Goal: Task Accomplishment & Management: Manage account settings

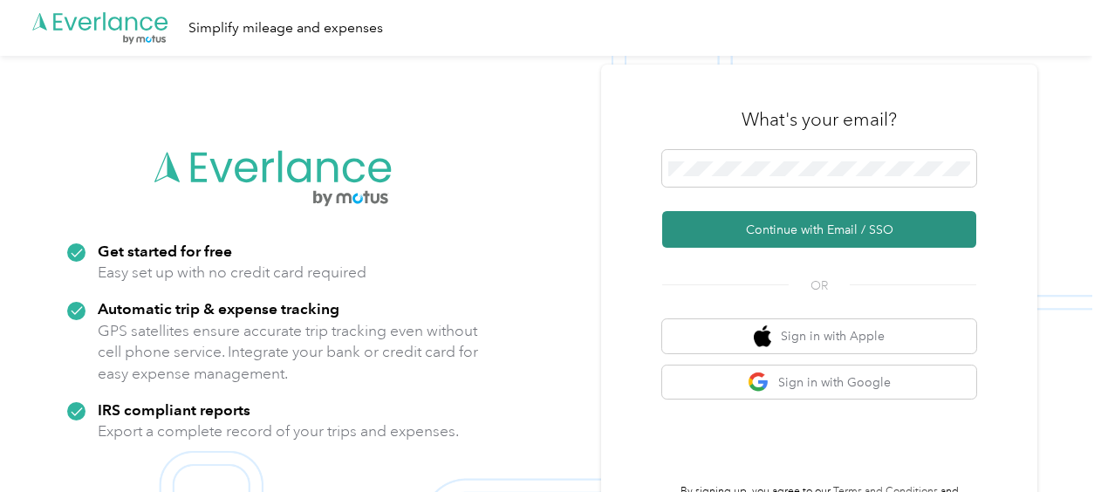
click at [756, 225] on button "Continue with Email / SSO" at bounding box center [819, 229] width 314 height 37
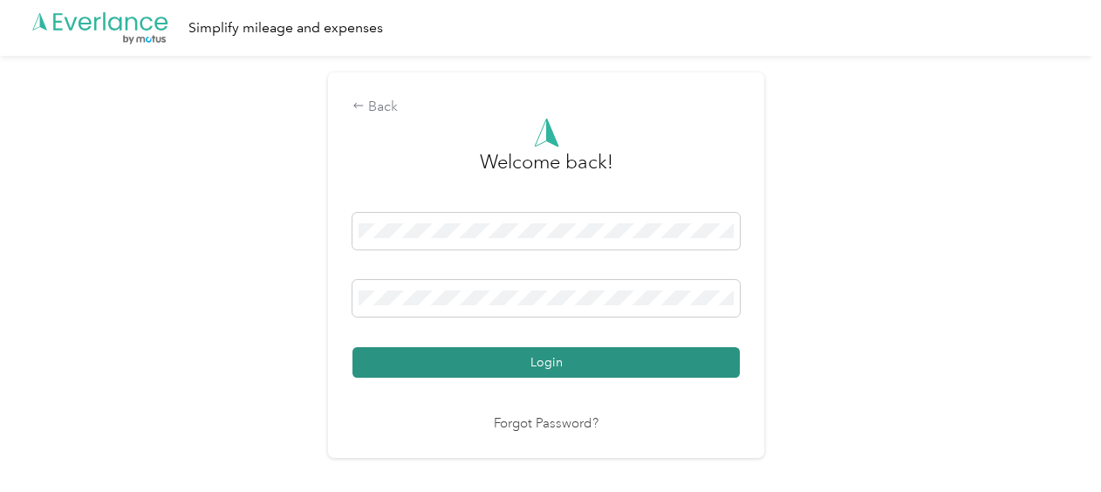
click at [524, 366] on button "Login" at bounding box center [546, 362] width 387 height 31
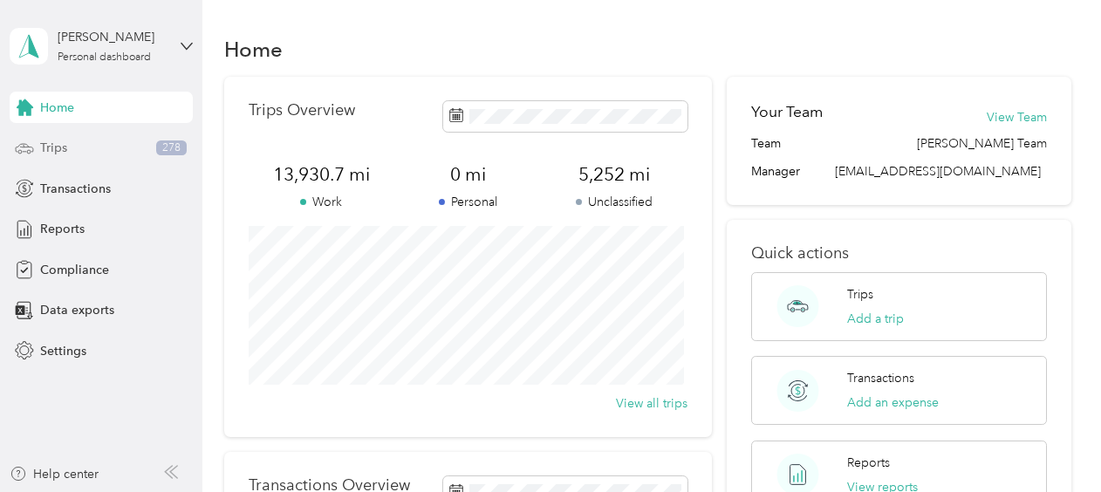
click at [51, 147] on span "Trips" at bounding box center [53, 148] width 27 height 18
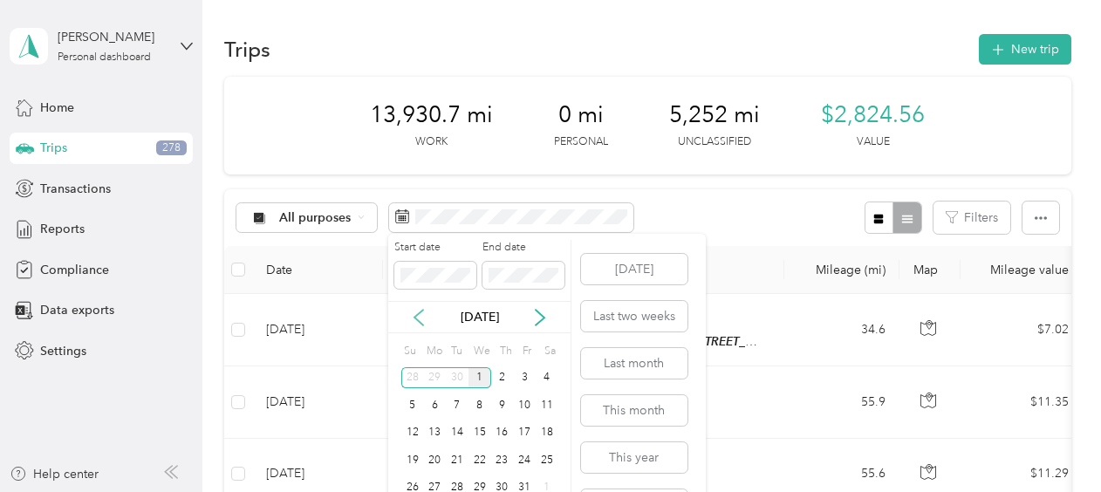
click at [421, 316] on icon at bounding box center [418, 317] width 17 height 17
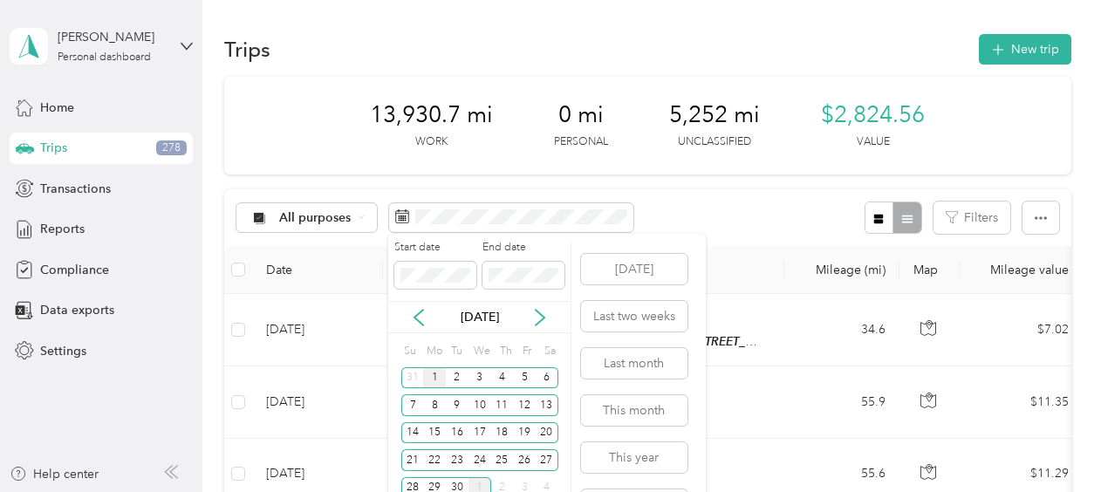
click at [440, 377] on div "1" at bounding box center [434, 378] width 23 height 22
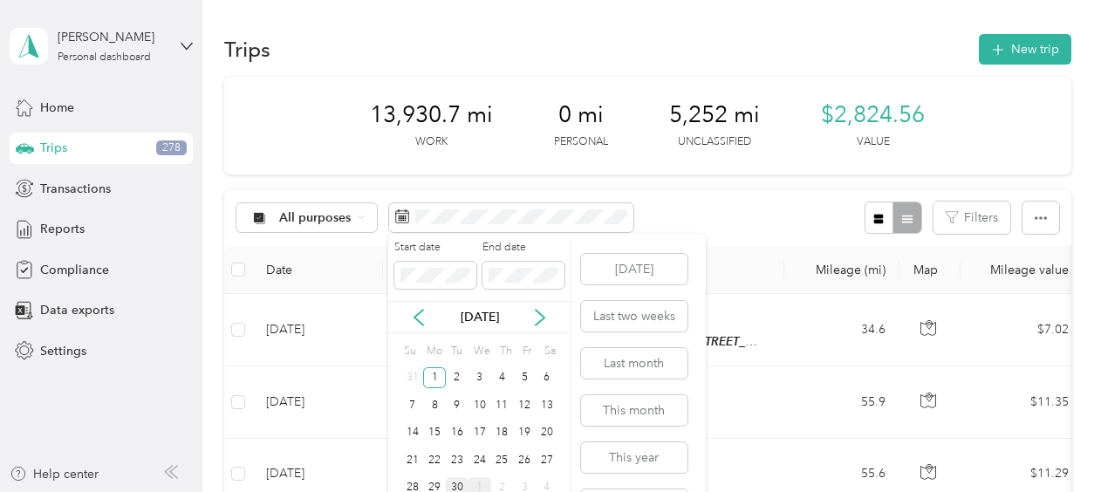
click at [456, 483] on div "30" at bounding box center [457, 488] width 23 height 22
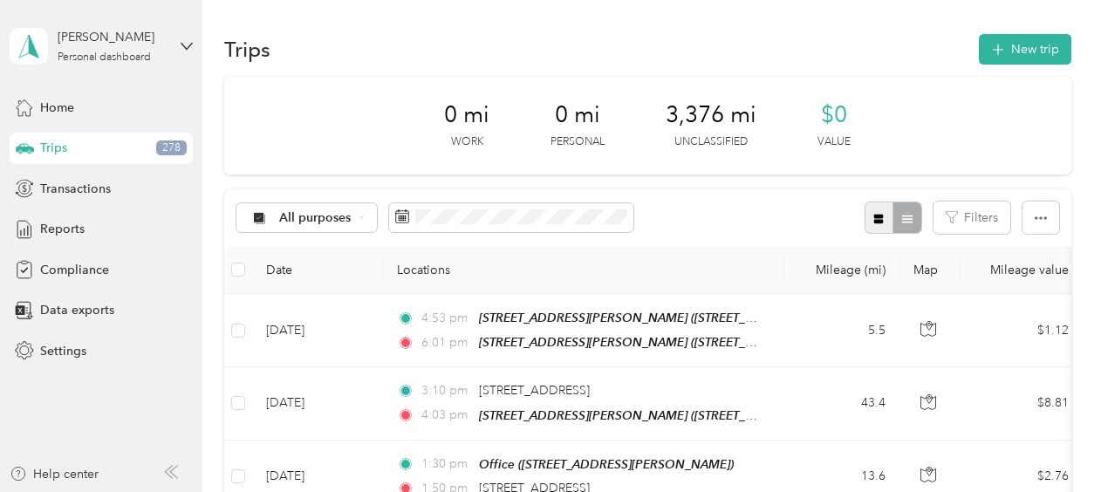
click at [880, 216] on icon "button" at bounding box center [879, 219] width 10 height 10
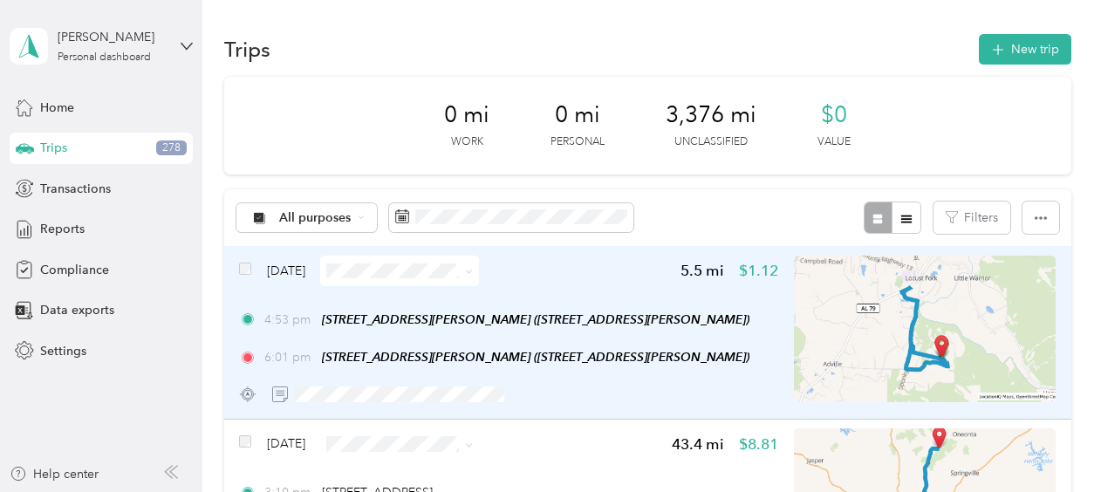
click at [283, 265] on span "[DATE]" at bounding box center [286, 271] width 38 height 18
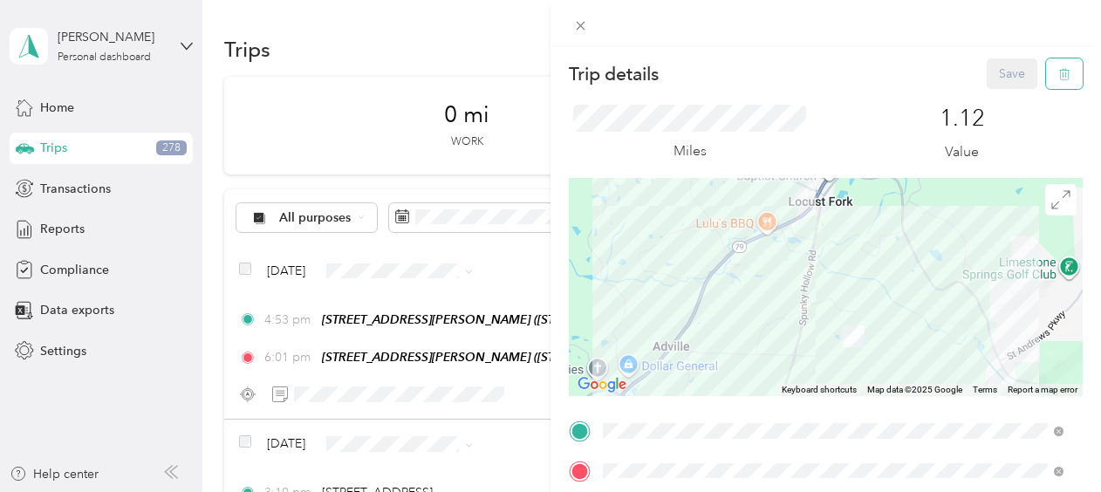
click at [1059, 73] on icon "button" at bounding box center [1065, 74] width 12 height 12
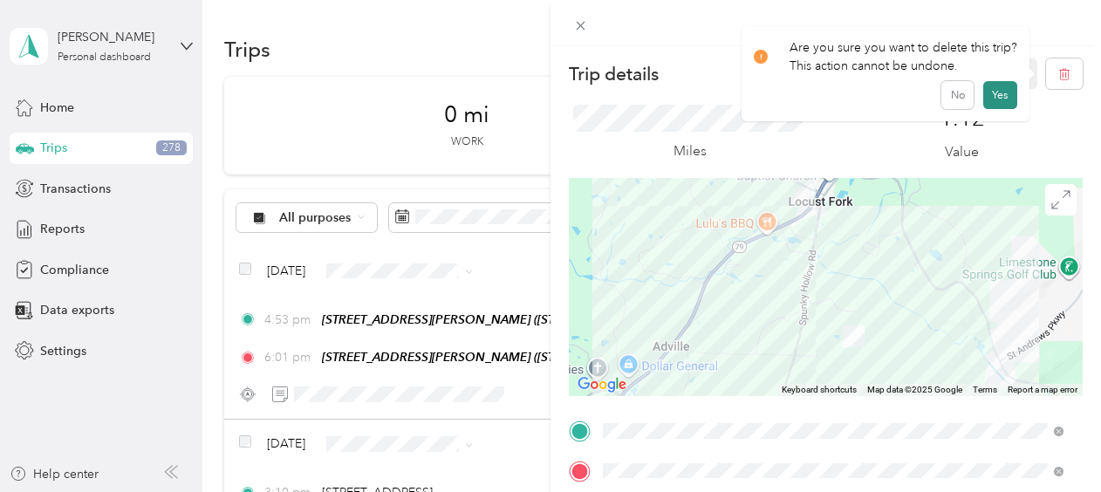
click at [1011, 91] on button "Yes" at bounding box center [1001, 95] width 34 height 28
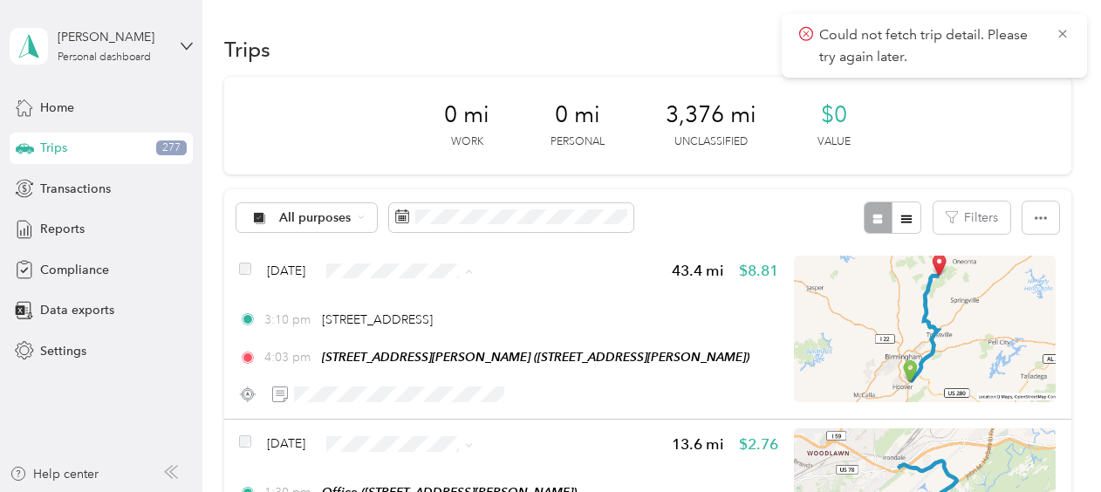
click at [418, 302] on span "Sales Call" at bounding box center [450, 302] width 104 height 18
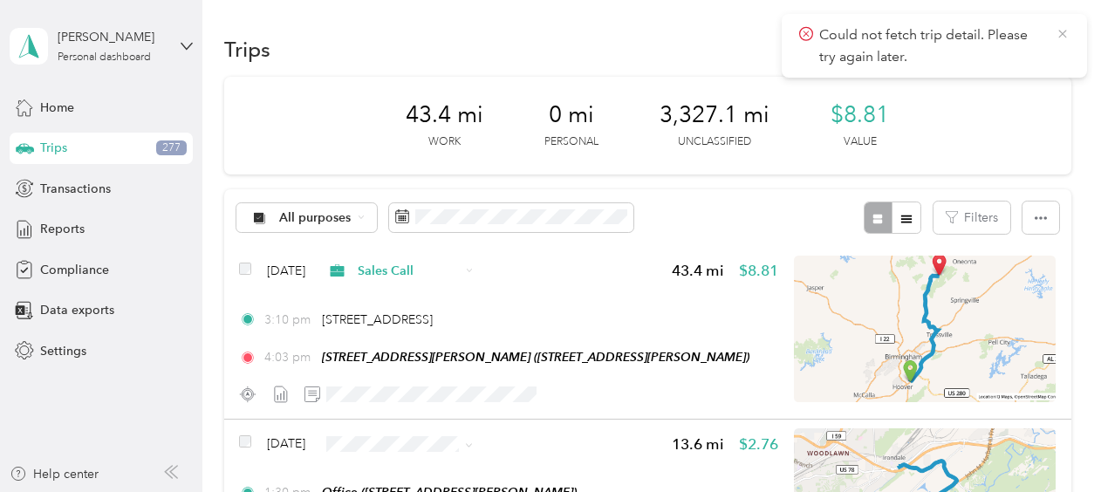
click at [1064, 34] on icon at bounding box center [1063, 34] width 14 height 16
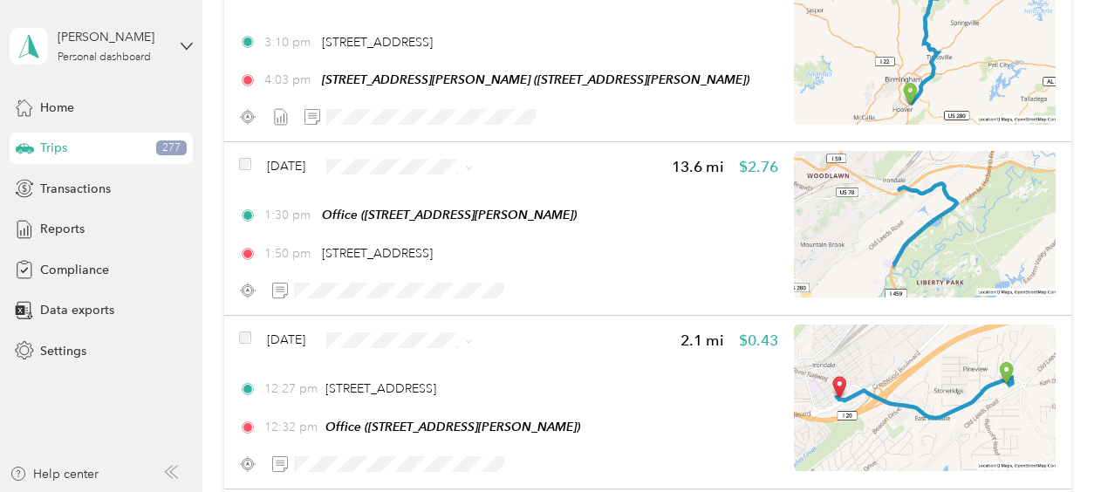
scroll to position [297, 0]
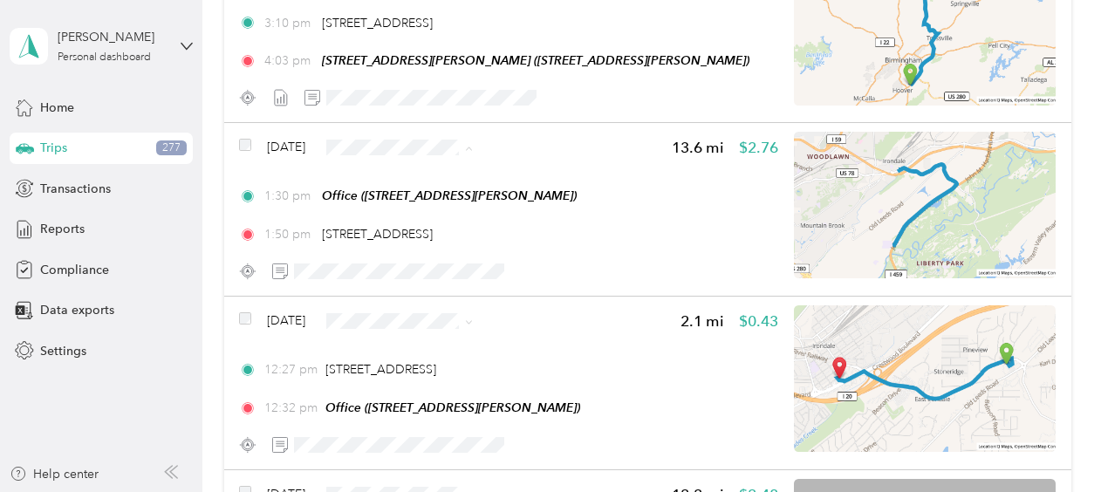
click at [419, 183] on li "Sales Call" at bounding box center [433, 179] width 159 height 31
click at [420, 356] on li "Sales Call" at bounding box center [433, 353] width 159 height 31
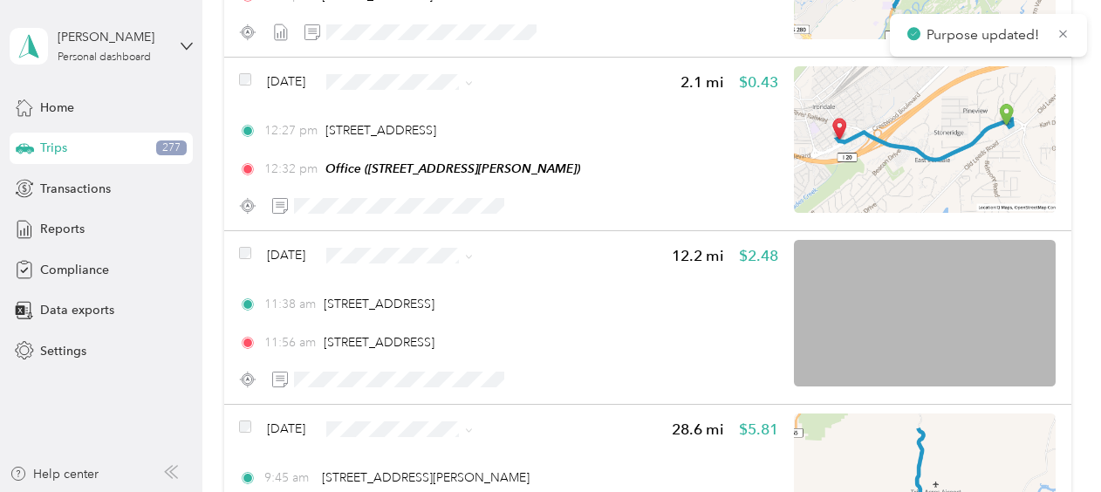
scroll to position [548, 0]
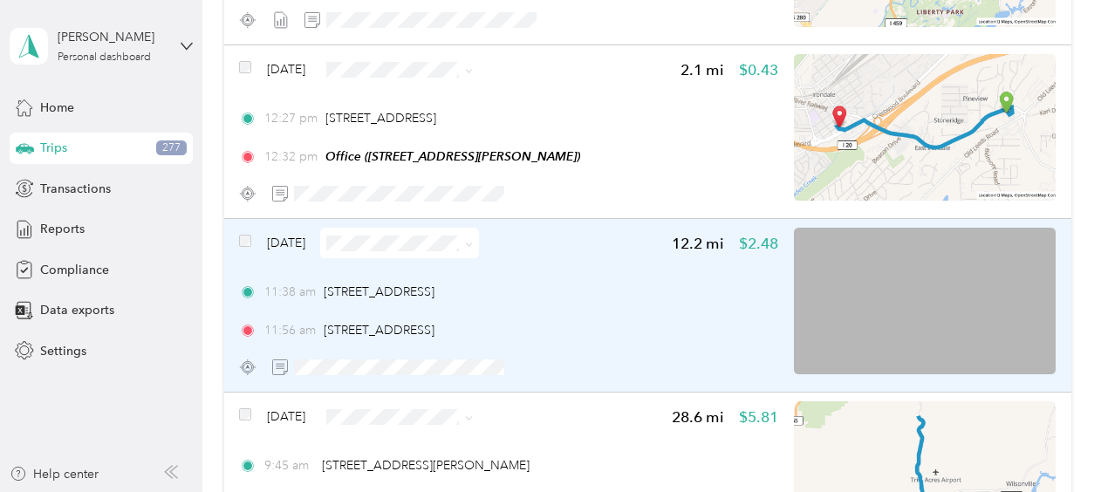
click at [459, 230] on span at bounding box center [399, 243] width 159 height 31
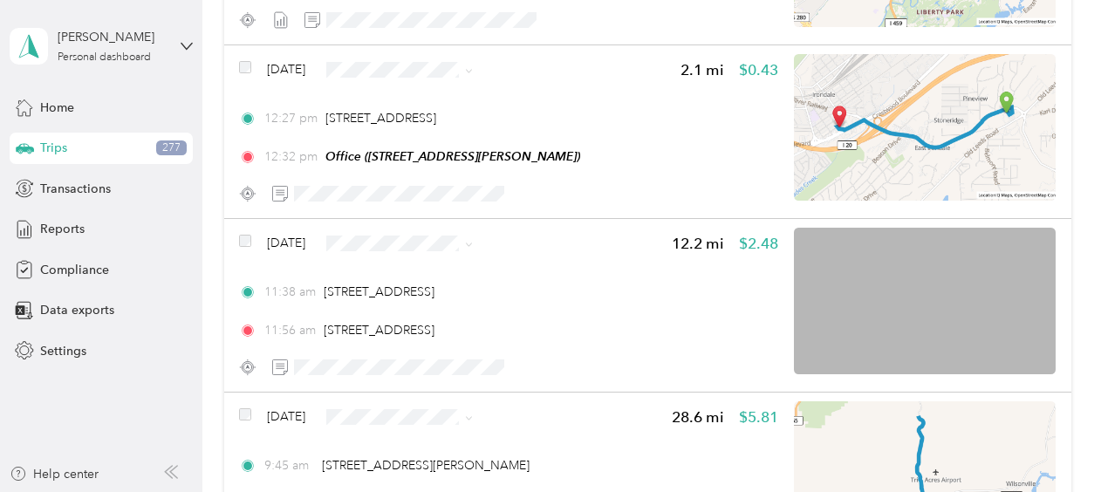
click at [443, 267] on span "Sales Call" at bounding box center [450, 274] width 104 height 18
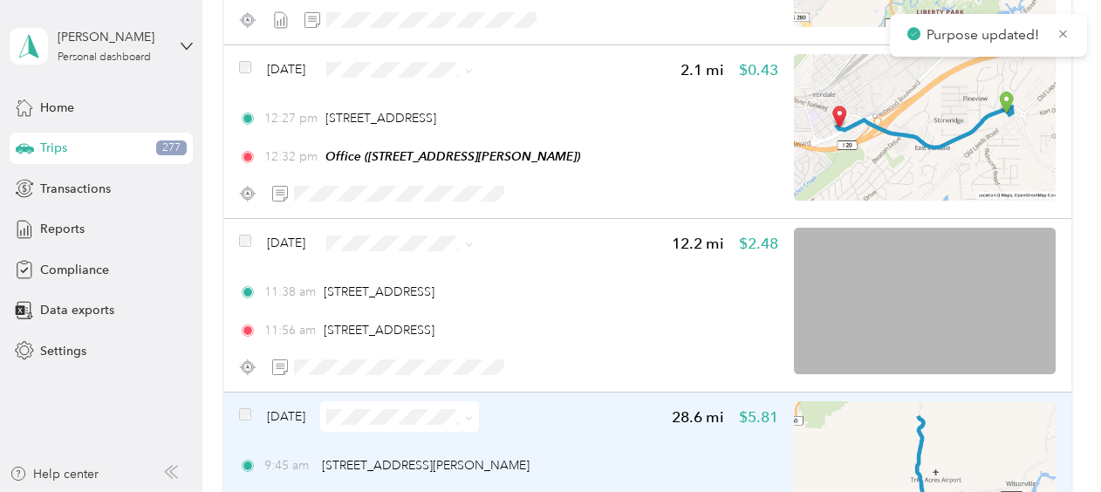
click at [408, 408] on span at bounding box center [399, 416] width 159 height 31
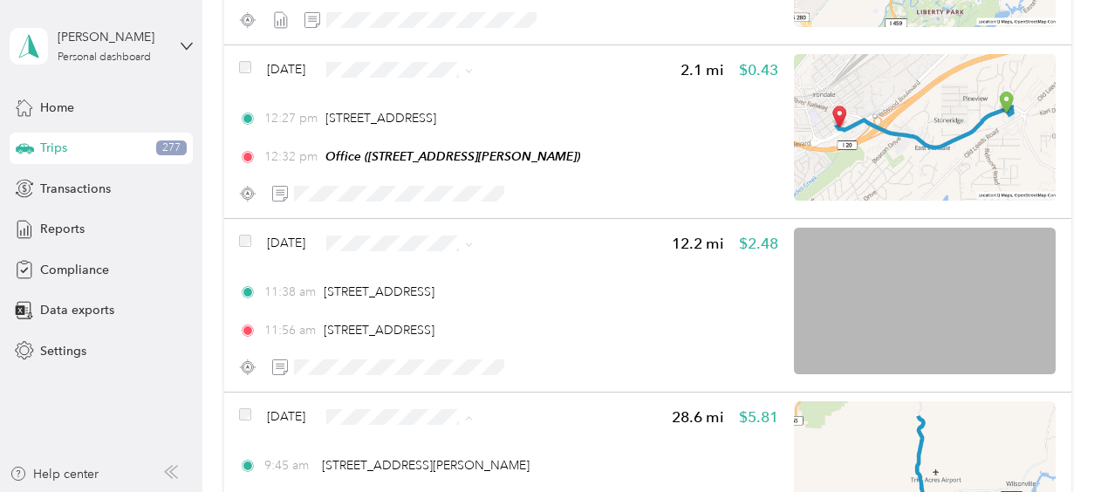
click at [427, 351] on span "Sales Call" at bounding box center [450, 353] width 104 height 18
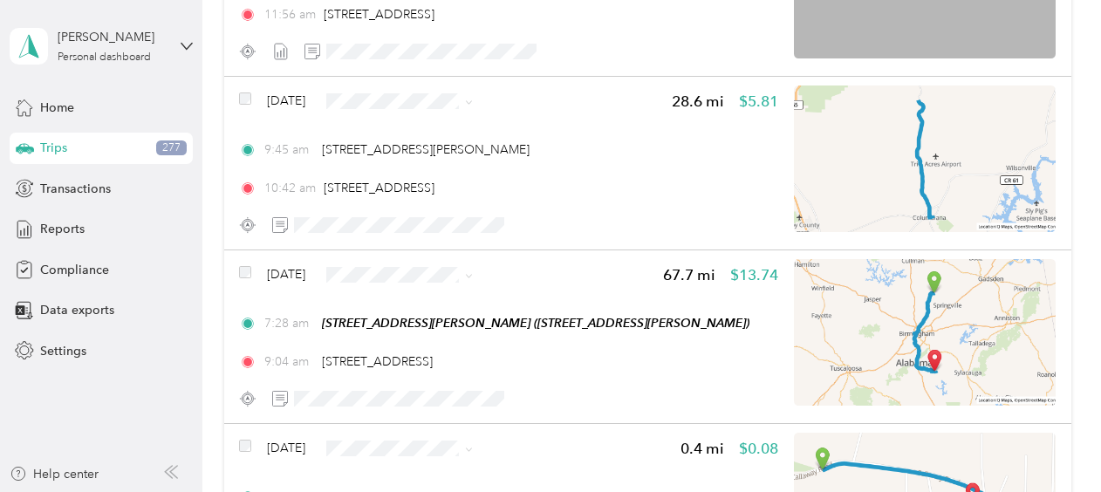
scroll to position [908, 0]
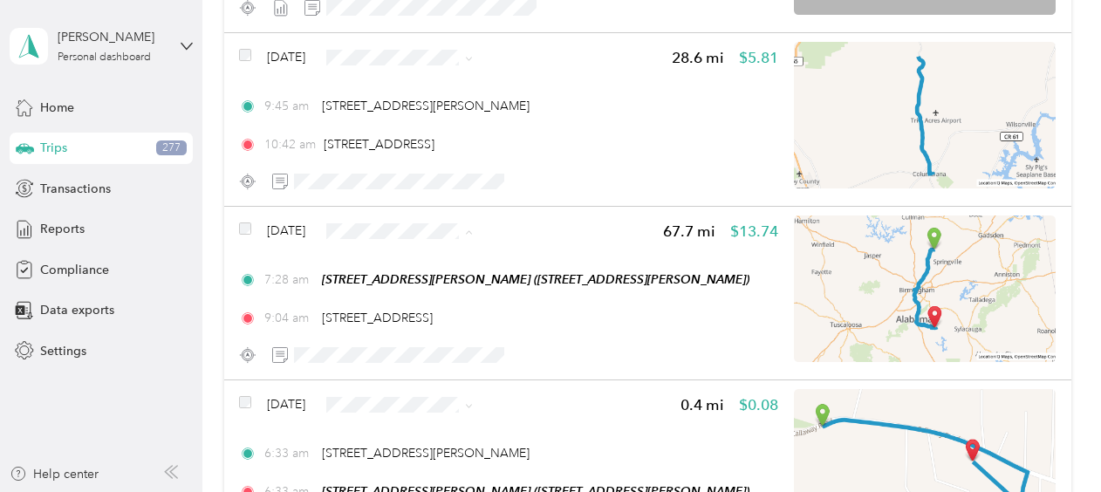
click at [400, 263] on span "Sales Call" at bounding box center [450, 262] width 104 height 18
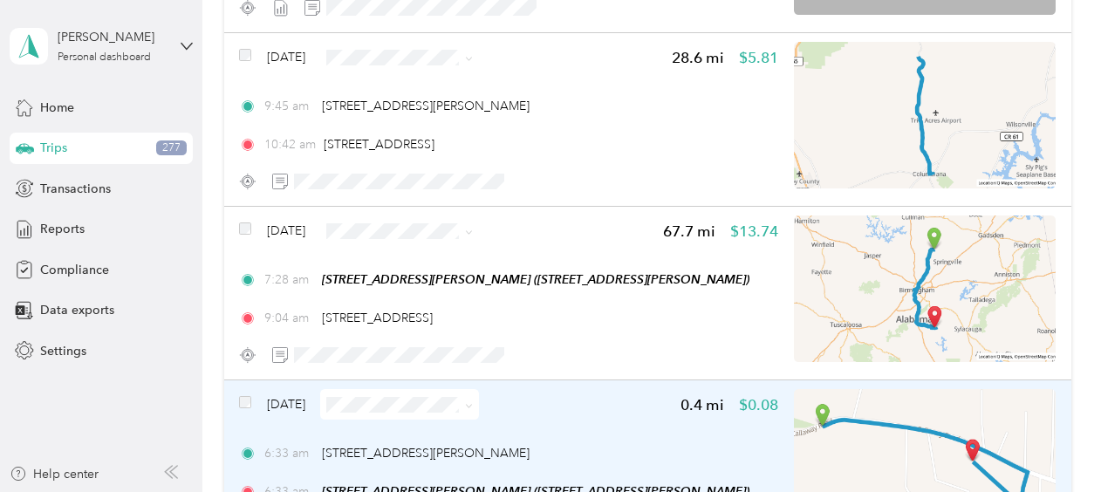
click at [288, 403] on span "[DATE]" at bounding box center [286, 404] width 38 height 18
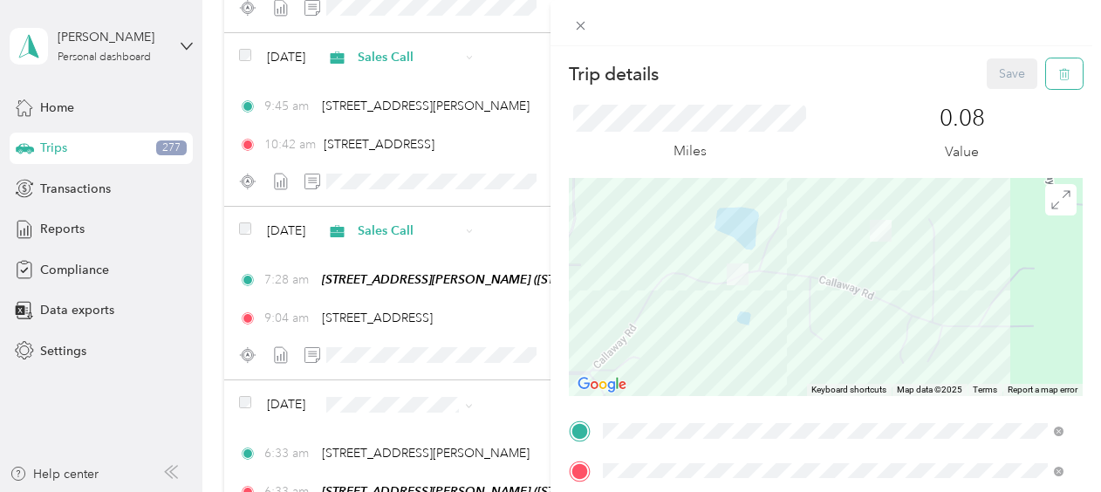
click at [1059, 76] on icon "button" at bounding box center [1065, 74] width 12 height 12
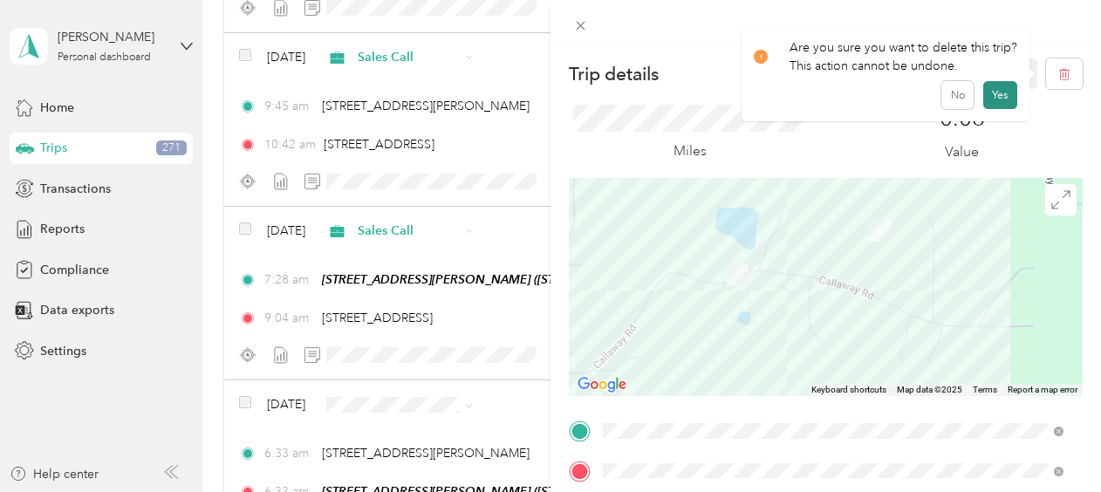
click at [1002, 94] on button "Yes" at bounding box center [1001, 95] width 34 height 28
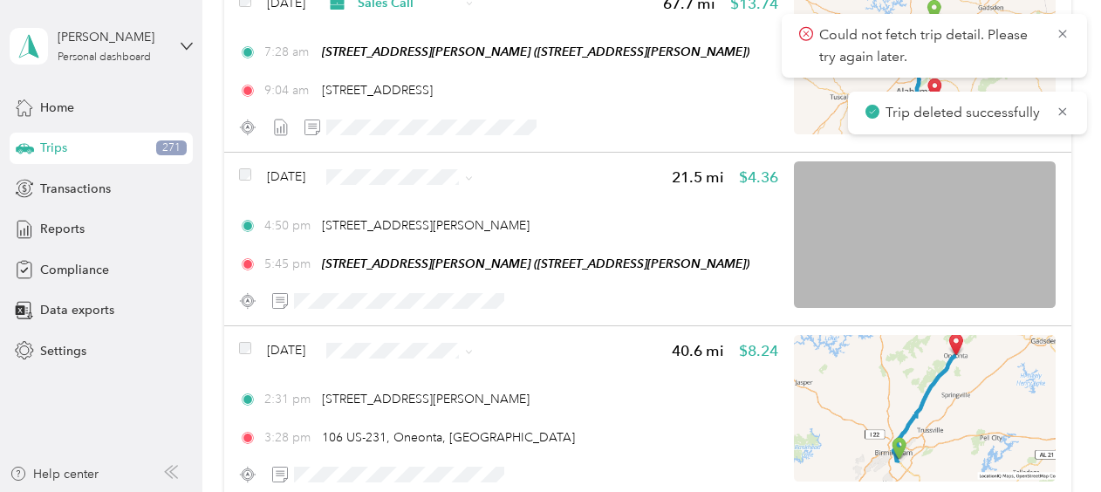
scroll to position [1173, 0]
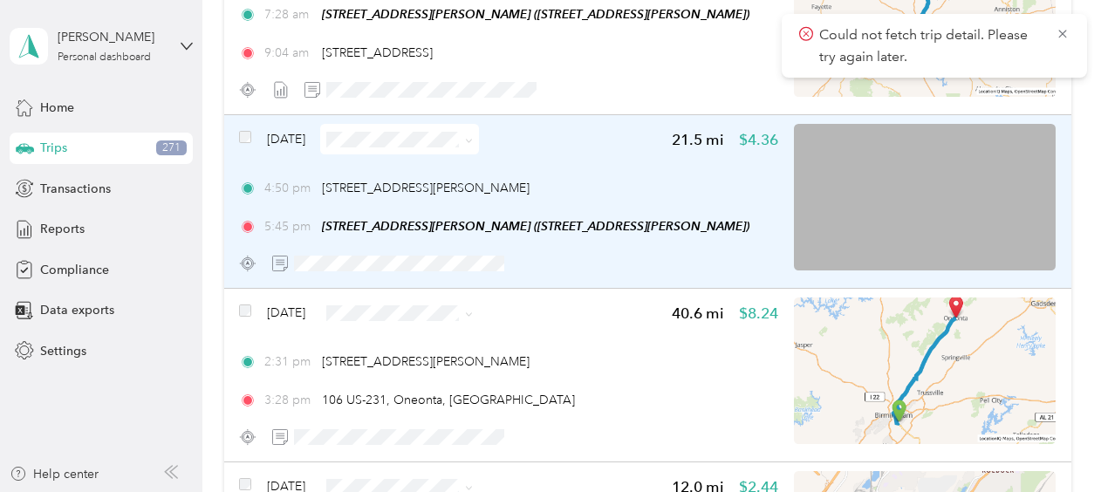
click at [300, 130] on span "[DATE]" at bounding box center [286, 139] width 38 height 18
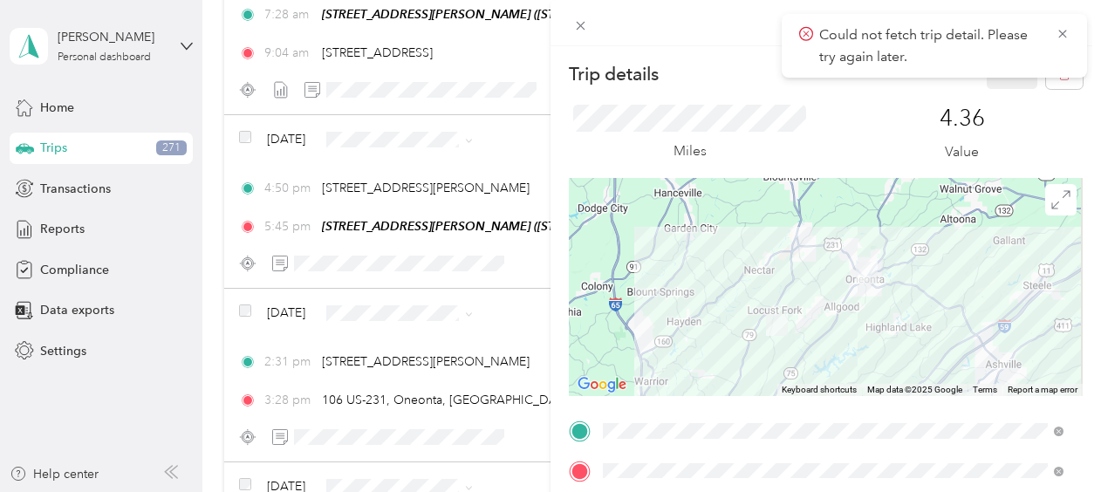
click at [306, 129] on div "Trip details Save This trip cannot be edited because it is either under review,…" at bounding box center [550, 246] width 1101 height 492
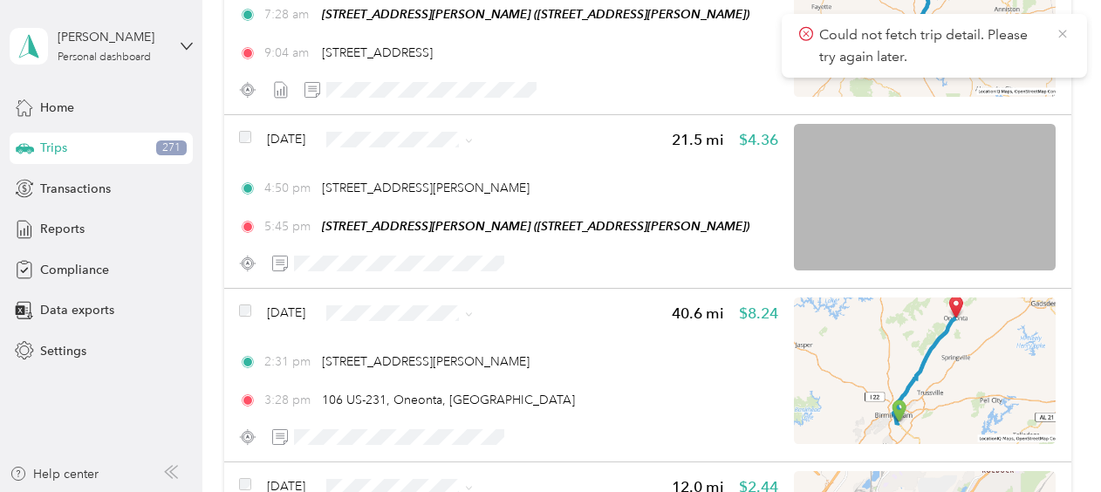
click at [1059, 32] on icon at bounding box center [1063, 34] width 14 height 16
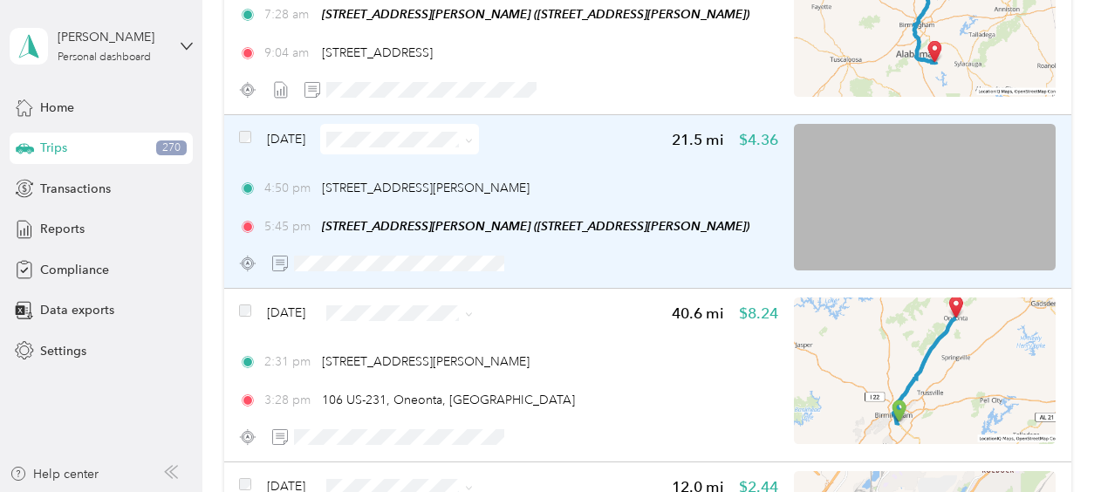
click at [305, 136] on span "[DATE]" at bounding box center [286, 139] width 38 height 18
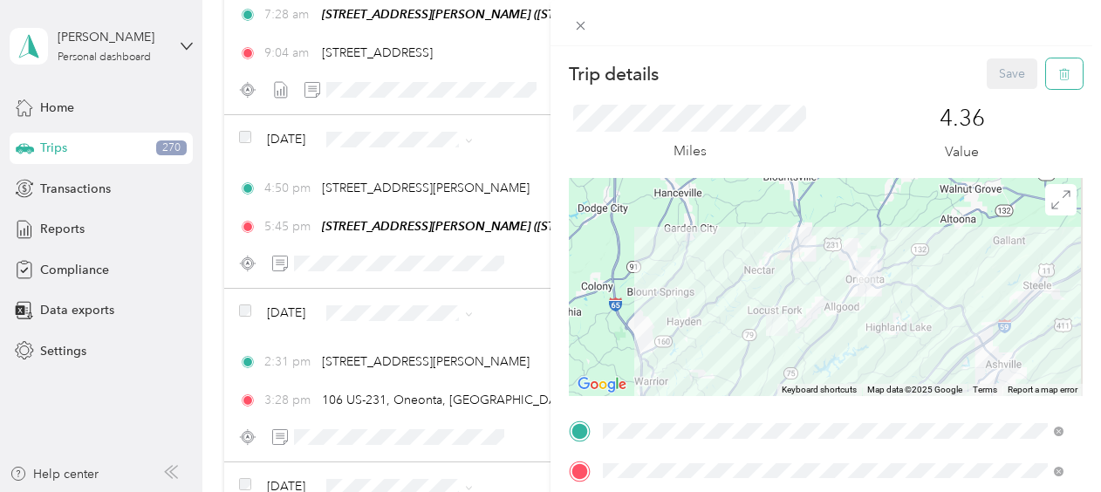
click at [1059, 69] on icon "button" at bounding box center [1064, 74] width 10 height 11
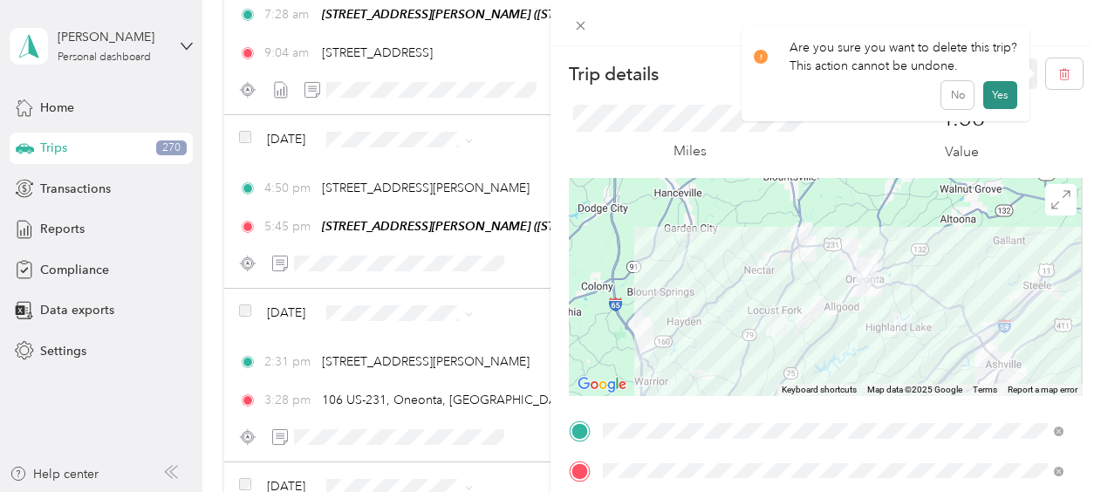
click at [1008, 89] on button "Yes" at bounding box center [1001, 95] width 34 height 28
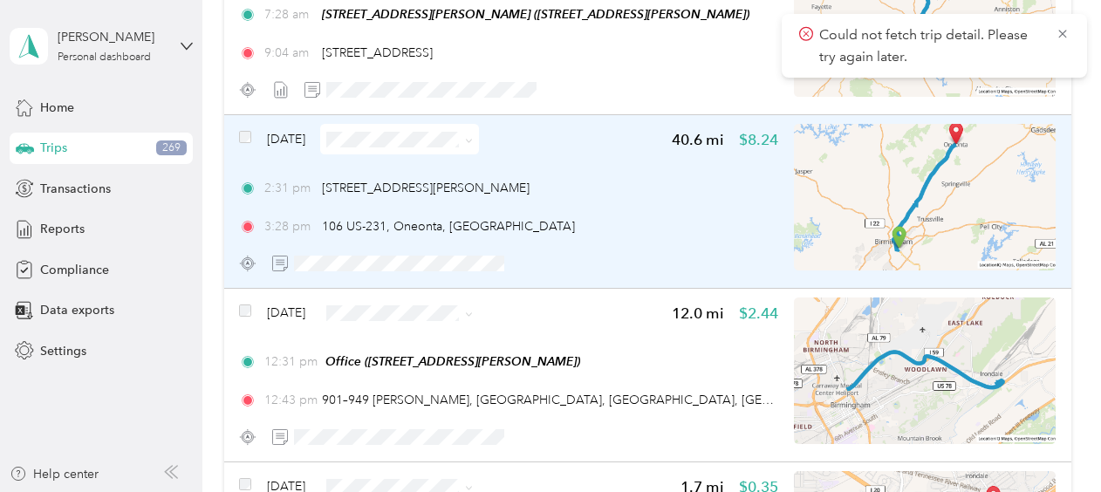
click at [283, 139] on span "[DATE]" at bounding box center [286, 139] width 38 height 18
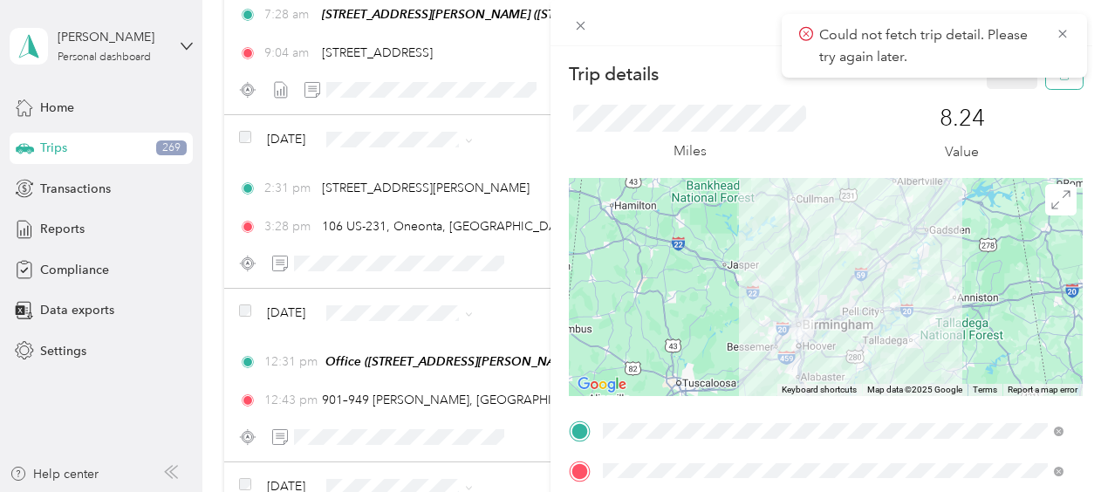
click at [1046, 86] on button "button" at bounding box center [1064, 73] width 37 height 31
click at [998, 99] on button "Yes" at bounding box center [1001, 95] width 34 height 28
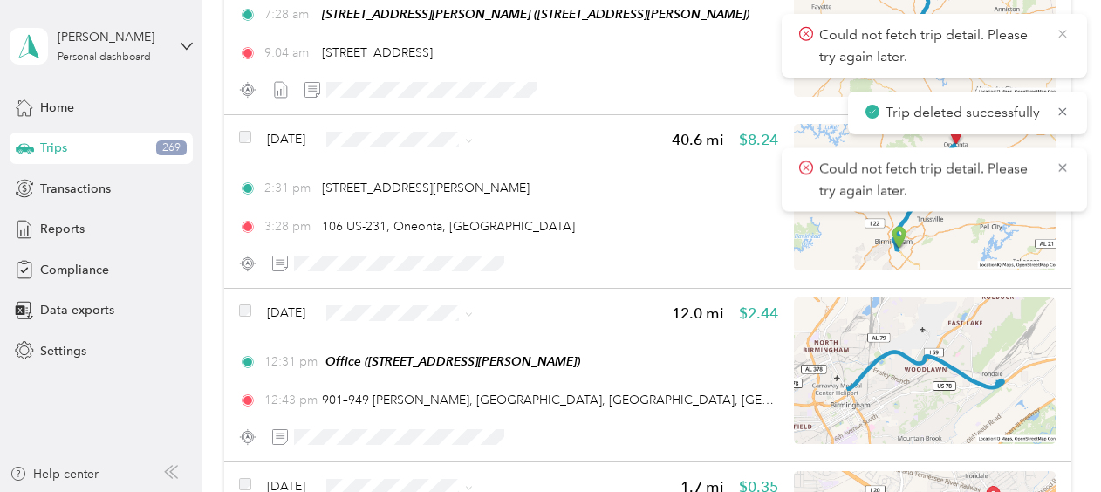
click at [1064, 26] on icon at bounding box center [1063, 34] width 14 height 16
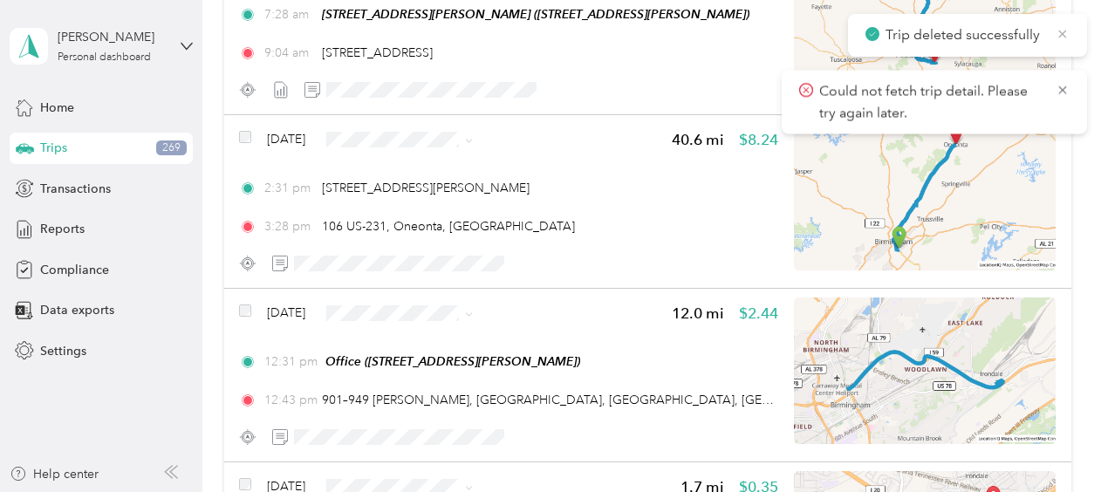
click at [1065, 27] on icon at bounding box center [1063, 34] width 14 height 16
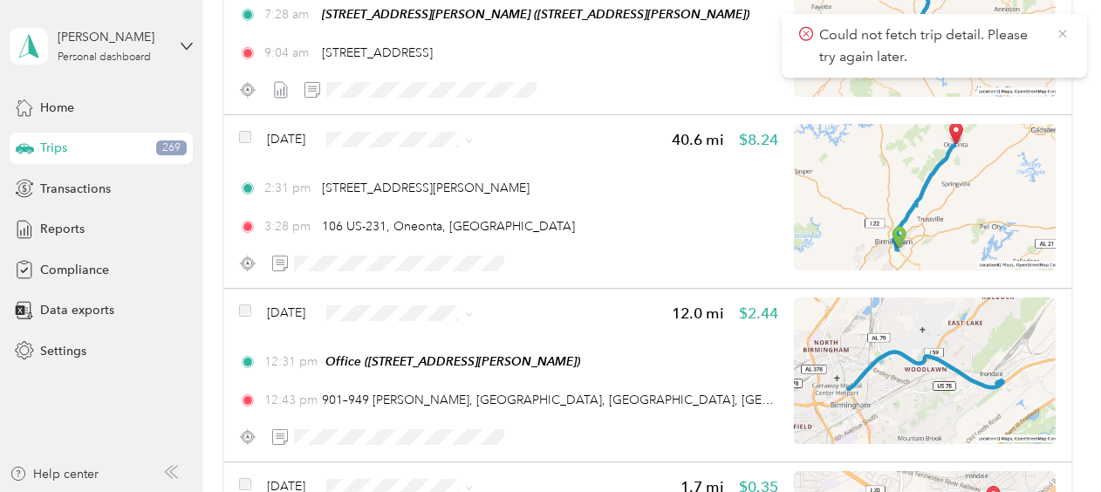
click at [1061, 33] on icon at bounding box center [1063, 34] width 14 height 16
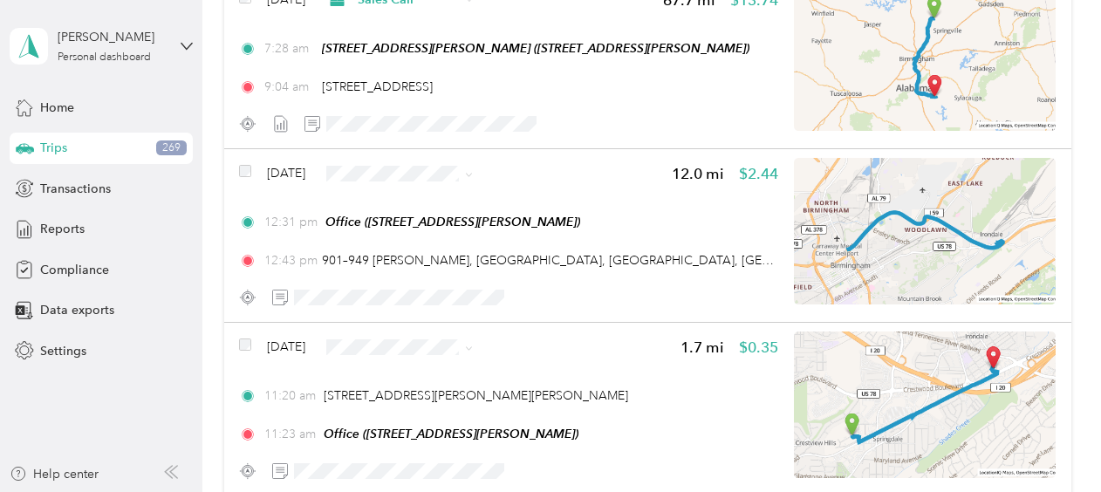
scroll to position [1103, 0]
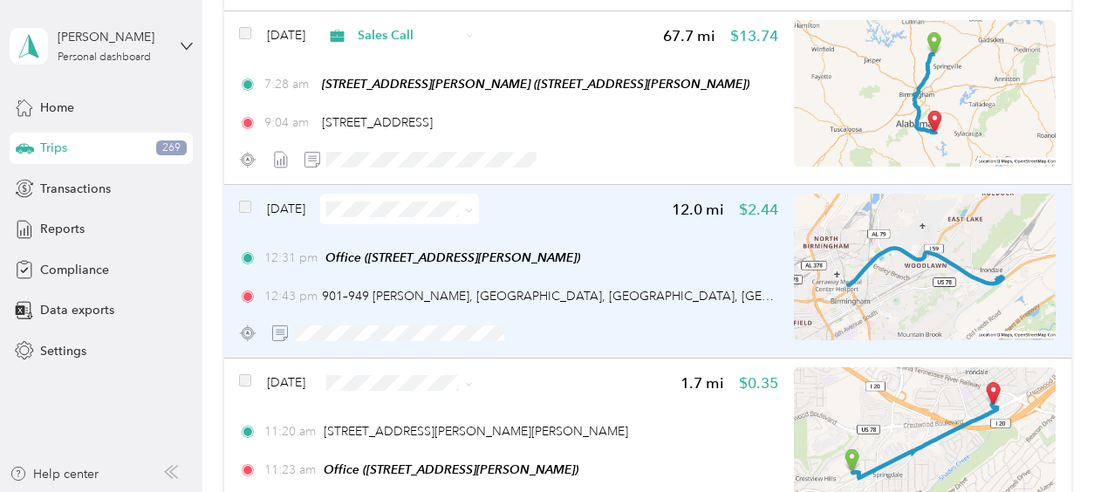
click at [305, 205] on span "[DATE]" at bounding box center [286, 209] width 38 height 18
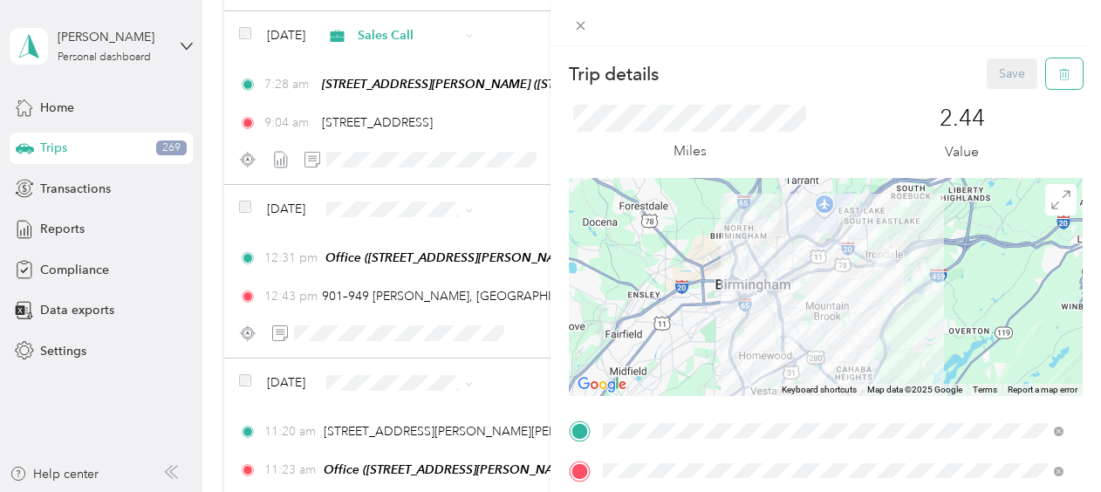
click at [1059, 72] on icon "button" at bounding box center [1065, 74] width 12 height 12
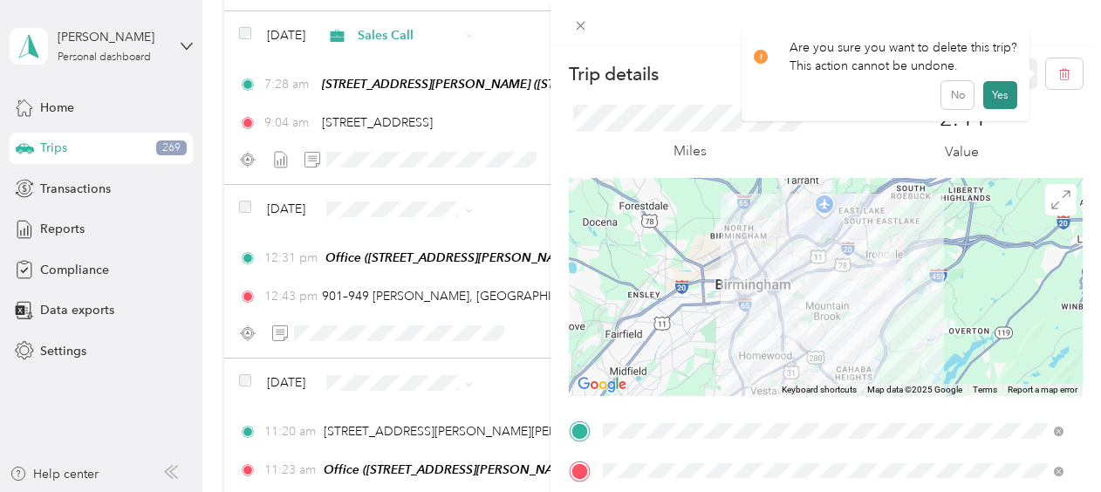
click at [992, 94] on button "Yes" at bounding box center [1001, 95] width 34 height 28
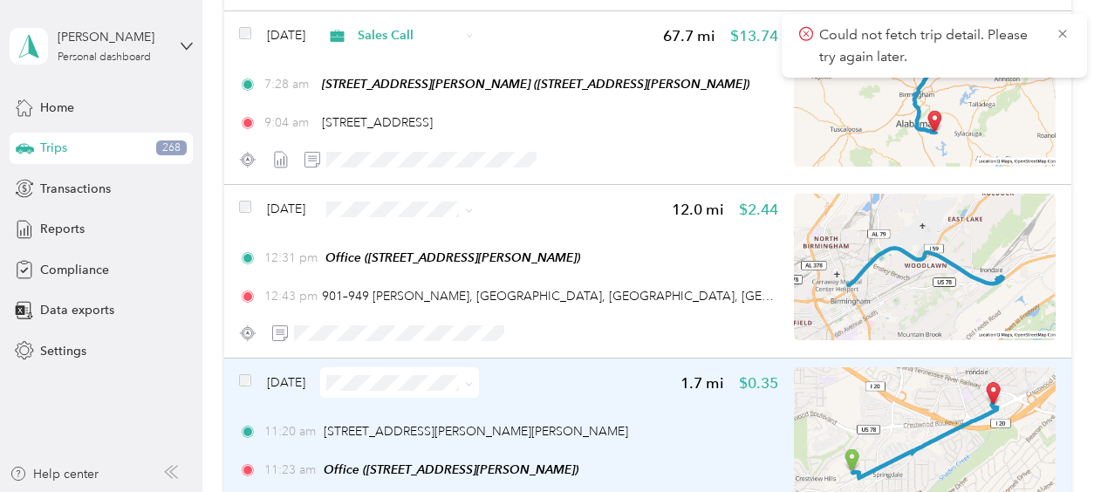
click at [302, 381] on span "[DATE]" at bounding box center [286, 383] width 38 height 18
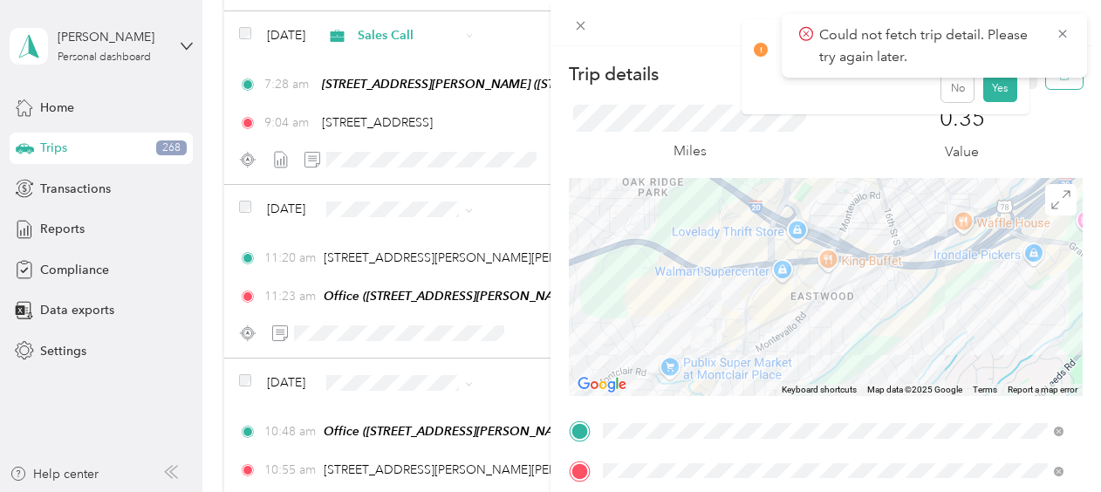
click at [1051, 84] on button "button" at bounding box center [1064, 73] width 37 height 31
click at [984, 93] on button "Yes" at bounding box center [1001, 95] width 34 height 28
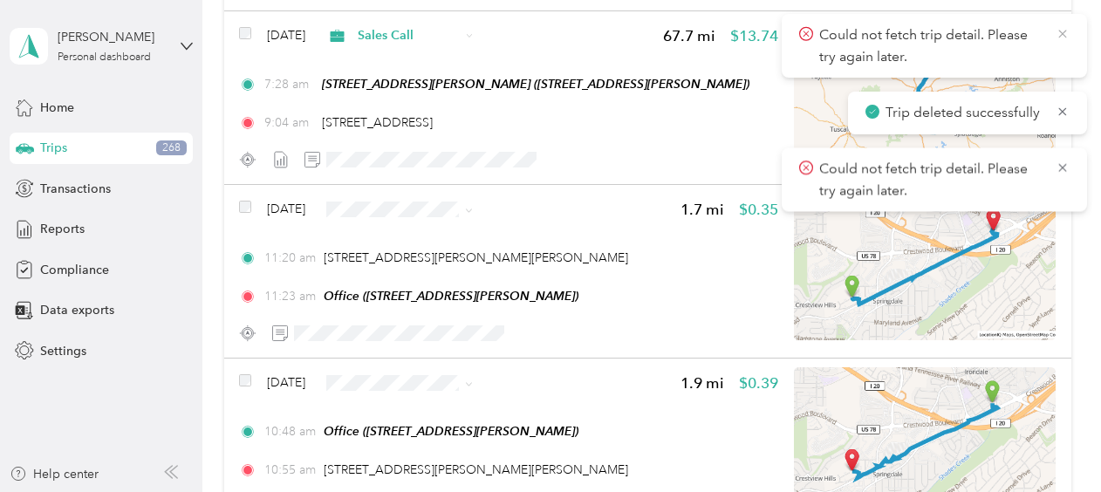
click at [1068, 28] on icon at bounding box center [1063, 34] width 14 height 16
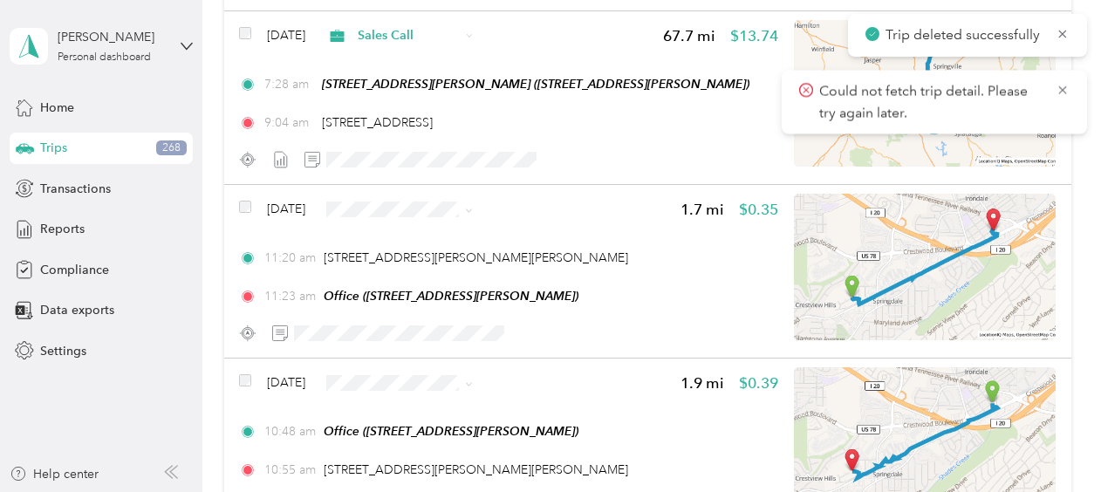
click at [1068, 28] on icon at bounding box center [1063, 34] width 14 height 16
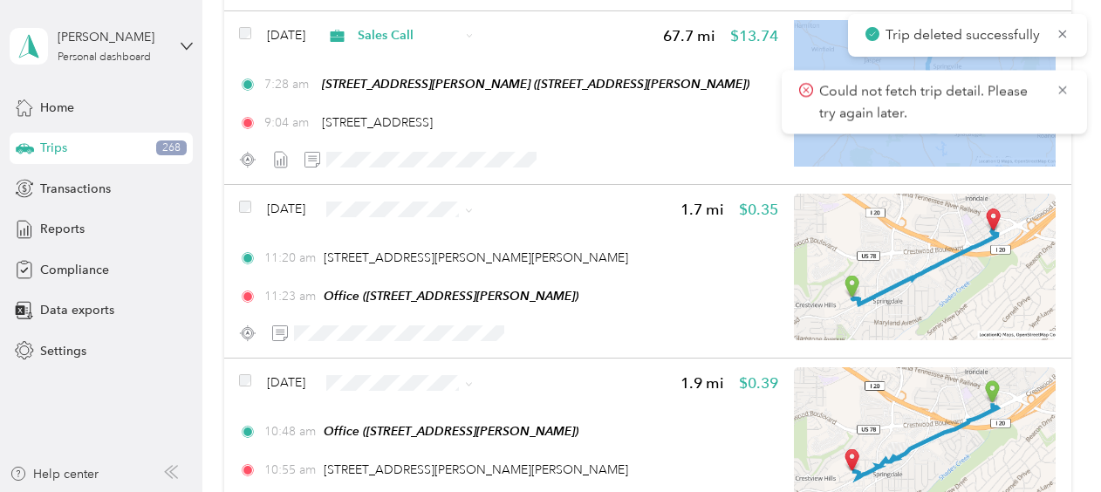
click at [1068, 28] on main "Could not fetch trip detail. Please try again later. Trip deleted successfully …" at bounding box center [546, 246] width 1093 height 492
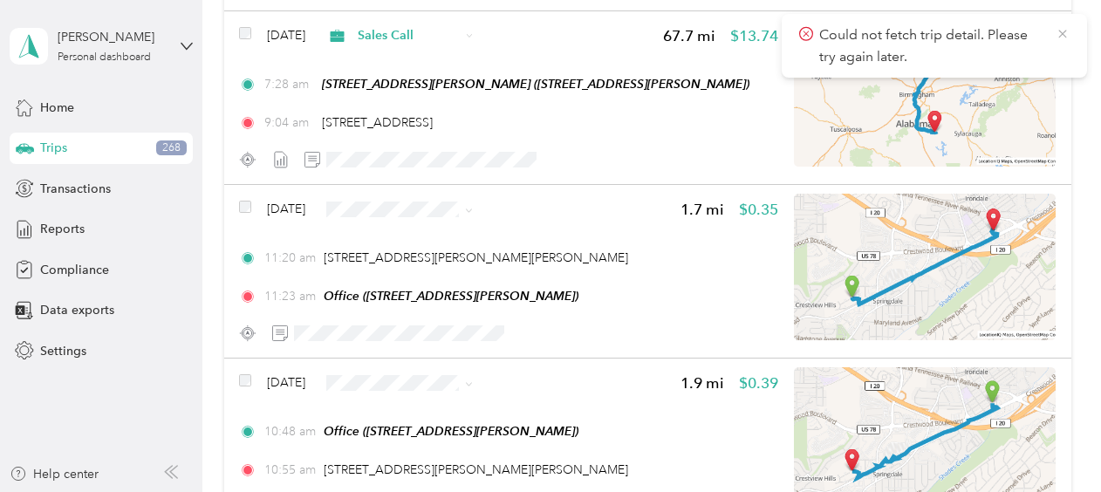
click at [1065, 31] on icon at bounding box center [1063, 34] width 14 height 16
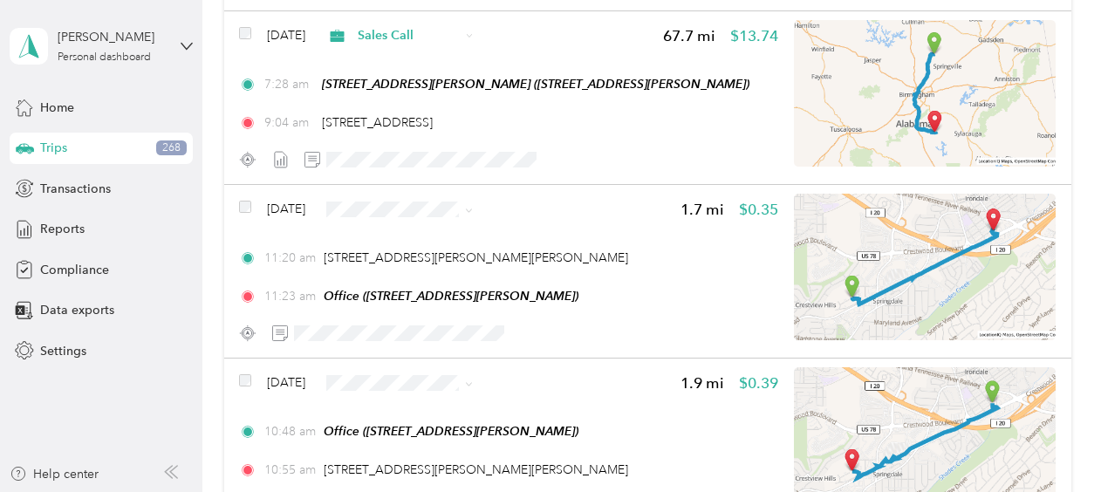
click at [1065, 31] on div "Sep 30, 2025 Sales Call 67.7 mi $13.74 7:28 am 2251 Callaway Rd, Locust Fork, A…" at bounding box center [647, 98] width 847 height 174
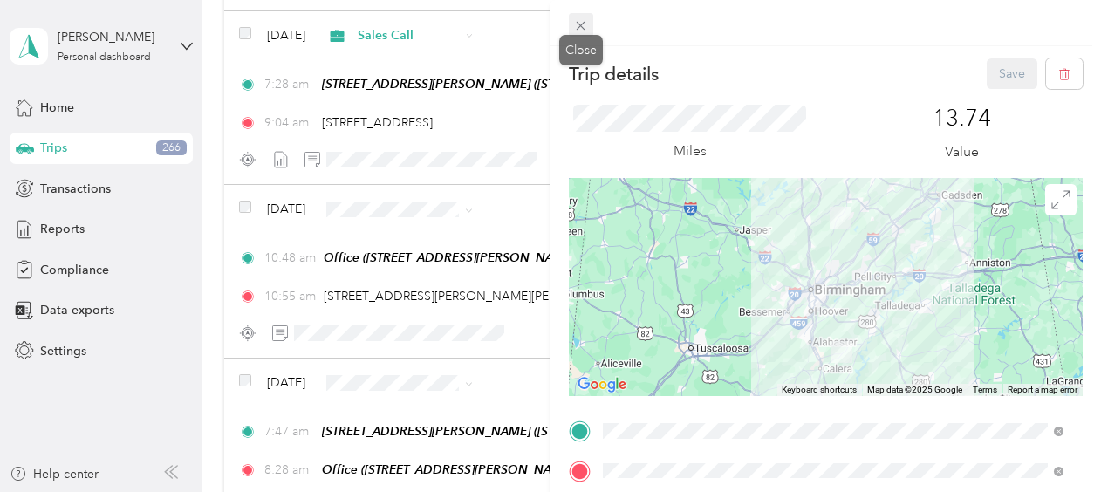
click at [583, 25] on icon at bounding box center [580, 25] width 15 height 15
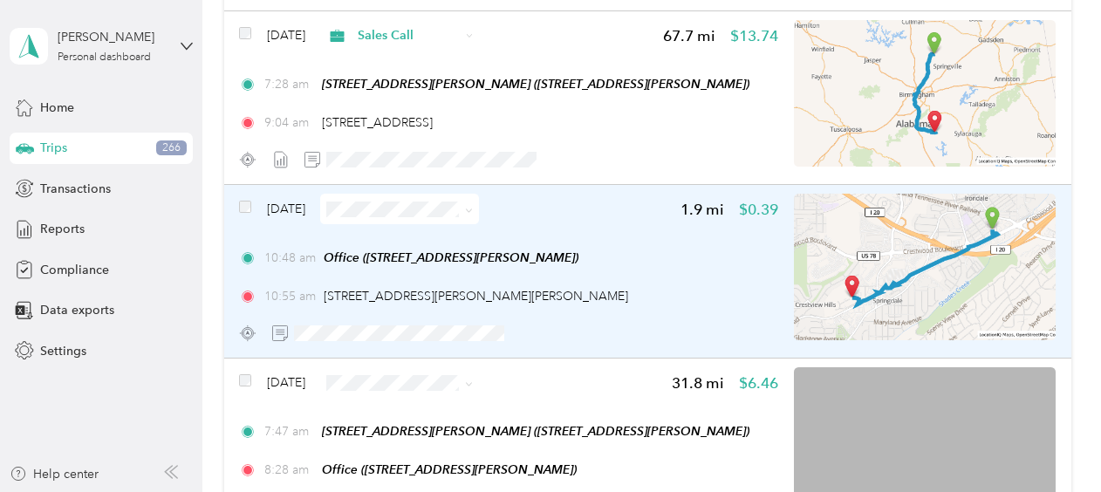
click at [285, 207] on span "[DATE]" at bounding box center [286, 209] width 38 height 18
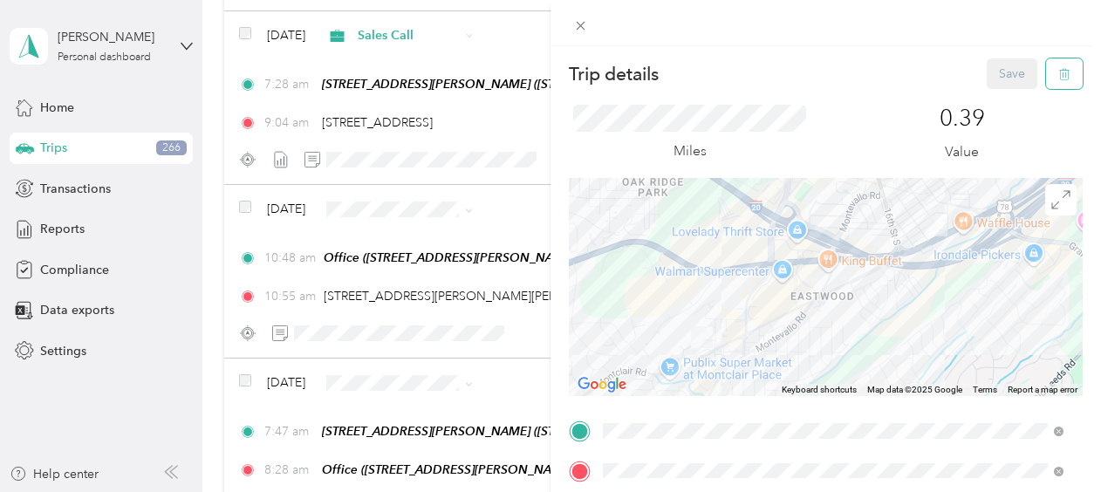
click at [1059, 66] on span "button" at bounding box center [1065, 73] width 12 height 15
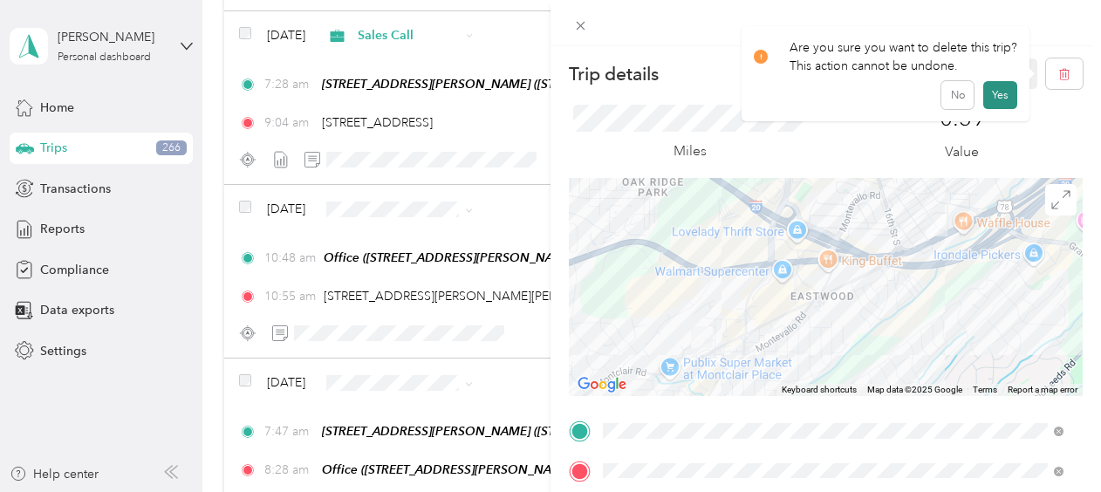
click at [1002, 86] on button "Yes" at bounding box center [1001, 95] width 34 height 28
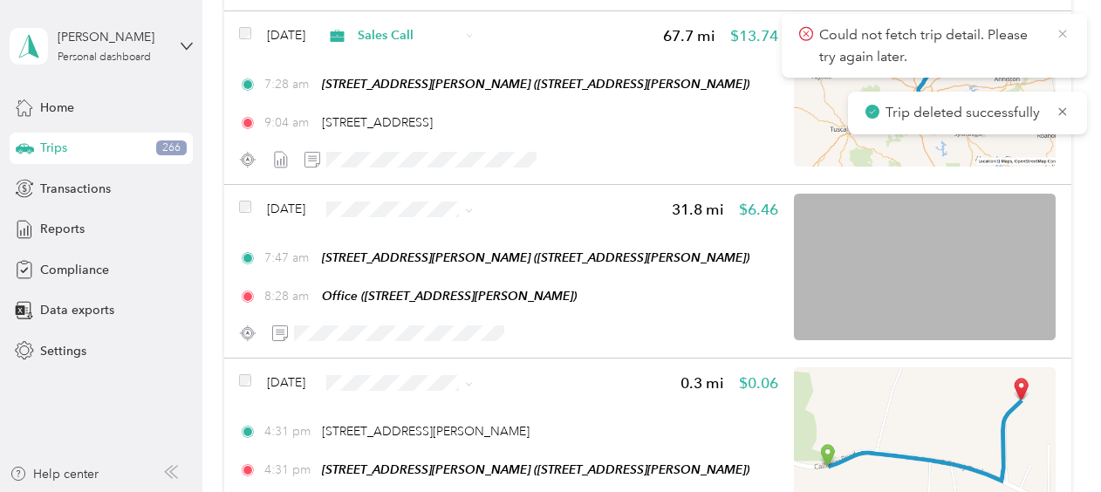
click at [1061, 26] on icon at bounding box center [1063, 34] width 14 height 16
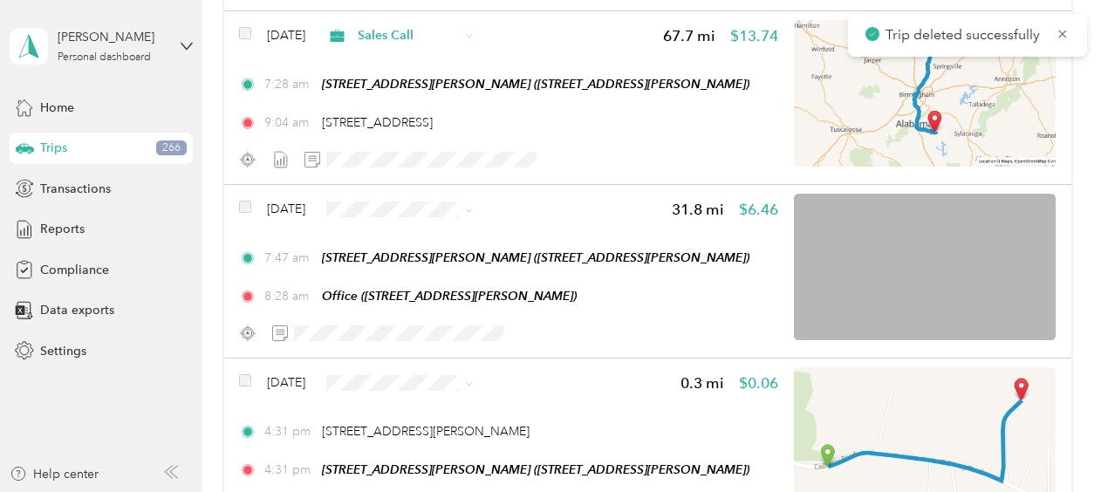
click at [1061, 26] on icon at bounding box center [1063, 34] width 14 height 16
click at [430, 237] on span "Sales Call" at bounding box center [450, 240] width 104 height 18
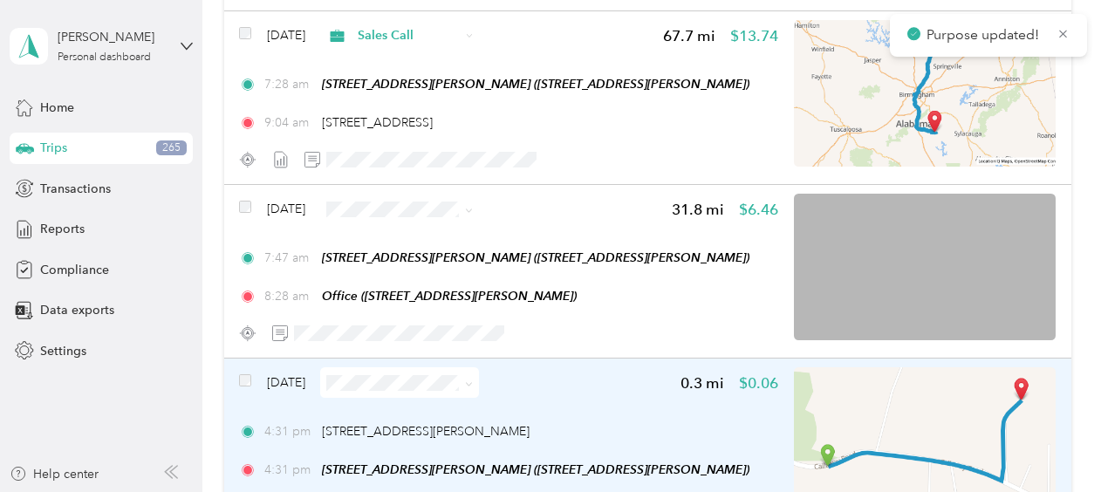
click at [294, 382] on span "Sep 28, 2025" at bounding box center [286, 383] width 38 height 18
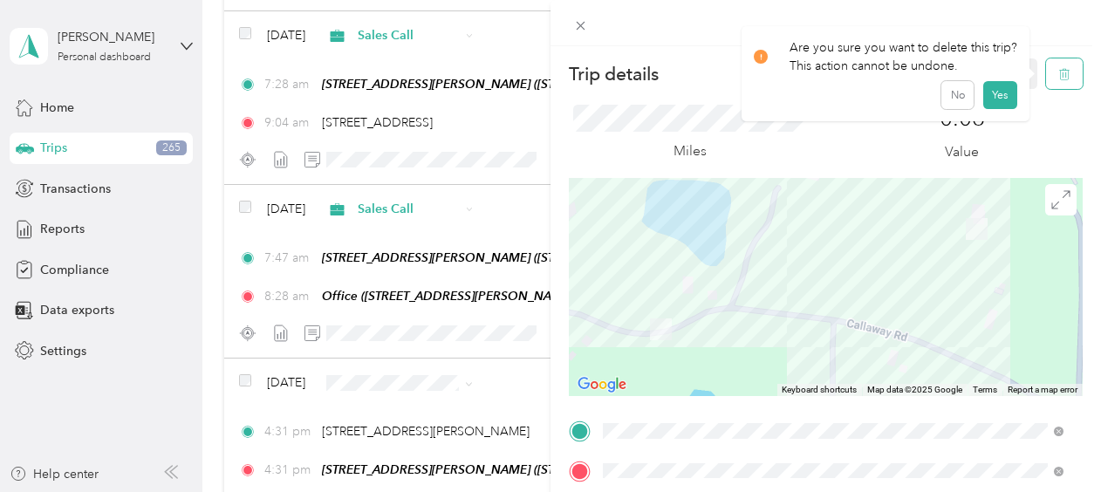
click at [1059, 71] on icon "button" at bounding box center [1065, 74] width 12 height 12
click at [994, 92] on button "Yes" at bounding box center [1001, 95] width 34 height 28
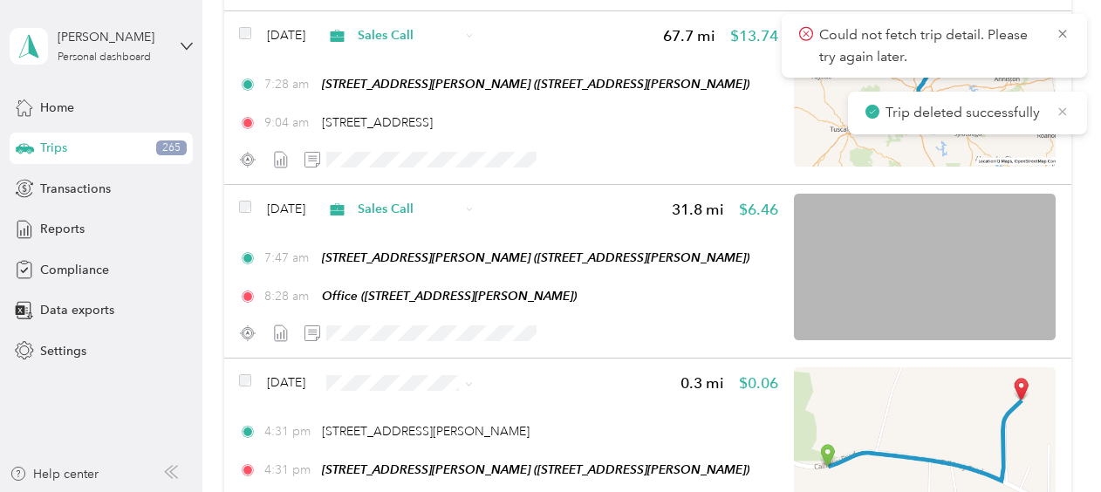
click at [1062, 113] on icon at bounding box center [1063, 112] width 14 height 16
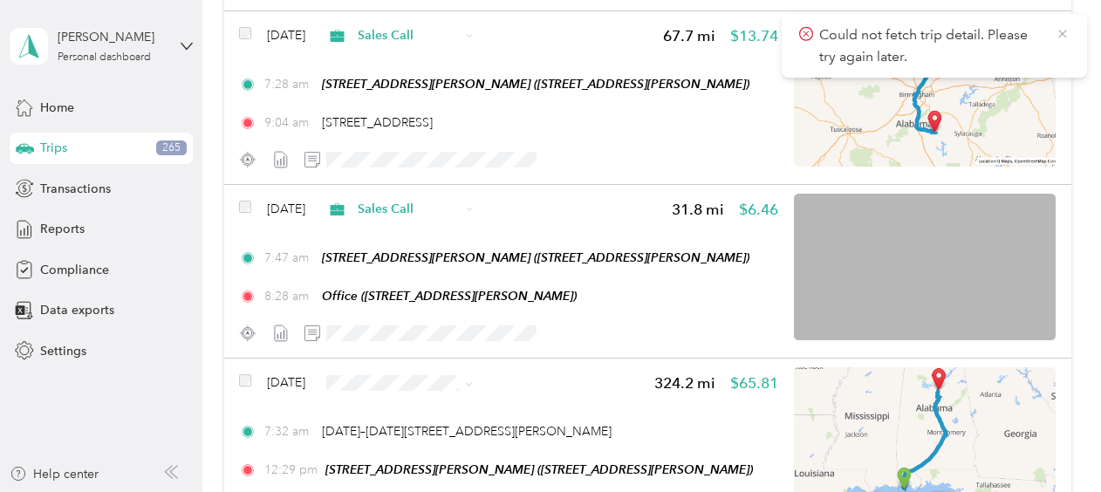
click at [1058, 34] on icon at bounding box center [1063, 34] width 14 height 16
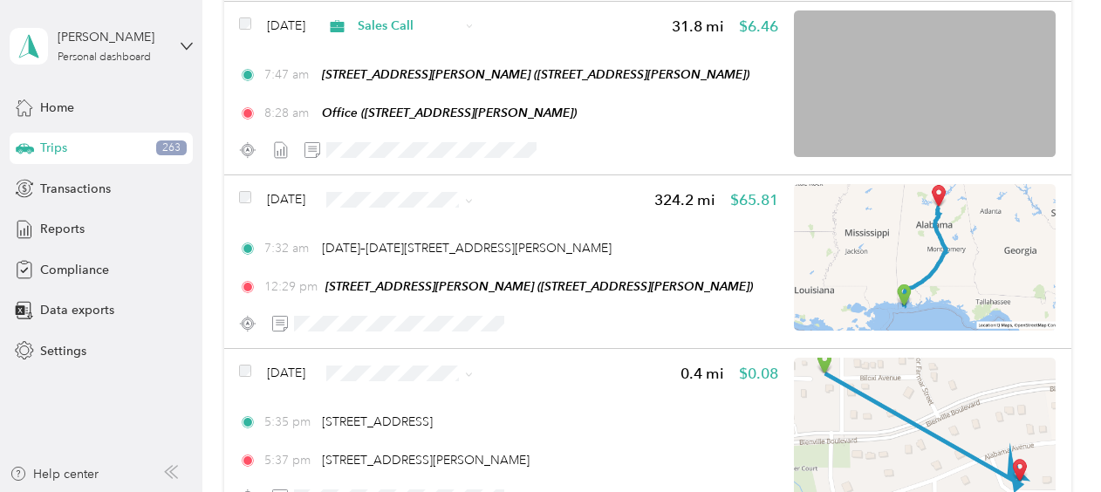
scroll to position [1324, 0]
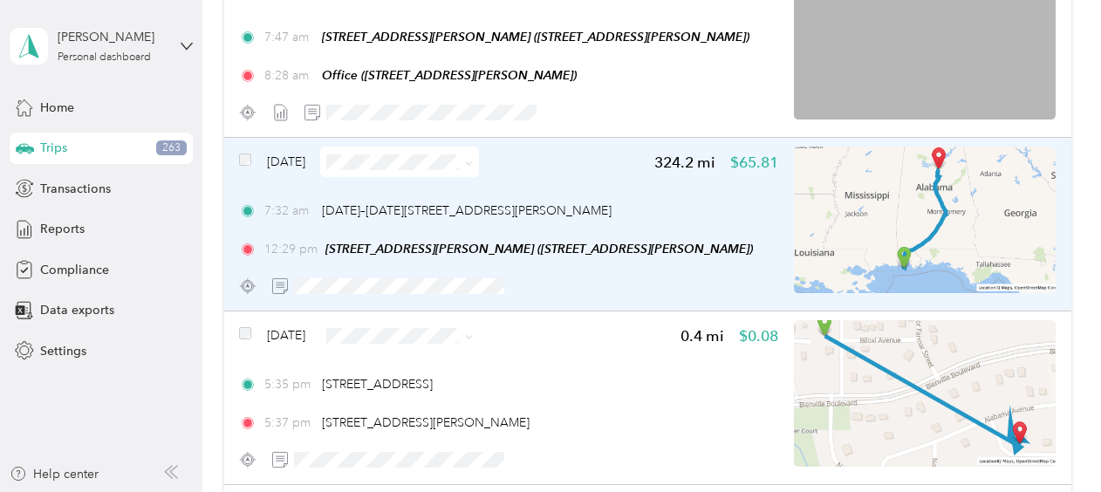
click at [305, 159] on span "Sep 28, 2025" at bounding box center [286, 162] width 38 height 18
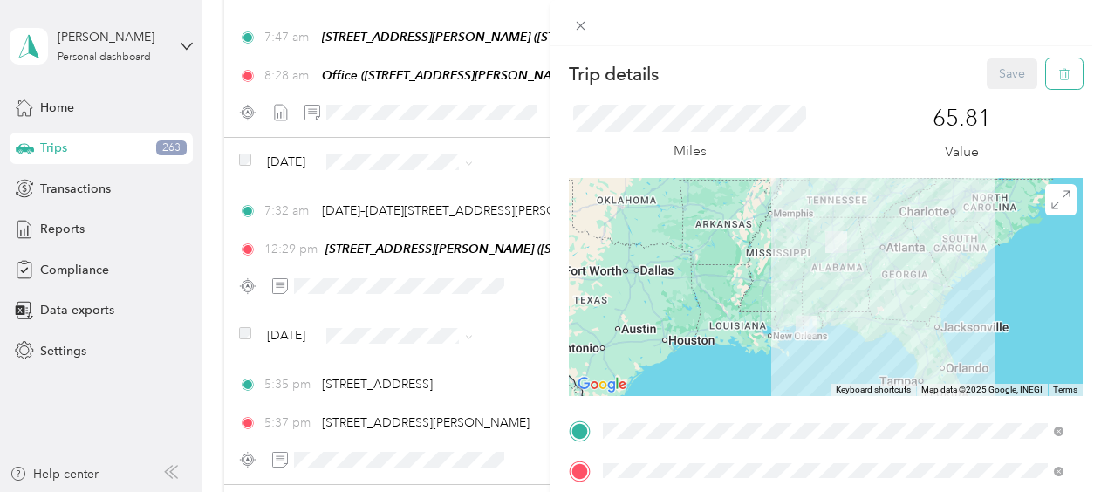
click at [1059, 79] on icon "button" at bounding box center [1065, 74] width 12 height 12
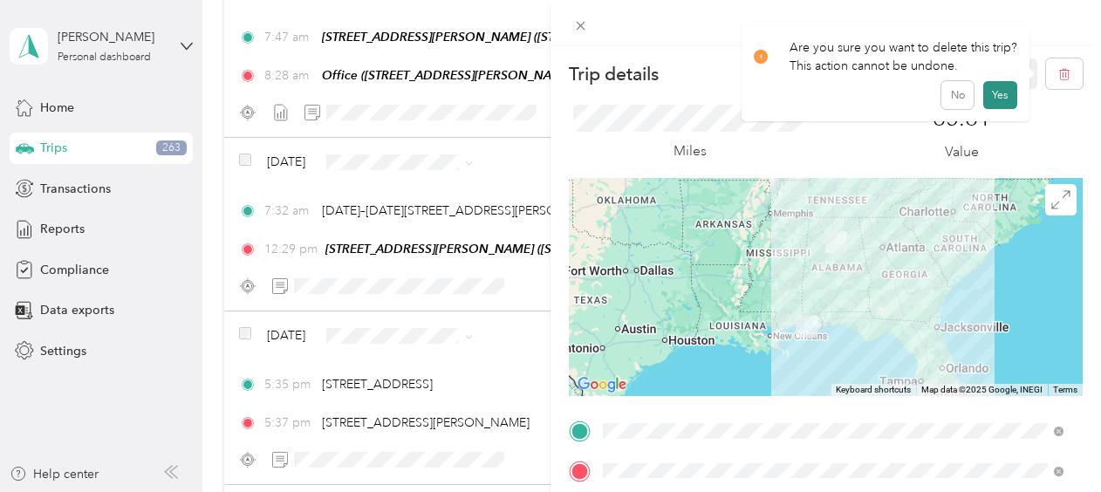
click at [998, 97] on button "Yes" at bounding box center [1001, 95] width 34 height 28
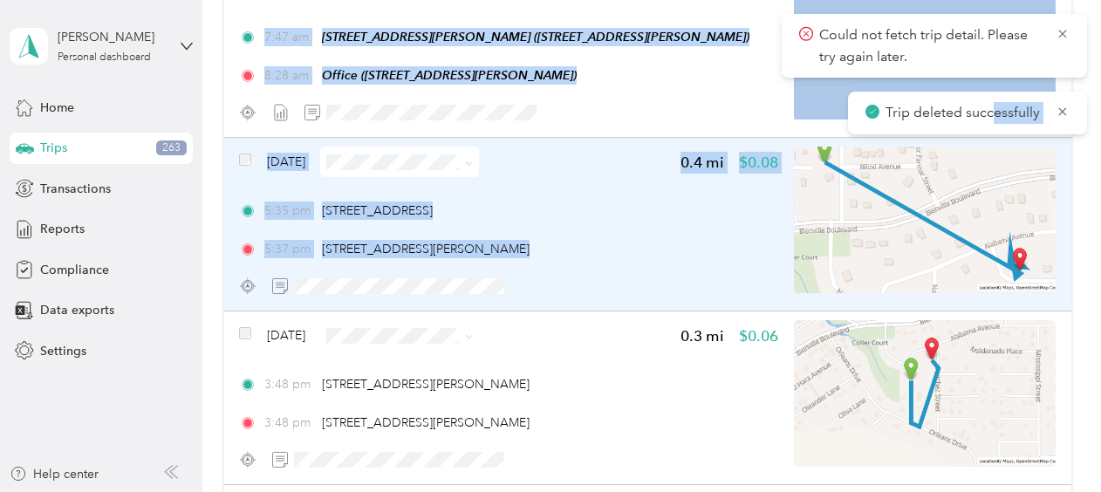
drag, startPoint x: 998, startPoint y: 97, endPoint x: 586, endPoint y: 308, distance: 462.1
click at [586, 308] on main "Could not fetch trip detail. Please try again later. Trip deleted successfully …" at bounding box center [546, 246] width 1093 height 492
drag, startPoint x: 586, startPoint y: 308, endPoint x: 703, endPoint y: 291, distance: 118.2
click at [703, 291] on div at bounding box center [508, 286] width 539 height 31
click at [733, 233] on div "5:35 pm 1310 Biloxi Ave, Dauphin Island, AL 5:37 pm 1012 Maldanado Pl, Dauphin …" at bounding box center [508, 230] width 539 height 57
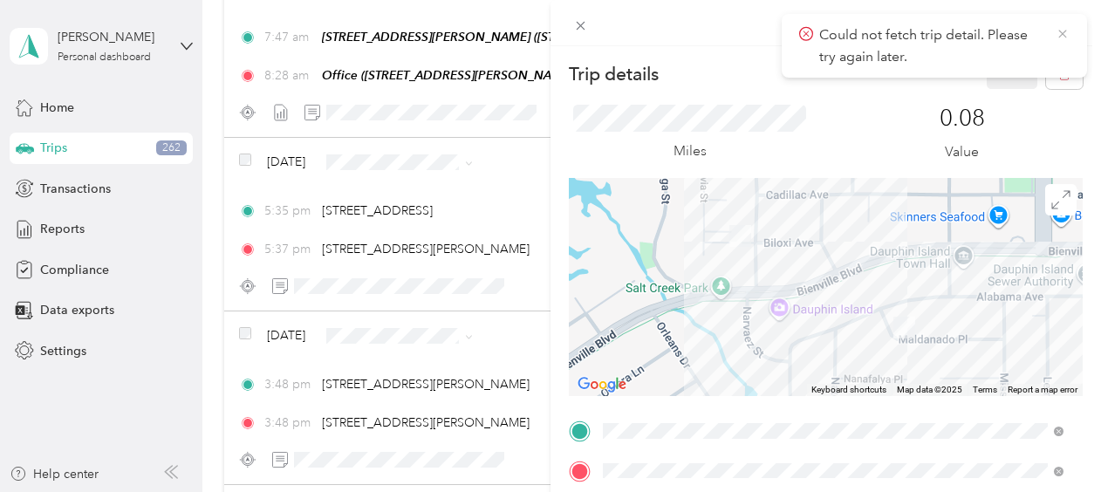
click at [1063, 35] on icon at bounding box center [1063, 34] width 8 height 8
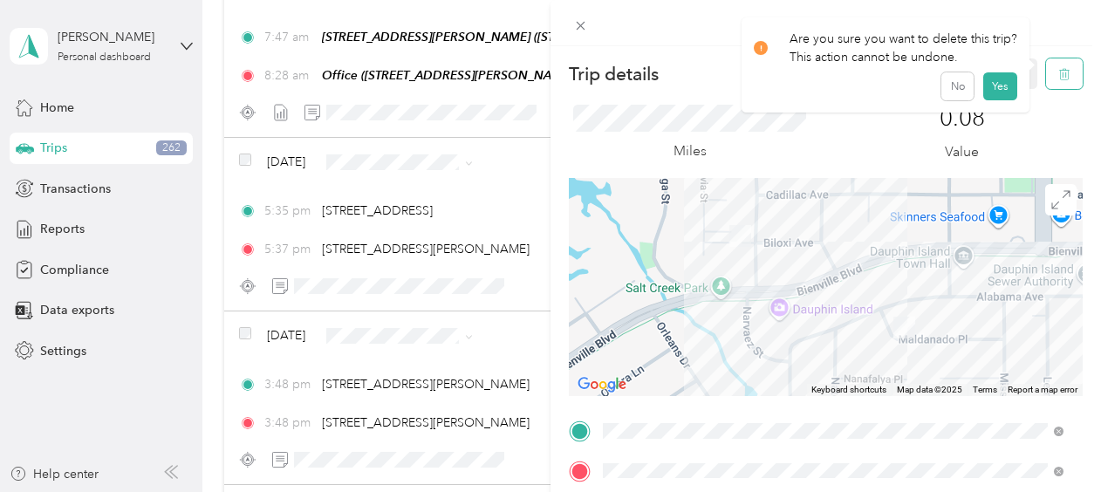
click at [1059, 70] on icon "button" at bounding box center [1065, 74] width 12 height 12
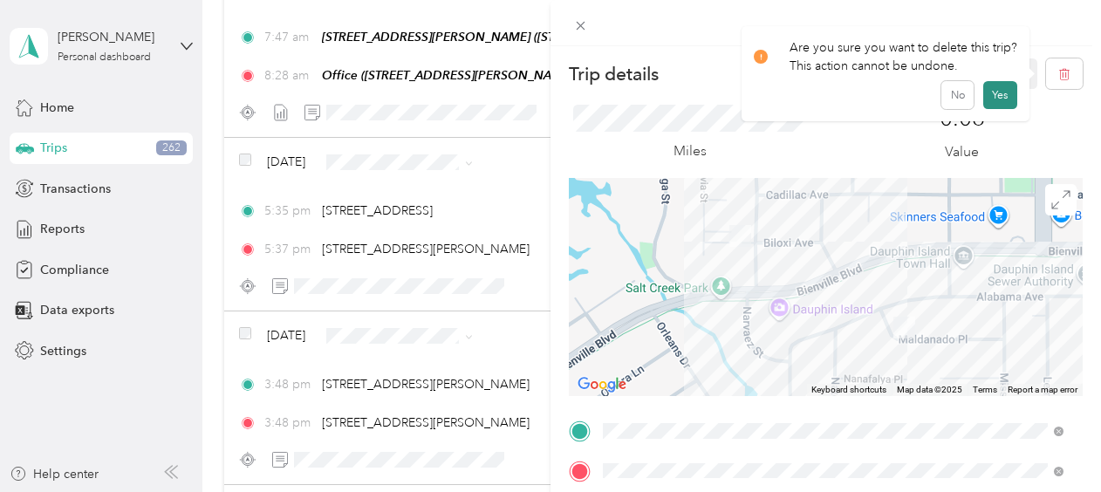
click at [997, 86] on button "Yes" at bounding box center [1001, 95] width 34 height 28
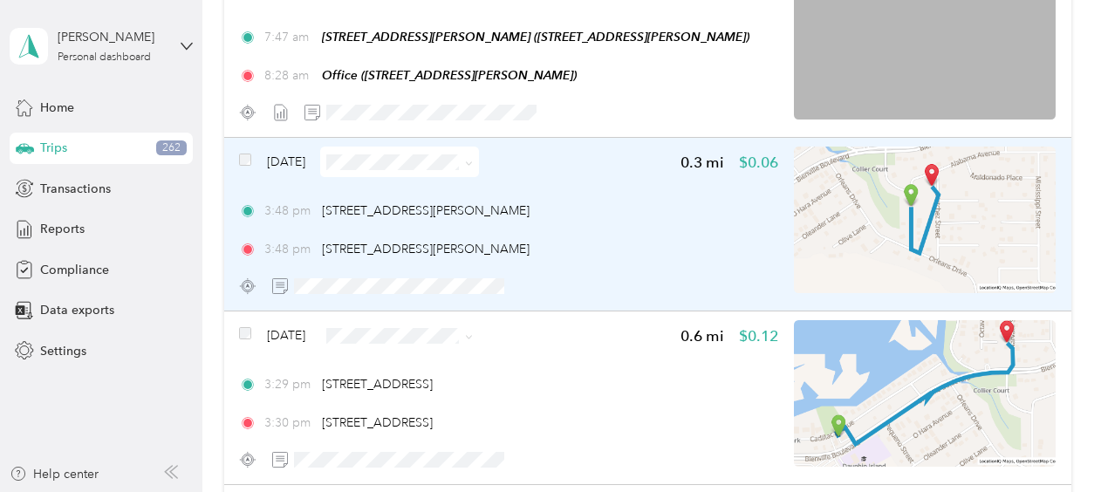
click at [305, 158] on span "Sep 27, 2025" at bounding box center [286, 162] width 38 height 18
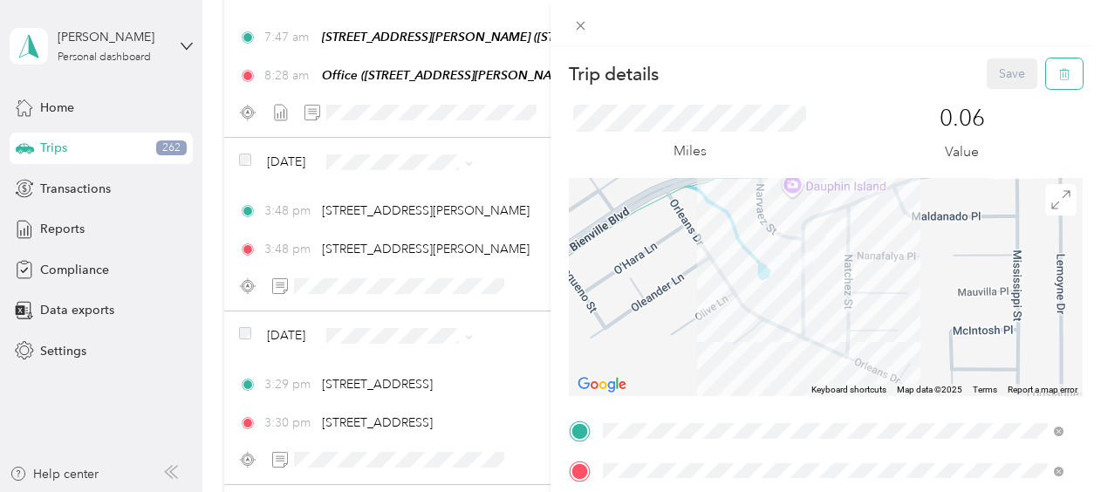
click at [1059, 73] on icon "button" at bounding box center [1065, 74] width 12 height 12
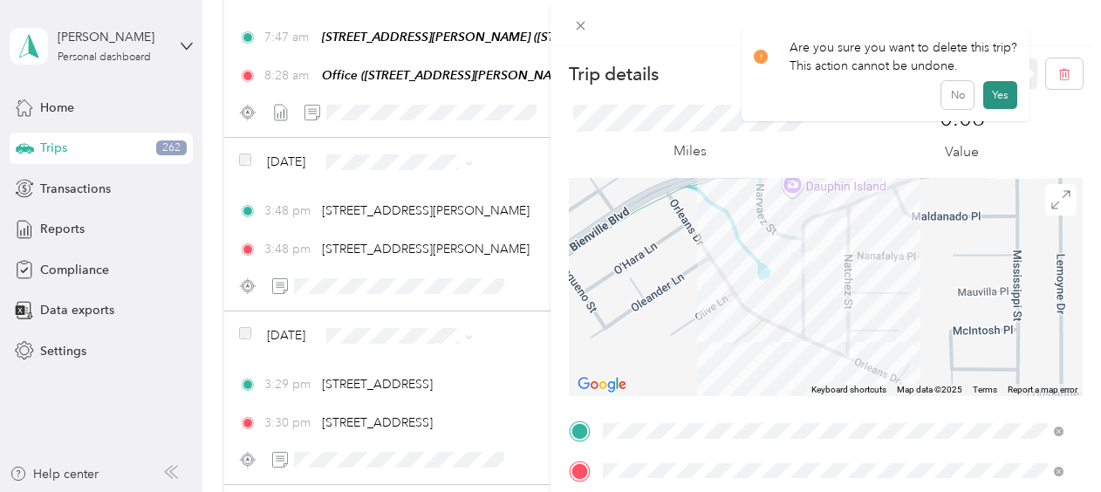
click at [997, 98] on button "Yes" at bounding box center [1001, 95] width 34 height 28
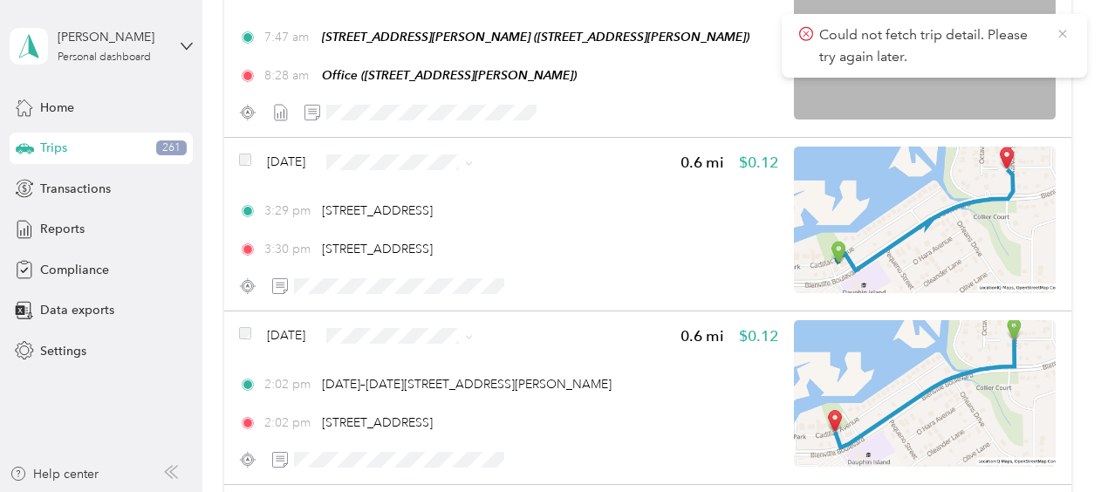
click at [1063, 31] on icon at bounding box center [1063, 34] width 14 height 16
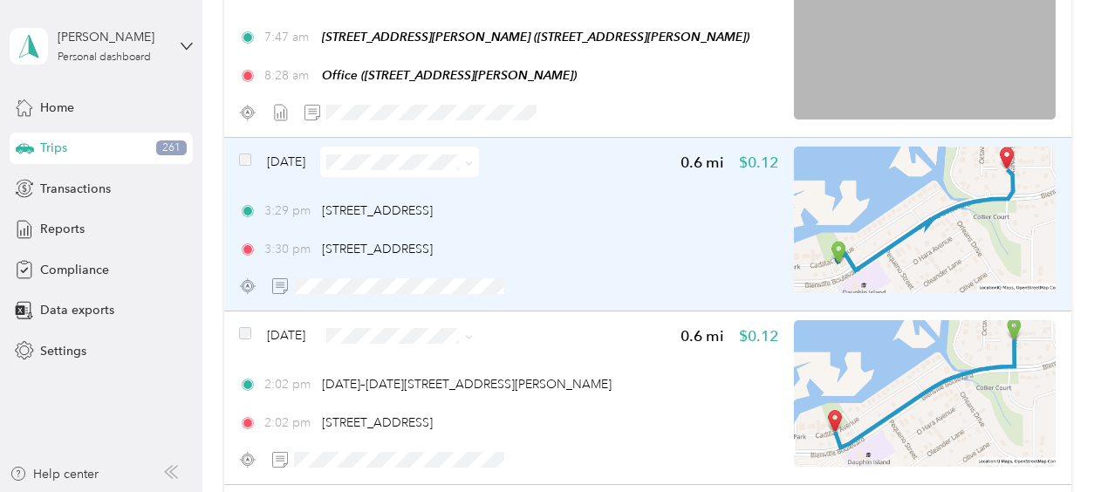
click at [305, 159] on span "Sep 27, 2025" at bounding box center [286, 162] width 38 height 18
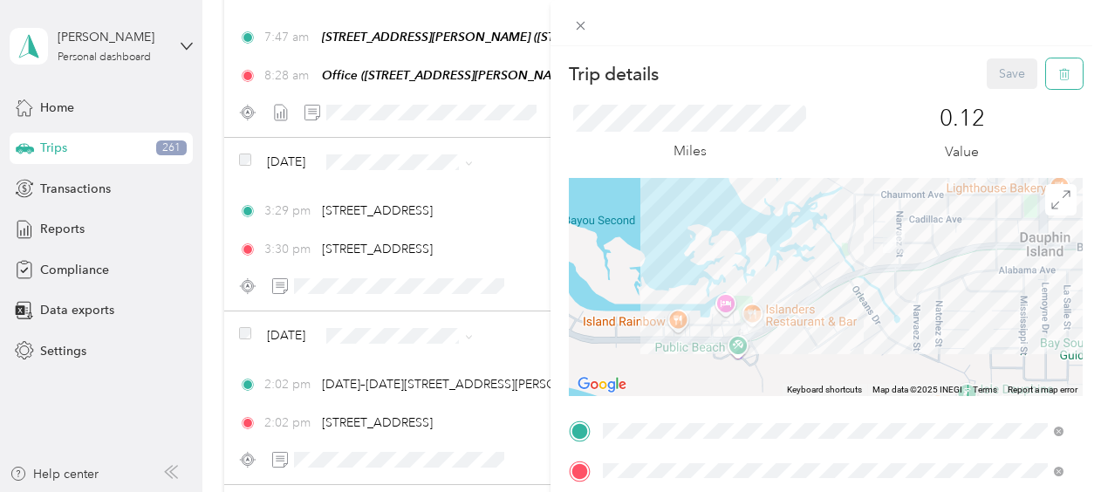
click at [1059, 75] on icon "button" at bounding box center [1064, 74] width 10 height 11
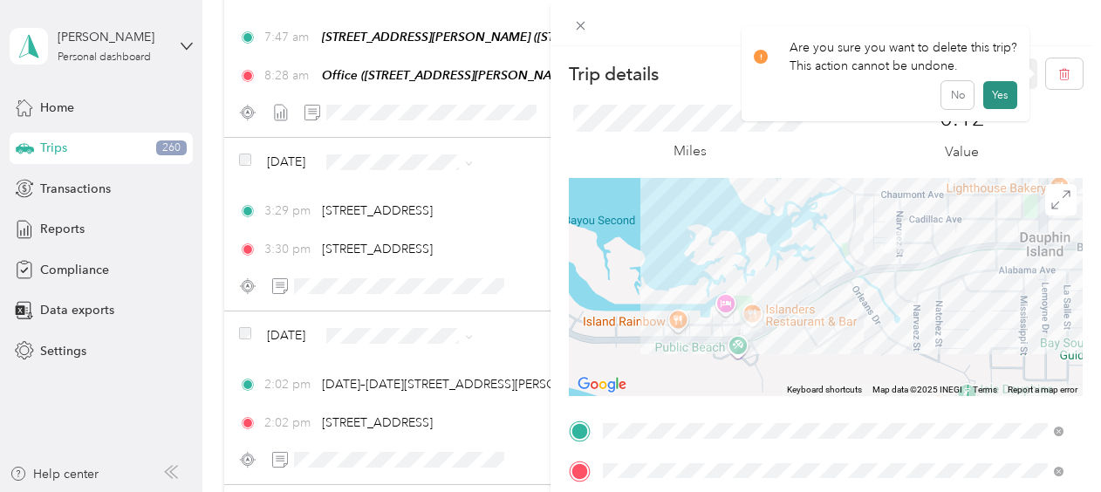
click at [991, 96] on button "Yes" at bounding box center [1001, 95] width 34 height 28
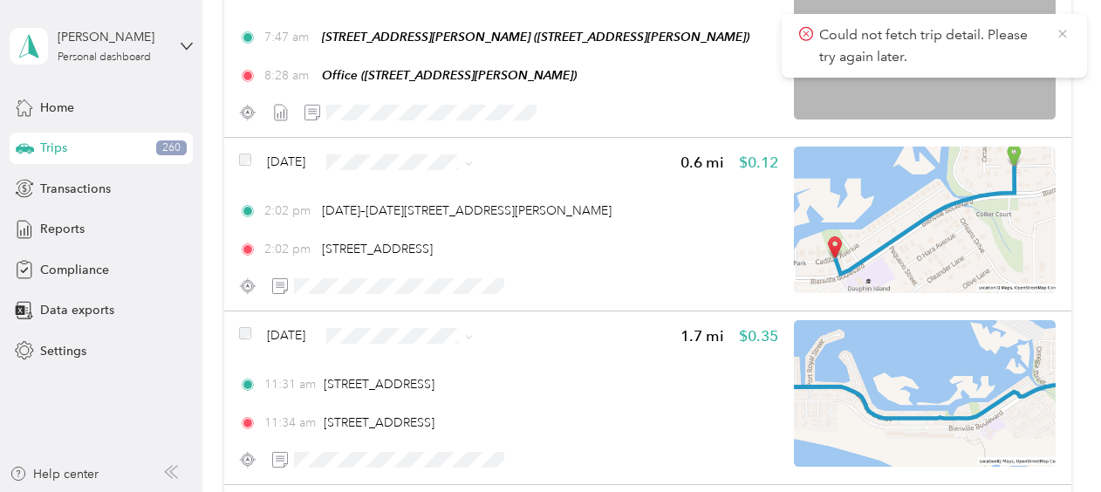
click at [1066, 28] on icon at bounding box center [1063, 34] width 14 height 16
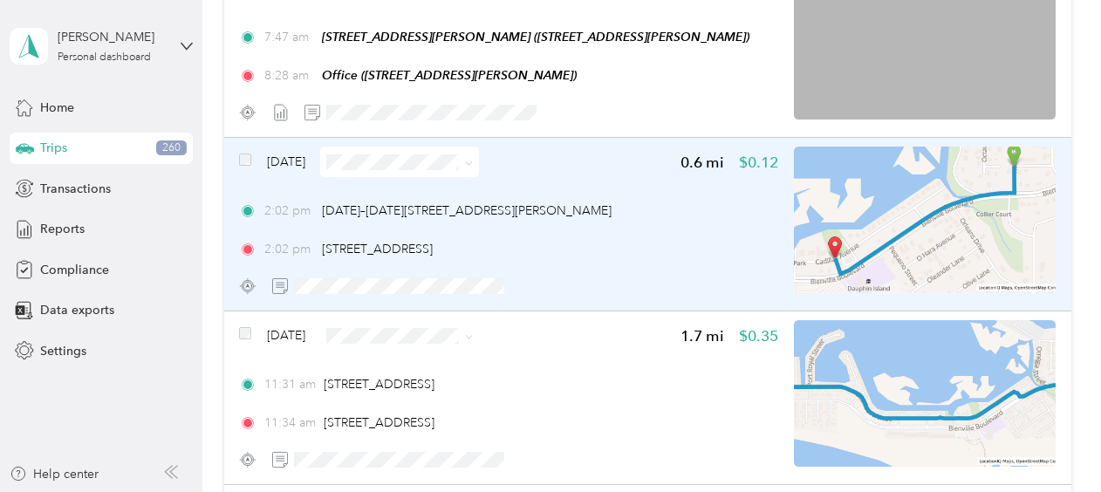
click at [293, 164] on span "Sep 27, 2025" at bounding box center [286, 162] width 38 height 18
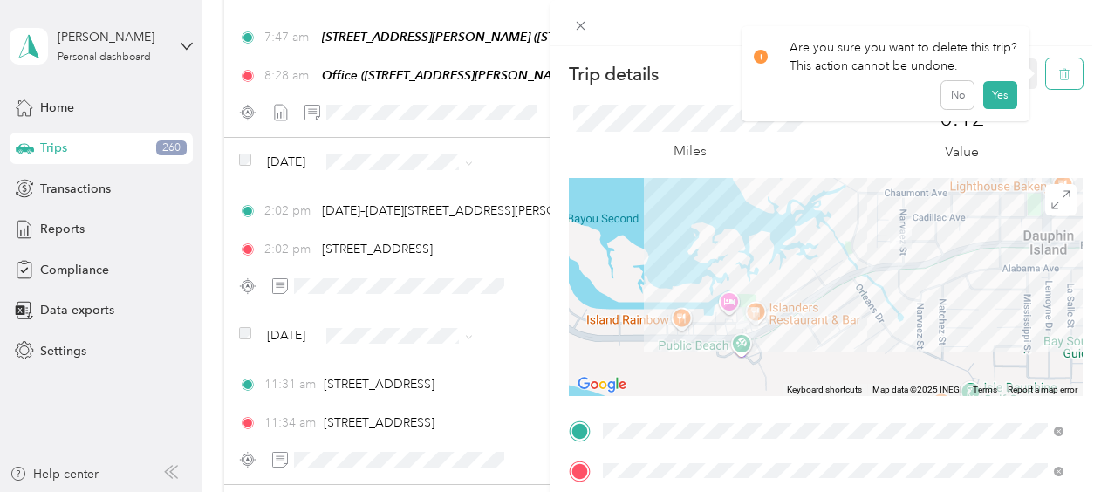
click at [1059, 73] on icon "button" at bounding box center [1065, 74] width 12 height 12
click at [988, 95] on button "Yes" at bounding box center [1001, 95] width 34 height 28
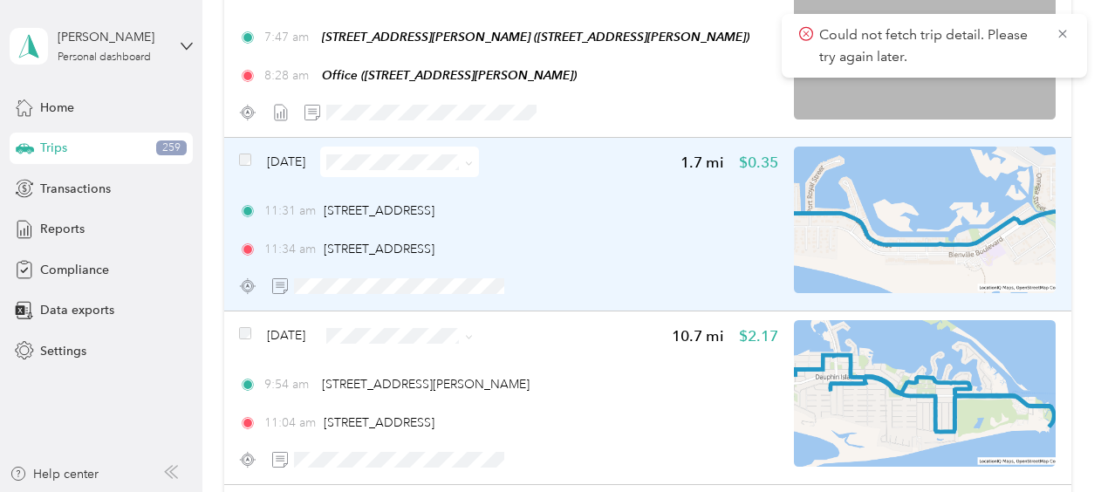
click at [305, 156] on span "Sep 27, 2025" at bounding box center [286, 162] width 38 height 18
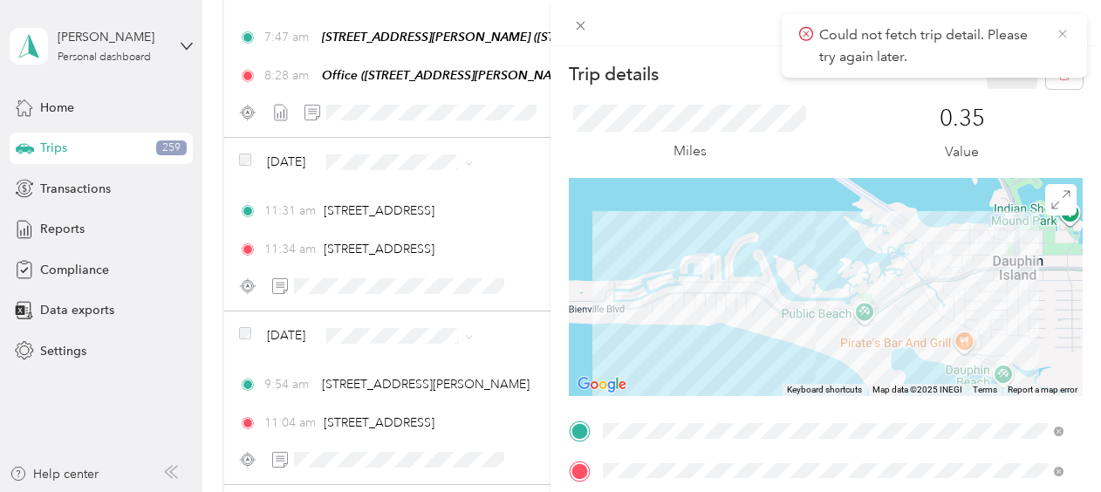
click at [1069, 31] on icon at bounding box center [1063, 34] width 14 height 16
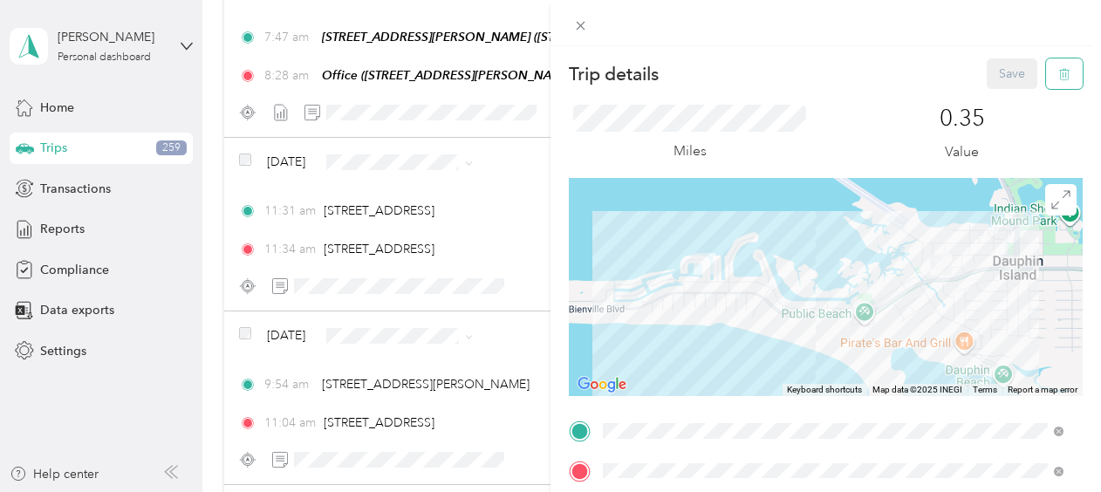
click at [1059, 68] on icon "button" at bounding box center [1065, 74] width 12 height 12
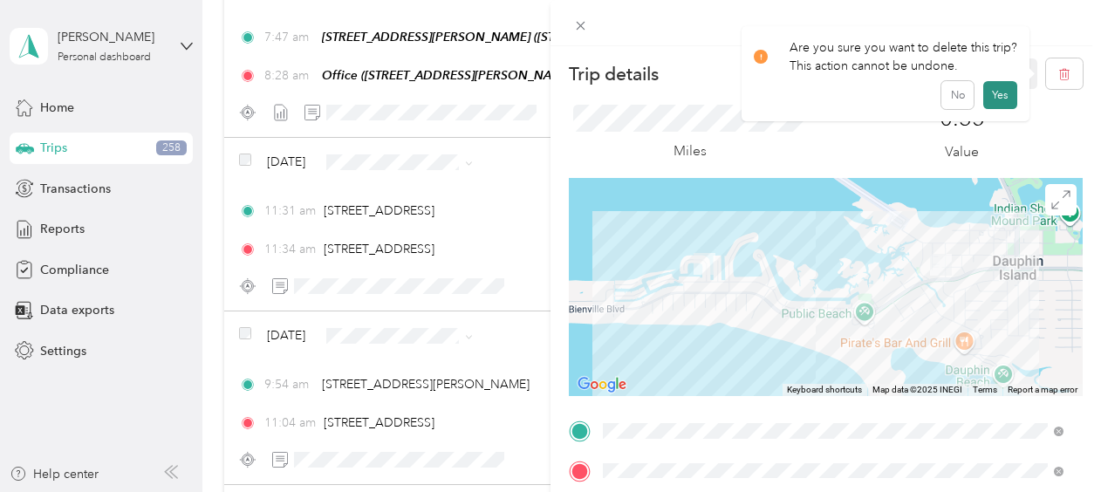
click at [1004, 91] on button "Yes" at bounding box center [1001, 95] width 34 height 28
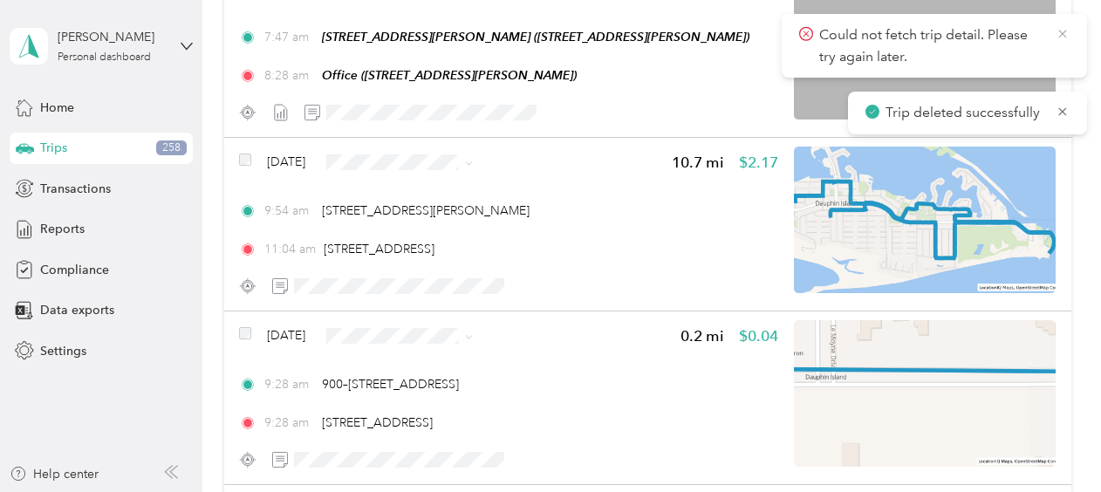
click at [1059, 35] on icon at bounding box center [1063, 34] width 14 height 16
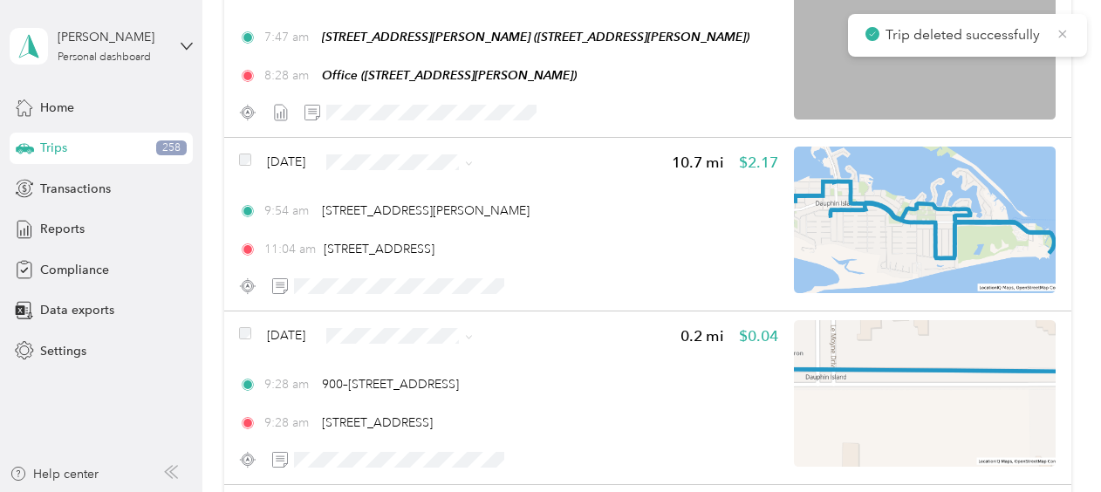
click at [1066, 28] on icon at bounding box center [1063, 34] width 14 height 16
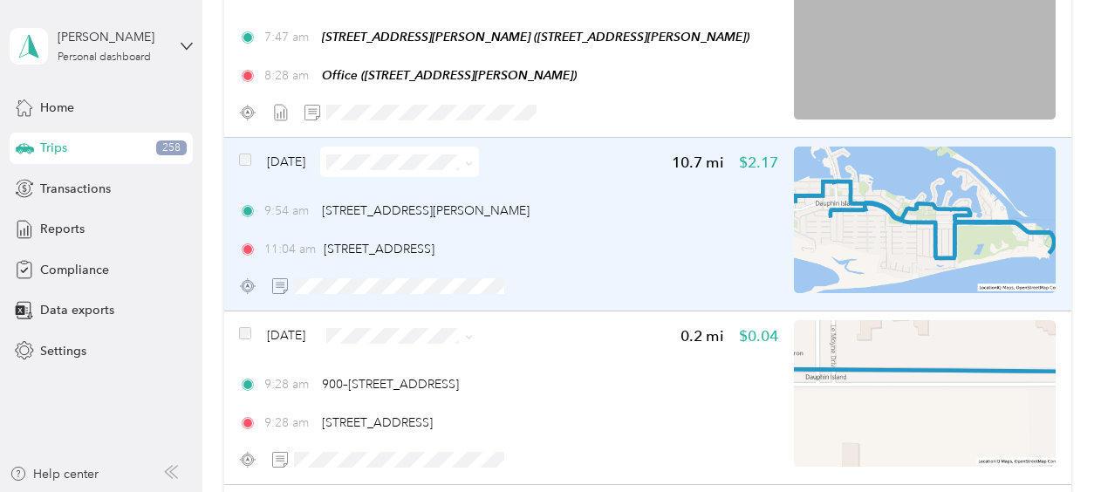
click at [288, 161] on span "Sep 27, 2025" at bounding box center [286, 162] width 38 height 18
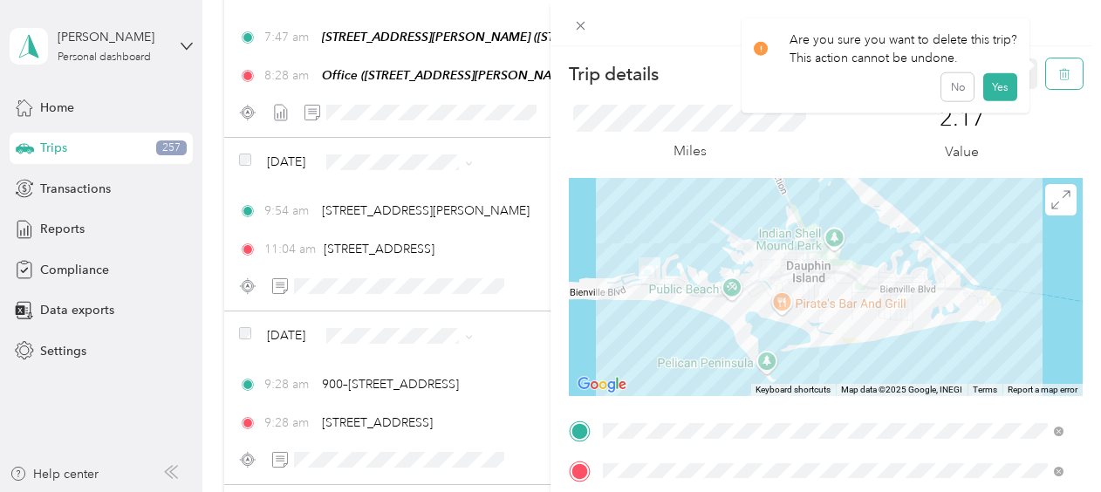
click at [1059, 72] on icon "button" at bounding box center [1065, 74] width 12 height 12
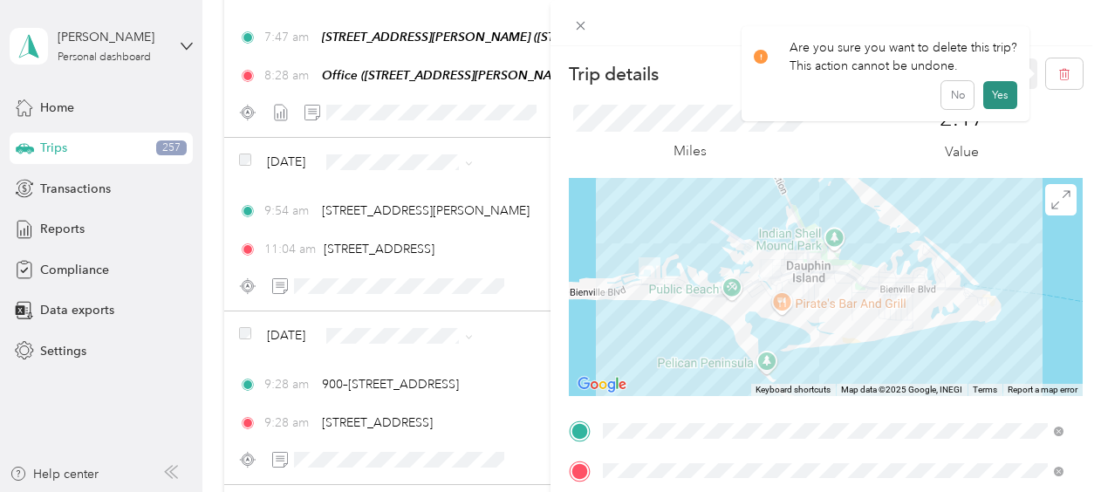
click at [992, 98] on button "Yes" at bounding box center [1001, 95] width 34 height 28
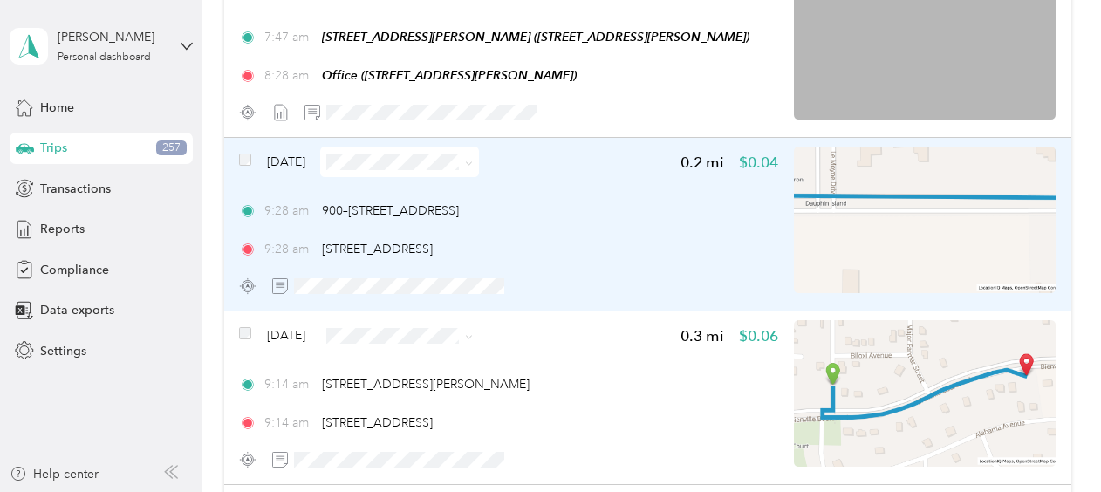
click at [295, 159] on span "Sep 27, 2025" at bounding box center [286, 162] width 38 height 18
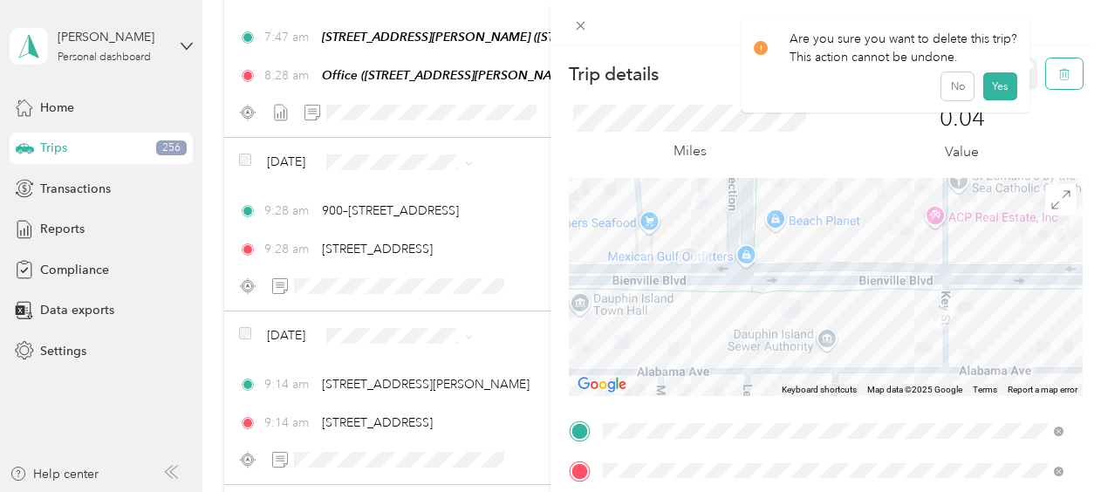
click at [1059, 72] on icon "button" at bounding box center [1065, 74] width 12 height 12
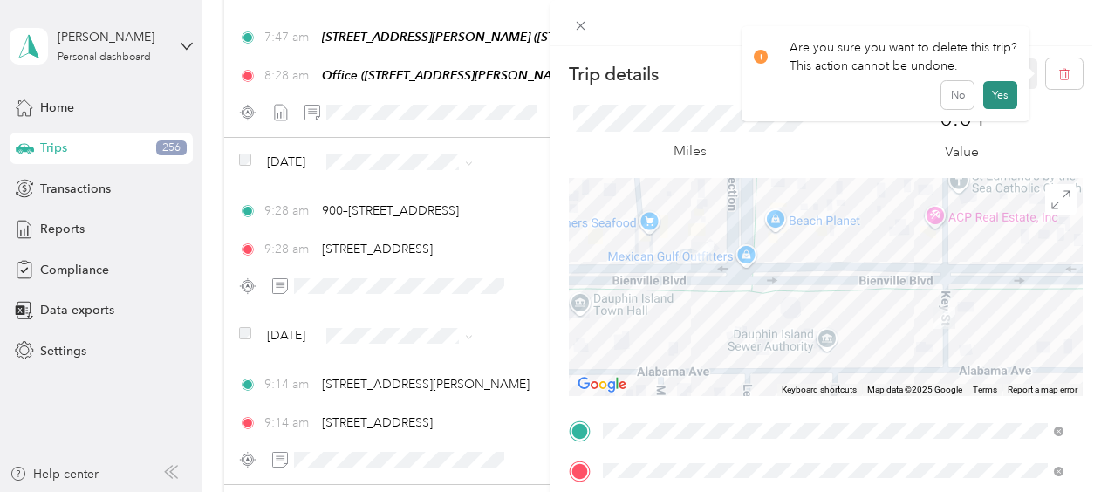
click at [995, 89] on button "Yes" at bounding box center [1001, 95] width 34 height 28
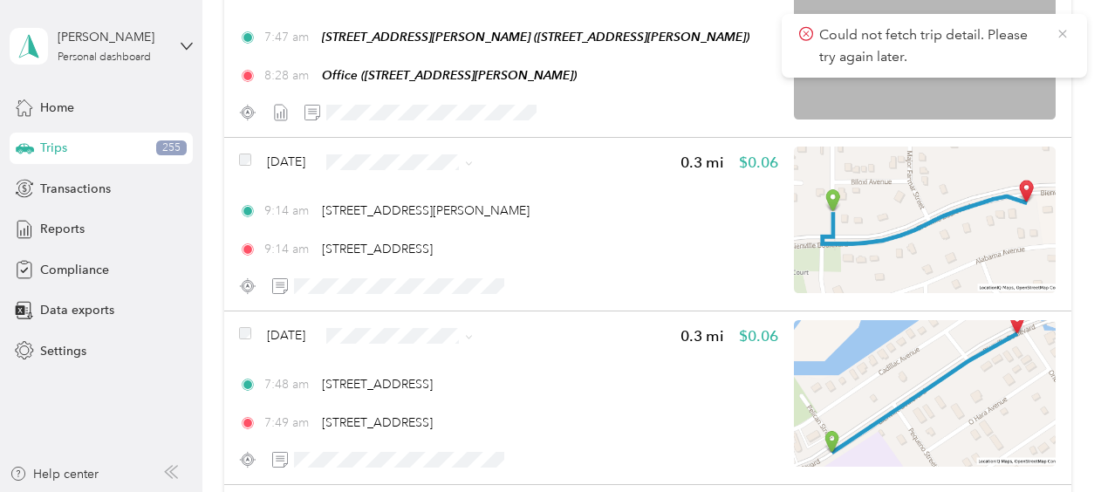
click at [1066, 36] on icon at bounding box center [1063, 34] width 14 height 16
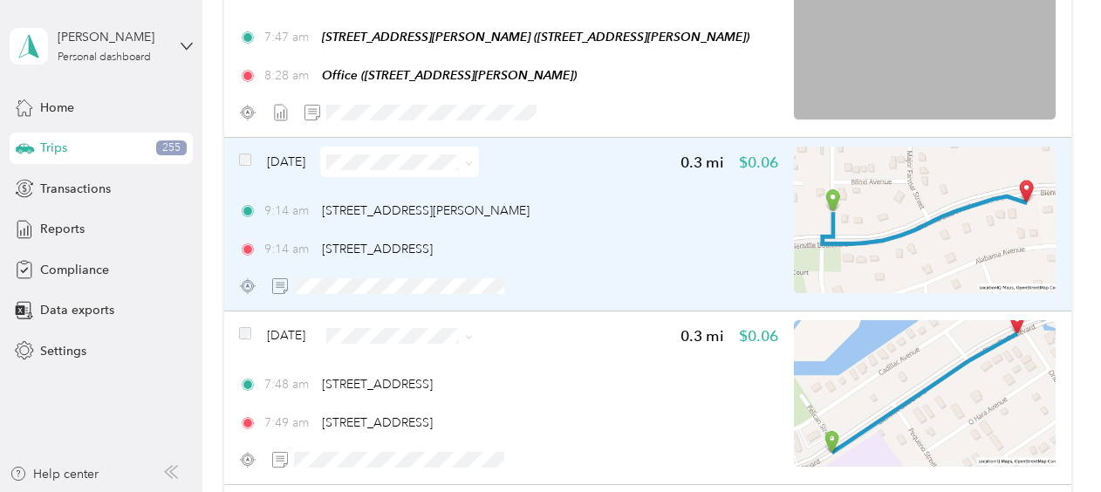
click at [305, 157] on span "Sep 27, 2025" at bounding box center [286, 162] width 38 height 18
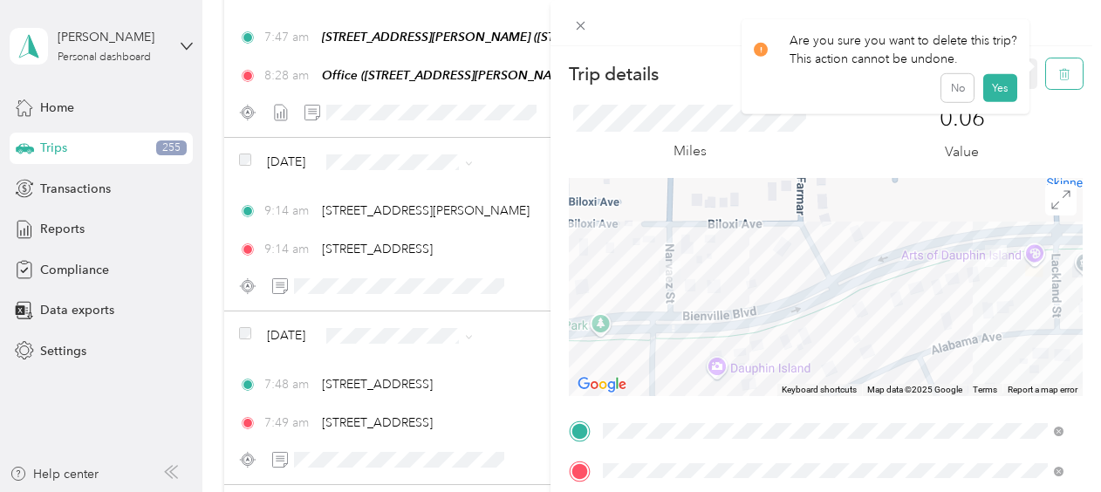
click at [1059, 73] on icon "button" at bounding box center [1065, 74] width 12 height 12
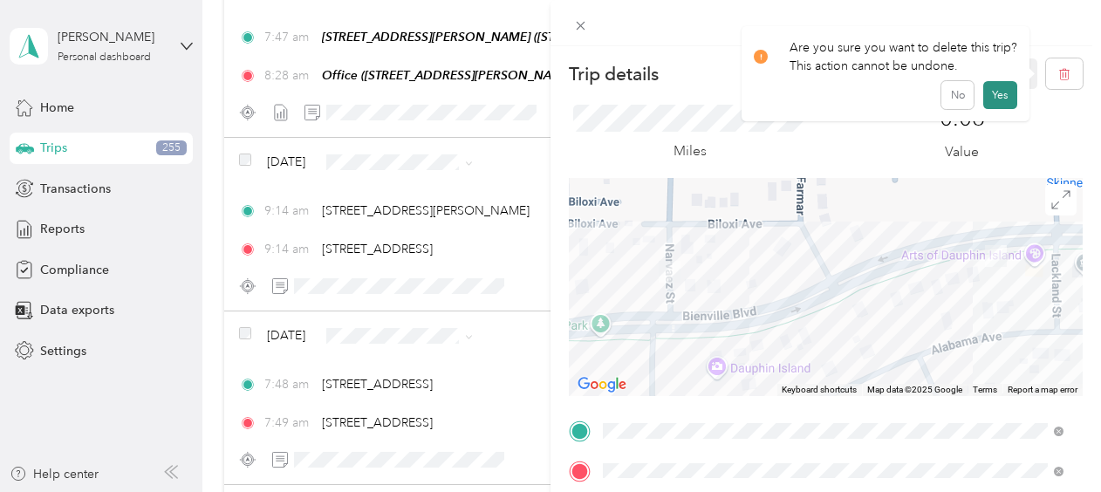
click at [995, 94] on button "Yes" at bounding box center [1001, 95] width 34 height 28
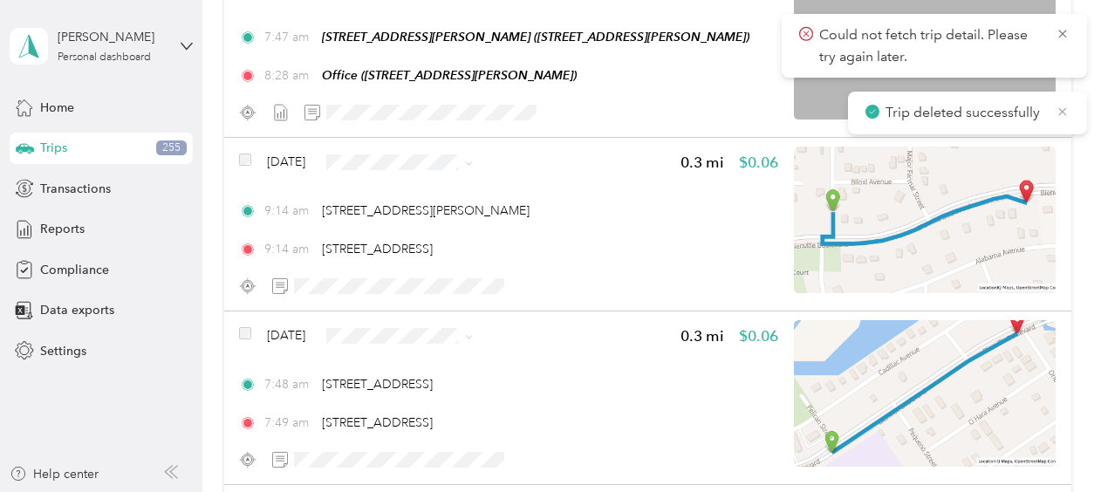
click at [1067, 112] on icon at bounding box center [1063, 112] width 14 height 16
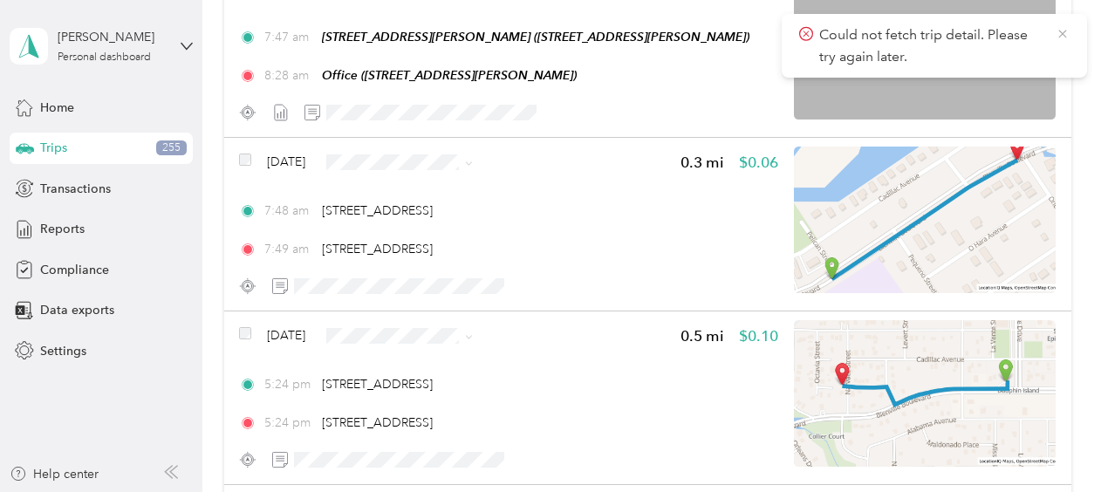
click at [1063, 38] on icon at bounding box center [1063, 34] width 14 height 16
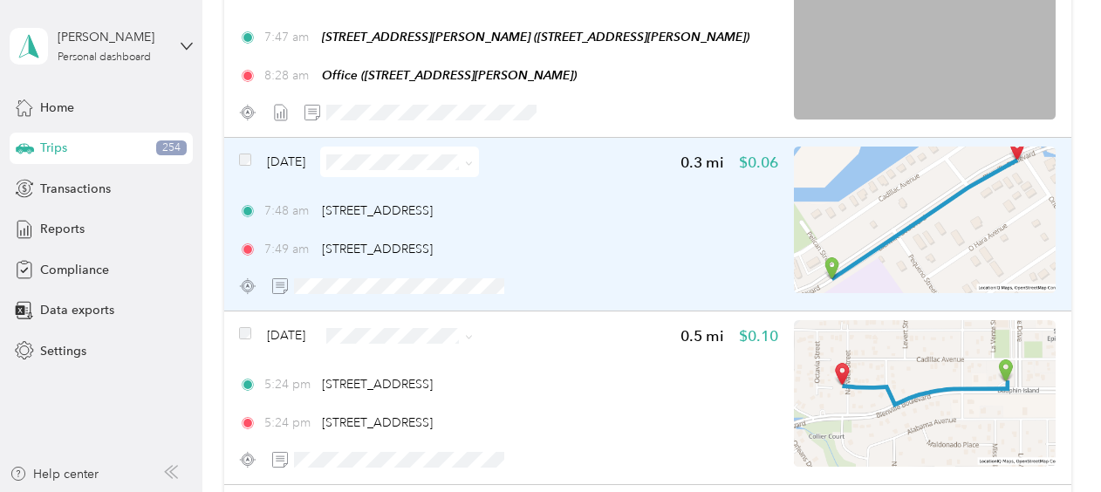
click at [298, 163] on span "Sep 27, 2025" at bounding box center [286, 162] width 38 height 18
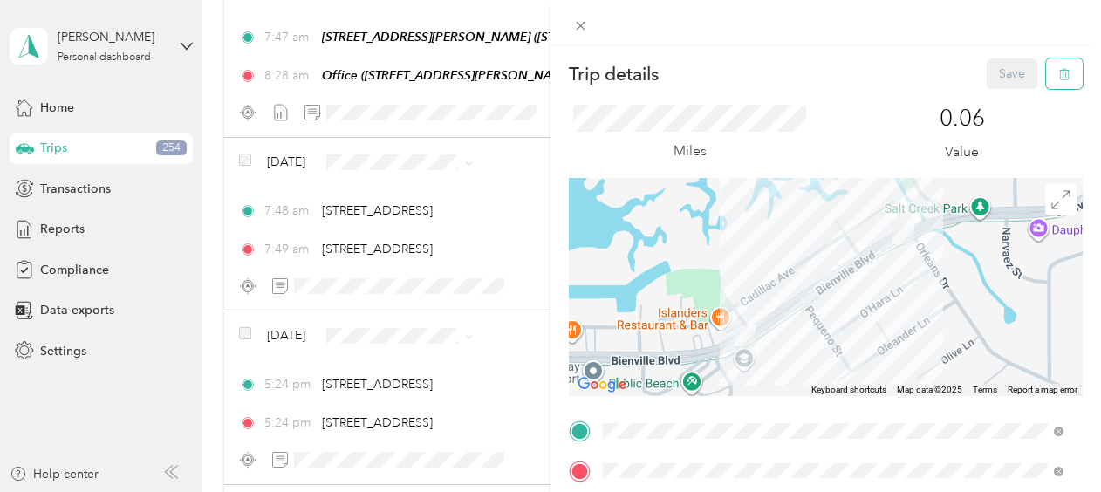
click at [1059, 72] on icon "button" at bounding box center [1065, 74] width 12 height 12
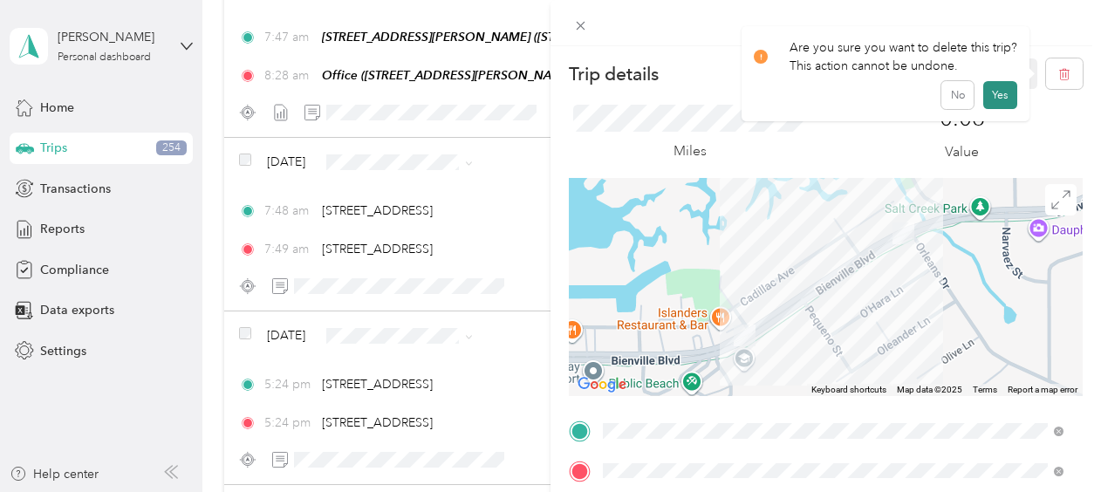
click at [995, 96] on button "Yes" at bounding box center [1001, 95] width 34 height 28
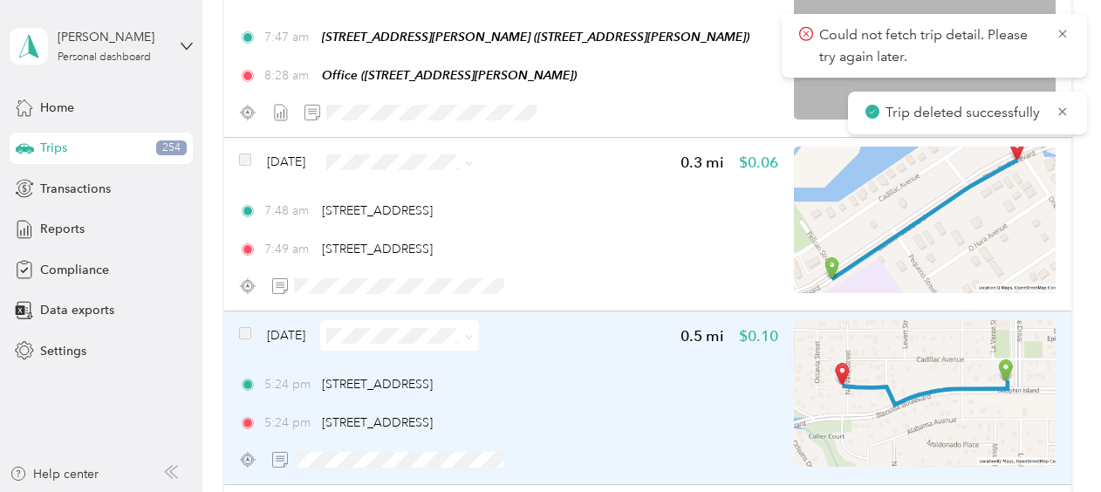
click at [305, 329] on span "Sep 26, 2025" at bounding box center [286, 335] width 38 height 18
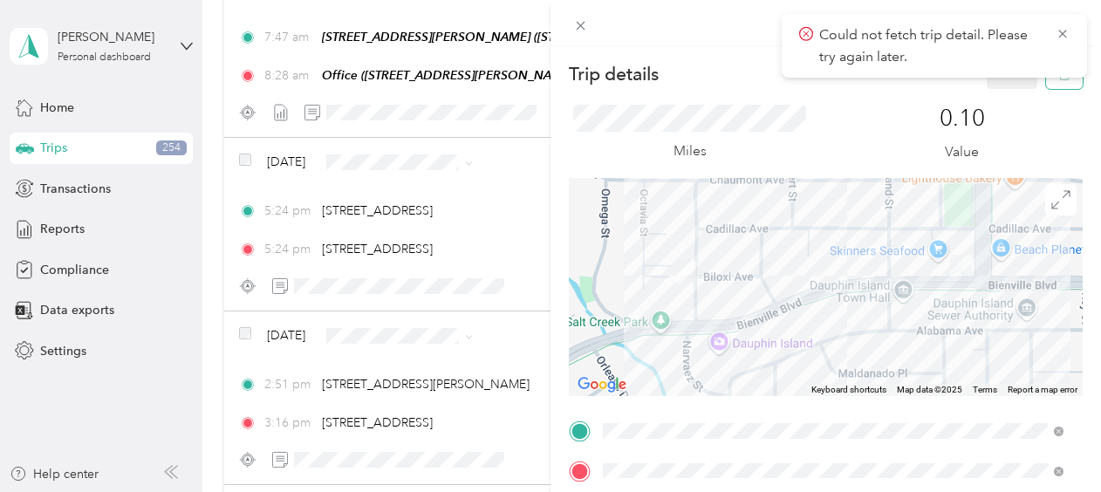
click at [1051, 81] on button "button" at bounding box center [1064, 73] width 37 height 31
click at [998, 90] on button "Yes" at bounding box center [1001, 95] width 34 height 28
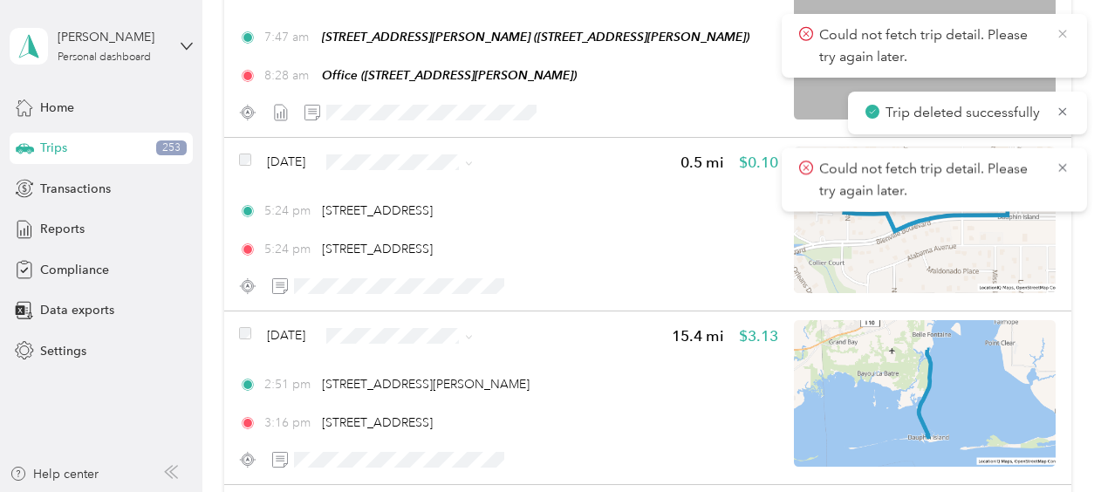
click at [1063, 30] on icon at bounding box center [1063, 34] width 14 height 16
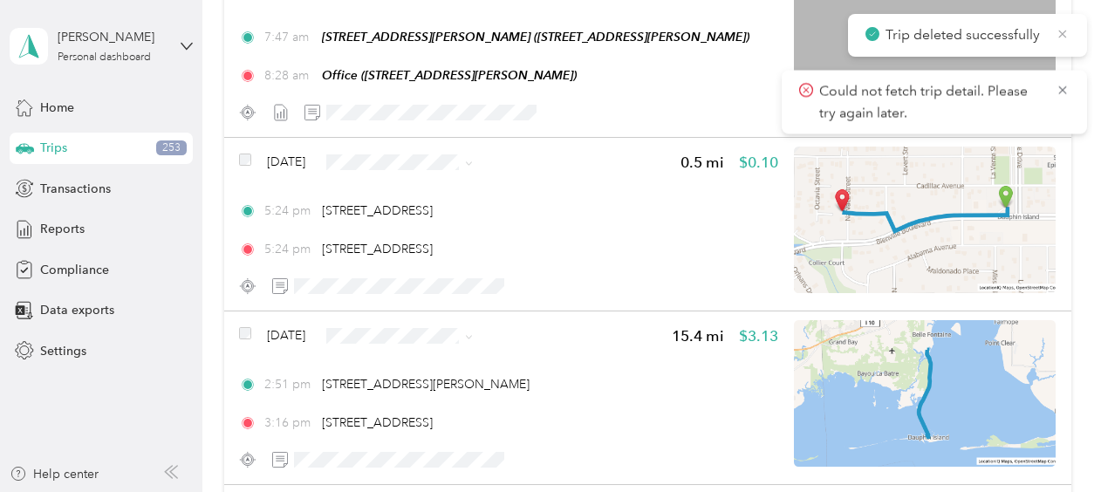
click at [1063, 37] on icon at bounding box center [1063, 34] width 14 height 16
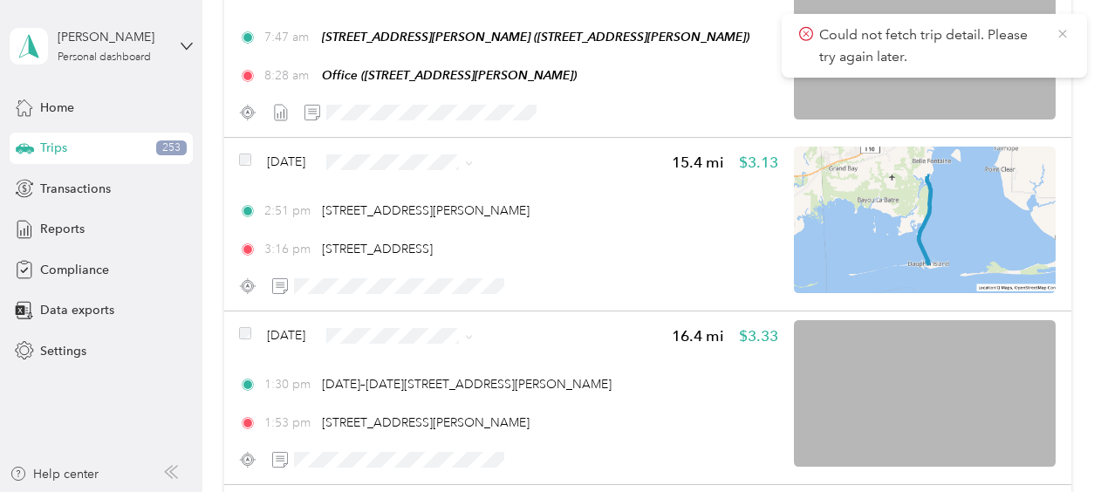
click at [1061, 34] on icon at bounding box center [1063, 34] width 8 height 8
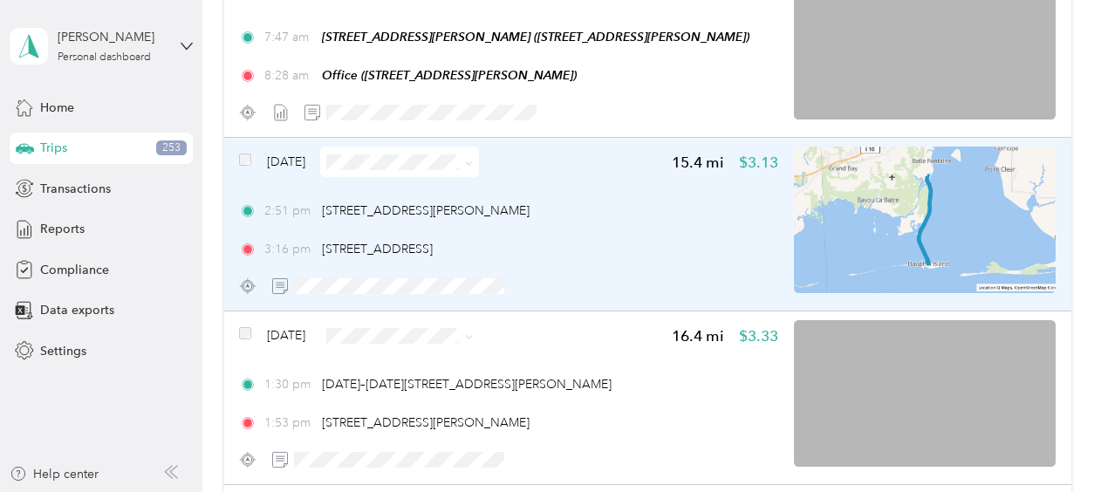
click at [299, 153] on span "Sep 26, 2025" at bounding box center [286, 162] width 38 height 18
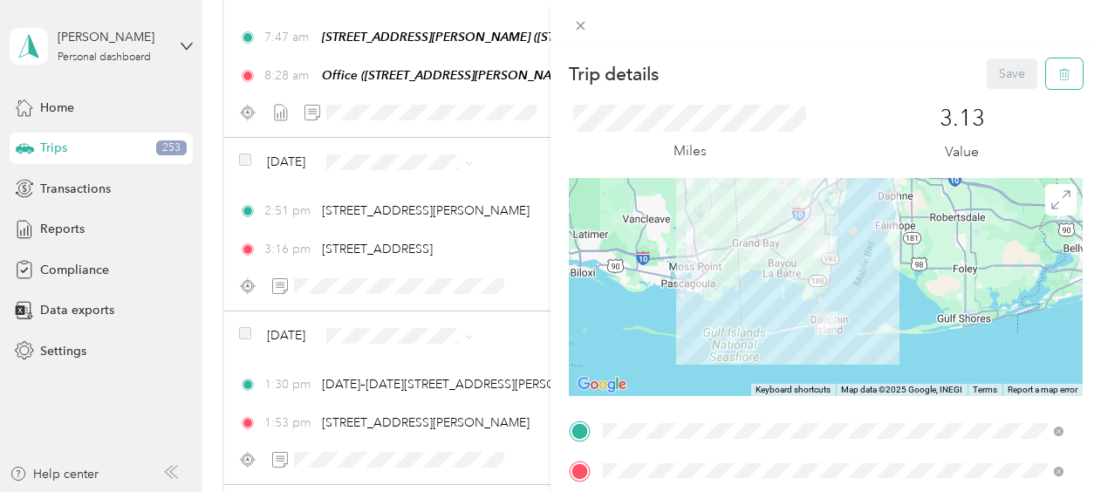
click at [1059, 75] on icon "button" at bounding box center [1064, 74] width 10 height 11
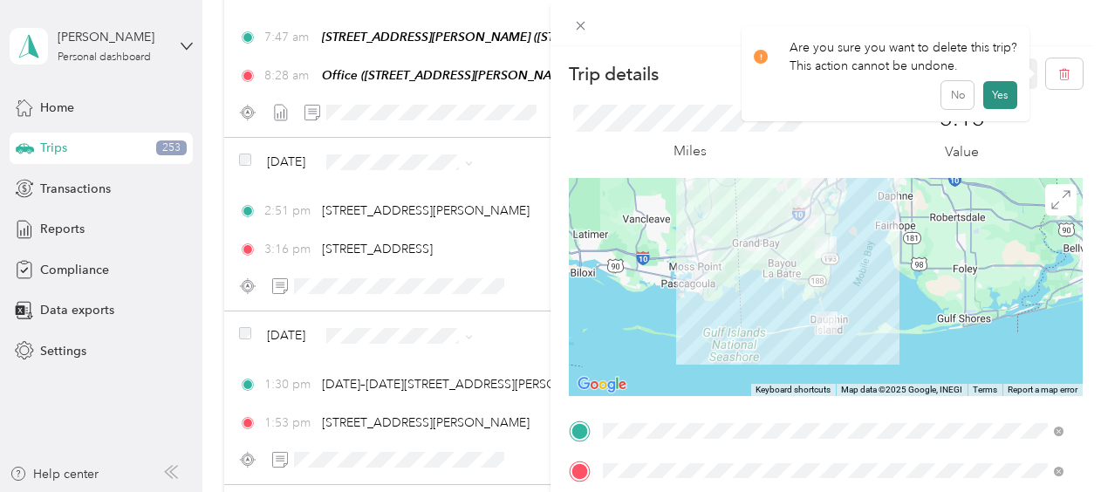
click at [999, 93] on button "Yes" at bounding box center [1001, 95] width 34 height 28
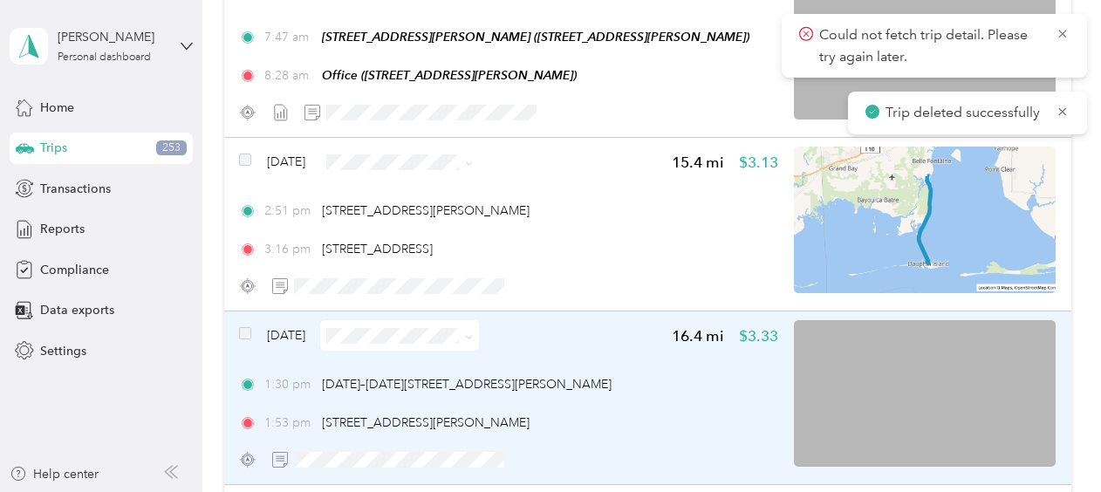
click at [305, 336] on span "Sep 26, 2025" at bounding box center [286, 335] width 38 height 18
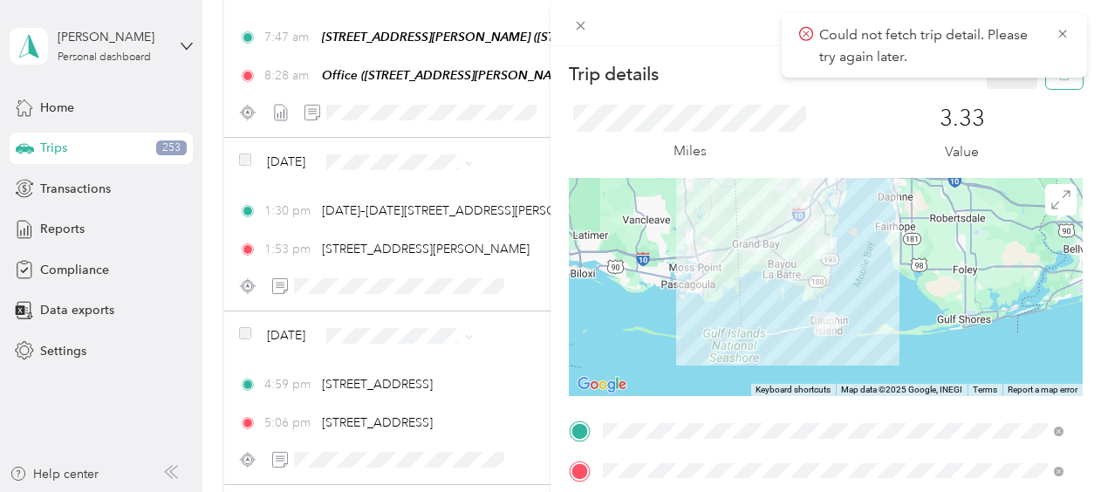
click at [1056, 85] on button "button" at bounding box center [1064, 73] width 37 height 31
click at [1005, 95] on button "Yes" at bounding box center [1001, 95] width 34 height 28
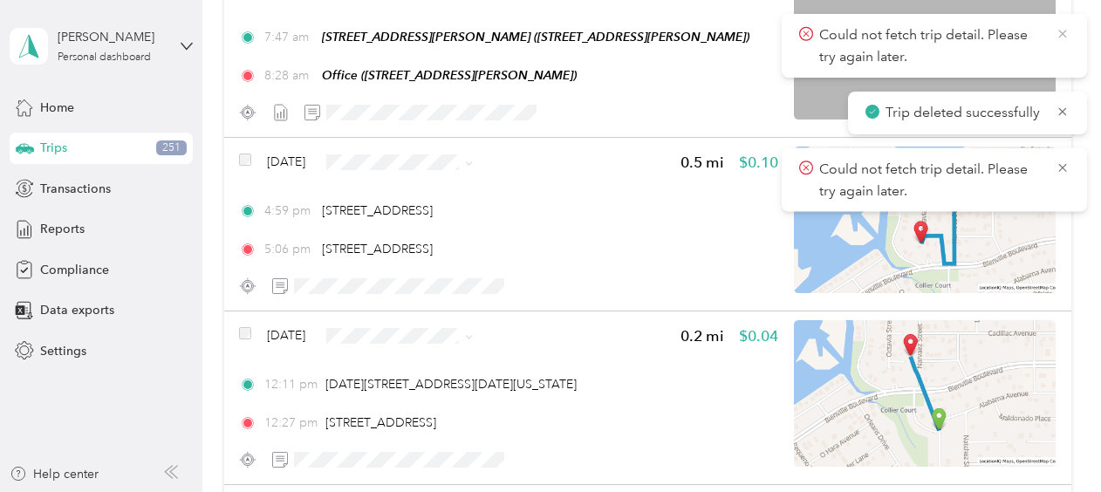
click at [1061, 31] on icon at bounding box center [1063, 34] width 14 height 16
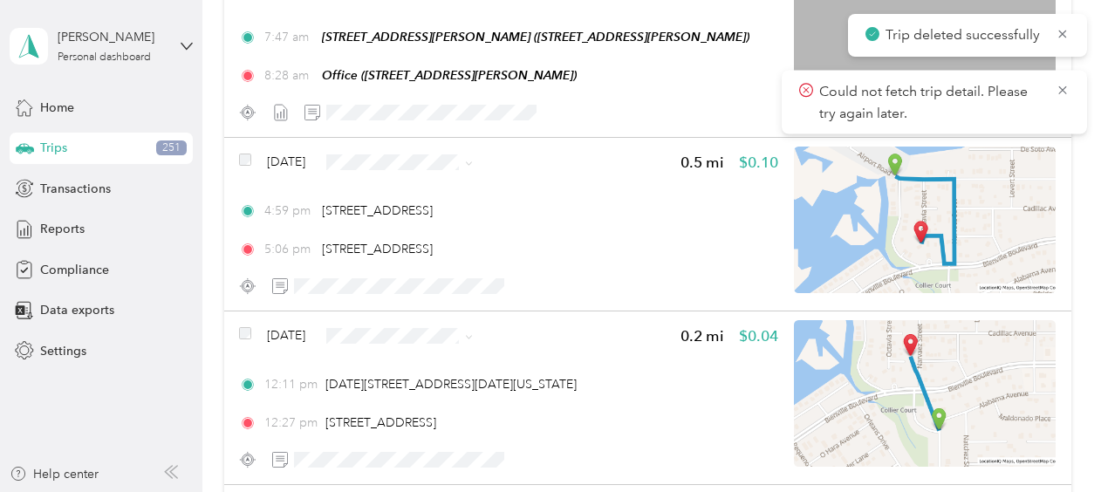
click at [1061, 31] on icon at bounding box center [1063, 34] width 14 height 16
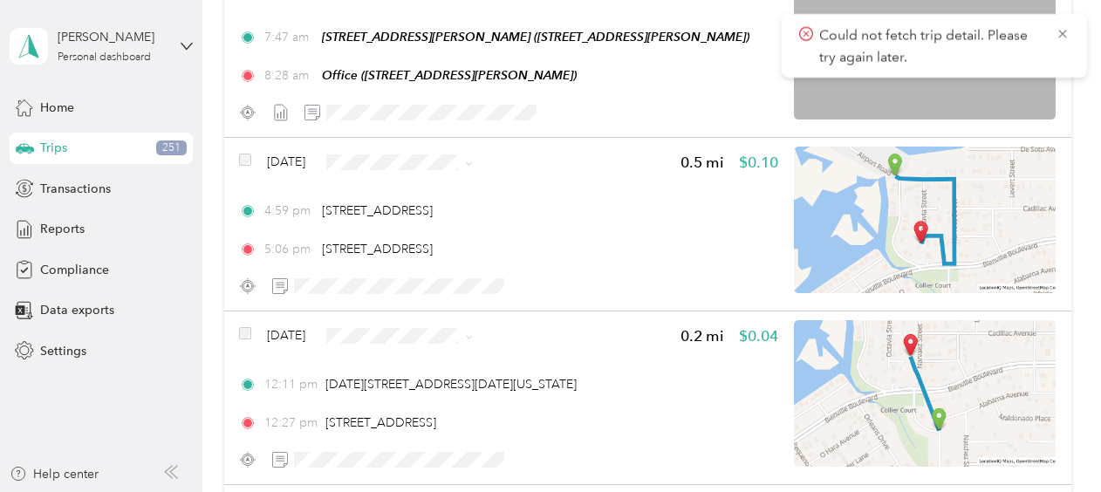
click at [1061, 31] on icon at bounding box center [1063, 34] width 14 height 16
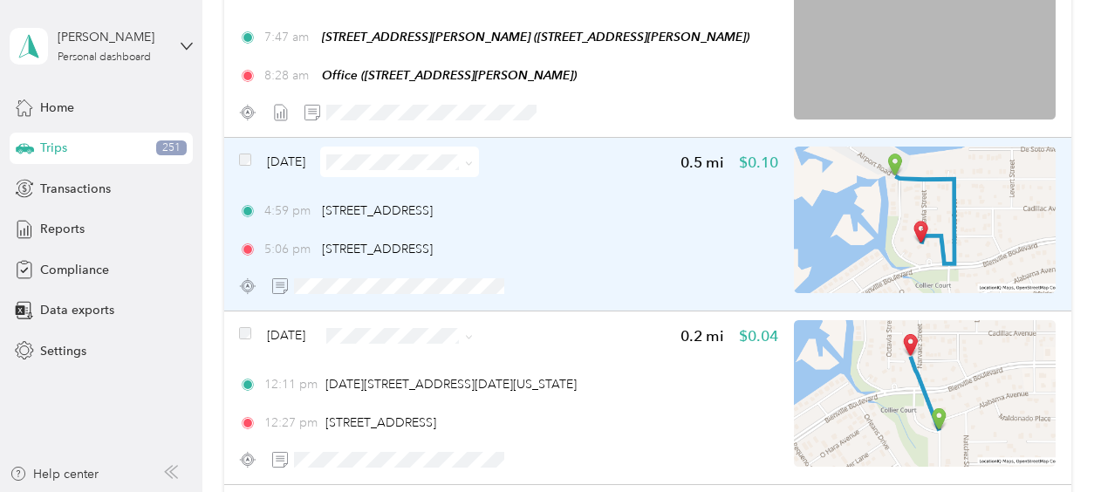
click at [304, 159] on span "Sep 25, 2025" at bounding box center [286, 162] width 38 height 18
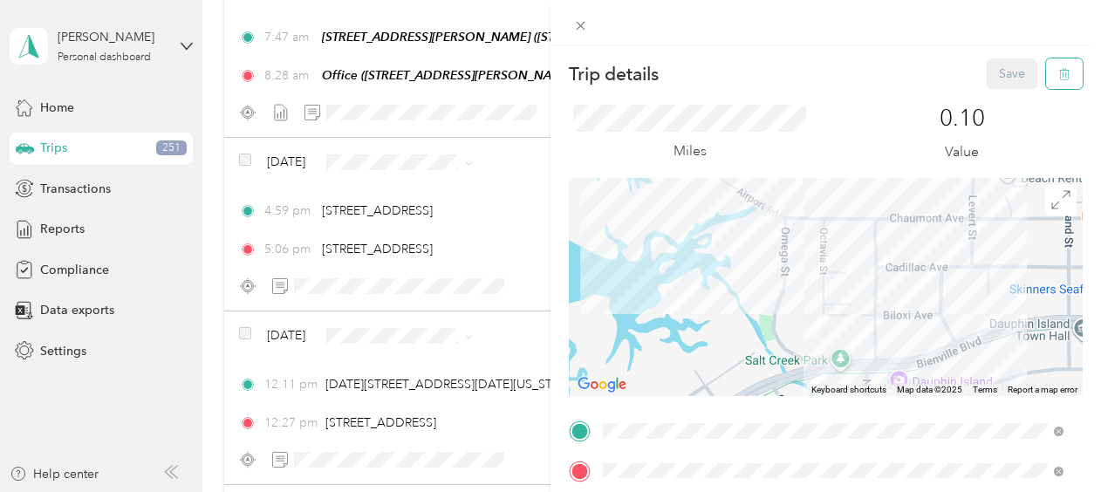
click at [1051, 82] on button "button" at bounding box center [1064, 73] width 37 height 31
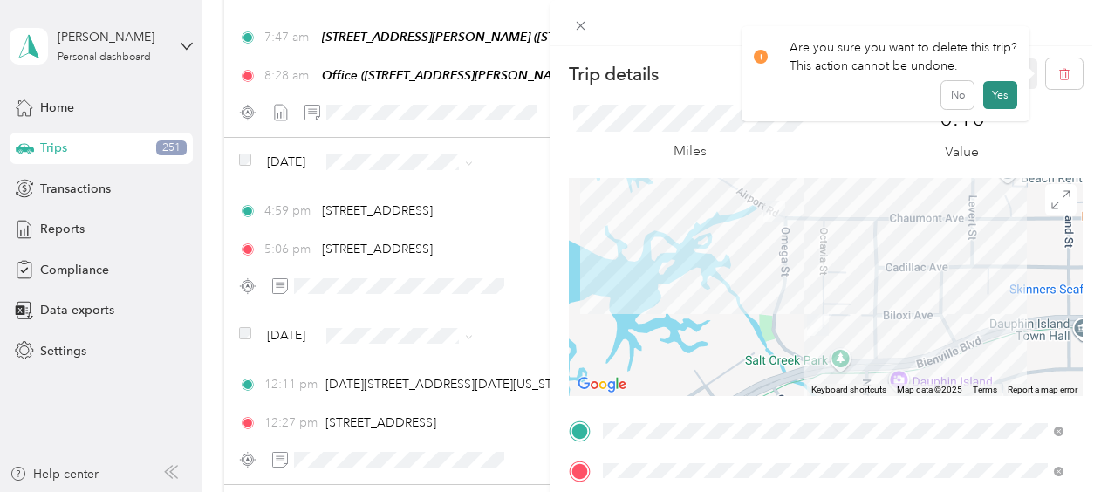
click at [995, 93] on button "Yes" at bounding box center [1001, 95] width 34 height 28
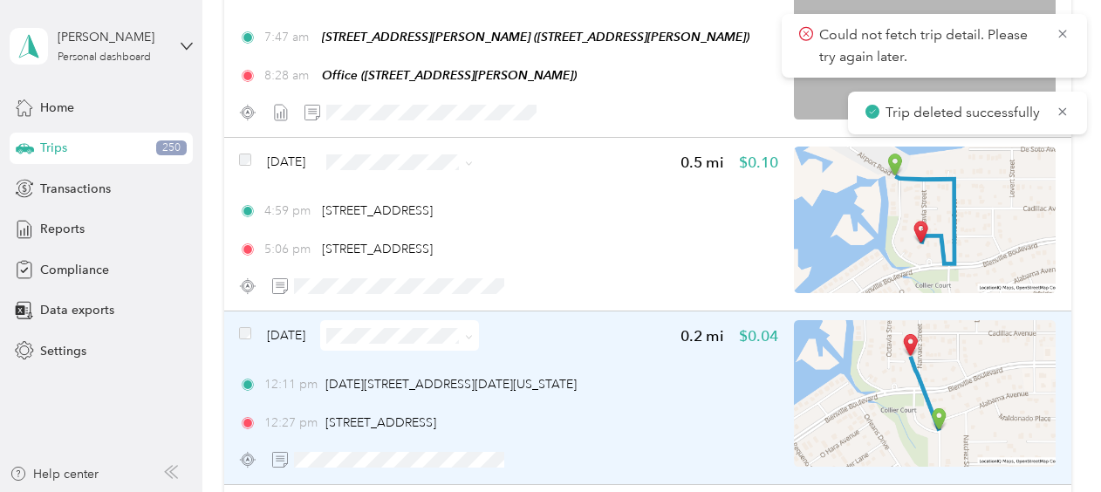
click at [298, 333] on span "Sep 25, 2025" at bounding box center [286, 335] width 38 height 18
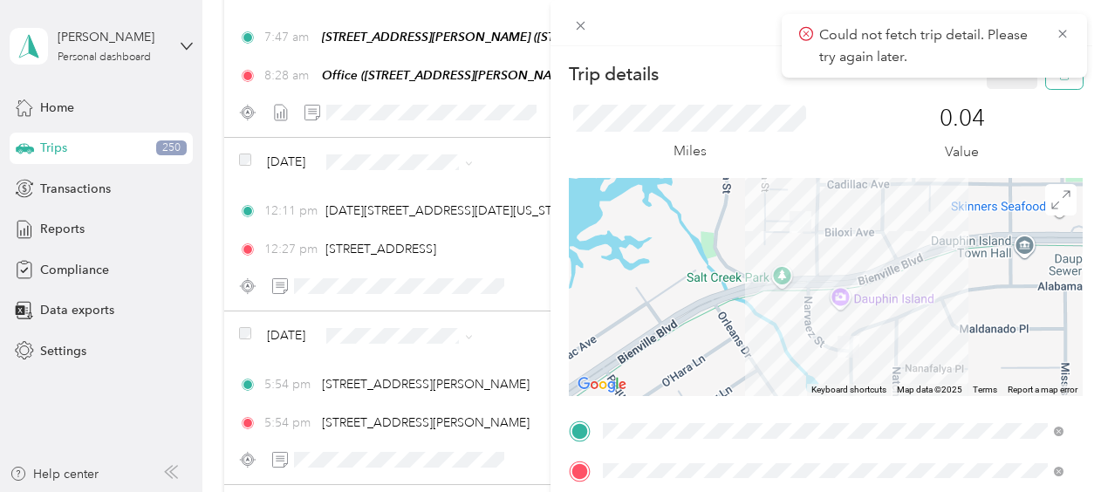
click at [1058, 84] on button "button" at bounding box center [1064, 73] width 37 height 31
click at [1005, 94] on button "Yes" at bounding box center [1001, 95] width 34 height 28
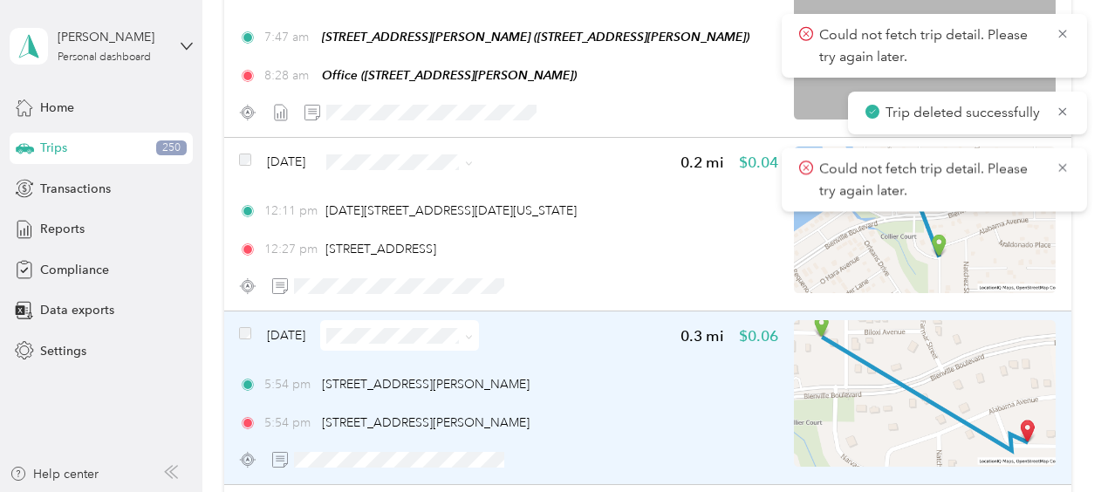
click at [305, 336] on span "Sep 24, 2025" at bounding box center [286, 335] width 38 height 18
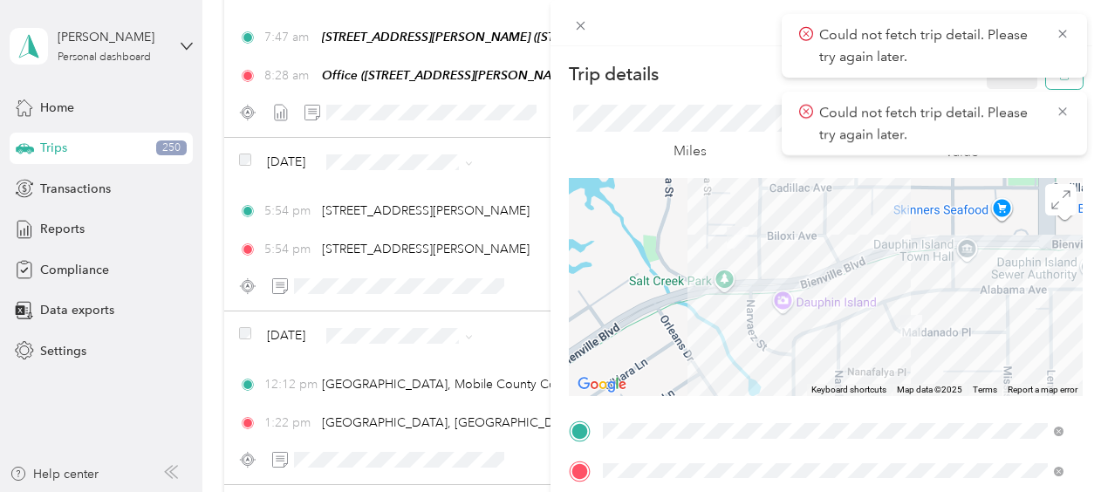
click at [1047, 88] on button "button" at bounding box center [1064, 73] width 37 height 31
click at [1009, 86] on button "Yes" at bounding box center [1001, 95] width 34 height 28
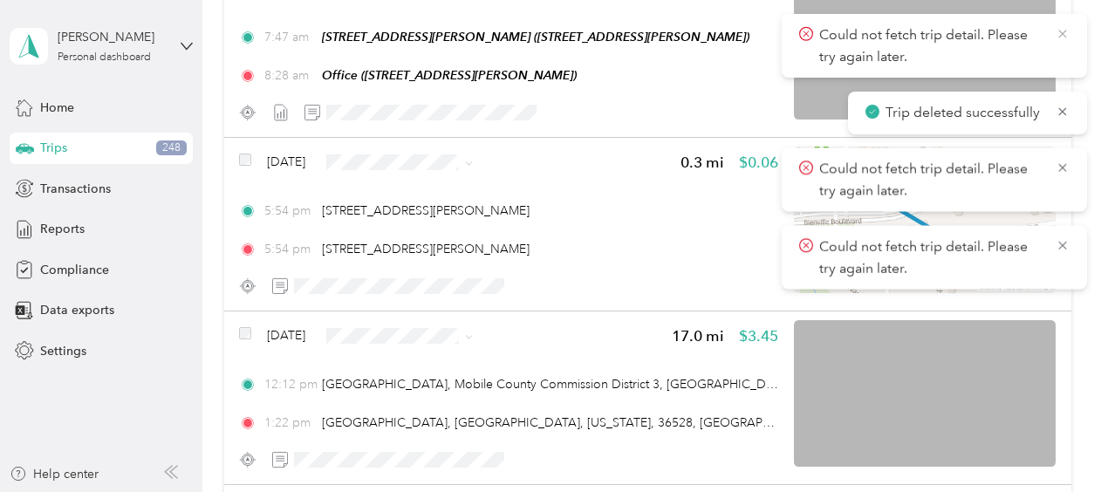
click at [1066, 38] on icon at bounding box center [1063, 34] width 14 height 16
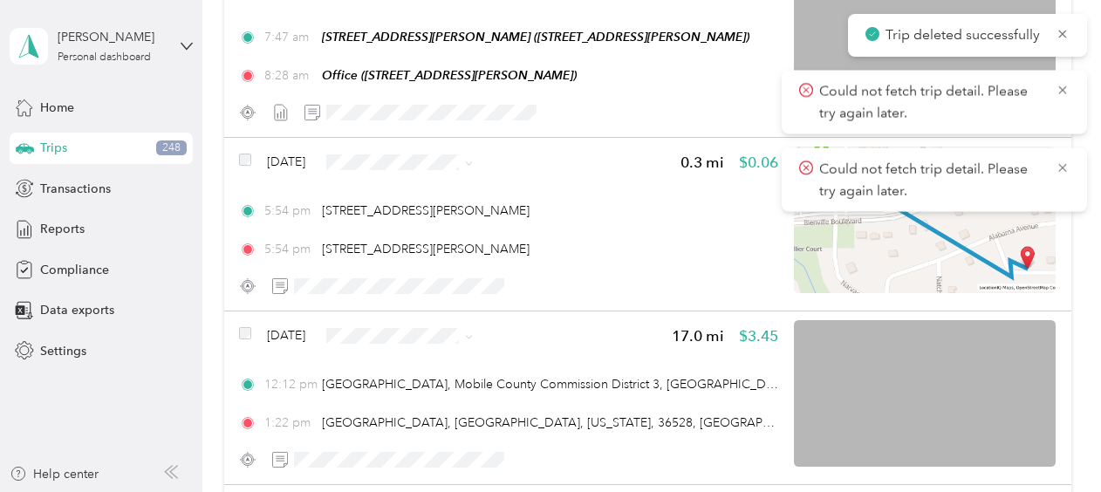
click at [1066, 38] on icon at bounding box center [1063, 34] width 14 height 16
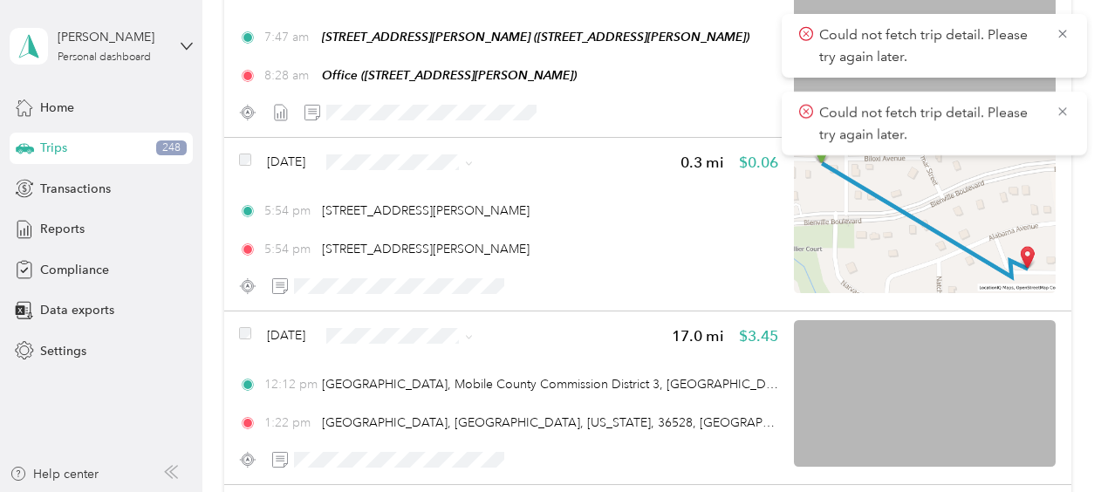
click at [1066, 38] on div "Could not fetch trip detail. Please try again later." at bounding box center [934, 46] width 305 height 64
click at [1066, 38] on icon at bounding box center [1063, 34] width 14 height 16
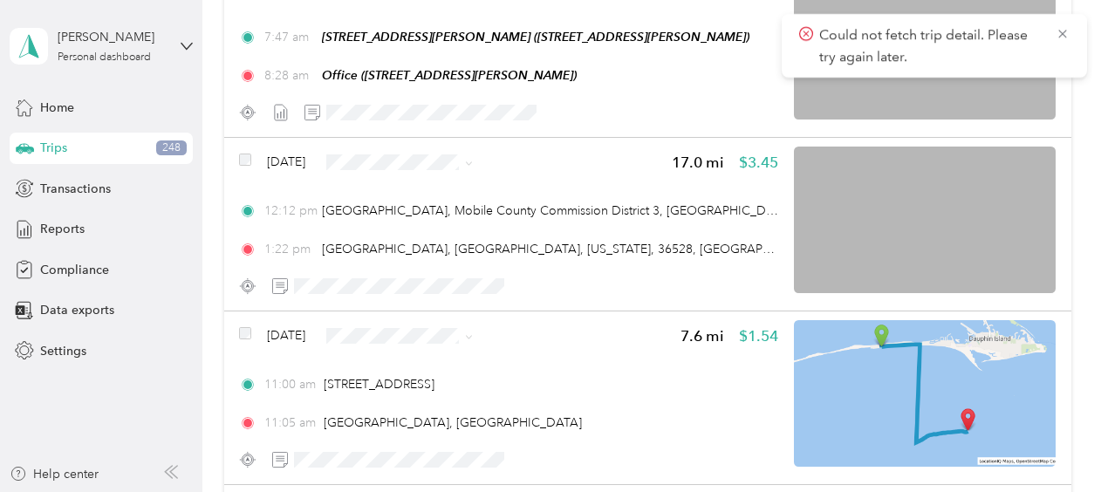
click at [1066, 38] on icon at bounding box center [1063, 34] width 14 height 16
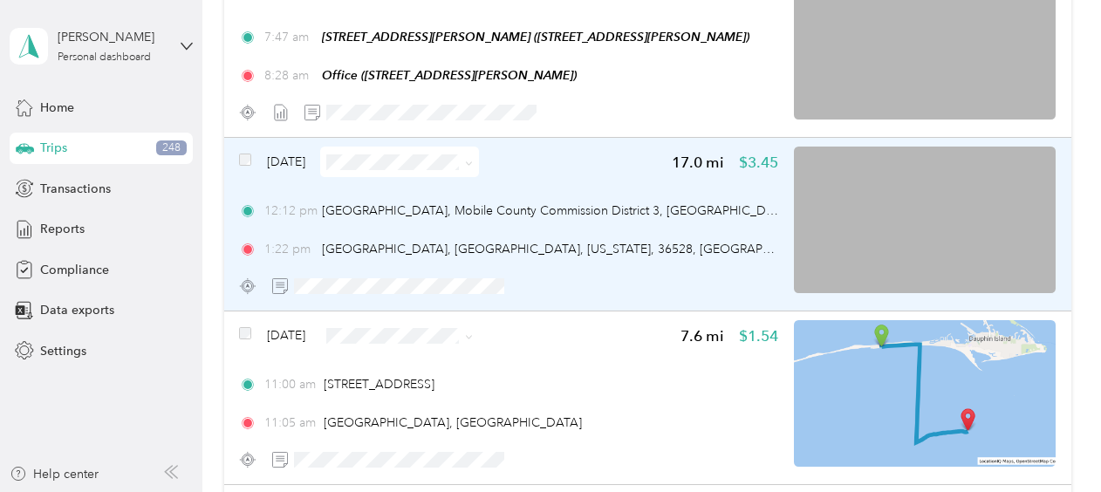
click at [304, 161] on span "Sep 24, 2025" at bounding box center [286, 162] width 38 height 18
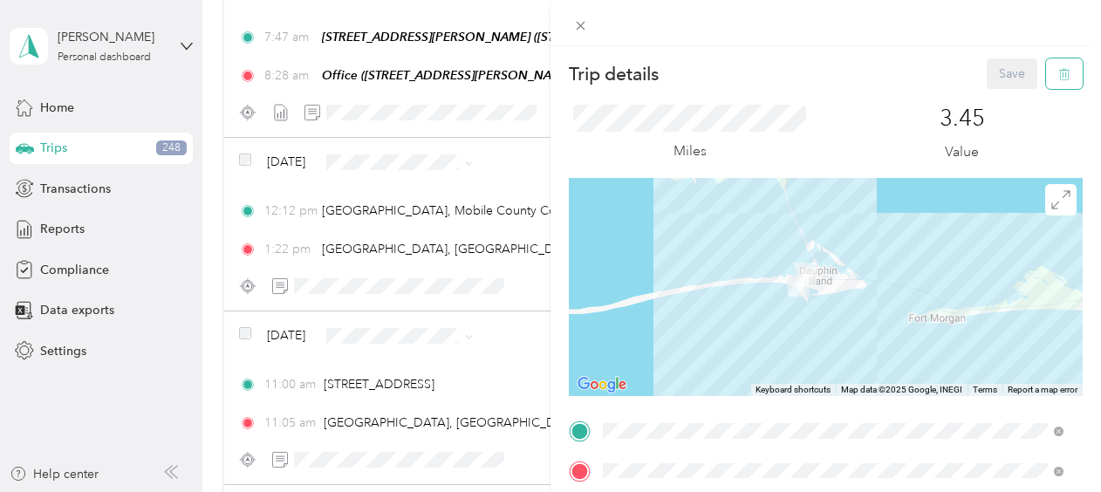
click at [1066, 73] on icon "button" at bounding box center [1066, 74] width 0 height 4
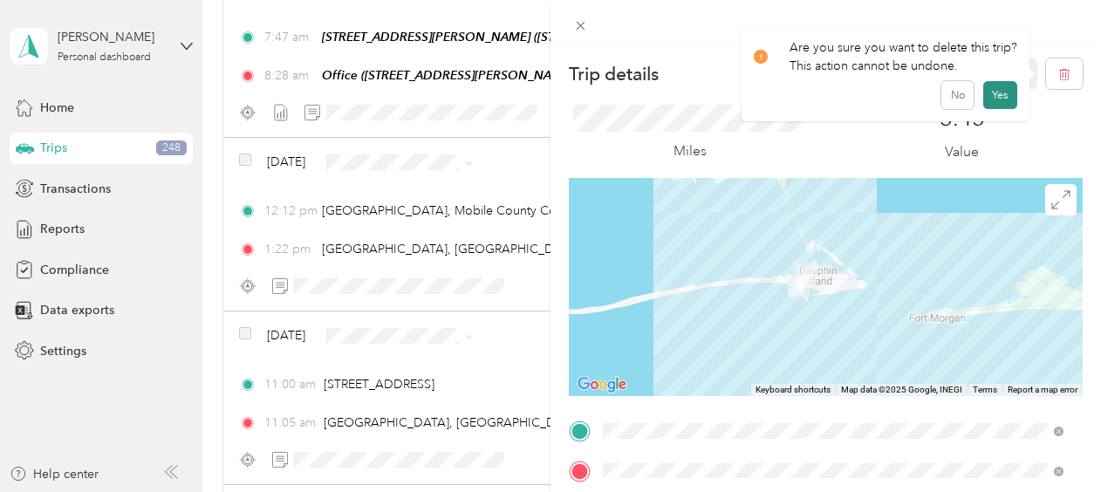
click at [993, 88] on button "Yes" at bounding box center [1001, 95] width 34 height 28
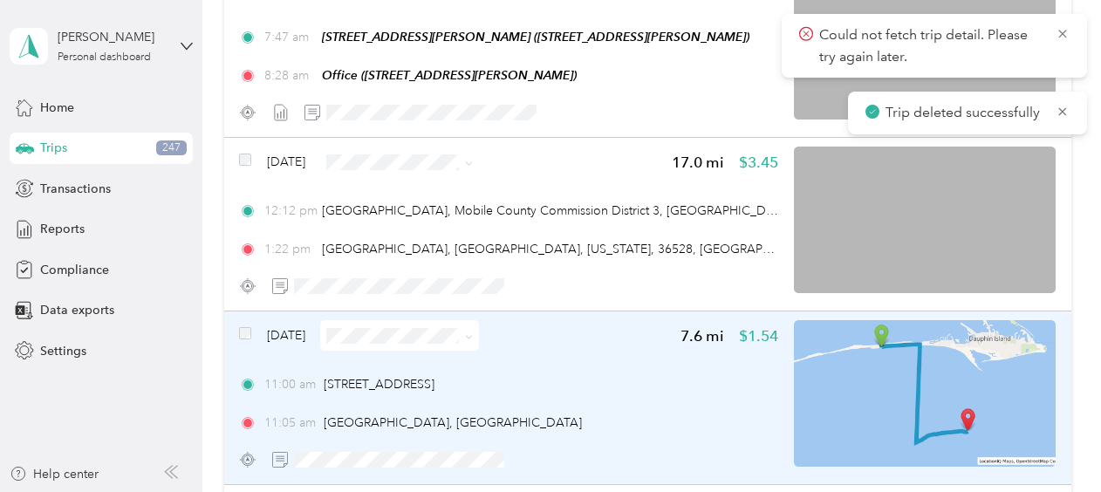
click at [300, 339] on span "Sep 24, 2025" at bounding box center [286, 335] width 38 height 18
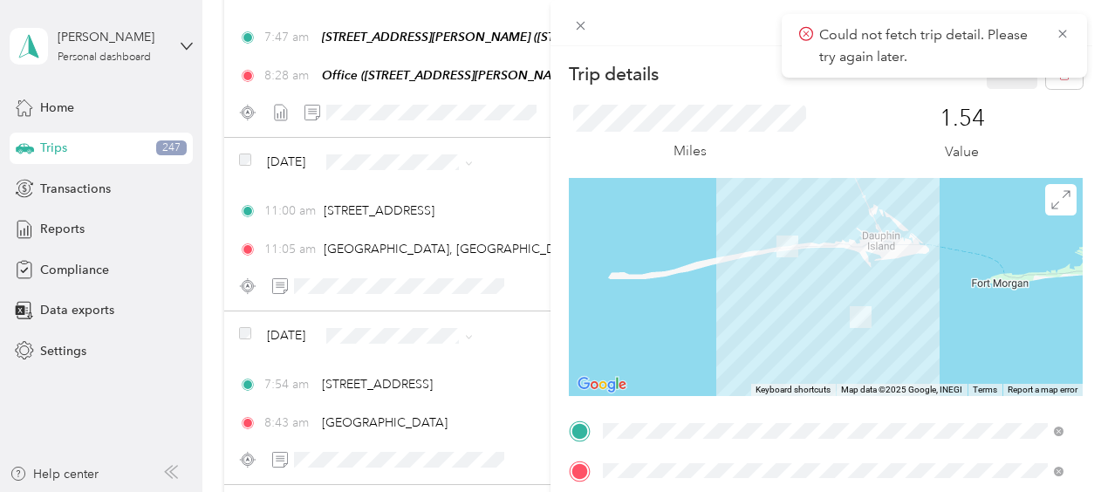
click at [1049, 75] on div "Could not fetch trip detail. Please try again later." at bounding box center [934, 46] width 305 height 64
click at [1050, 84] on button "button" at bounding box center [1064, 73] width 37 height 31
click at [1002, 95] on button "Yes" at bounding box center [1001, 95] width 34 height 28
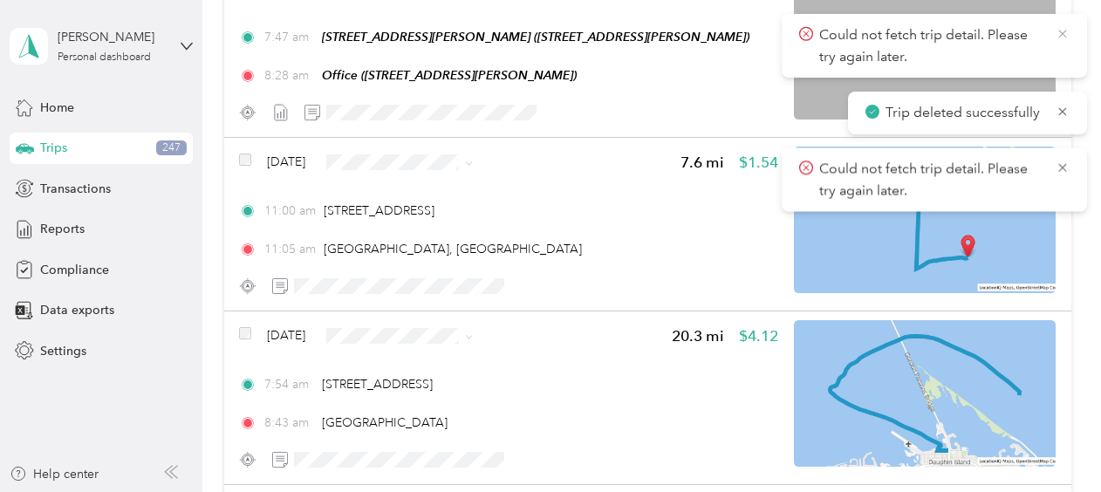
click at [1068, 29] on icon at bounding box center [1063, 34] width 14 height 16
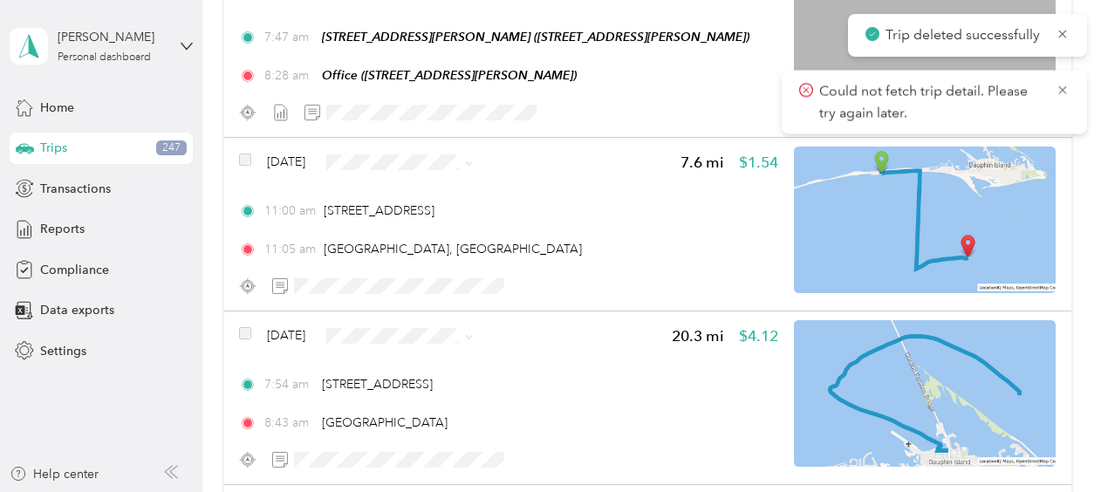
click at [1068, 29] on icon at bounding box center [1063, 34] width 14 height 16
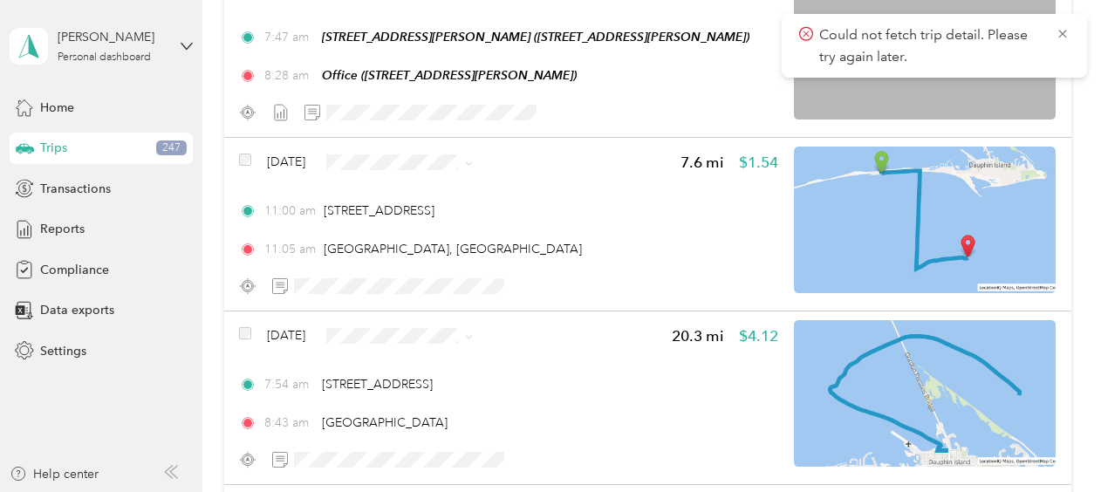
click at [1068, 29] on icon at bounding box center [1063, 34] width 14 height 16
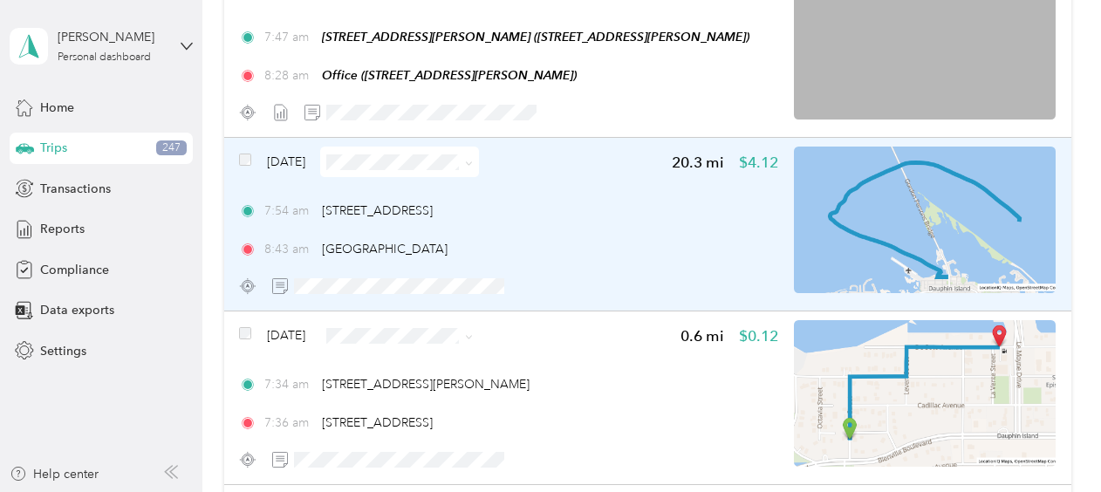
click at [280, 161] on span "Sep 24, 2025" at bounding box center [286, 162] width 38 height 18
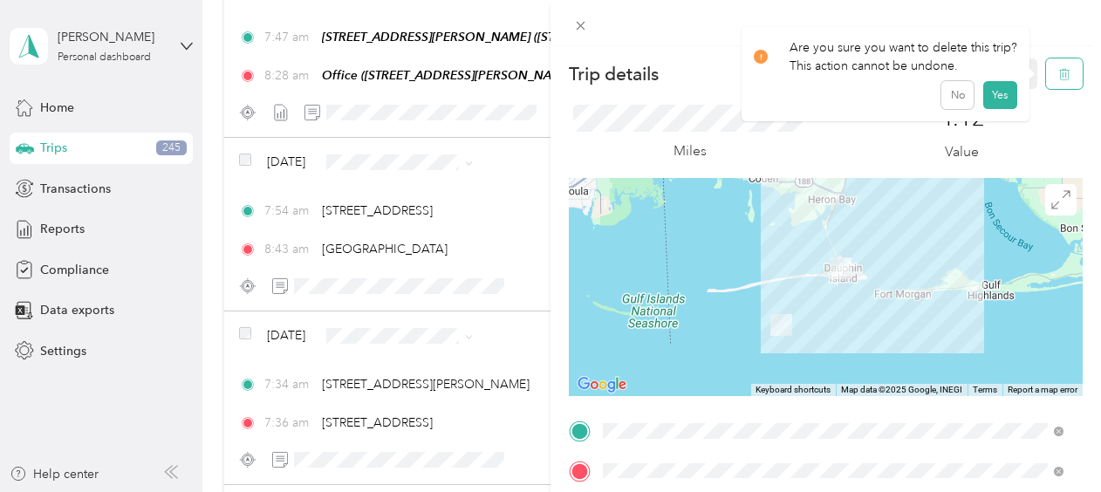
drag, startPoint x: 1051, startPoint y: 78, endPoint x: 1053, endPoint y: 62, distance: 15.8
click at [1053, 62] on button "button" at bounding box center [1064, 73] width 37 height 31
click at [997, 87] on button "Yes" at bounding box center [1001, 95] width 34 height 28
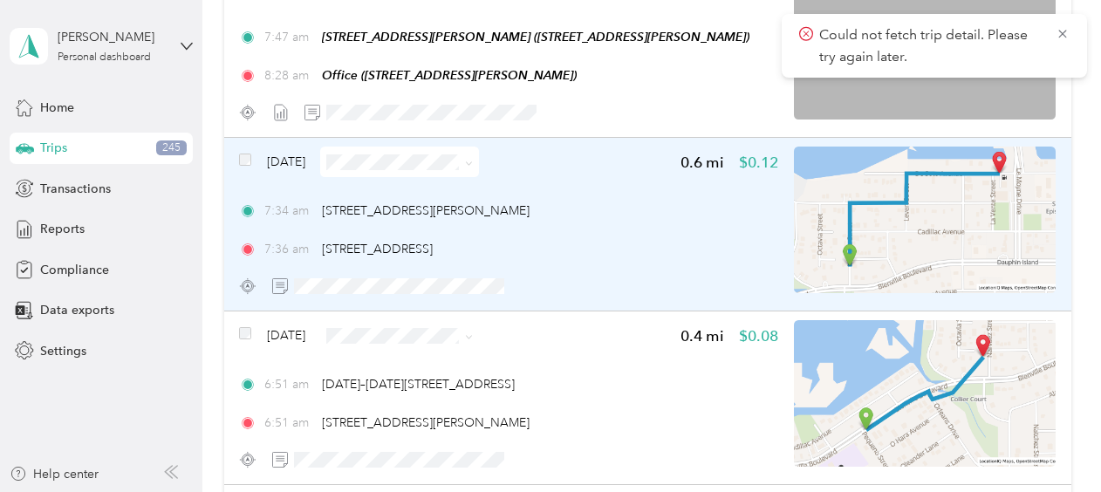
click at [305, 159] on span "Sep 24, 2025" at bounding box center [286, 162] width 38 height 18
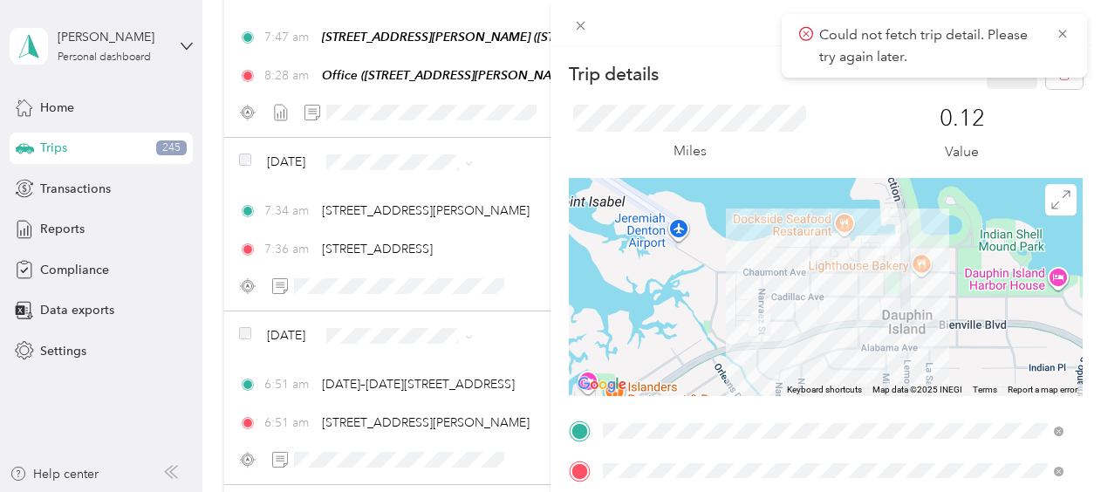
click at [1071, 30] on div "Could not fetch trip detail. Please try again later." at bounding box center [934, 46] width 305 height 64
click at [1068, 30] on icon at bounding box center [1063, 34] width 14 height 16
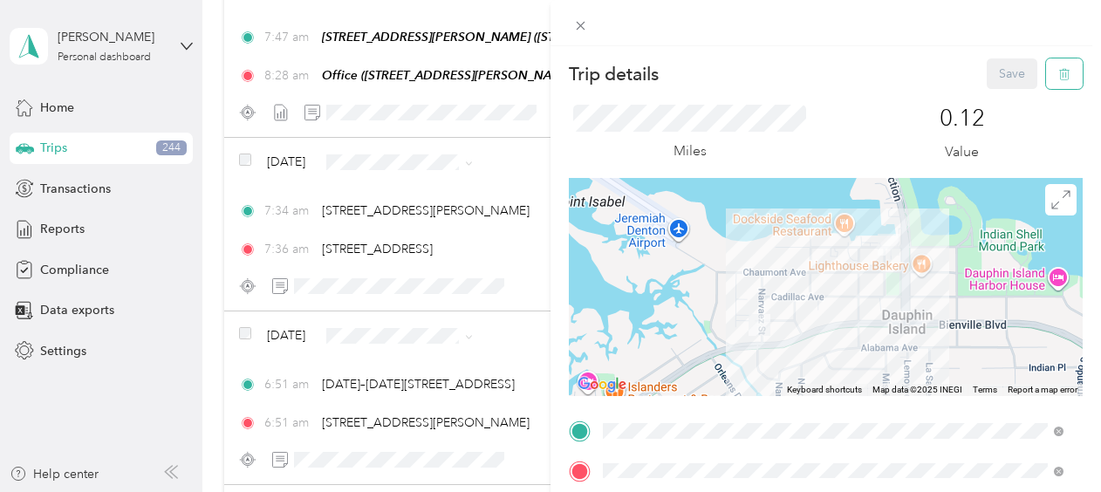
click at [1058, 72] on button "button" at bounding box center [1064, 73] width 37 height 31
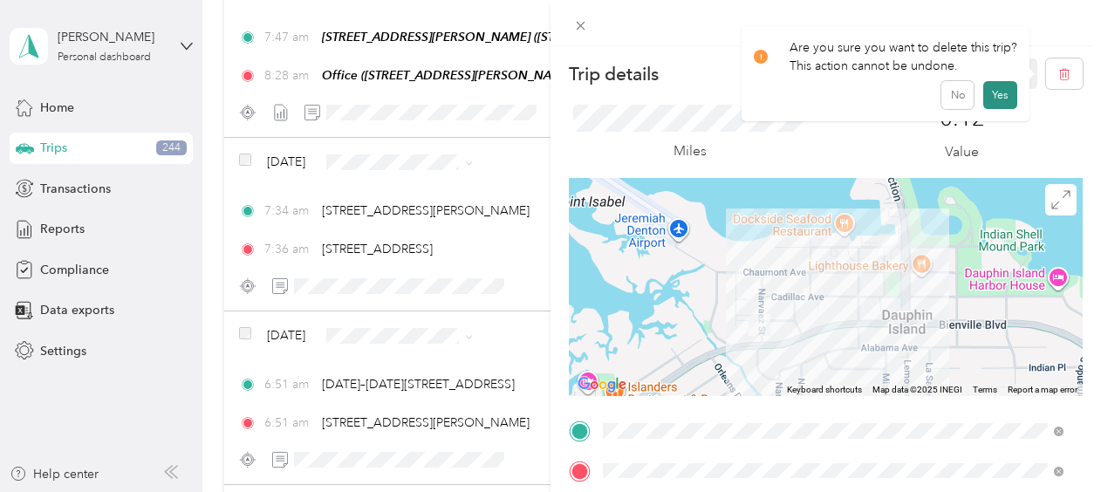
click at [998, 99] on button "Yes" at bounding box center [1001, 95] width 34 height 28
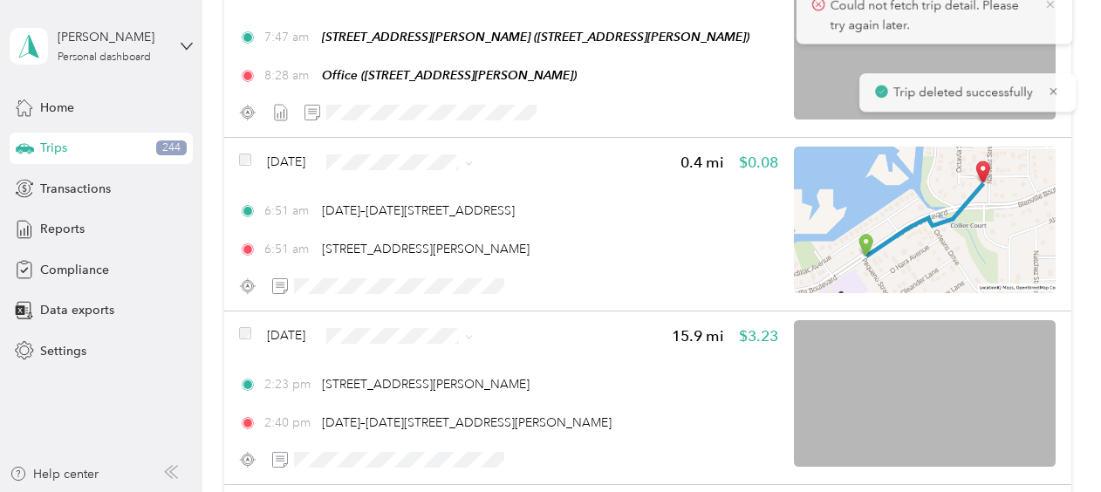
click at [1059, 26] on icon at bounding box center [1063, 34] width 14 height 16
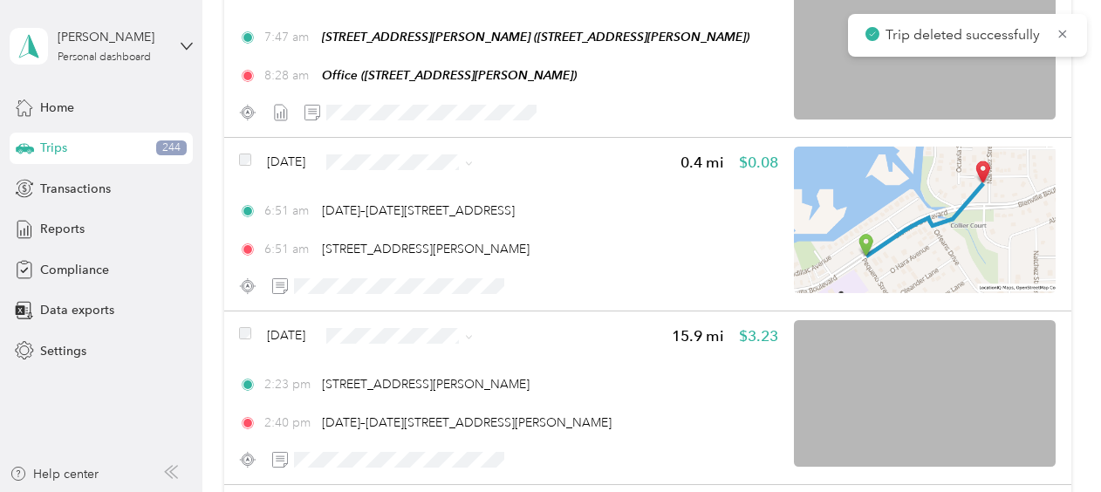
click at [1059, 26] on icon at bounding box center [1063, 34] width 14 height 16
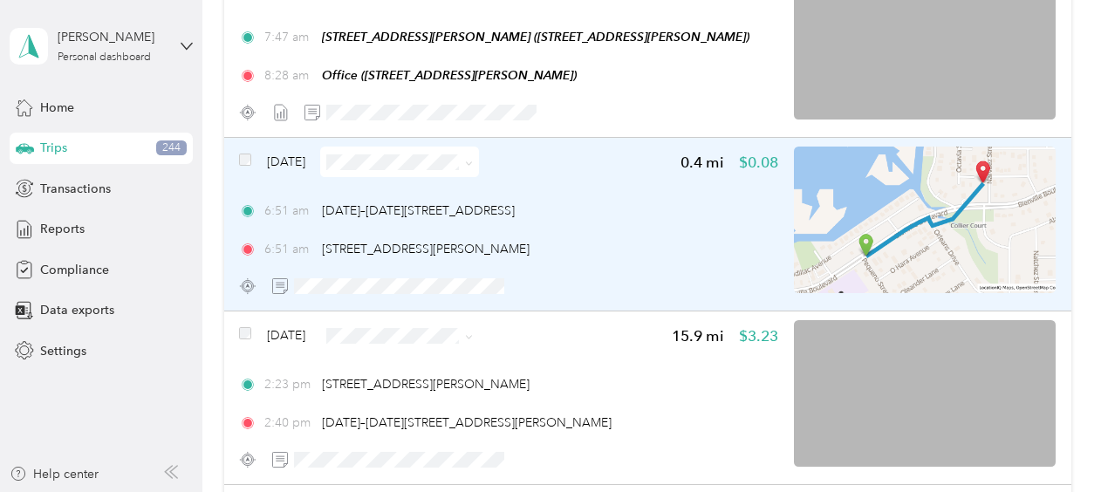
click at [296, 166] on span "Sep 24, 2025" at bounding box center [286, 162] width 38 height 18
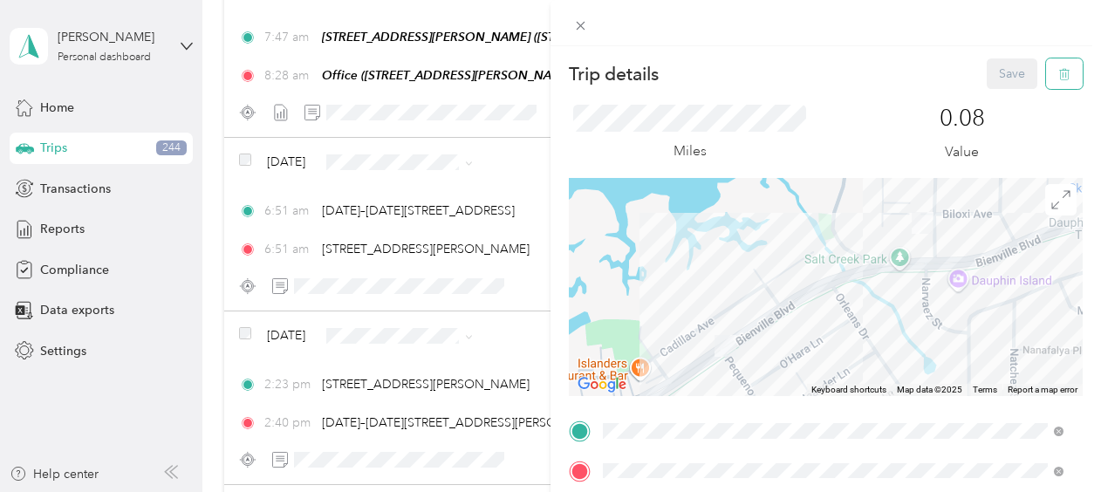
click at [1059, 76] on icon "button" at bounding box center [1065, 74] width 12 height 12
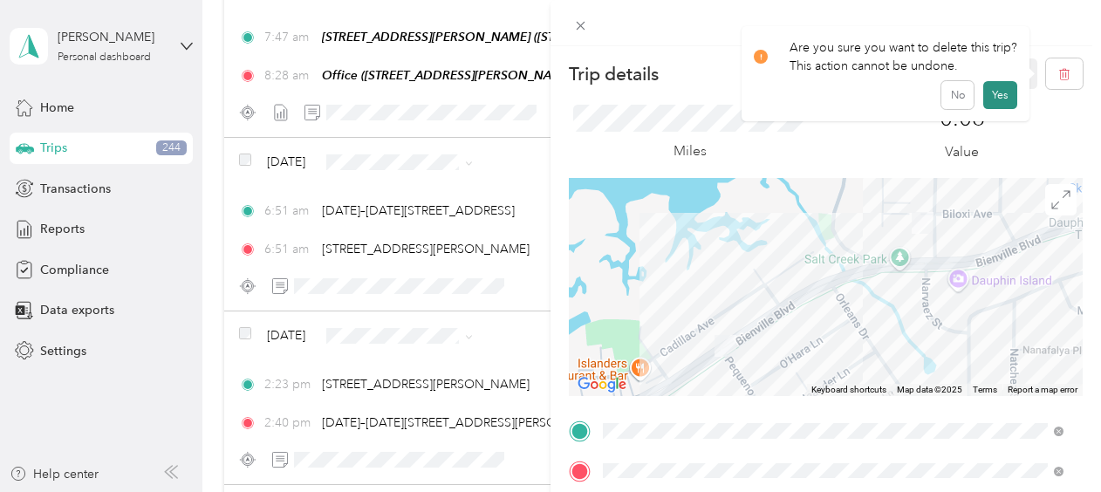
click at [996, 98] on button "Yes" at bounding box center [1001, 95] width 34 height 28
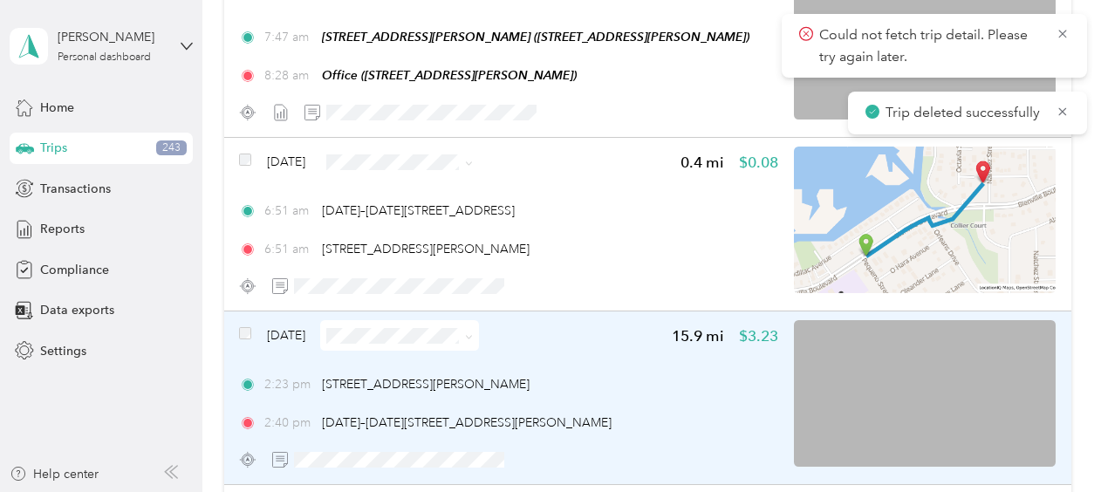
click at [288, 335] on span "Sep 23, 2025" at bounding box center [286, 335] width 38 height 18
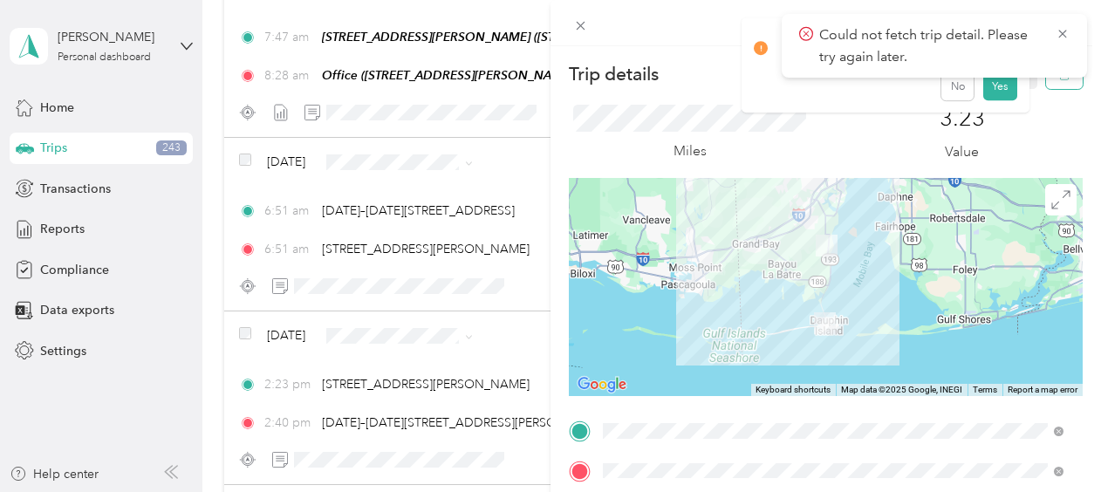
click at [1047, 82] on button "button" at bounding box center [1064, 73] width 37 height 31
click at [990, 94] on button "Yes" at bounding box center [1001, 95] width 34 height 28
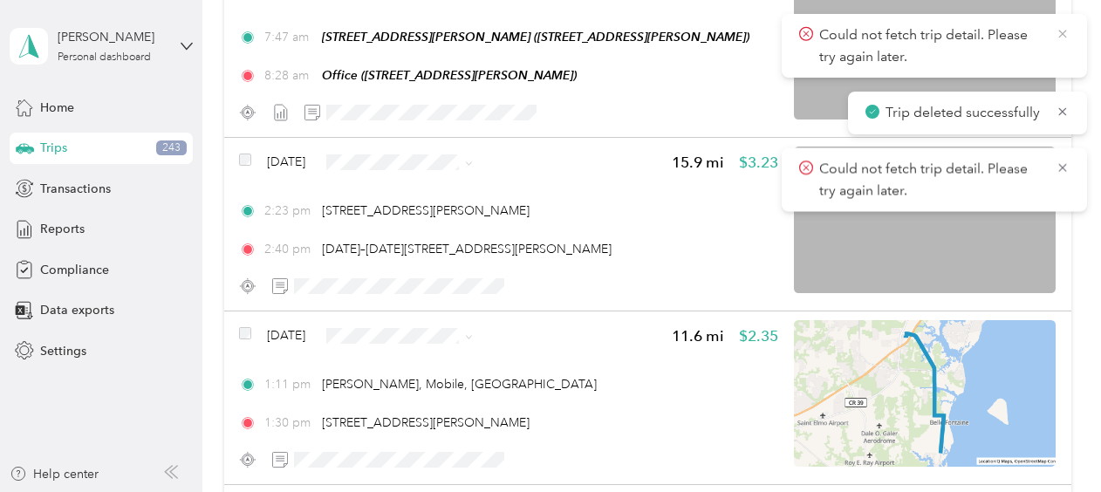
click at [1060, 28] on icon at bounding box center [1063, 34] width 14 height 16
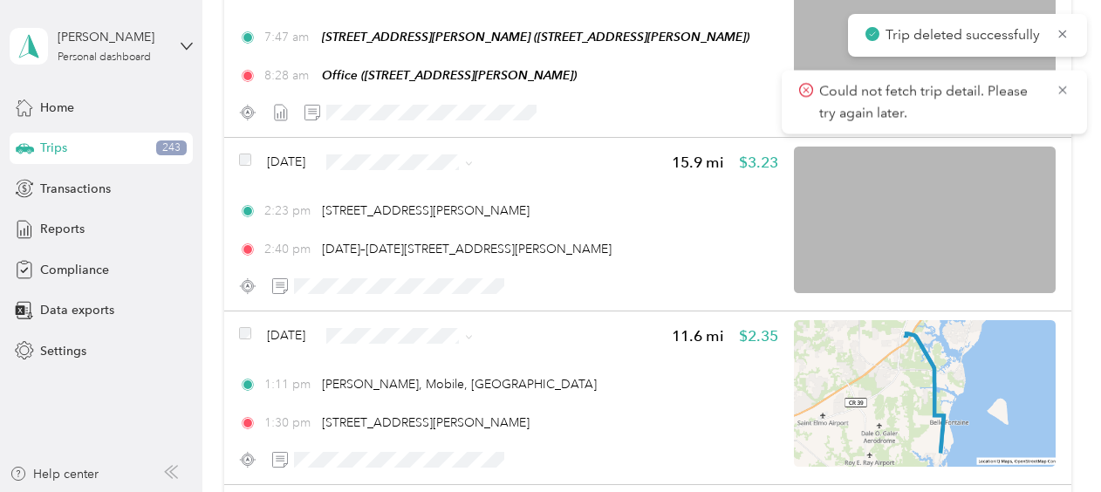
click at [1060, 28] on icon at bounding box center [1063, 34] width 14 height 16
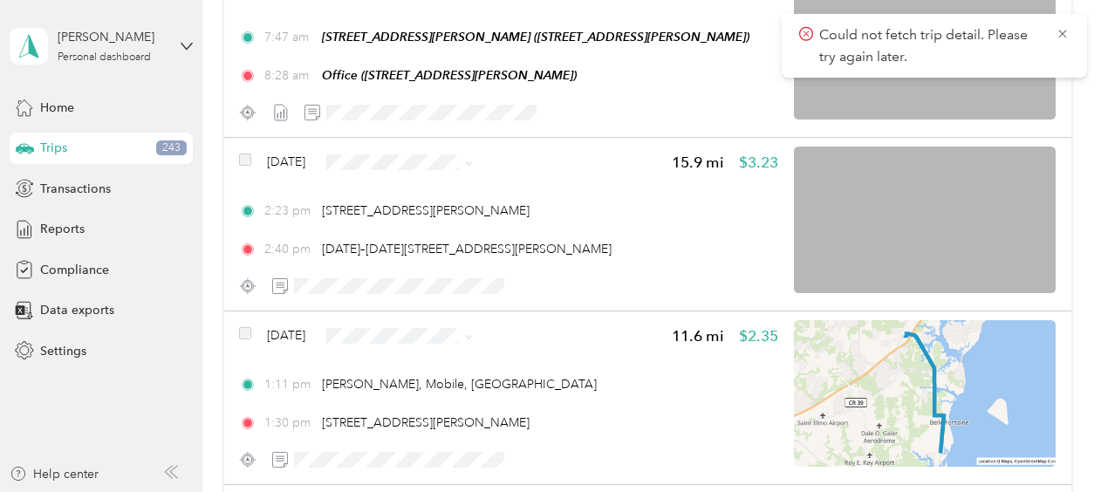
click at [1060, 28] on icon at bounding box center [1063, 34] width 14 height 16
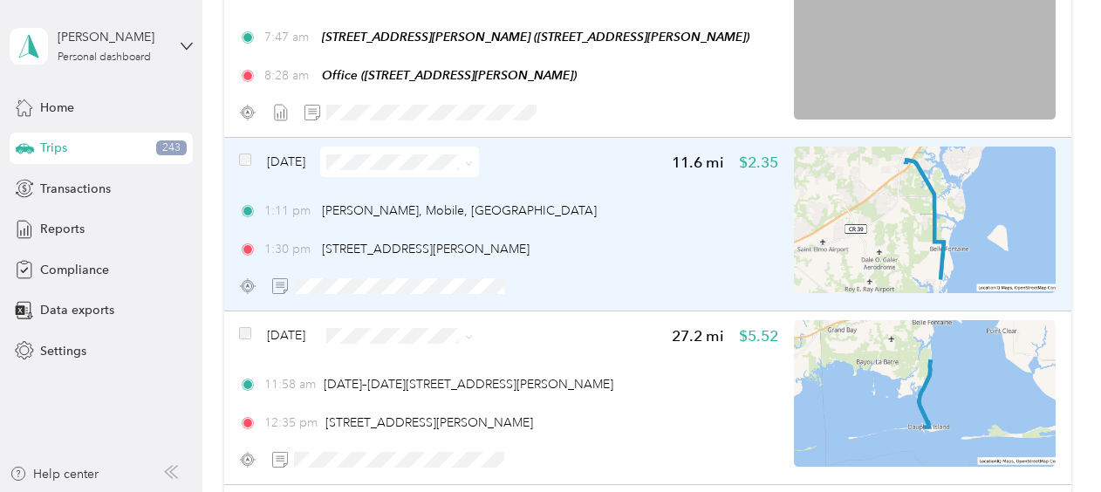
click at [300, 161] on span "Sep 23, 2025" at bounding box center [286, 162] width 38 height 18
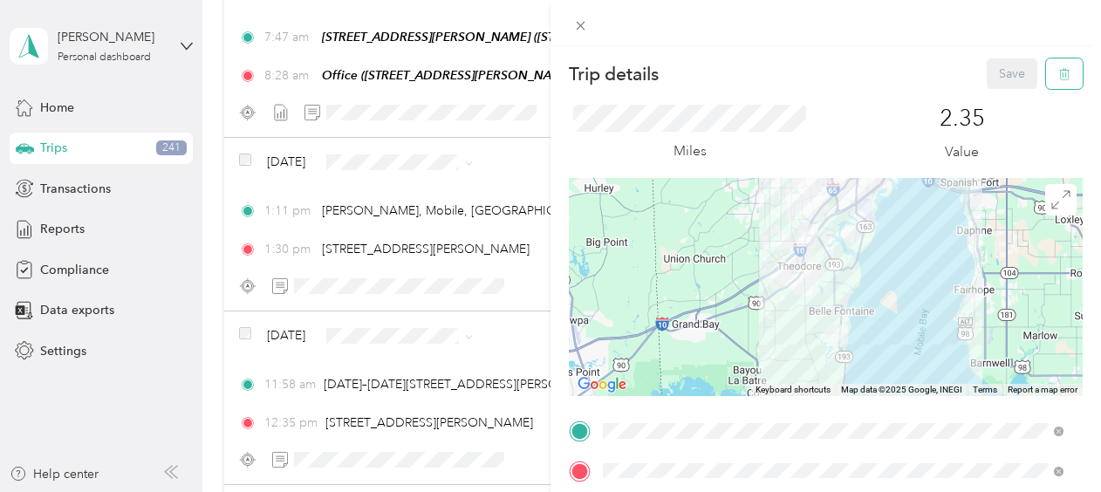
click at [1059, 73] on icon "button" at bounding box center [1065, 74] width 12 height 12
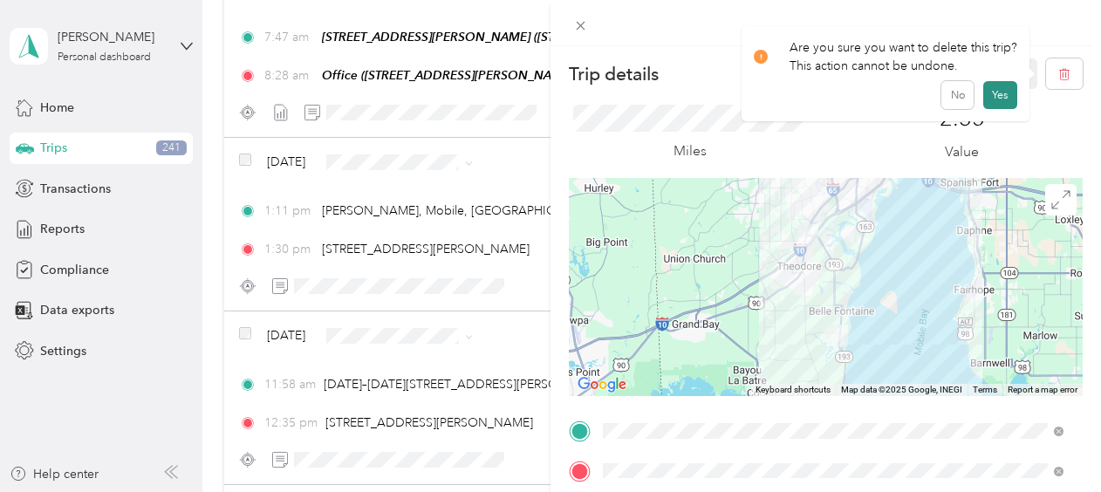
click at [997, 96] on button "Yes" at bounding box center [1001, 95] width 34 height 28
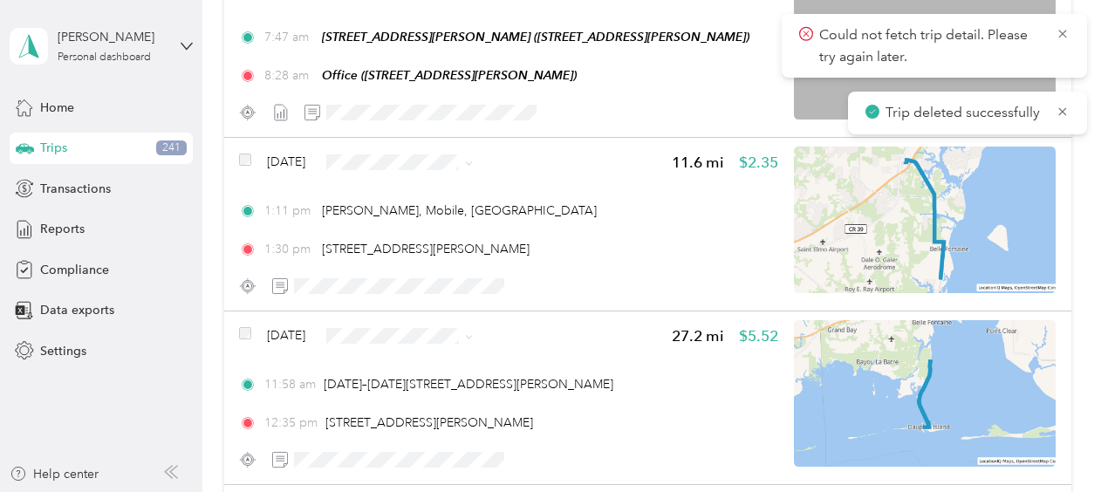
click at [1064, 42] on span "Could not fetch trip detail. Please try again later." at bounding box center [934, 45] width 271 height 43
click at [1062, 36] on icon at bounding box center [1063, 34] width 14 height 16
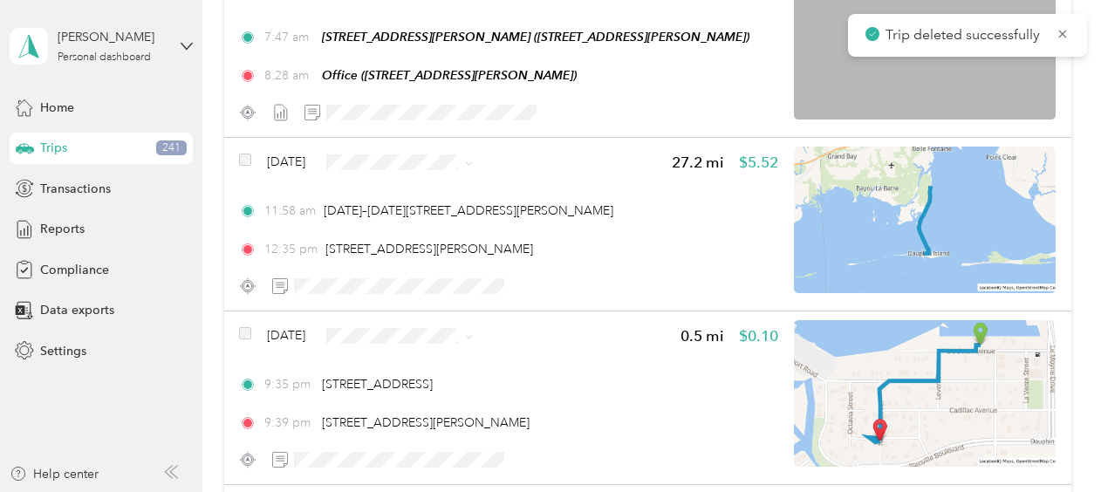
click at [1062, 36] on icon at bounding box center [1063, 34] width 14 height 16
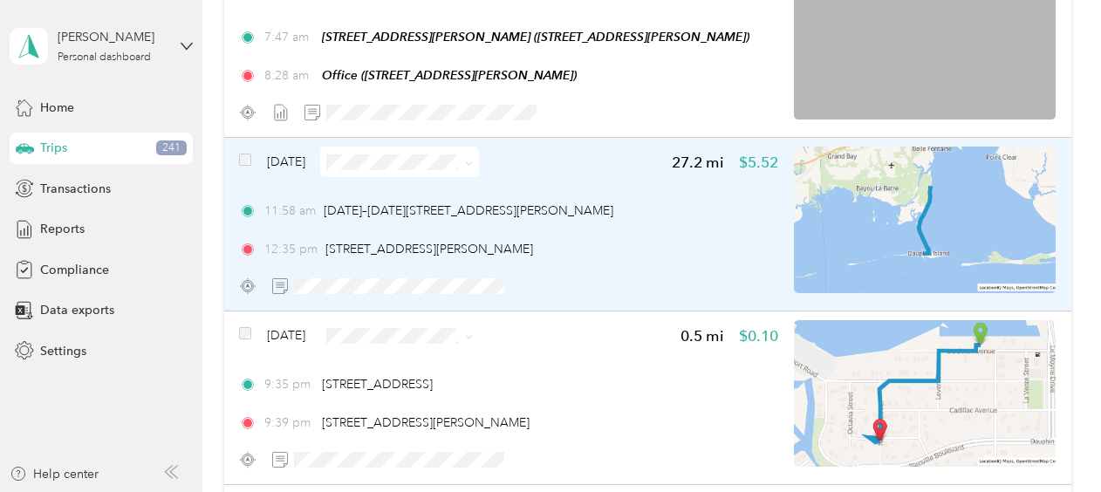
click at [288, 158] on span "Sep 23, 2025" at bounding box center [286, 162] width 38 height 18
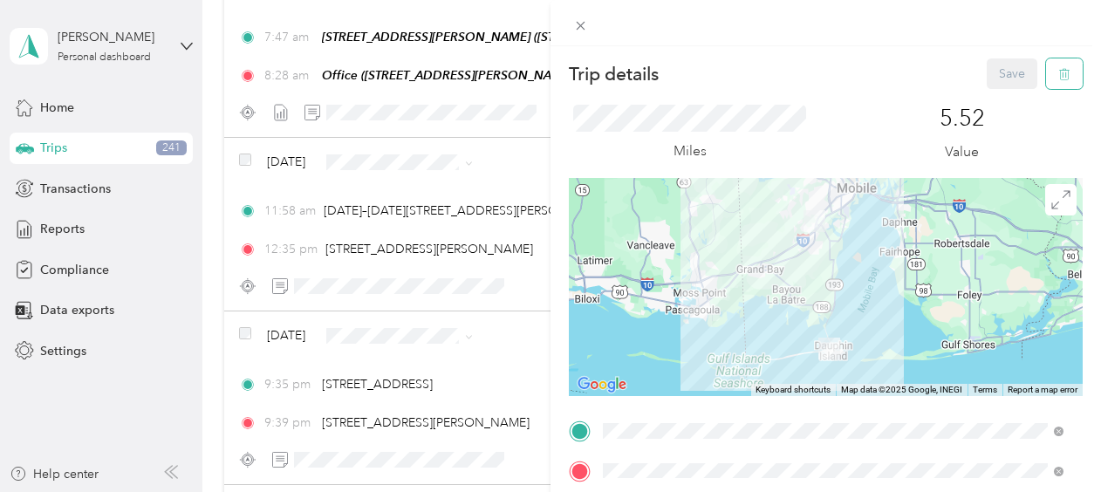
click at [1059, 76] on icon "button" at bounding box center [1065, 74] width 12 height 12
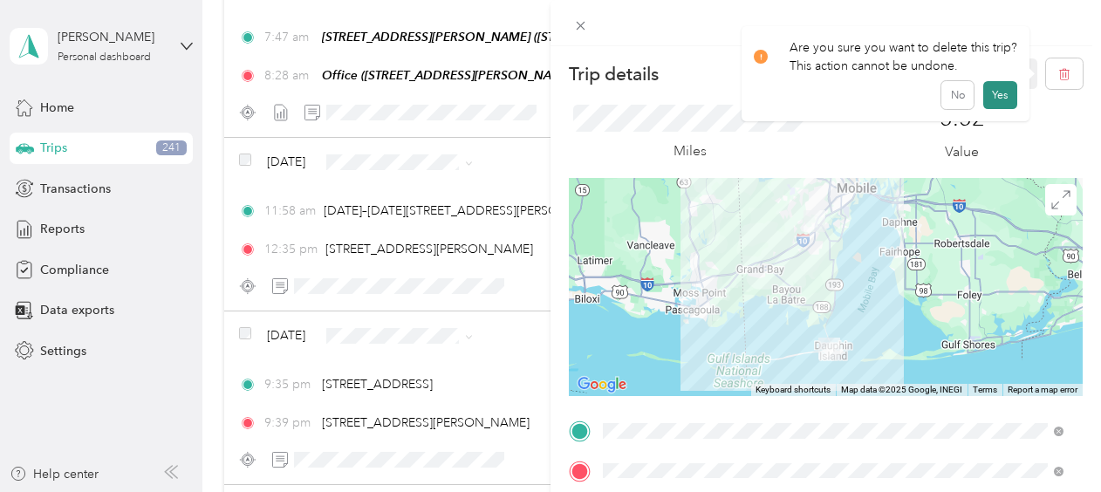
click at [1003, 96] on button "Yes" at bounding box center [1001, 95] width 34 height 28
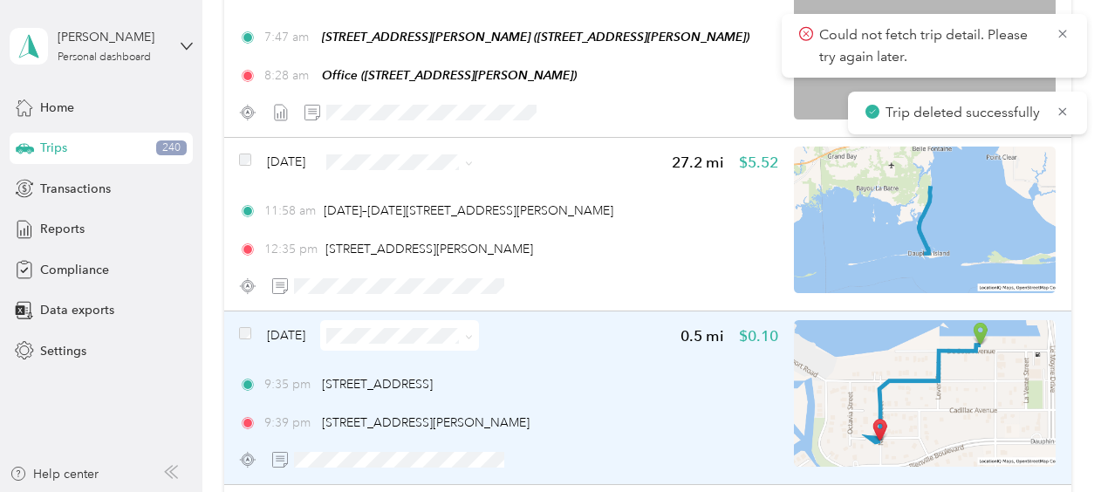
click at [279, 330] on span "Sep 22, 2025" at bounding box center [286, 335] width 38 height 18
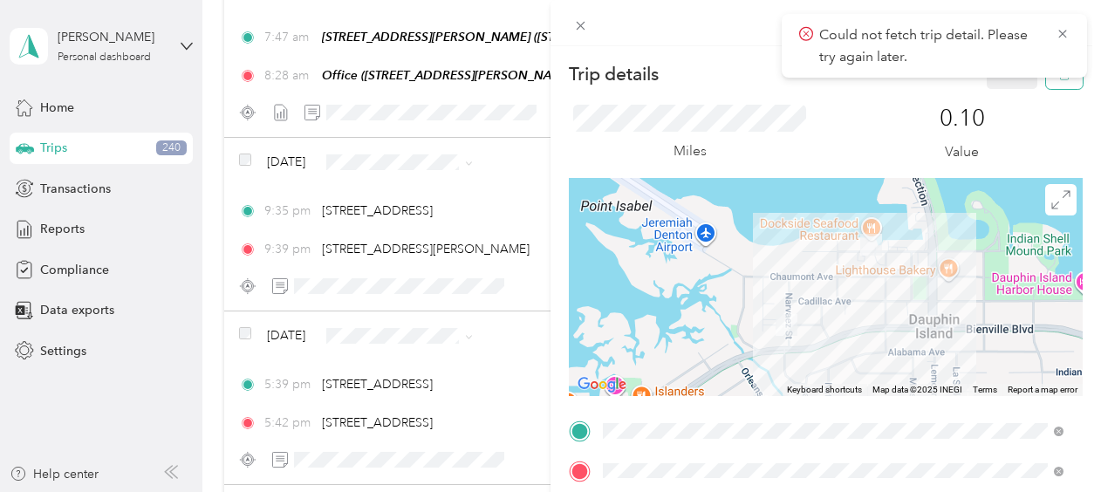
click at [1046, 85] on button "button" at bounding box center [1064, 73] width 37 height 31
click at [1005, 88] on button "Yes" at bounding box center [1001, 95] width 34 height 28
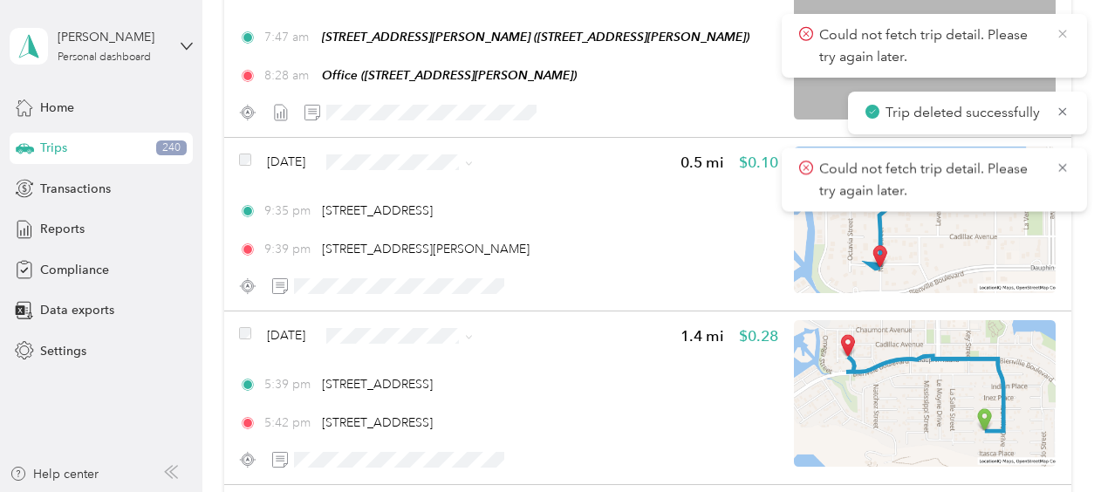
click at [1064, 37] on icon at bounding box center [1063, 34] width 14 height 16
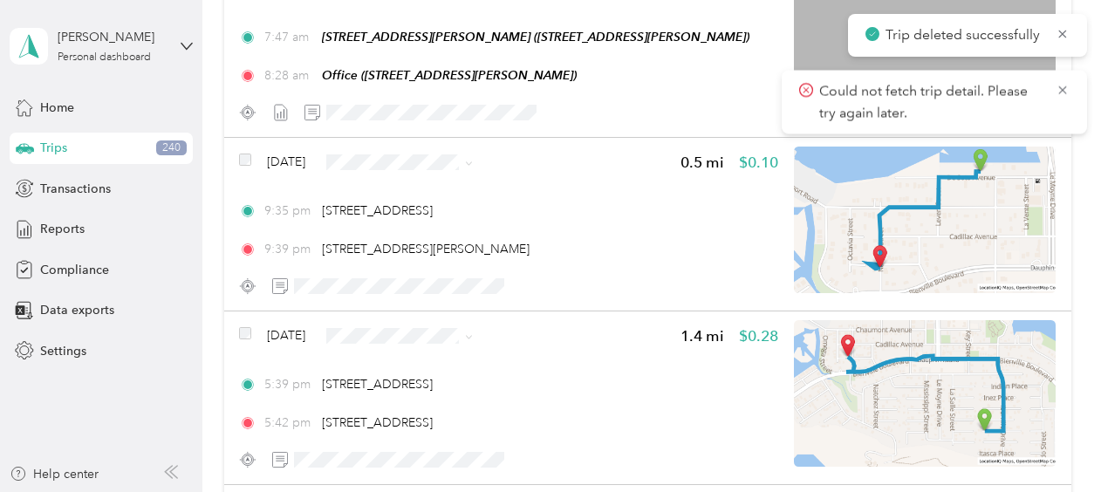
click at [1064, 37] on icon at bounding box center [1063, 34] width 14 height 16
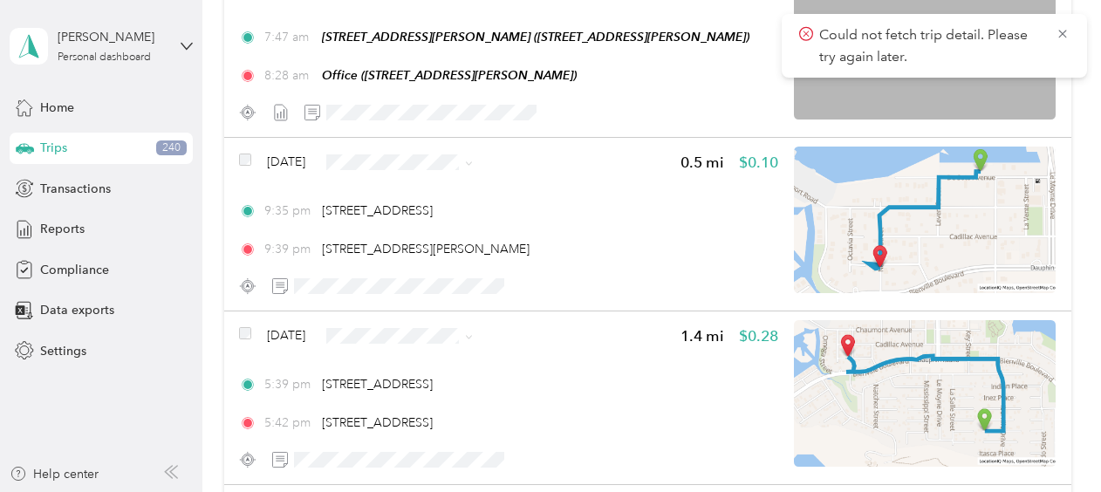
click at [1064, 37] on icon at bounding box center [1063, 34] width 14 height 16
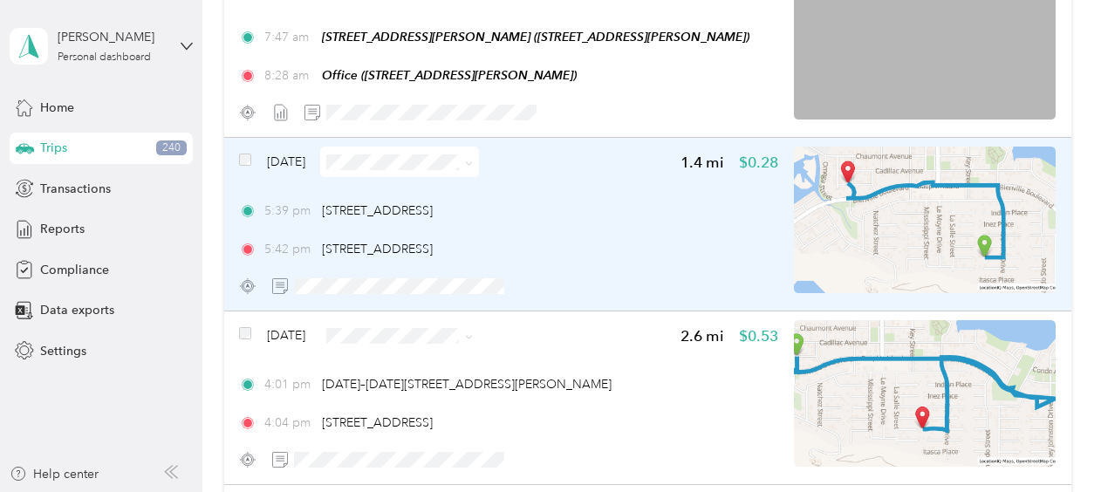
click at [276, 160] on span "Sep 22, 2025" at bounding box center [286, 162] width 38 height 18
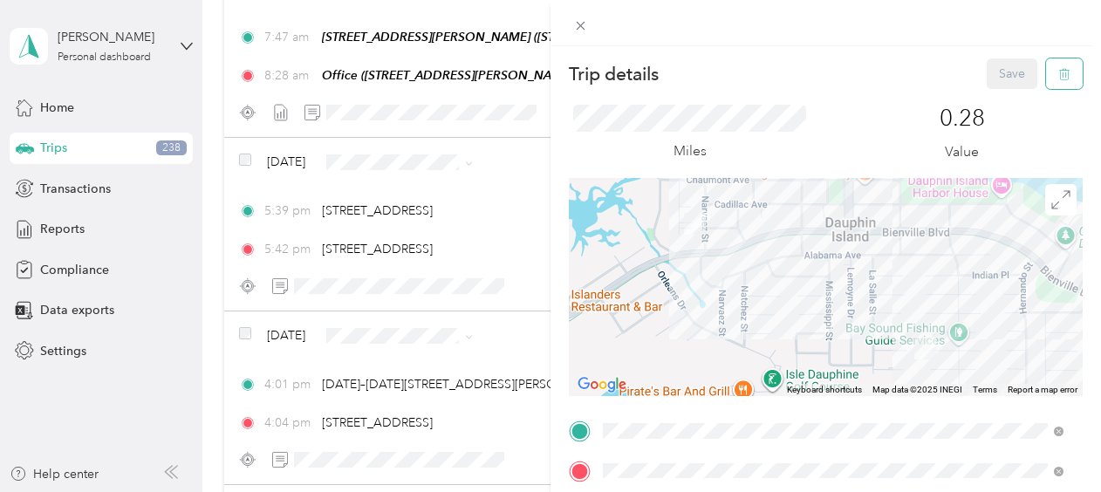
click at [1066, 73] on icon "button" at bounding box center [1066, 74] width 0 height 4
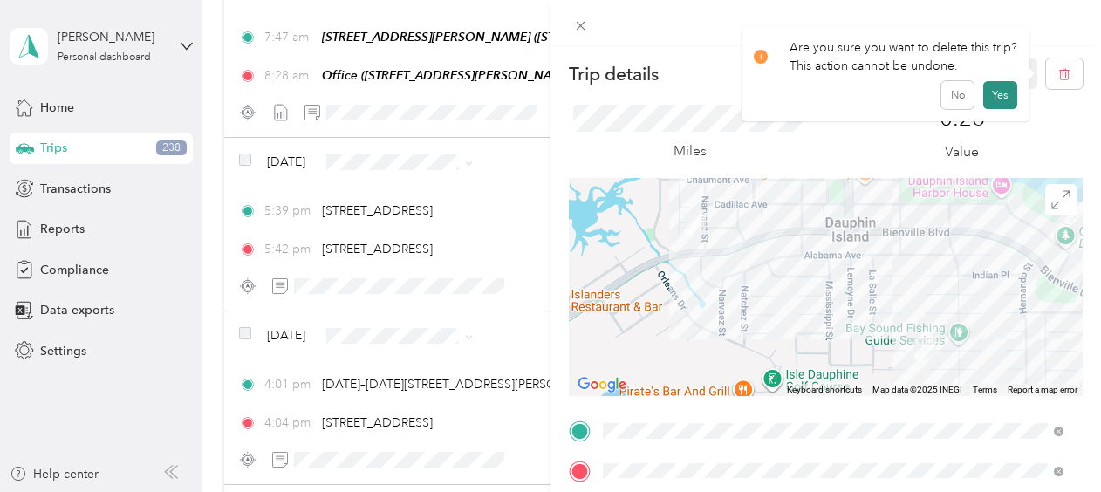
click at [998, 94] on button "Yes" at bounding box center [1001, 95] width 34 height 28
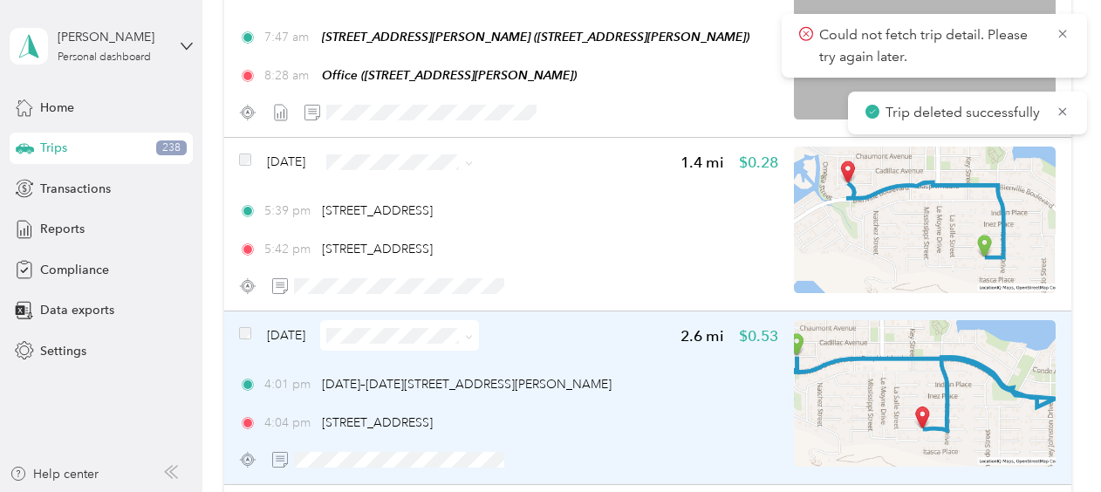
click at [297, 332] on span "Sep 22, 2025" at bounding box center [286, 335] width 38 height 18
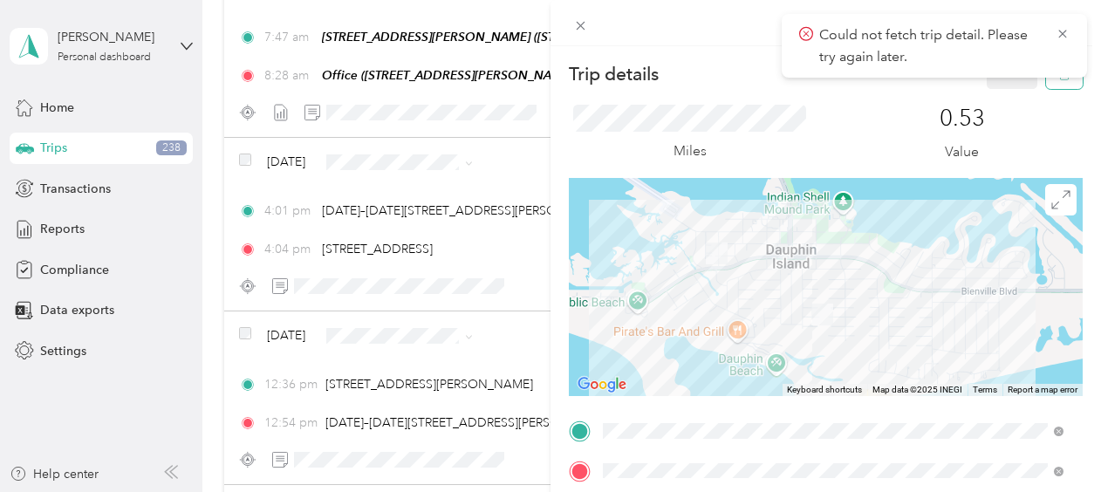
click at [1059, 79] on icon "button" at bounding box center [1065, 74] width 12 height 12
click at [1005, 91] on button "Yes" at bounding box center [1001, 95] width 34 height 28
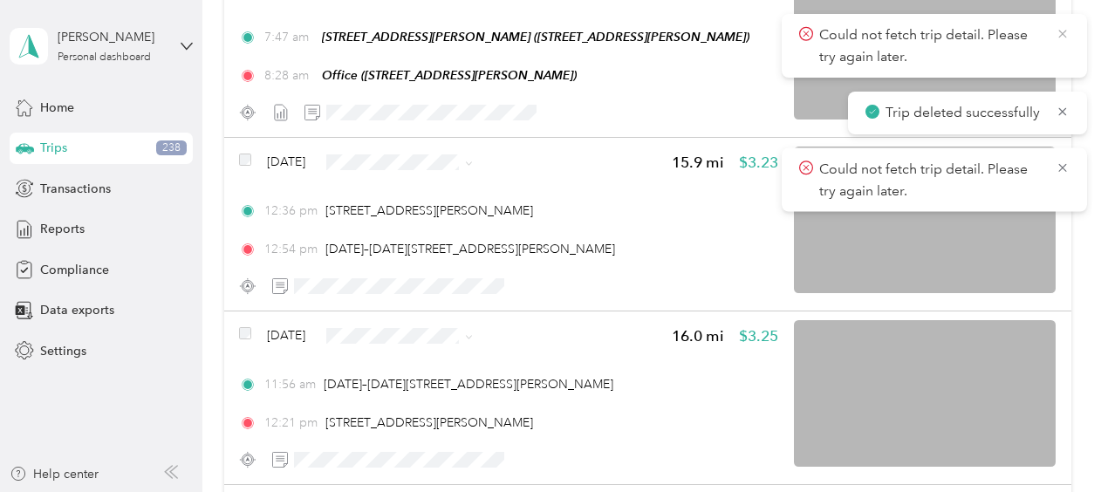
click at [1065, 35] on icon at bounding box center [1063, 34] width 14 height 16
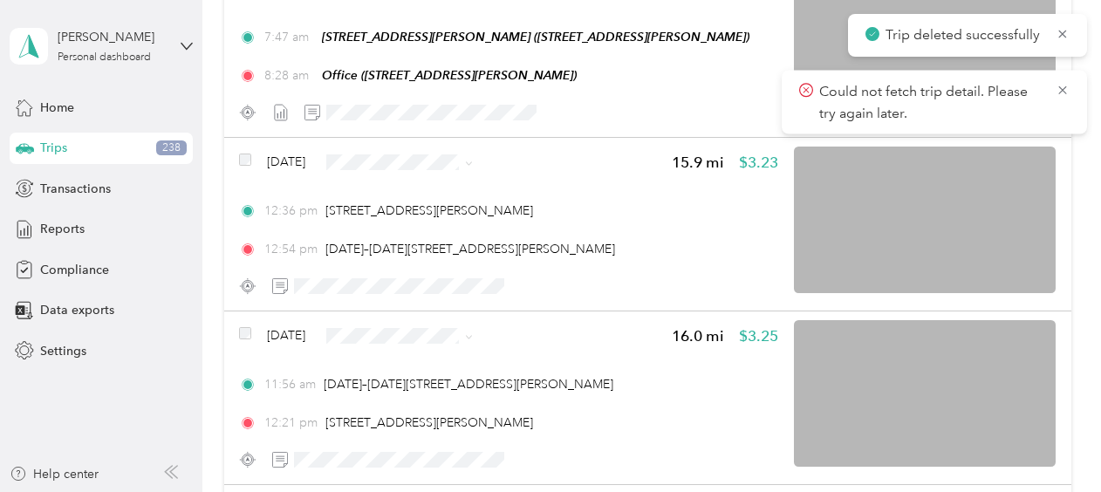
click at [1065, 35] on icon at bounding box center [1063, 34] width 14 height 16
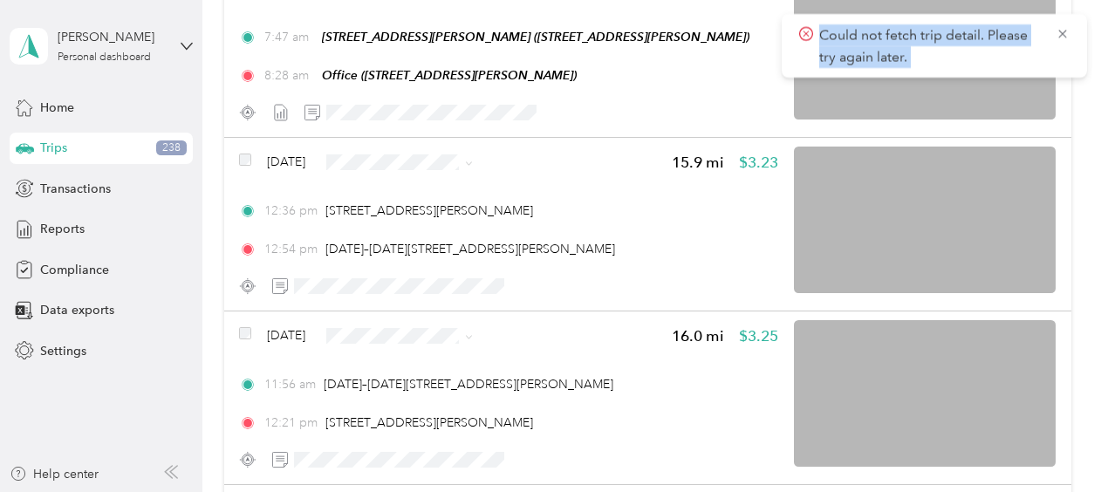
click at [1065, 35] on icon at bounding box center [1063, 34] width 14 height 16
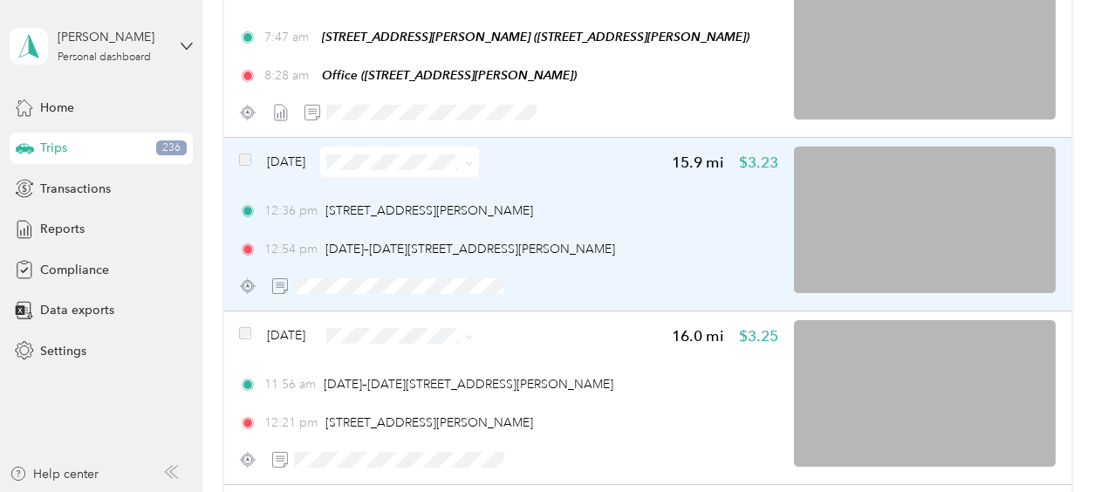
click at [278, 162] on span "Sep 22, 2025" at bounding box center [286, 162] width 38 height 18
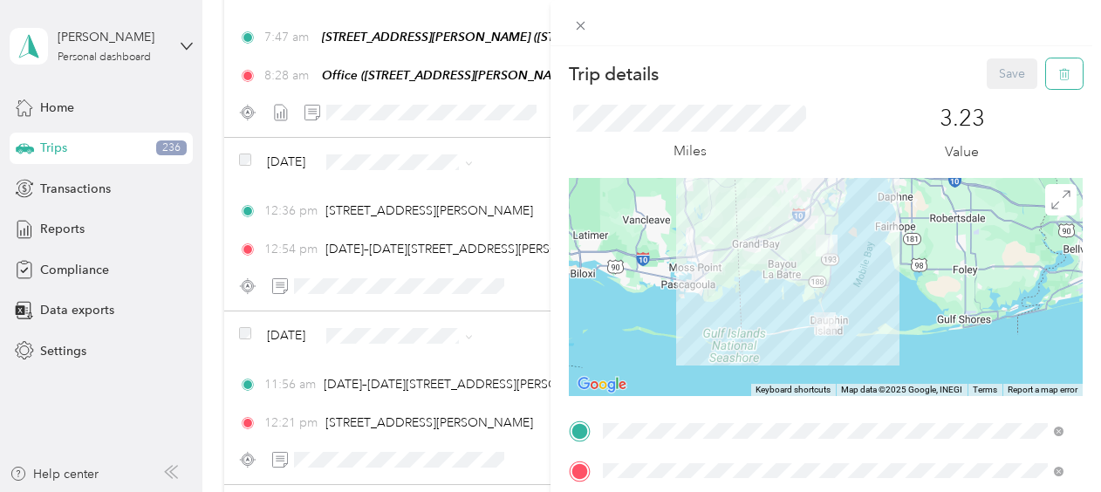
click at [1059, 72] on icon "button" at bounding box center [1065, 74] width 12 height 12
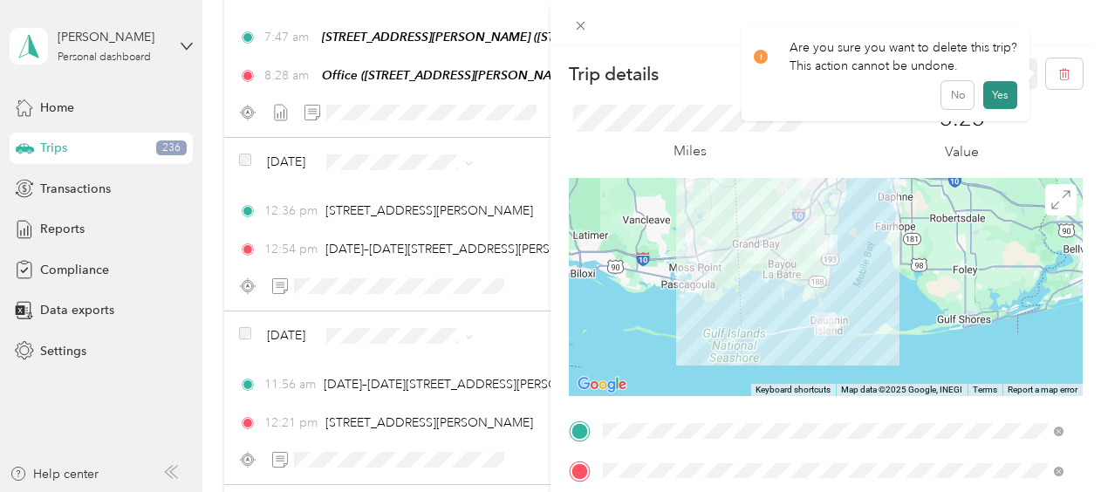
click at [991, 93] on button "Yes" at bounding box center [1001, 95] width 34 height 28
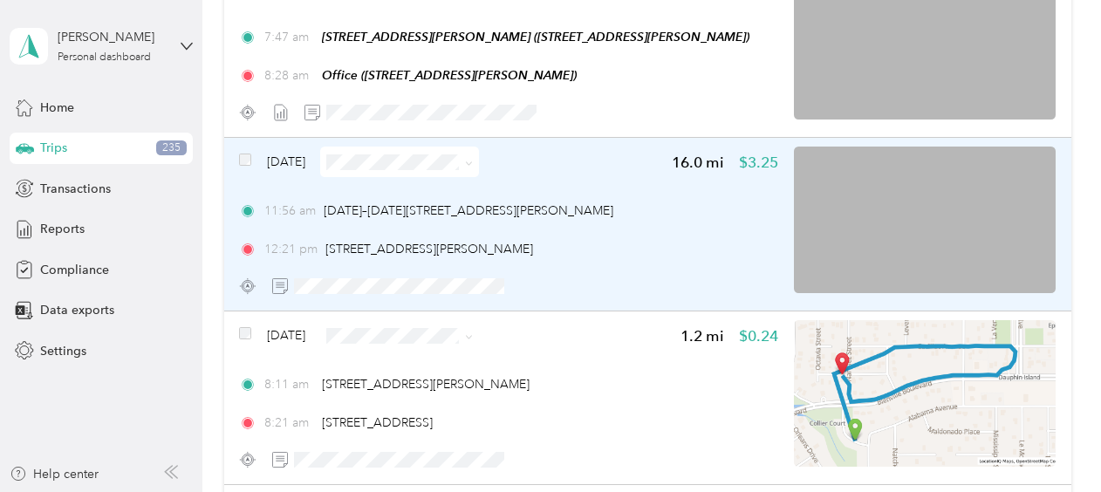
click at [305, 154] on span "Sep 22, 2025" at bounding box center [286, 162] width 38 height 18
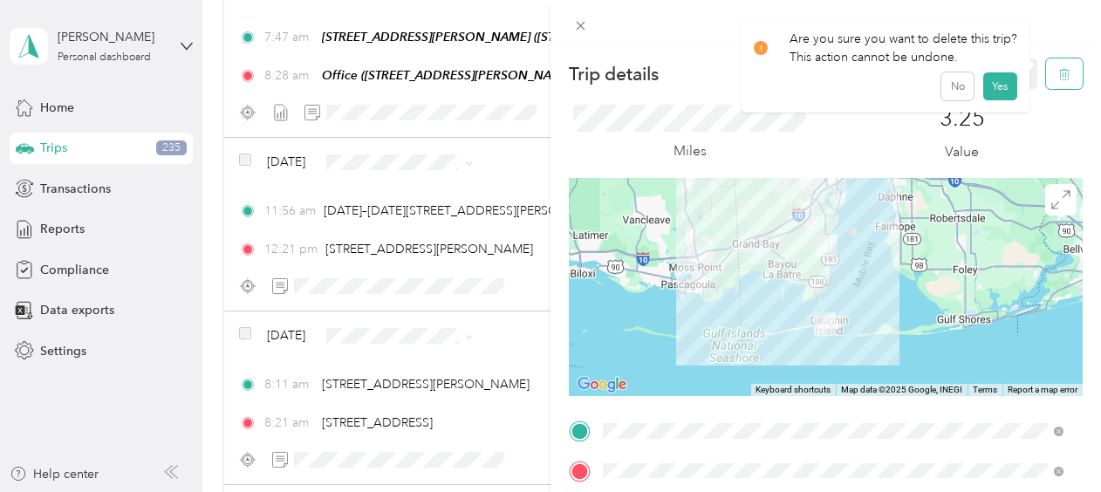
click at [1046, 82] on button "button" at bounding box center [1064, 73] width 37 height 31
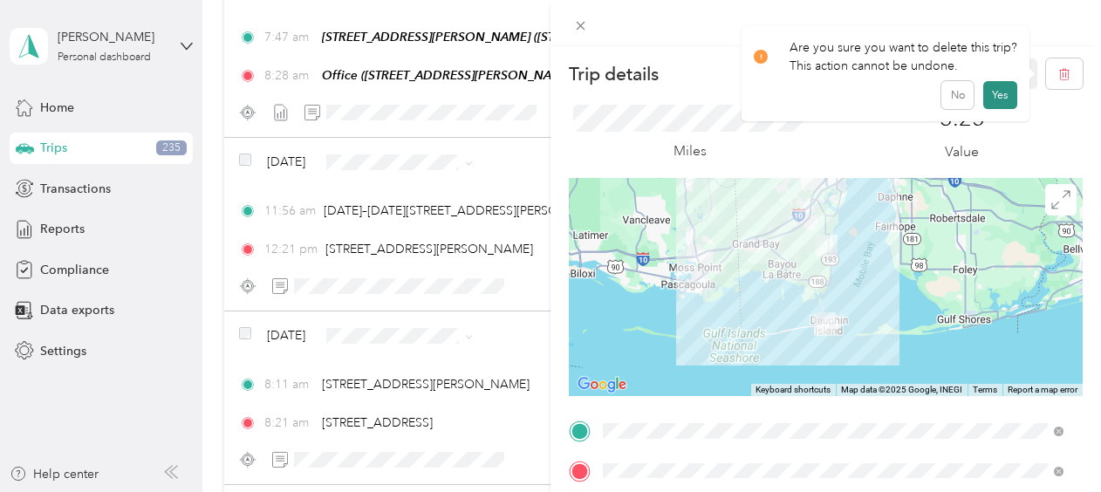
click at [1005, 98] on button "Yes" at bounding box center [1001, 95] width 34 height 28
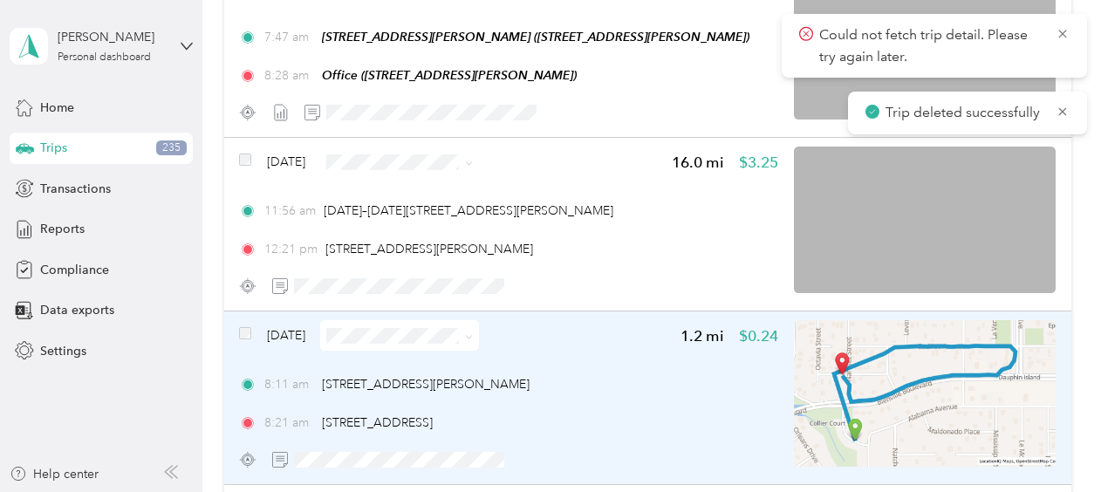
click at [305, 338] on span "Sep 22, 2025" at bounding box center [286, 335] width 38 height 18
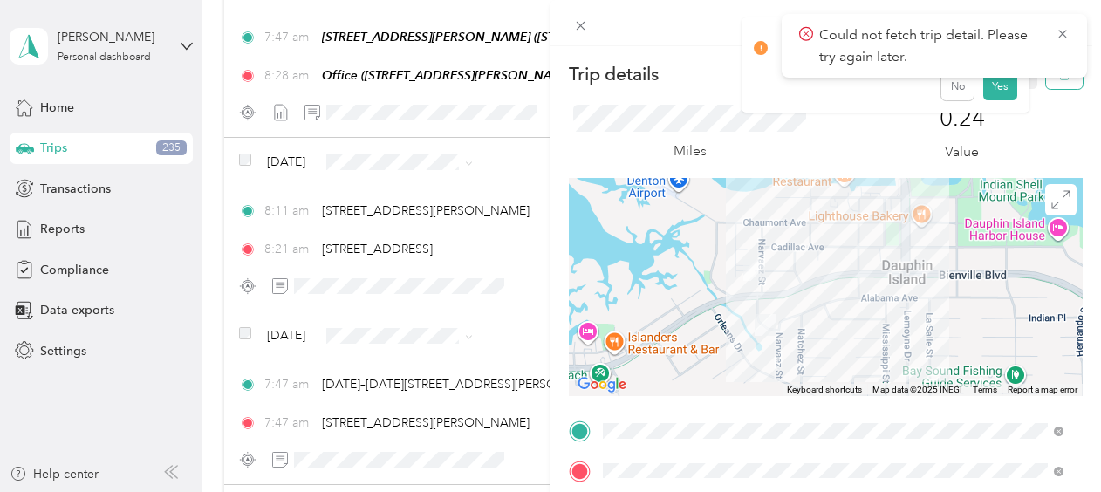
click at [1052, 86] on button "button" at bounding box center [1064, 73] width 37 height 31
click at [991, 102] on button "Yes" at bounding box center [1001, 95] width 34 height 28
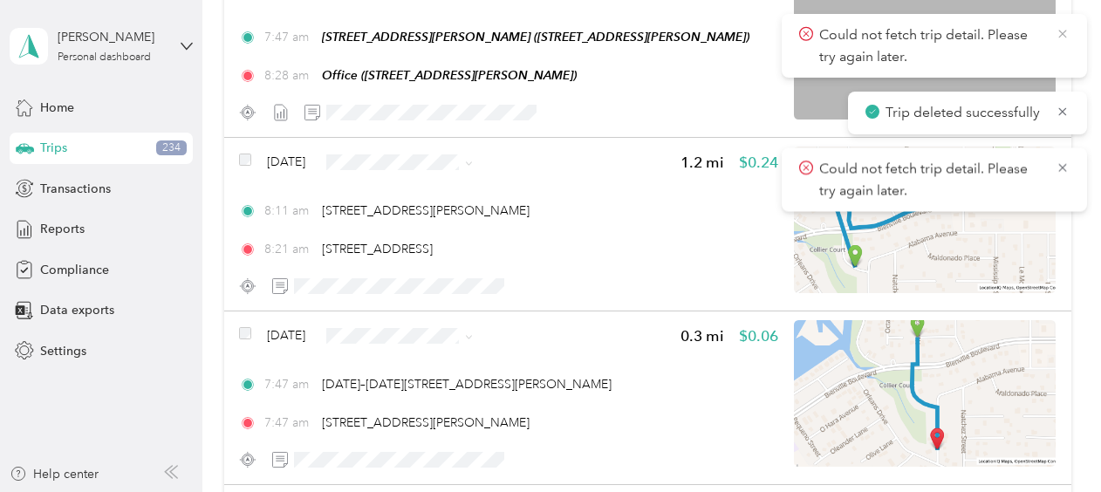
click at [1058, 35] on icon at bounding box center [1063, 34] width 14 height 16
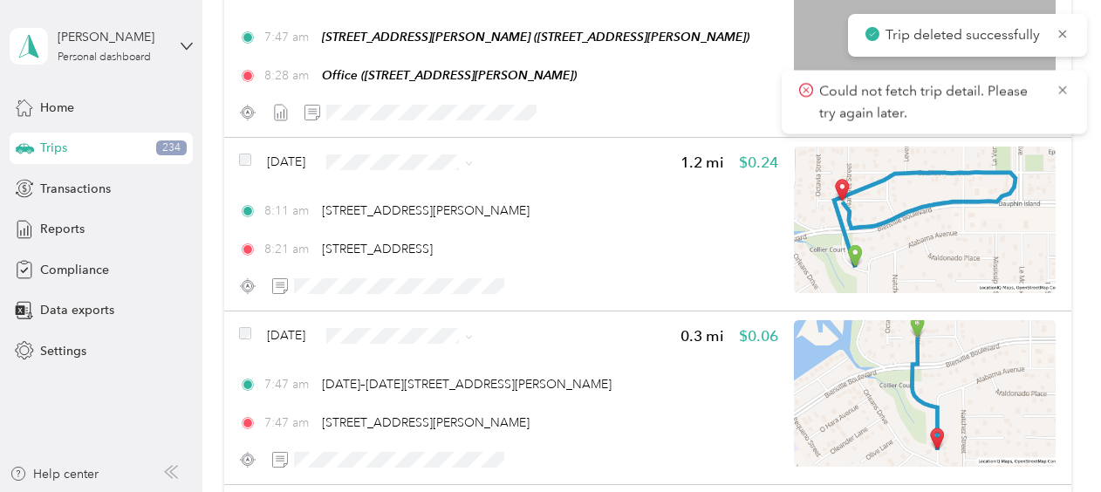
click at [1058, 35] on icon at bounding box center [1063, 34] width 14 height 16
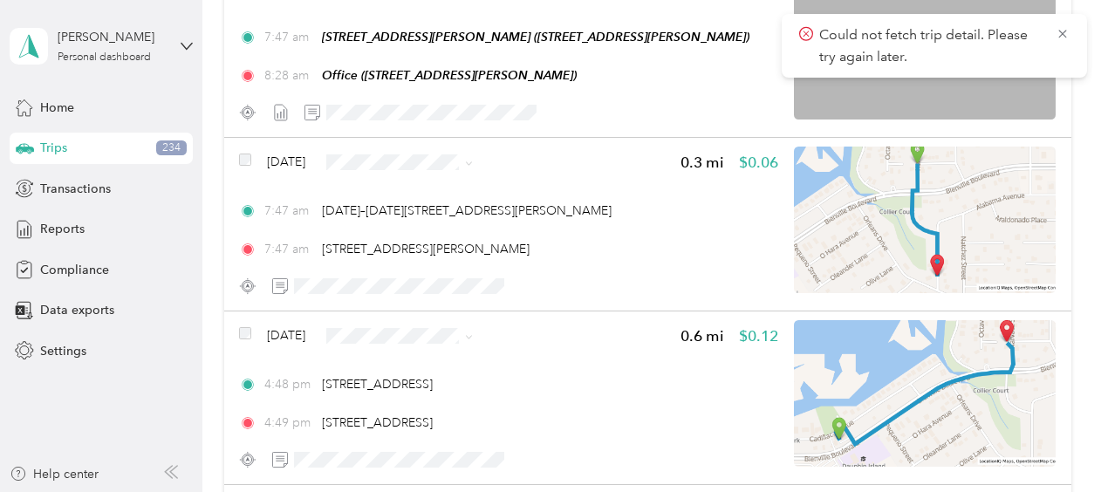
click at [1058, 35] on icon at bounding box center [1063, 34] width 14 height 16
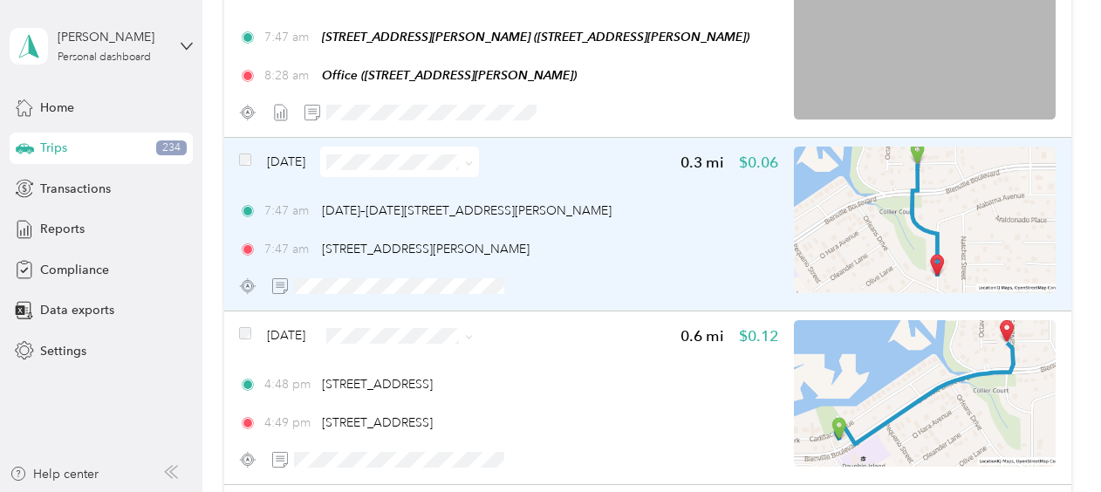
click at [287, 163] on span "Sep 22, 2025" at bounding box center [286, 162] width 38 height 18
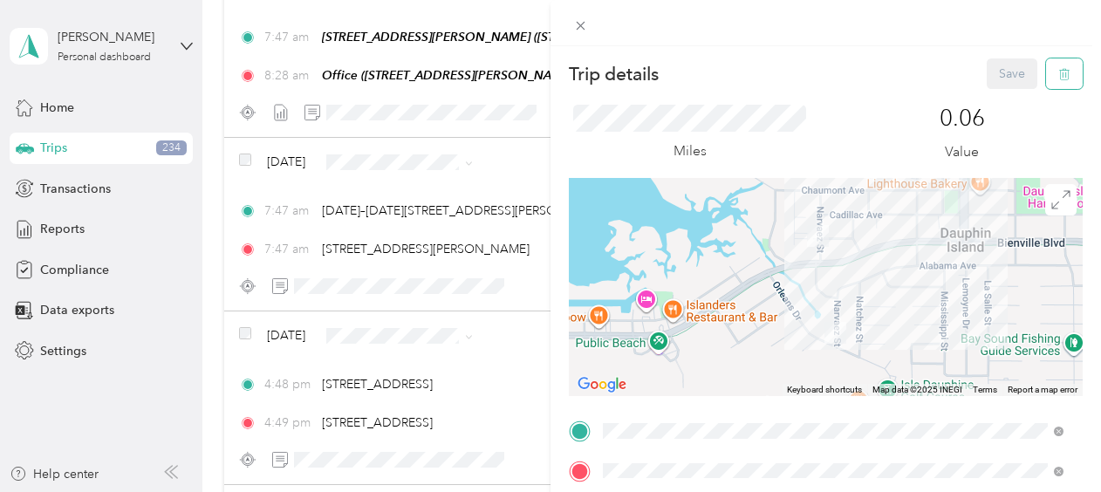
click at [1063, 75] on icon "button" at bounding box center [1063, 74] width 0 height 4
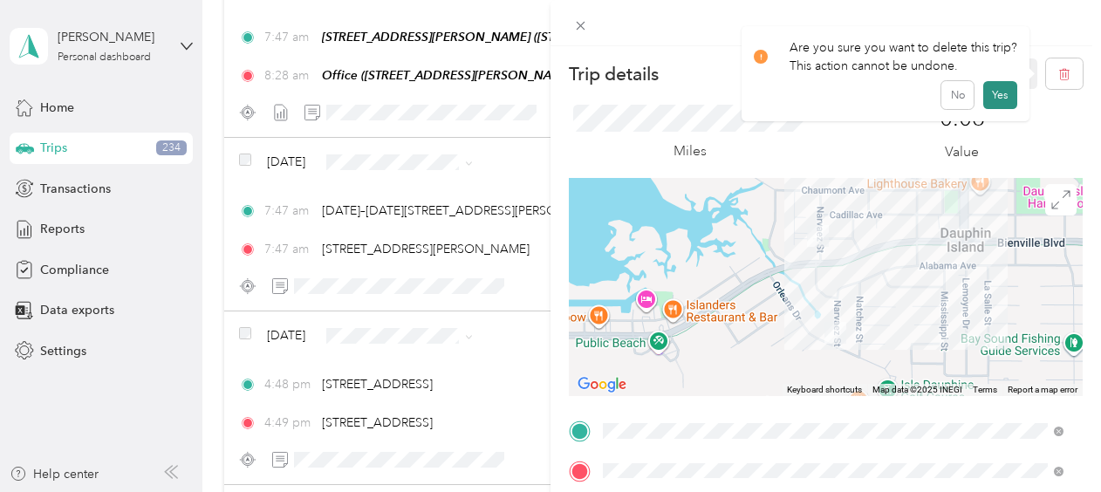
click at [1002, 94] on button "Yes" at bounding box center [1001, 95] width 34 height 28
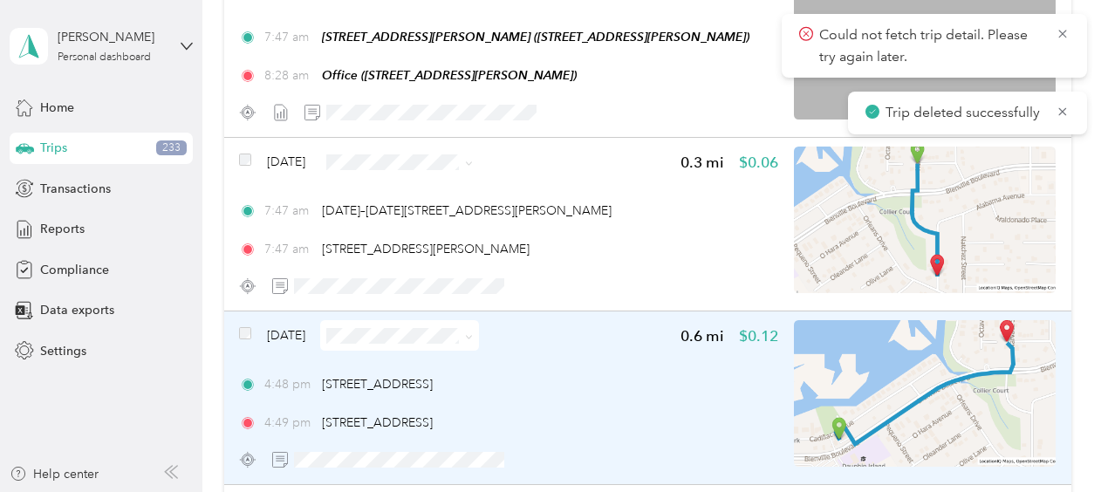
click at [305, 328] on span "Sep 21, 2025" at bounding box center [286, 335] width 38 height 18
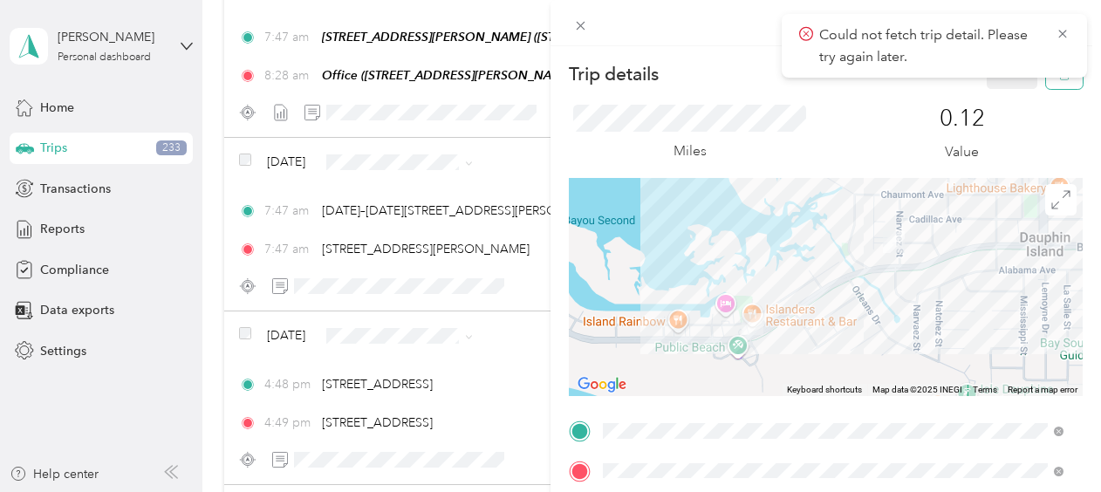
click at [1046, 80] on button "button" at bounding box center [1064, 73] width 37 height 31
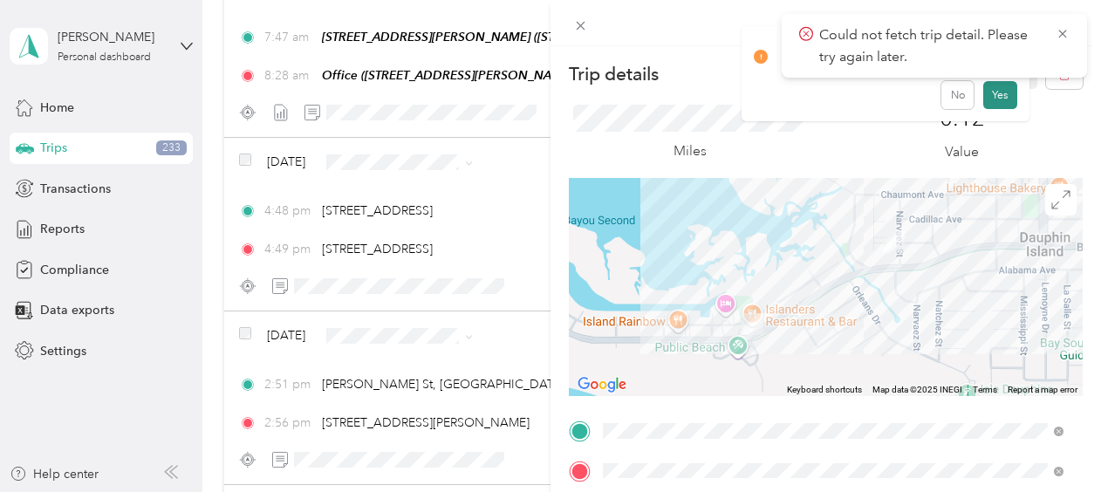
click at [996, 98] on button "Yes" at bounding box center [1001, 95] width 34 height 28
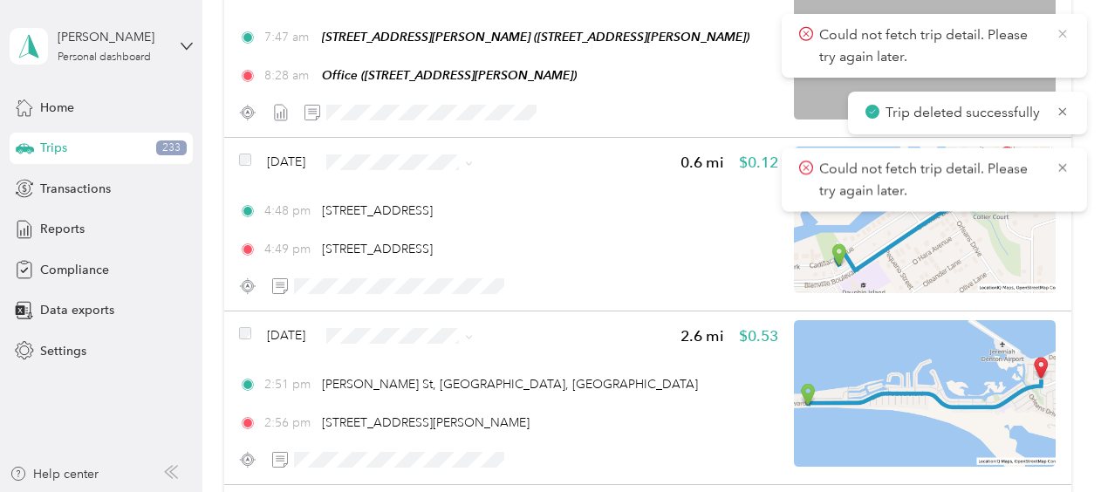
click at [1063, 33] on icon at bounding box center [1063, 34] width 8 height 8
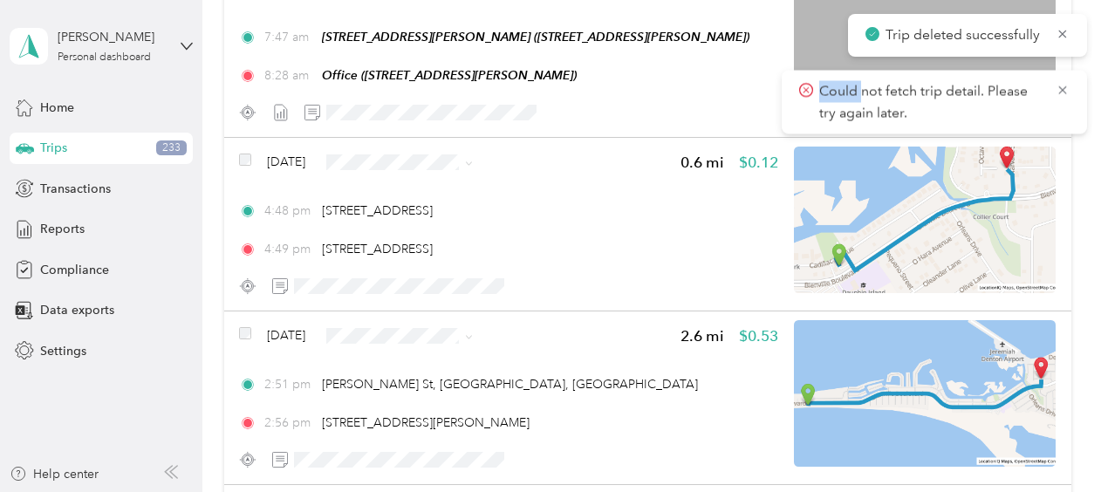
click at [1063, 33] on icon at bounding box center [1063, 34] width 8 height 8
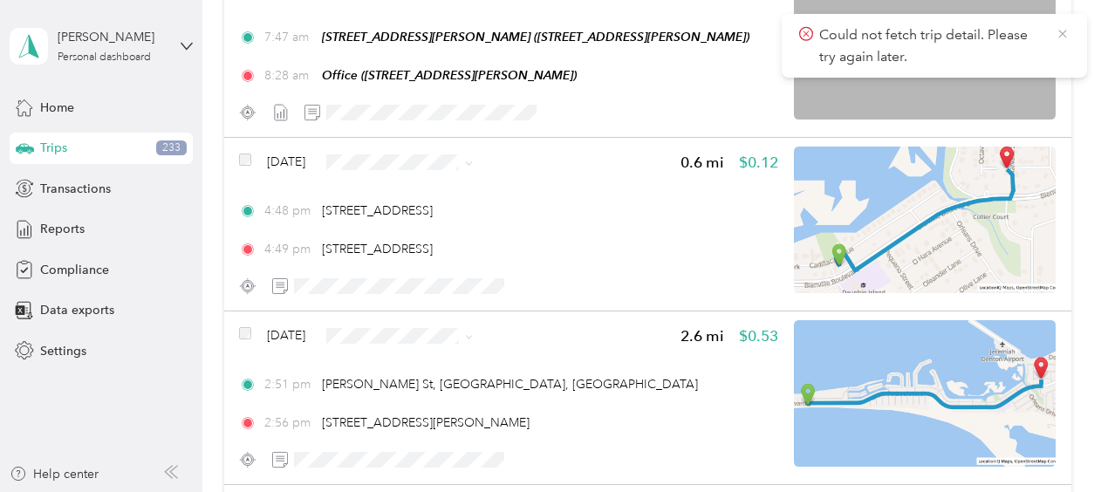
click at [1063, 33] on icon at bounding box center [1063, 34] width 14 height 16
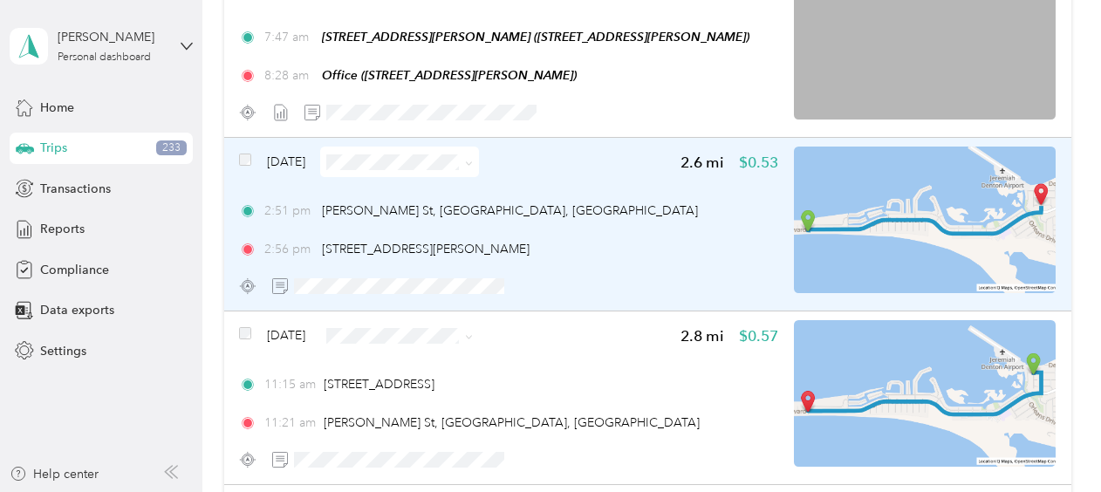
click at [305, 158] on span "Sep 21, 2025" at bounding box center [286, 162] width 38 height 18
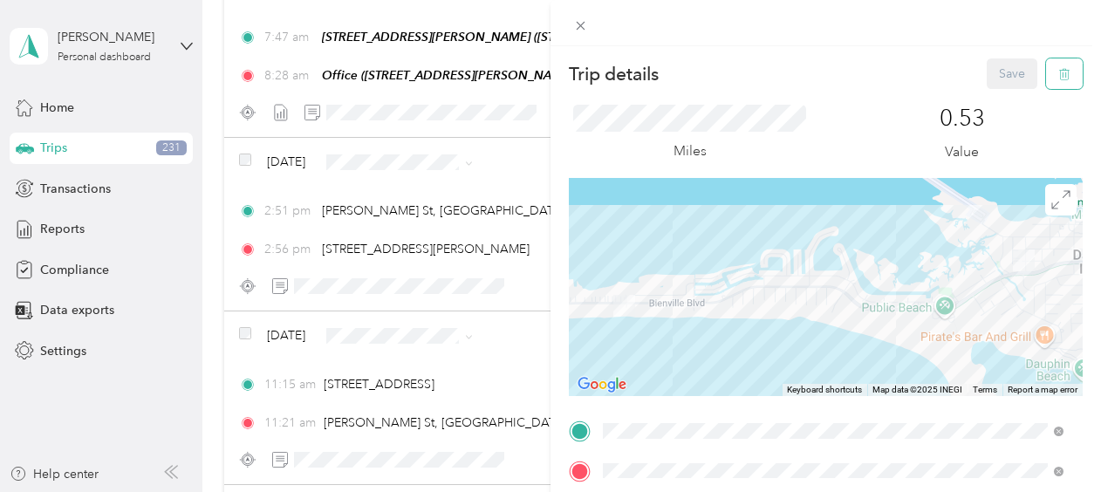
click at [1059, 70] on icon "button" at bounding box center [1065, 74] width 12 height 12
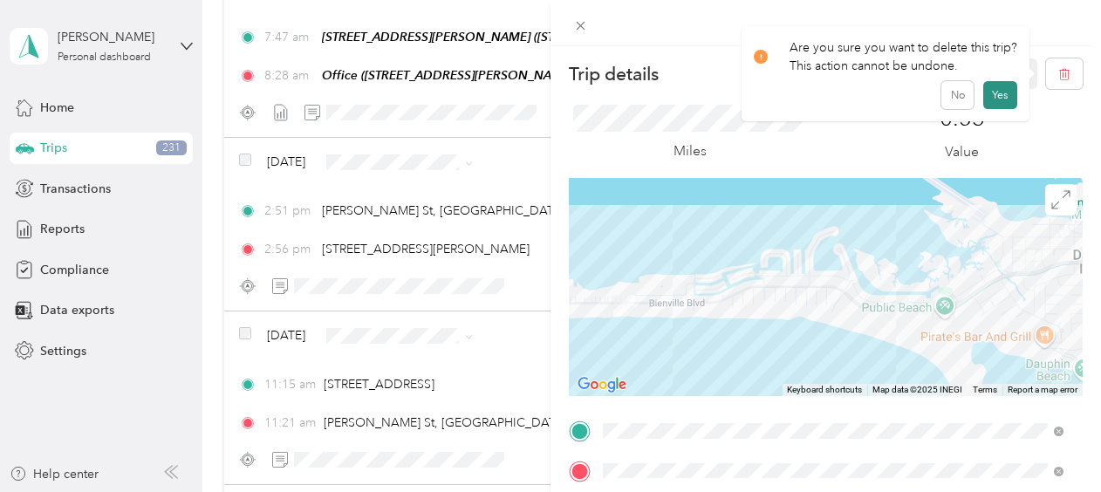
click at [1001, 97] on button "Yes" at bounding box center [1001, 95] width 34 height 28
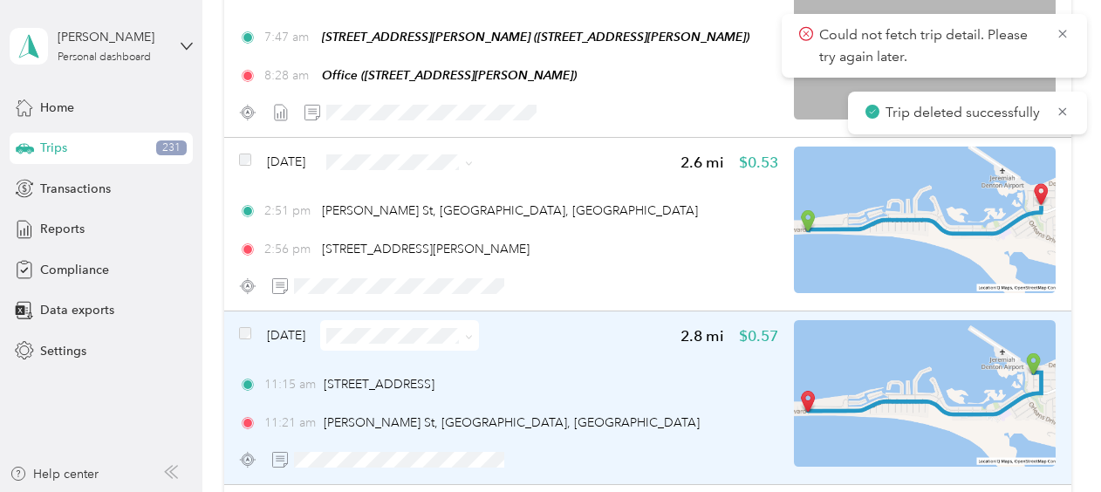
click at [297, 337] on span "Sep 21, 2025" at bounding box center [286, 335] width 38 height 18
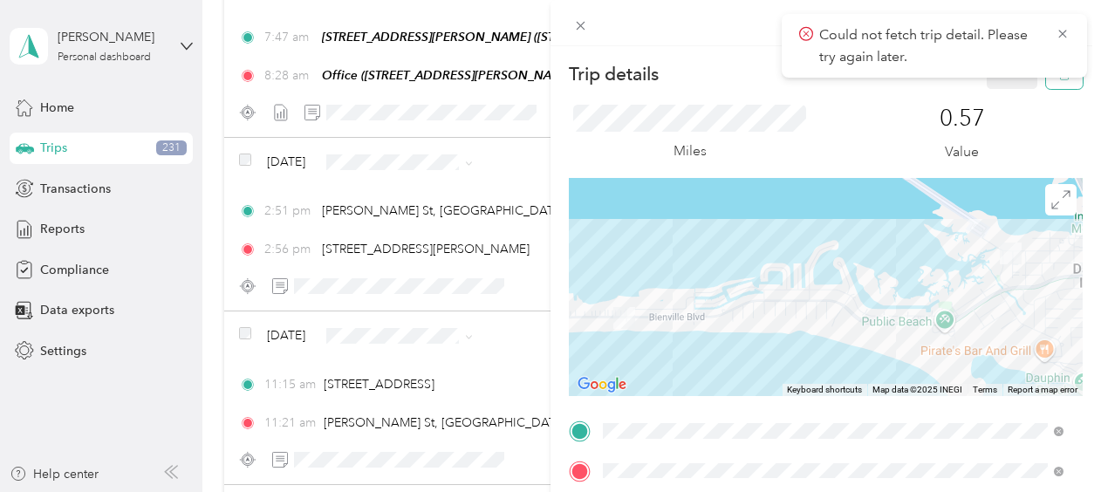
click at [1052, 81] on button "button" at bounding box center [1064, 73] width 37 height 31
click at [994, 96] on button "Yes" at bounding box center [1001, 95] width 34 height 28
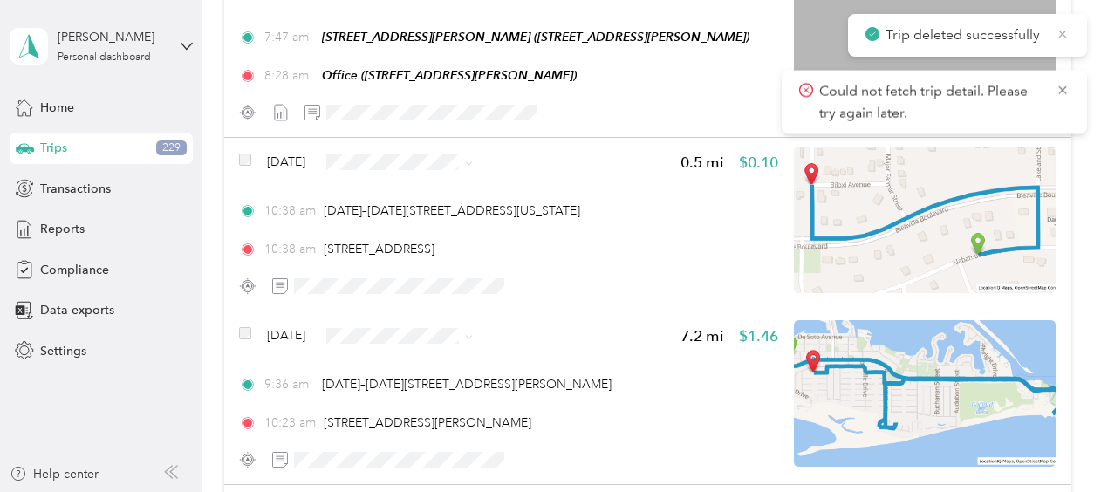
click at [1063, 33] on icon at bounding box center [1063, 34] width 8 height 8
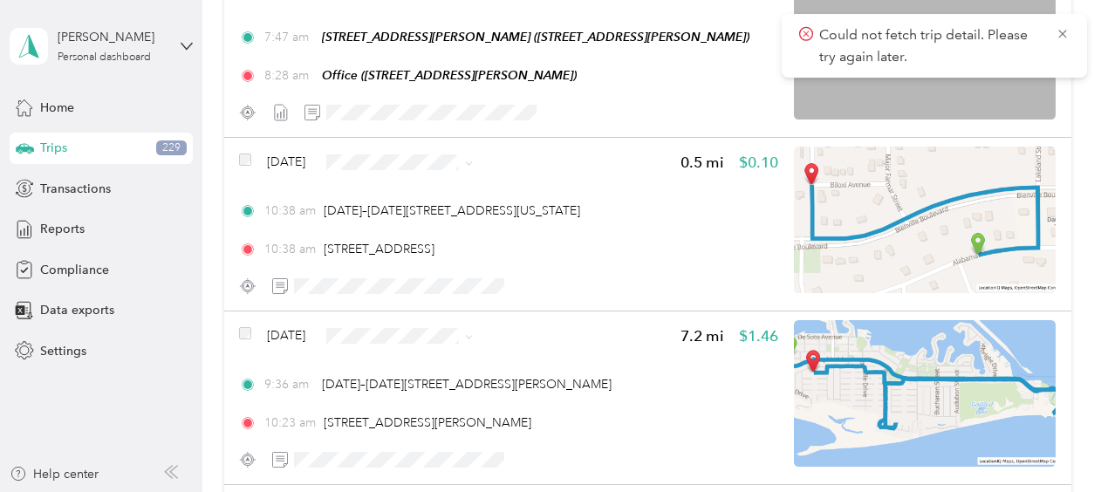
click at [1063, 33] on icon at bounding box center [1063, 34] width 8 height 8
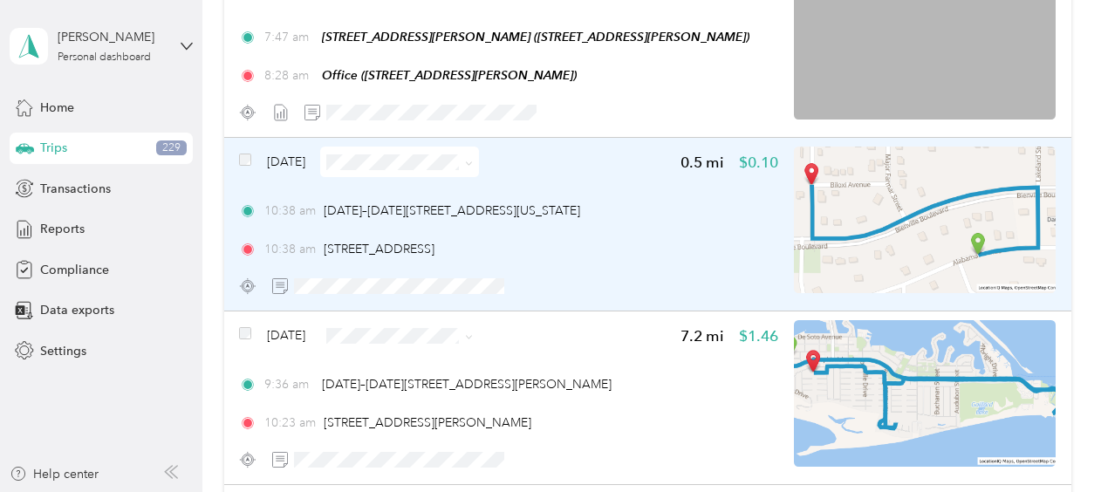
click at [300, 166] on span "Sep 21, 2025" at bounding box center [286, 162] width 38 height 18
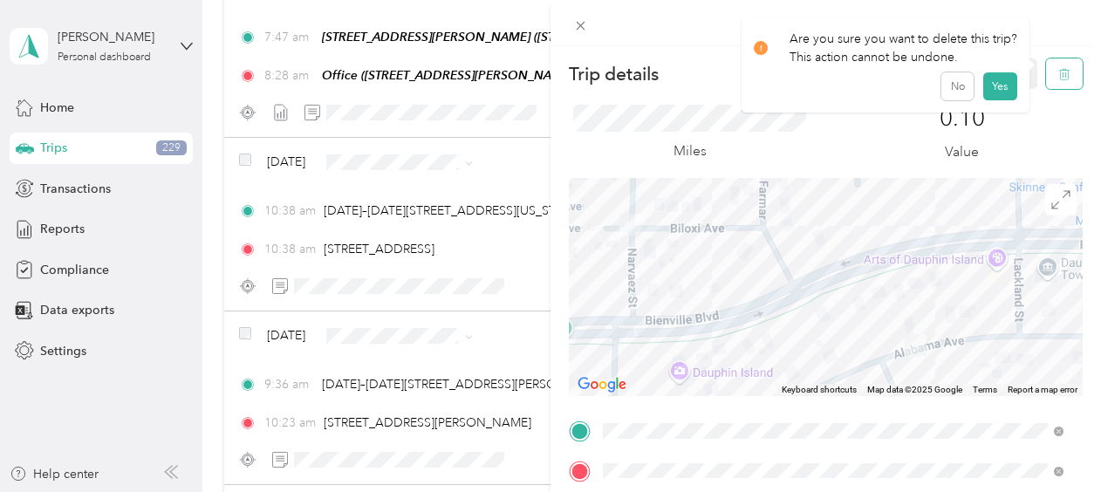
click at [1059, 75] on icon "button" at bounding box center [1065, 74] width 12 height 12
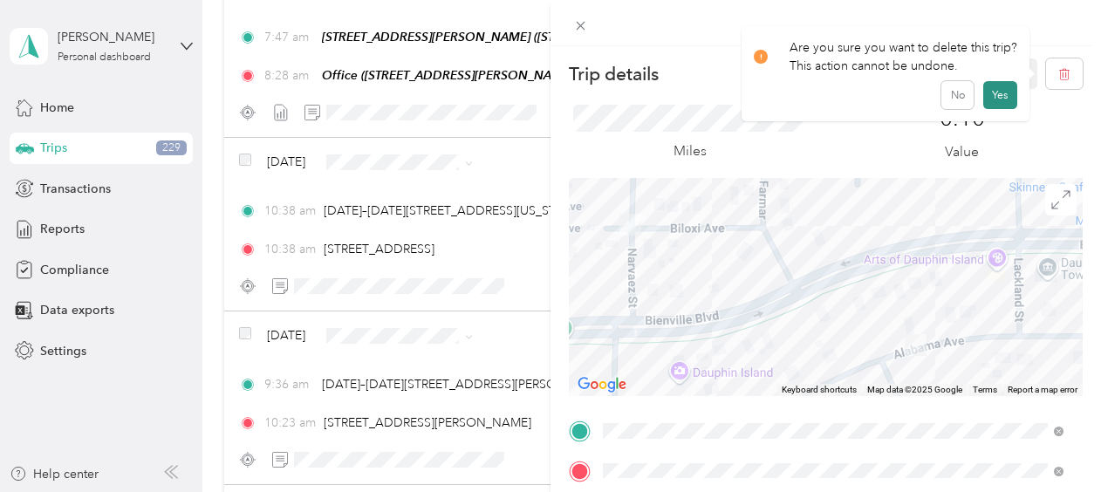
click at [997, 96] on button "Yes" at bounding box center [1001, 95] width 34 height 28
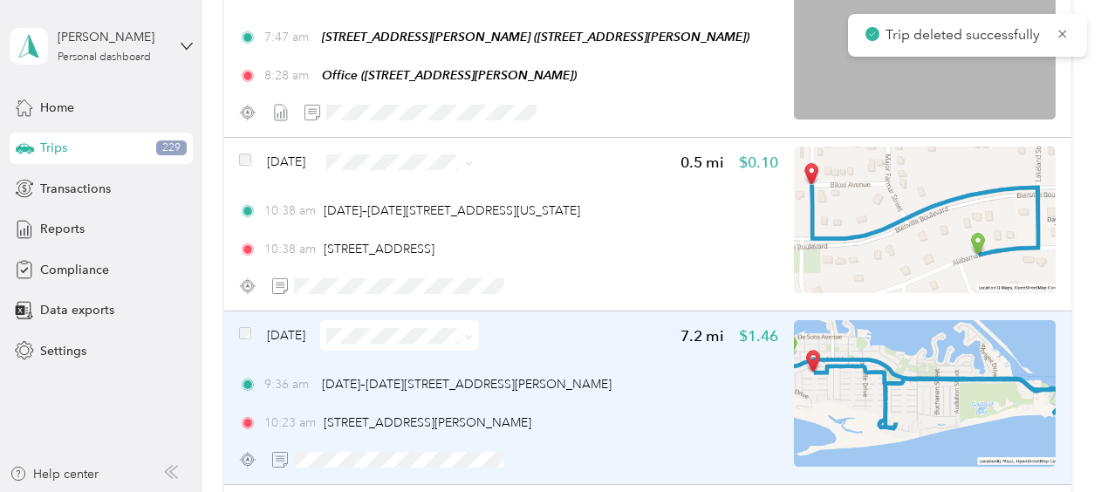
click at [301, 329] on span "Sep 21, 2025" at bounding box center [286, 335] width 38 height 18
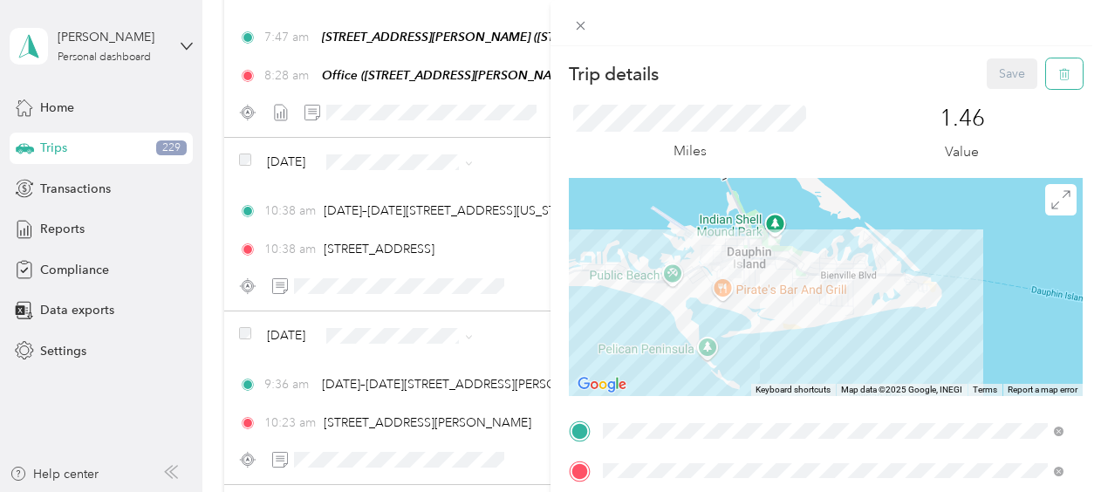
click at [1063, 77] on icon "button" at bounding box center [1063, 74] width 0 height 4
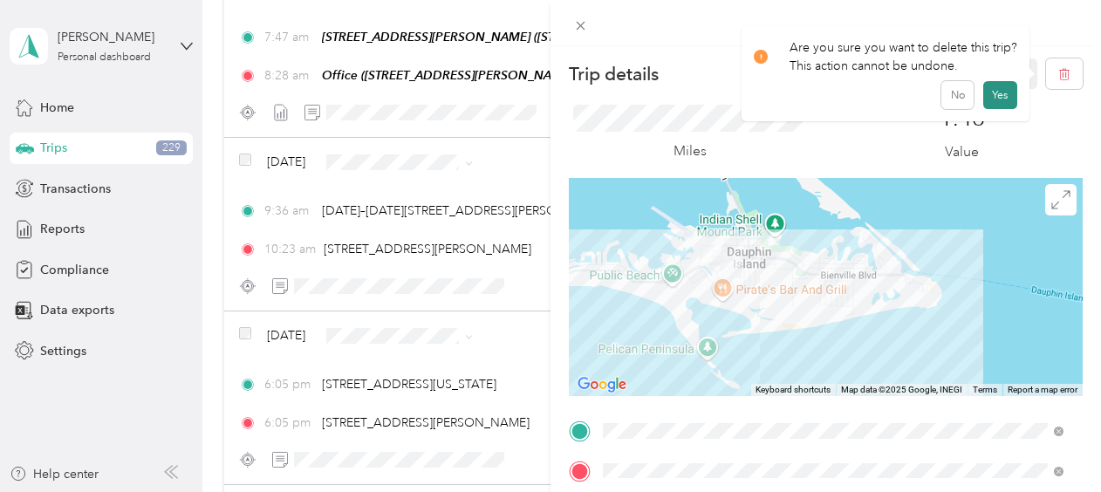
click at [1004, 94] on button "Yes" at bounding box center [1001, 95] width 34 height 28
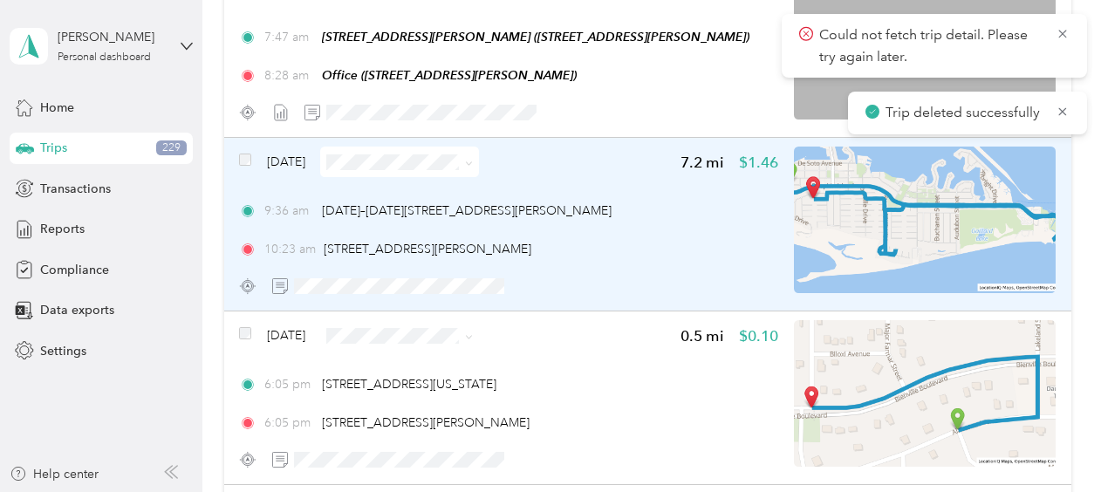
click at [305, 161] on span "Sep 21, 2025" at bounding box center [286, 162] width 38 height 18
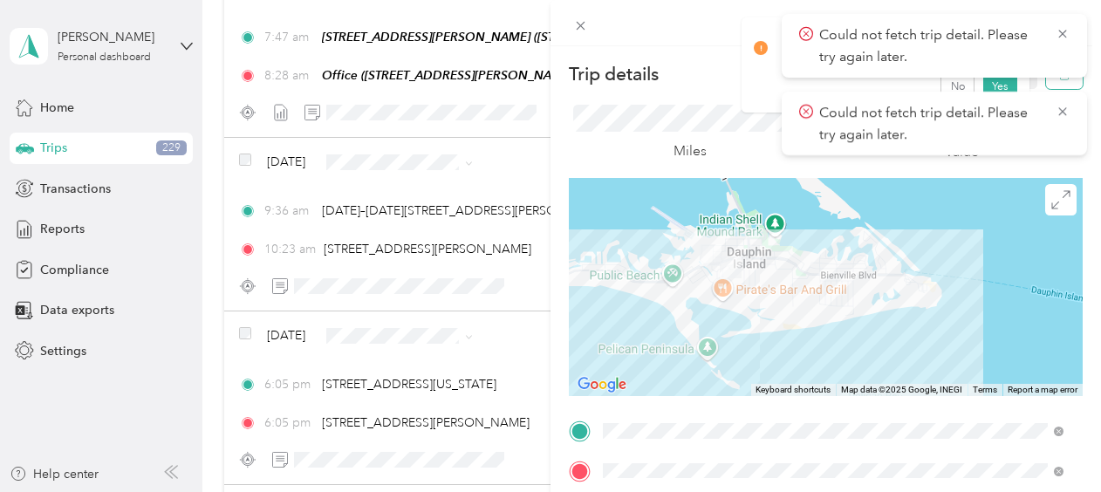
click at [1059, 79] on icon "button" at bounding box center [1064, 74] width 10 height 11
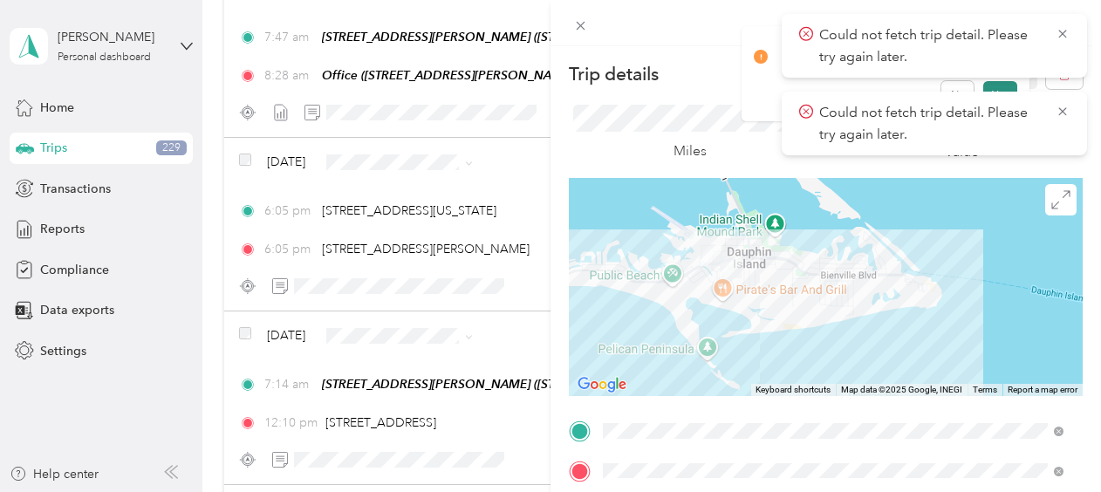
click at [1005, 86] on button "Yes" at bounding box center [1001, 95] width 34 height 28
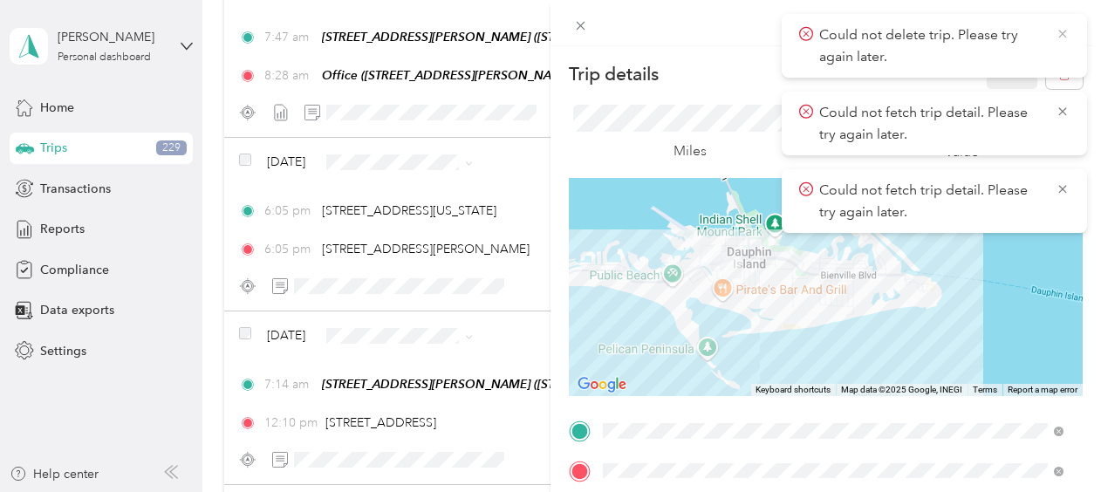
click at [1064, 37] on icon at bounding box center [1063, 34] width 14 height 16
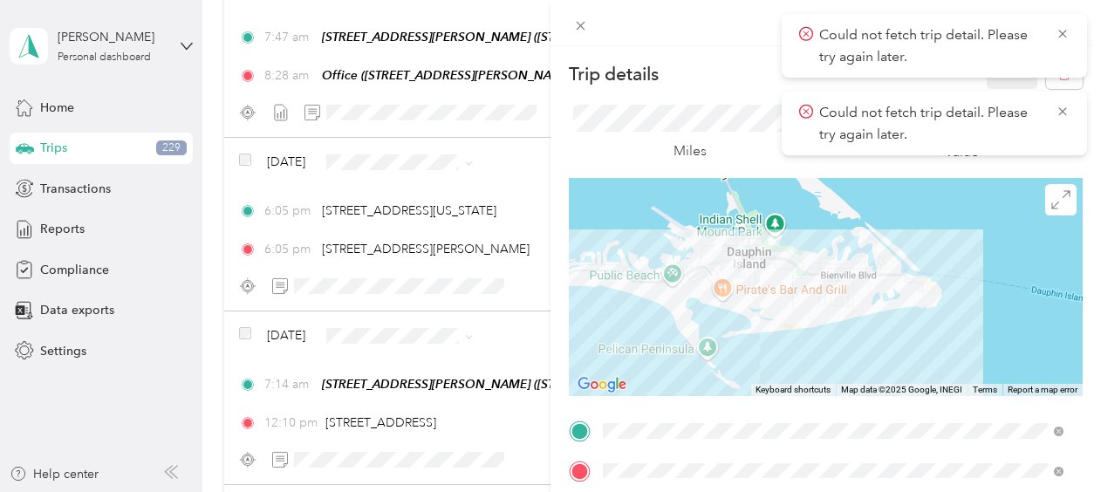
click at [1064, 37] on icon at bounding box center [1063, 34] width 14 height 16
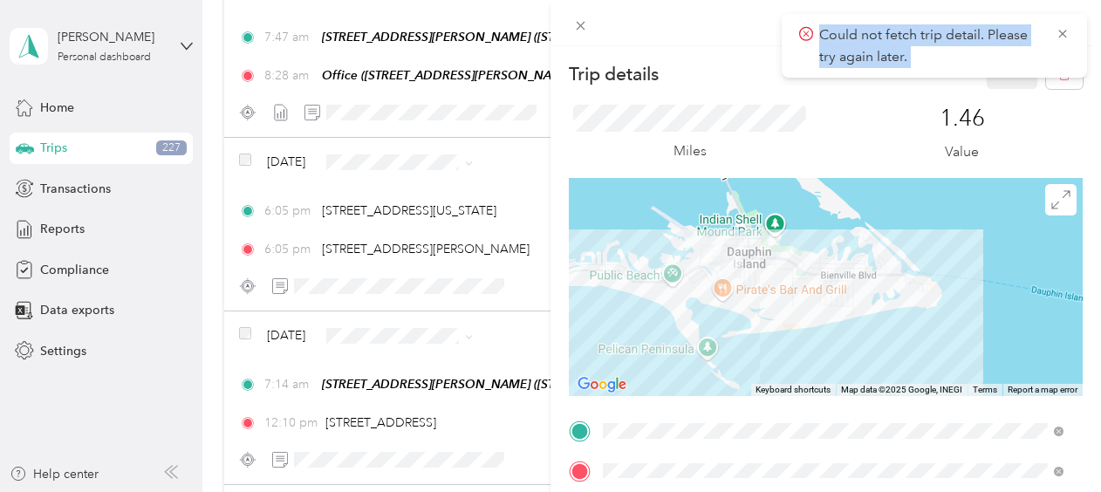
click at [1064, 37] on icon at bounding box center [1063, 34] width 14 height 16
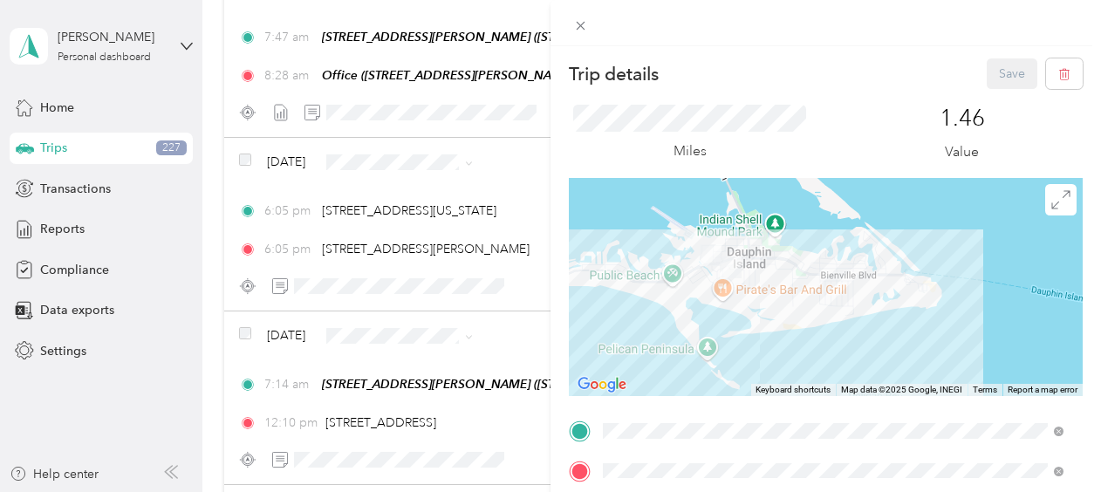
click at [275, 340] on div "Trip details Save This trip cannot be edited because it is either under review,…" at bounding box center [550, 246] width 1101 height 492
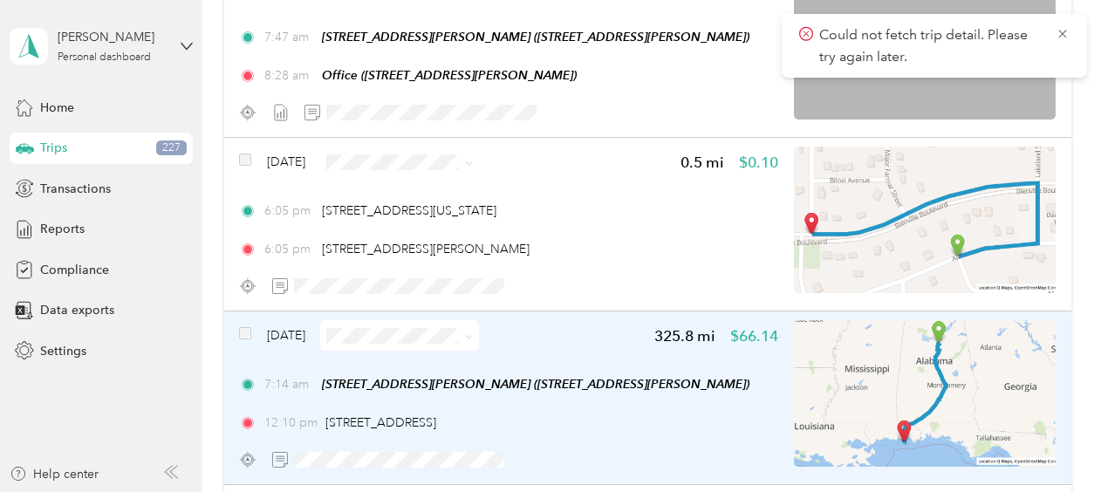
click at [279, 332] on span "Sep 20, 2025" at bounding box center [286, 335] width 38 height 18
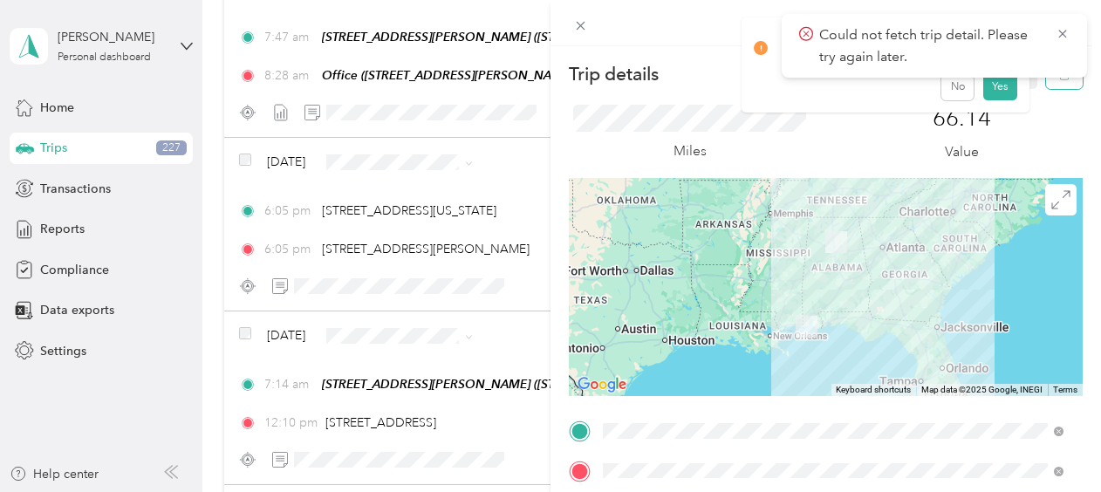
click at [1059, 79] on icon "button" at bounding box center [1065, 74] width 12 height 12
click at [1000, 90] on button "Yes" at bounding box center [1001, 95] width 34 height 28
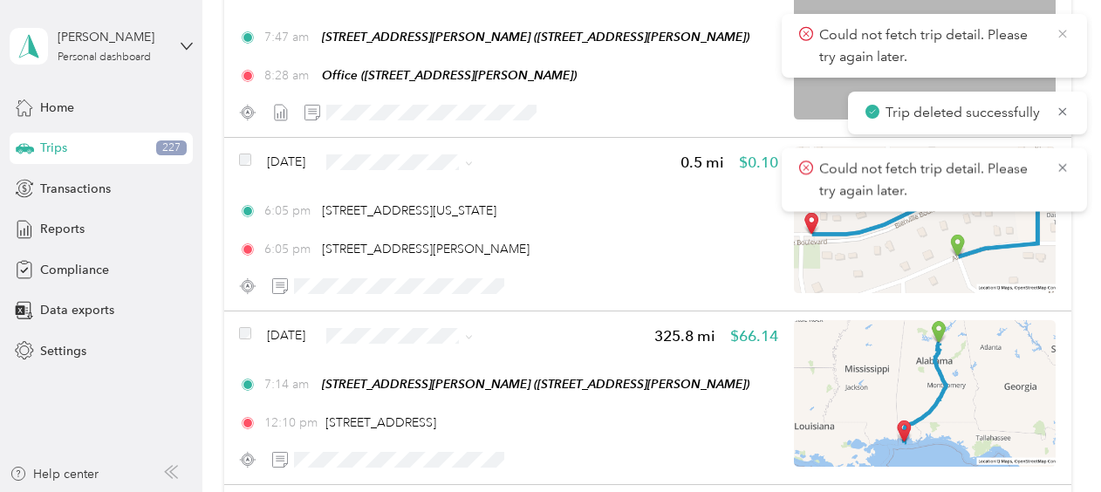
click at [1062, 32] on icon at bounding box center [1063, 34] width 14 height 16
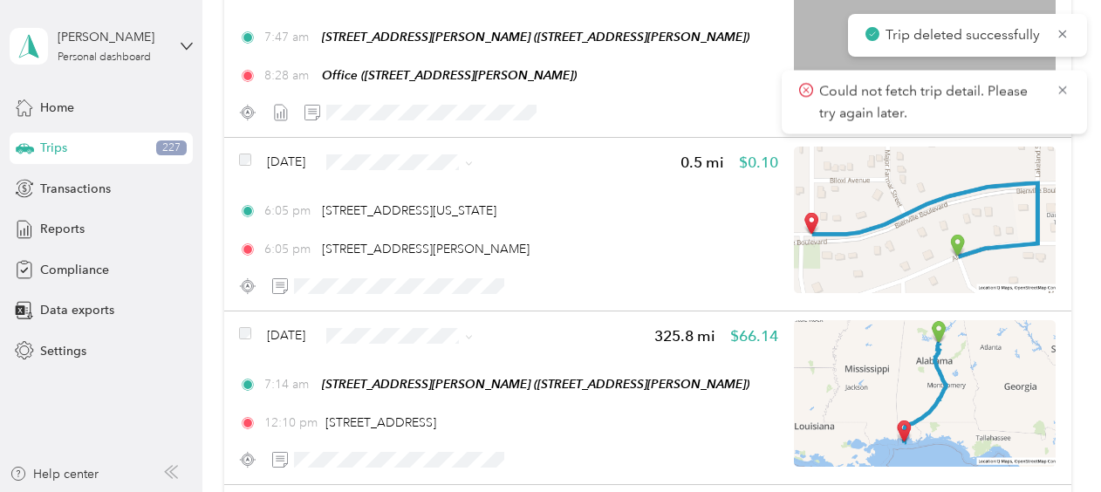
click at [1062, 32] on icon at bounding box center [1063, 34] width 14 height 16
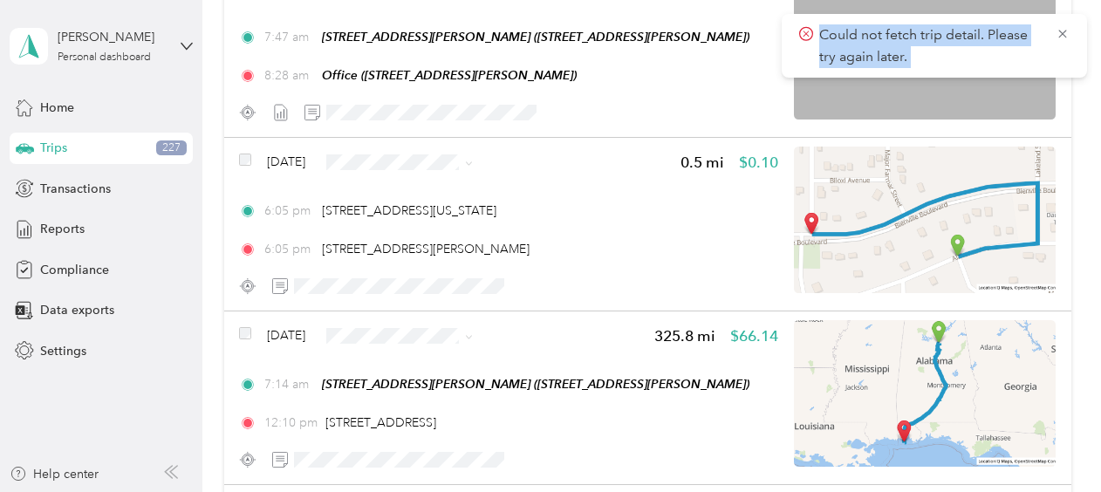
click at [1062, 32] on icon at bounding box center [1063, 34] width 14 height 16
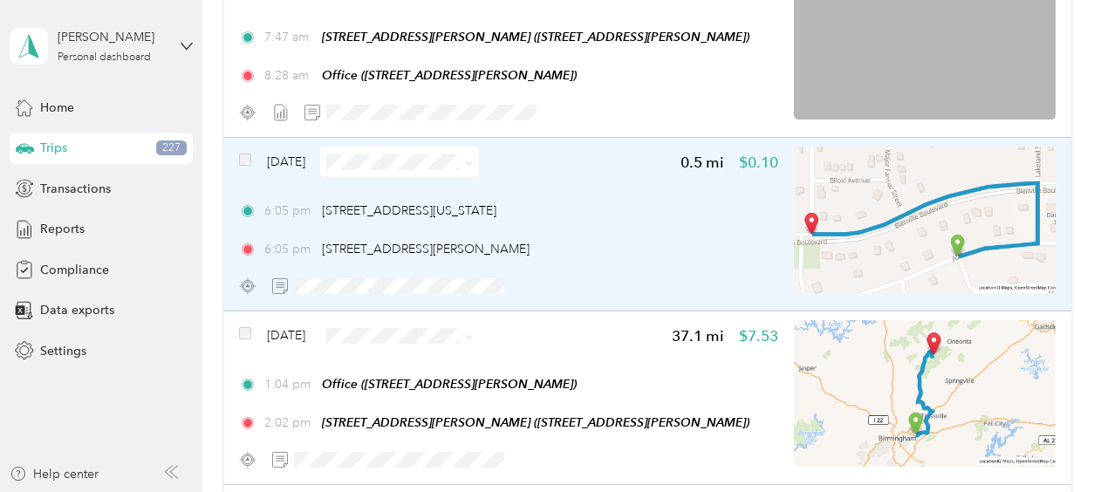
click at [291, 157] on span "Sep 20, 2025" at bounding box center [286, 162] width 38 height 18
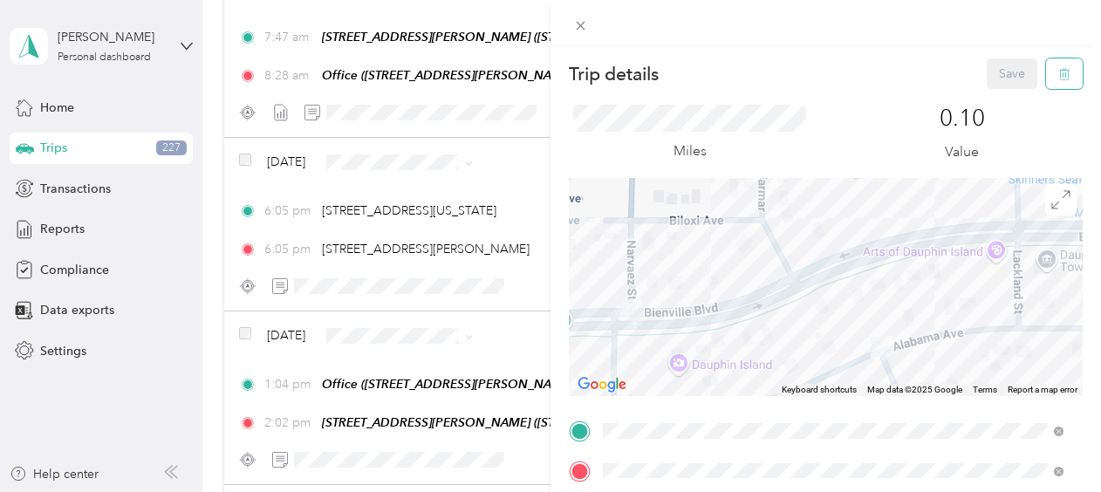
click at [1059, 80] on icon "button" at bounding box center [1064, 74] width 10 height 11
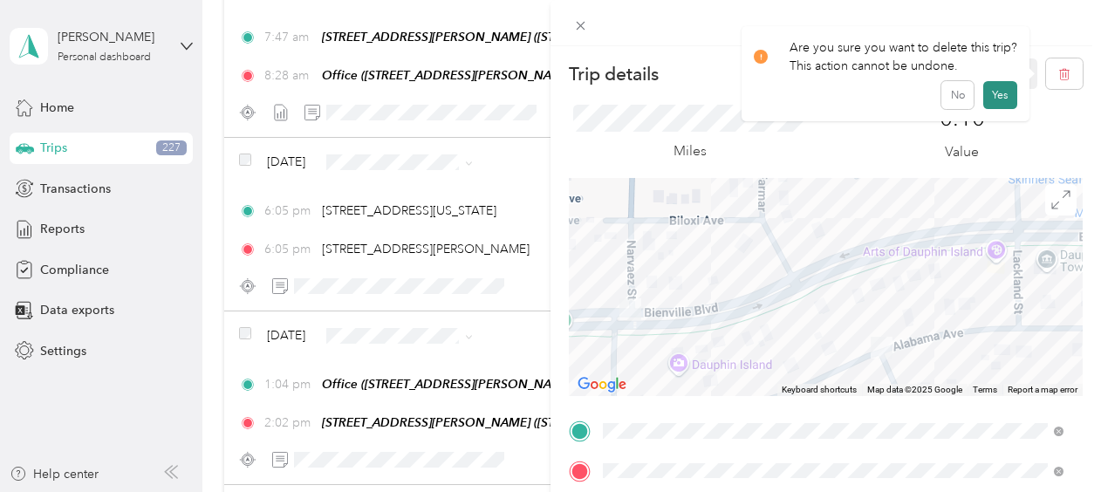
click at [1004, 97] on button "Yes" at bounding box center [1001, 95] width 34 height 28
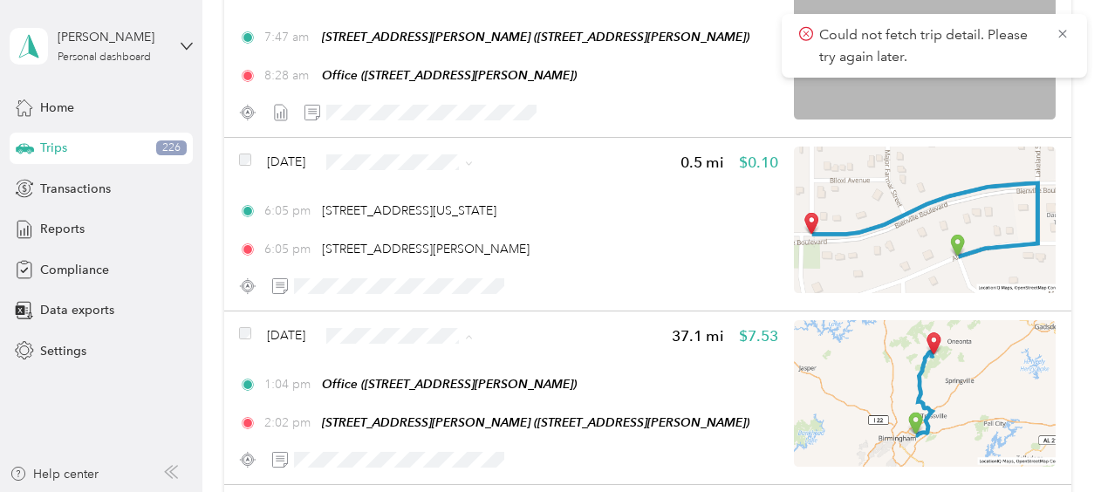
click at [405, 360] on span "Sales Call" at bounding box center [450, 367] width 104 height 18
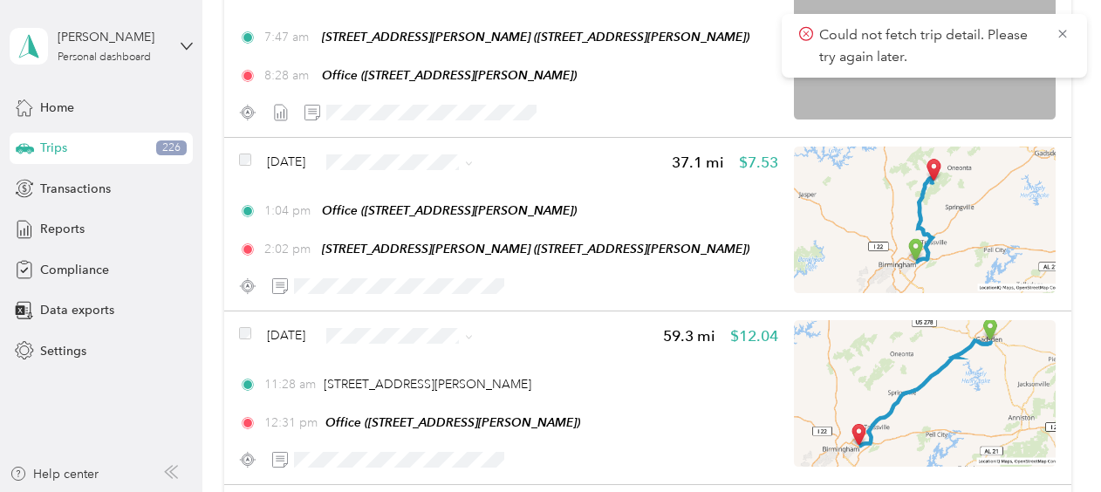
click at [406, 362] on span "Sales Call" at bounding box center [450, 367] width 104 height 18
click at [1063, 31] on icon at bounding box center [1063, 34] width 14 height 16
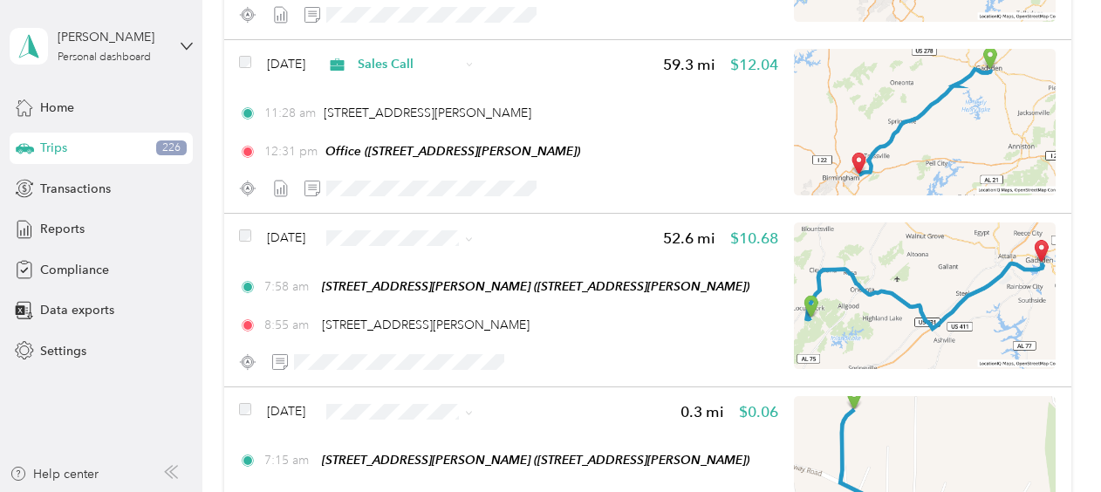
scroll to position [1601, 0]
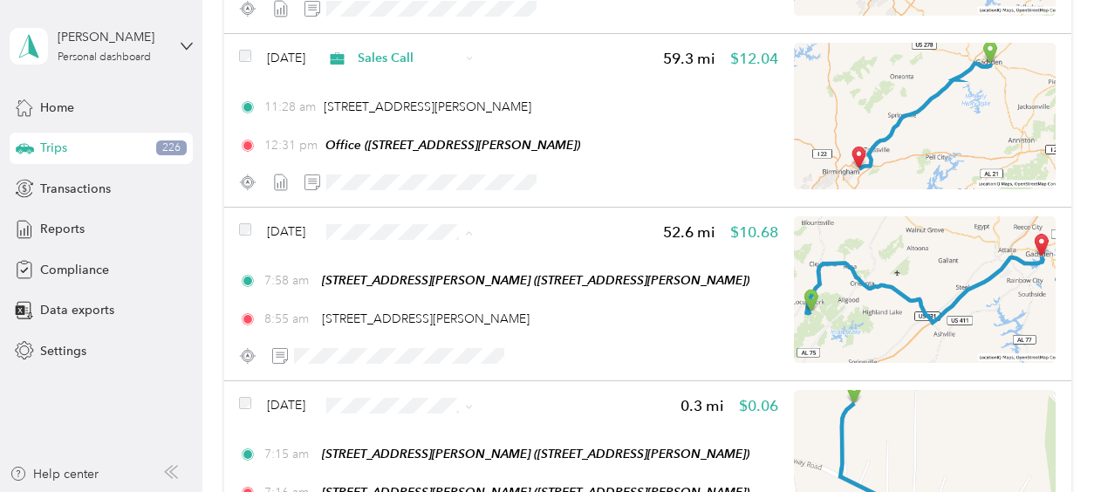
click at [407, 260] on span "Sales Call" at bounding box center [450, 263] width 104 height 18
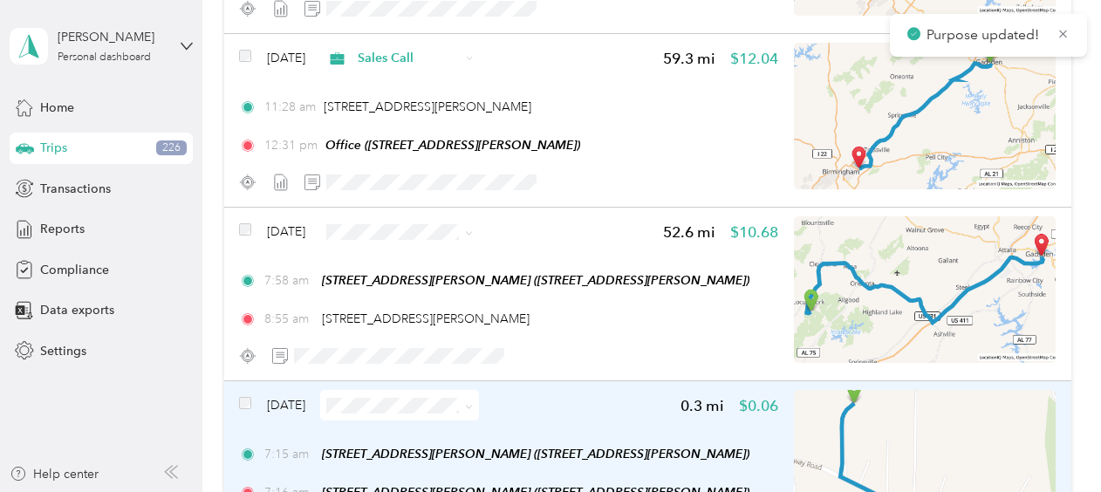
click at [291, 398] on span "[DATE]" at bounding box center [286, 405] width 38 height 18
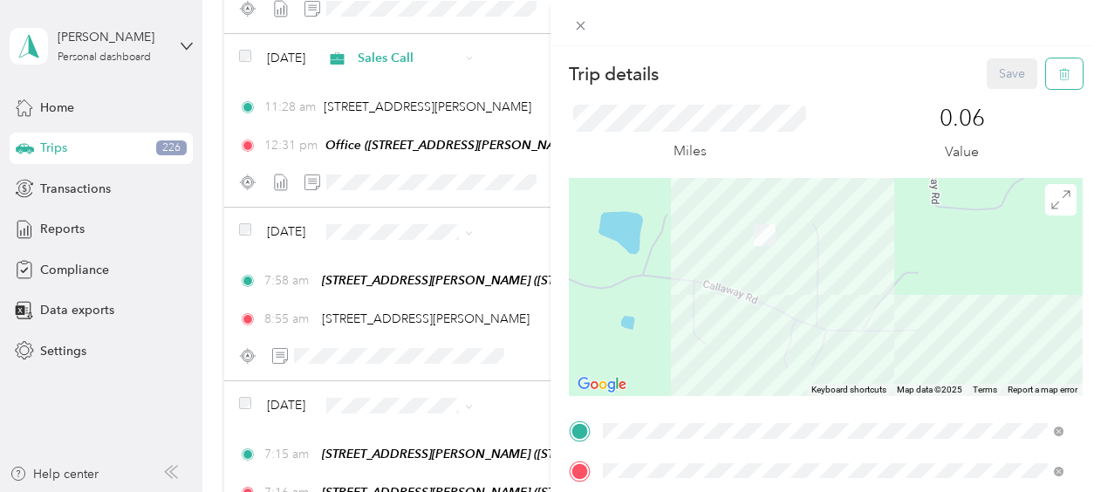
click at [1059, 79] on icon "button" at bounding box center [1065, 74] width 12 height 12
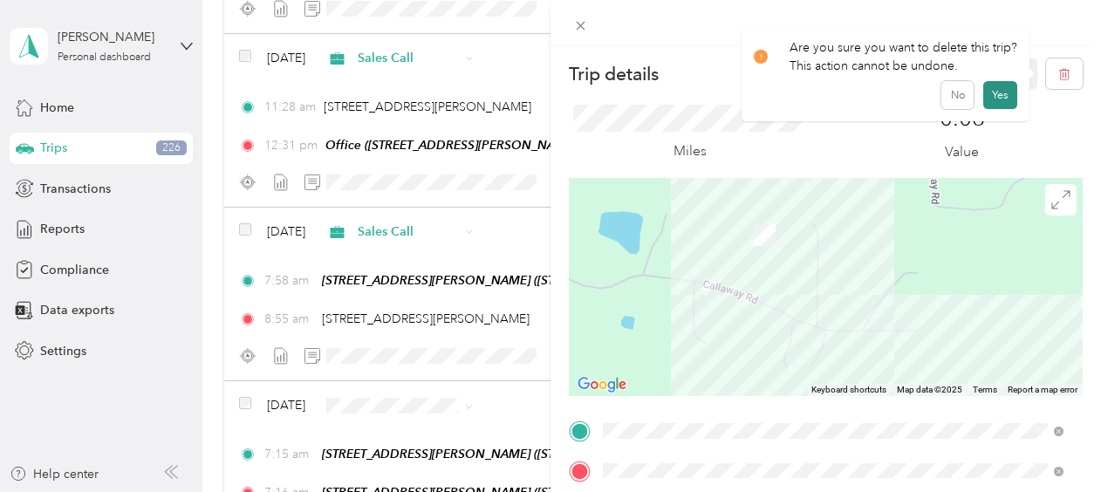
click at [1002, 90] on button "Yes" at bounding box center [1001, 95] width 34 height 28
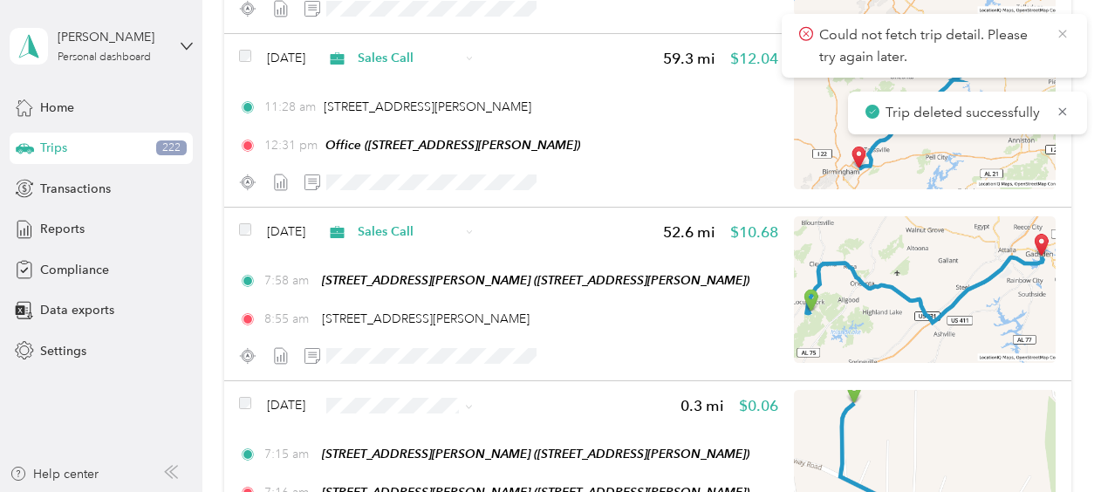
click at [1068, 27] on icon at bounding box center [1063, 34] width 14 height 16
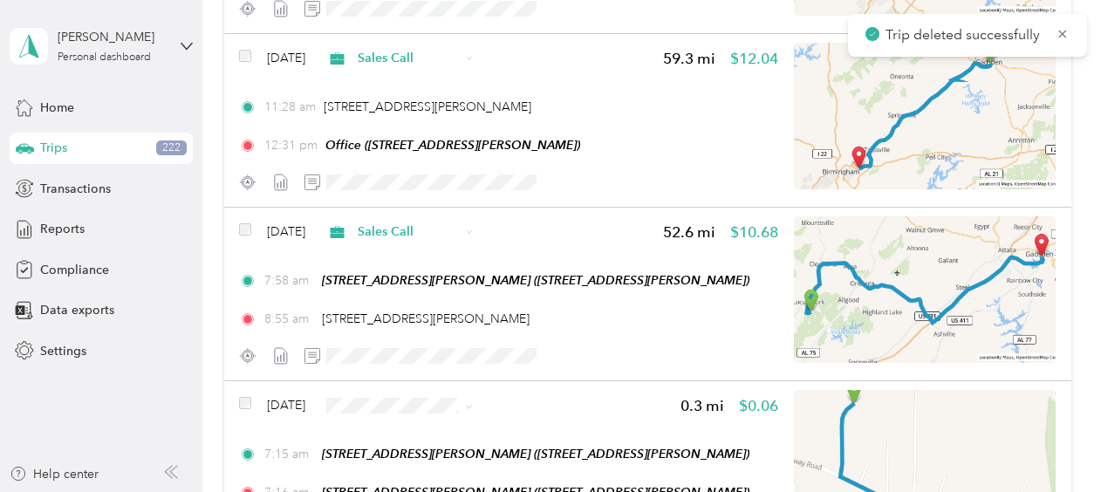
click at [1068, 27] on icon at bounding box center [1063, 34] width 14 height 16
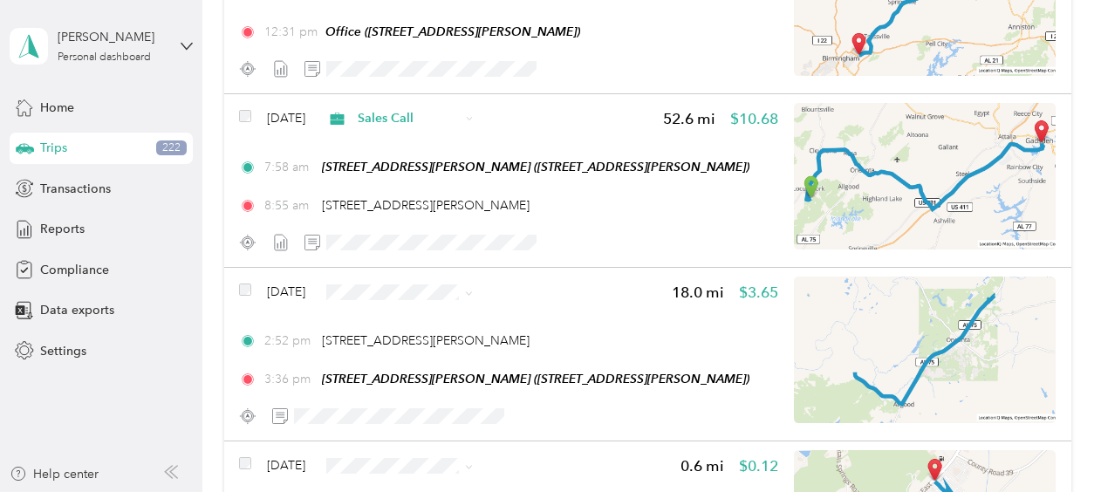
scroll to position [1740, 0]
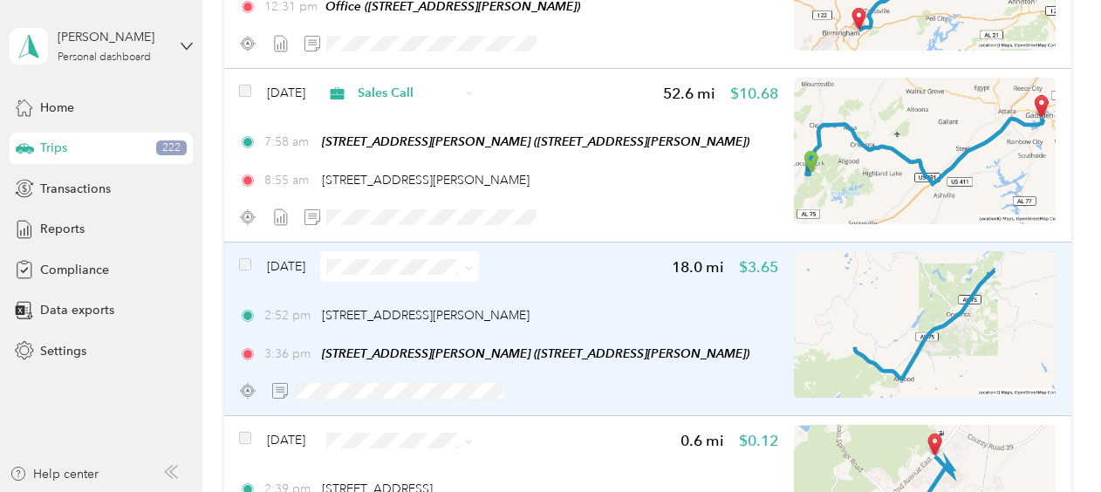
click at [304, 263] on span "Sep 18, 2025" at bounding box center [286, 266] width 38 height 18
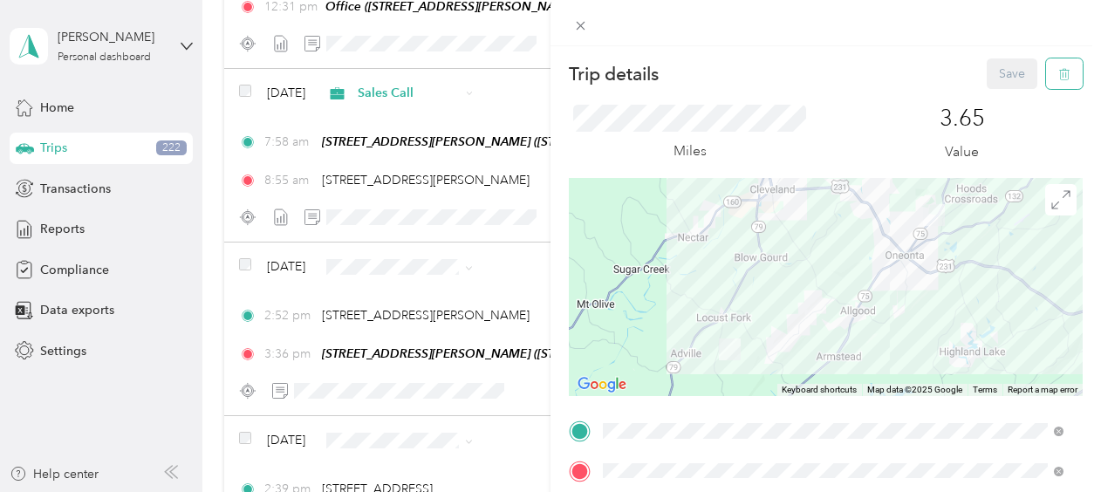
click at [1059, 73] on icon "button" at bounding box center [1065, 74] width 12 height 12
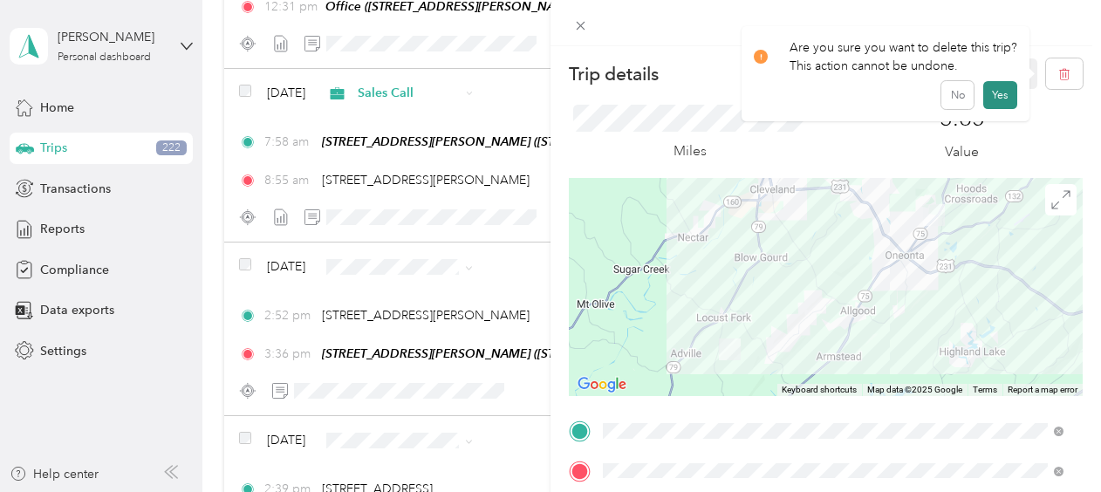
click at [1004, 91] on button "Yes" at bounding box center [1001, 95] width 34 height 28
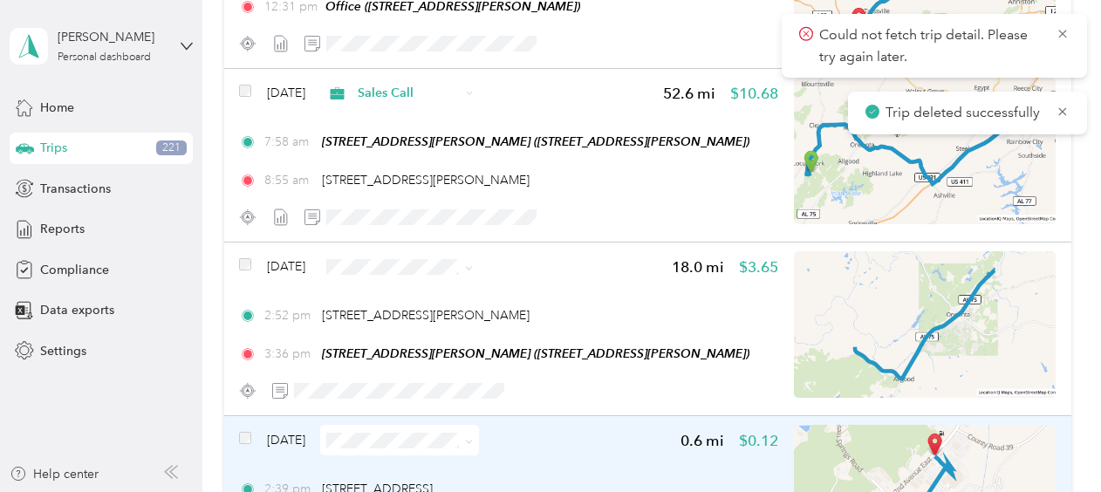
click at [280, 434] on span "Sep 18, 2025" at bounding box center [286, 440] width 38 height 18
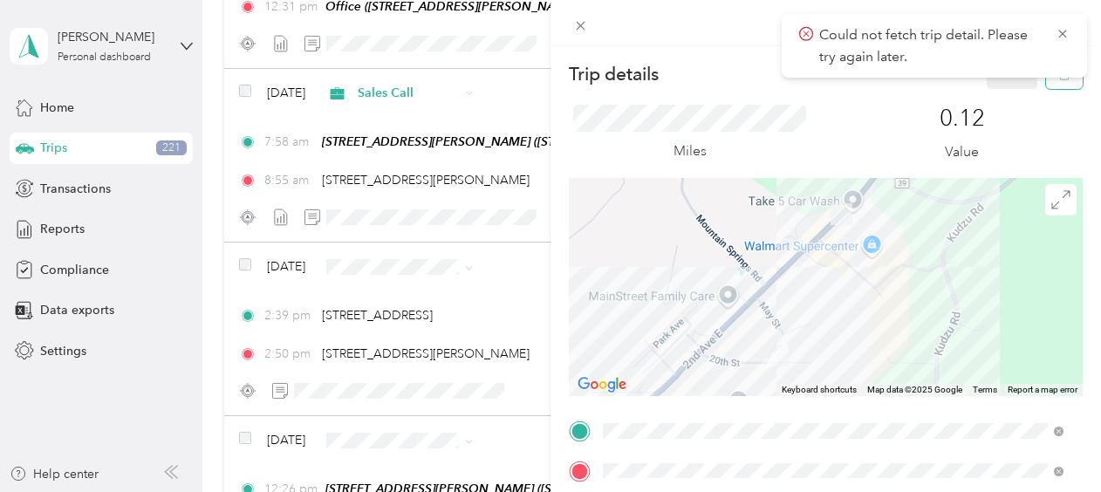
click at [1050, 86] on button "button" at bounding box center [1064, 73] width 37 height 31
click at [998, 98] on button "Yes" at bounding box center [1001, 95] width 34 height 28
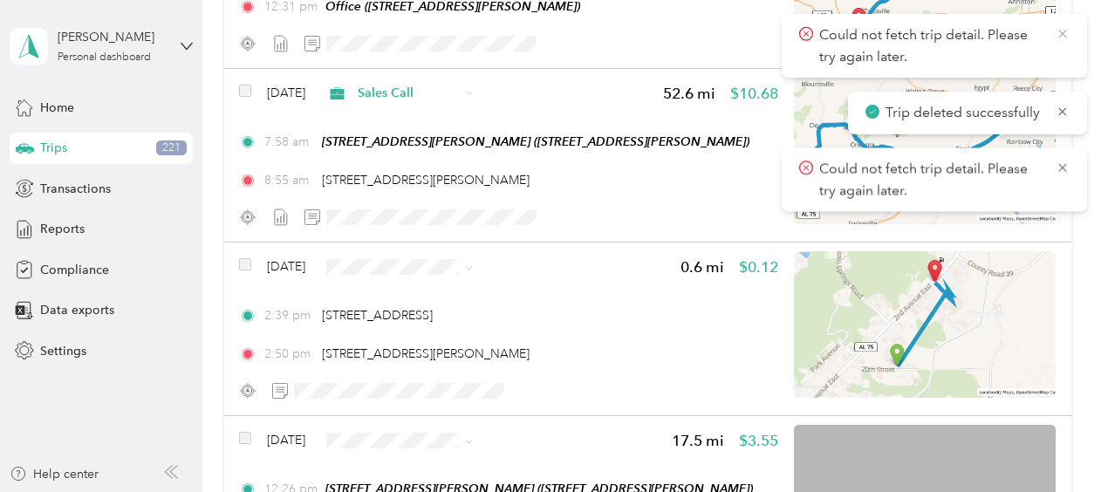
click at [1066, 32] on icon at bounding box center [1063, 34] width 14 height 16
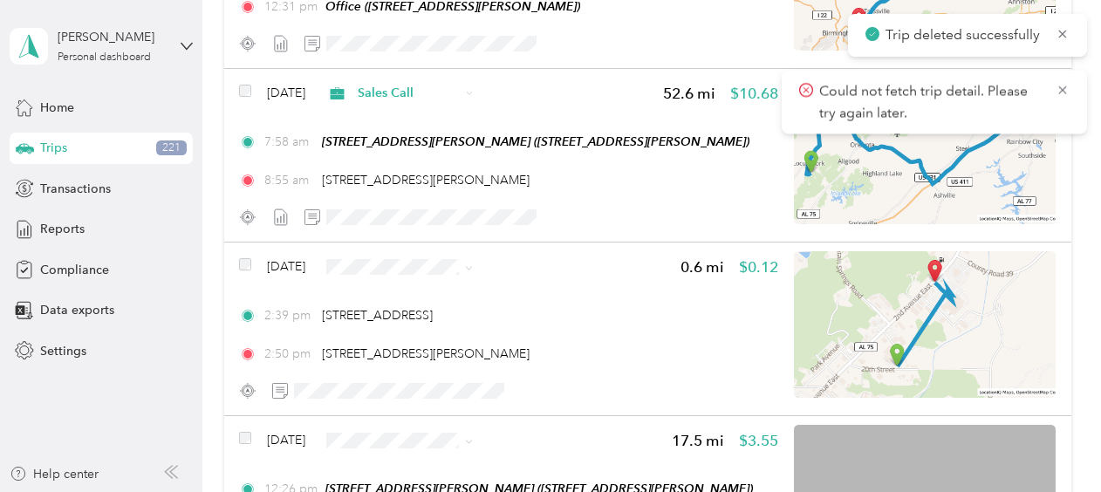
click at [1066, 32] on icon at bounding box center [1063, 34] width 14 height 16
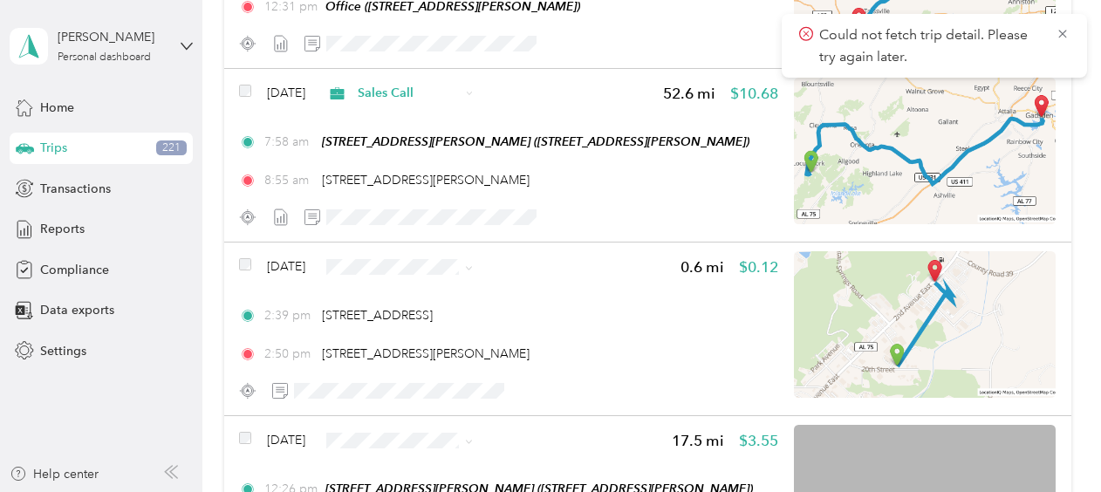
click at [1066, 32] on icon at bounding box center [1063, 34] width 14 height 16
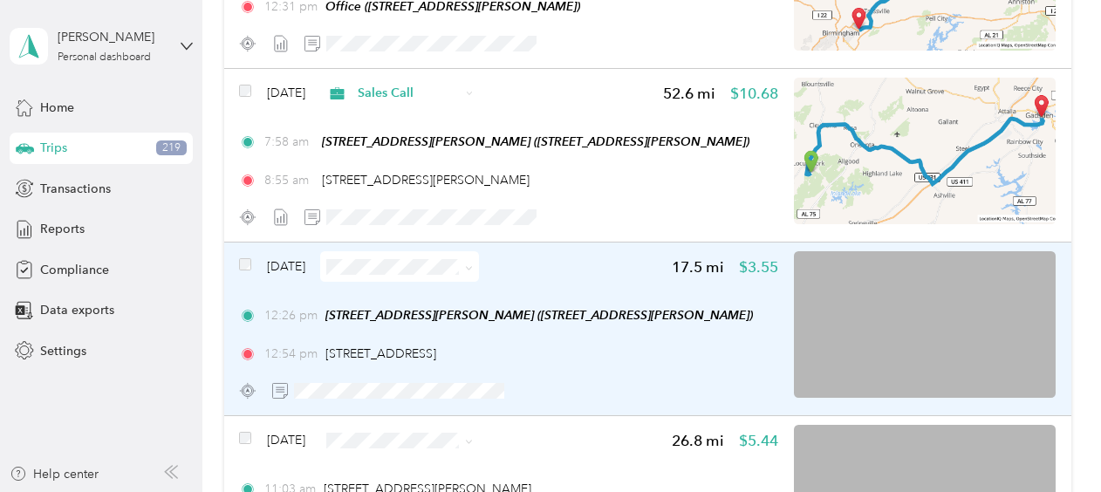
click at [305, 263] on span "Sep 18, 2025" at bounding box center [286, 266] width 38 height 18
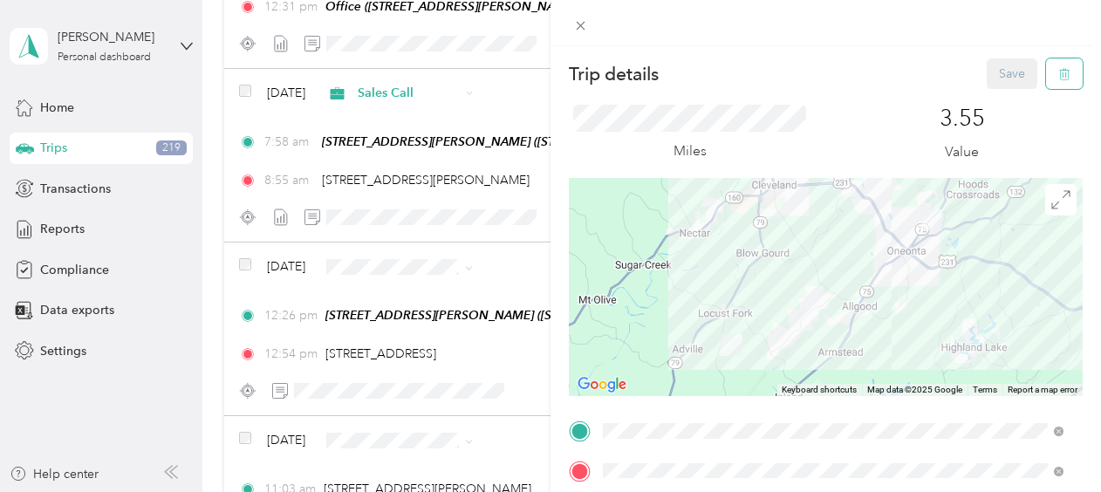
click at [1059, 72] on icon "button" at bounding box center [1064, 74] width 10 height 11
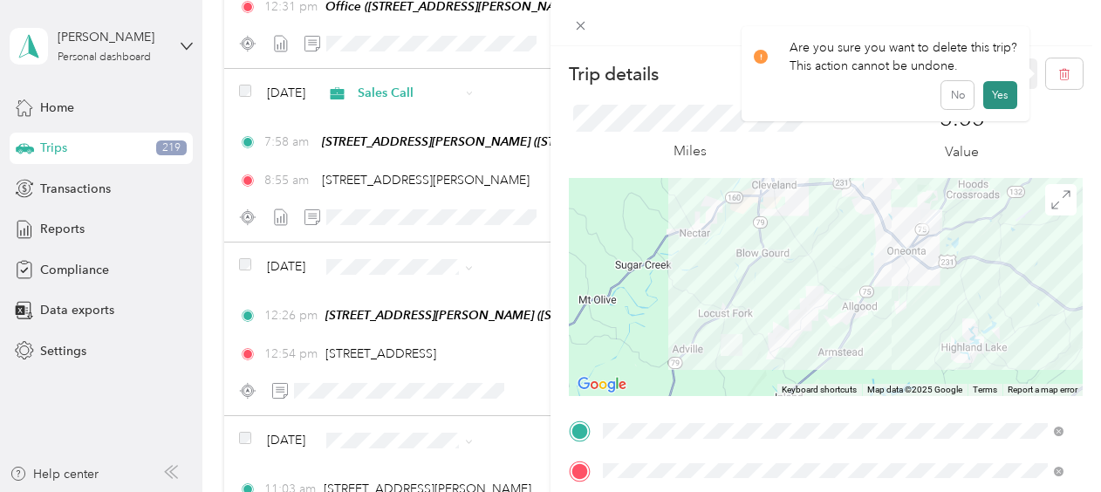
click at [995, 101] on button "Yes" at bounding box center [1001, 95] width 34 height 28
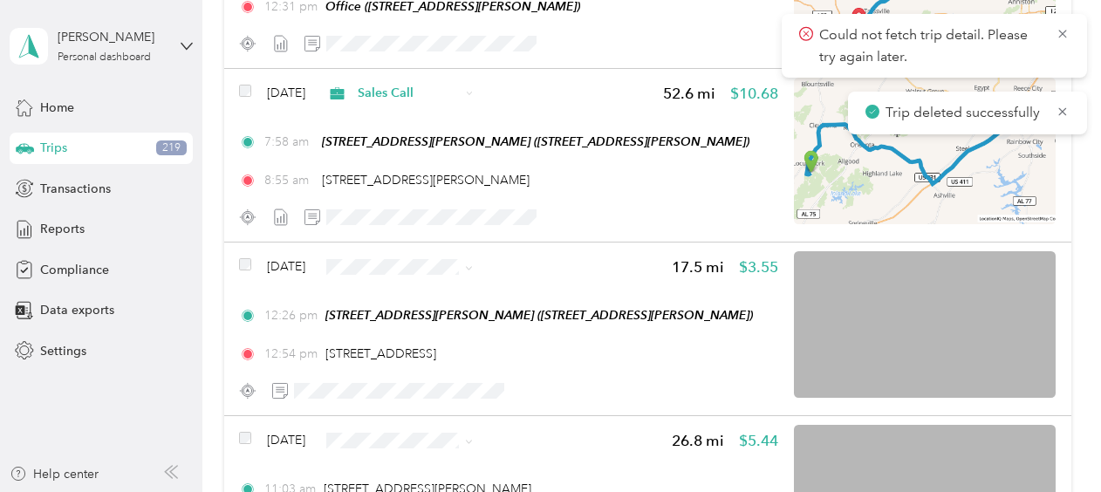
click at [995, 101] on div "Trip deleted successfully" at bounding box center [967, 113] width 239 height 43
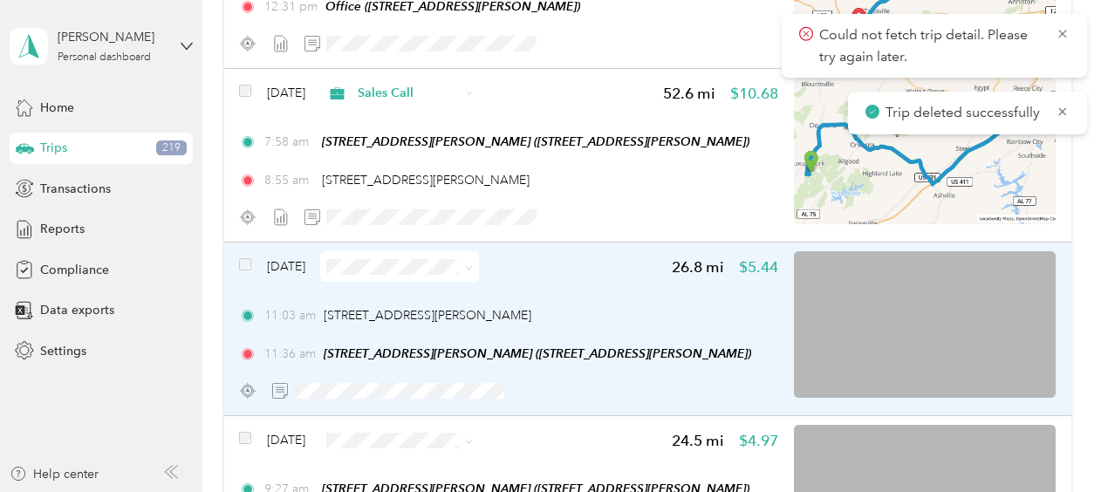
click at [299, 265] on span "Sep 18, 2025" at bounding box center [286, 266] width 38 height 18
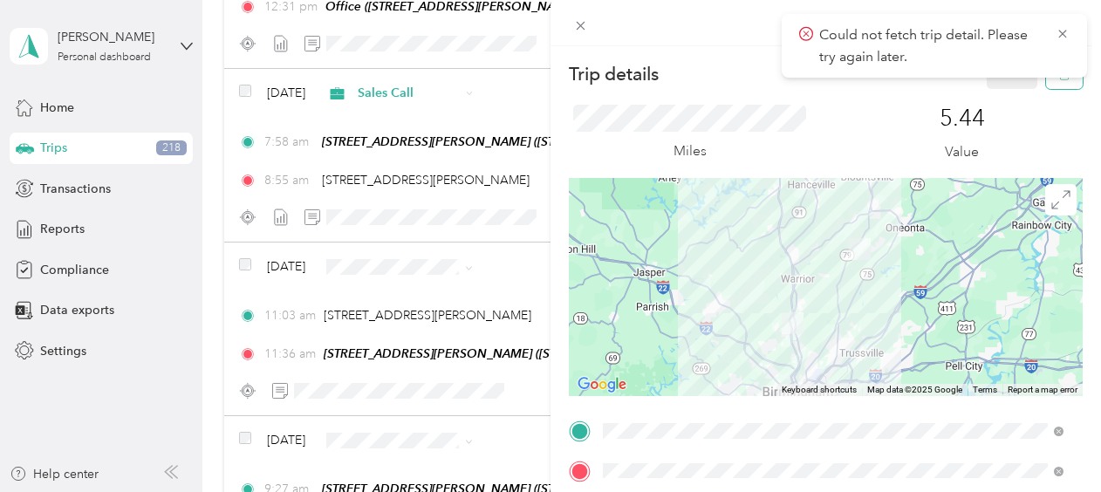
click at [1059, 80] on icon "button" at bounding box center [1064, 74] width 10 height 11
click at [1004, 95] on button "Yes" at bounding box center [1001, 95] width 34 height 28
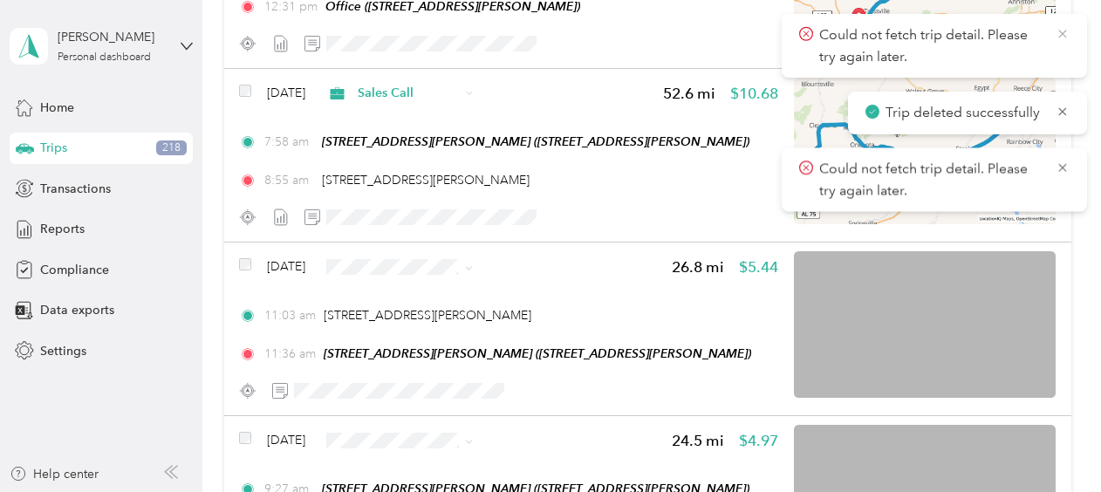
click at [1065, 32] on icon at bounding box center [1063, 34] width 8 height 8
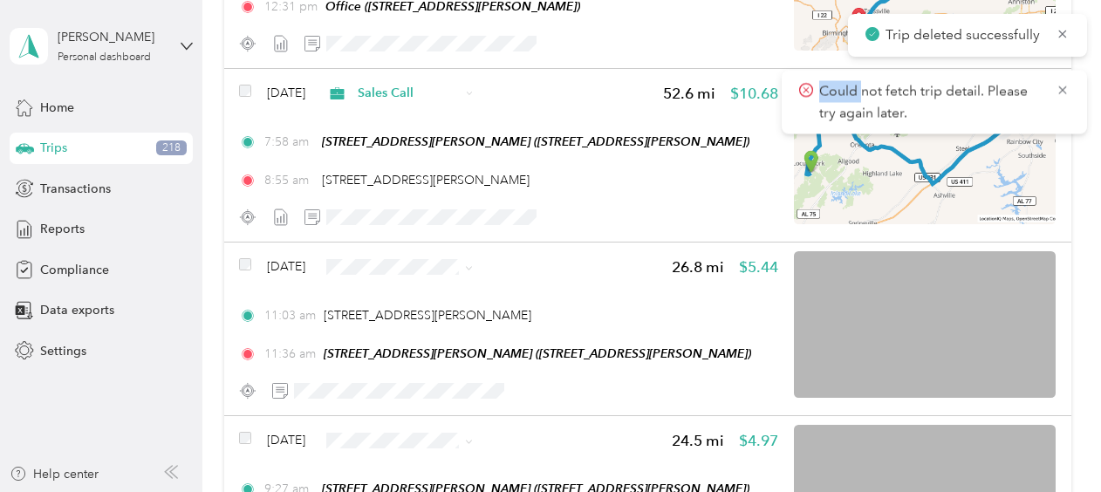
click at [1065, 32] on icon at bounding box center [1063, 34] width 8 height 8
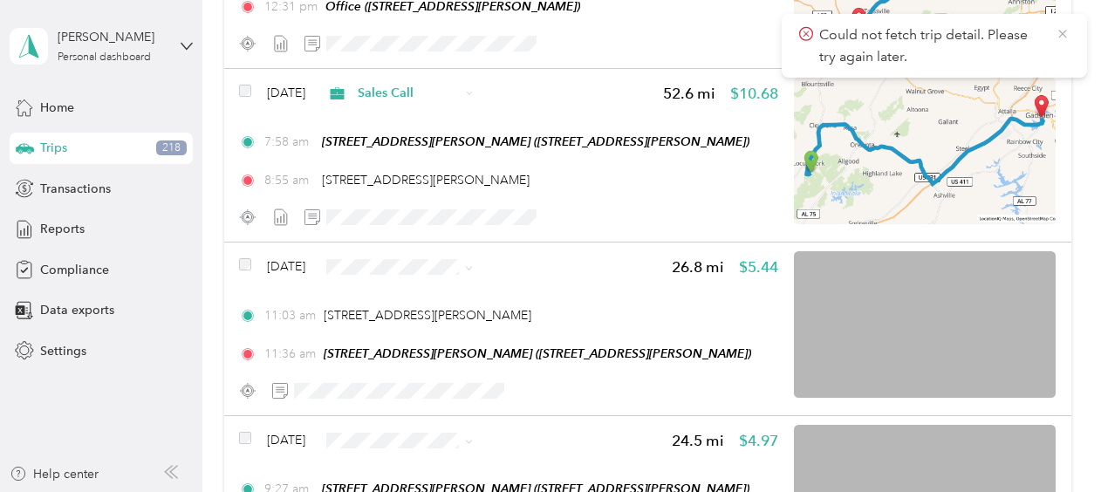
click at [1065, 32] on icon at bounding box center [1063, 34] width 14 height 16
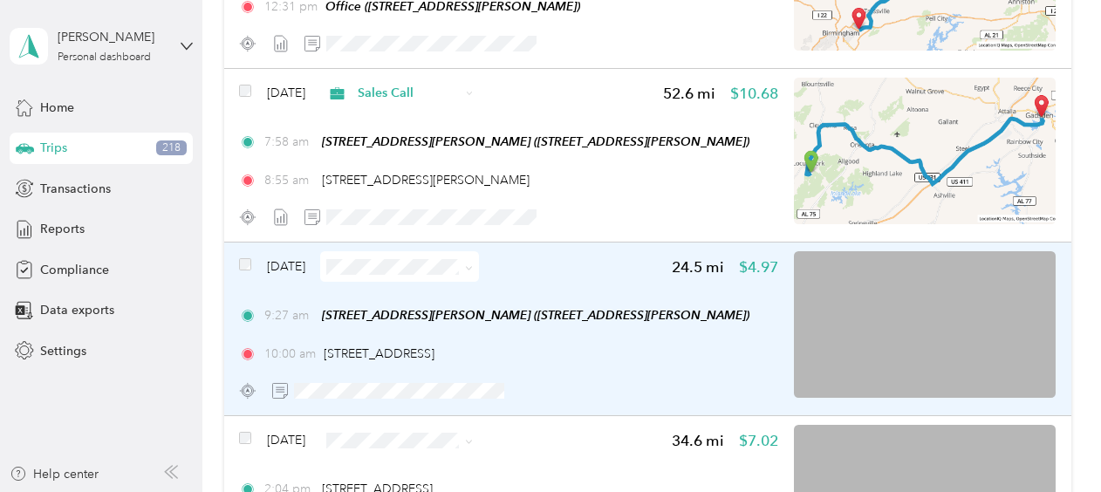
click at [305, 271] on span "Sep 18, 2025" at bounding box center [286, 266] width 38 height 18
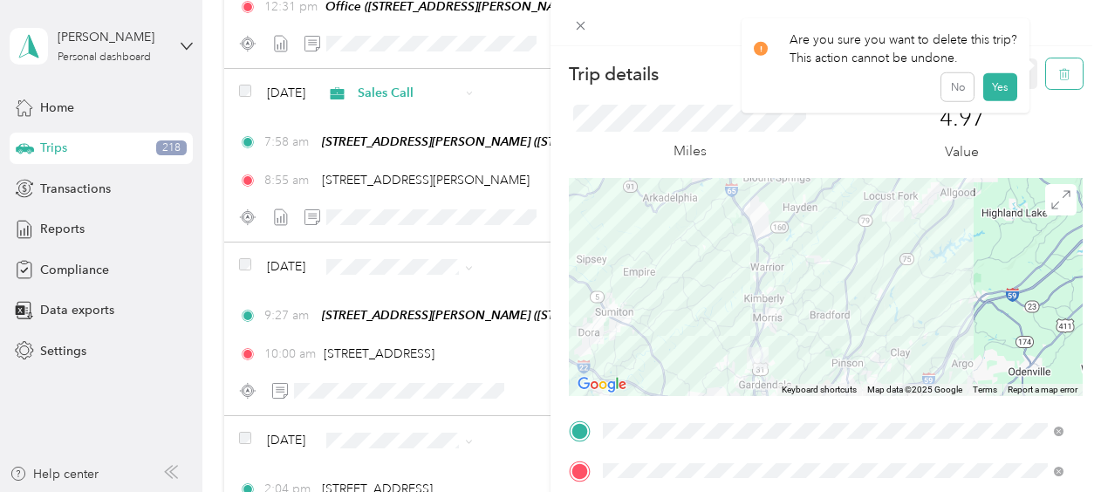
click at [1063, 74] on icon "button" at bounding box center [1063, 74] width 0 height 4
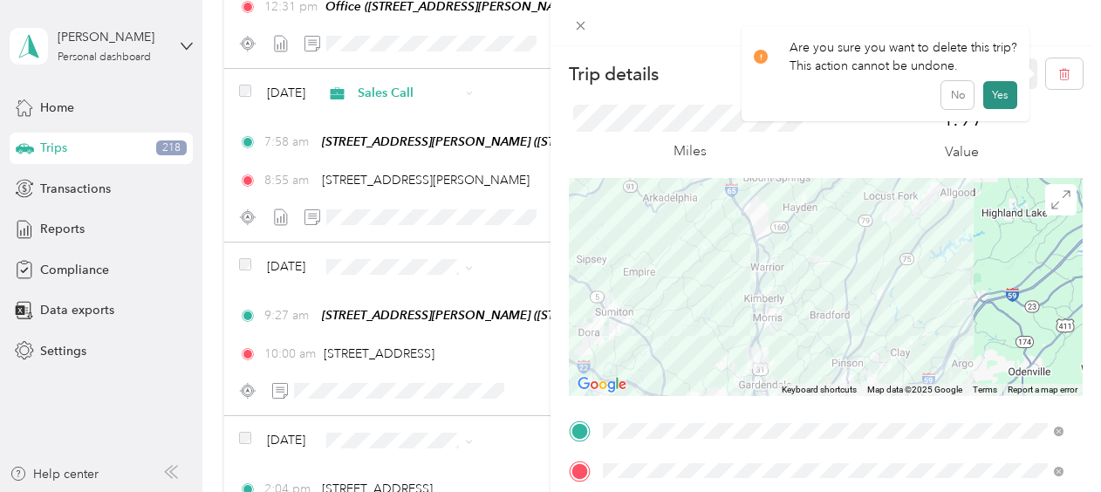
click at [998, 95] on button "Yes" at bounding box center [1001, 95] width 34 height 28
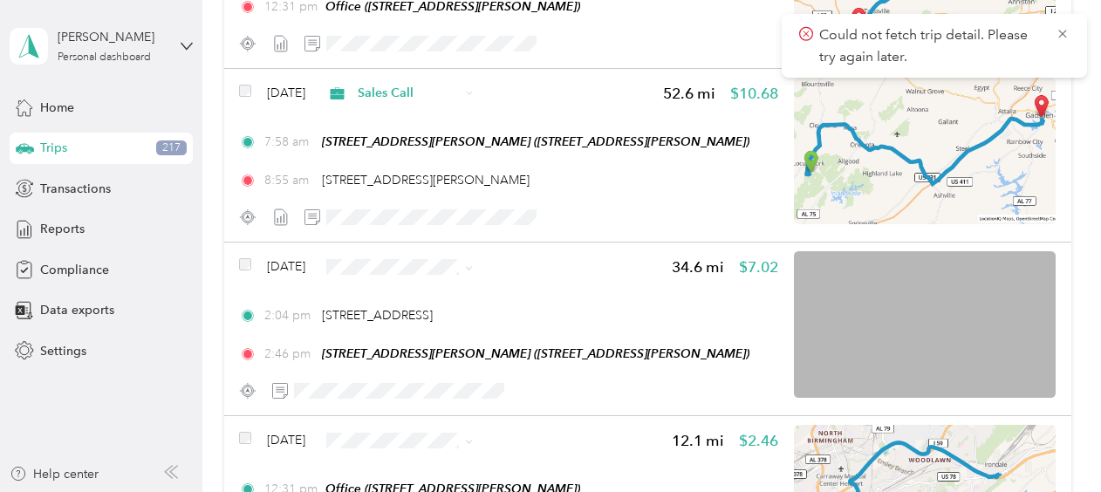
click at [431, 291] on span "Sales Call" at bounding box center [450, 294] width 104 height 18
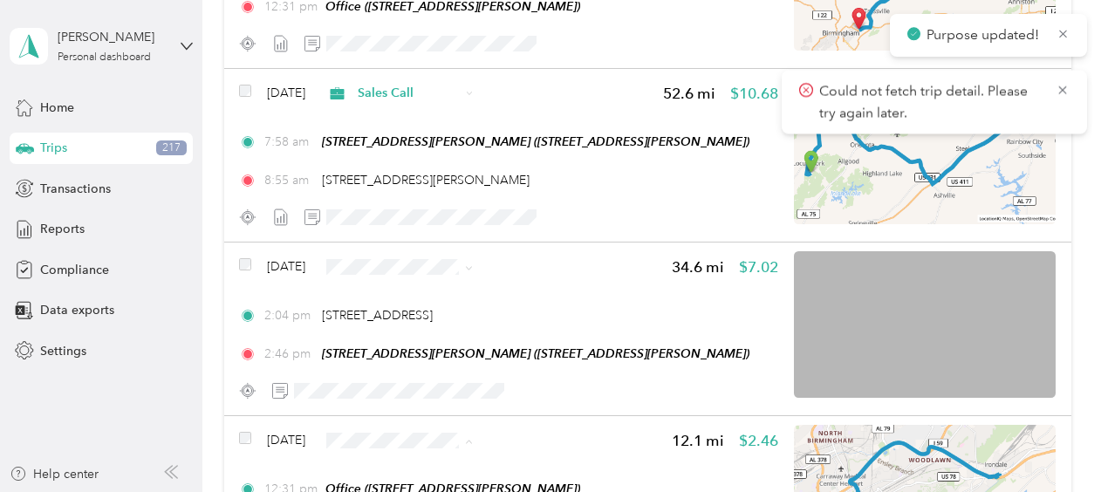
click at [435, 367] on span "Sales Call" at bounding box center [450, 376] width 104 height 18
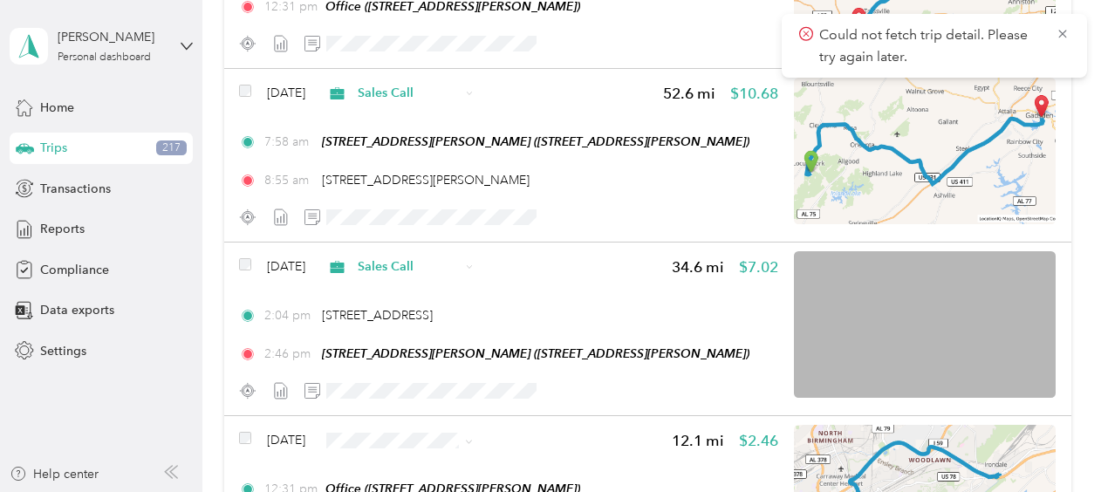
click at [1070, 33] on div "Could not fetch trip detail. Please try again later." at bounding box center [934, 46] width 305 height 64
click at [1063, 31] on icon at bounding box center [1063, 34] width 14 height 16
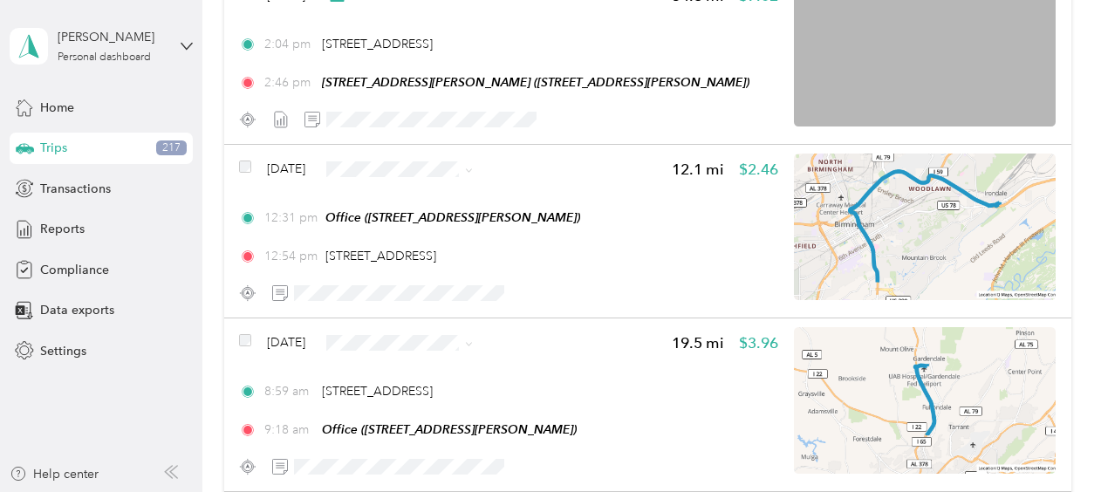
scroll to position [2018, 0]
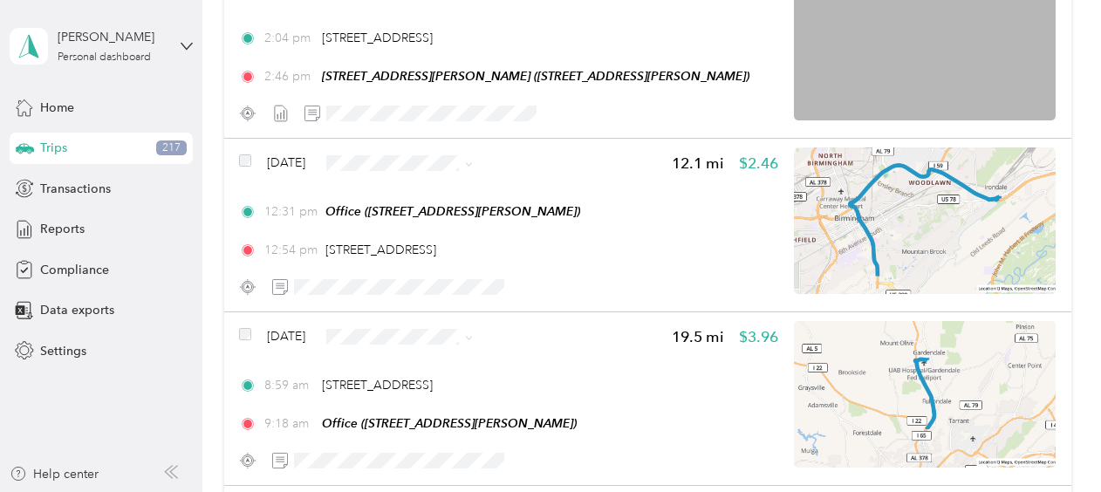
click at [400, 191] on span "Sales Call" at bounding box center [450, 194] width 104 height 18
click at [396, 371] on li "Sales Call" at bounding box center [433, 368] width 159 height 31
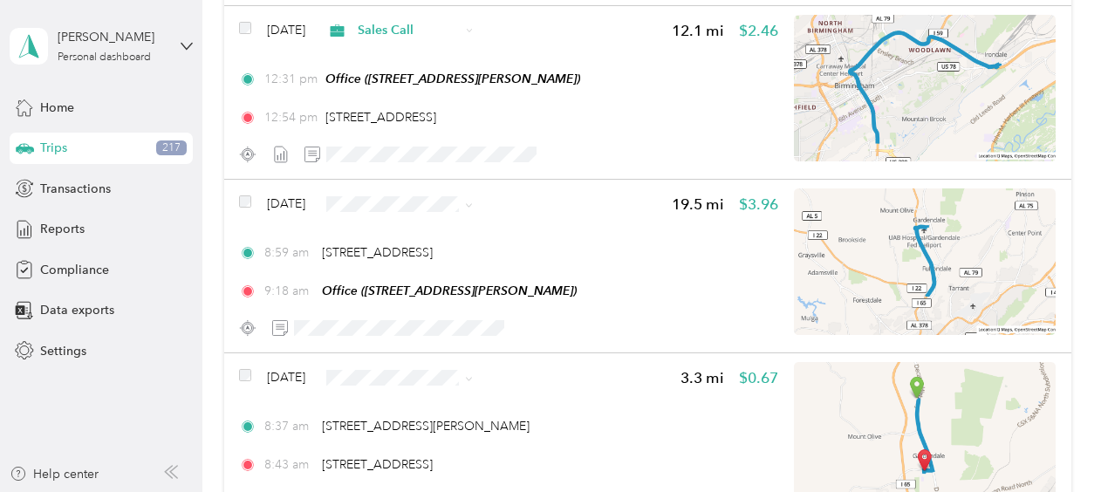
scroll to position [2157, 0]
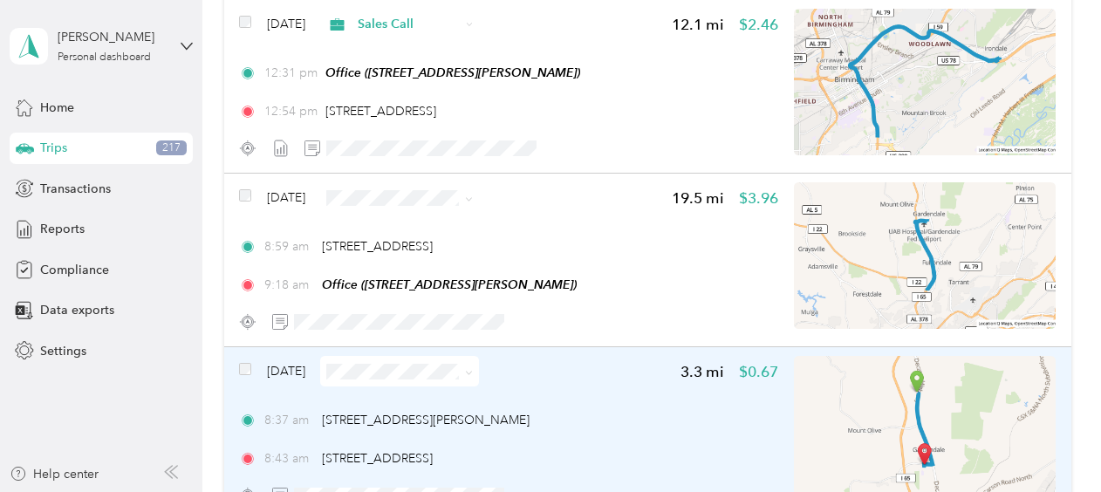
click at [305, 370] on span "[DATE]" at bounding box center [286, 371] width 38 height 18
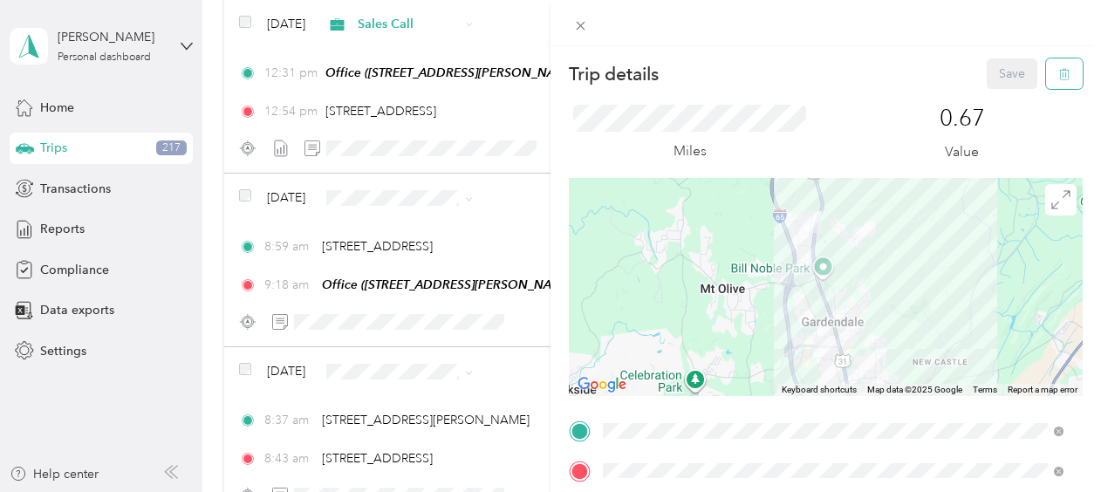
click at [1059, 73] on icon "button" at bounding box center [1065, 74] width 12 height 12
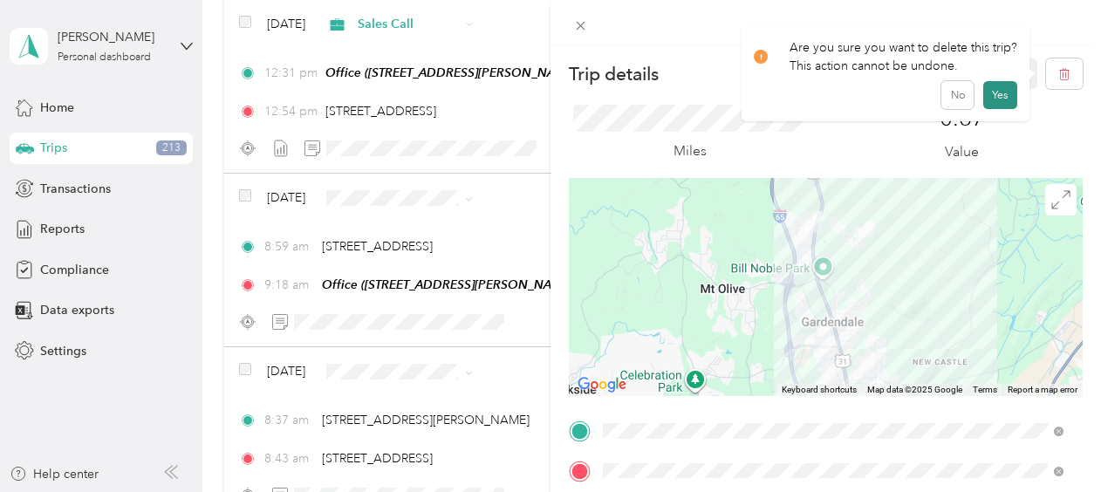
click at [994, 98] on button "Yes" at bounding box center [1001, 95] width 34 height 28
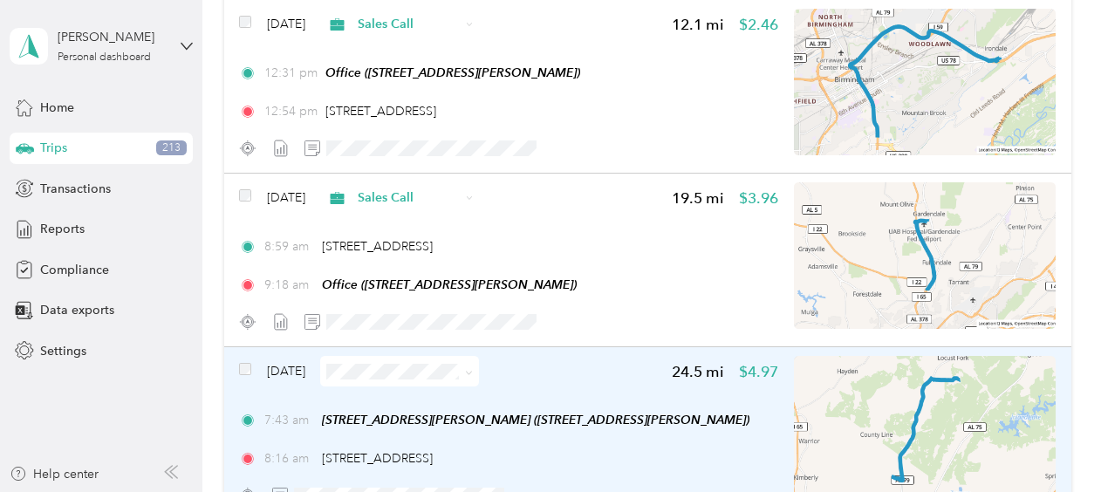
click at [285, 370] on span "[DATE]" at bounding box center [286, 371] width 38 height 18
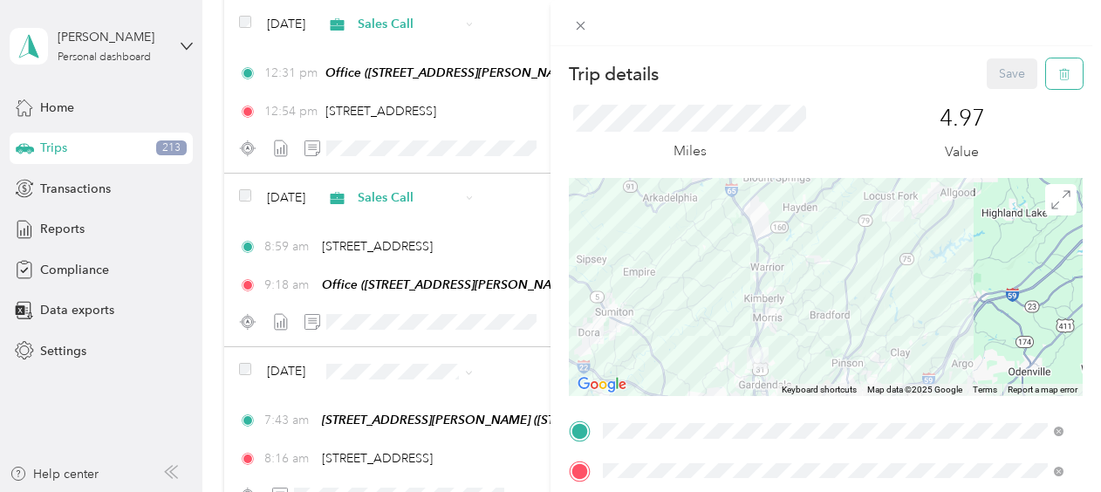
click at [1059, 69] on icon "button" at bounding box center [1065, 74] width 12 height 12
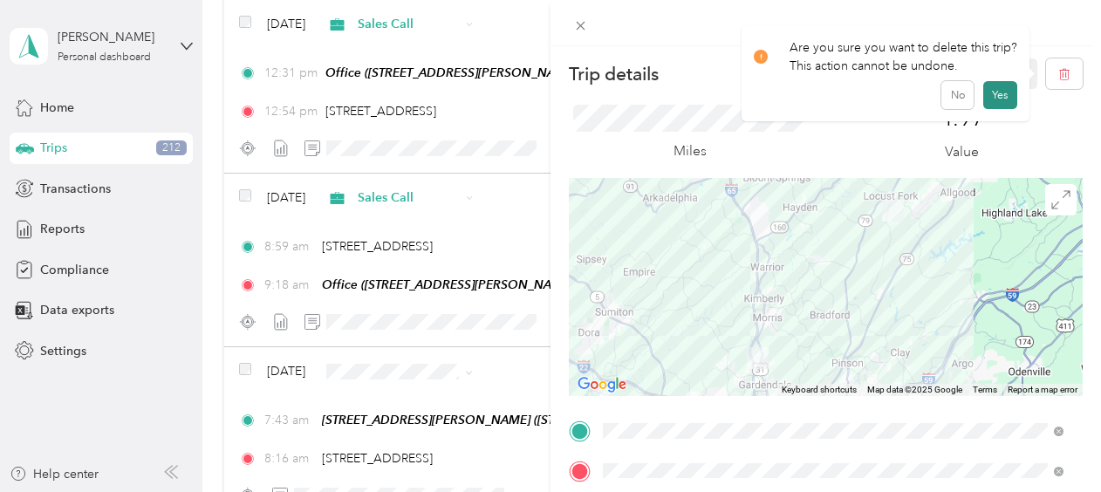
click at [991, 95] on button "Yes" at bounding box center [1001, 95] width 34 height 28
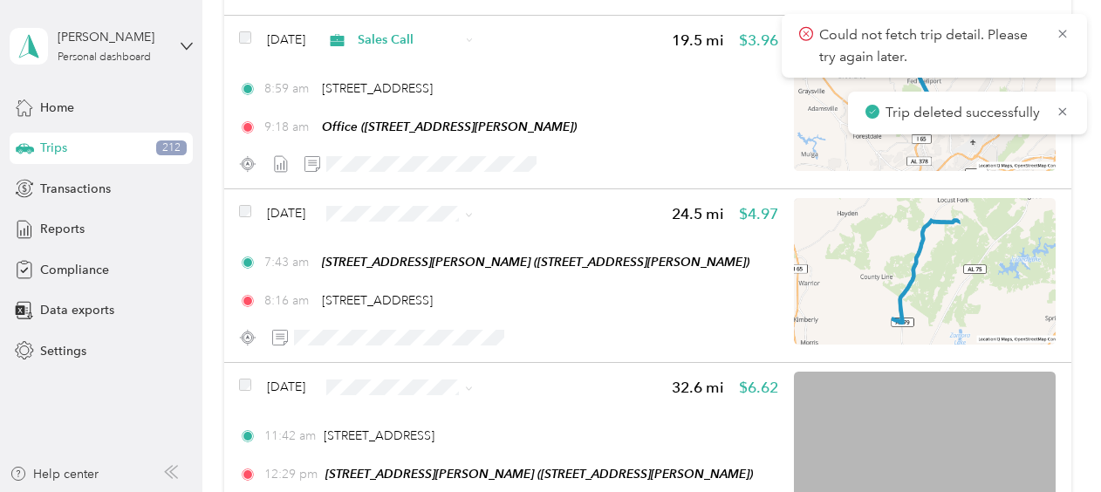
scroll to position [2334, 0]
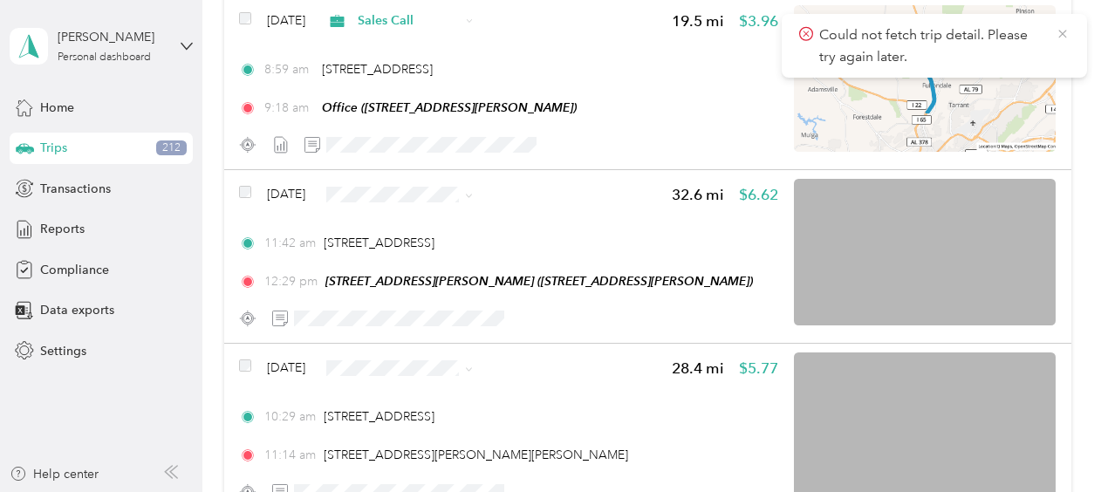
click at [1063, 33] on icon at bounding box center [1063, 34] width 8 height 8
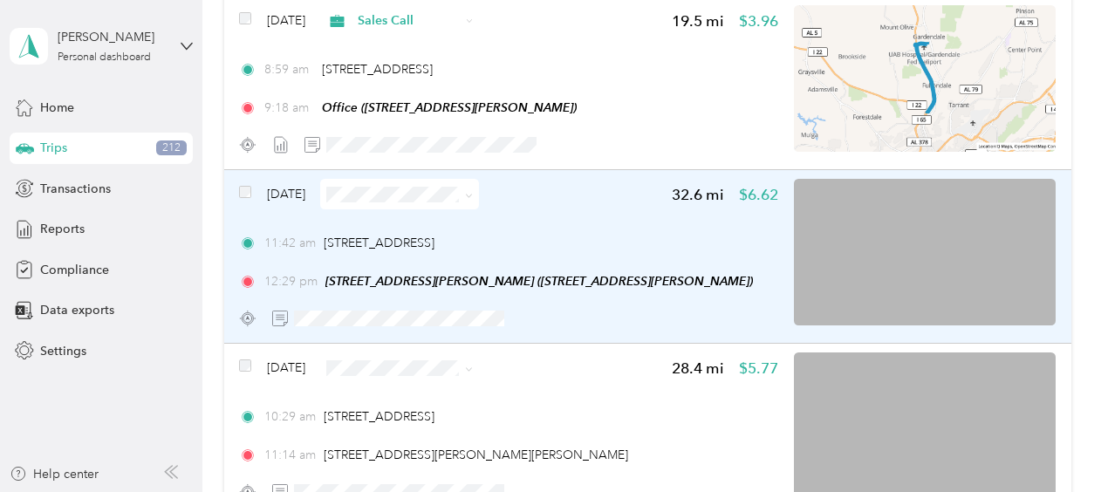
click at [473, 199] on span at bounding box center [469, 194] width 8 height 15
click at [473, 192] on span at bounding box center [466, 194] width 14 height 18
click at [473, 192] on icon at bounding box center [469, 196] width 8 height 8
click at [408, 184] on span at bounding box center [399, 194] width 159 height 31
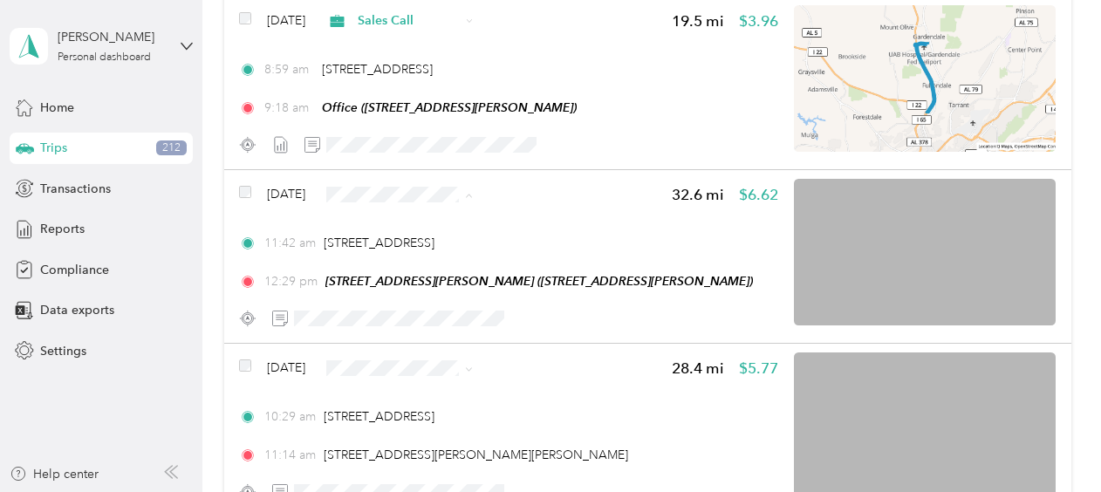
click at [421, 232] on li "Sales Call" at bounding box center [433, 226] width 159 height 31
click at [422, 399] on span "Sales Call" at bounding box center [450, 395] width 104 height 18
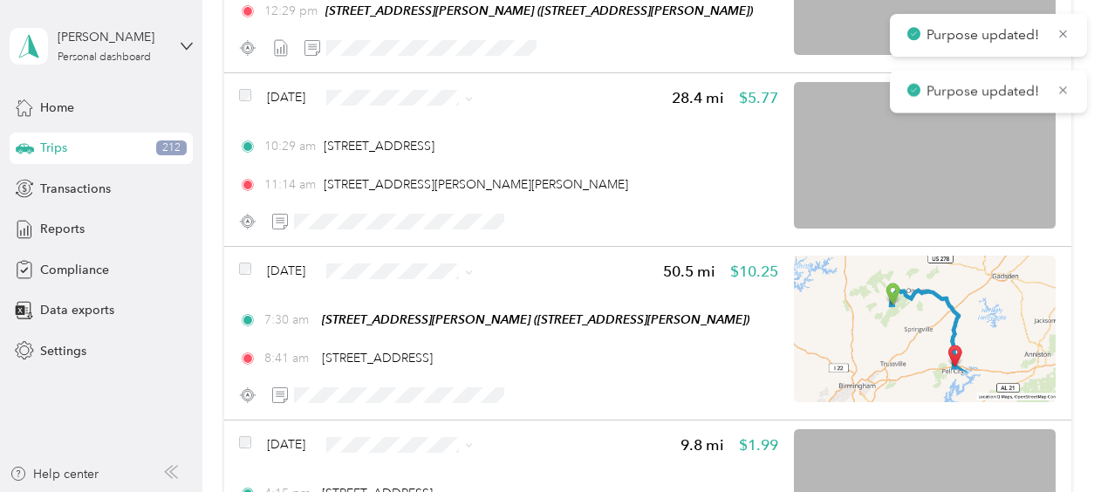
scroll to position [2661, 0]
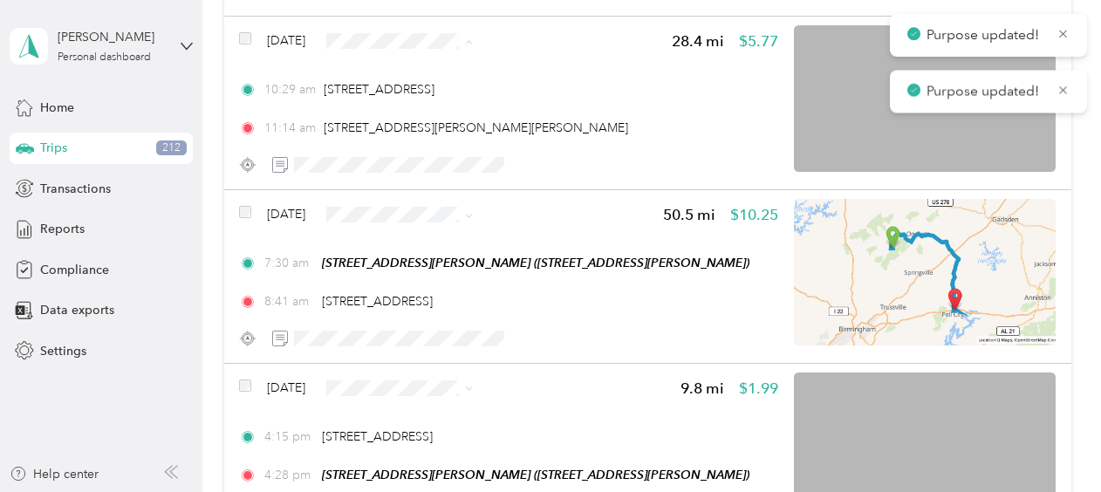
click at [420, 75] on li "Sales Call" at bounding box center [433, 72] width 159 height 31
click at [408, 240] on span "Sales Call" at bounding box center [450, 246] width 104 height 18
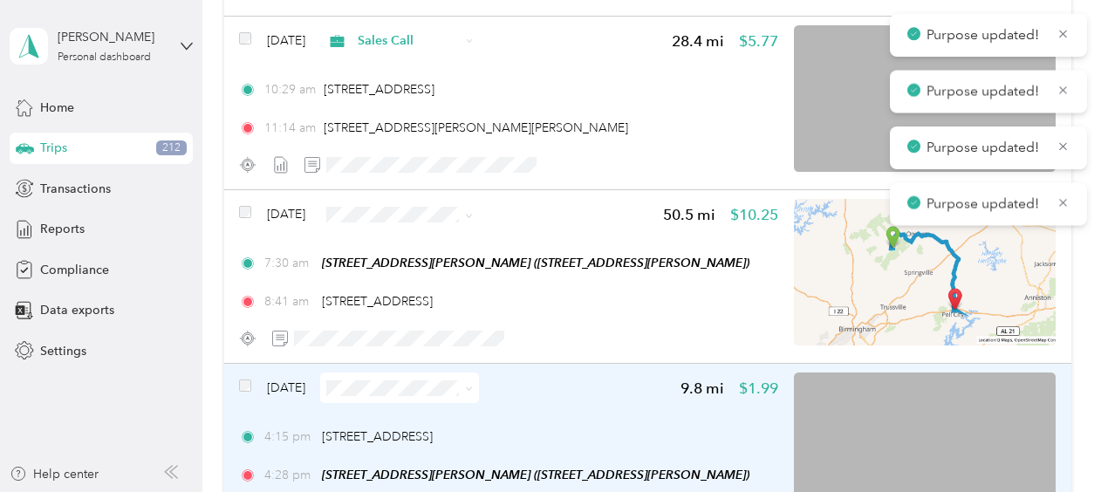
click at [305, 387] on span "[DATE]" at bounding box center [286, 388] width 38 height 18
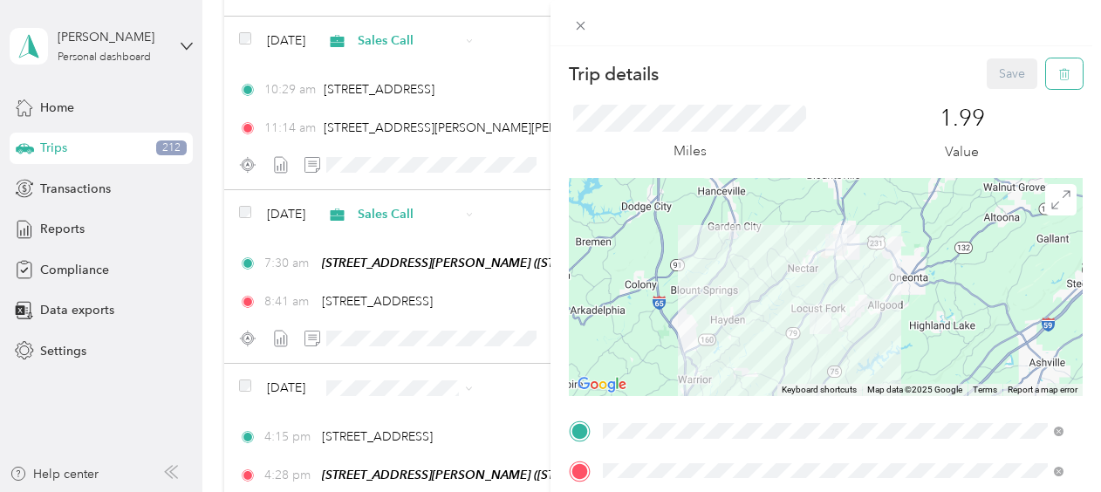
click at [1059, 69] on icon "button" at bounding box center [1065, 74] width 12 height 12
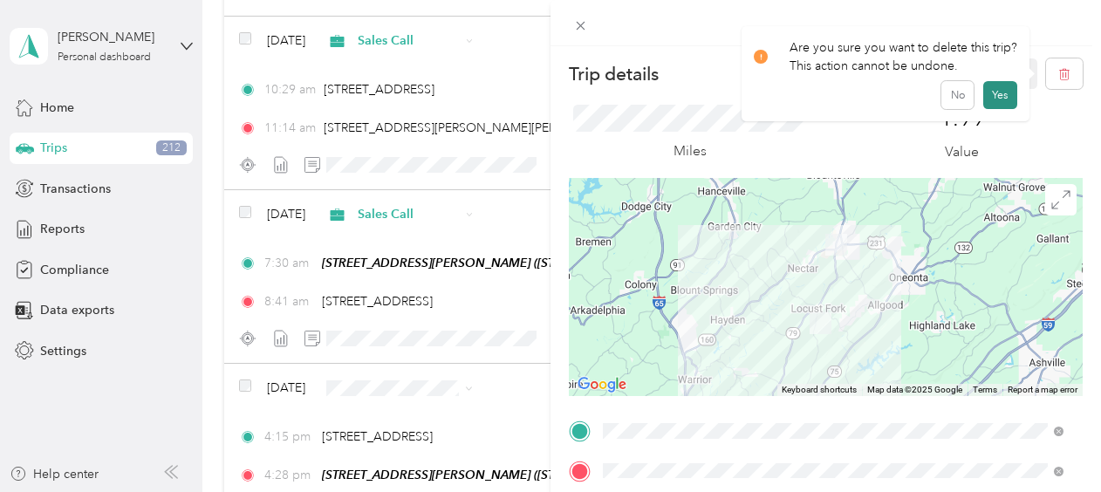
click at [1004, 90] on button "Yes" at bounding box center [1001, 95] width 34 height 28
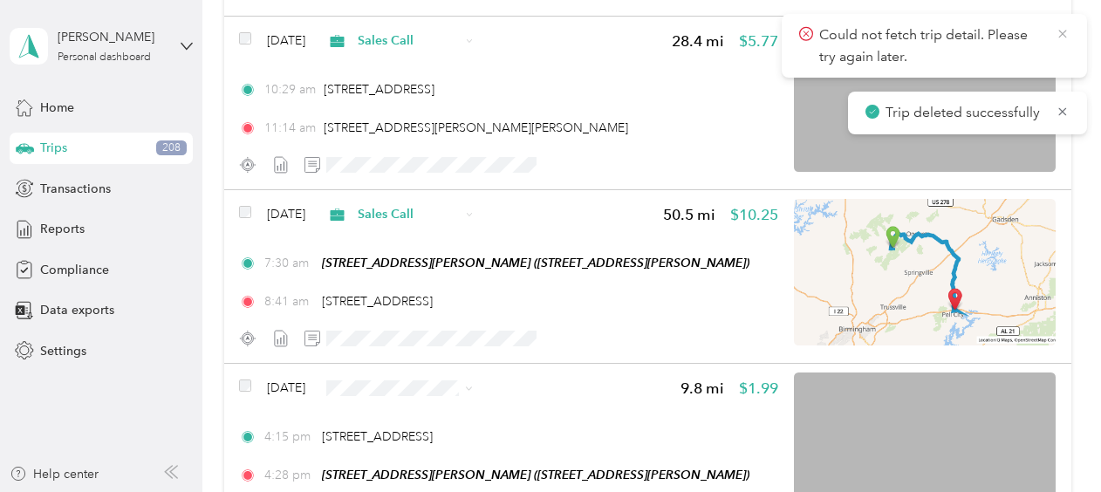
click at [1060, 38] on icon at bounding box center [1063, 34] width 14 height 16
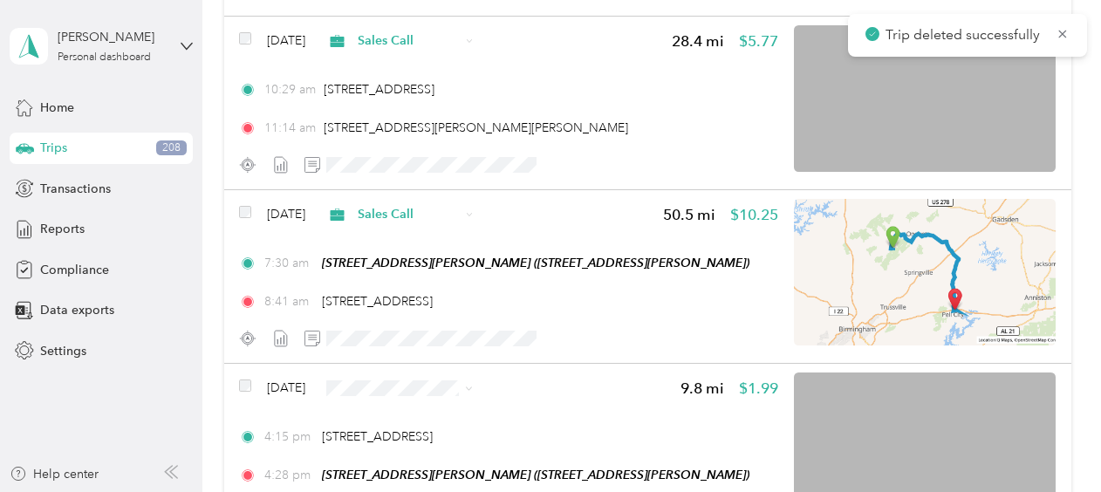
click at [1060, 38] on icon at bounding box center [1063, 34] width 14 height 16
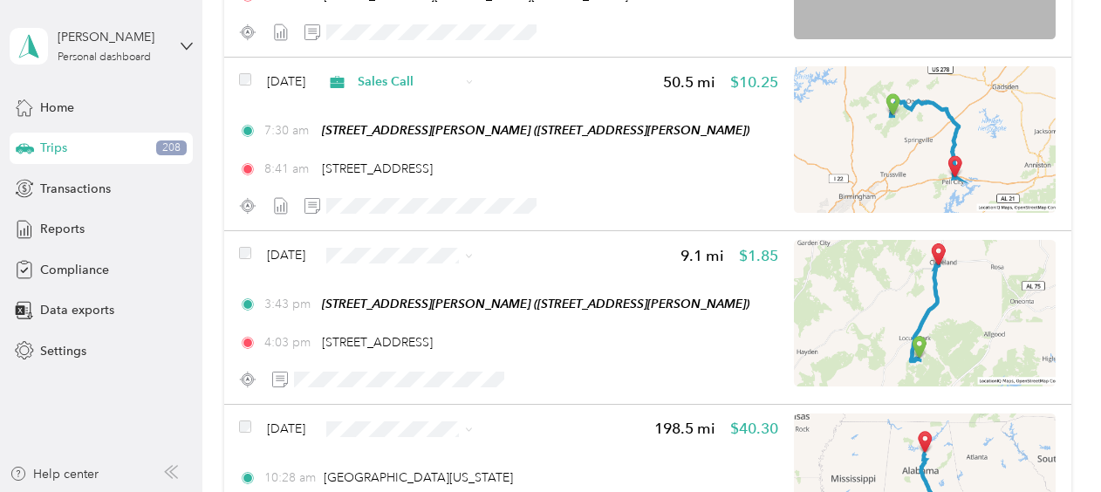
scroll to position [2825, 0]
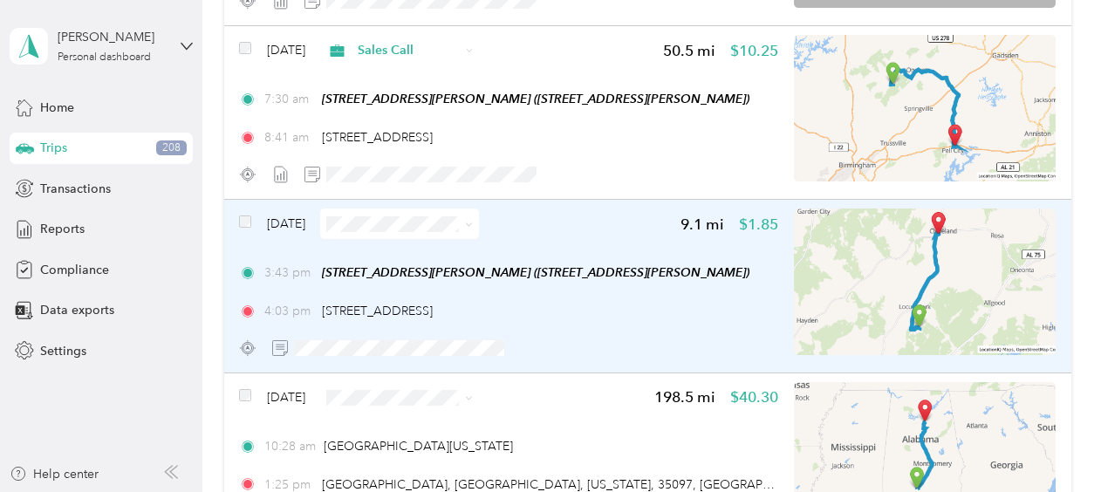
click at [290, 227] on span "[DATE]" at bounding box center [286, 224] width 38 height 18
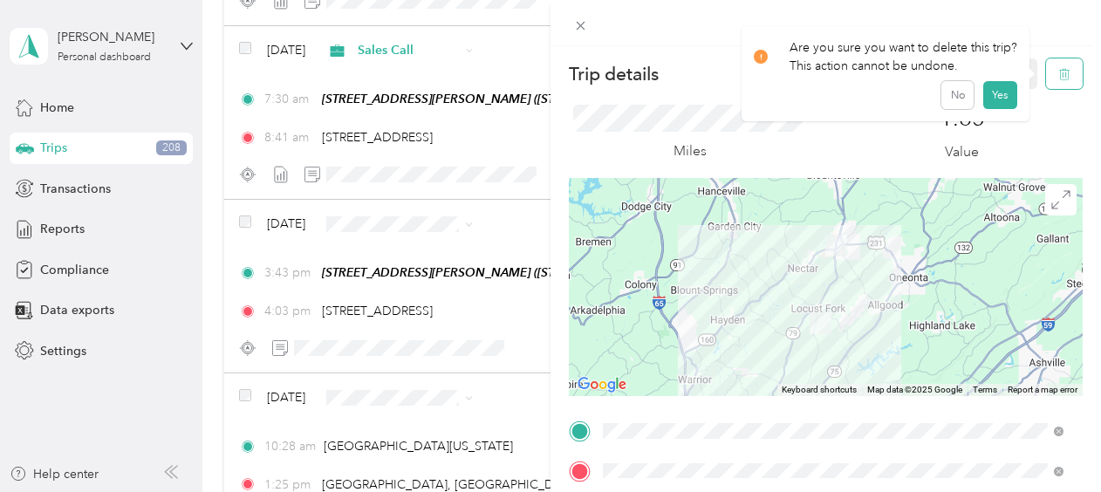
drag, startPoint x: 1047, startPoint y: 66, endPoint x: 1056, endPoint y: 65, distance: 8.9
click at [1056, 65] on button "button" at bounding box center [1064, 73] width 37 height 31
click at [998, 87] on button "Yes" at bounding box center [1001, 95] width 34 height 28
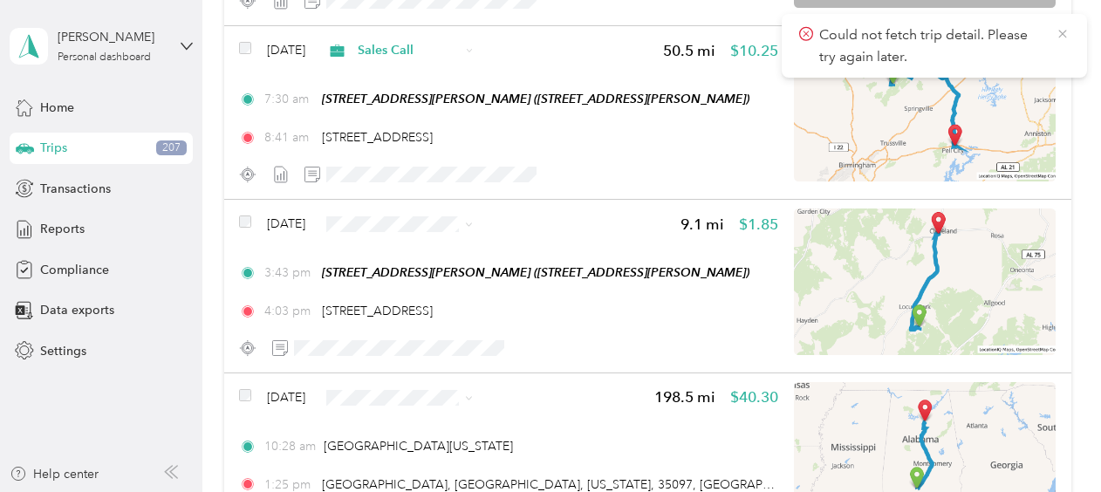
click at [1065, 33] on icon at bounding box center [1063, 34] width 14 height 16
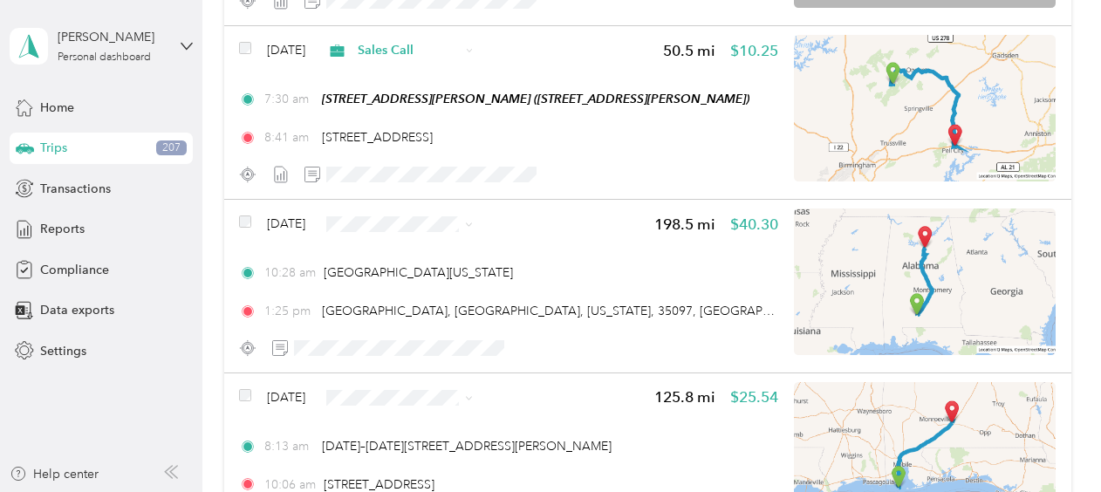
click at [408, 250] on span "Sales Call" at bounding box center [450, 247] width 104 height 18
click at [415, 430] on li "Sales Call" at bounding box center [433, 429] width 159 height 31
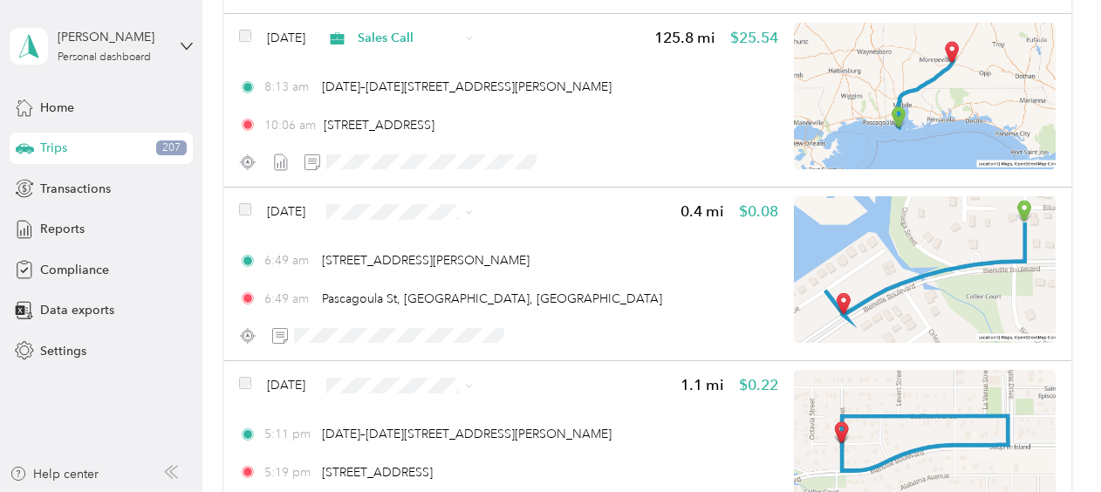
scroll to position [3198, 0]
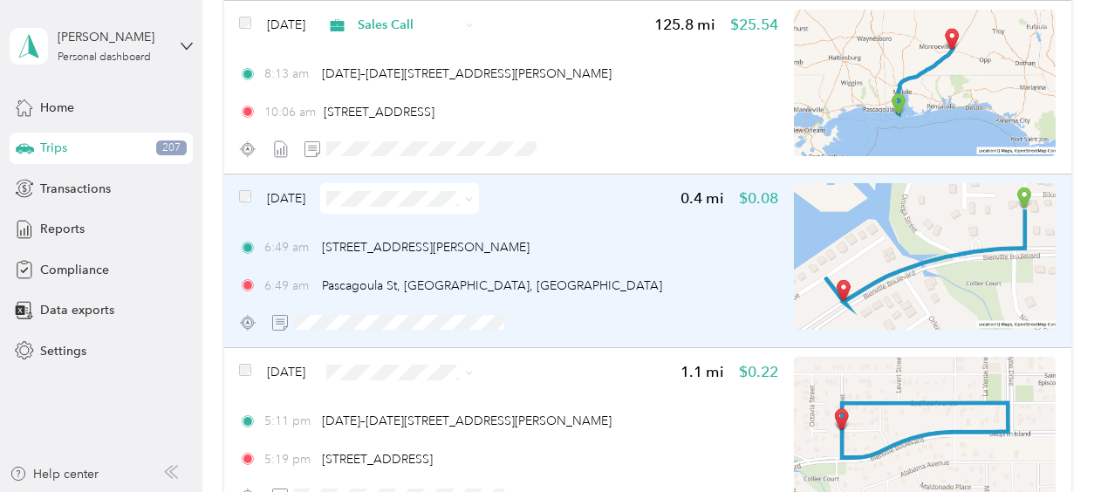
click at [305, 196] on span "[DATE]" at bounding box center [286, 198] width 38 height 18
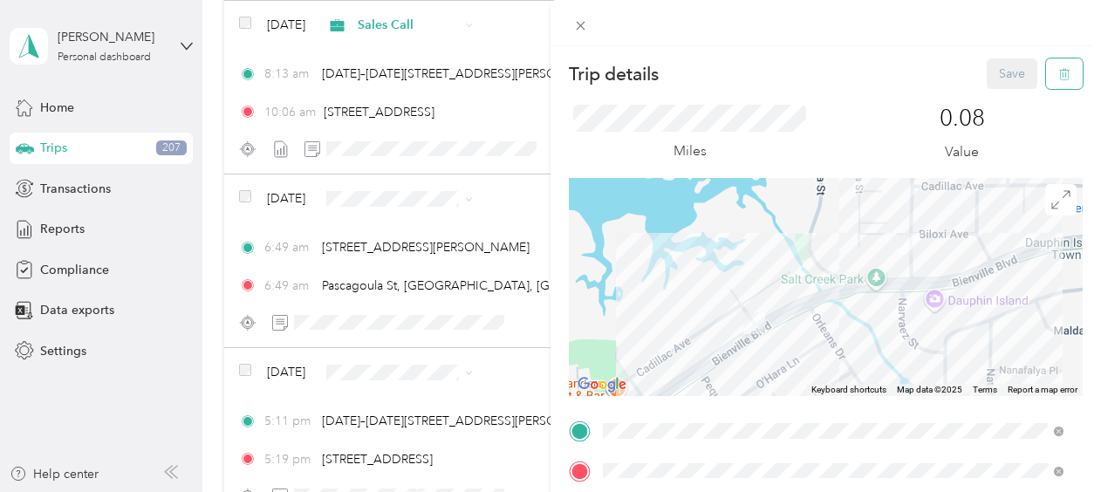
click at [1059, 73] on icon "button" at bounding box center [1065, 74] width 12 height 12
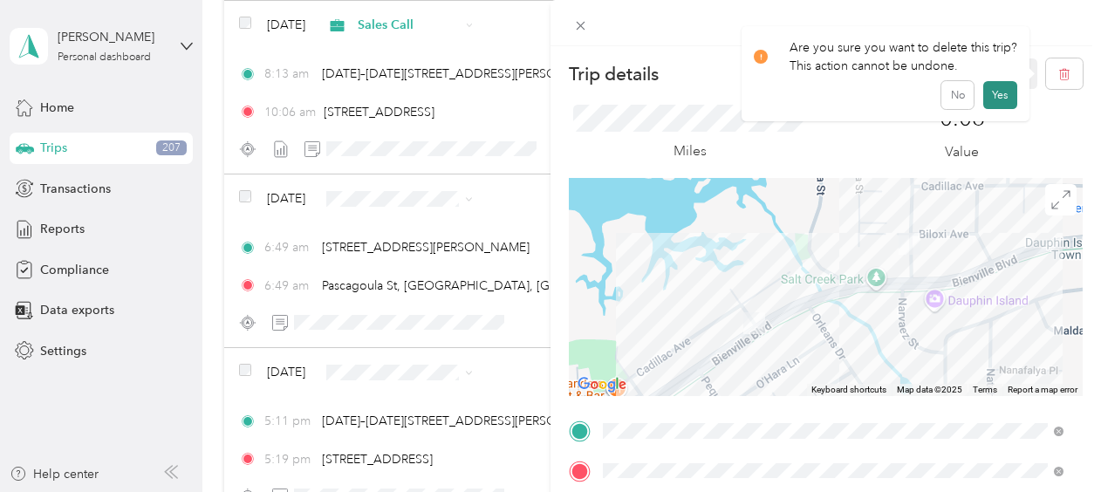
click at [991, 98] on button "Yes" at bounding box center [1001, 95] width 34 height 28
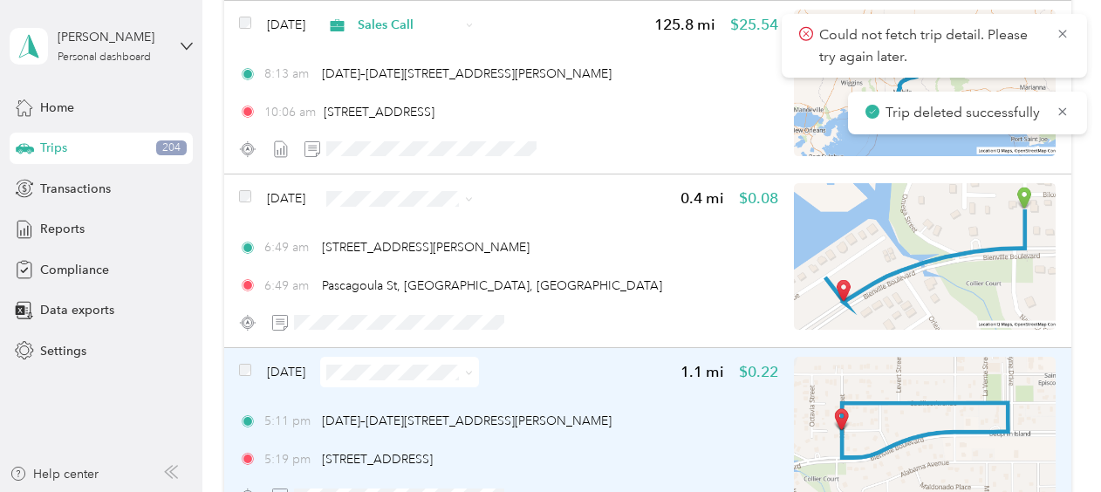
click at [305, 368] on span "Sep 14, 2025" at bounding box center [286, 372] width 38 height 18
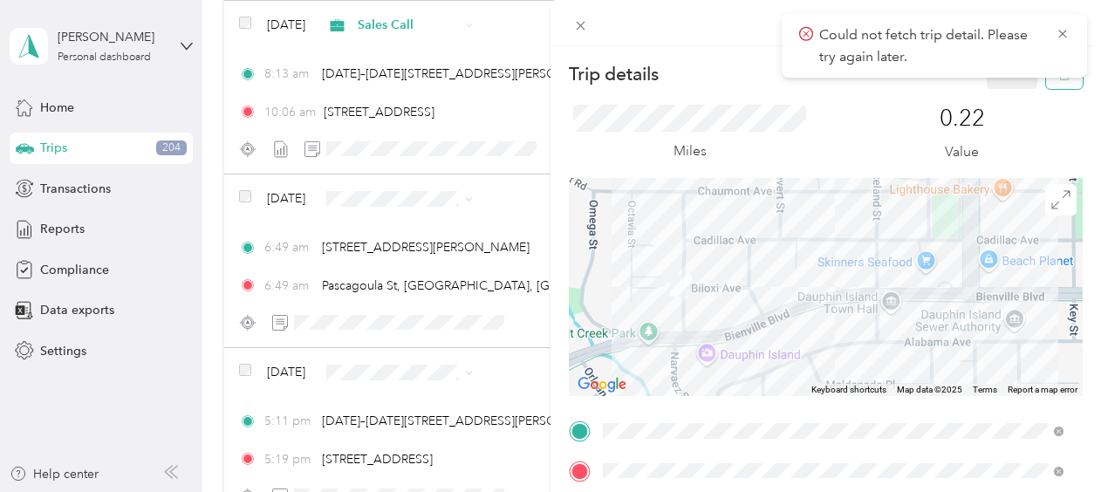
click at [1046, 84] on button "button" at bounding box center [1064, 73] width 37 height 31
click at [999, 93] on button "Yes" at bounding box center [1001, 95] width 34 height 28
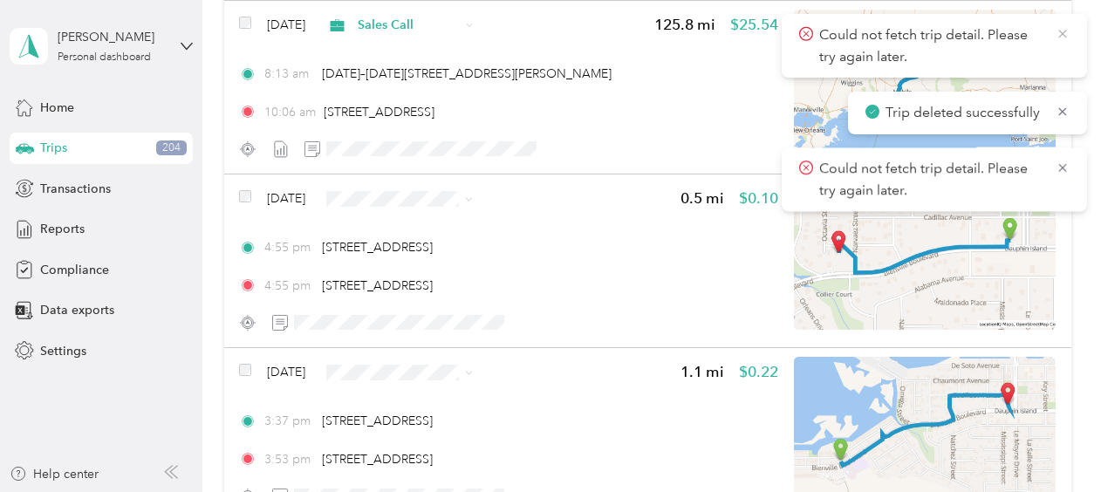
click at [1067, 36] on icon at bounding box center [1063, 34] width 14 height 16
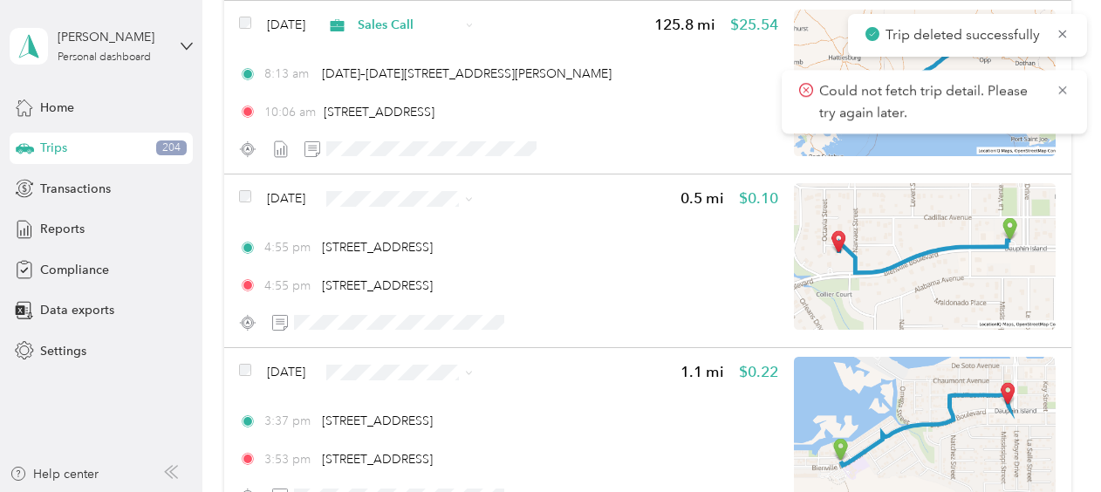
click at [1067, 36] on icon at bounding box center [1063, 34] width 14 height 16
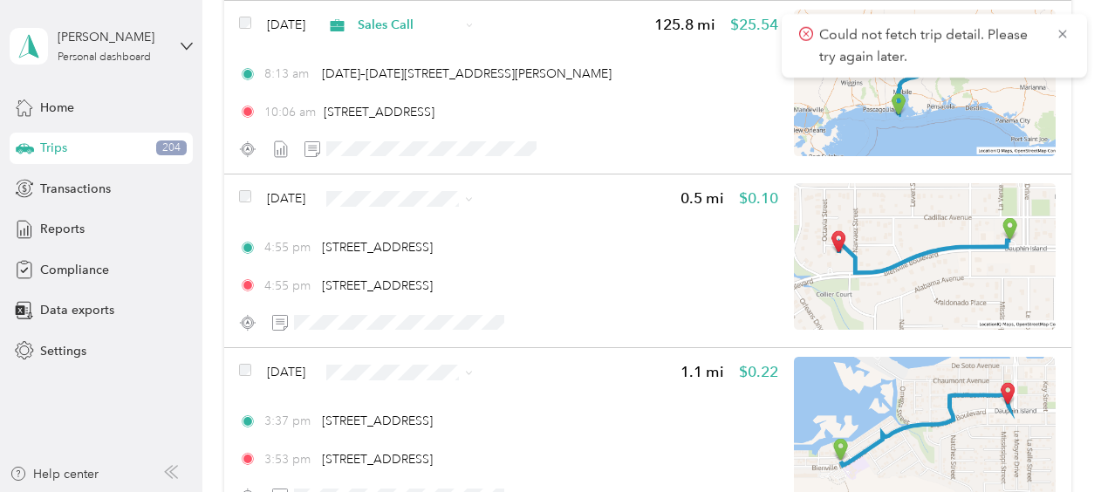
click at [1067, 36] on icon at bounding box center [1063, 34] width 14 height 16
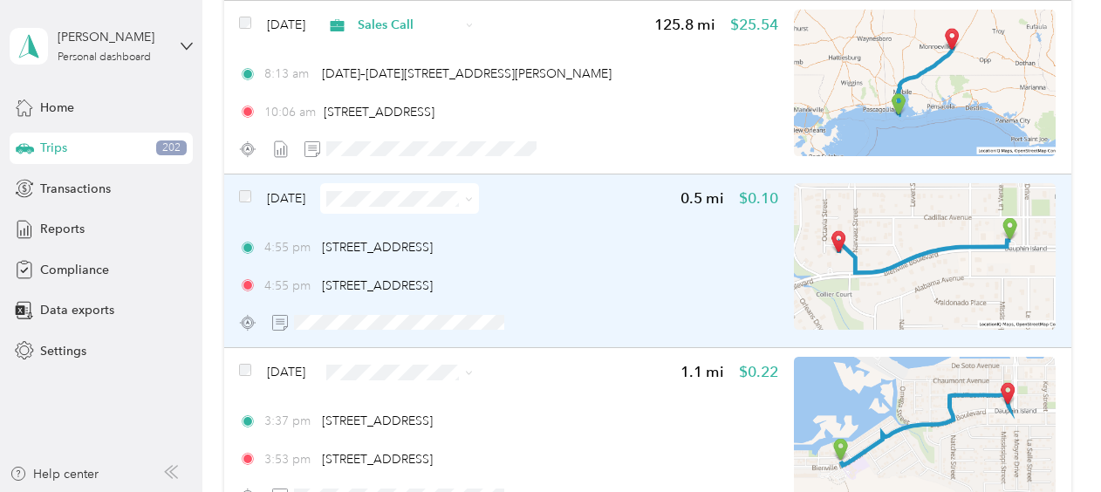
click at [297, 194] on span "Sep 14, 2025" at bounding box center [286, 198] width 38 height 18
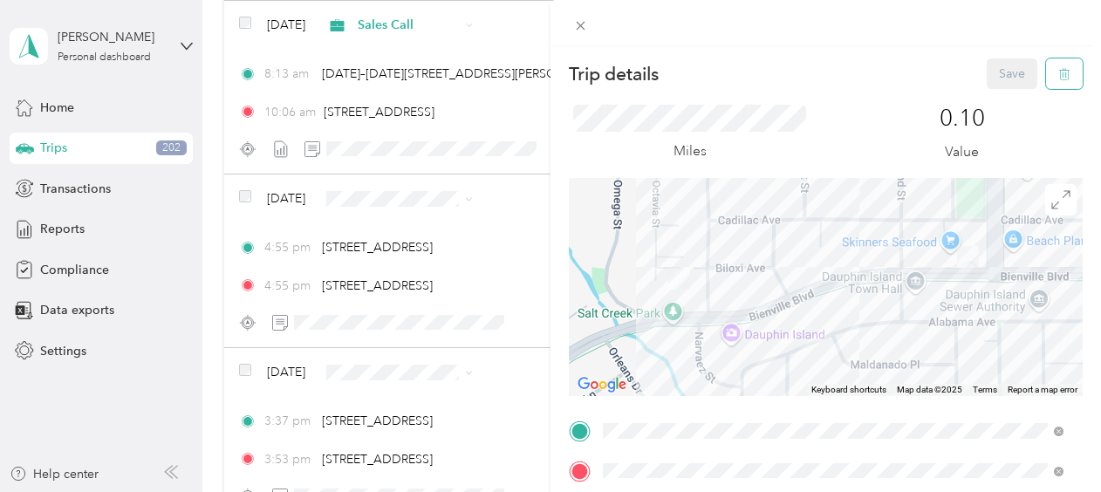
click at [1059, 75] on icon "button" at bounding box center [1065, 74] width 12 height 12
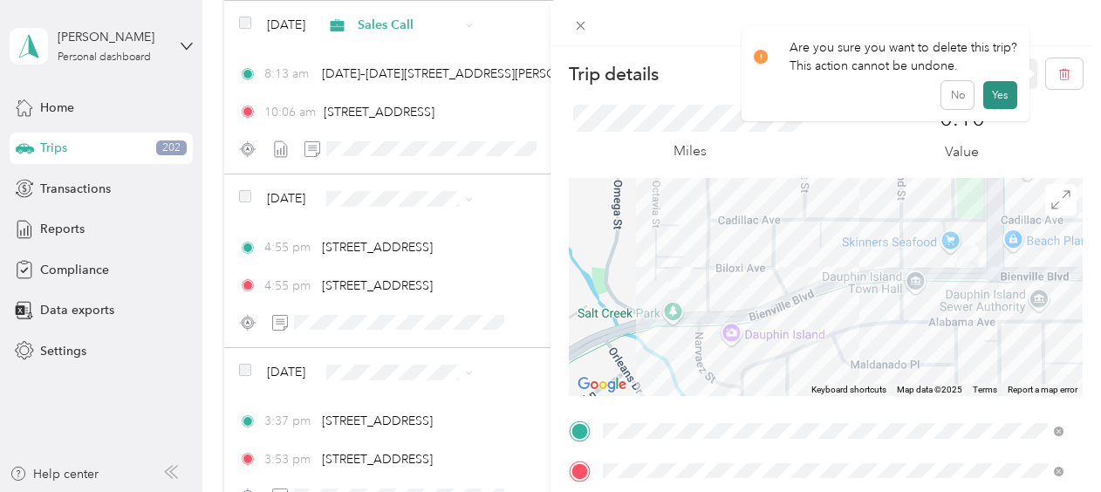
click at [993, 99] on button "Yes" at bounding box center [1001, 95] width 34 height 28
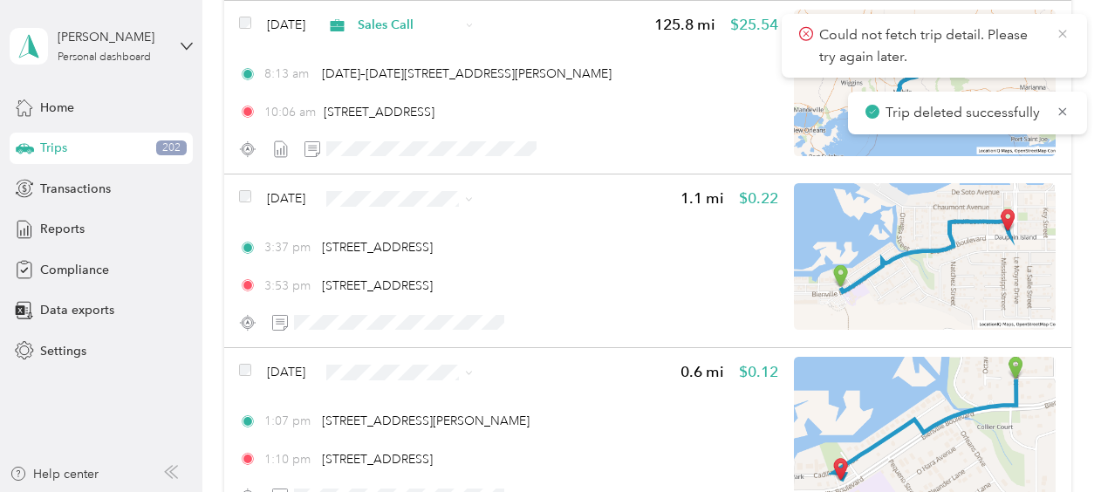
click at [1063, 31] on icon at bounding box center [1063, 34] width 14 height 16
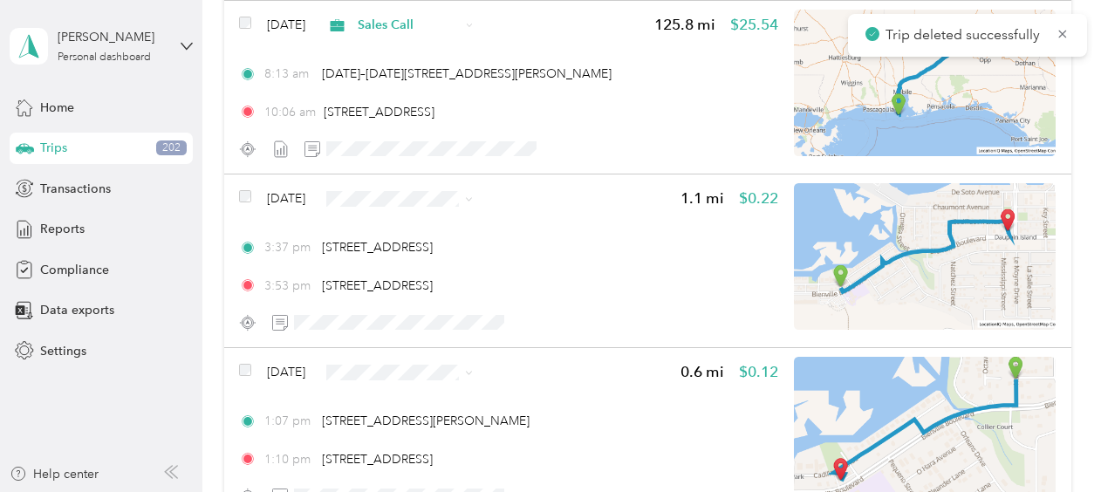
click at [1063, 31] on icon at bounding box center [1063, 34] width 14 height 16
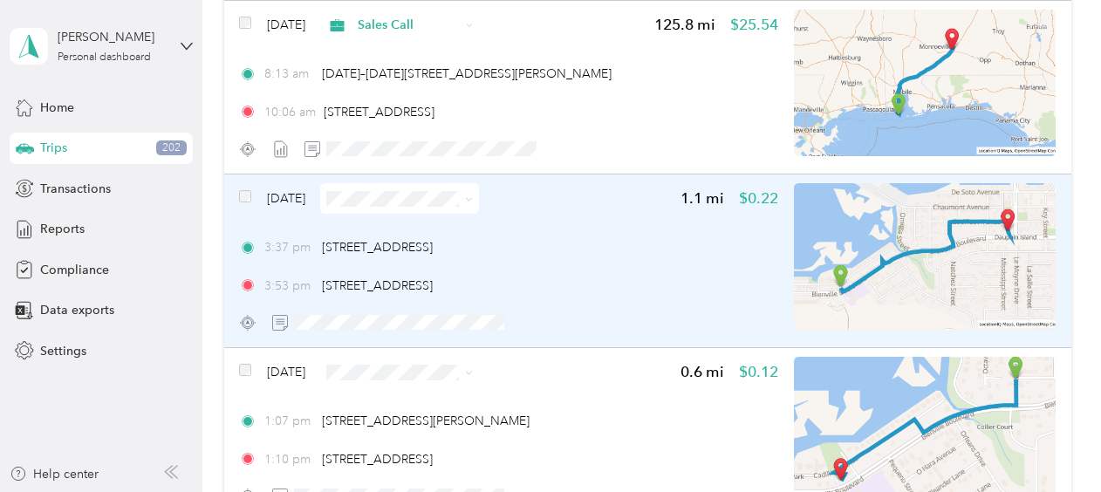
click at [279, 194] on span "Sep 14, 2025" at bounding box center [286, 198] width 38 height 18
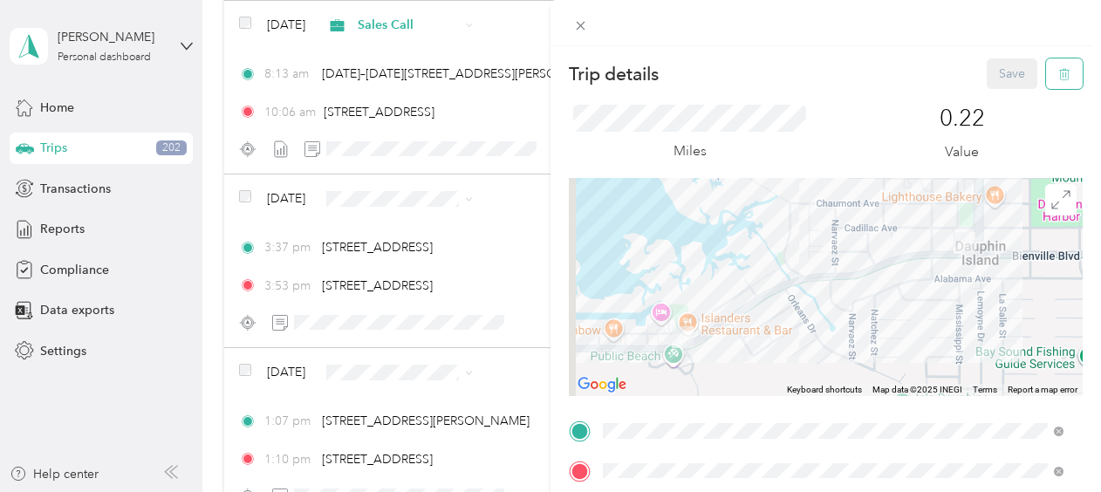
click at [1059, 77] on icon "button" at bounding box center [1065, 74] width 12 height 12
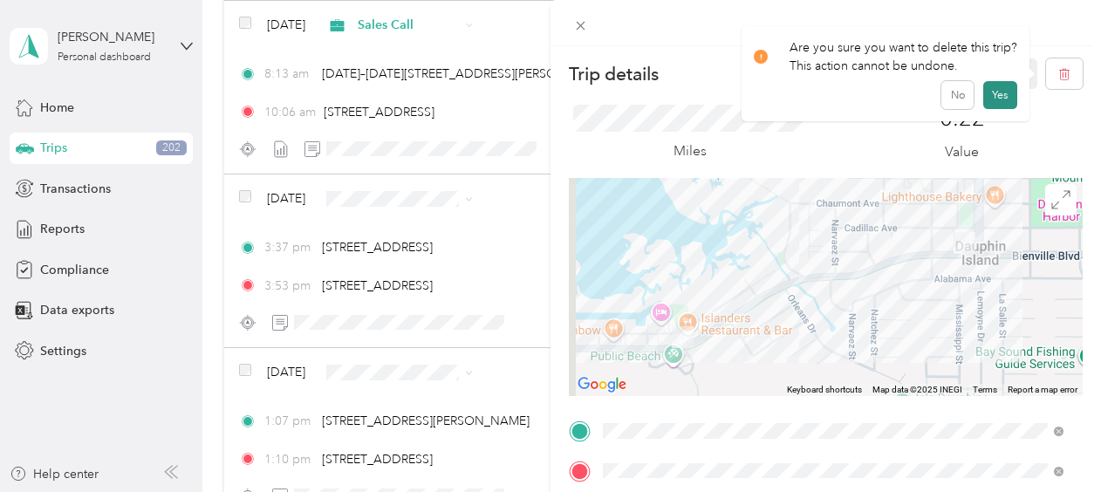
click at [997, 89] on button "Yes" at bounding box center [1001, 95] width 34 height 28
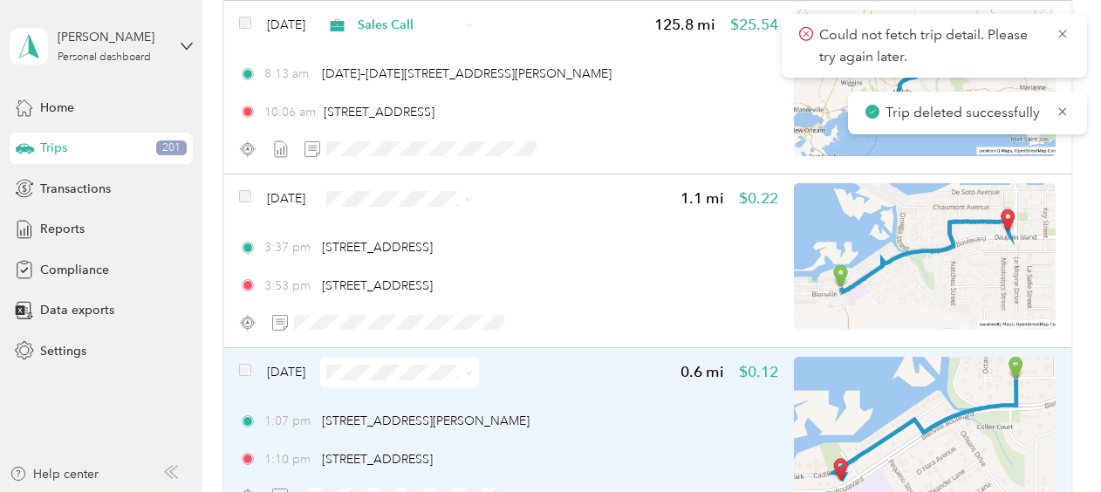
click at [305, 367] on span "Sep 14, 2025" at bounding box center [286, 372] width 38 height 18
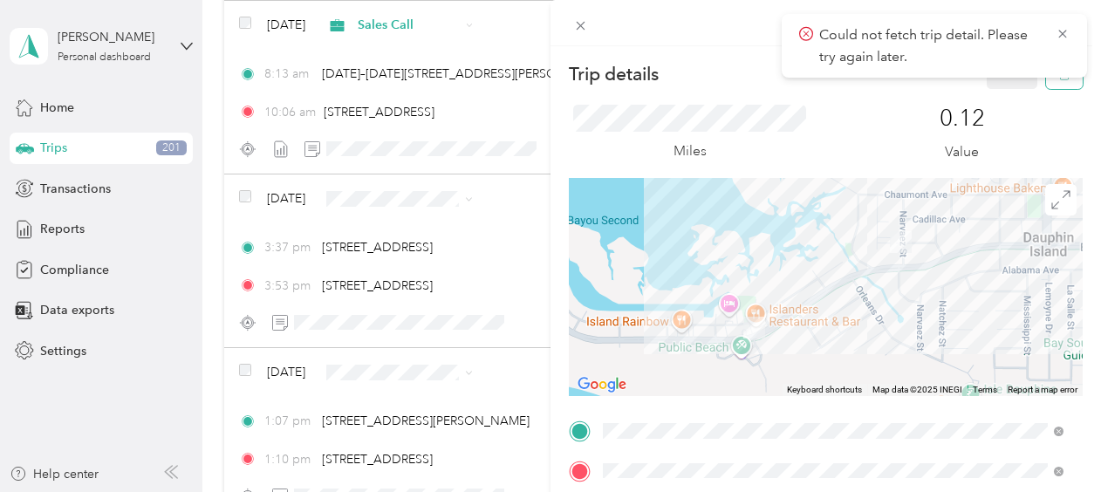
click at [1046, 80] on button "button" at bounding box center [1064, 73] width 37 height 31
click at [995, 93] on button "Yes" at bounding box center [1001, 95] width 34 height 28
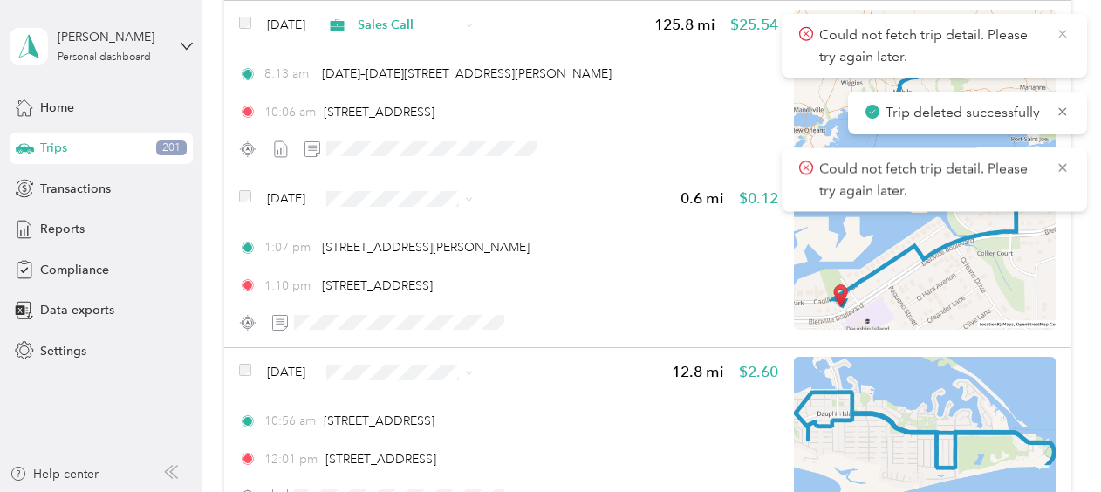
click at [1061, 31] on icon at bounding box center [1063, 34] width 14 height 16
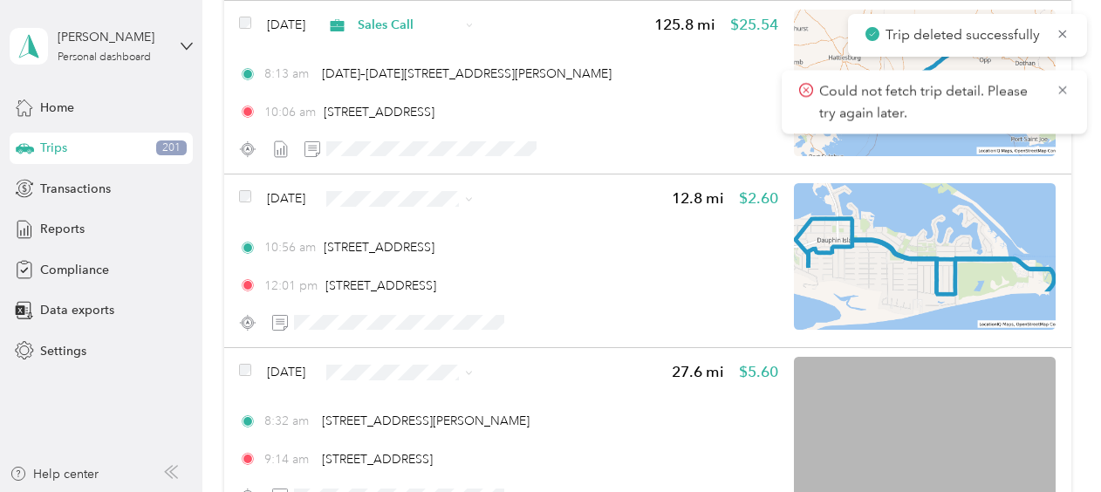
click at [1061, 31] on icon at bounding box center [1063, 34] width 14 height 16
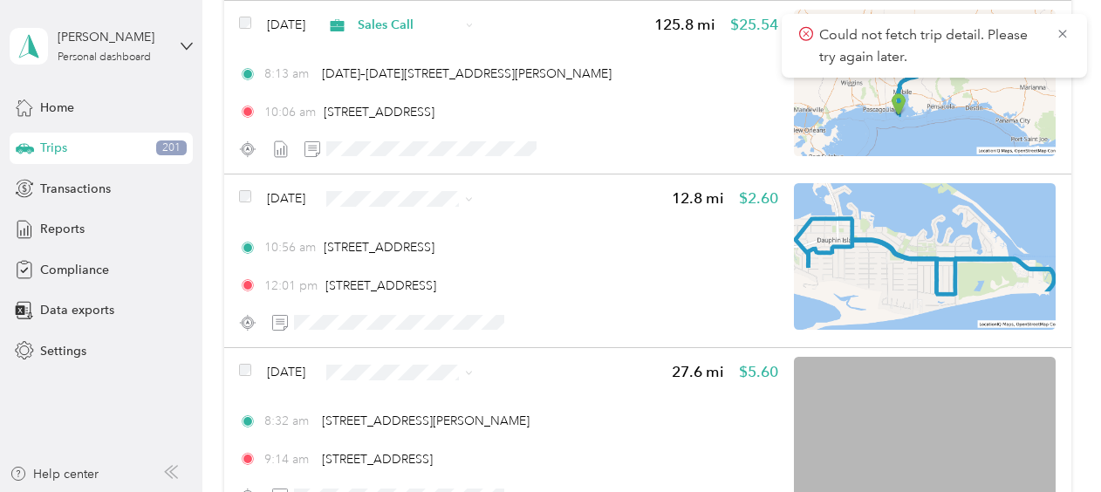
click at [1061, 31] on icon at bounding box center [1063, 34] width 14 height 16
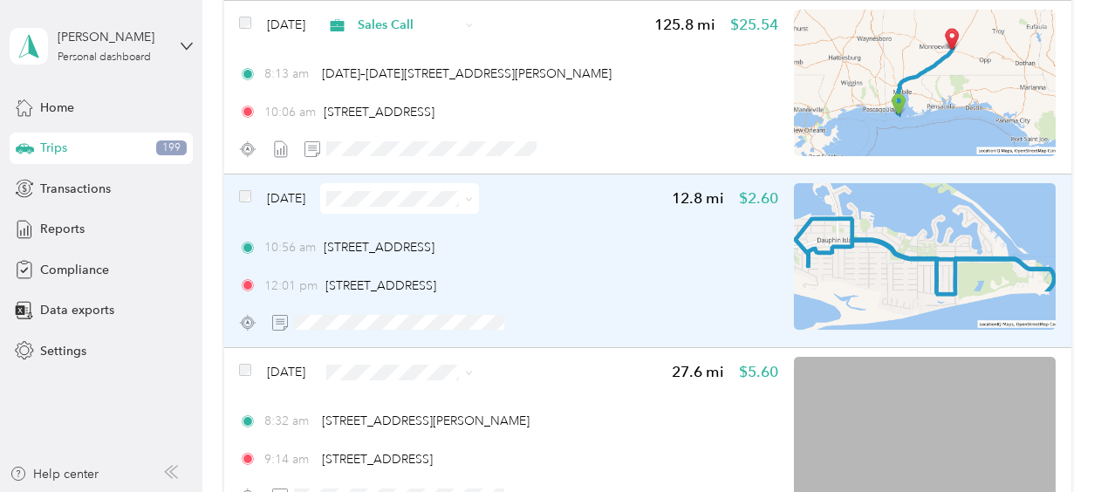
click at [305, 195] on span "Sep 14, 2025" at bounding box center [286, 198] width 38 height 18
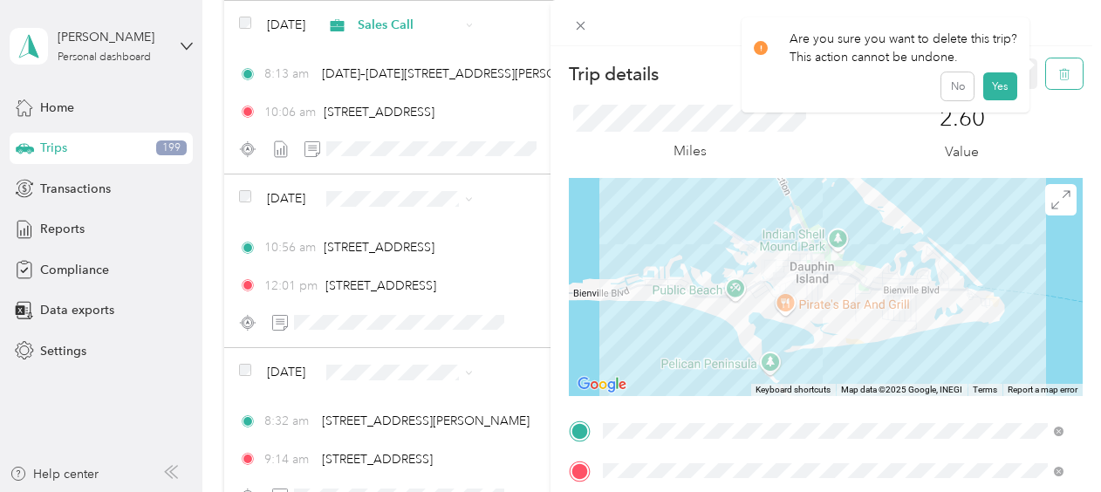
click at [1059, 75] on icon "button" at bounding box center [1065, 74] width 12 height 12
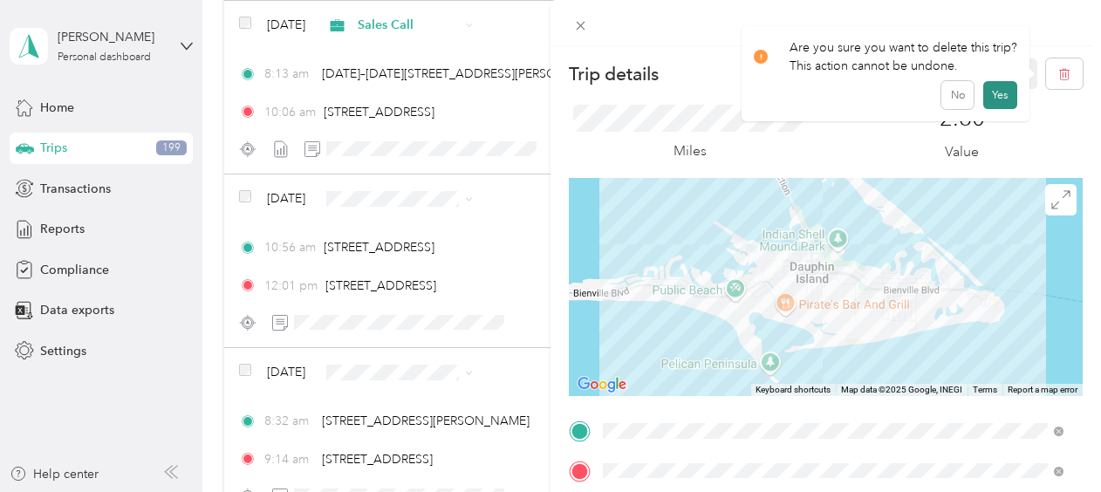
click at [991, 94] on button "Yes" at bounding box center [1001, 95] width 34 height 28
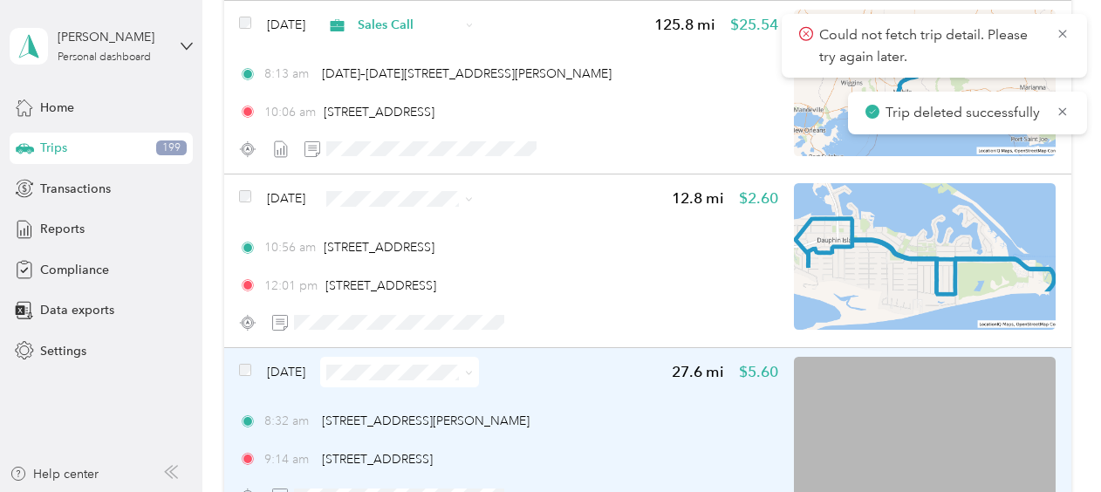
click at [278, 368] on span "Sep 14, 2025" at bounding box center [286, 372] width 38 height 18
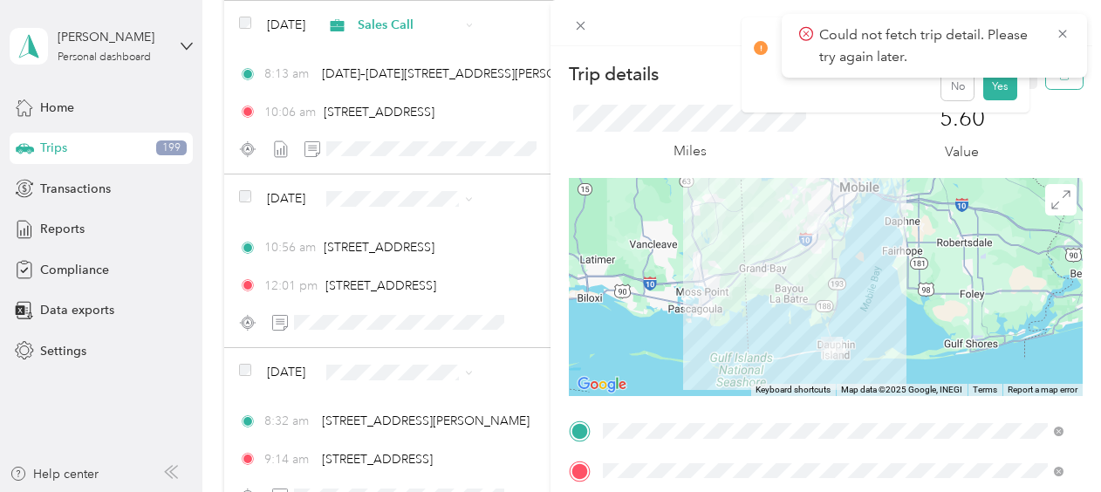
click at [1046, 84] on button "button" at bounding box center [1064, 73] width 37 height 31
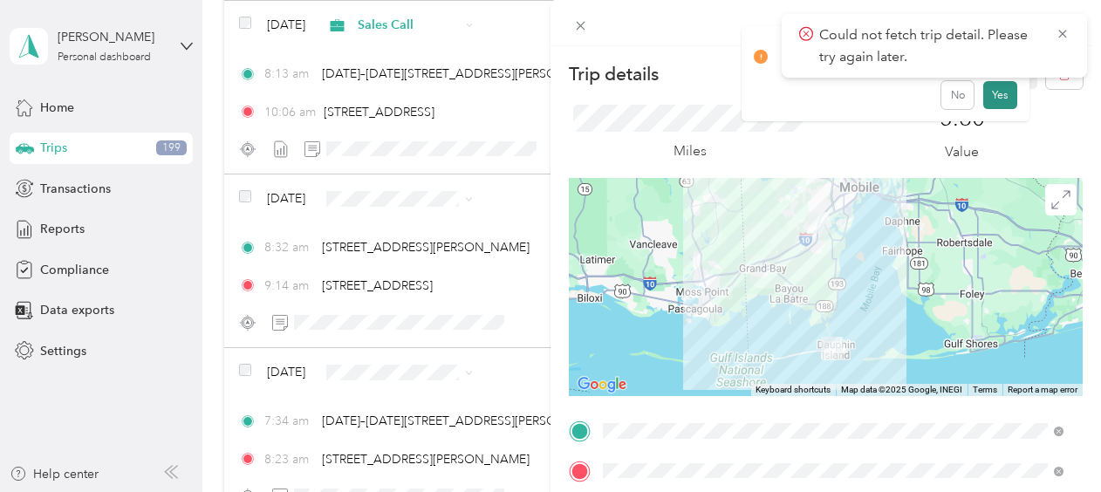
click at [1004, 94] on button "Yes" at bounding box center [1001, 95] width 34 height 28
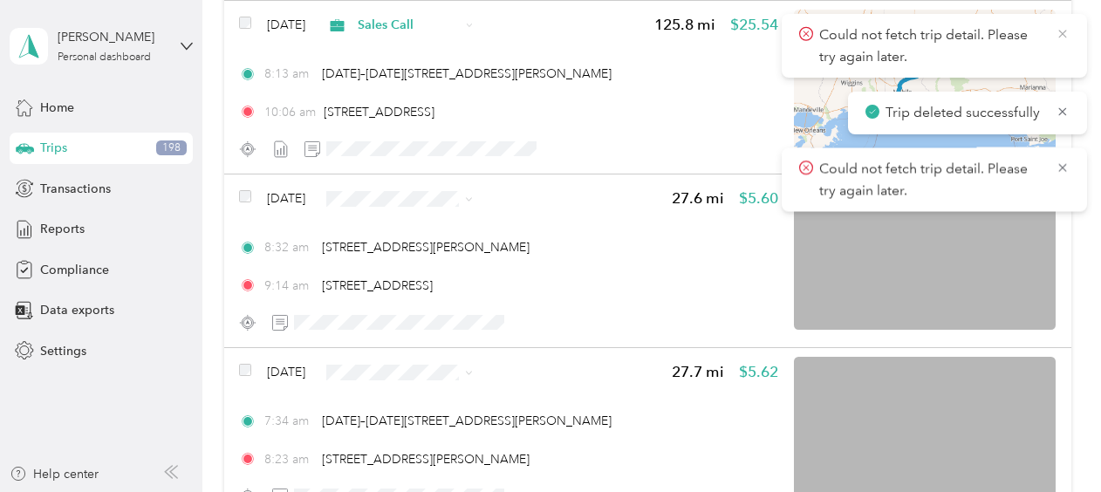
click at [1061, 38] on icon at bounding box center [1063, 34] width 14 height 16
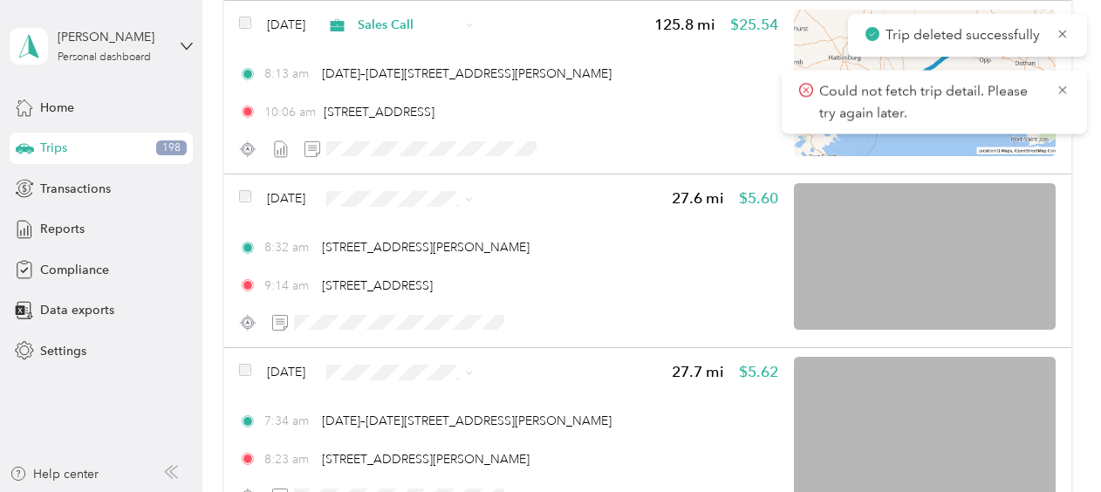
click at [1061, 38] on icon at bounding box center [1063, 34] width 14 height 16
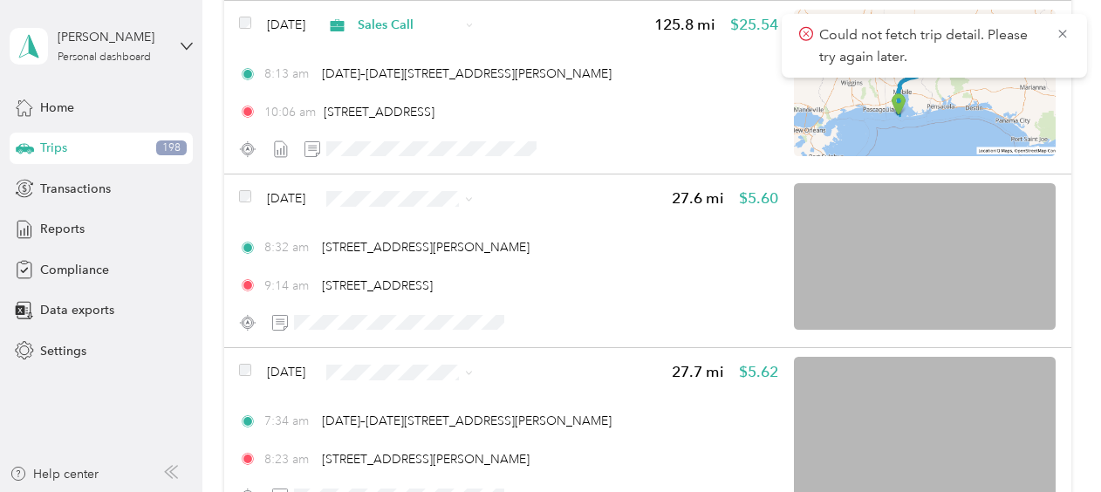
click at [1061, 38] on icon at bounding box center [1063, 34] width 14 height 16
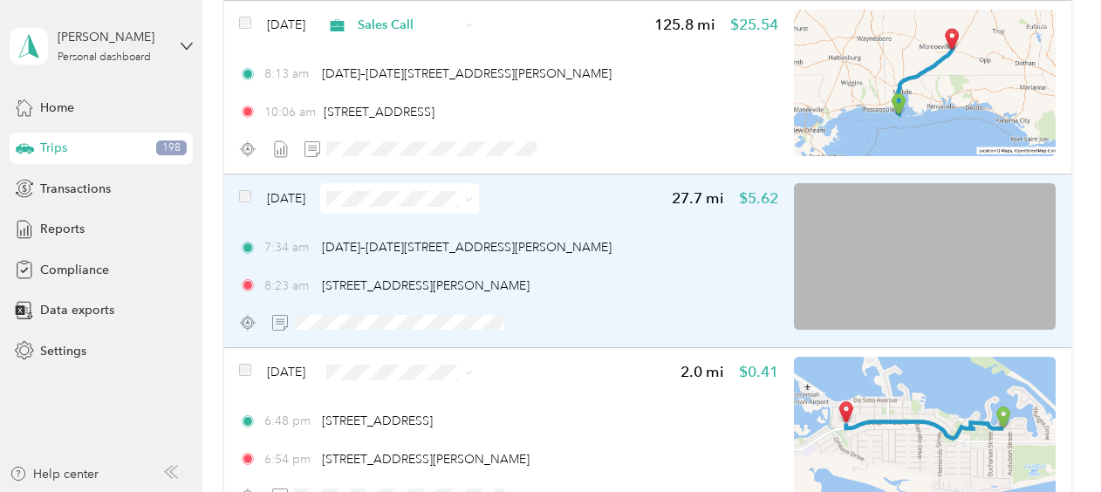
click at [291, 197] on span "Sep 14, 2025" at bounding box center [286, 198] width 38 height 18
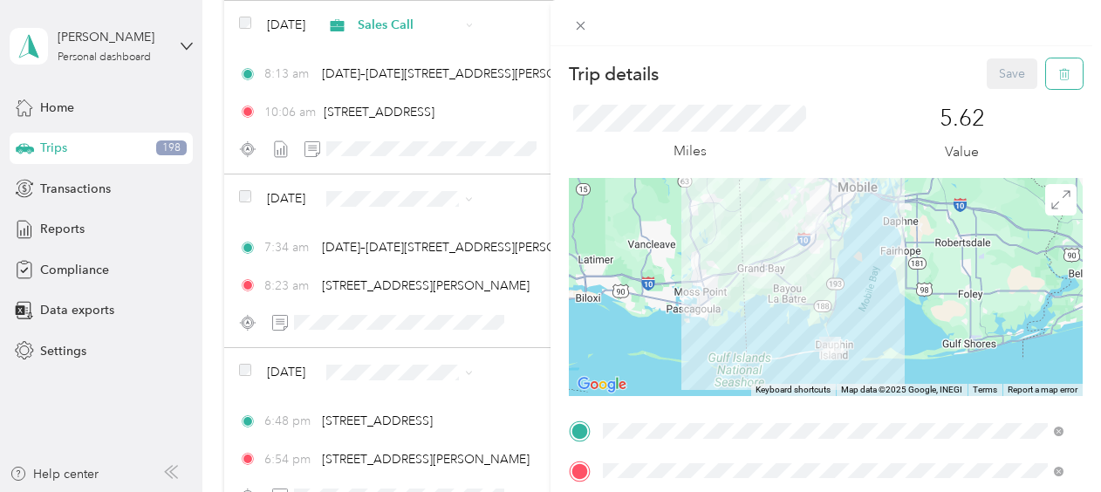
click at [1059, 72] on icon "button" at bounding box center [1065, 74] width 12 height 12
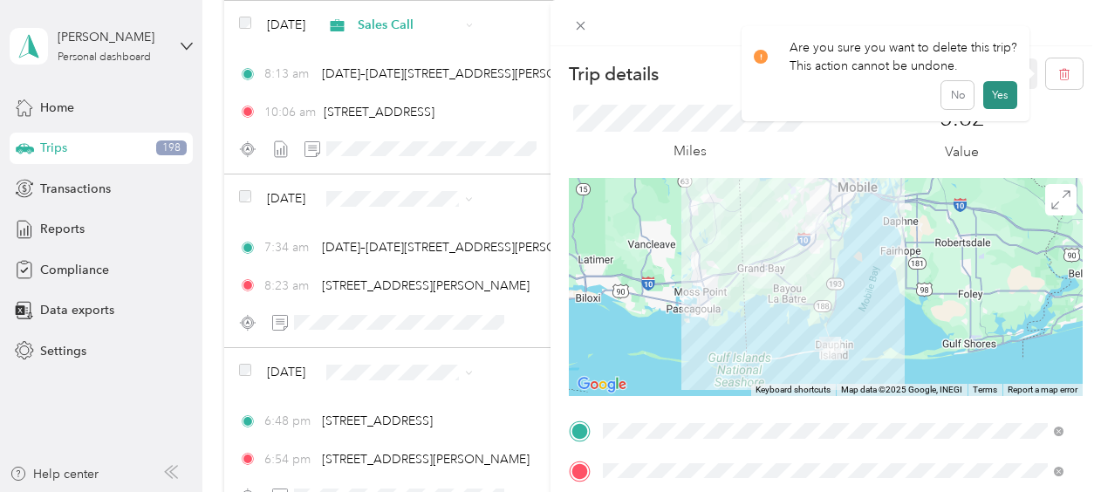
click at [998, 96] on button "Yes" at bounding box center [1001, 95] width 34 height 28
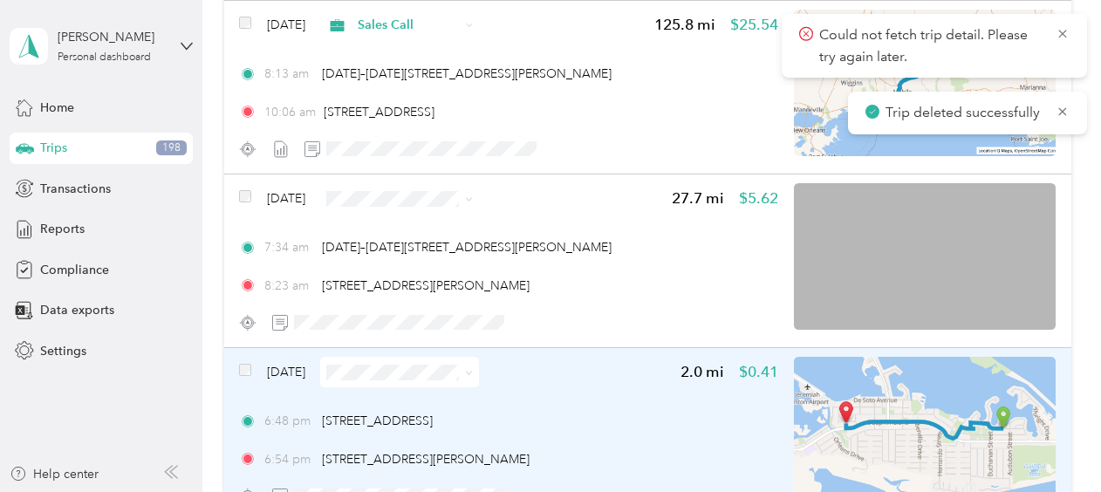
click at [295, 367] on span "Sep 13, 2025" at bounding box center [286, 372] width 38 height 18
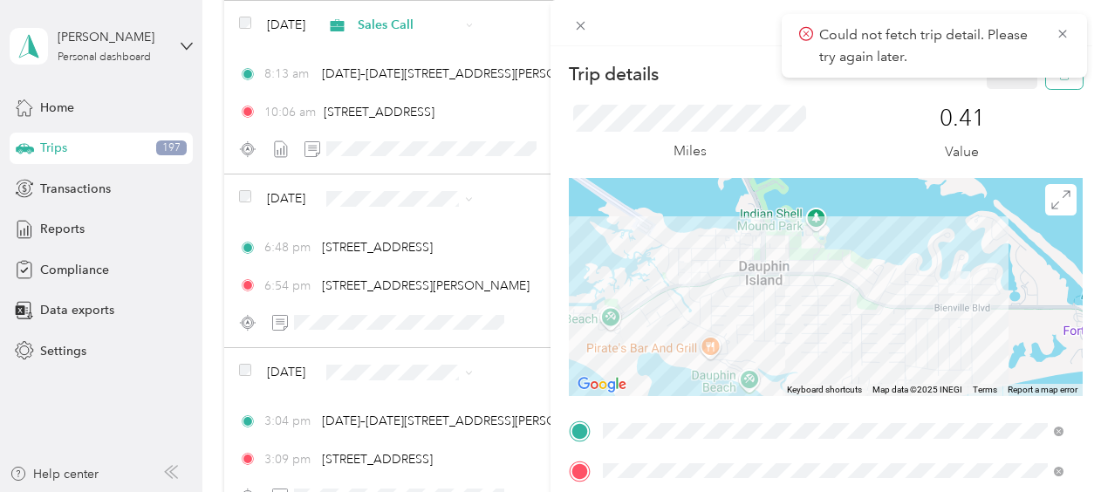
click at [1054, 81] on button "button" at bounding box center [1064, 73] width 37 height 31
click at [999, 94] on button "Yes" at bounding box center [1001, 95] width 34 height 28
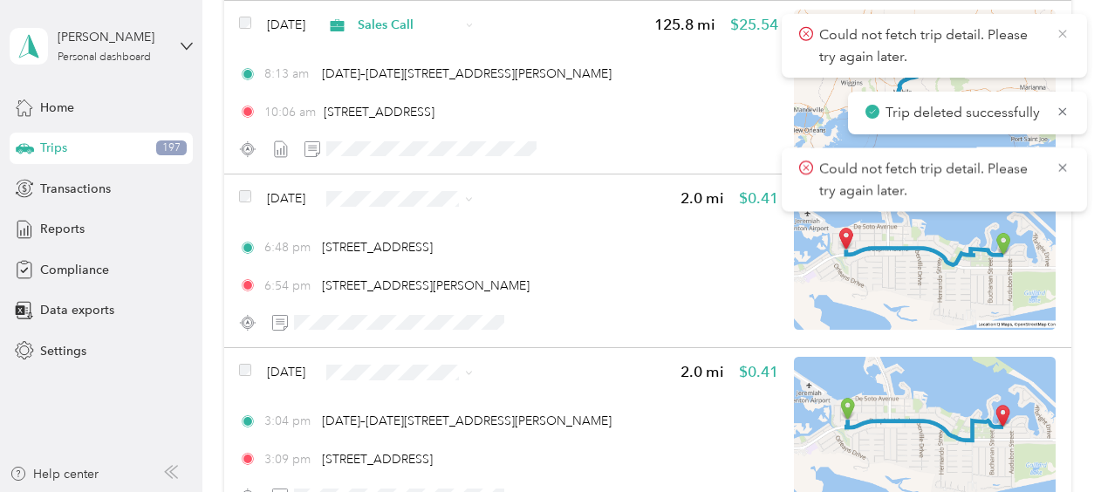
click at [1060, 29] on icon at bounding box center [1063, 34] width 14 height 16
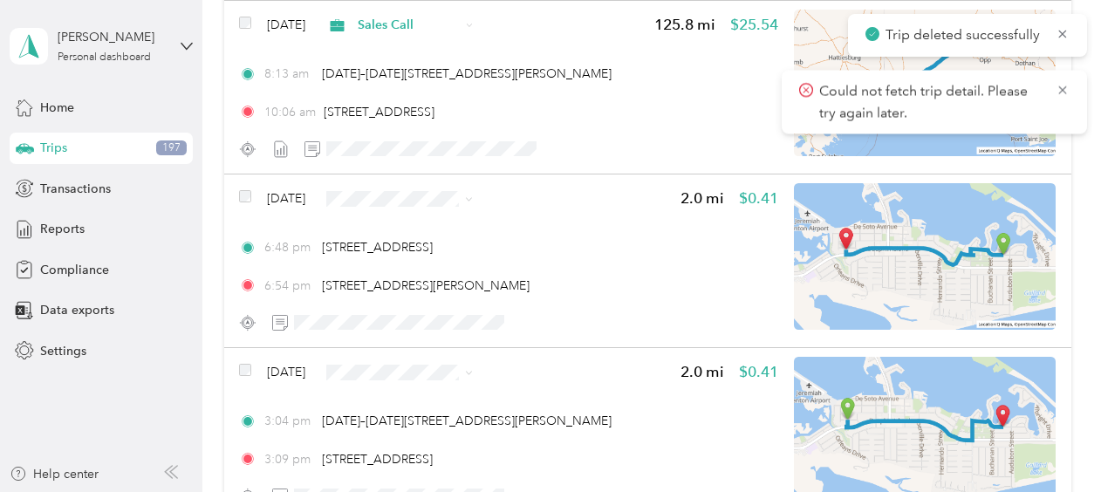
click at [1060, 29] on icon at bounding box center [1063, 34] width 14 height 16
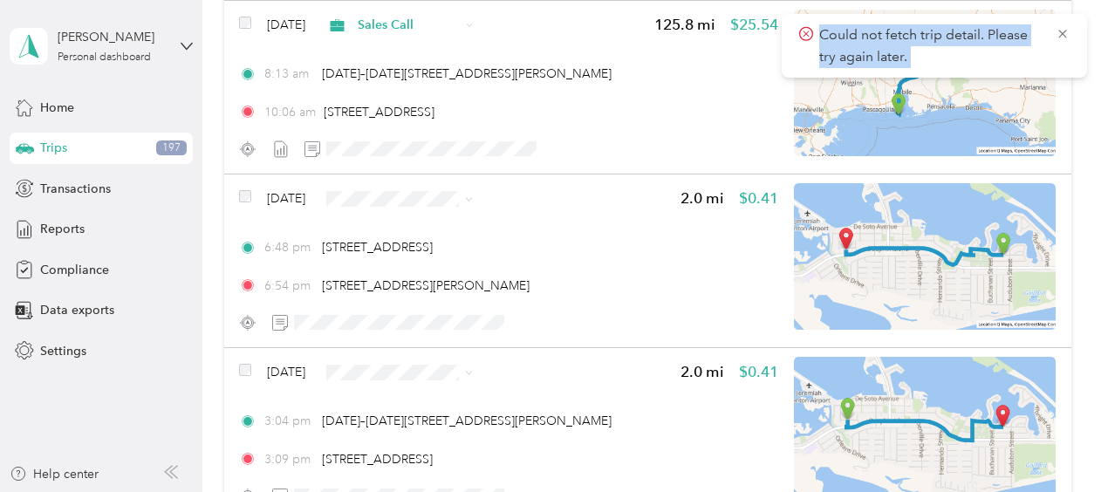
click at [1060, 29] on icon at bounding box center [1063, 34] width 14 height 16
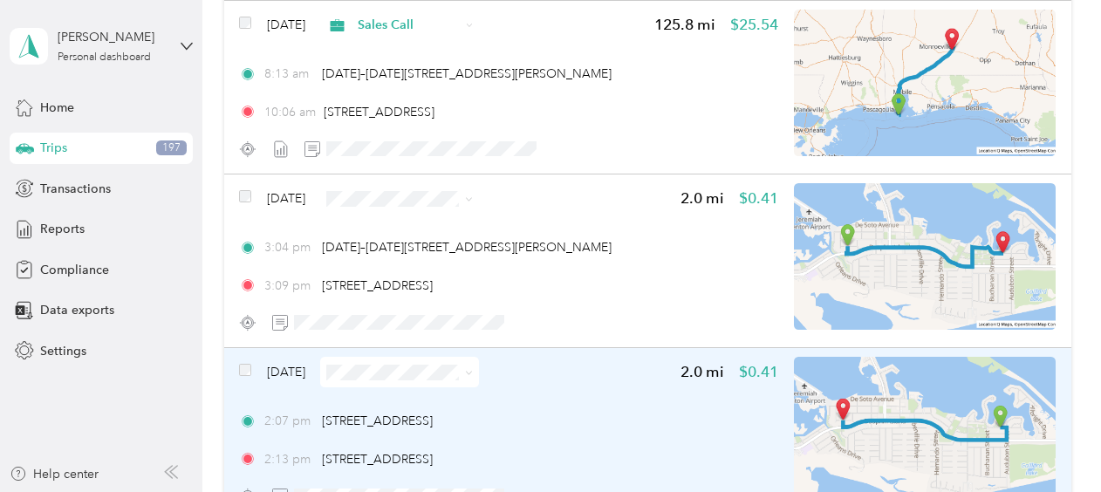
click at [295, 361] on div "Sep 13, 2025" at bounding box center [359, 372] width 240 height 31
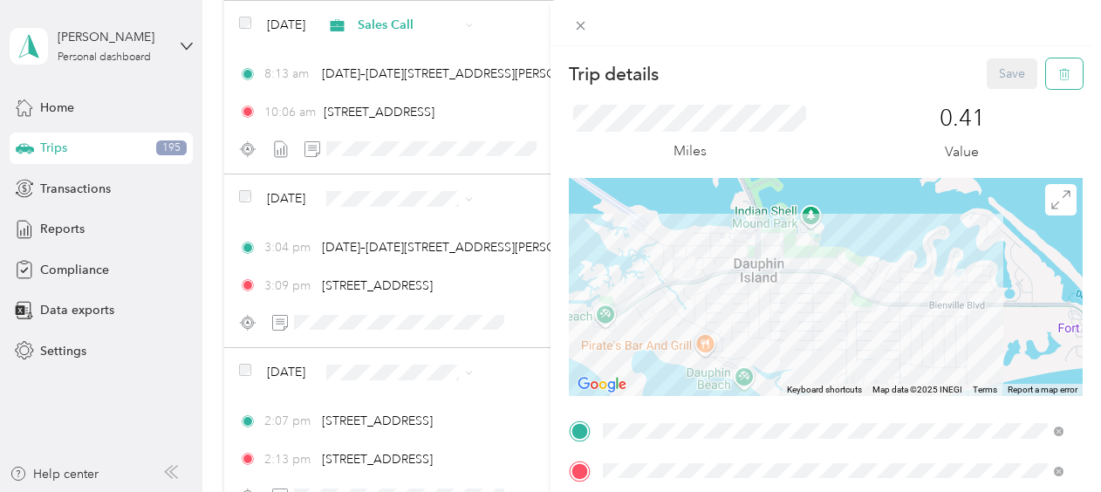
click at [1059, 79] on button "button" at bounding box center [1064, 73] width 37 height 31
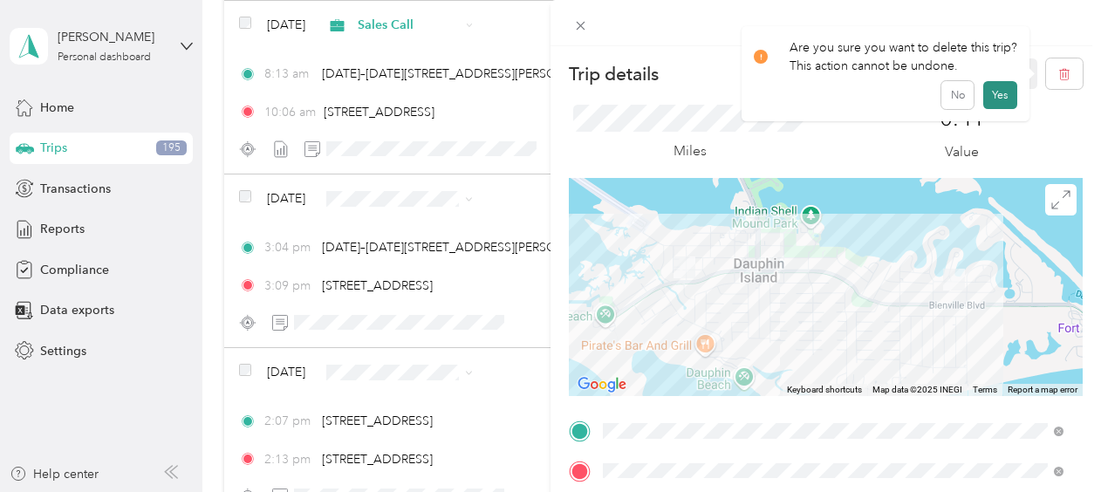
click at [999, 89] on button "Yes" at bounding box center [1001, 95] width 34 height 28
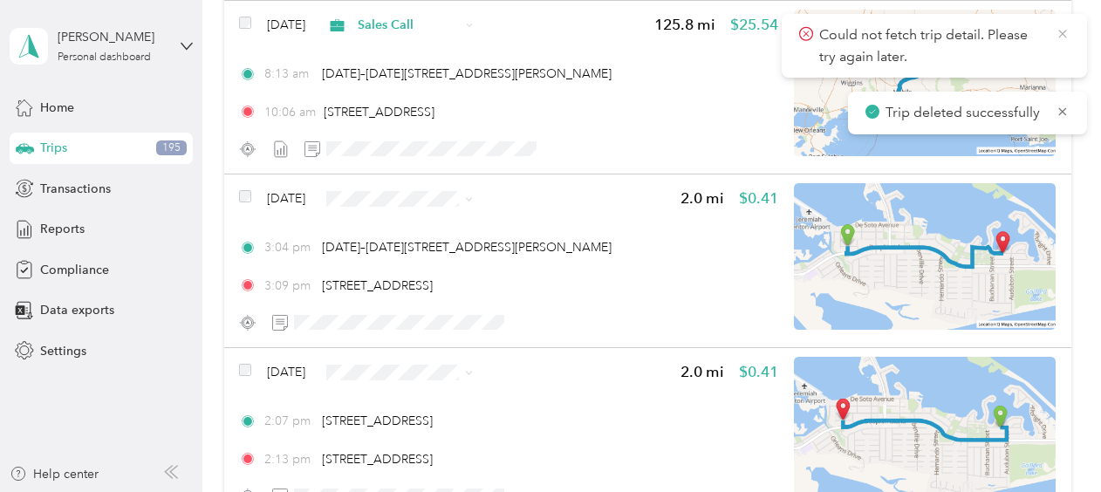
click at [1065, 40] on icon at bounding box center [1063, 34] width 14 height 16
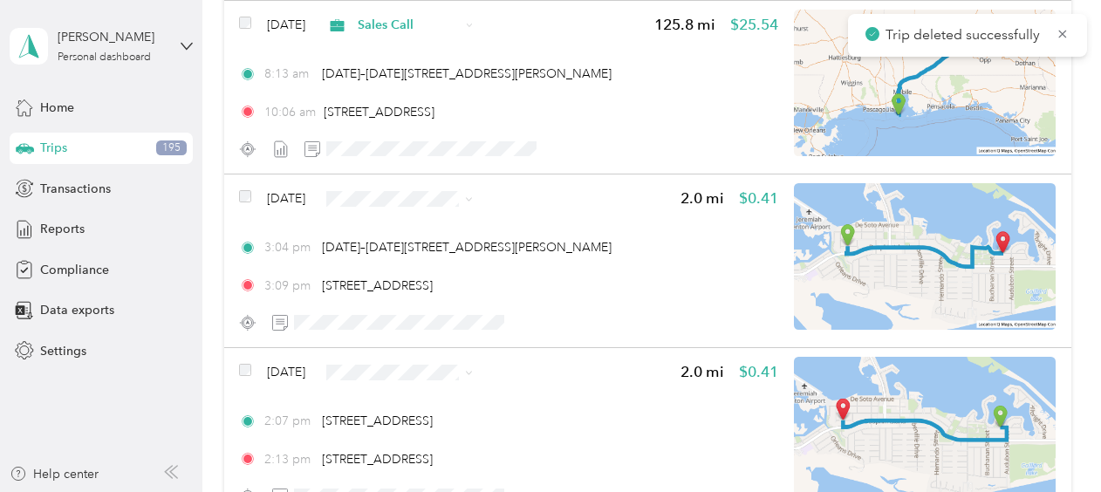
click at [1065, 40] on icon at bounding box center [1063, 34] width 14 height 16
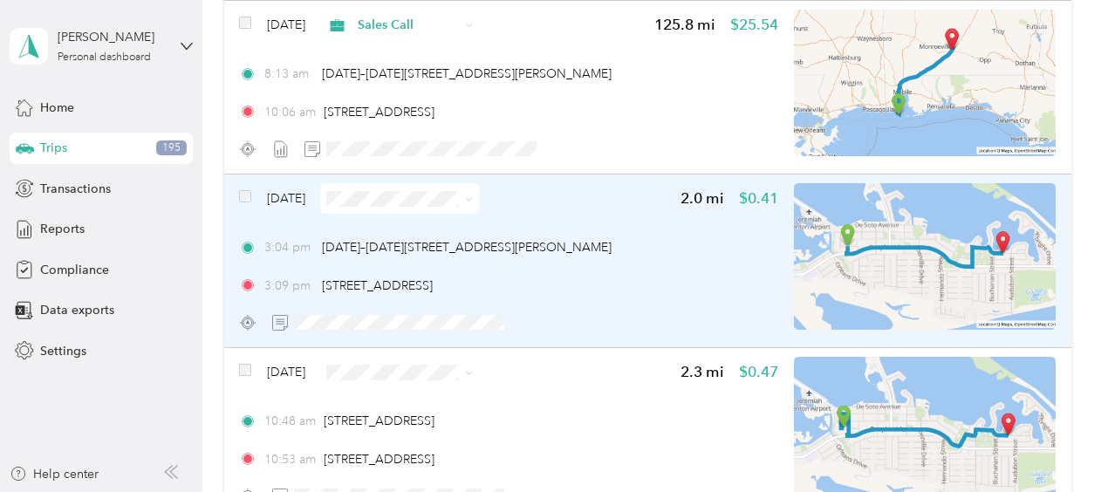
click at [293, 200] on span "Sep 13, 2025" at bounding box center [286, 198] width 38 height 18
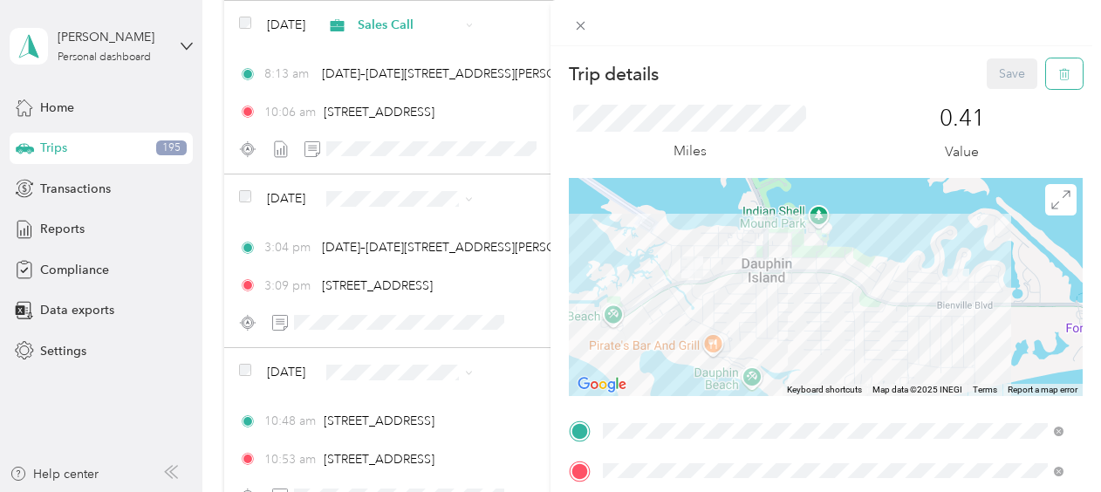
click at [1059, 69] on icon "button" at bounding box center [1065, 74] width 12 height 12
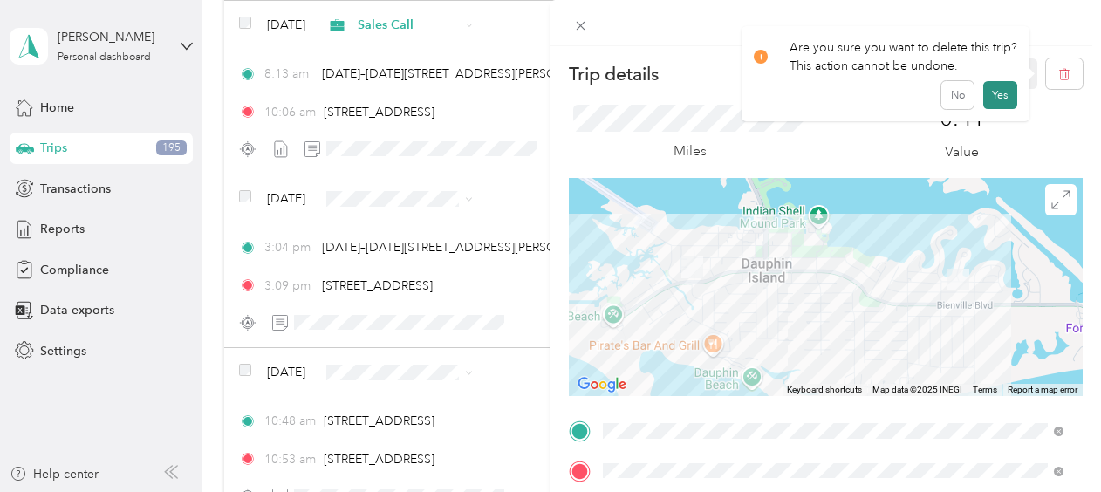
click at [1002, 88] on button "Yes" at bounding box center [1001, 95] width 34 height 28
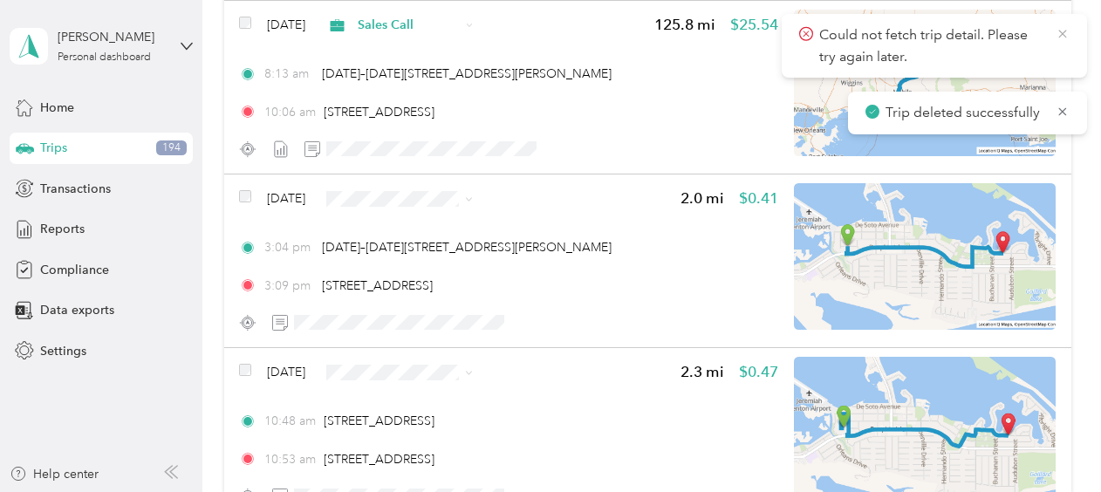
click at [1065, 35] on icon at bounding box center [1063, 34] width 8 height 8
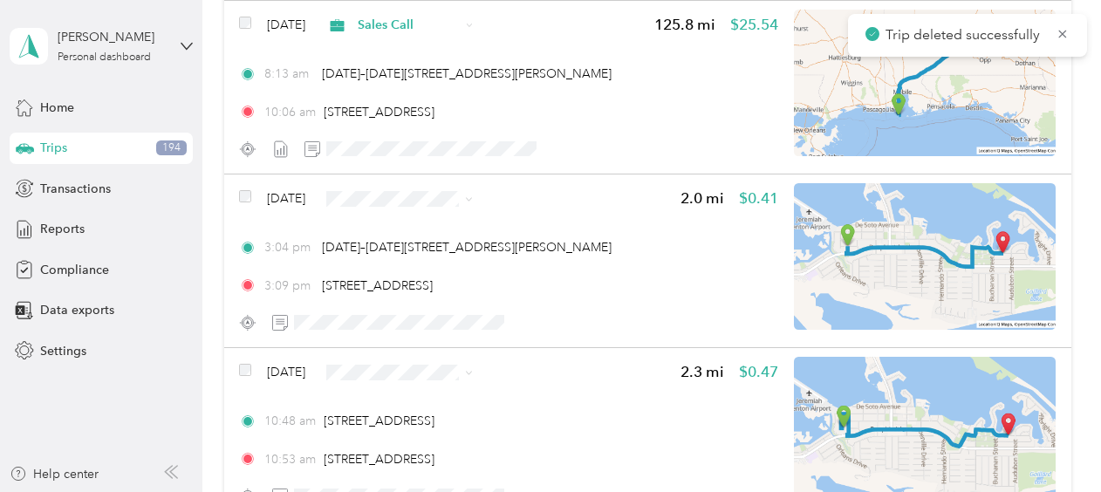
click at [1065, 35] on icon at bounding box center [1063, 34] width 8 height 8
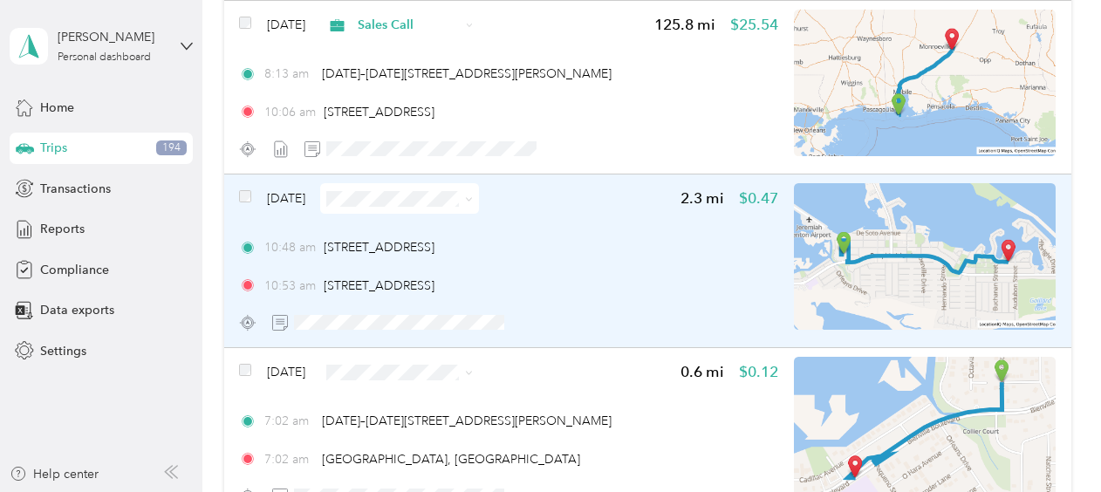
click at [305, 195] on span "Sep 13, 2025" at bounding box center [286, 198] width 38 height 18
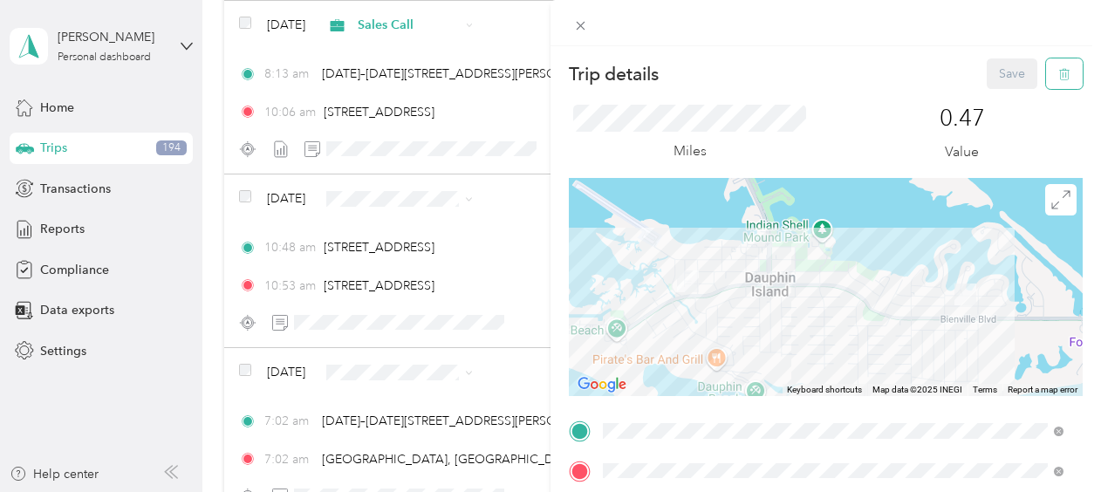
click at [1063, 76] on icon "button" at bounding box center [1063, 74] width 0 height 4
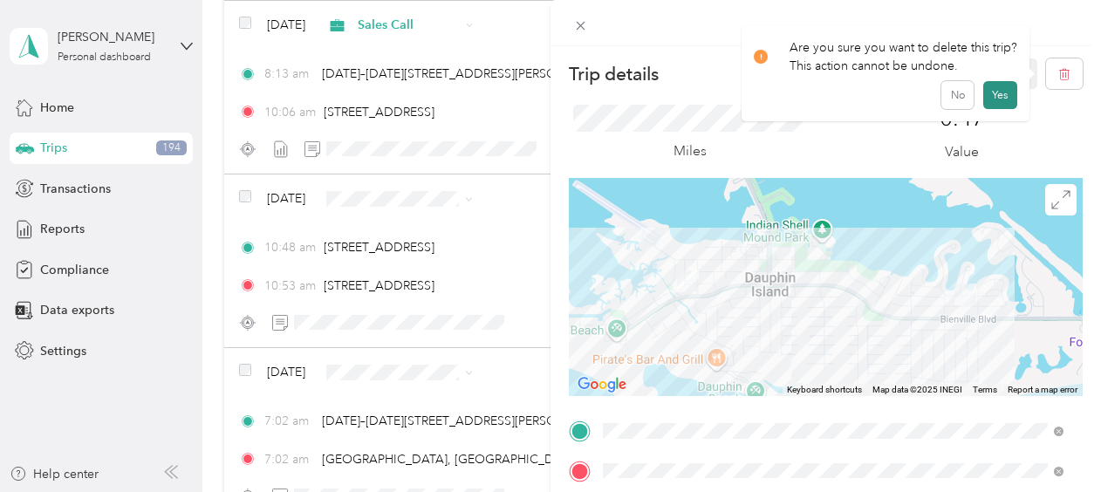
click at [993, 103] on button "Yes" at bounding box center [1001, 95] width 34 height 28
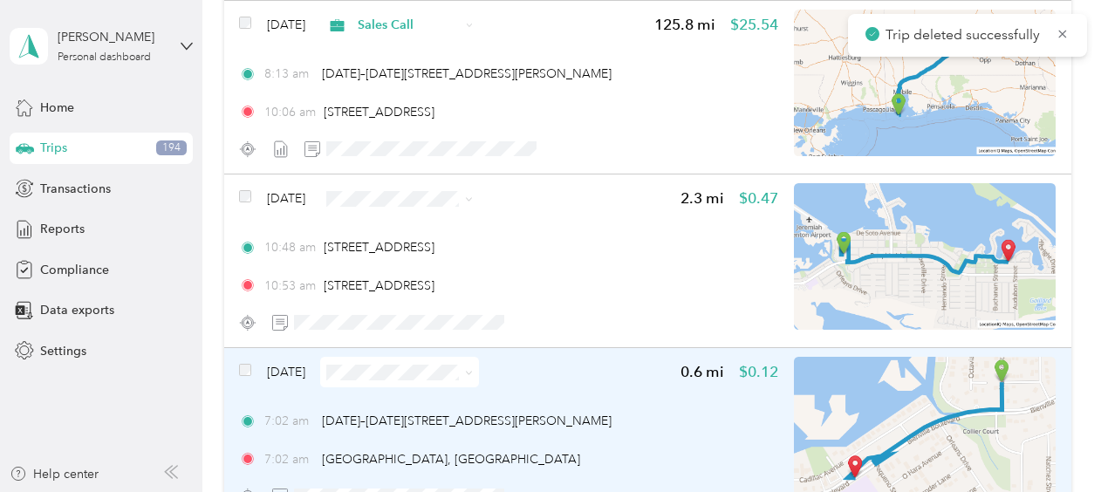
click at [290, 363] on span "Sep 13, 2025" at bounding box center [286, 372] width 38 height 18
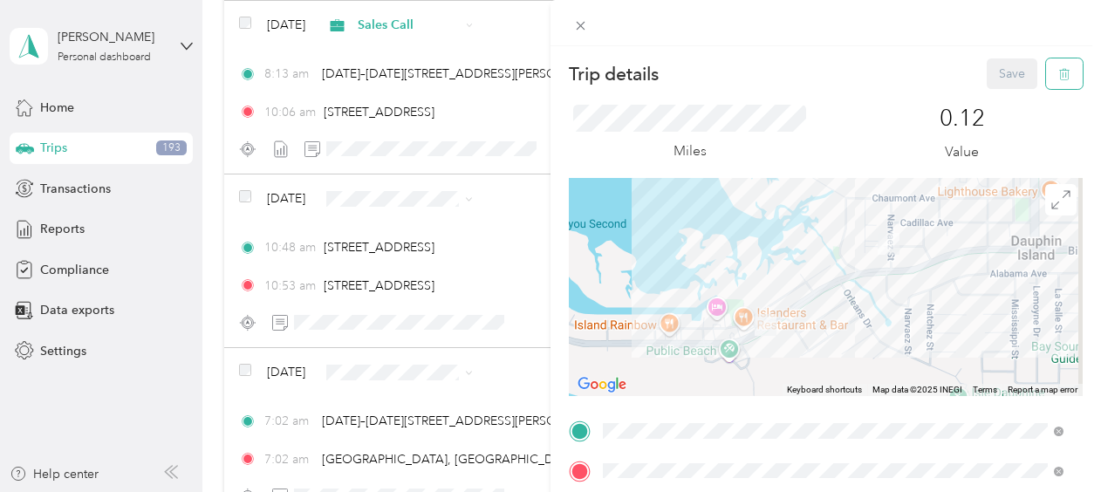
click at [1059, 70] on icon "button" at bounding box center [1065, 74] width 12 height 12
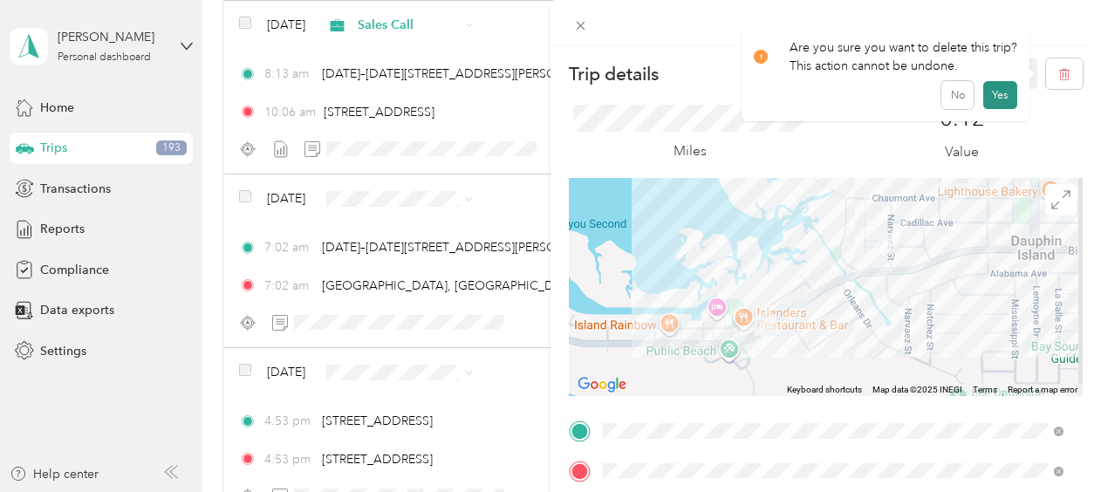
click at [998, 90] on button "Yes" at bounding box center [1001, 95] width 34 height 28
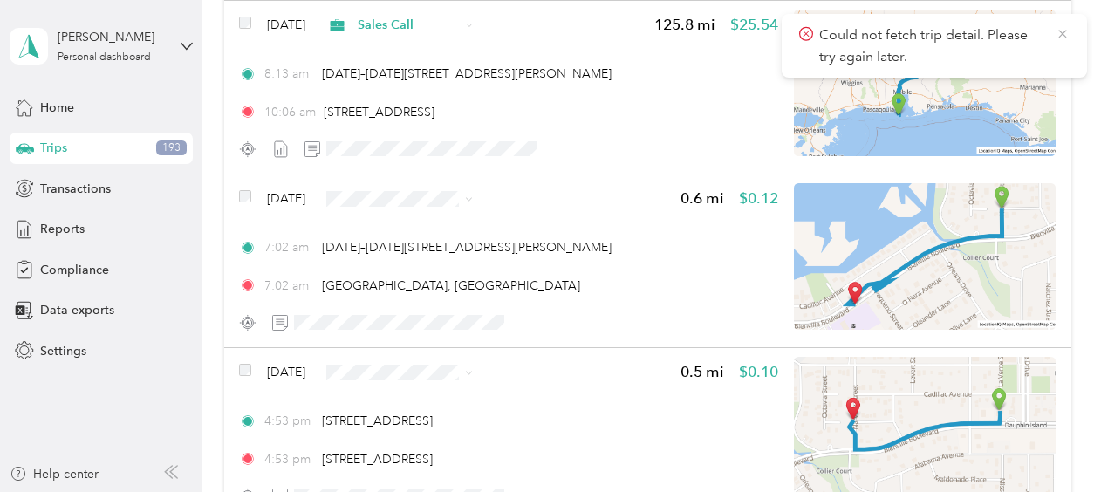
click at [1061, 33] on icon at bounding box center [1063, 34] width 14 height 16
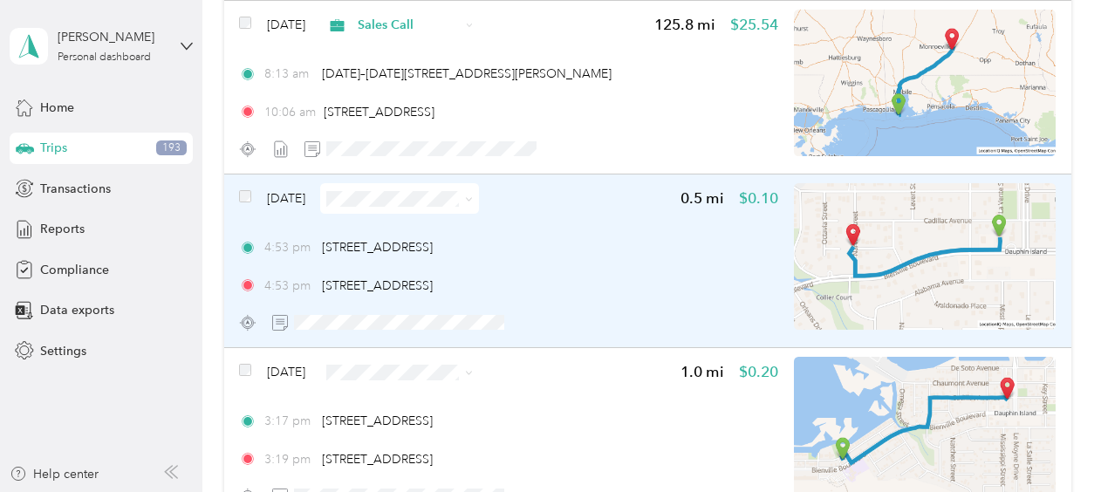
click at [295, 193] on span "Sep 12, 2025" at bounding box center [286, 198] width 38 height 18
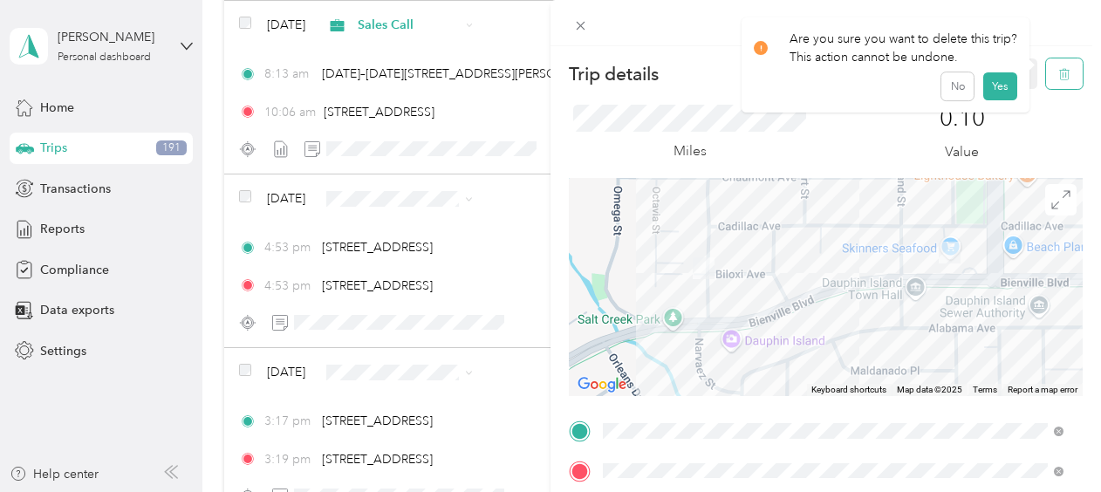
click at [1059, 70] on icon "button" at bounding box center [1065, 74] width 12 height 12
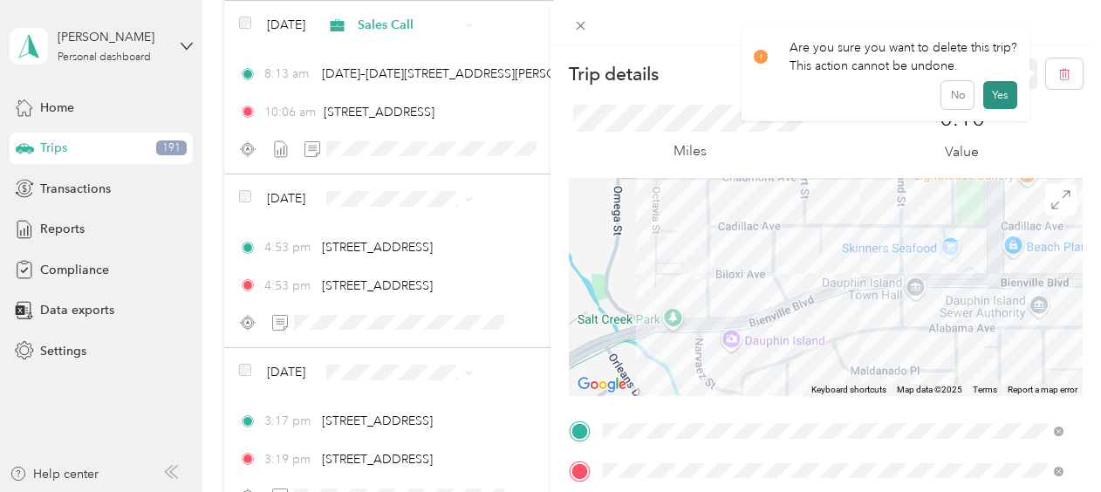
click at [1005, 91] on button "Yes" at bounding box center [1001, 95] width 34 height 28
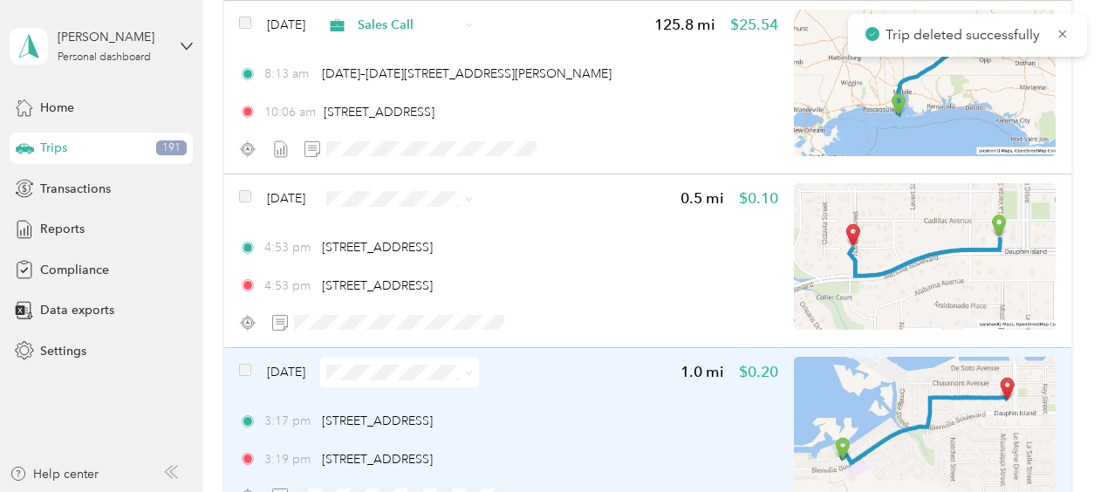
click at [305, 370] on span "Sep 12, 2025" at bounding box center [286, 372] width 38 height 18
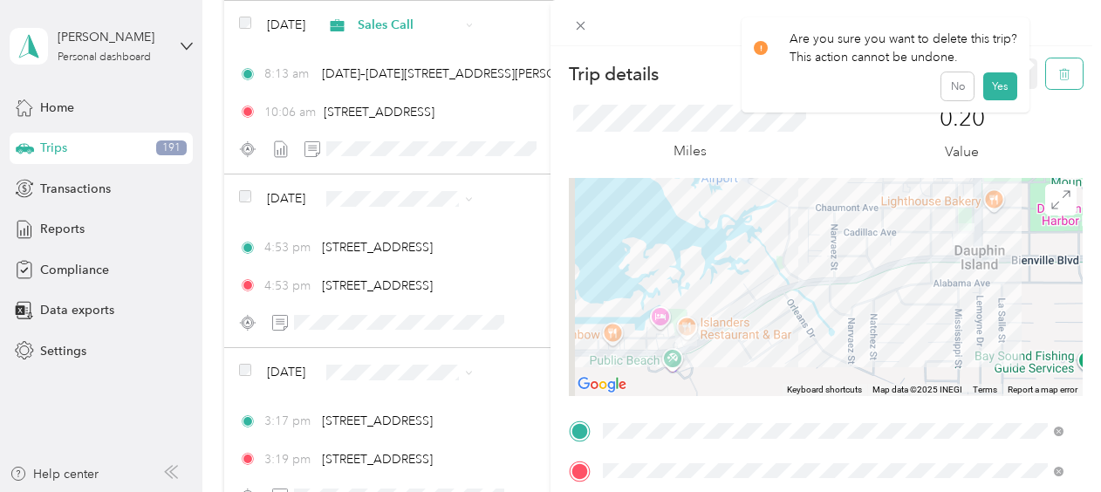
click at [1066, 76] on icon "button" at bounding box center [1066, 74] width 0 height 4
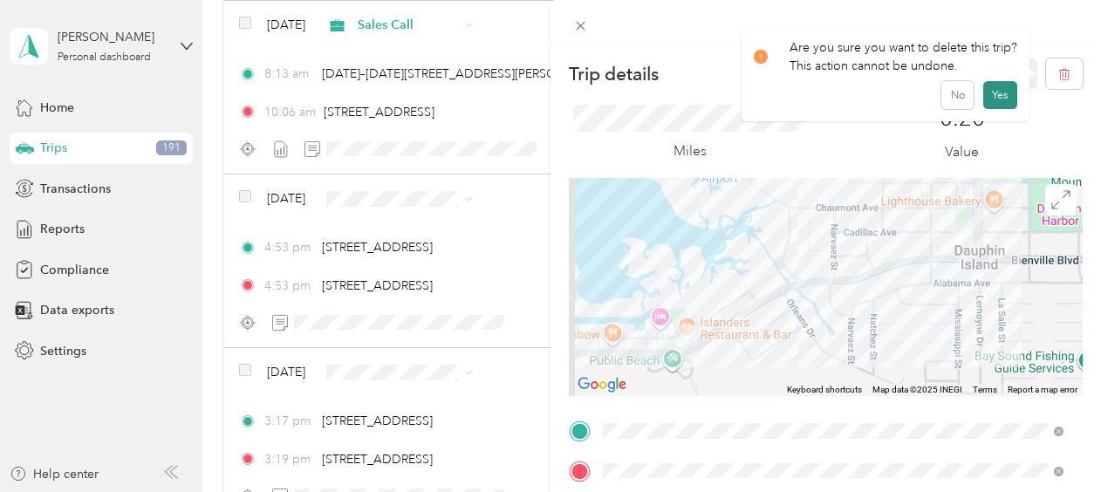
click at [991, 93] on button "Yes" at bounding box center [1001, 95] width 34 height 28
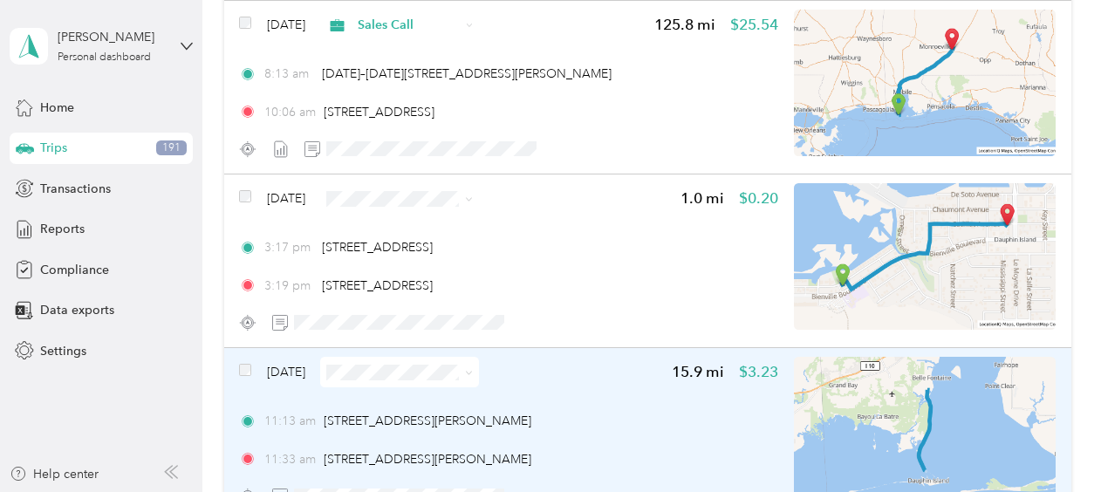
click at [305, 371] on span "Sep 12, 2025" at bounding box center [286, 372] width 38 height 18
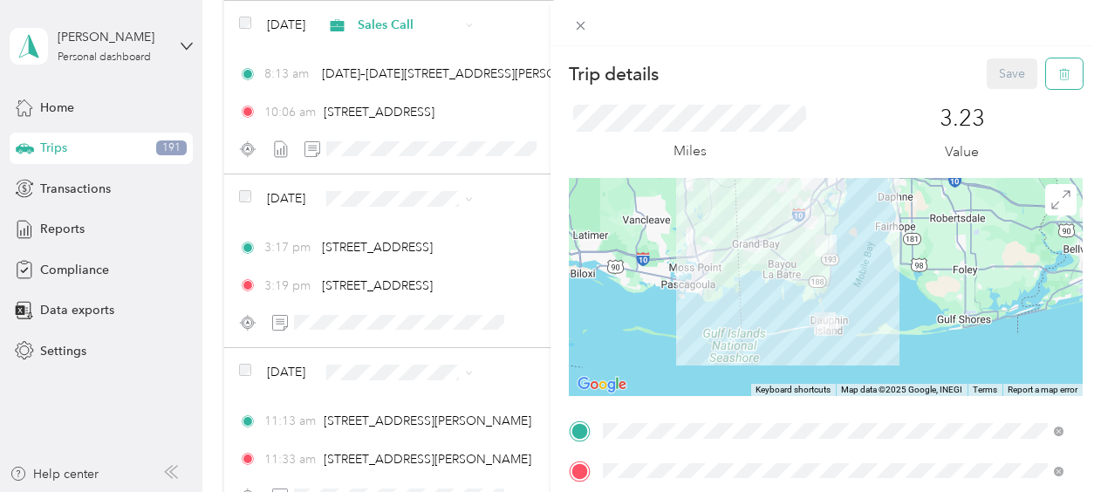
click at [1066, 74] on icon "button" at bounding box center [1066, 74] width 0 height 4
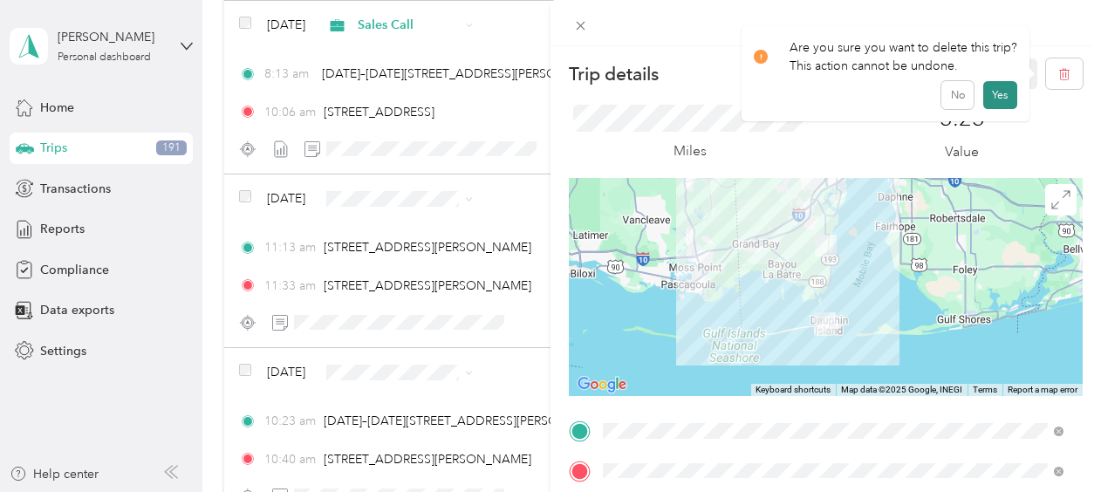
click at [993, 88] on button "Yes" at bounding box center [1001, 95] width 34 height 28
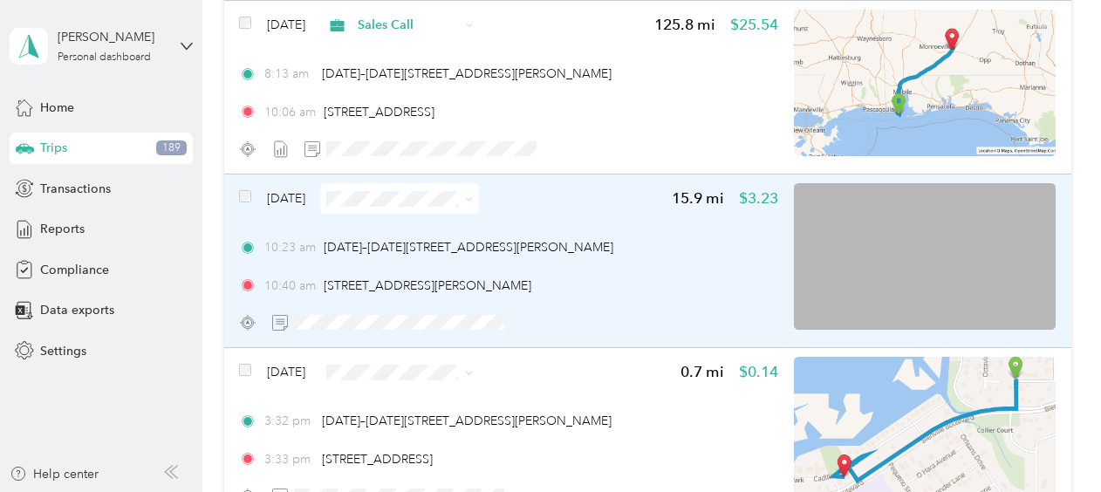
click at [300, 195] on span "Sep 12, 2025" at bounding box center [286, 198] width 38 height 18
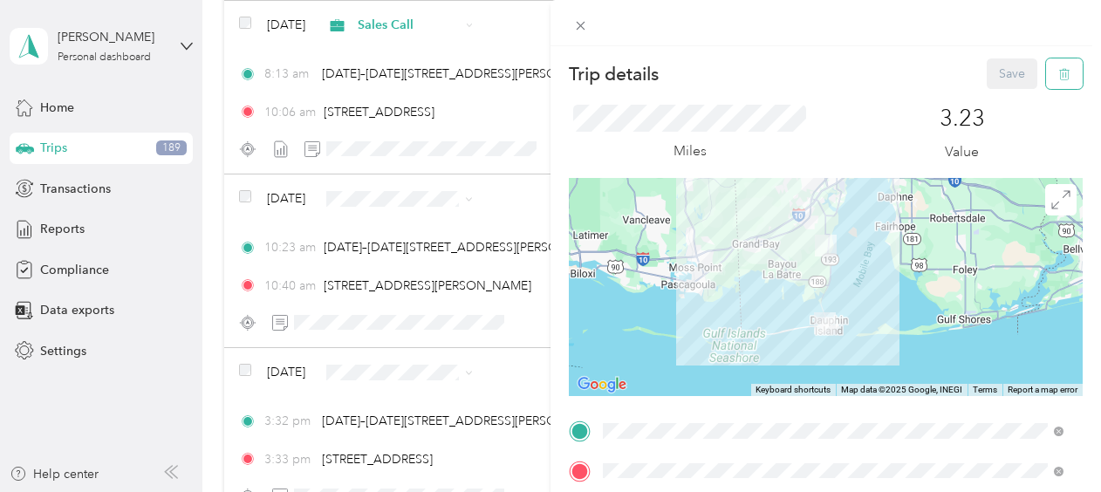
click at [1059, 77] on icon "button" at bounding box center [1065, 74] width 12 height 12
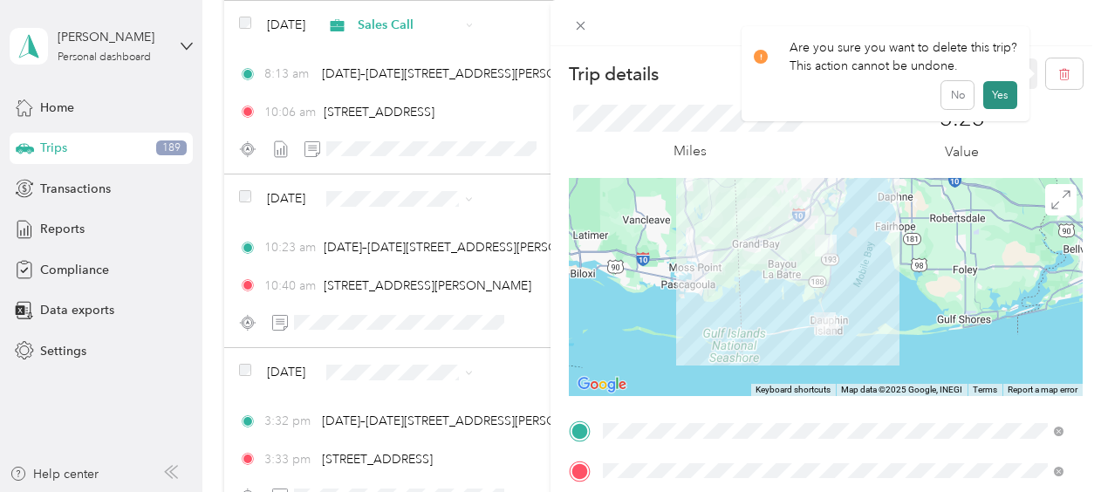
click at [993, 93] on button "Yes" at bounding box center [1001, 95] width 34 height 28
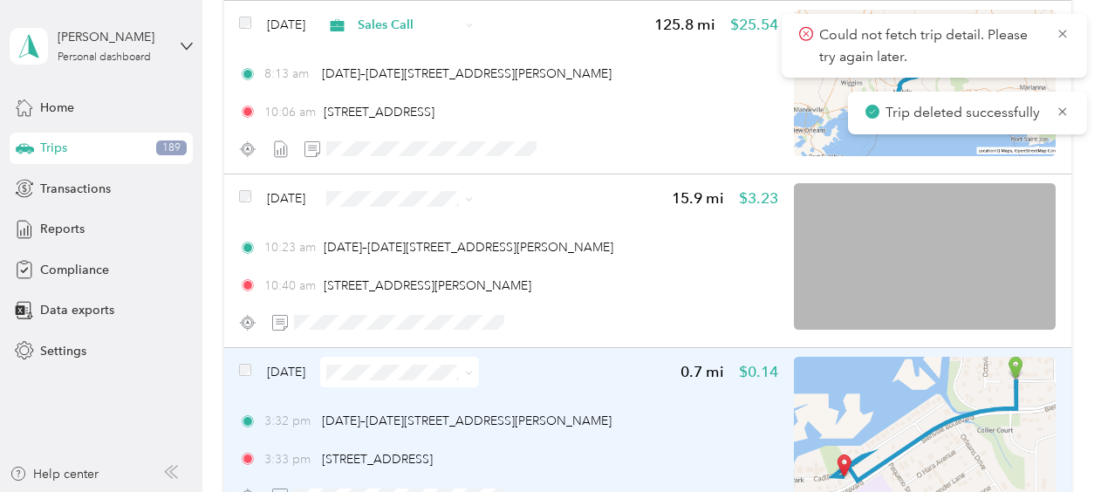
click at [291, 370] on span "Sep 11, 2025" at bounding box center [286, 372] width 38 height 18
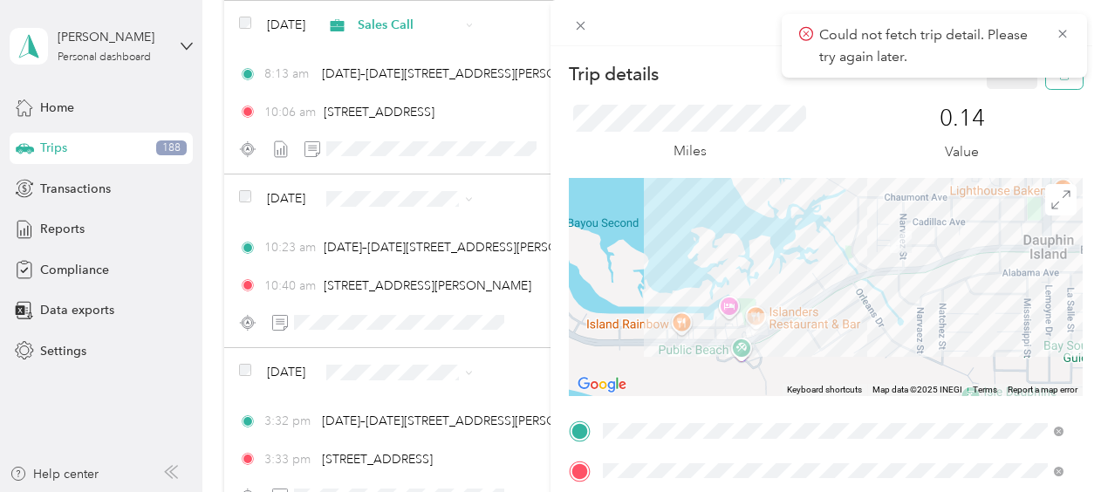
click at [1046, 84] on button "button" at bounding box center [1064, 73] width 37 height 31
click at [995, 91] on button "Yes" at bounding box center [1001, 95] width 34 height 28
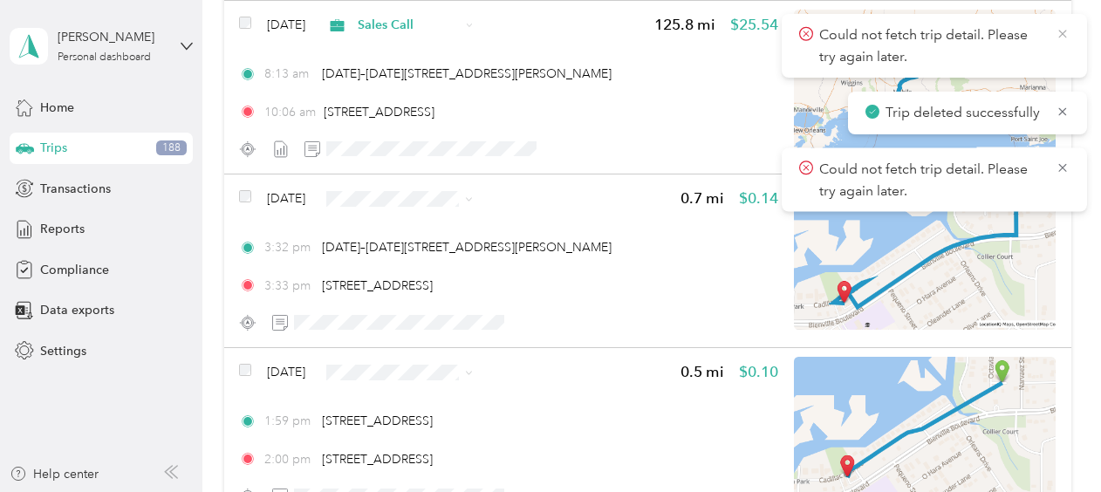
click at [1066, 33] on icon at bounding box center [1063, 34] width 14 height 16
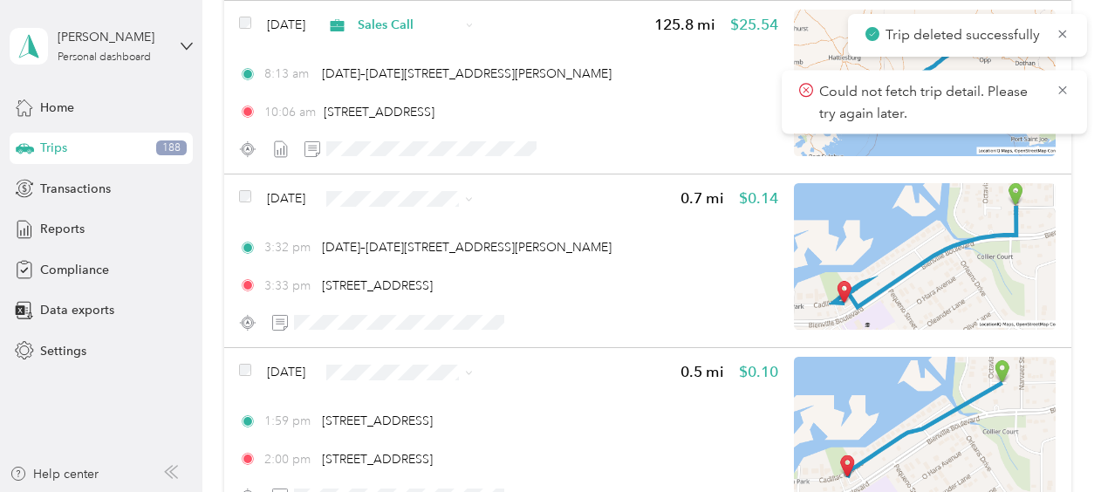
click at [1066, 33] on icon at bounding box center [1063, 34] width 14 height 16
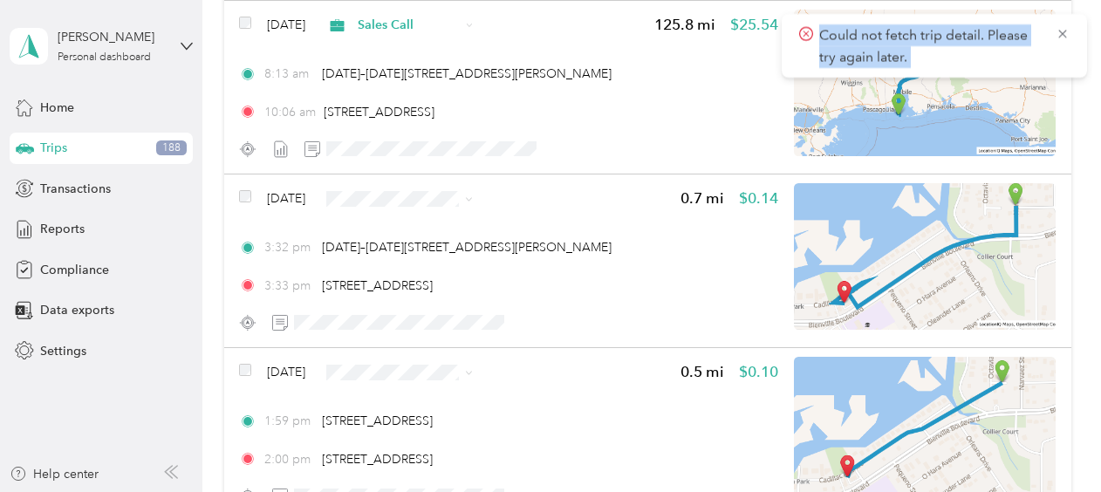
click at [1066, 33] on icon at bounding box center [1063, 34] width 14 height 16
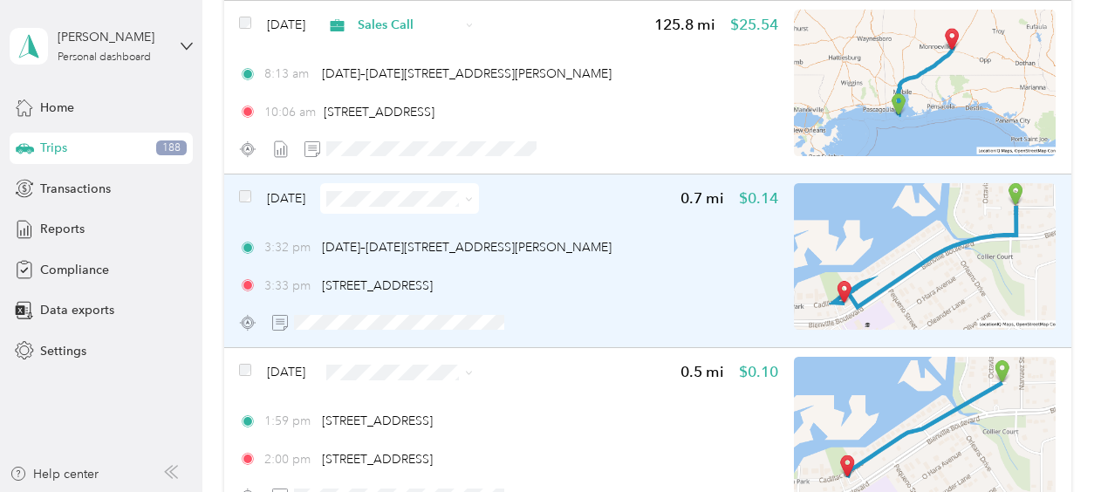
click at [290, 197] on span "Sep 11, 2025" at bounding box center [286, 198] width 38 height 18
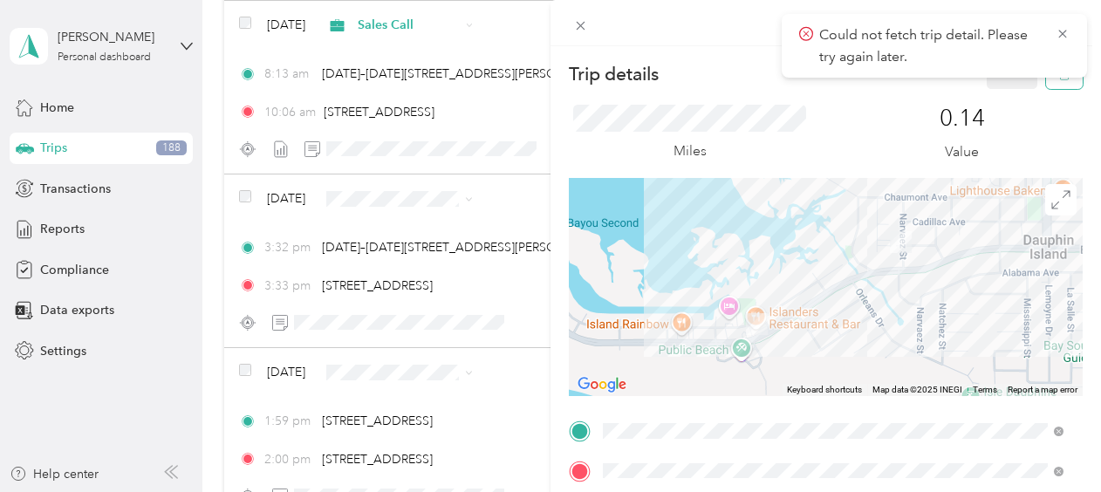
click at [1059, 80] on icon "button" at bounding box center [1064, 74] width 10 height 11
click at [995, 94] on button "Yes" at bounding box center [1001, 95] width 34 height 28
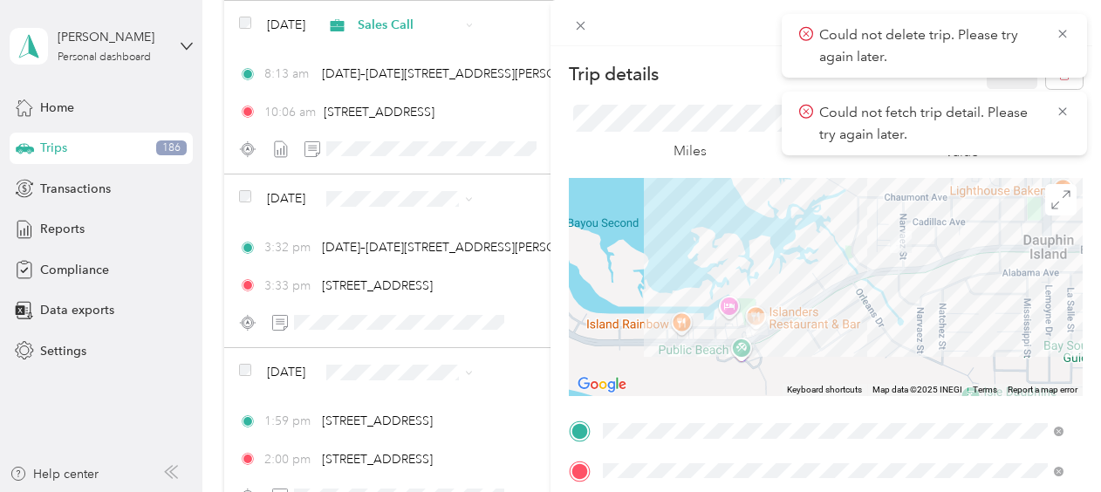
click at [308, 372] on div "Trip details Save This trip cannot be edited because it is either under review,…" at bounding box center [550, 246] width 1101 height 492
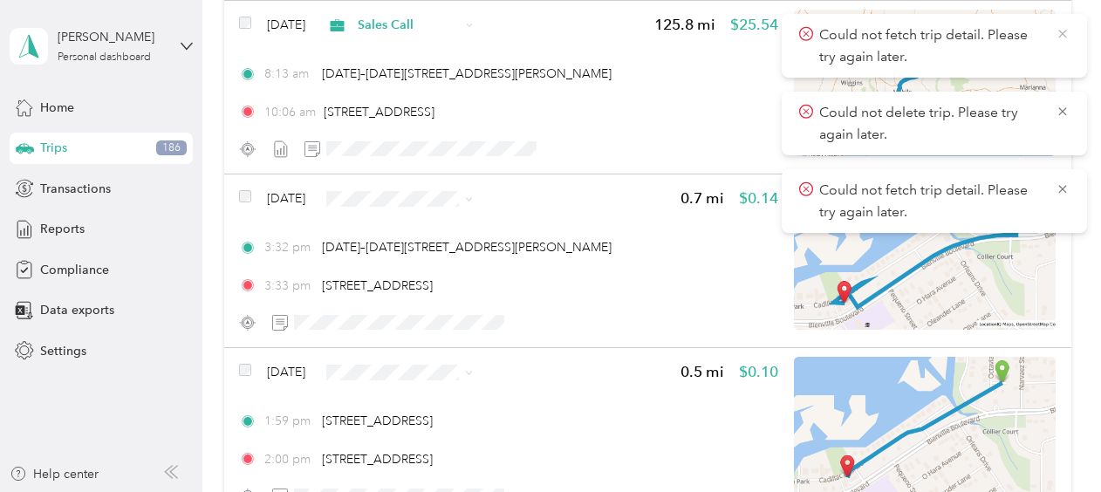
click at [1065, 38] on icon at bounding box center [1063, 34] width 14 height 16
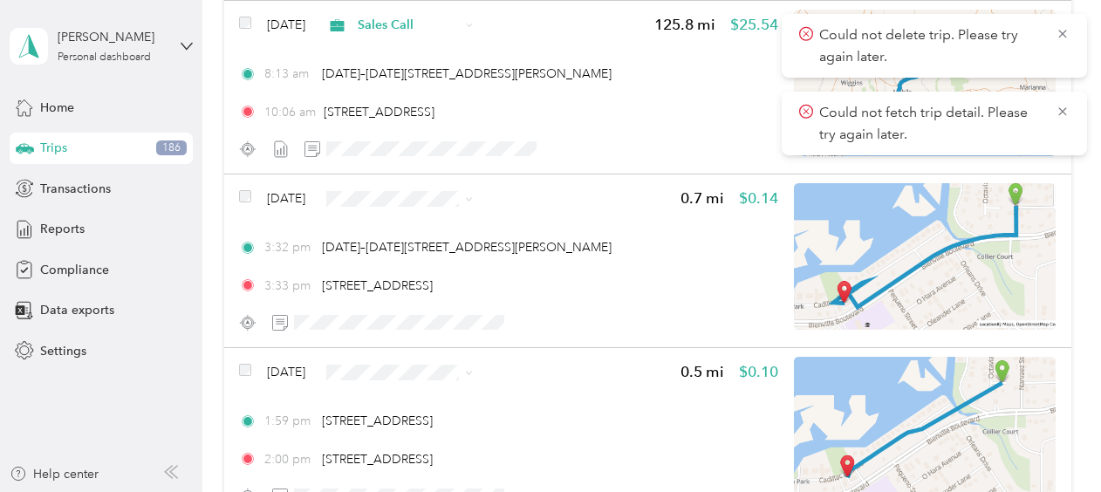
click at [1065, 38] on icon at bounding box center [1063, 34] width 14 height 16
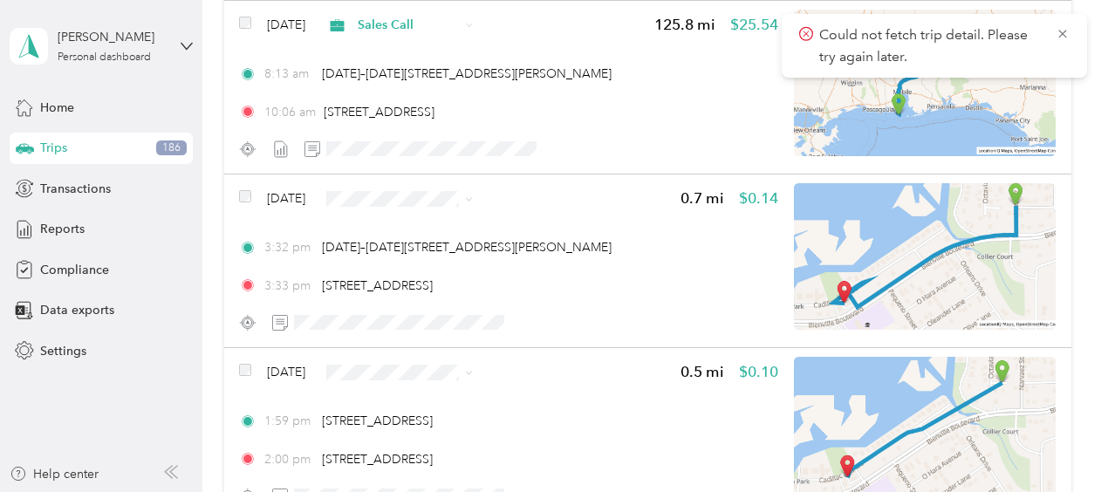
click at [1065, 38] on icon at bounding box center [1063, 34] width 14 height 16
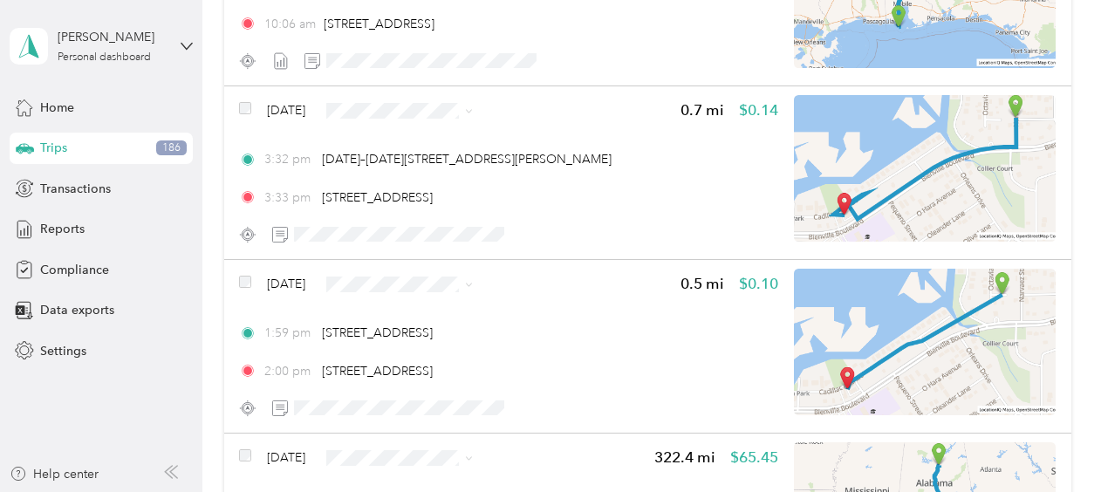
scroll to position [3299, 0]
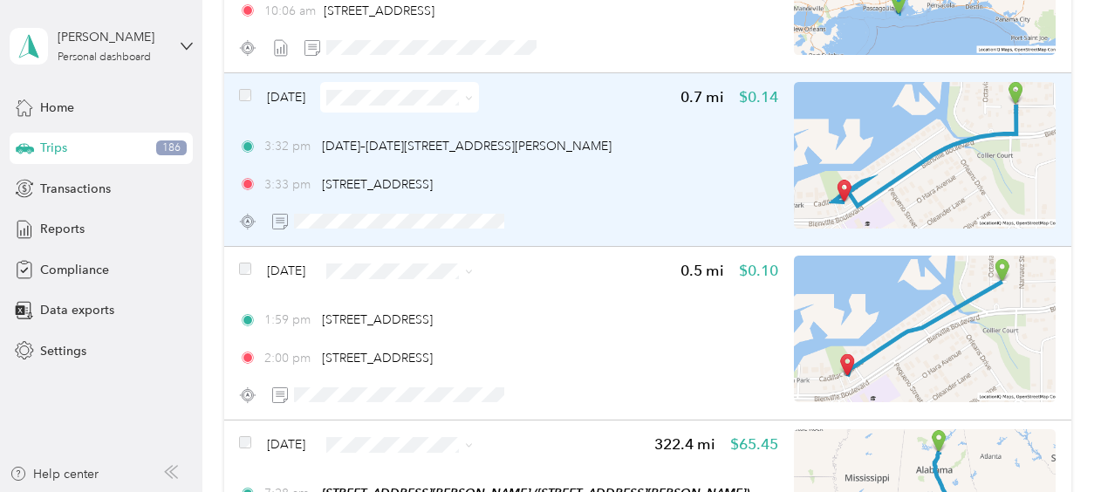
click at [305, 98] on span "Sep 11, 2025" at bounding box center [286, 97] width 38 height 18
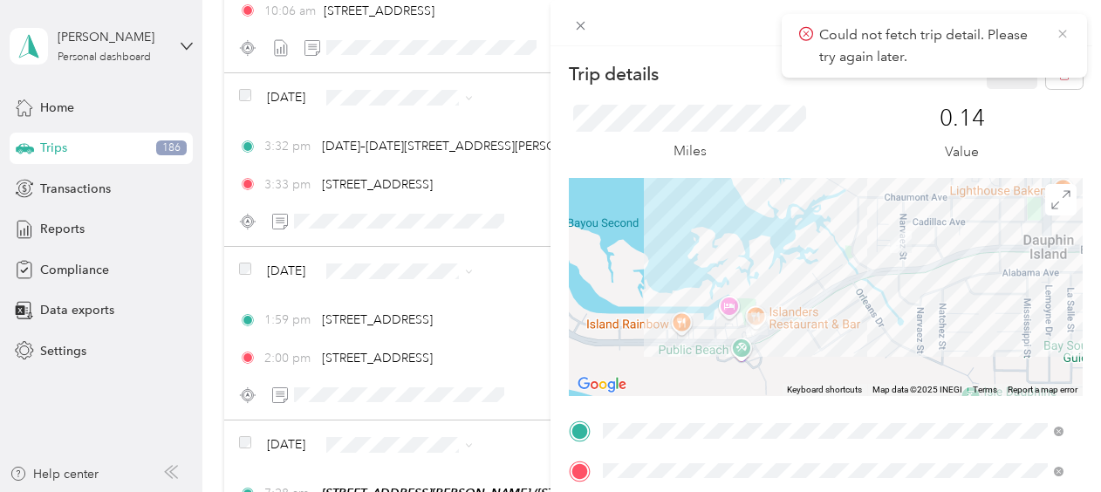
click at [1064, 32] on icon at bounding box center [1063, 34] width 8 height 8
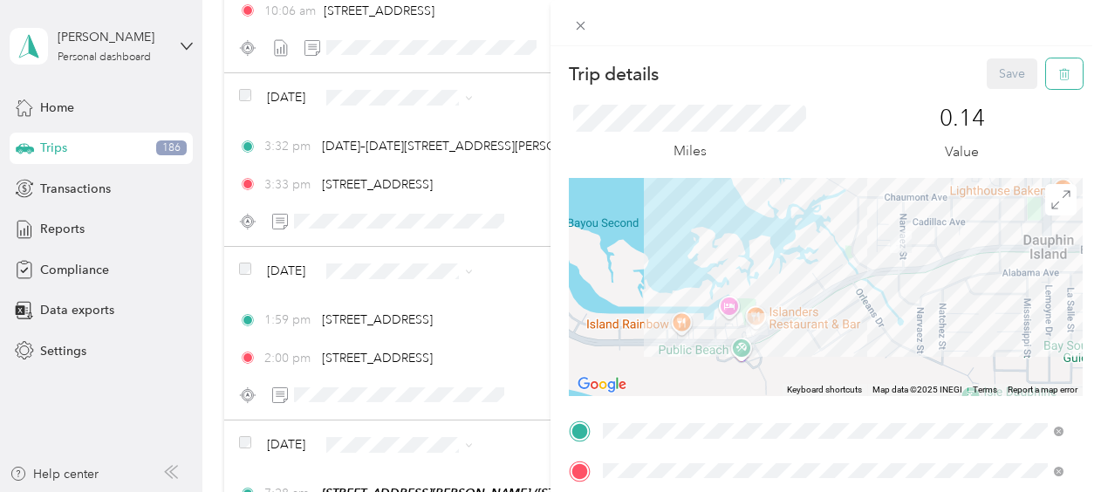
click at [1059, 66] on button "button" at bounding box center [1064, 73] width 37 height 31
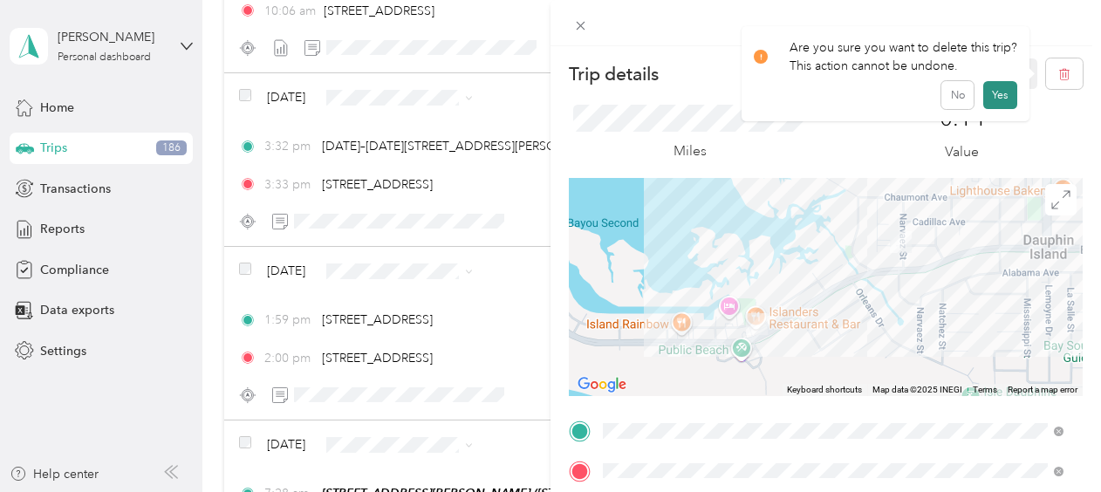
click at [993, 86] on button "Yes" at bounding box center [1001, 95] width 34 height 28
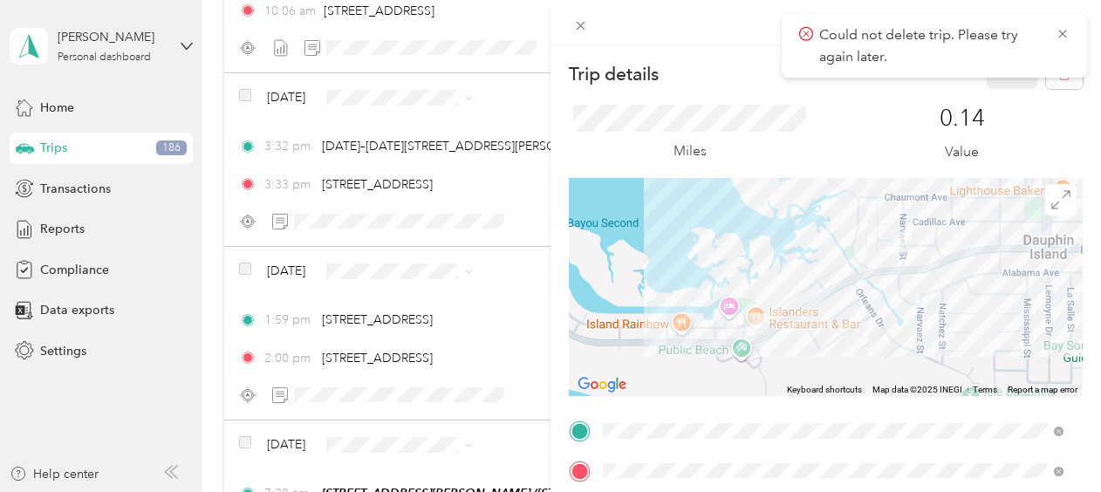
click at [284, 272] on div "Trip details Save This trip cannot be edited because it is either under review,…" at bounding box center [550, 246] width 1101 height 492
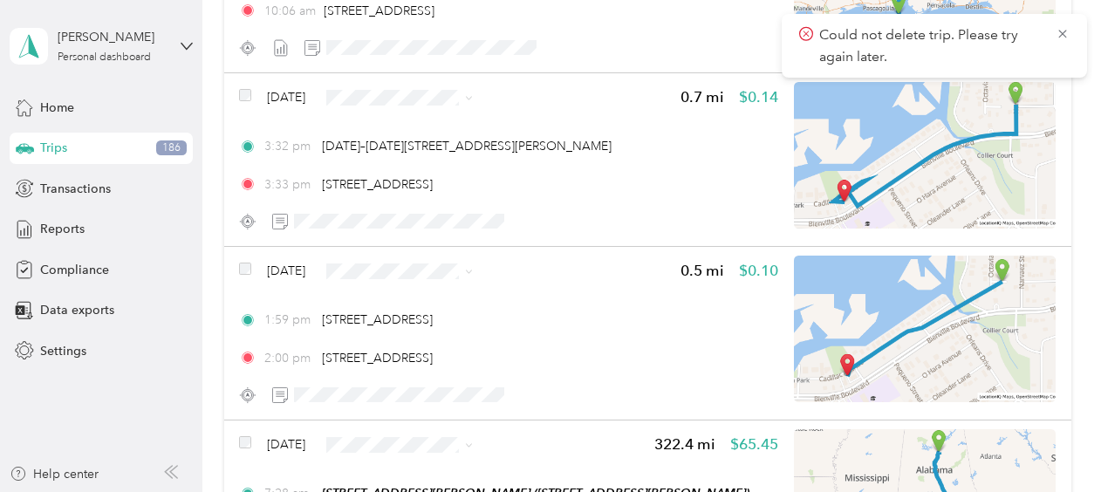
click at [284, 272] on span "[DATE]" at bounding box center [286, 271] width 38 height 18
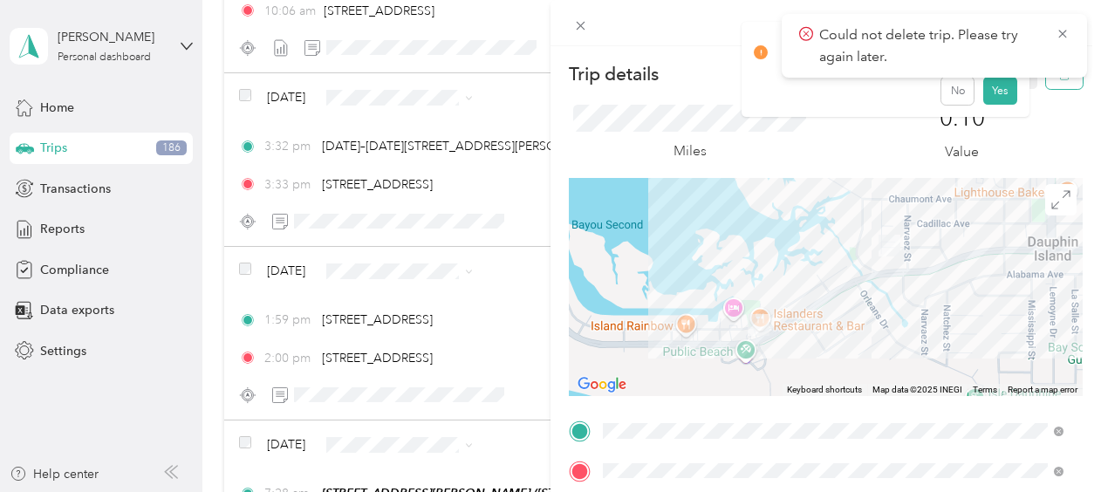
click at [1046, 85] on button "button" at bounding box center [1064, 73] width 37 height 31
click at [1005, 96] on button "Yes" at bounding box center [1001, 95] width 34 height 28
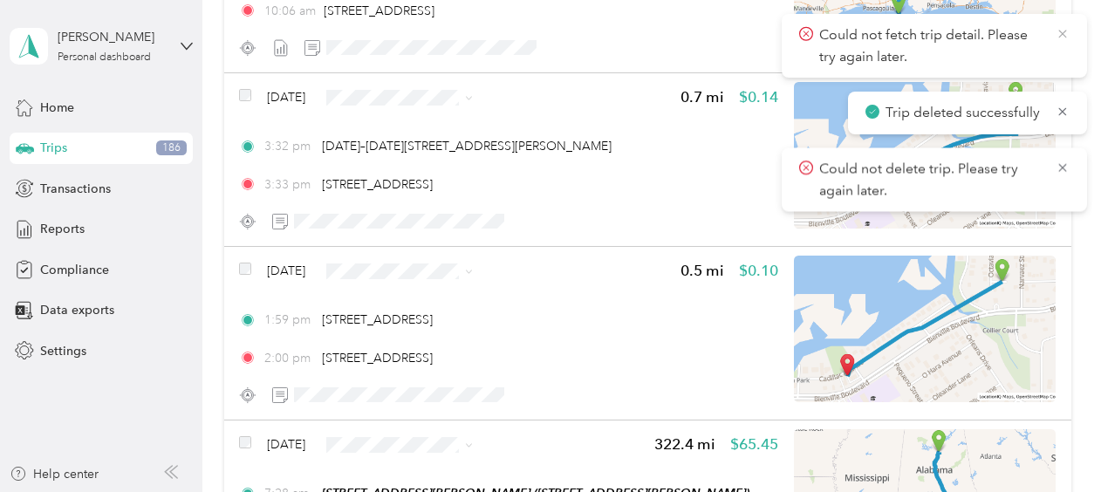
click at [1059, 36] on icon at bounding box center [1063, 34] width 14 height 16
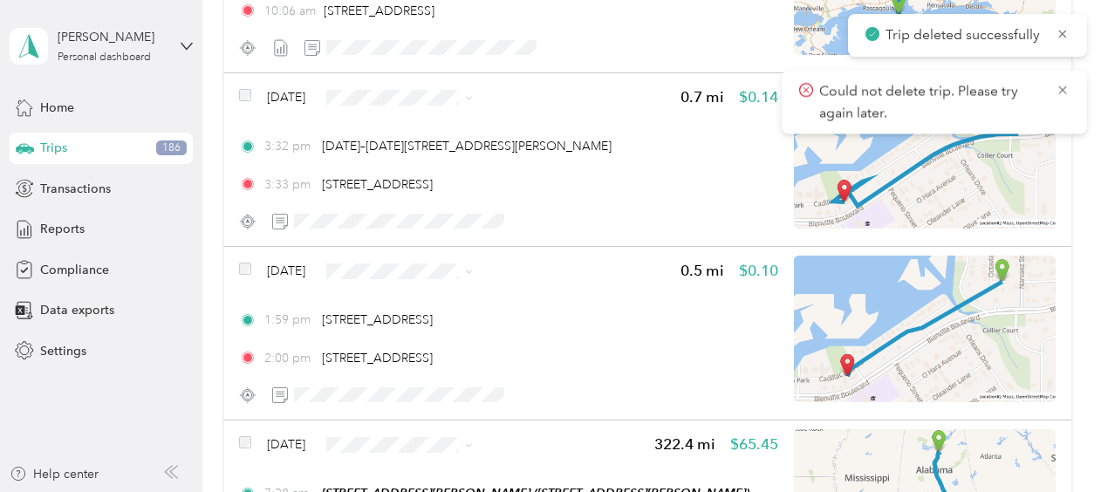
click at [1059, 36] on icon at bounding box center [1063, 34] width 14 height 16
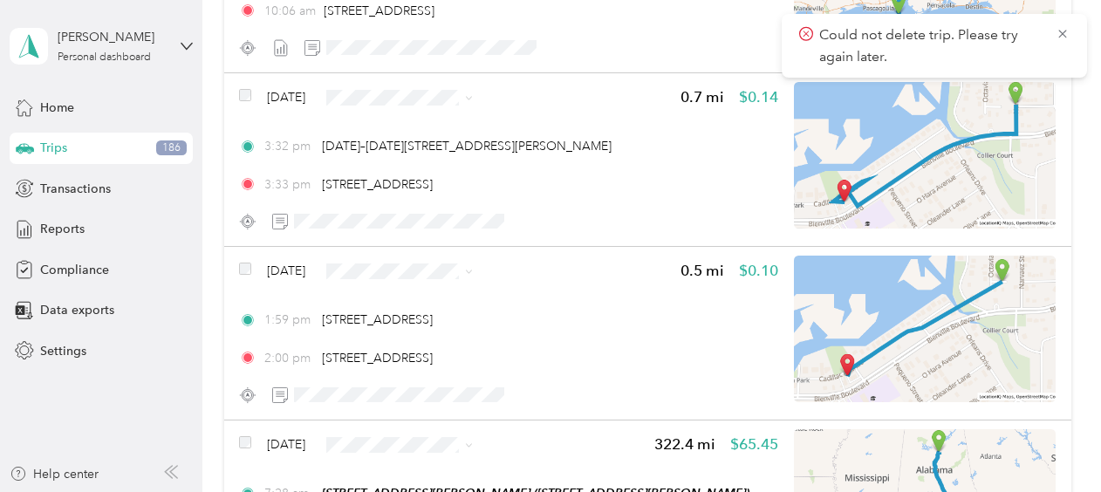
click at [1059, 36] on icon at bounding box center [1063, 34] width 14 height 16
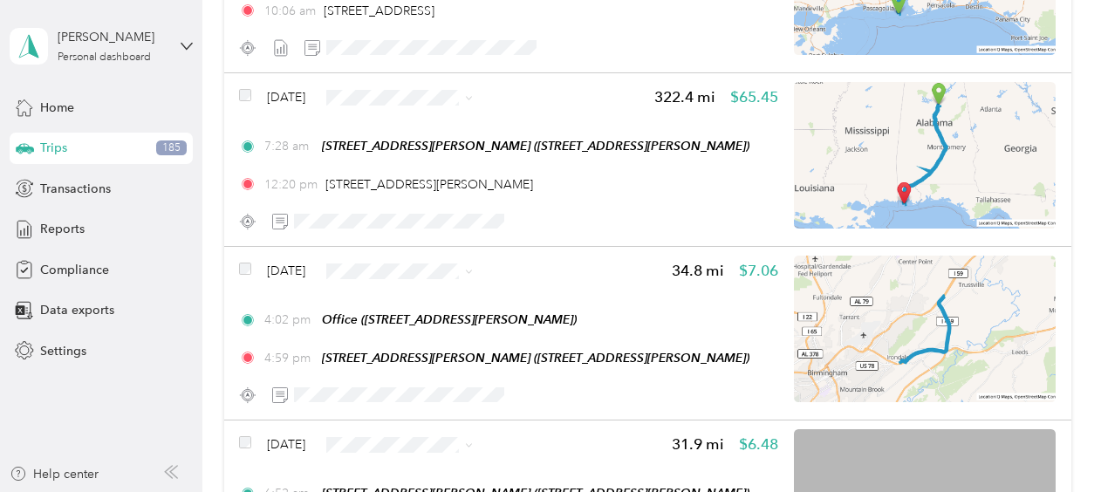
click at [415, 134] on li "Sales Call" at bounding box center [433, 128] width 159 height 31
click at [403, 307] on li "Sales Call" at bounding box center [426, 303] width 159 height 31
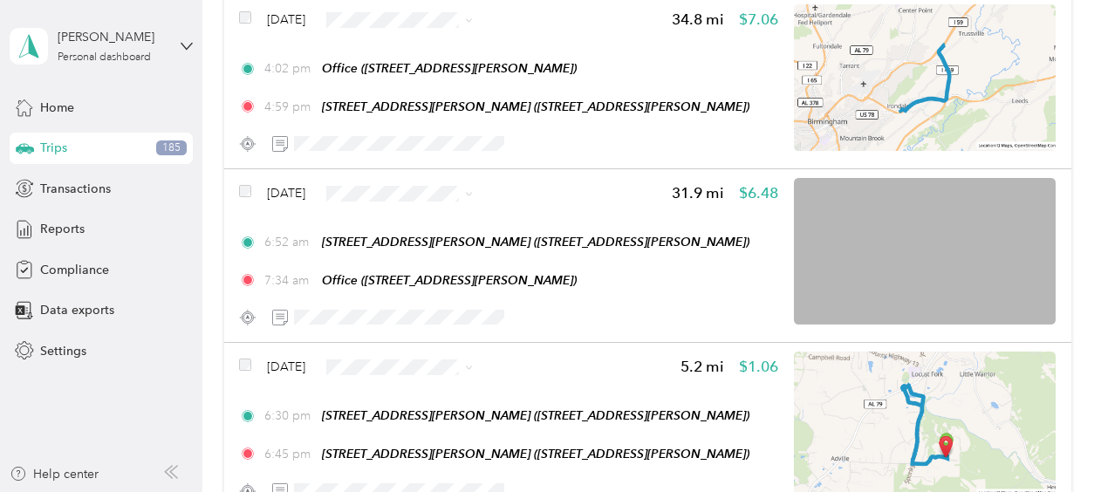
scroll to position [3569, 0]
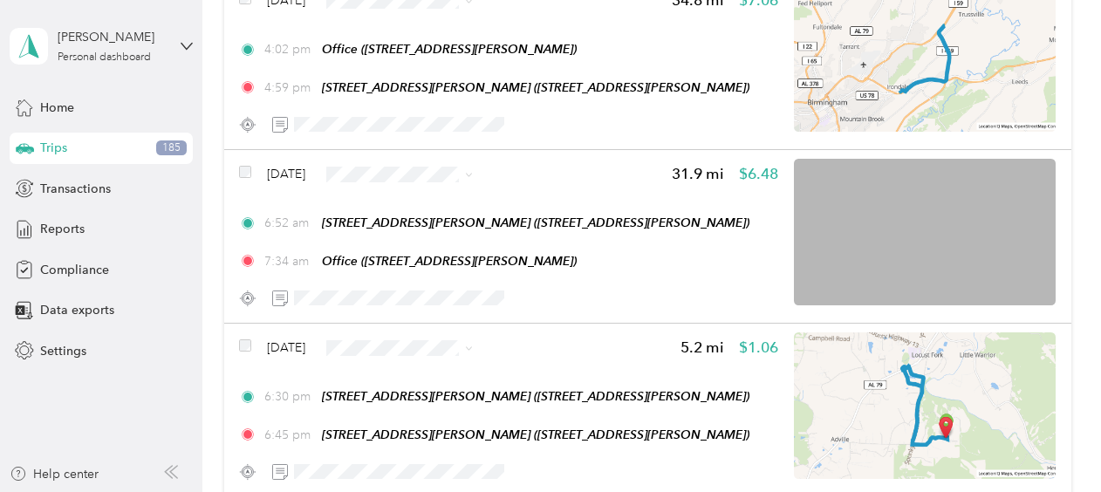
click at [401, 202] on span "Sales Call" at bounding box center [443, 198] width 104 height 18
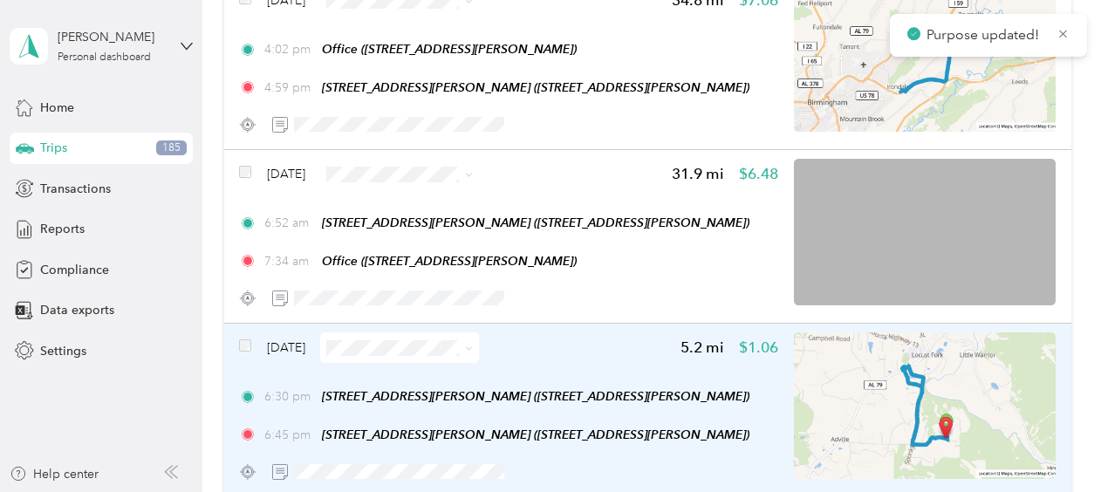
click at [283, 346] on span "[DATE]" at bounding box center [286, 348] width 38 height 18
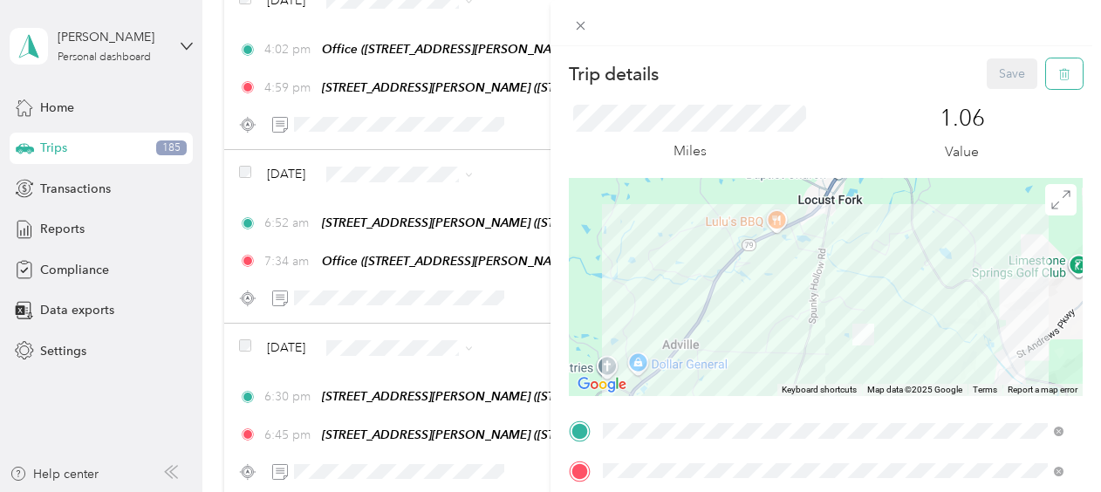
click at [1059, 73] on icon "button" at bounding box center [1065, 74] width 12 height 12
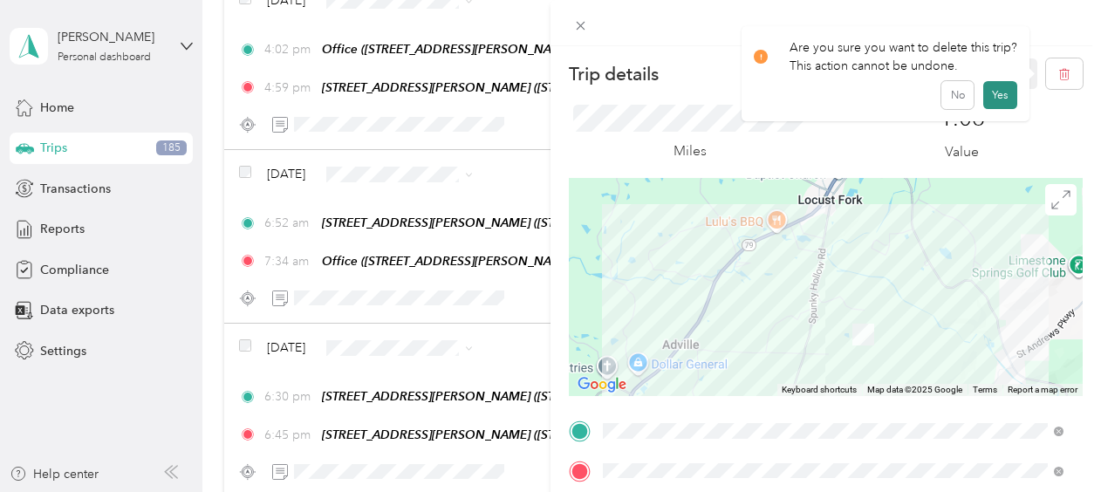
click at [993, 99] on button "Yes" at bounding box center [1001, 95] width 34 height 28
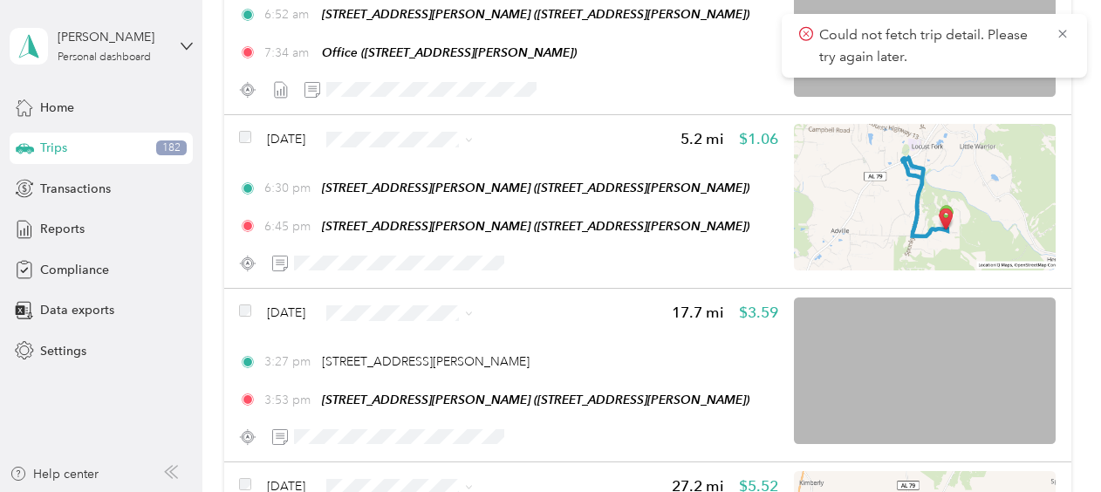
scroll to position [3765, 0]
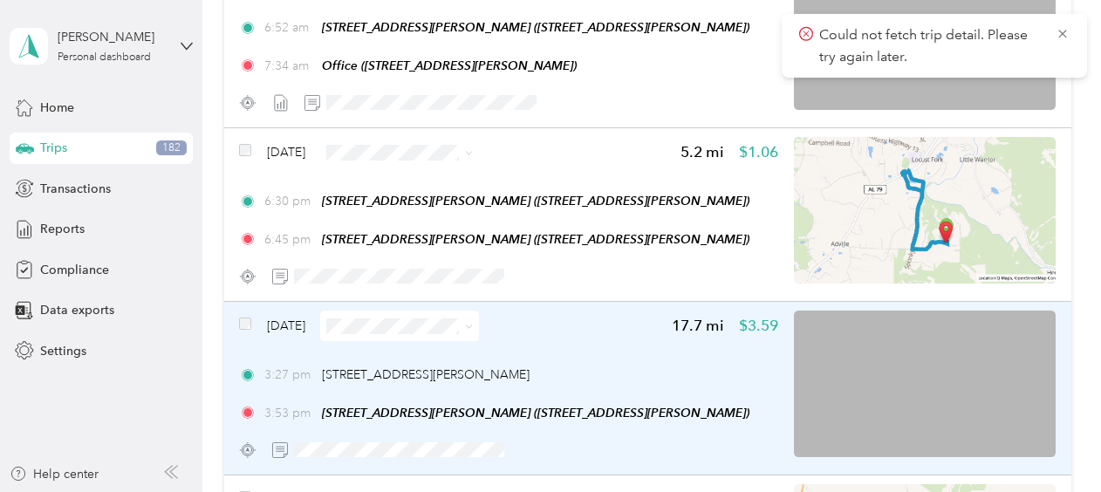
click at [282, 326] on span "[DATE]" at bounding box center [286, 326] width 38 height 18
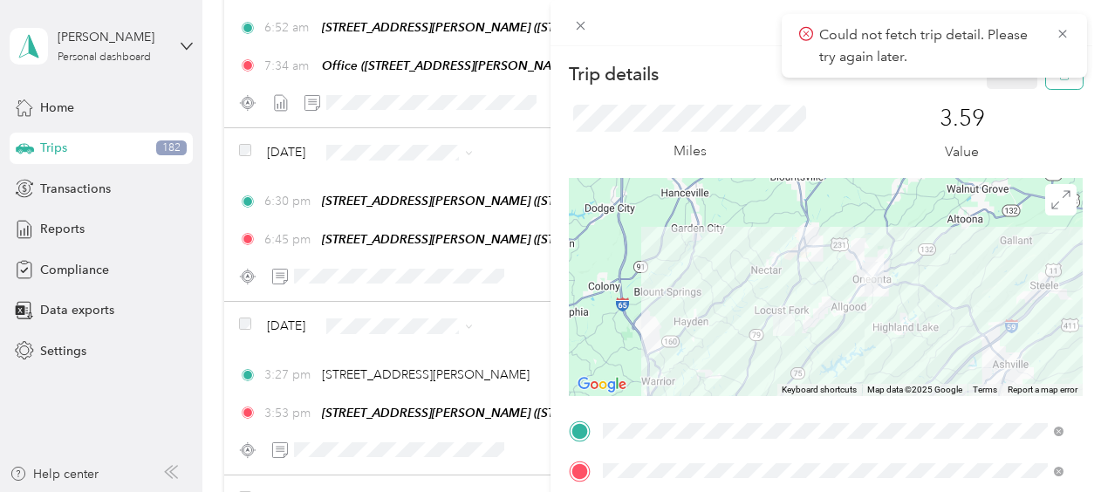
click at [1046, 80] on button "button" at bounding box center [1064, 73] width 37 height 31
click at [994, 98] on button "Yes" at bounding box center [1001, 95] width 34 height 28
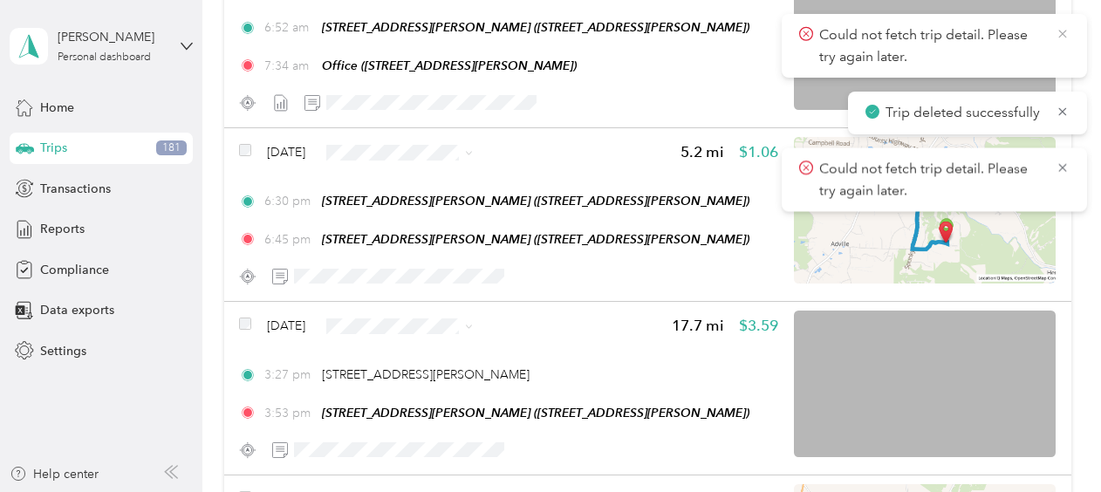
click at [1063, 28] on icon at bounding box center [1063, 34] width 14 height 16
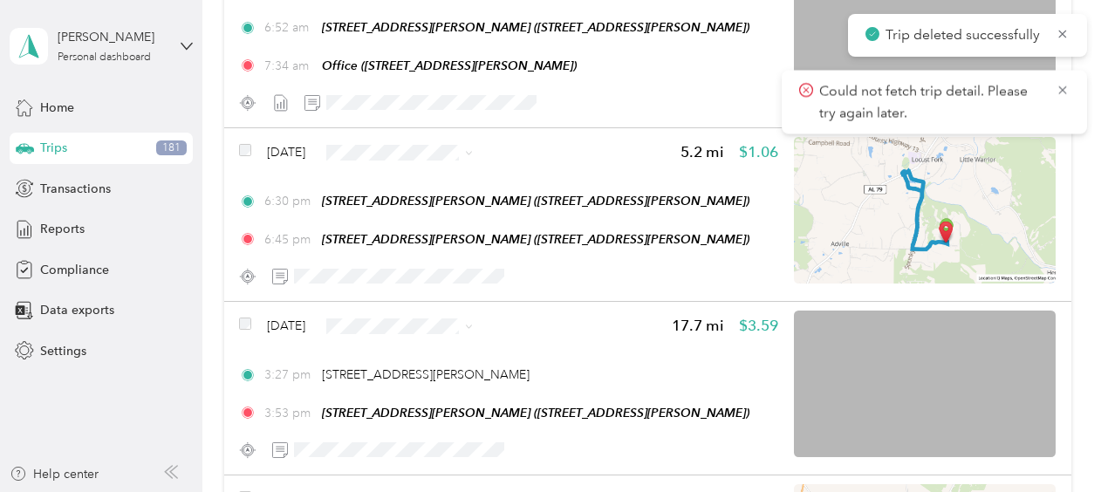
click at [1063, 28] on icon at bounding box center [1063, 34] width 14 height 16
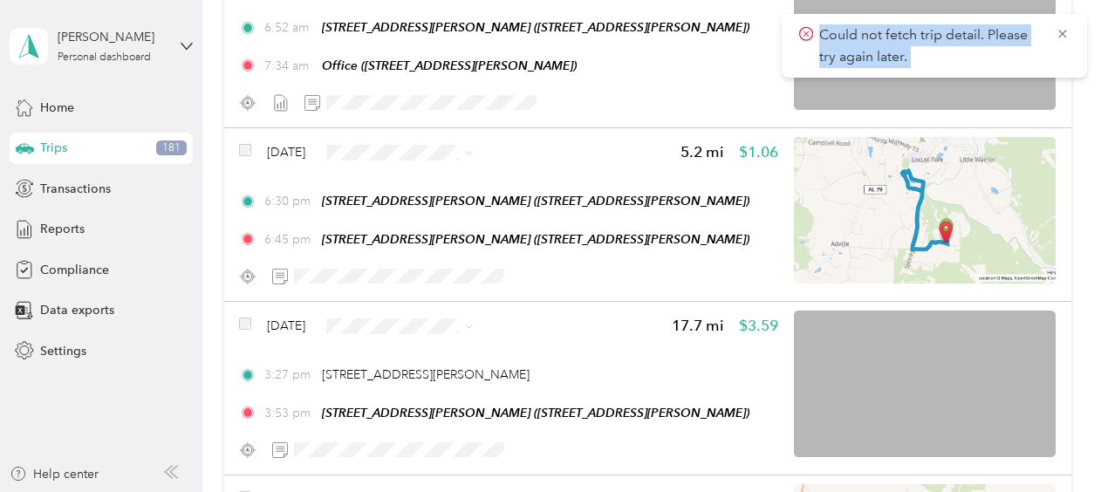
click at [1063, 28] on icon at bounding box center [1063, 34] width 14 height 16
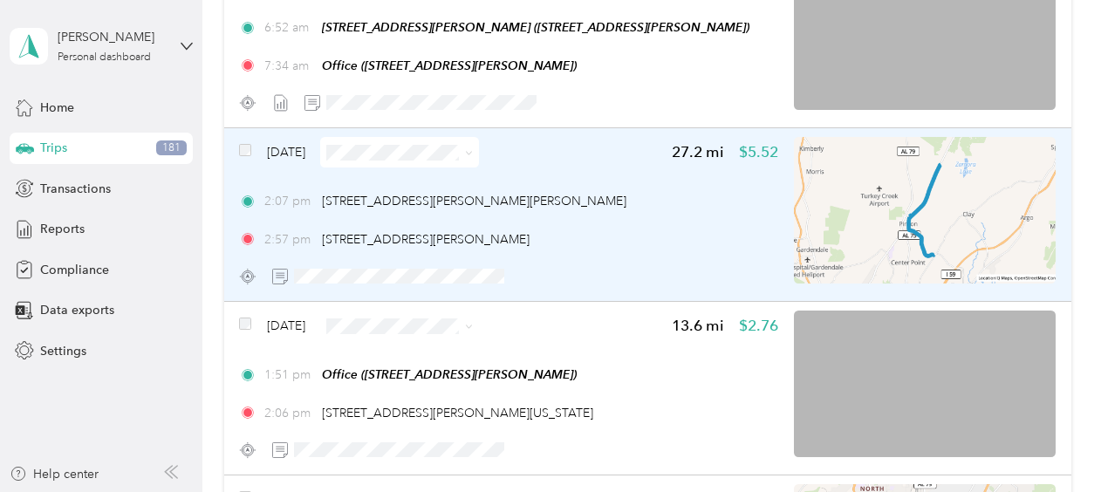
click at [292, 146] on span "[DATE]" at bounding box center [286, 152] width 38 height 18
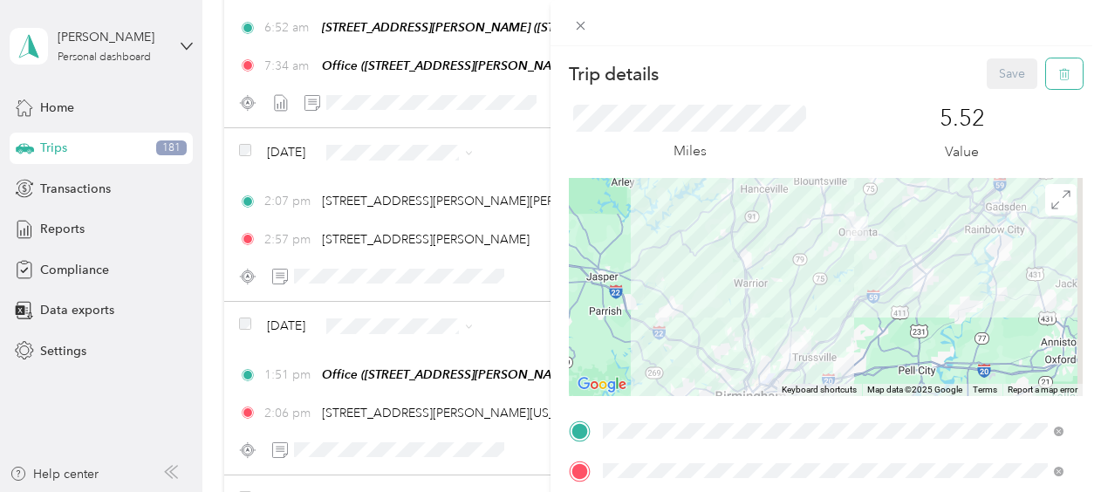
click at [1058, 75] on button "button" at bounding box center [1064, 73] width 37 height 31
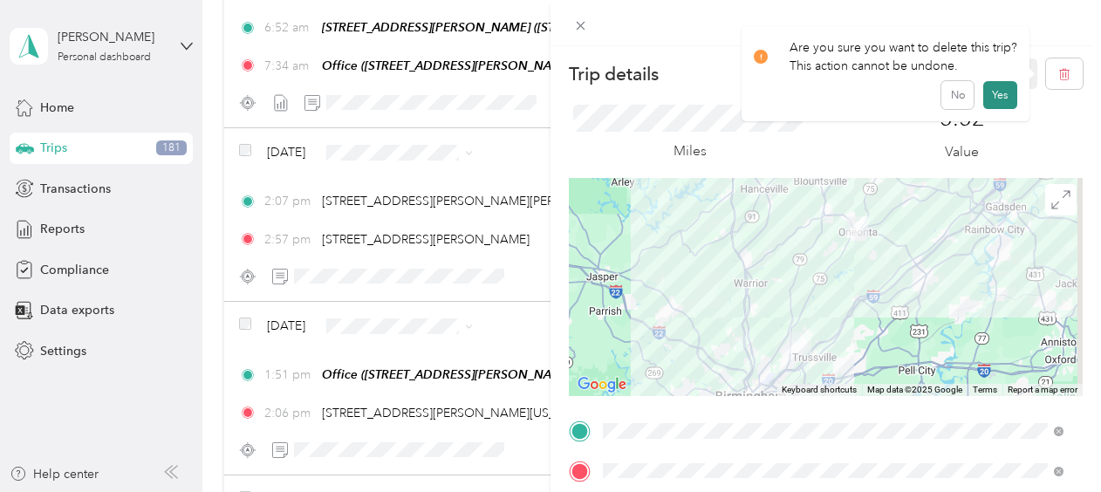
click at [1011, 98] on button "Yes" at bounding box center [1001, 95] width 34 height 28
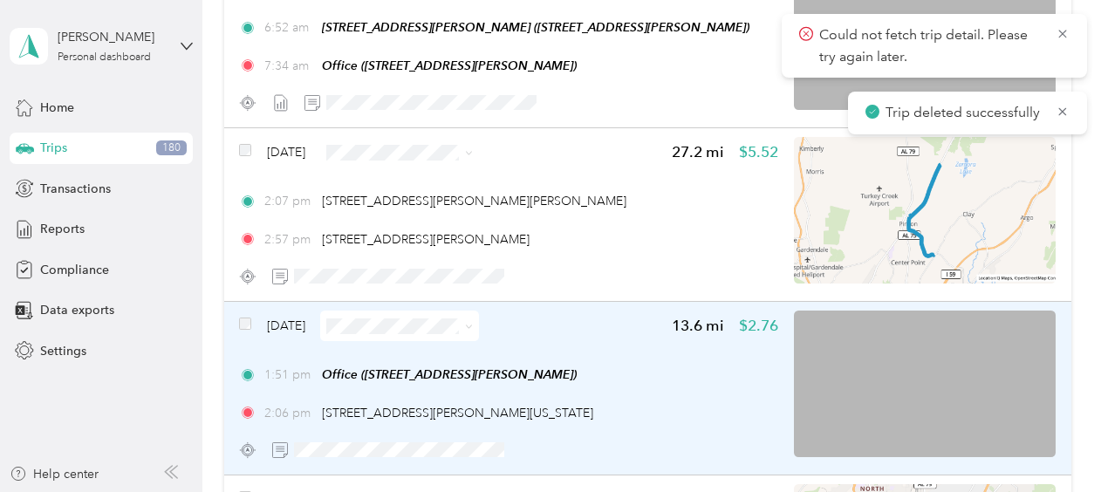
click at [388, 316] on span at bounding box center [399, 326] width 159 height 31
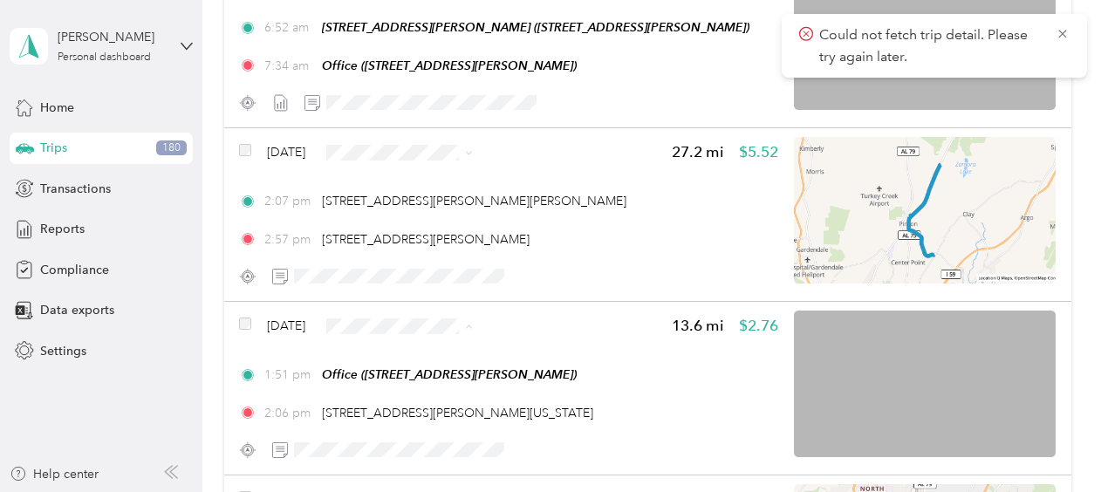
click at [404, 353] on span "Sales Call" at bounding box center [443, 357] width 104 height 18
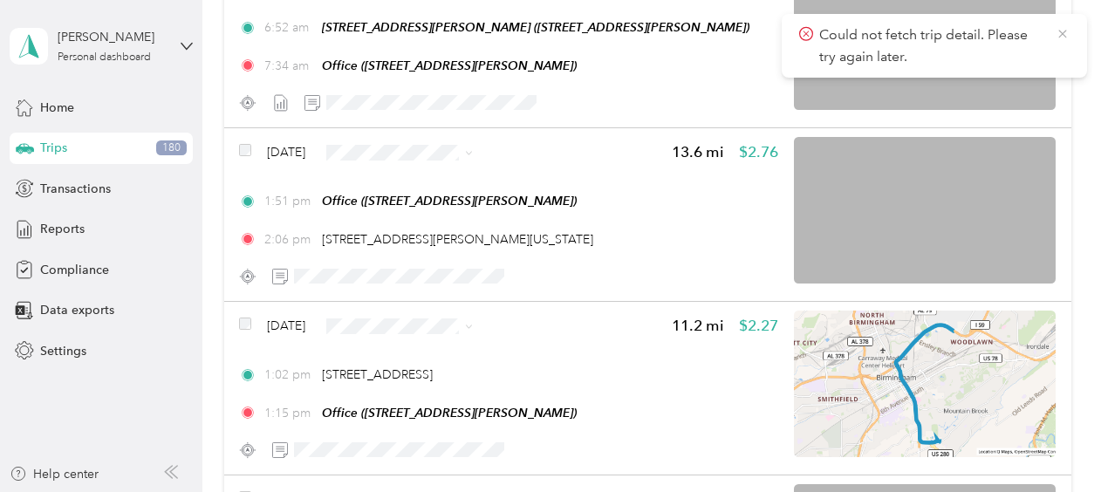
click at [1068, 31] on icon at bounding box center [1063, 34] width 14 height 16
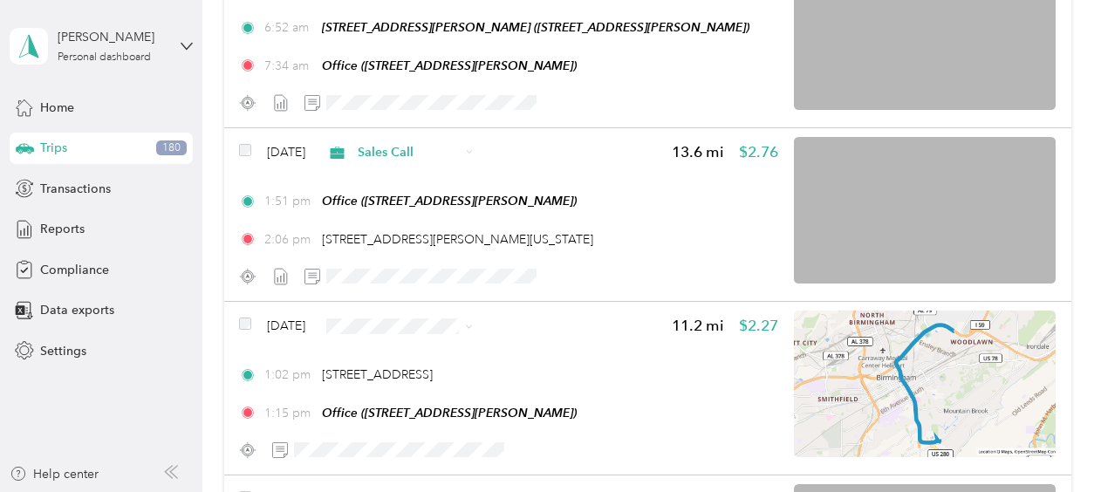
scroll to position [3778, 0]
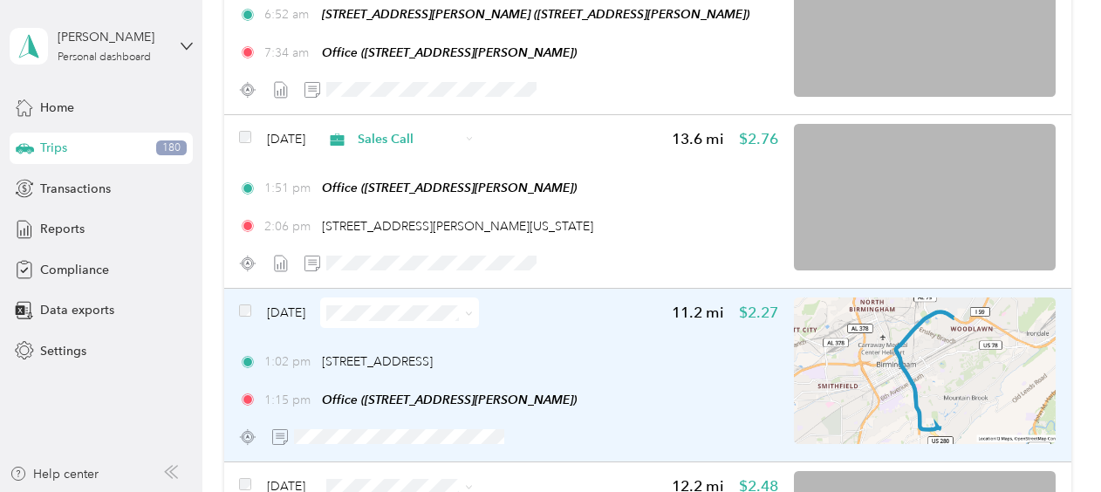
click at [372, 321] on span at bounding box center [399, 313] width 159 height 31
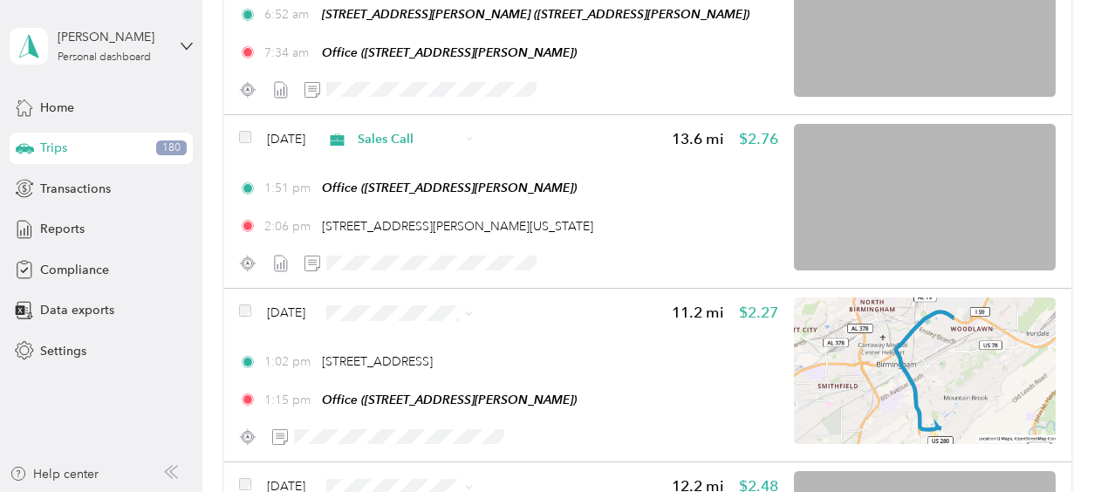
click at [388, 340] on span "Sales Call" at bounding box center [427, 342] width 134 height 18
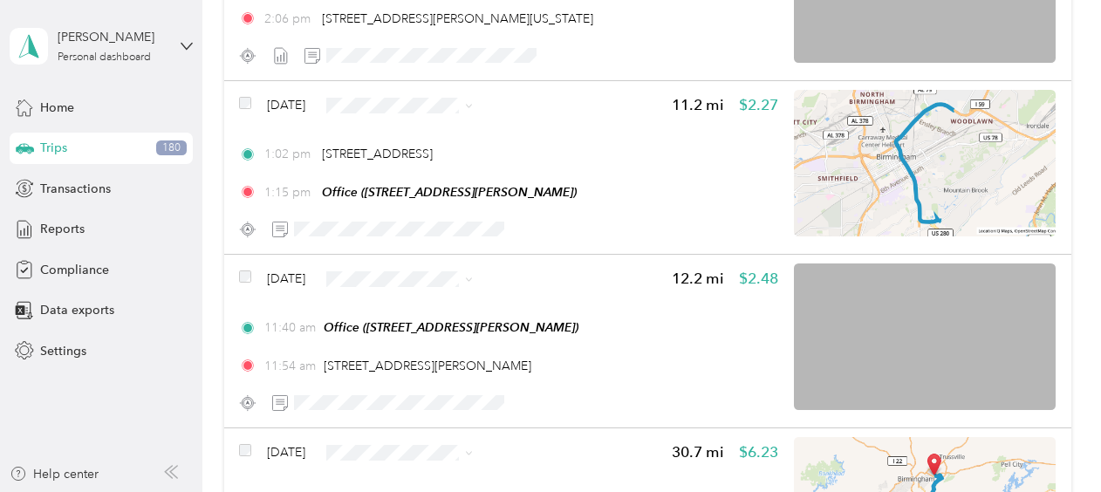
scroll to position [3999, 0]
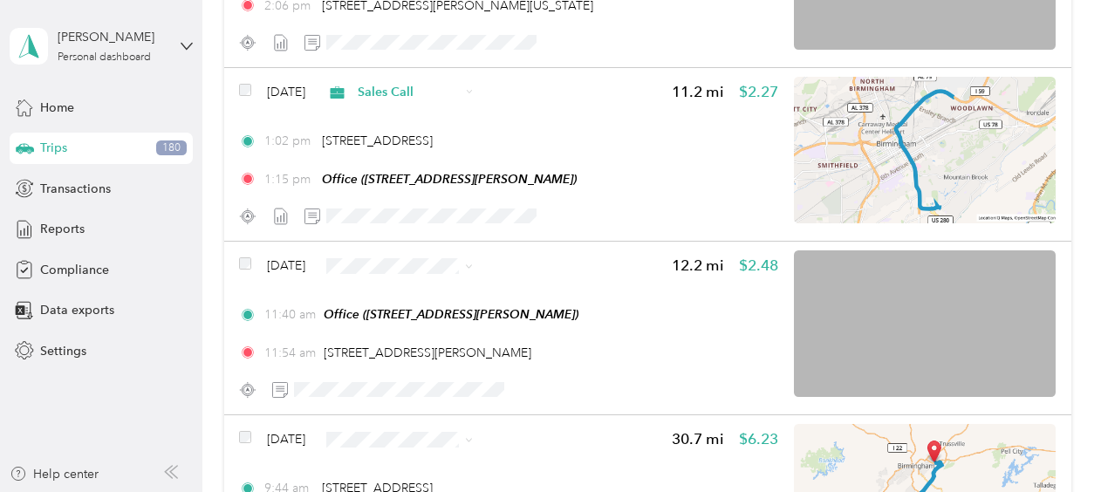
click at [403, 304] on ol "Sales Call Personal" at bounding box center [426, 308] width 159 height 61
click at [415, 377] on span "Sales Call" at bounding box center [443, 376] width 104 height 18
click at [384, 289] on span "Sales Call" at bounding box center [427, 296] width 134 height 18
click at [384, 289] on div "Sep 8, 2025 12.2 mi $2.48 11:40 am Office (517 Deering St, Irondale, AL) 11:54 …" at bounding box center [508, 327] width 539 height 154
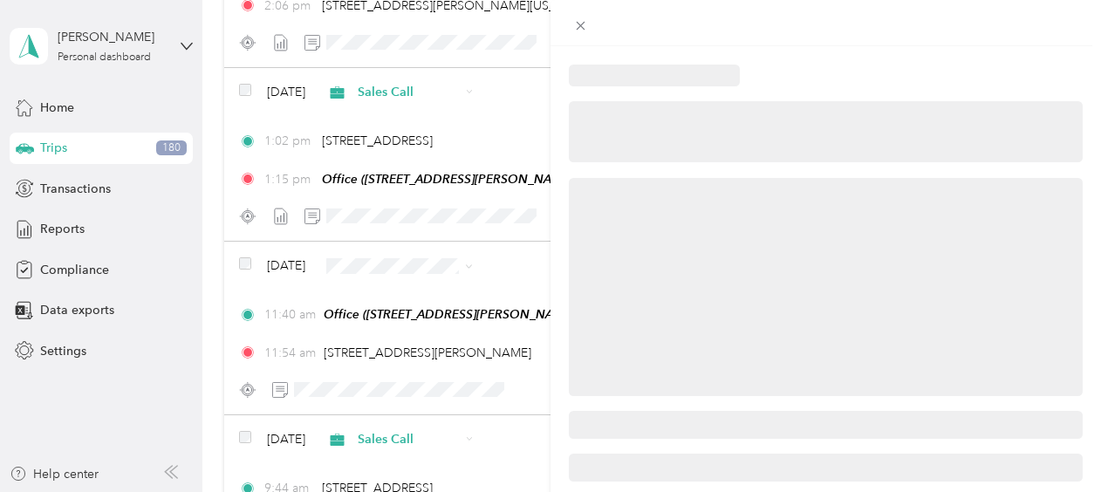
click at [384, 289] on div at bounding box center [550, 246] width 1101 height 492
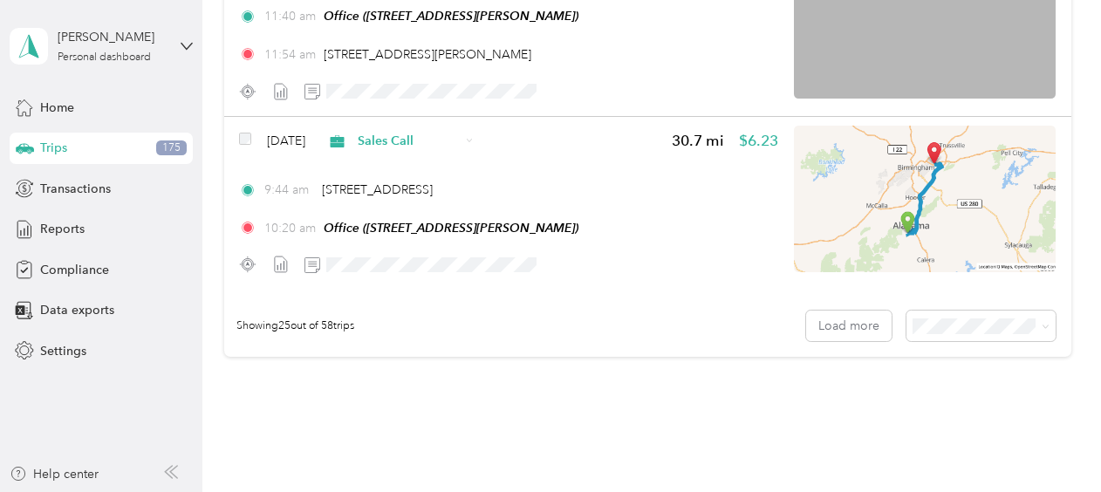
scroll to position [4303, 0]
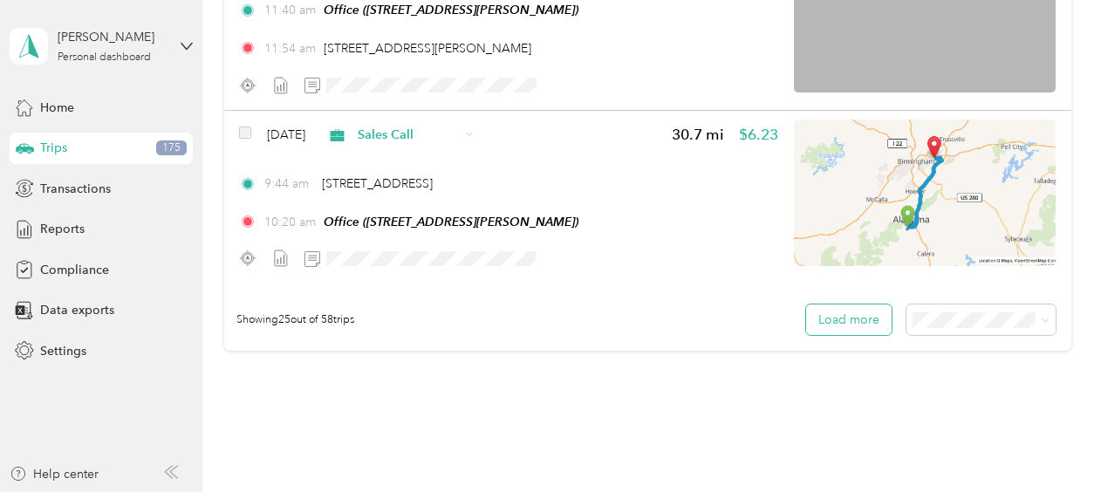
click at [861, 319] on button "Load more" at bounding box center [849, 320] width 86 height 31
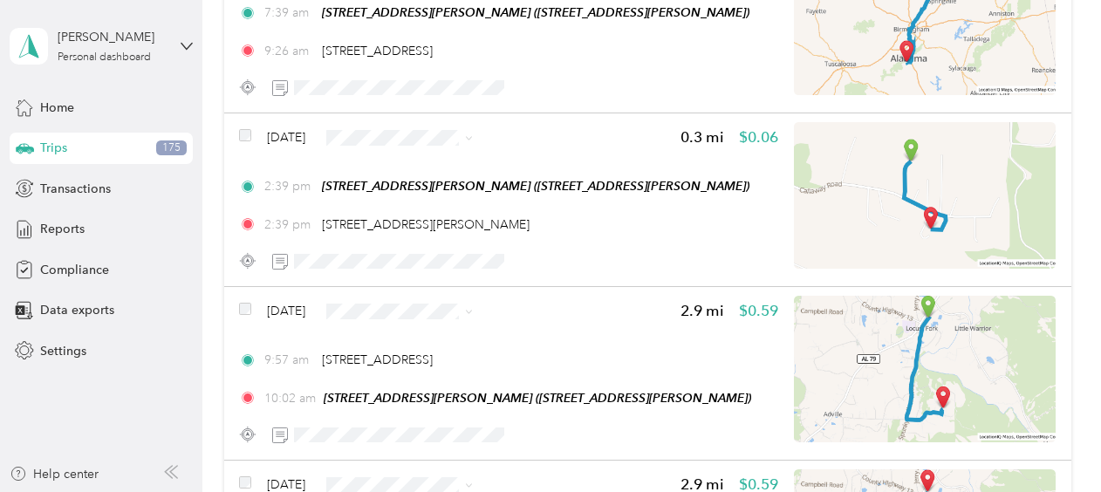
scroll to position [4707, 0]
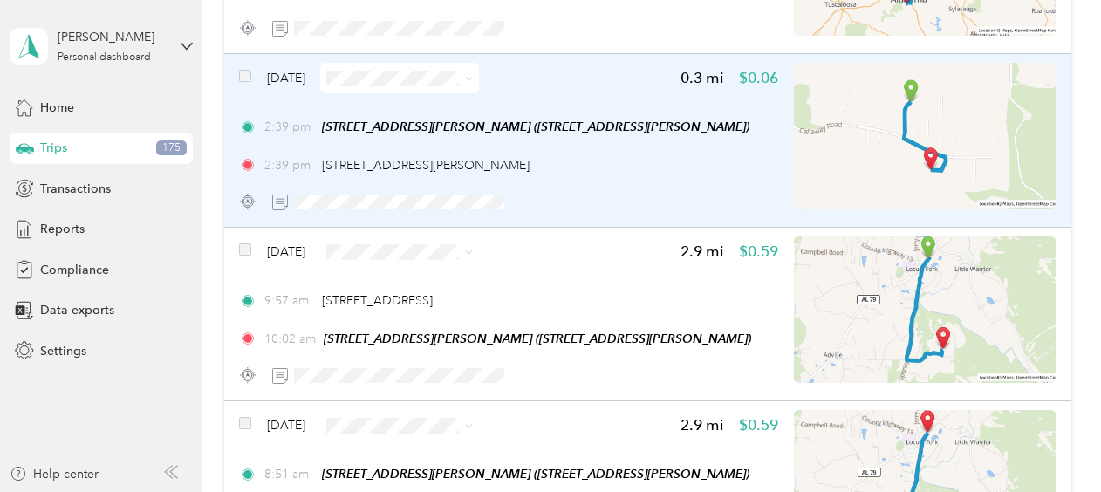
click at [305, 72] on span "[DATE]" at bounding box center [286, 78] width 38 height 18
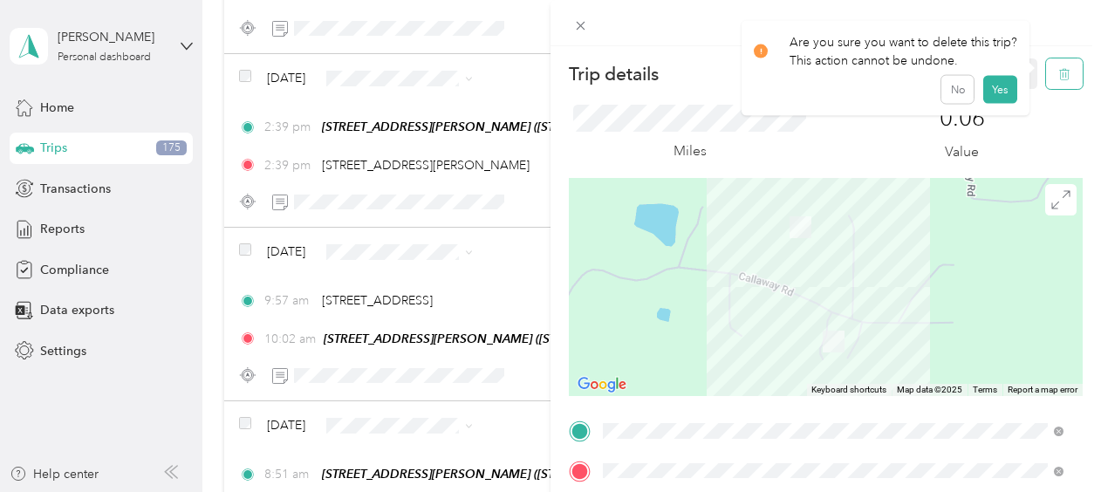
click at [1059, 72] on icon "button" at bounding box center [1065, 74] width 12 height 12
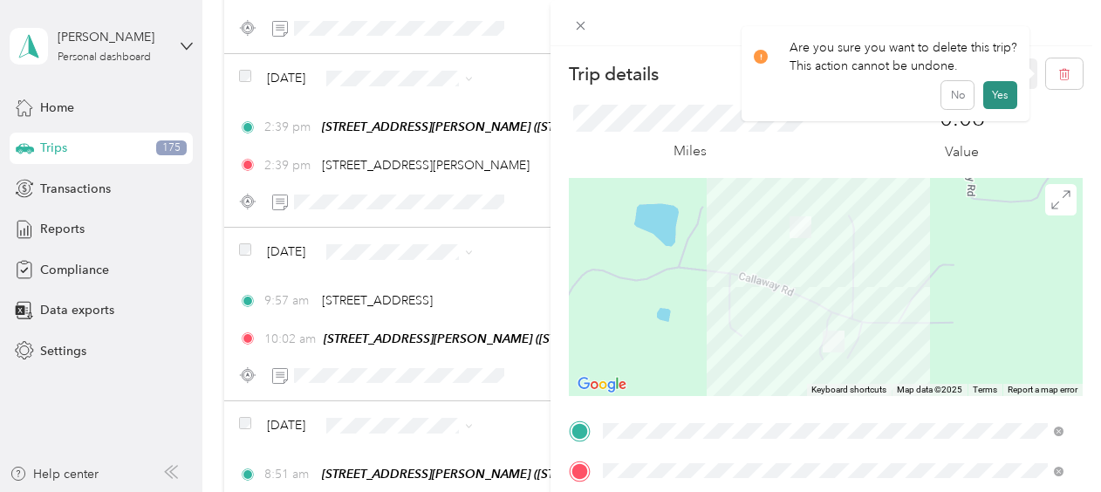
click at [997, 90] on button "Yes" at bounding box center [1001, 95] width 34 height 28
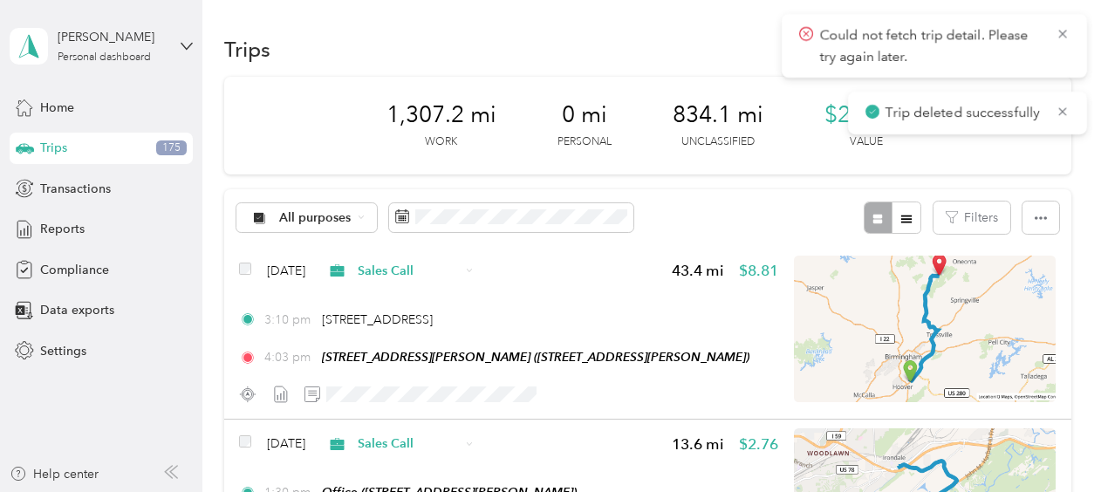
scroll to position [4707, 0]
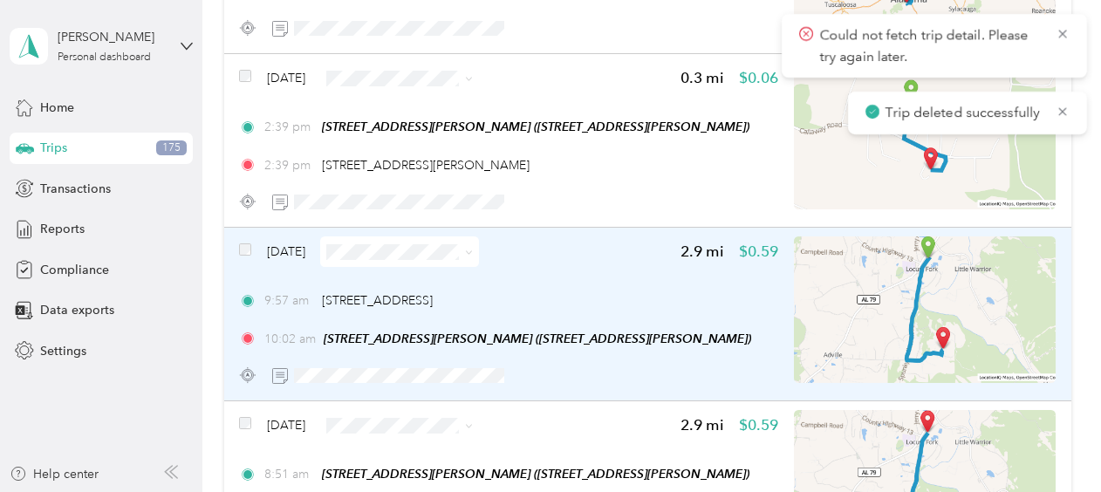
click at [279, 245] on span "[DATE]" at bounding box center [286, 252] width 38 height 18
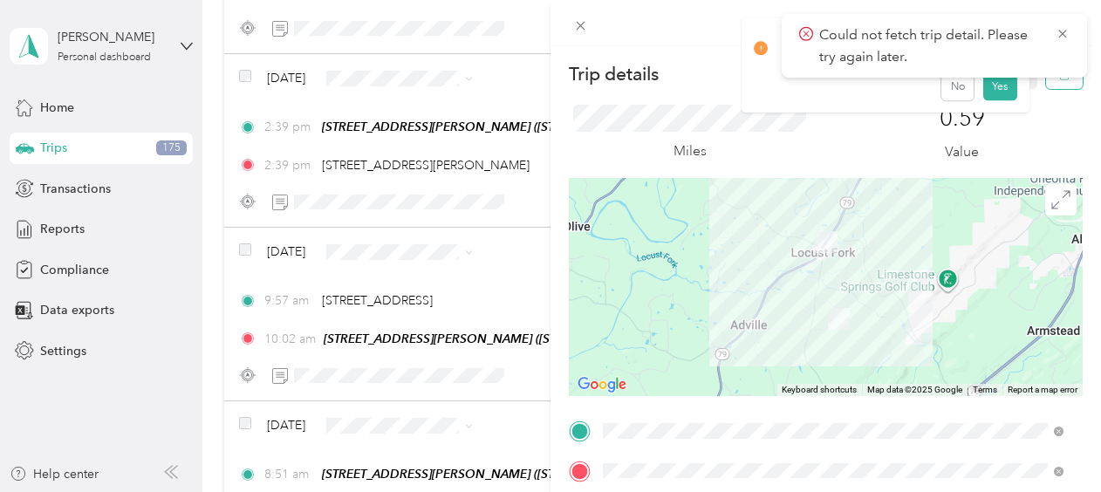
click at [1059, 79] on icon "button" at bounding box center [1065, 74] width 12 height 12
click at [989, 98] on button "Yes" at bounding box center [1001, 95] width 34 height 28
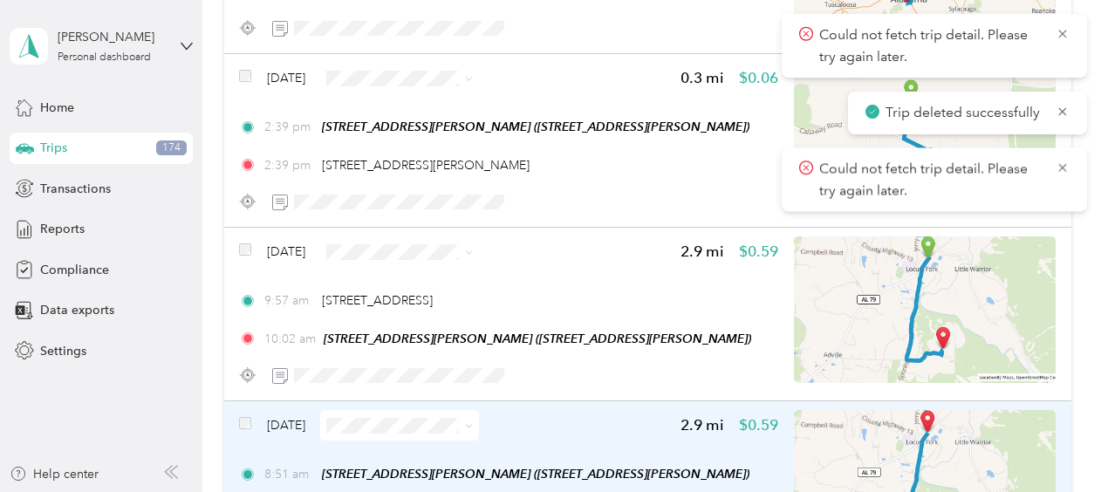
click at [302, 422] on span "[DATE]" at bounding box center [286, 425] width 38 height 18
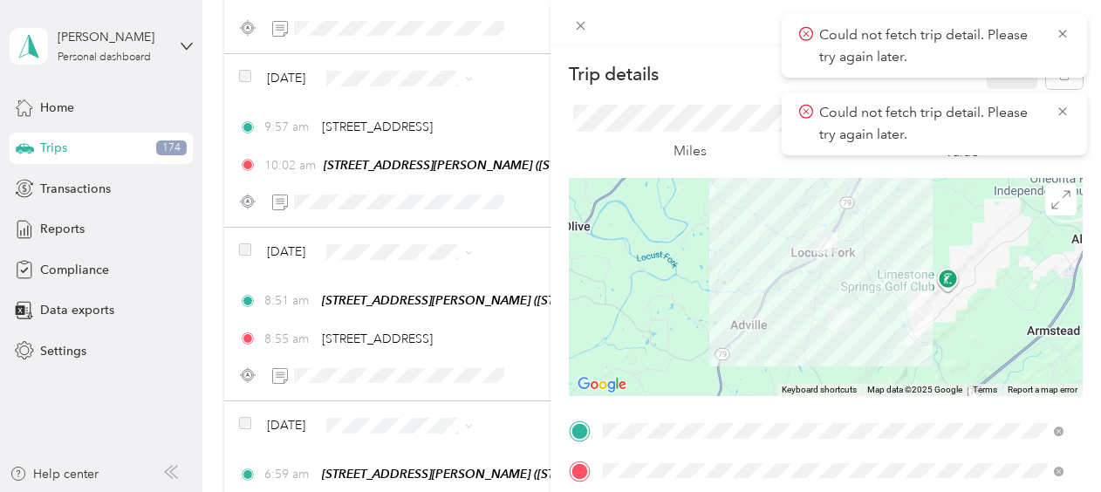
click at [1044, 77] on div "Could not fetch trip detail. Please try again later." at bounding box center [934, 46] width 305 height 64
click at [1046, 80] on button "button" at bounding box center [1064, 73] width 37 height 31
click at [1001, 82] on button "Yes" at bounding box center [1001, 95] width 34 height 28
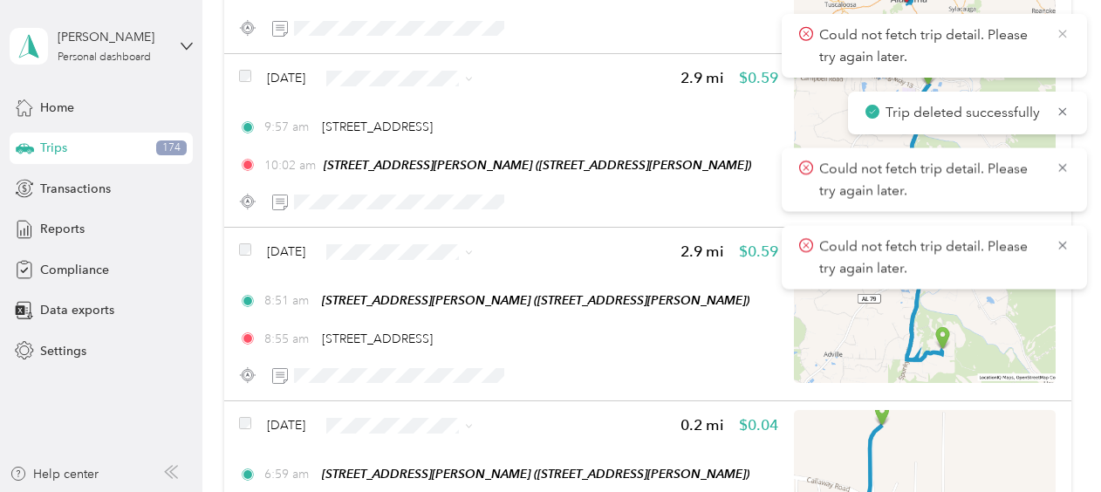
click at [1058, 28] on icon at bounding box center [1063, 34] width 14 height 16
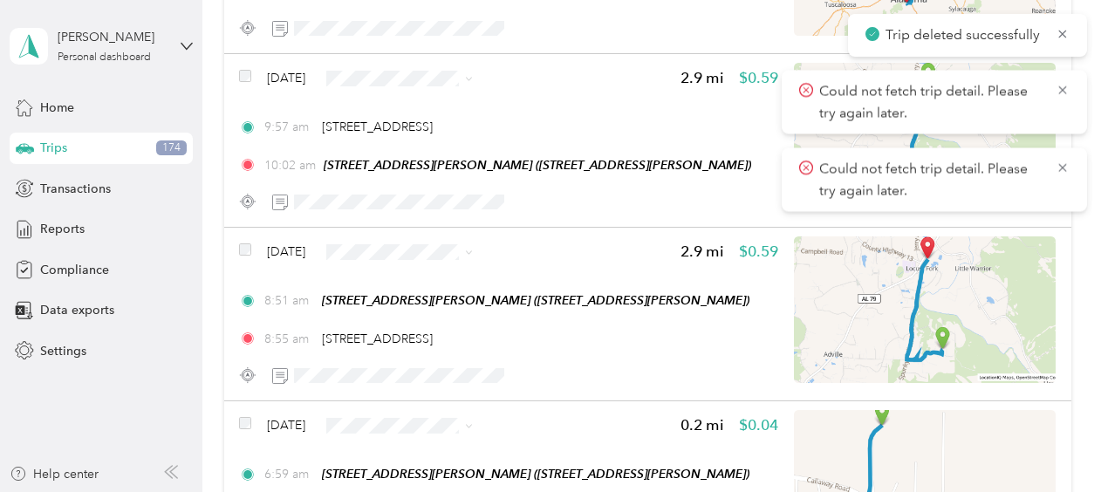
click at [1058, 28] on icon at bounding box center [1063, 34] width 14 height 16
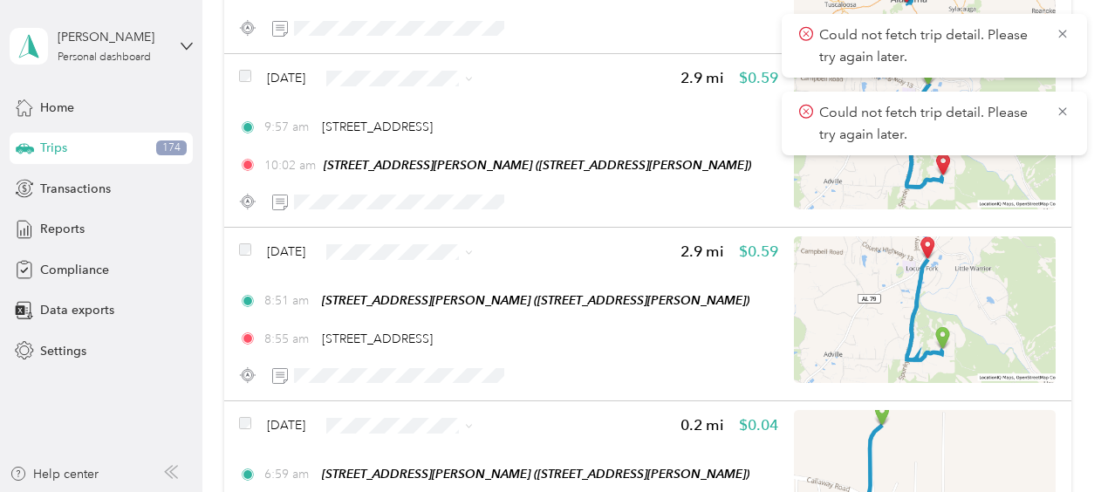
click at [1058, 28] on icon at bounding box center [1063, 34] width 14 height 16
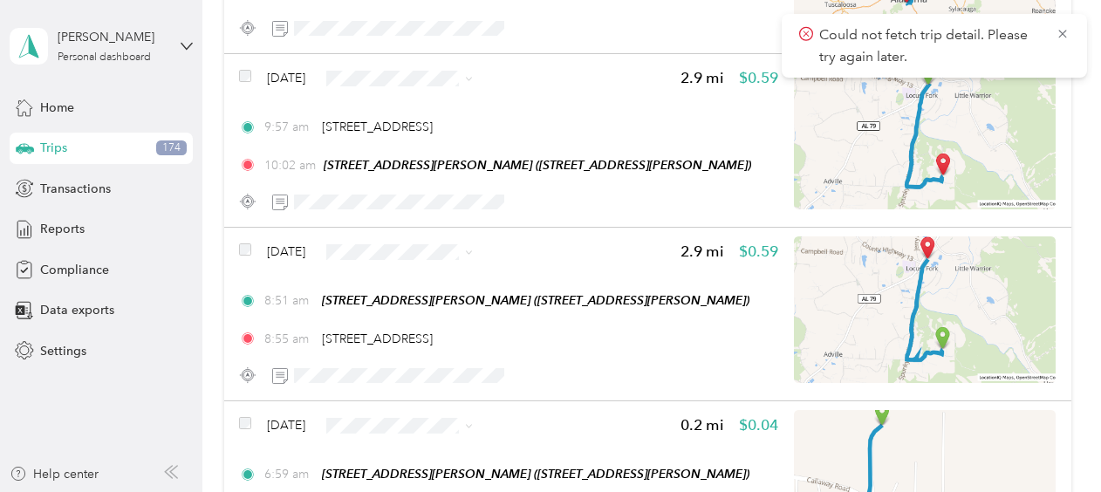
click at [1058, 28] on icon at bounding box center [1063, 34] width 14 height 16
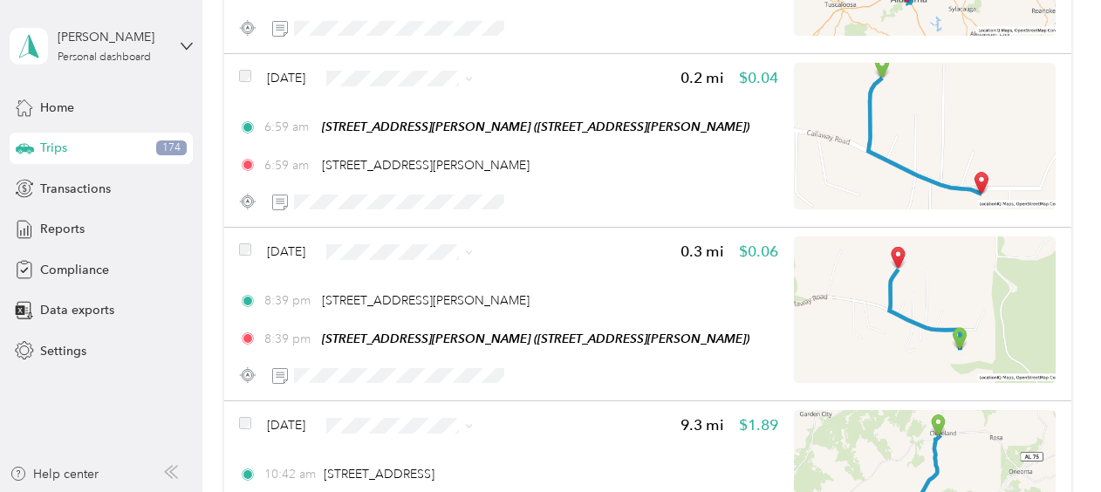
click at [299, 73] on span "[DATE]" at bounding box center [286, 78] width 38 height 18
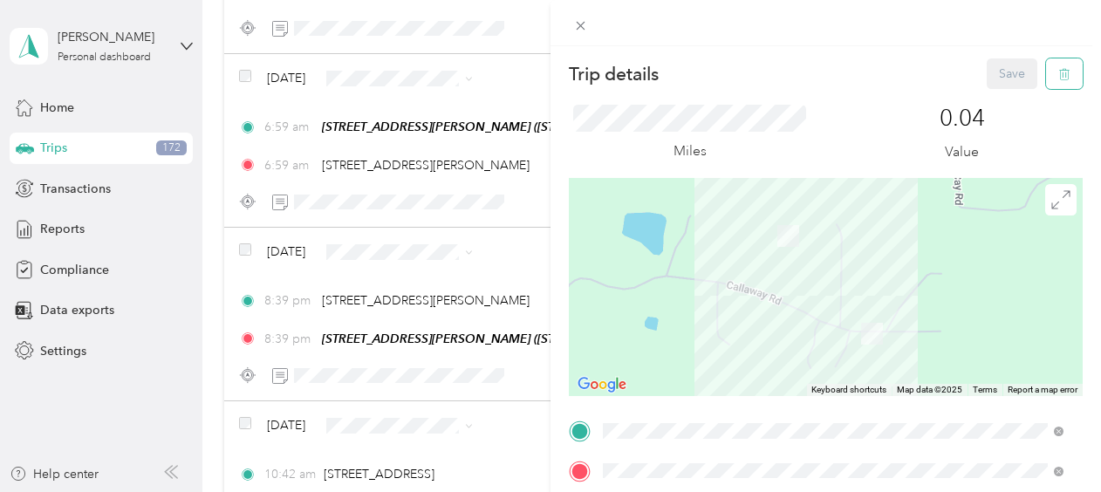
click at [1059, 72] on icon "button" at bounding box center [1065, 74] width 12 height 12
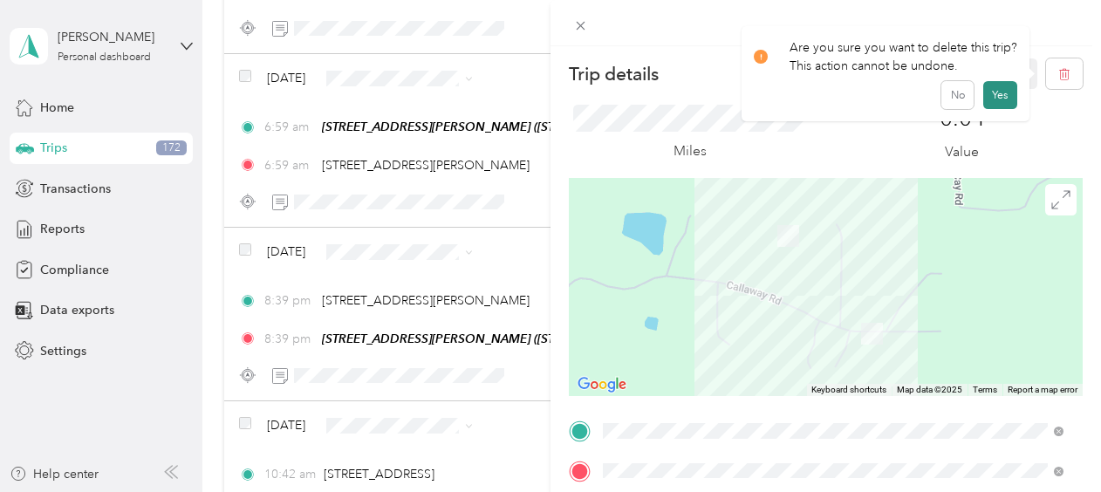
click at [994, 96] on button "Yes" at bounding box center [1001, 95] width 34 height 28
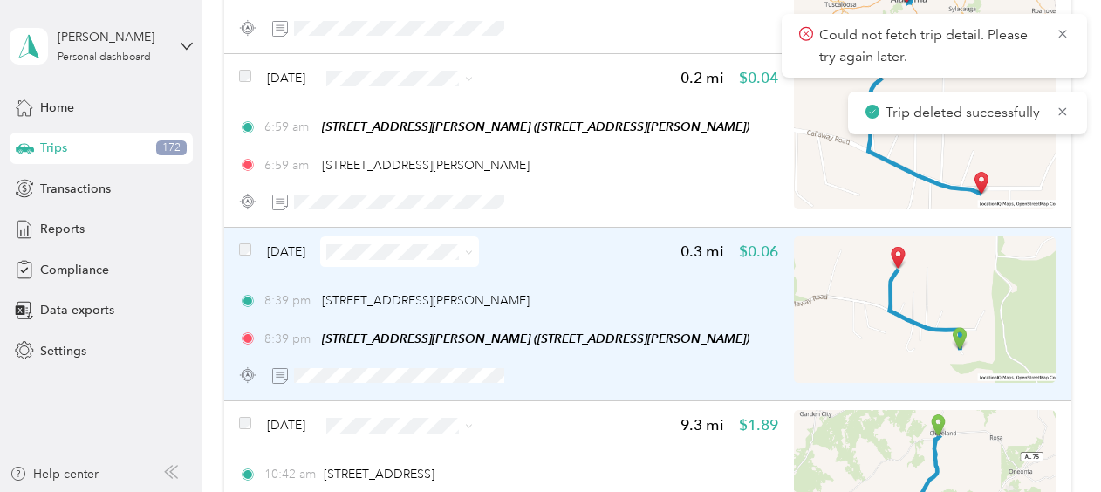
click at [304, 251] on span "[DATE]" at bounding box center [286, 252] width 38 height 18
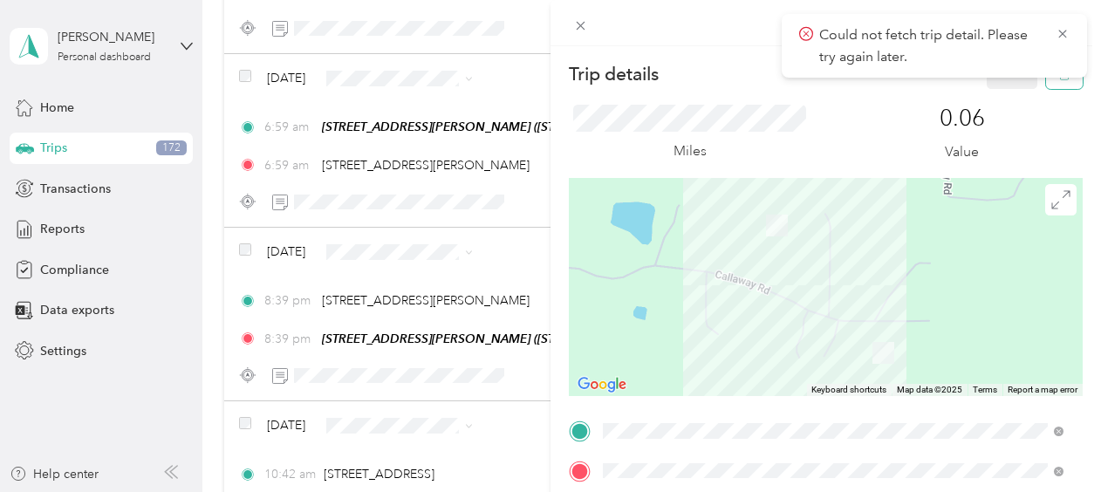
click at [1049, 83] on button "button" at bounding box center [1064, 73] width 37 height 31
click at [997, 92] on button "Yes" at bounding box center [1001, 95] width 34 height 28
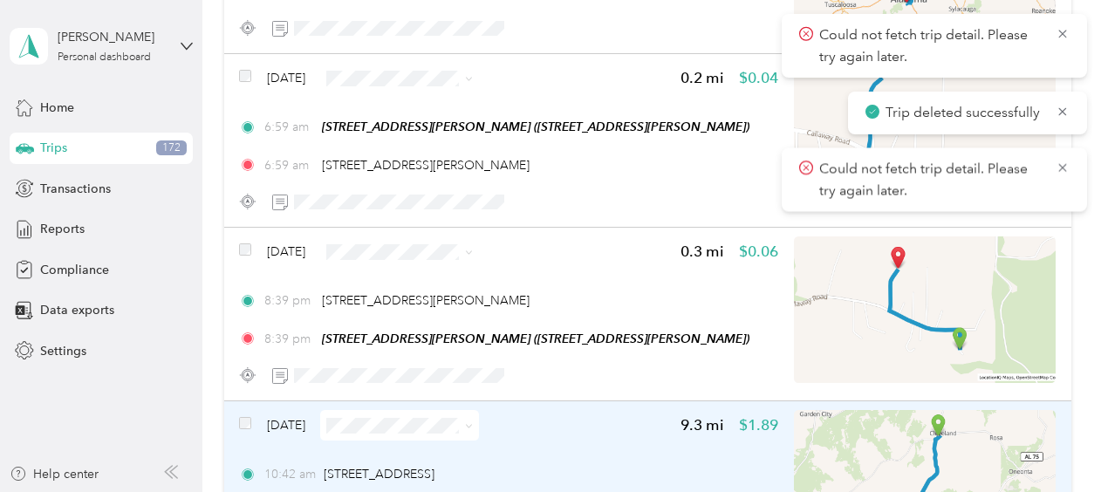
click at [284, 427] on span "[DATE]" at bounding box center [286, 425] width 38 height 18
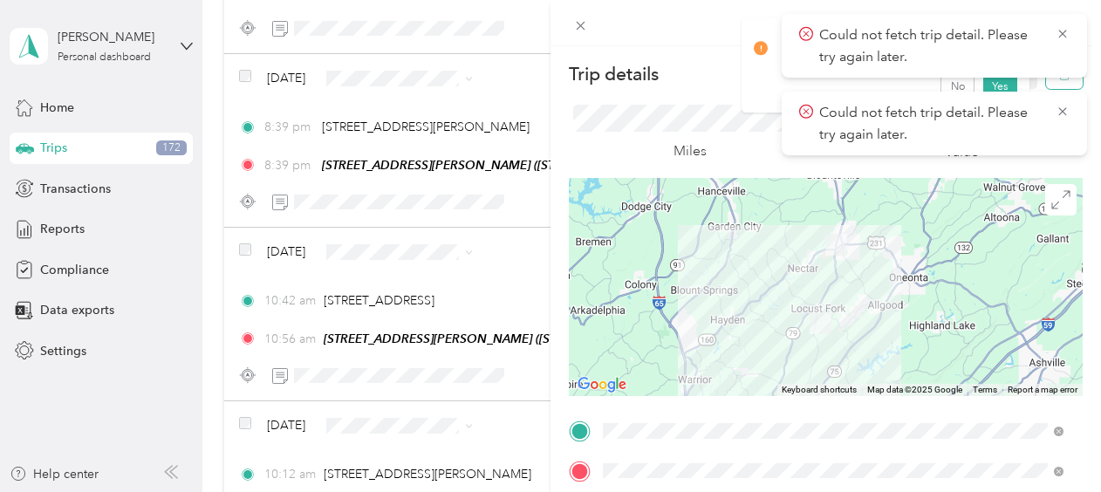
click at [1048, 84] on button "button" at bounding box center [1064, 73] width 37 height 31
click at [1009, 88] on button "Yes" at bounding box center [1001, 95] width 34 height 28
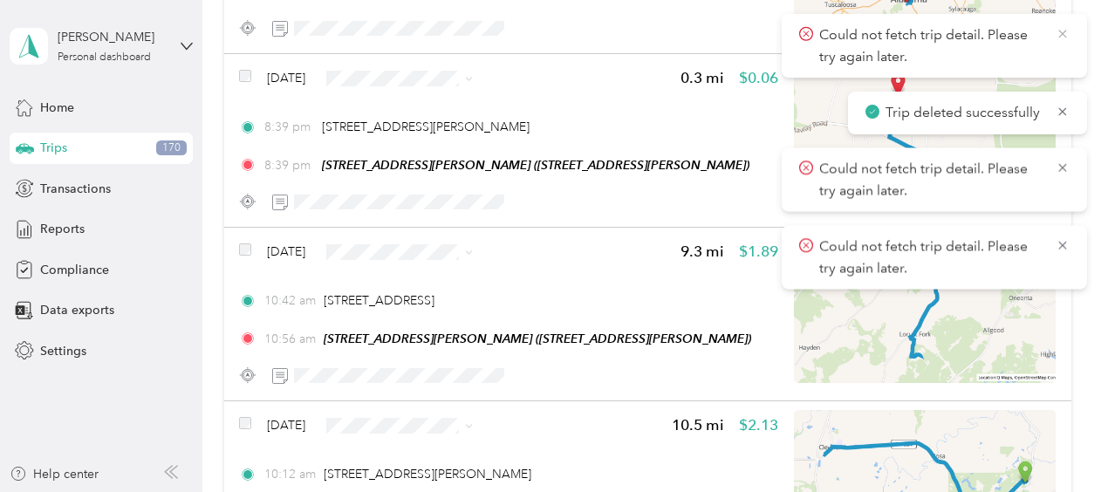
click at [1059, 30] on icon at bounding box center [1063, 34] width 14 height 16
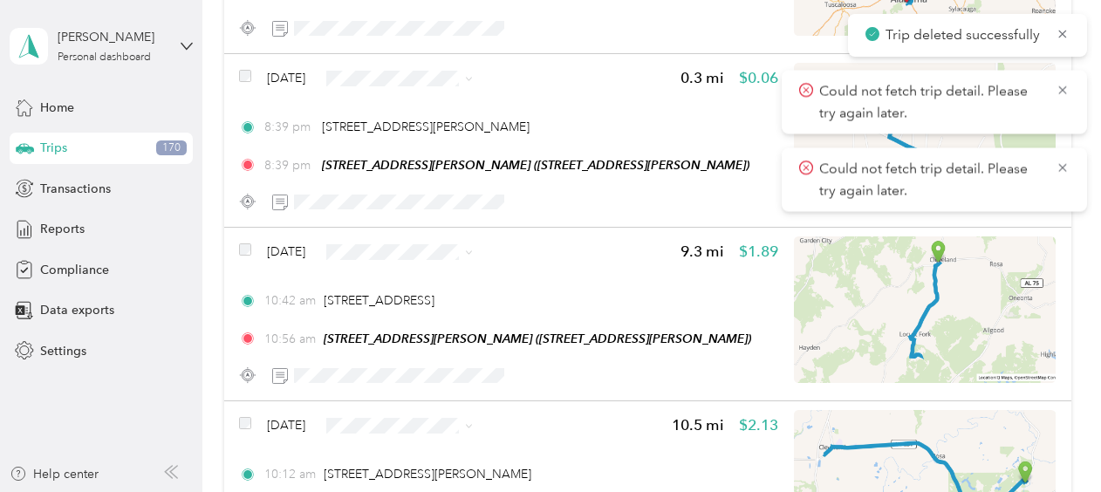
click at [1059, 30] on icon at bounding box center [1063, 34] width 14 height 16
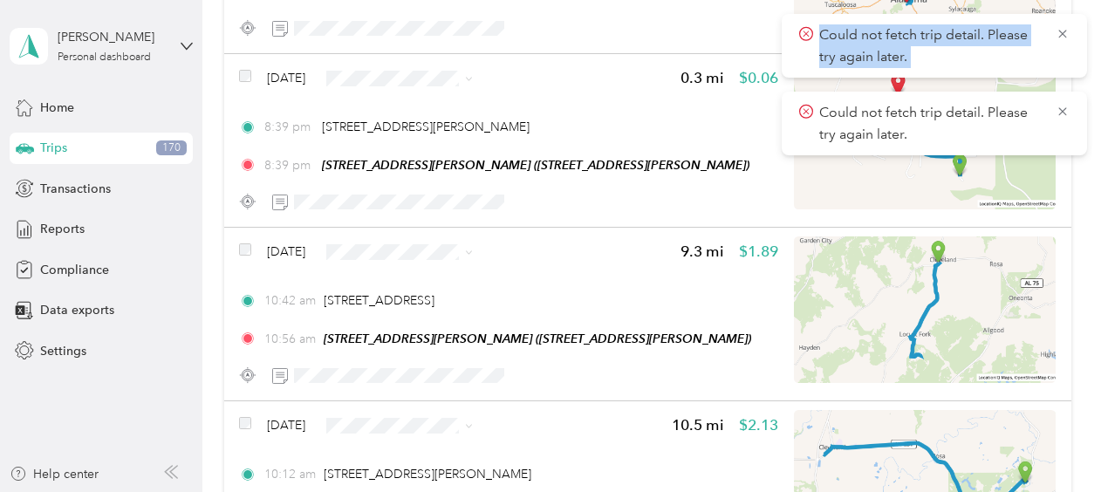
click at [1059, 30] on icon at bounding box center [1063, 34] width 14 height 16
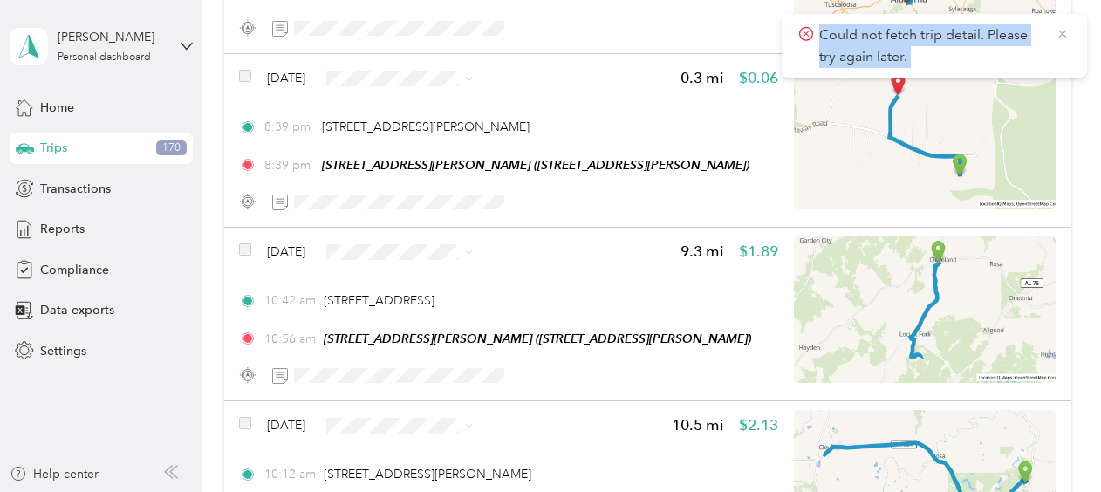
click at [1059, 30] on icon at bounding box center [1063, 34] width 14 height 16
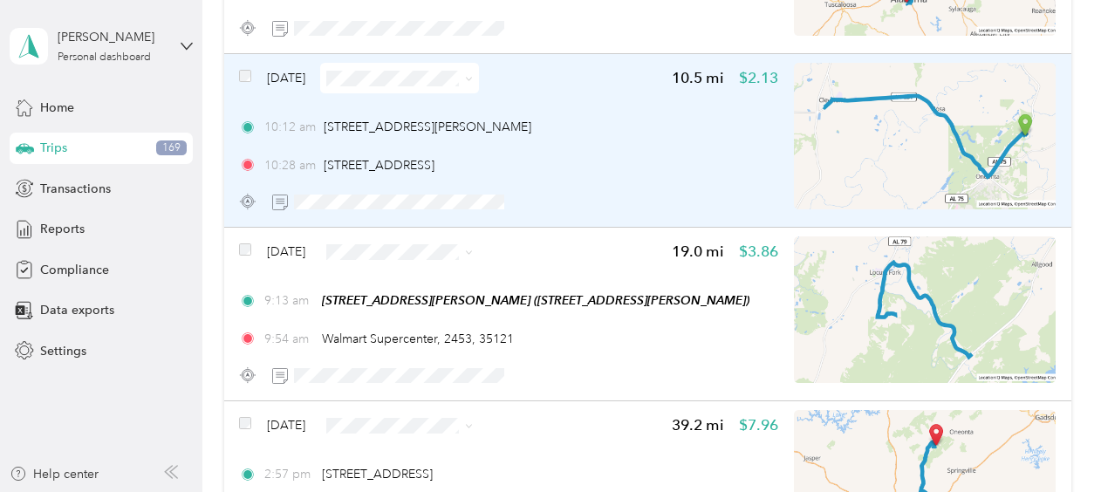
click at [304, 76] on span "[DATE]" at bounding box center [286, 78] width 38 height 18
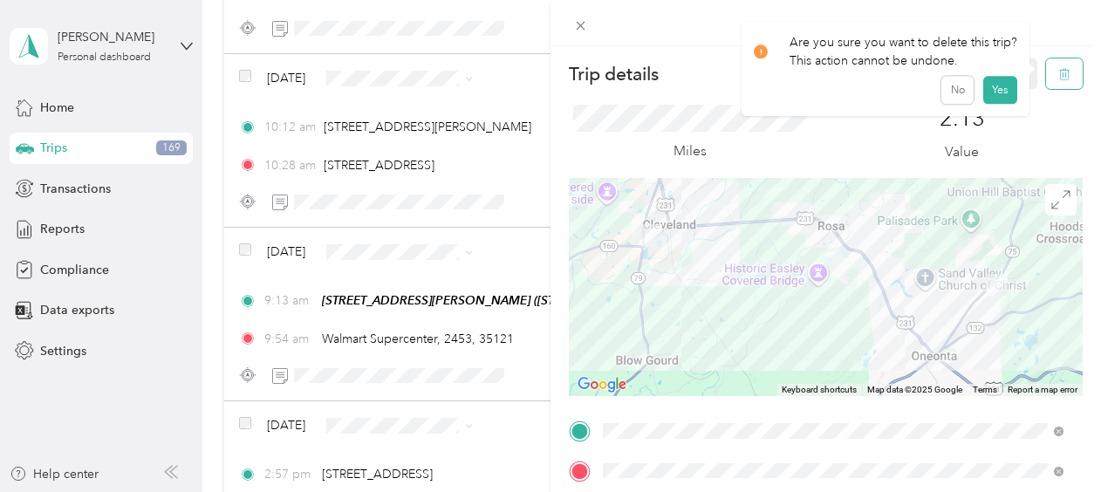
click at [1059, 73] on icon "button" at bounding box center [1065, 74] width 12 height 12
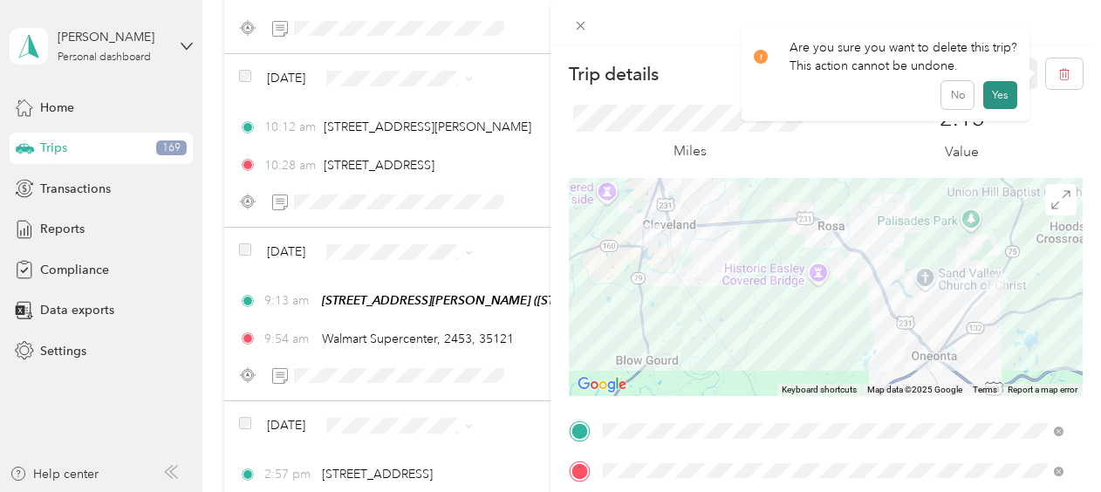
click at [998, 87] on button "Yes" at bounding box center [1001, 95] width 34 height 28
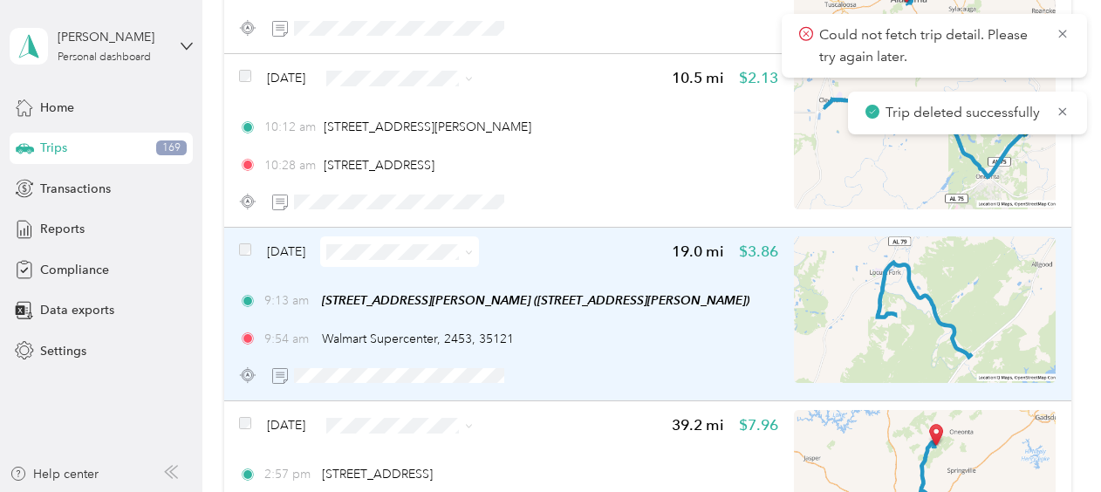
click at [298, 249] on span "[DATE]" at bounding box center [286, 252] width 38 height 18
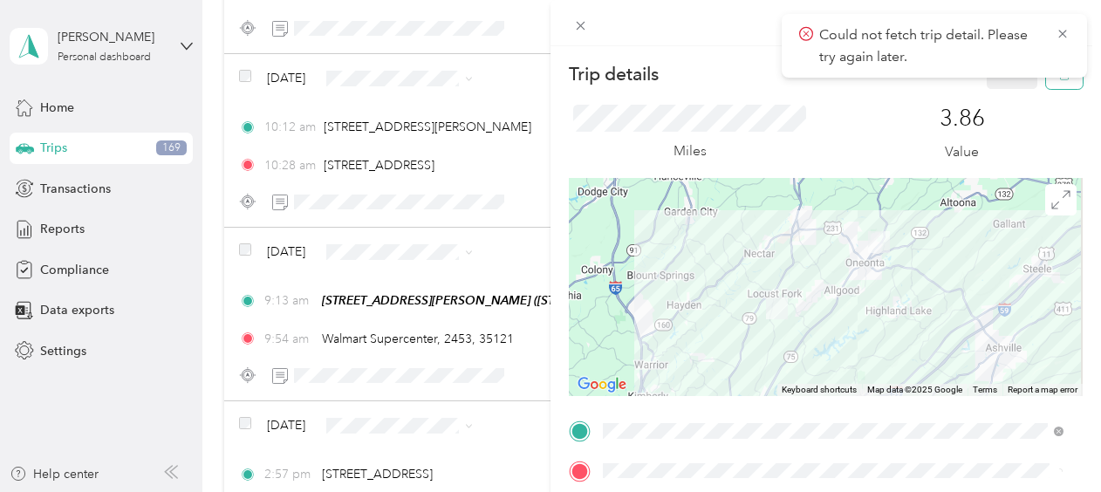
click at [1046, 82] on button "button" at bounding box center [1064, 73] width 37 height 31
click at [1000, 85] on button "Yes" at bounding box center [1001, 95] width 34 height 28
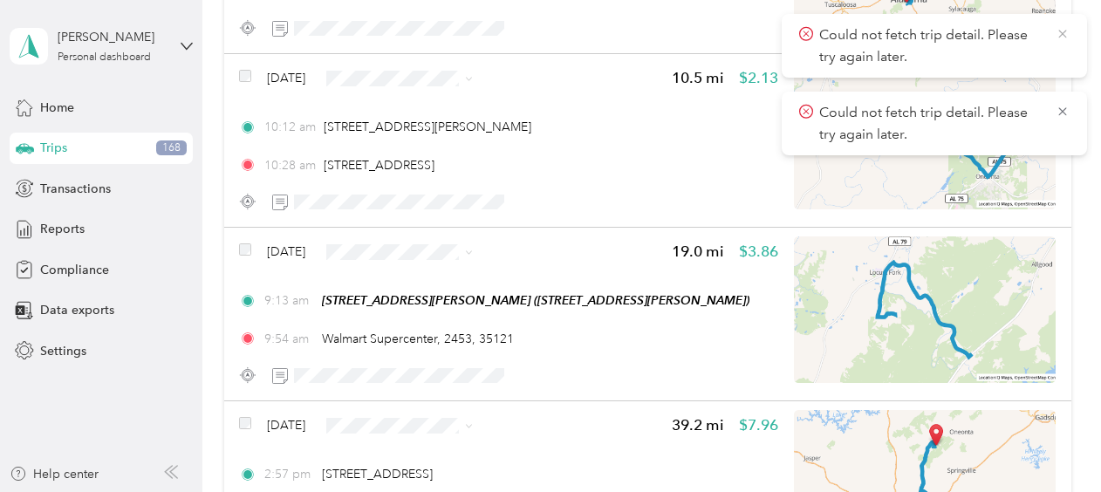
click at [1067, 38] on icon at bounding box center [1063, 34] width 14 height 16
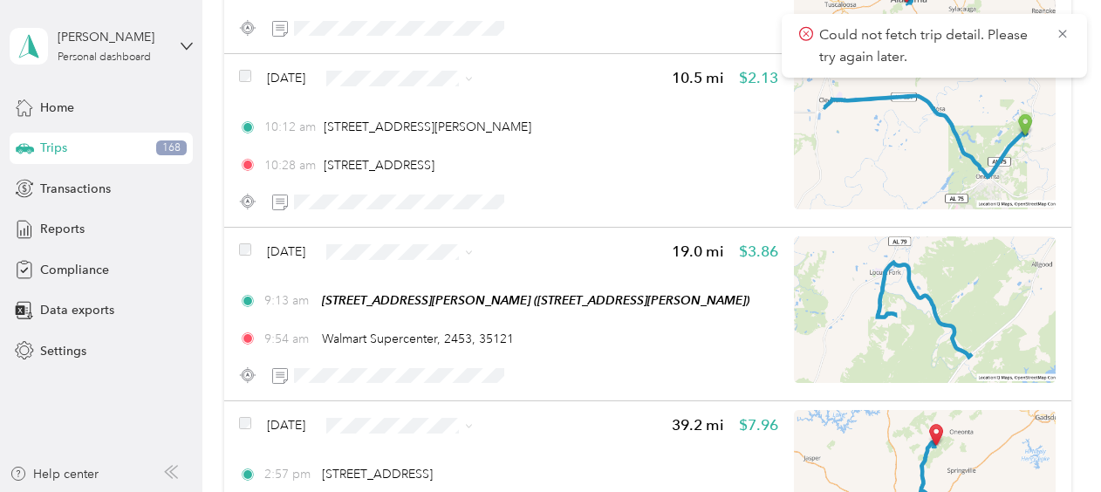
click at [1067, 38] on icon at bounding box center [1063, 34] width 14 height 16
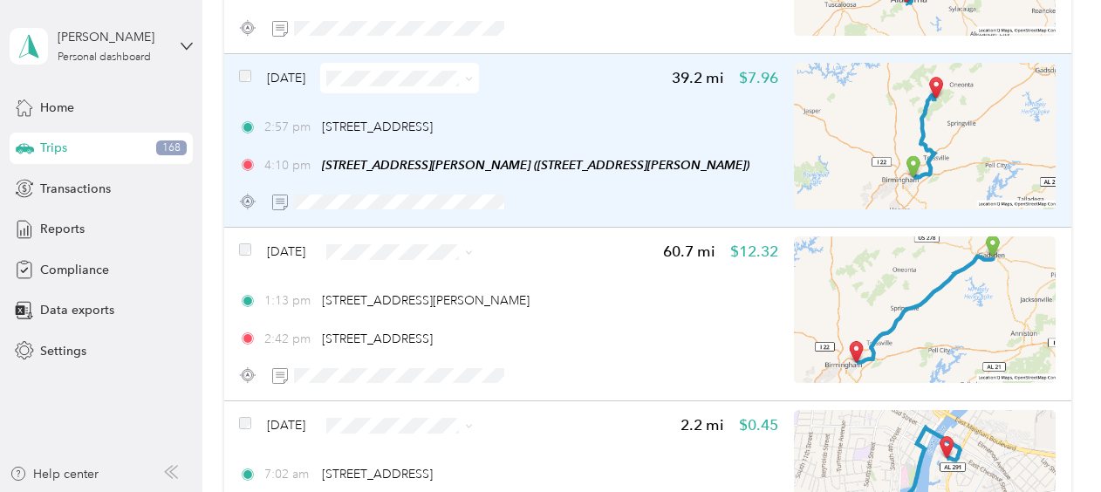
click at [403, 66] on span at bounding box center [399, 78] width 159 height 31
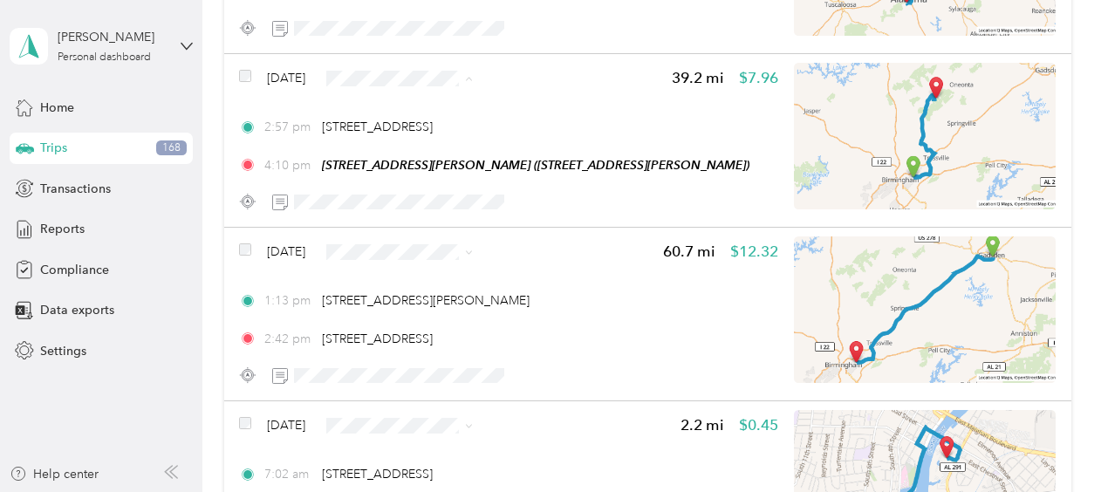
click at [409, 104] on span "Sales Call" at bounding box center [443, 109] width 104 height 18
click at [392, 293] on ol "Sales Call Personal" at bounding box center [426, 293] width 159 height 61
click at [394, 362] on span "Sales Call" at bounding box center [443, 362] width 104 height 18
click at [396, 285] on li "Sales Call" at bounding box center [426, 283] width 159 height 31
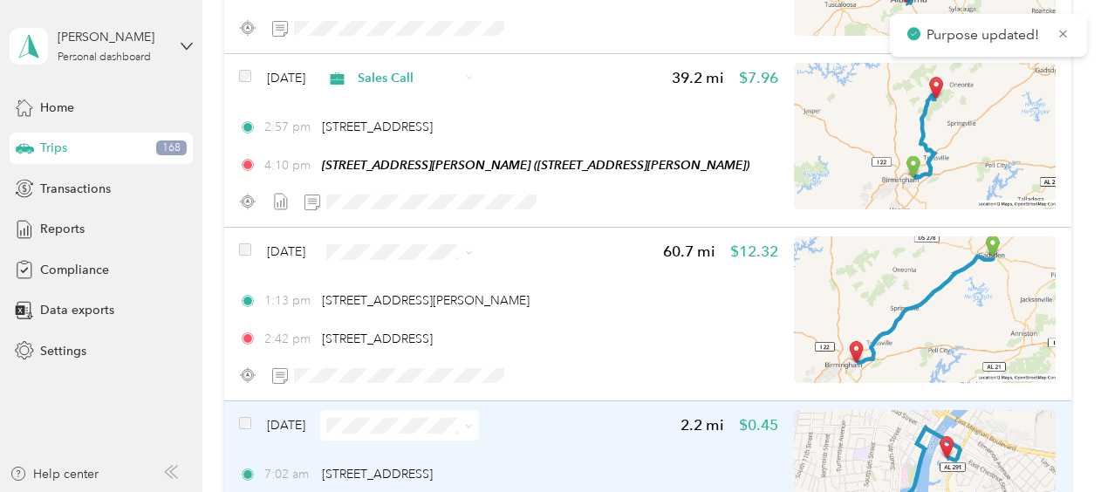
click at [282, 424] on span "[DATE]" at bounding box center [286, 425] width 38 height 18
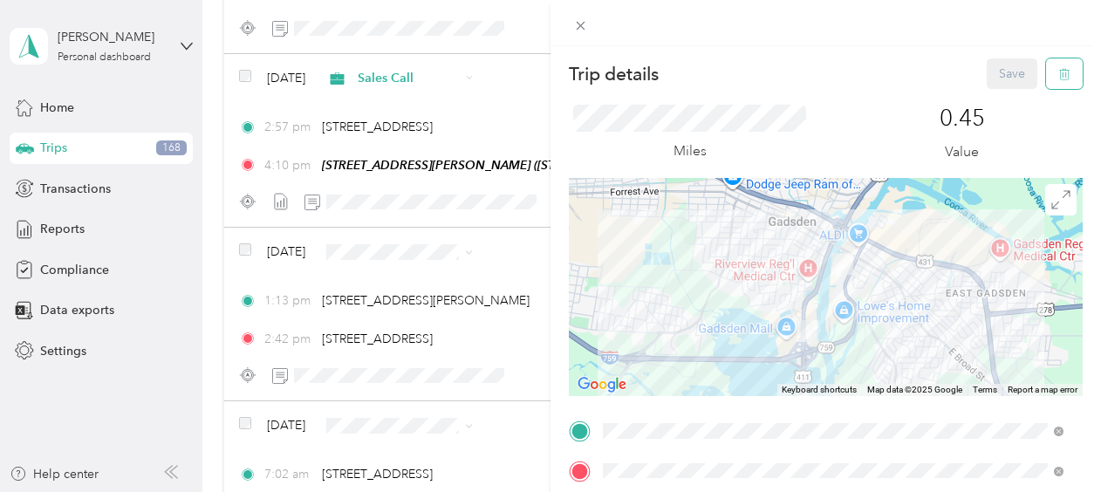
click at [1058, 72] on button "button" at bounding box center [1064, 73] width 37 height 31
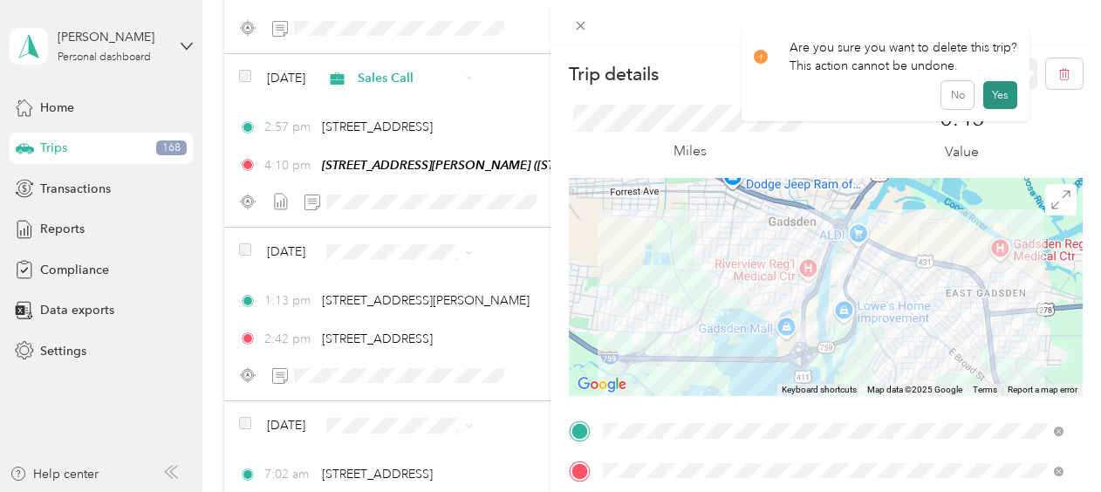
click at [991, 93] on button "Yes" at bounding box center [1001, 95] width 34 height 28
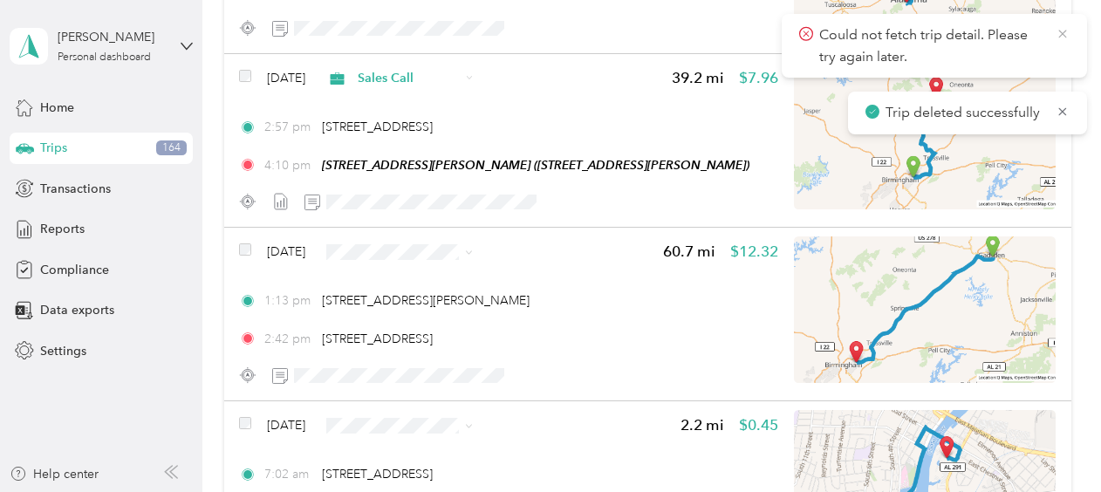
click at [1067, 33] on icon at bounding box center [1063, 34] width 14 height 16
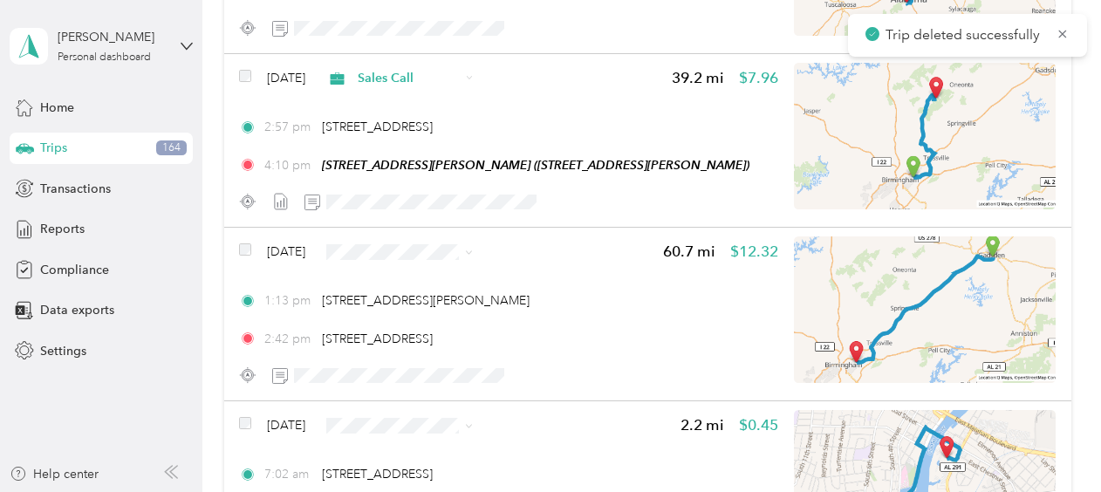
click at [1067, 33] on icon at bounding box center [1063, 34] width 14 height 16
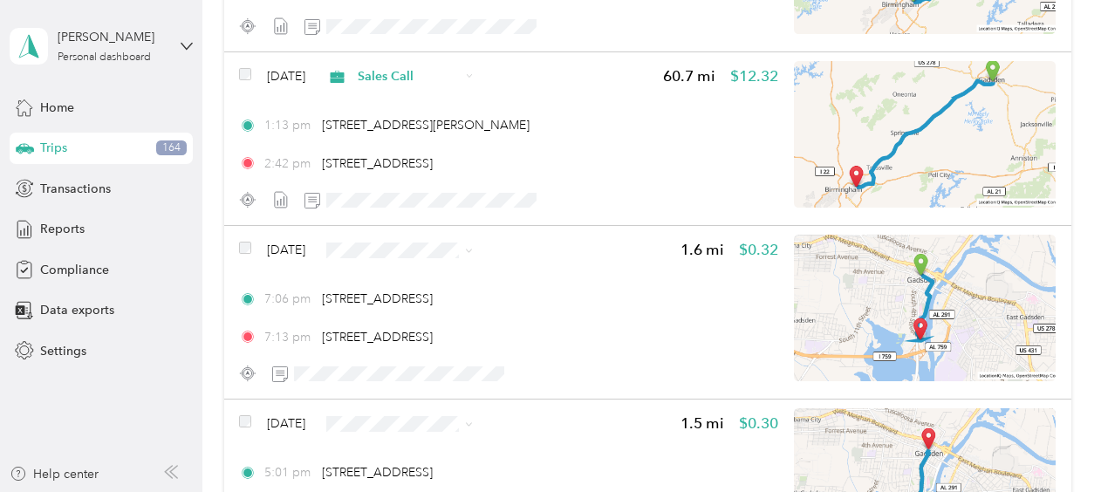
scroll to position [4894, 0]
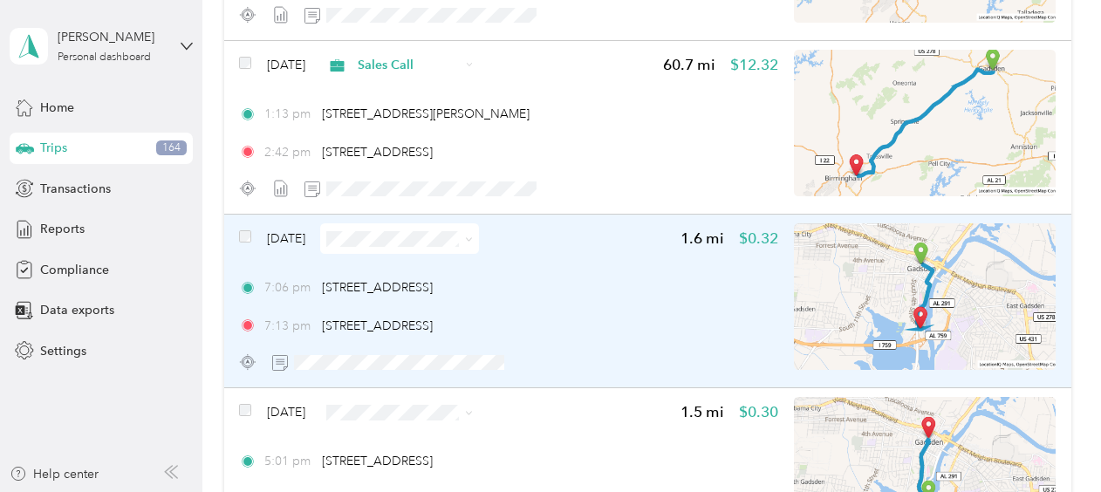
click at [290, 236] on span "[DATE]" at bounding box center [286, 239] width 38 height 18
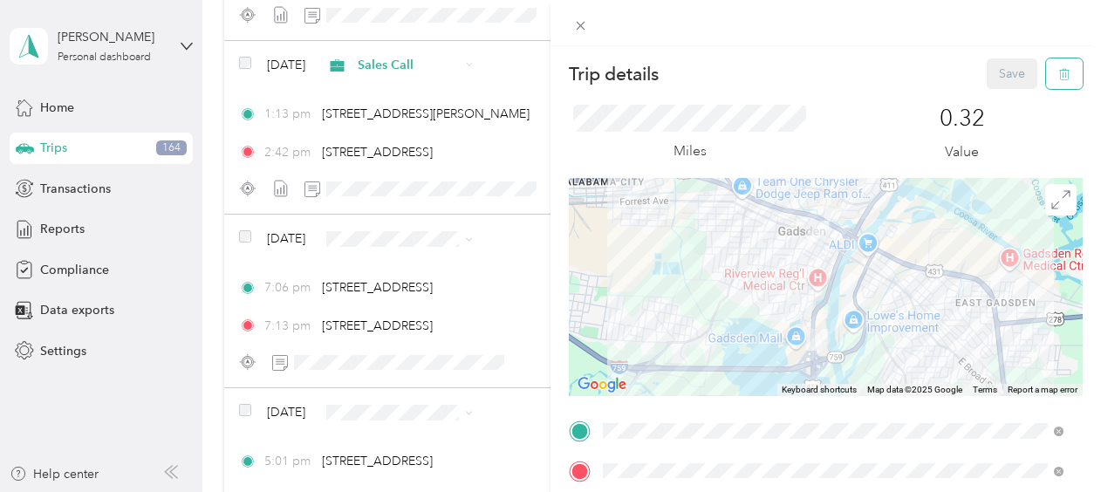
click at [1059, 79] on icon "button" at bounding box center [1065, 74] width 12 height 12
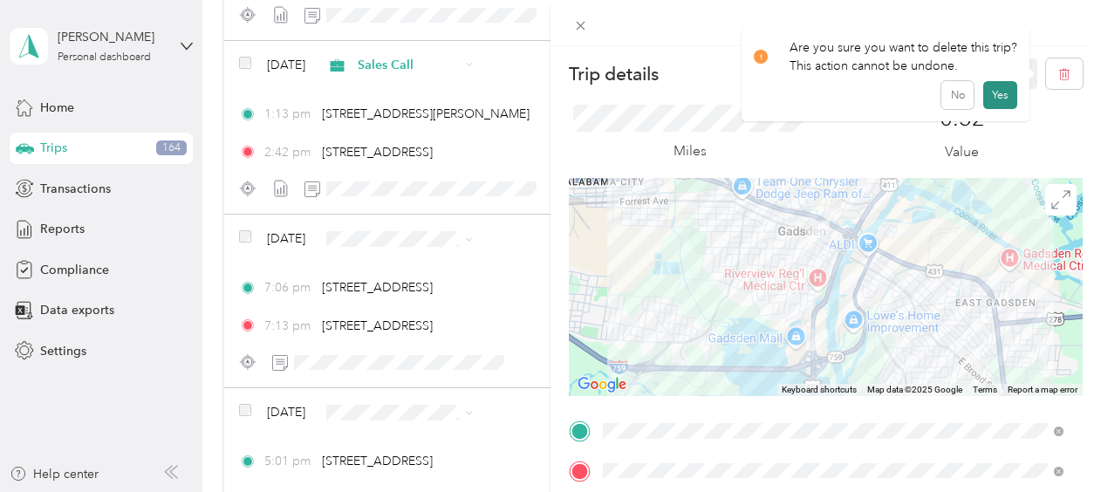
click at [999, 91] on button "Yes" at bounding box center [1001, 95] width 34 height 28
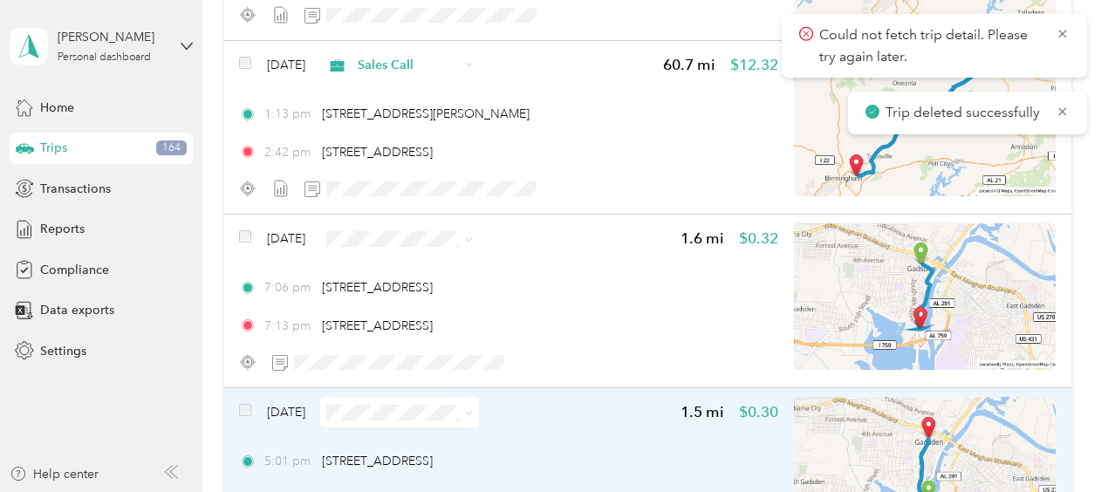
click at [302, 408] on span "[DATE]" at bounding box center [286, 412] width 38 height 18
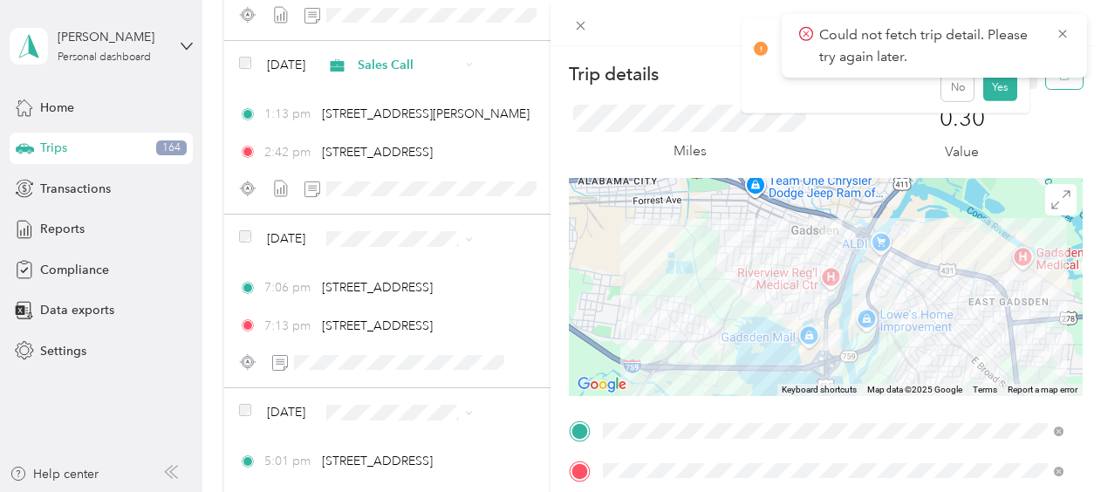
click at [1047, 86] on button "button" at bounding box center [1064, 73] width 37 height 31
click at [1000, 98] on button "Yes" at bounding box center [1001, 95] width 34 height 28
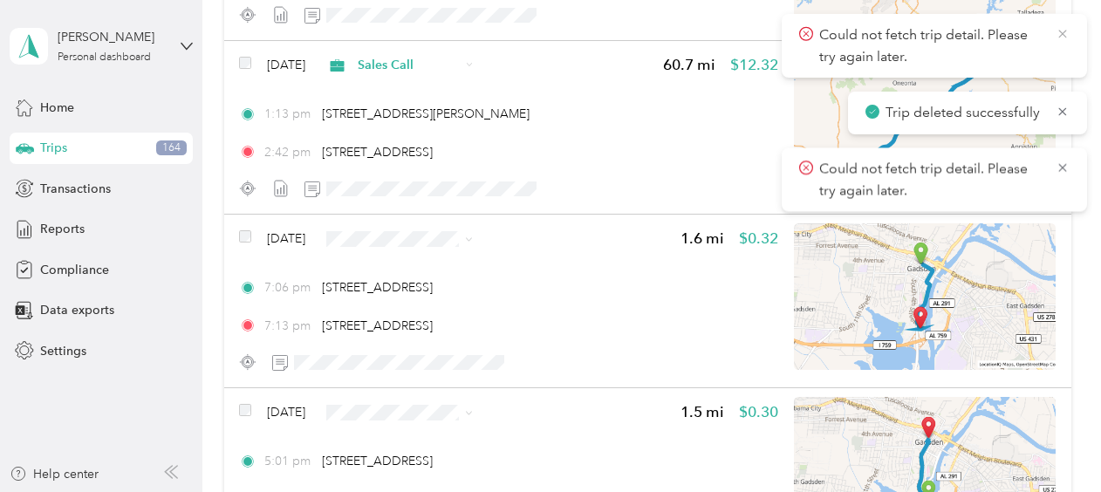
click at [1063, 33] on icon at bounding box center [1063, 34] width 8 height 8
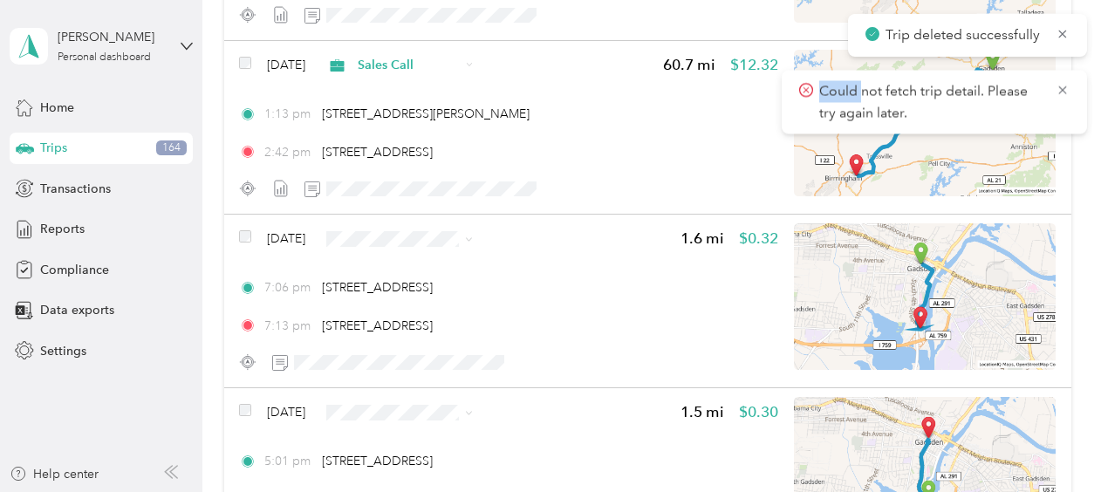
click at [1063, 33] on icon at bounding box center [1063, 34] width 8 height 8
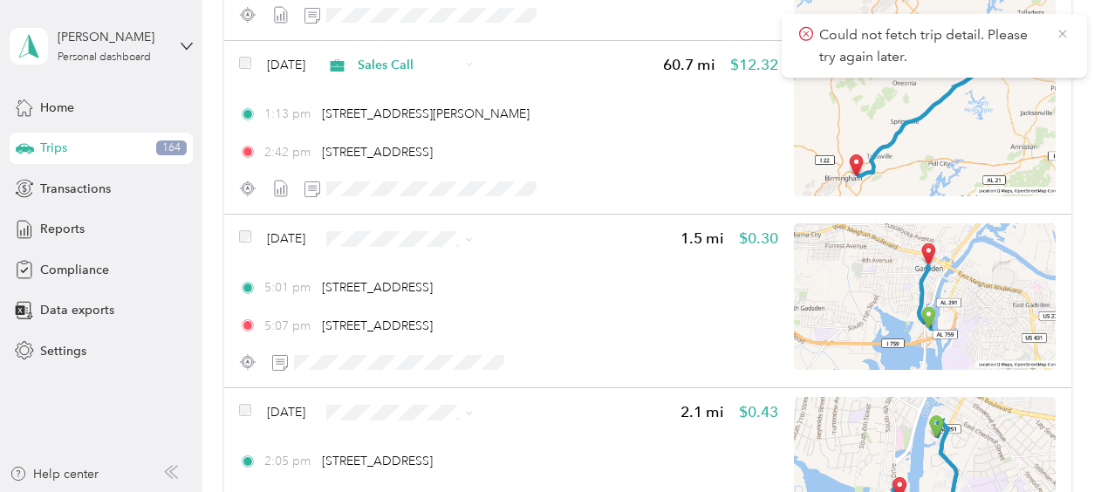
click at [1063, 33] on icon at bounding box center [1063, 34] width 8 height 8
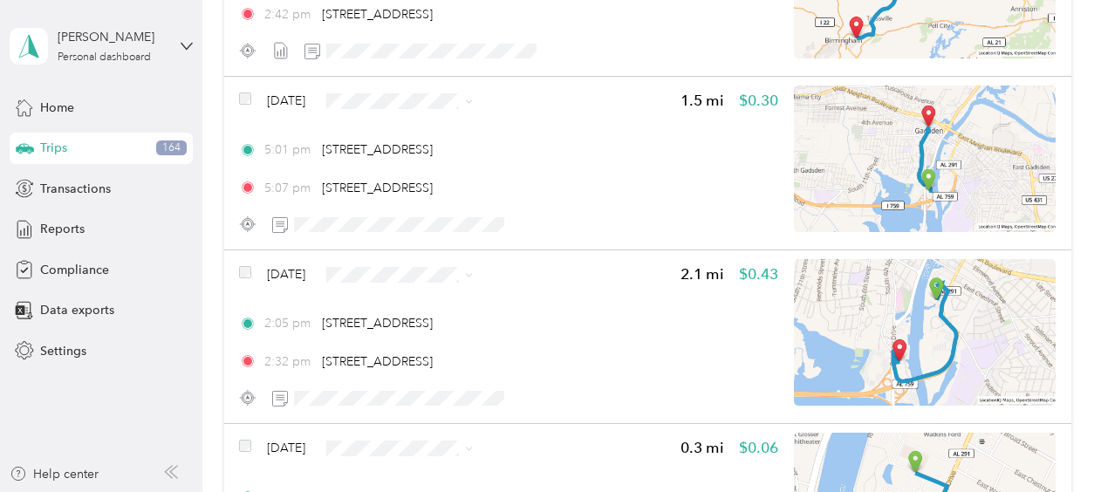
scroll to position [5021, 0]
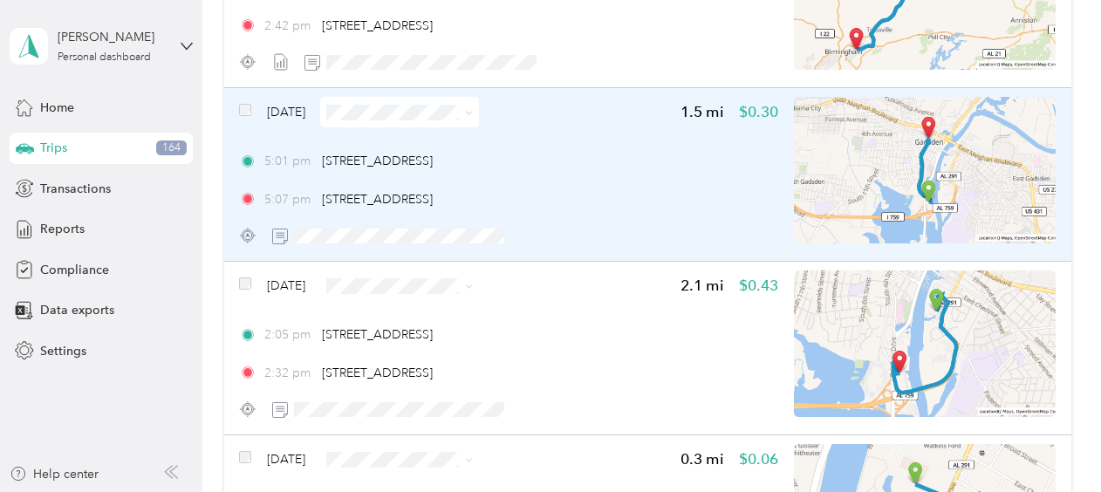
click at [283, 103] on span "[DATE]" at bounding box center [286, 112] width 38 height 18
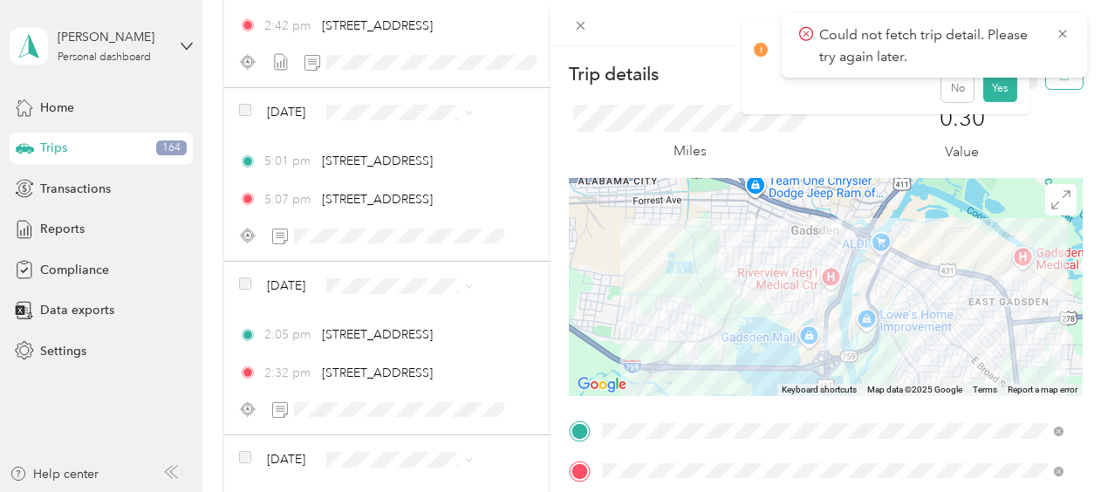
click at [1046, 81] on button "button" at bounding box center [1064, 73] width 37 height 31
click at [998, 91] on button "Yes" at bounding box center [1001, 95] width 34 height 28
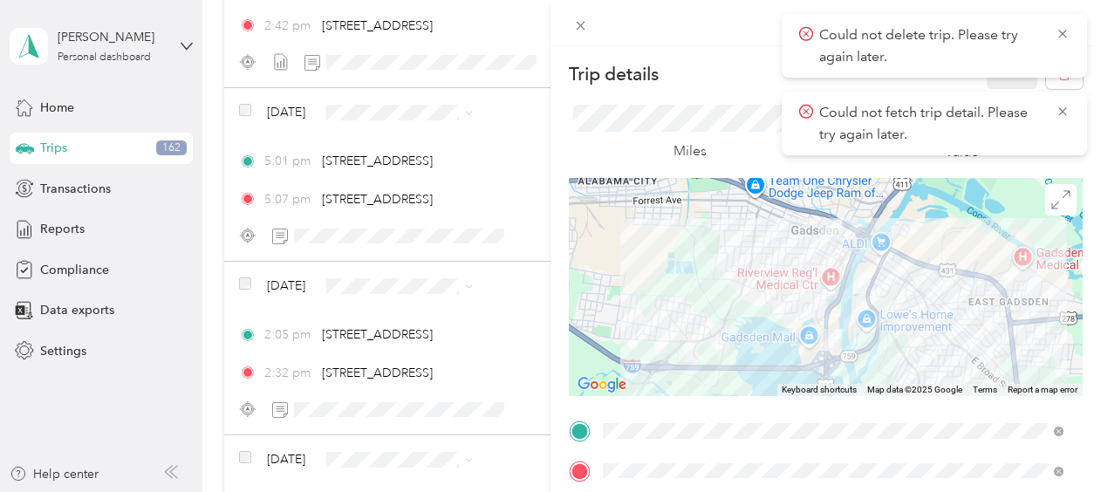
click at [291, 288] on div "Trip details Save This trip cannot be edited because it is either under review,…" at bounding box center [550, 246] width 1101 height 492
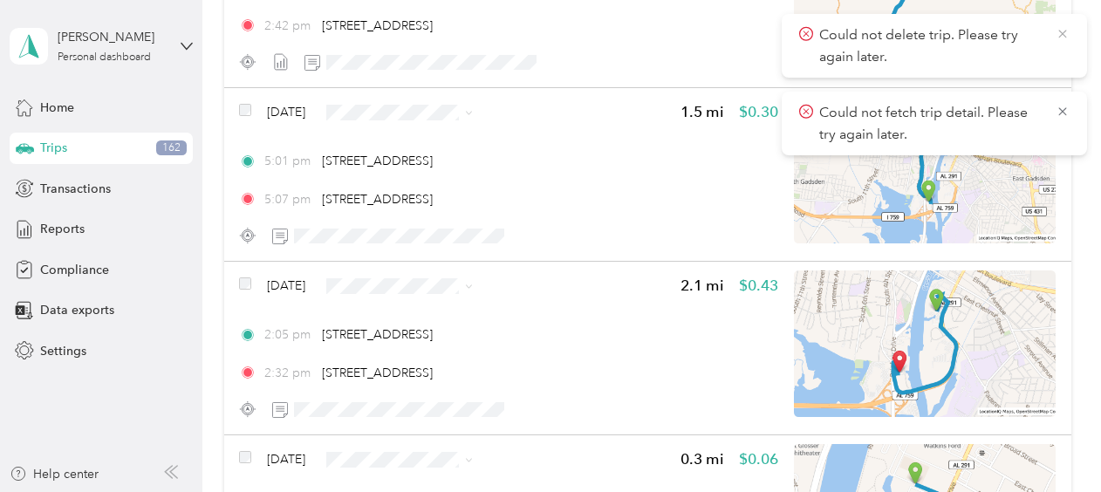
click at [1066, 31] on icon at bounding box center [1063, 34] width 14 height 16
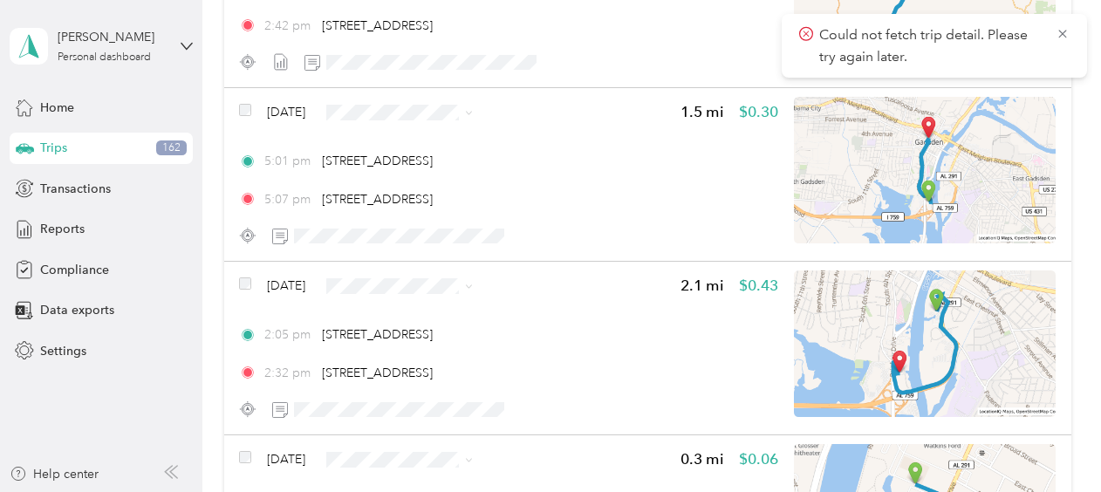
click at [1066, 31] on icon at bounding box center [1063, 34] width 14 height 16
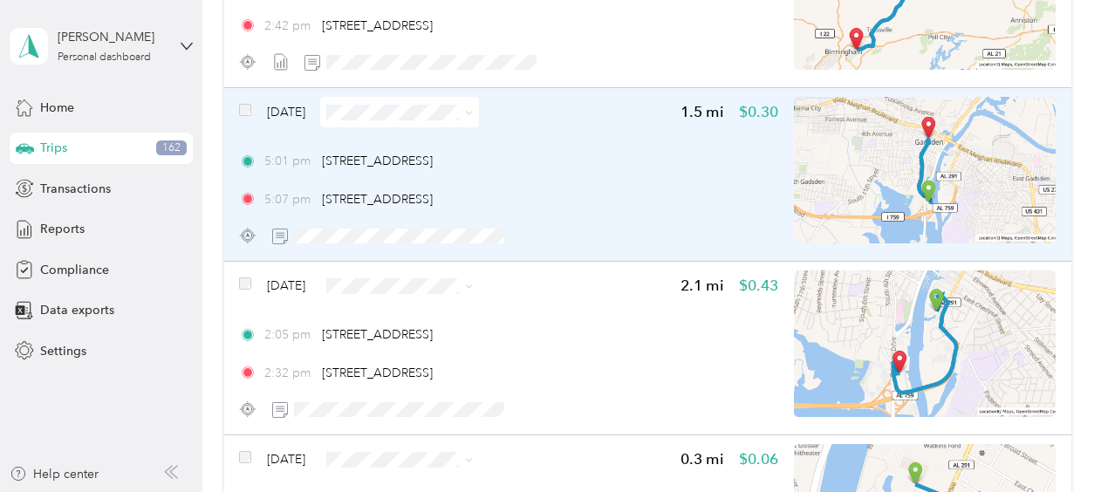
click at [298, 106] on span "[DATE]" at bounding box center [286, 112] width 38 height 18
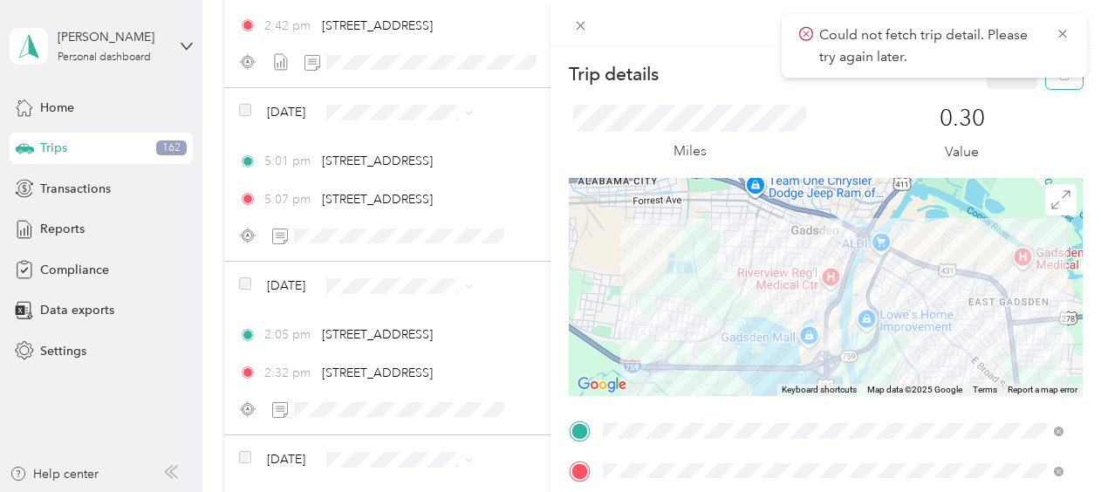
click at [1053, 81] on button "button" at bounding box center [1064, 73] width 37 height 31
click at [997, 93] on button "Yes" at bounding box center [1001, 95] width 34 height 28
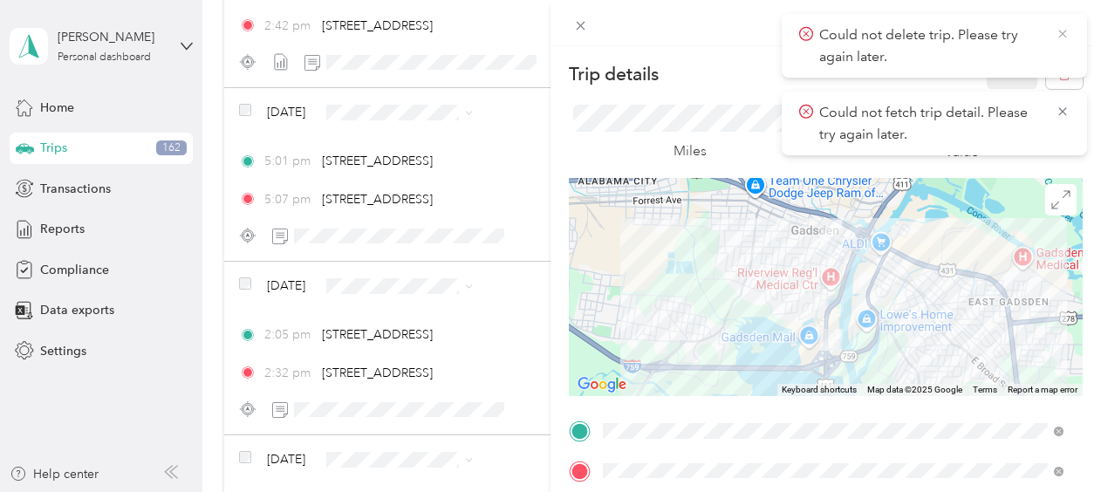
click at [1063, 39] on icon at bounding box center [1063, 34] width 14 height 16
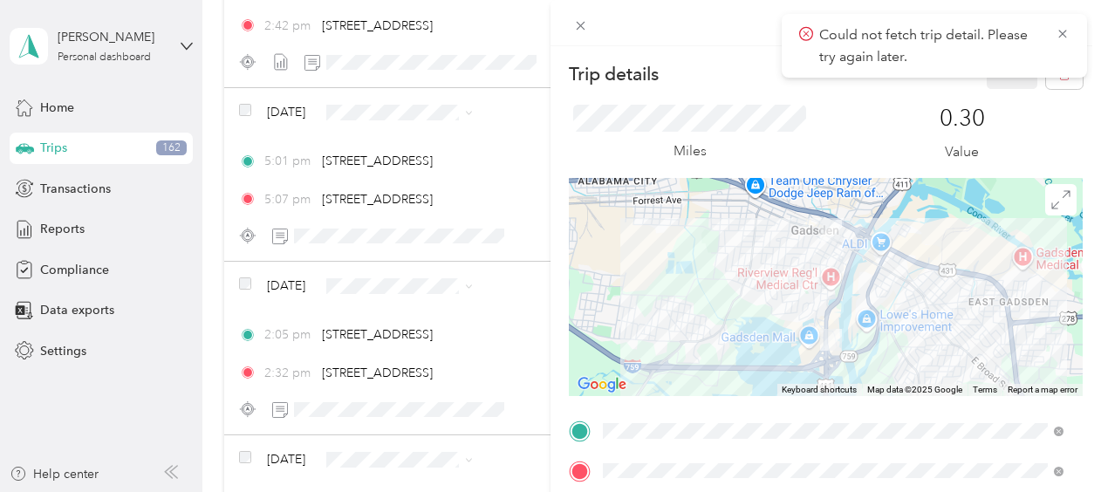
click at [1063, 39] on icon at bounding box center [1063, 34] width 14 height 16
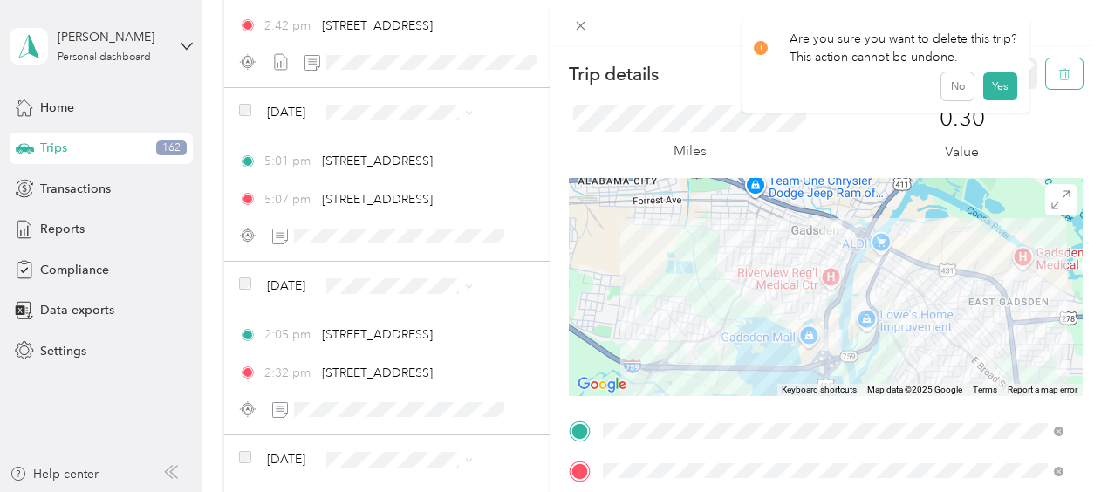
click at [1059, 77] on icon "button" at bounding box center [1065, 74] width 12 height 12
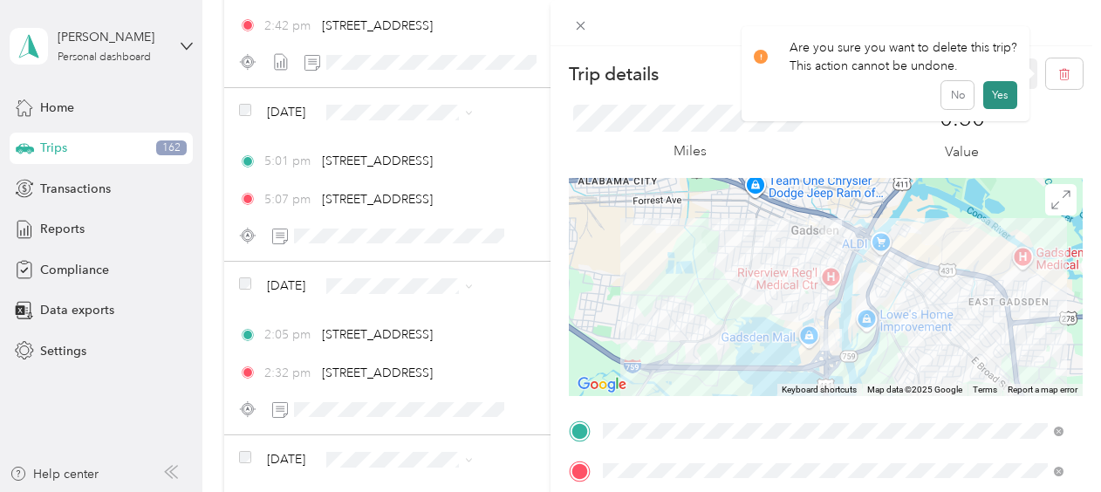
click at [992, 94] on button "Yes" at bounding box center [1001, 95] width 34 height 28
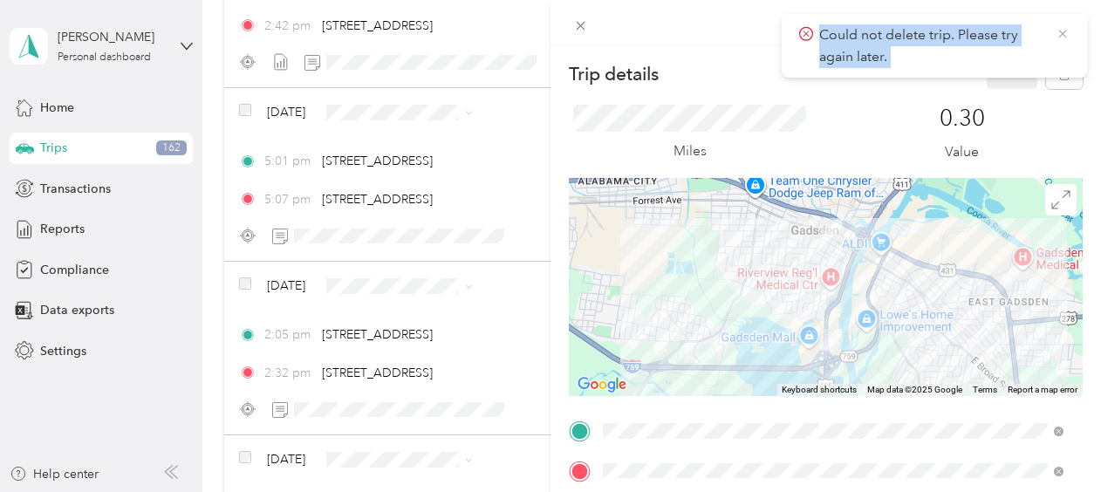
click at [1062, 33] on icon at bounding box center [1063, 34] width 8 height 8
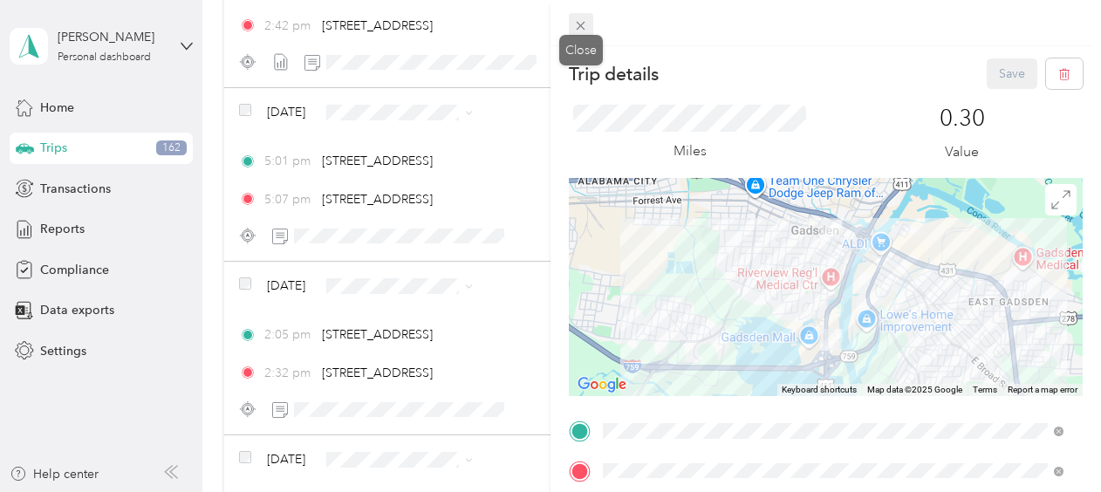
click at [579, 18] on icon at bounding box center [580, 25] width 15 height 15
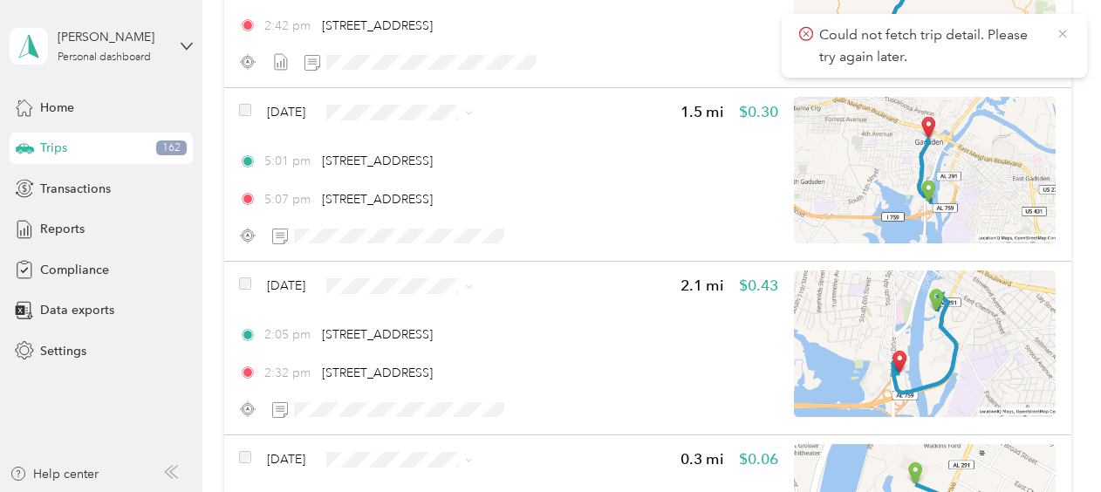
click at [1058, 29] on icon at bounding box center [1063, 34] width 14 height 16
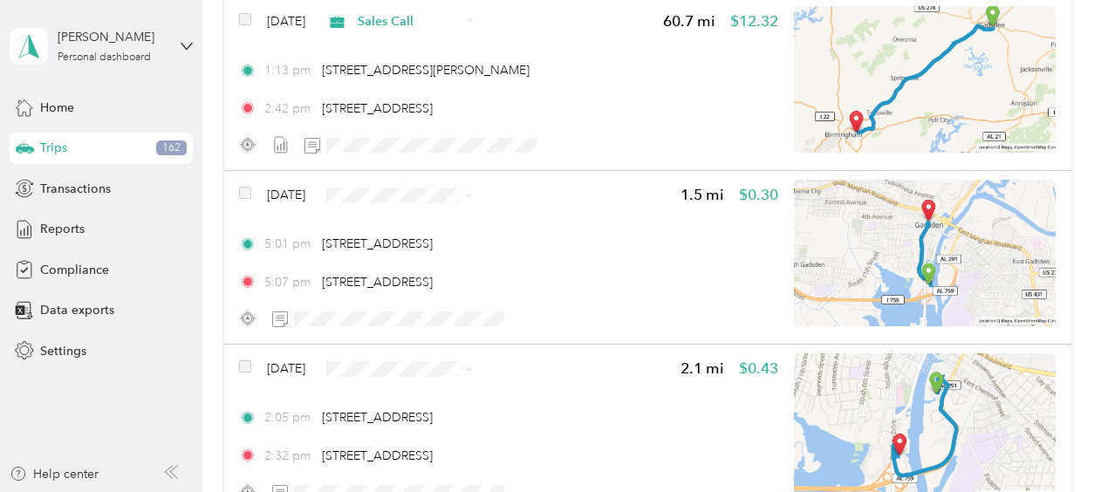
scroll to position [4926, 0]
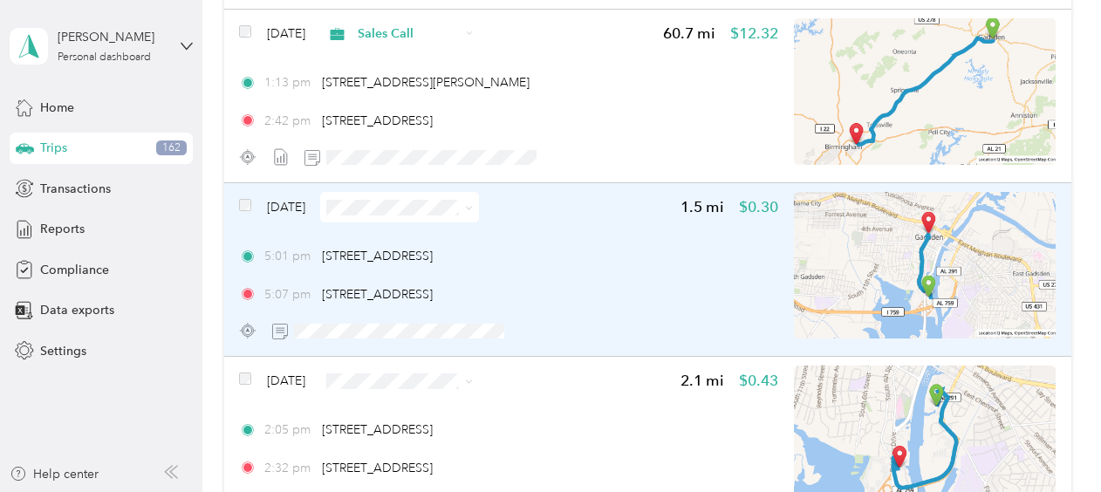
click at [296, 211] on span "[DATE]" at bounding box center [286, 207] width 38 height 18
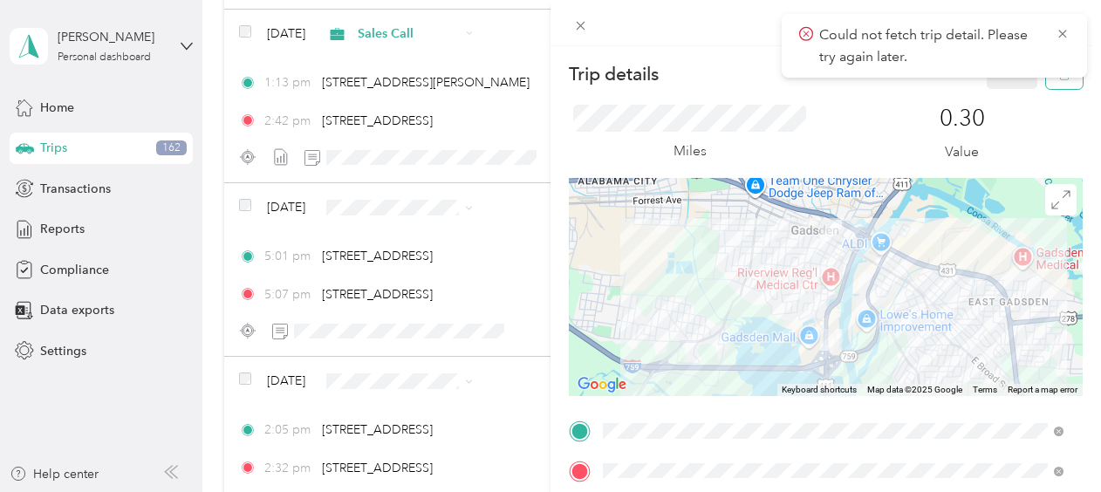
click at [1051, 82] on button "button" at bounding box center [1064, 73] width 37 height 31
click at [993, 86] on button "Yes" at bounding box center [1001, 95] width 34 height 28
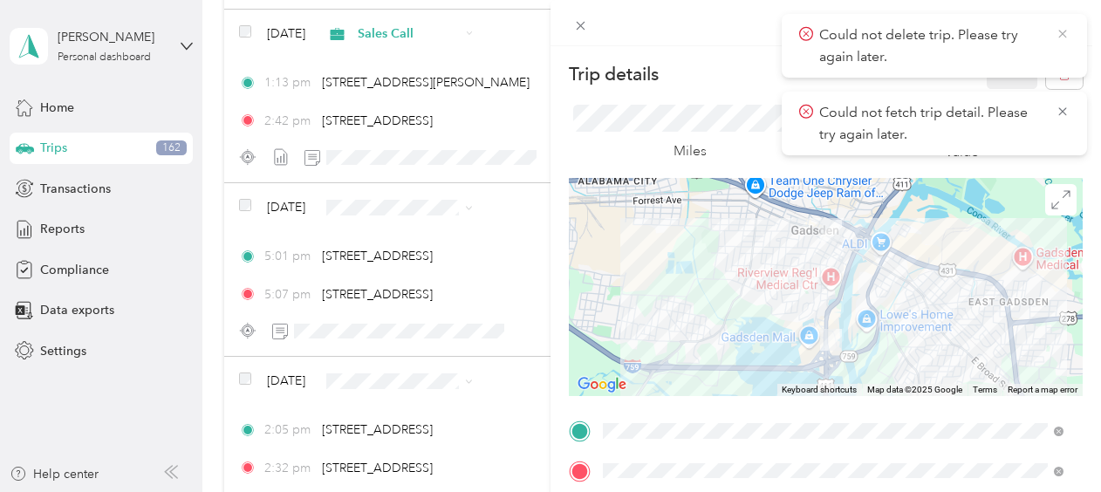
click at [1056, 38] on icon at bounding box center [1063, 34] width 14 height 16
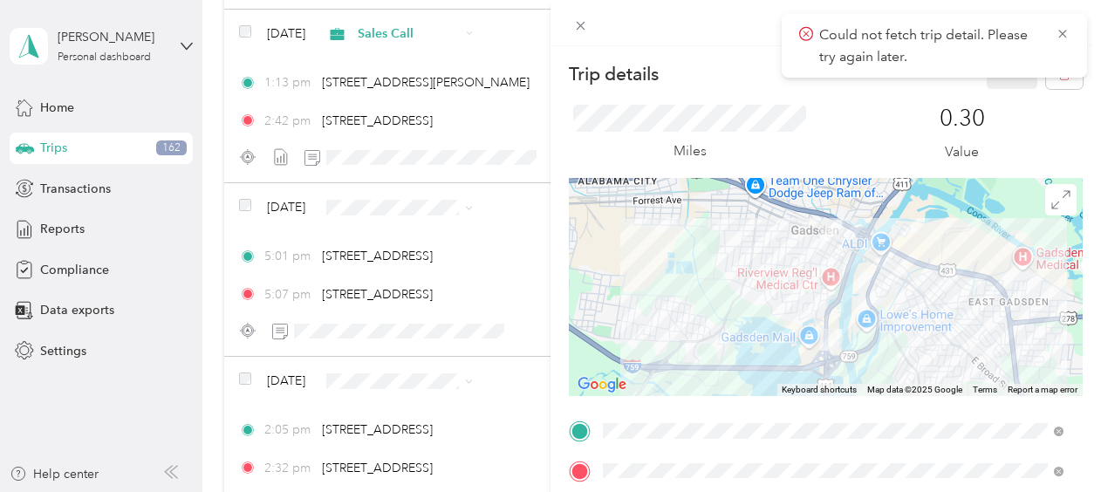
click at [1056, 38] on icon at bounding box center [1063, 34] width 14 height 16
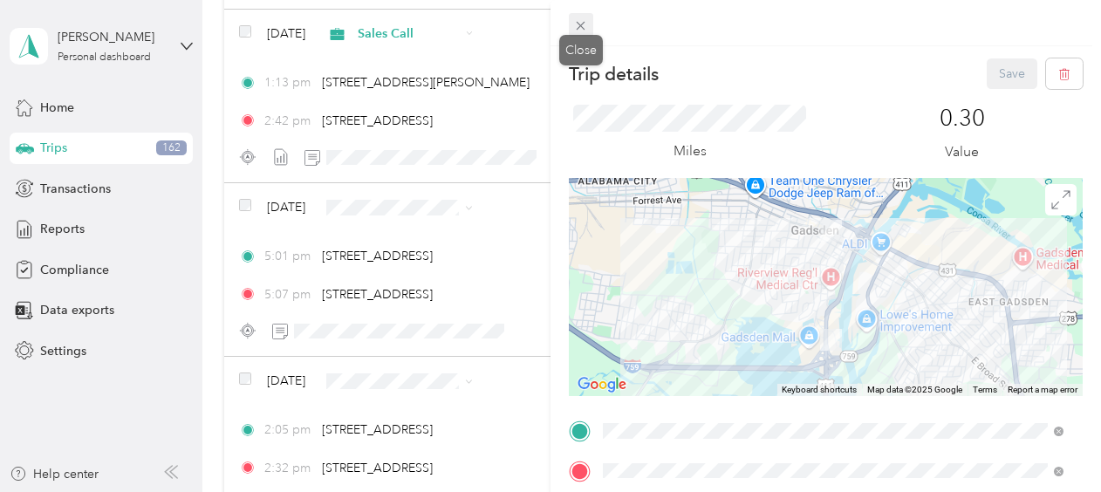
click at [583, 24] on icon at bounding box center [581, 26] width 9 height 9
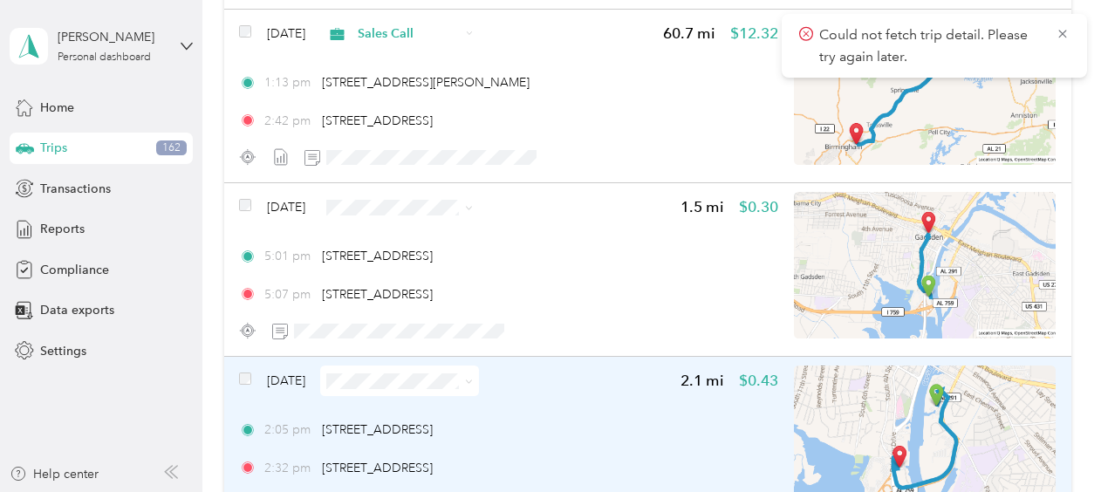
click at [278, 377] on span "[DATE]" at bounding box center [286, 381] width 38 height 18
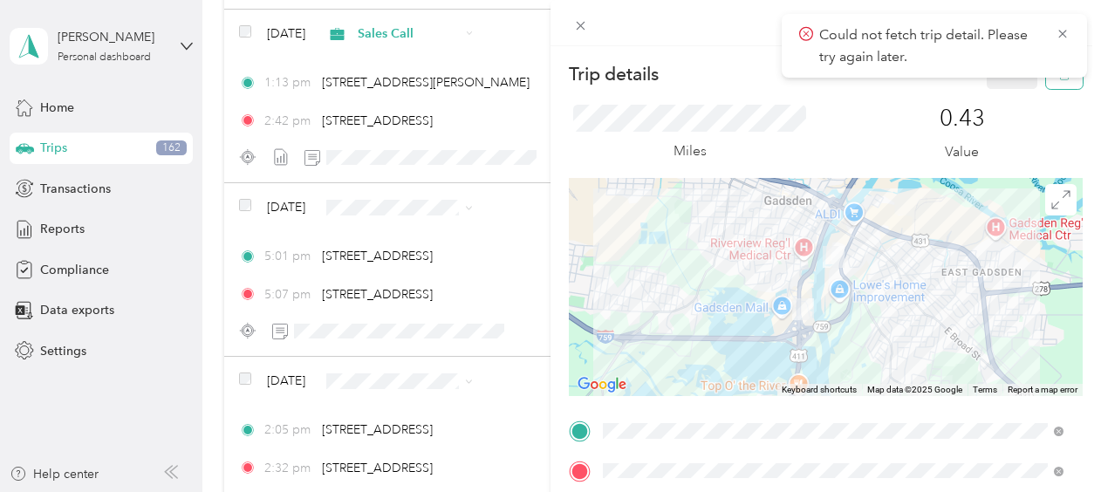
click at [1046, 83] on button "button" at bounding box center [1064, 73] width 37 height 31
click at [995, 97] on button "Yes" at bounding box center [1001, 95] width 34 height 28
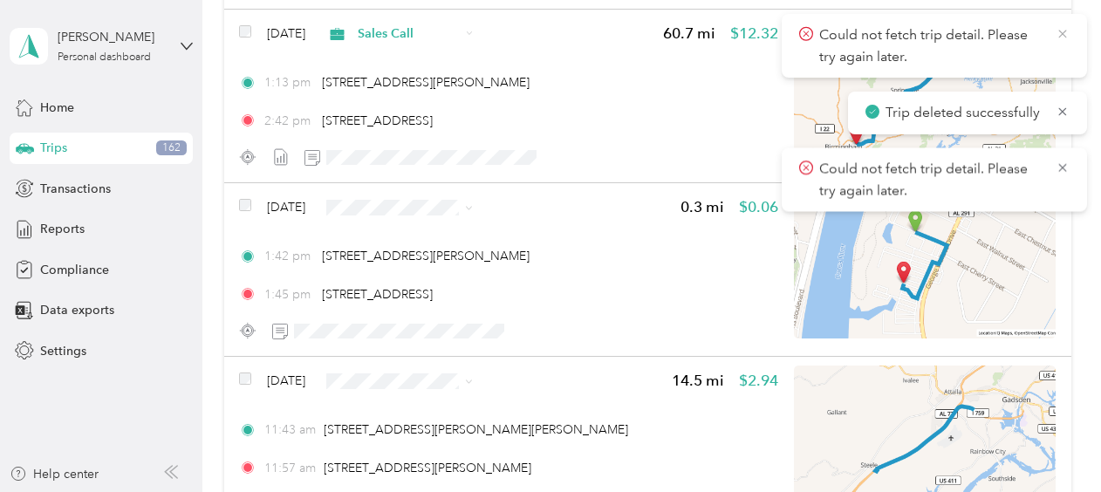
click at [1061, 35] on icon at bounding box center [1063, 34] width 8 height 8
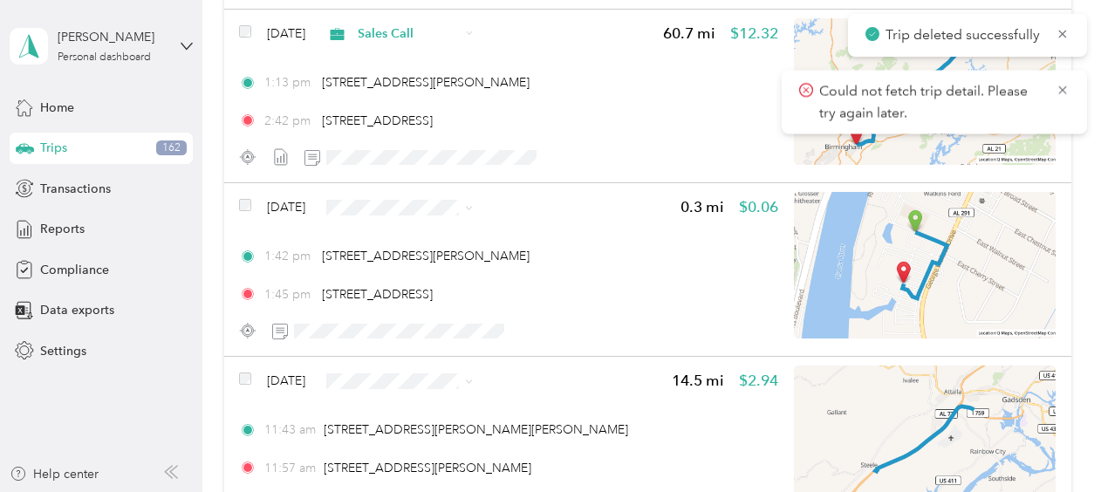
click at [1061, 35] on icon at bounding box center [1063, 34] width 8 height 8
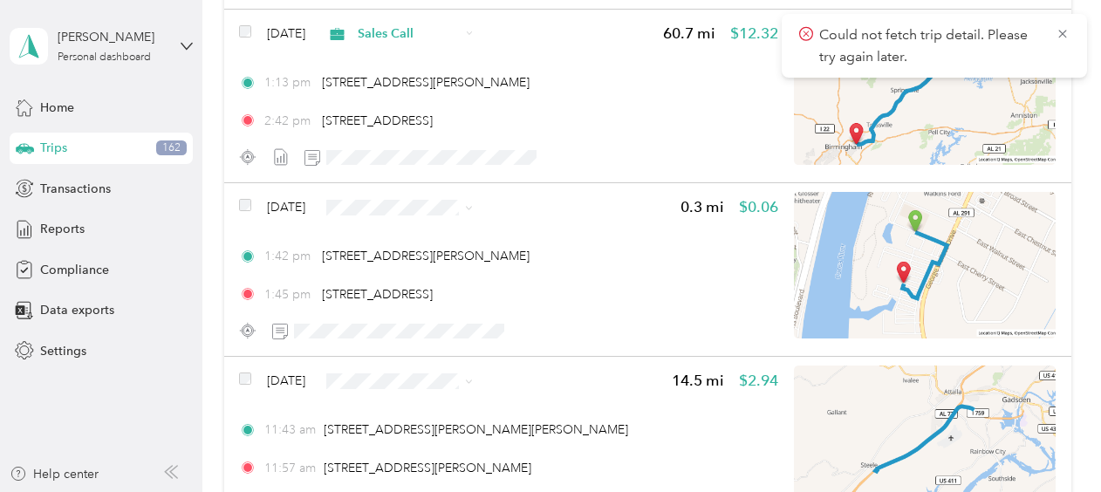
click at [1061, 35] on icon at bounding box center [1063, 34] width 8 height 8
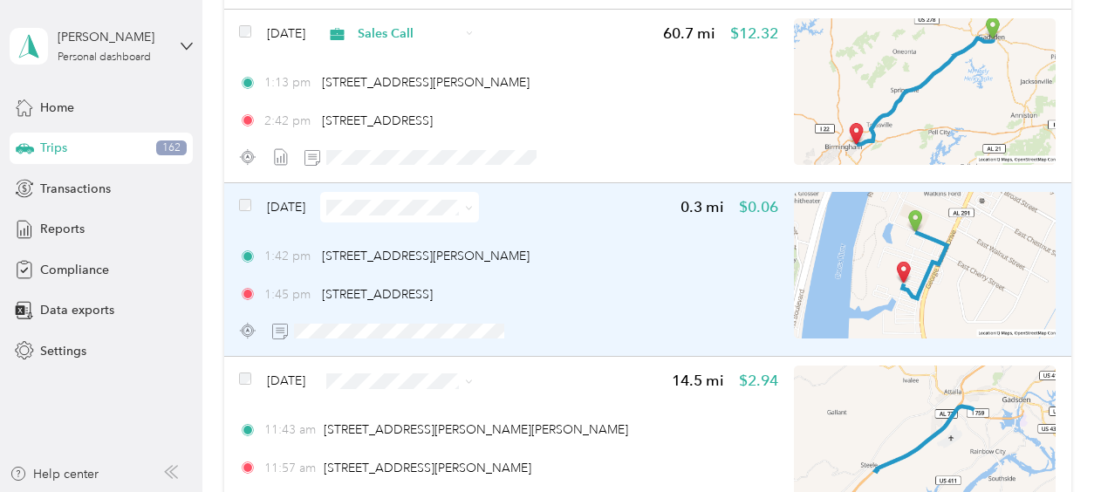
click at [280, 209] on span "[DATE]" at bounding box center [286, 207] width 38 height 18
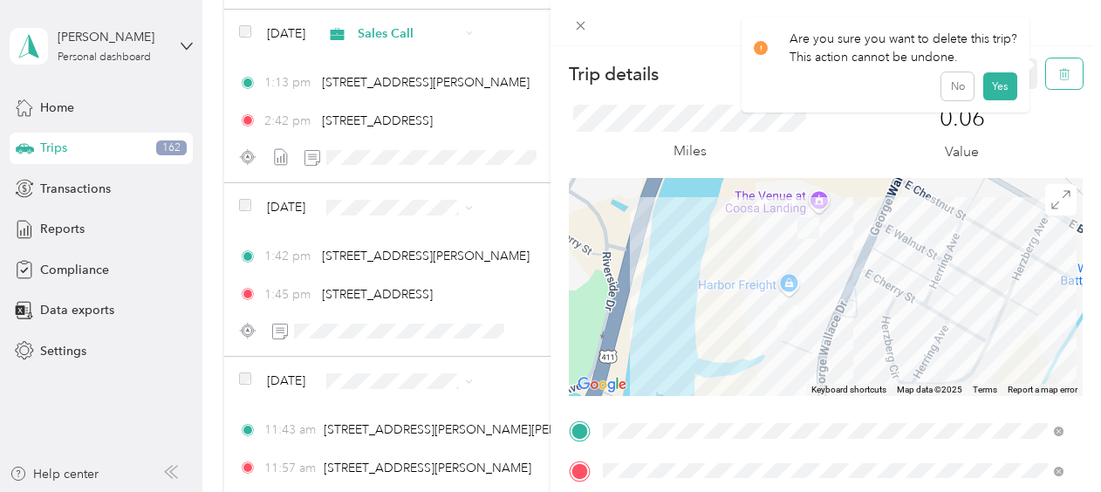
click at [1059, 78] on icon "button" at bounding box center [1064, 74] width 10 height 11
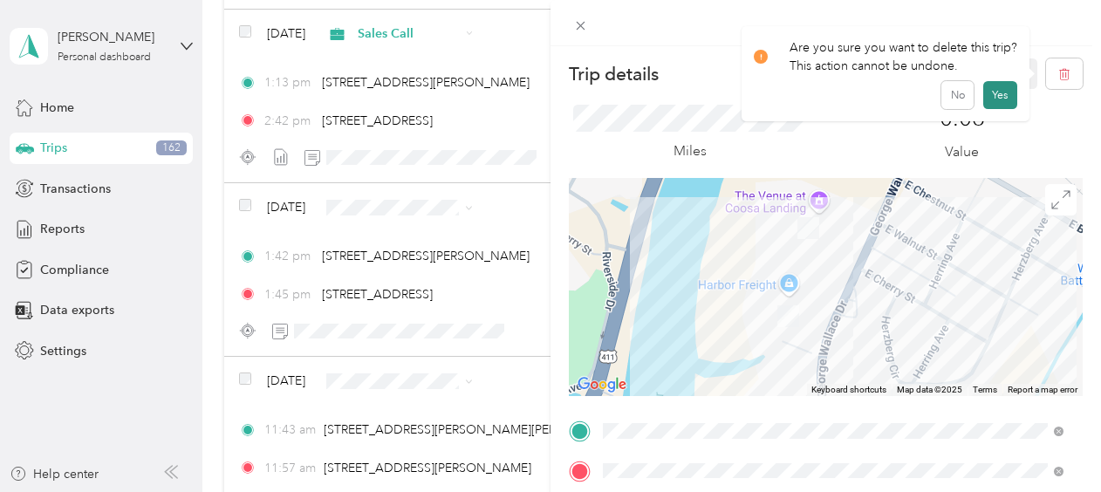
click at [1008, 93] on button "Yes" at bounding box center [1001, 95] width 34 height 28
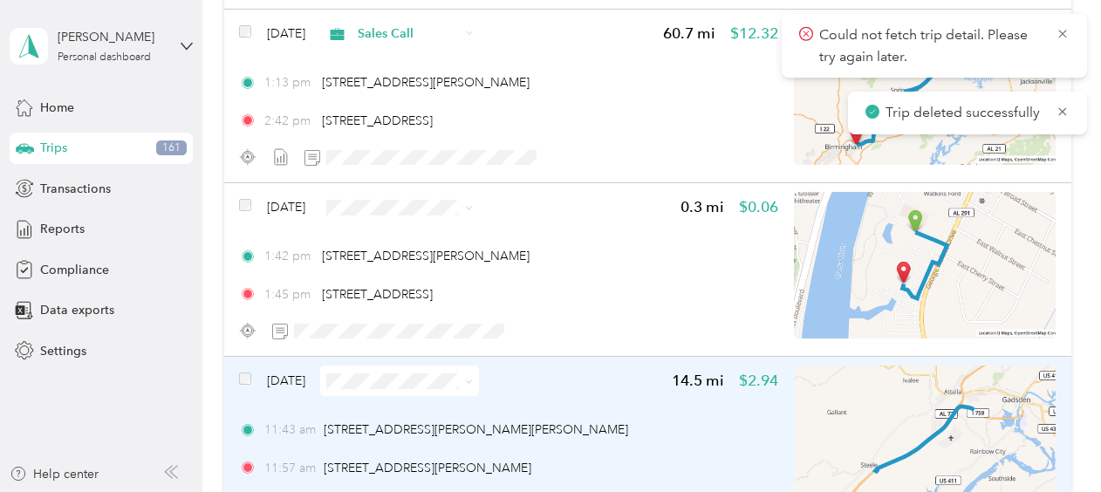
click at [412, 369] on span at bounding box center [399, 381] width 159 height 31
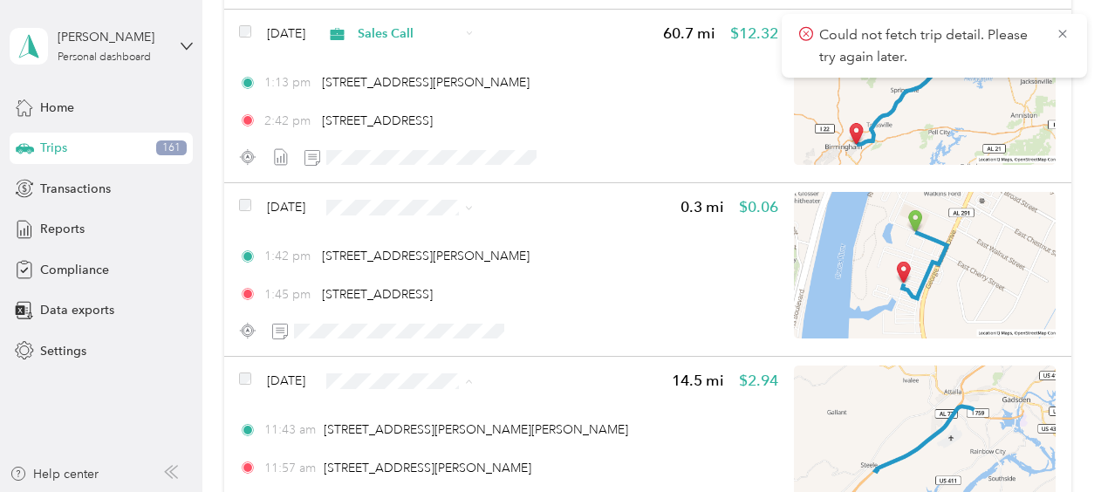
click at [401, 411] on span "Sales Call" at bounding box center [443, 412] width 104 height 18
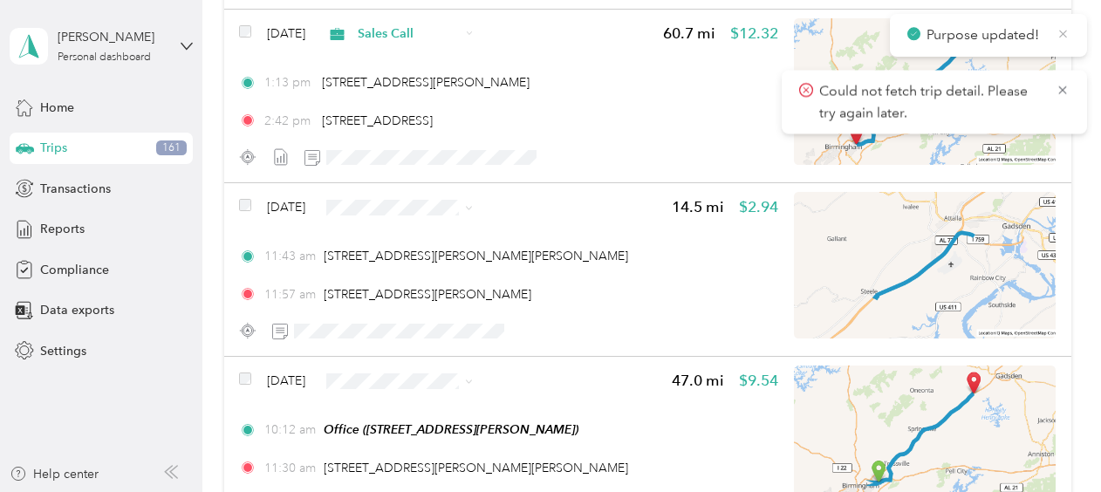
click at [1063, 31] on icon at bounding box center [1063, 34] width 13 height 16
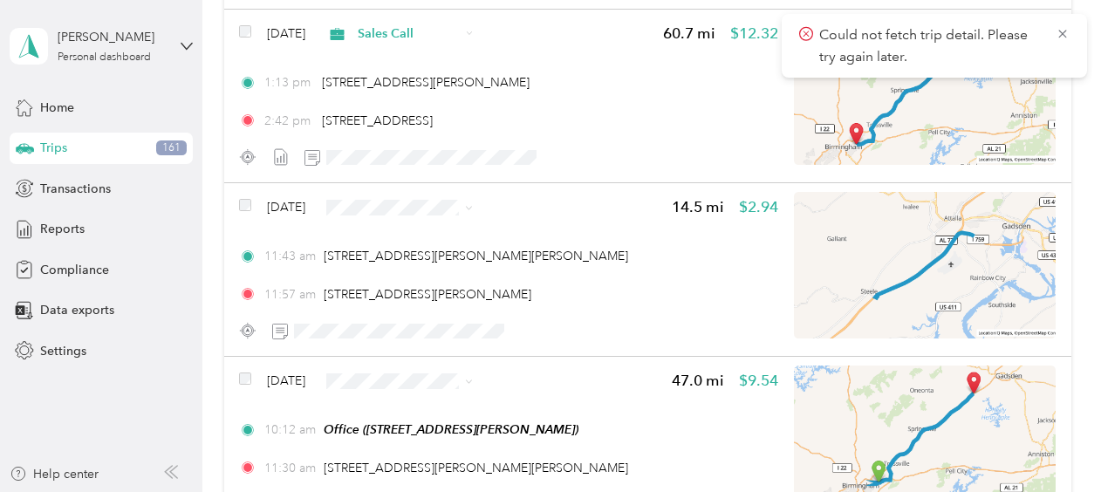
click at [1063, 31] on icon at bounding box center [1063, 34] width 14 height 16
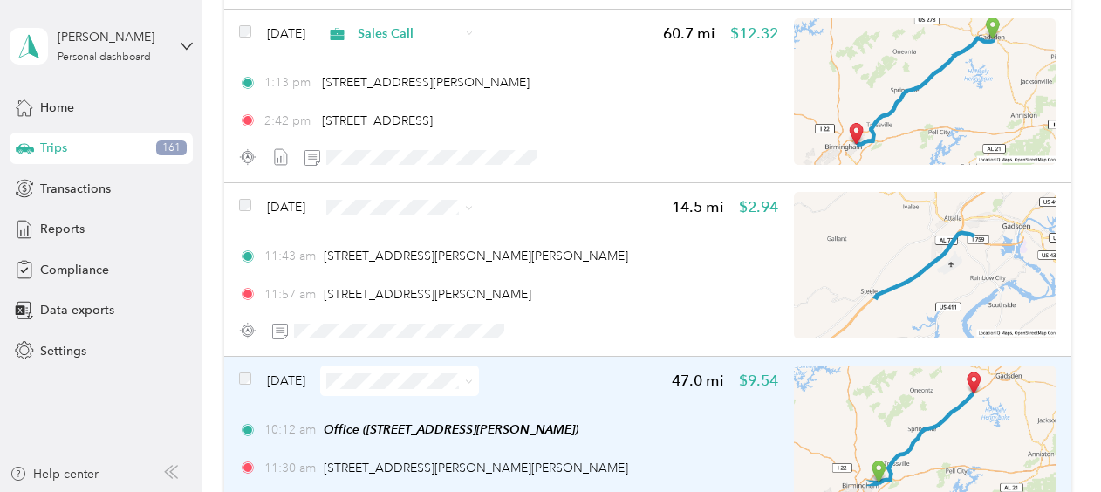
click at [382, 371] on span at bounding box center [399, 381] width 159 height 31
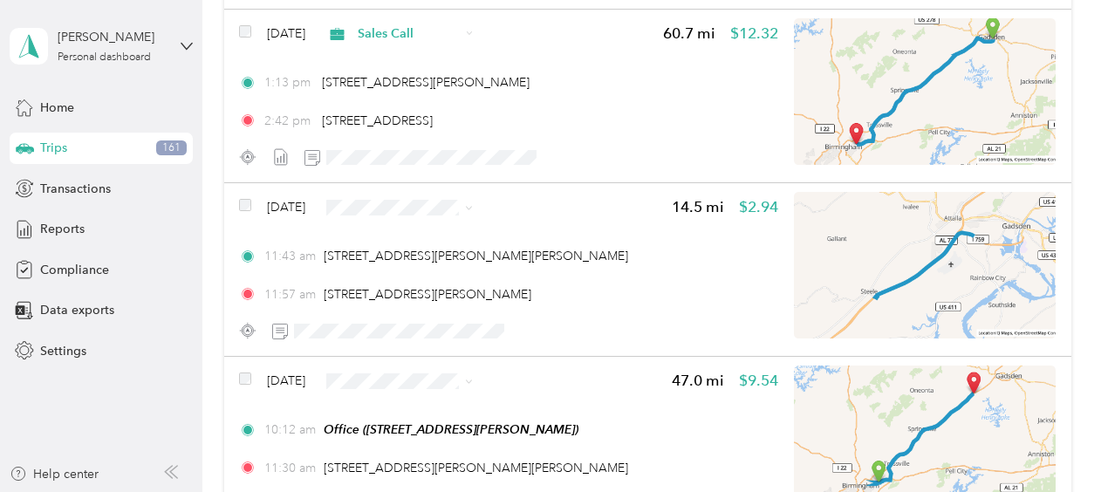
click at [428, 415] on span "Sales Call" at bounding box center [443, 411] width 104 height 18
click at [412, 237] on span "Sales Call" at bounding box center [443, 239] width 104 height 18
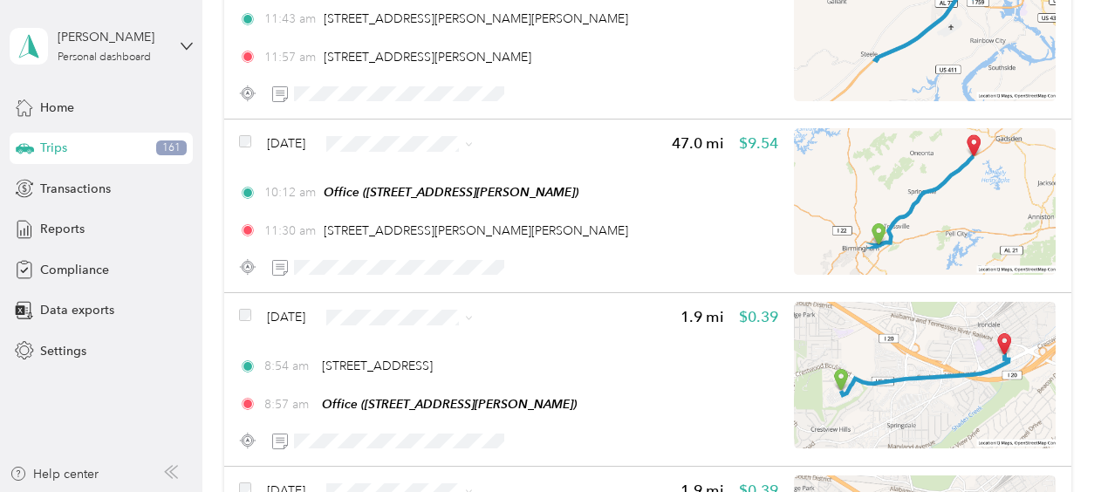
scroll to position [5174, 0]
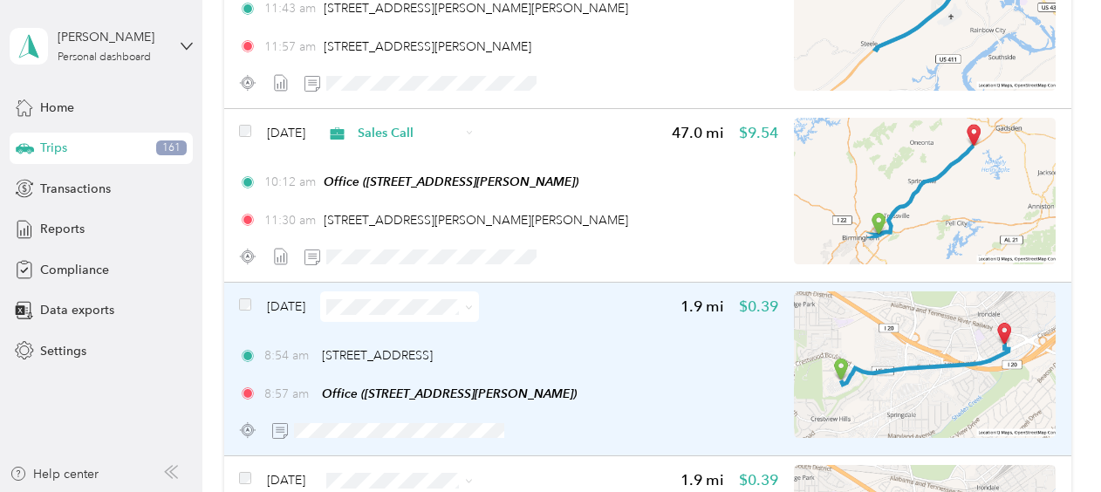
click at [294, 298] on span "[DATE]" at bounding box center [286, 307] width 38 height 18
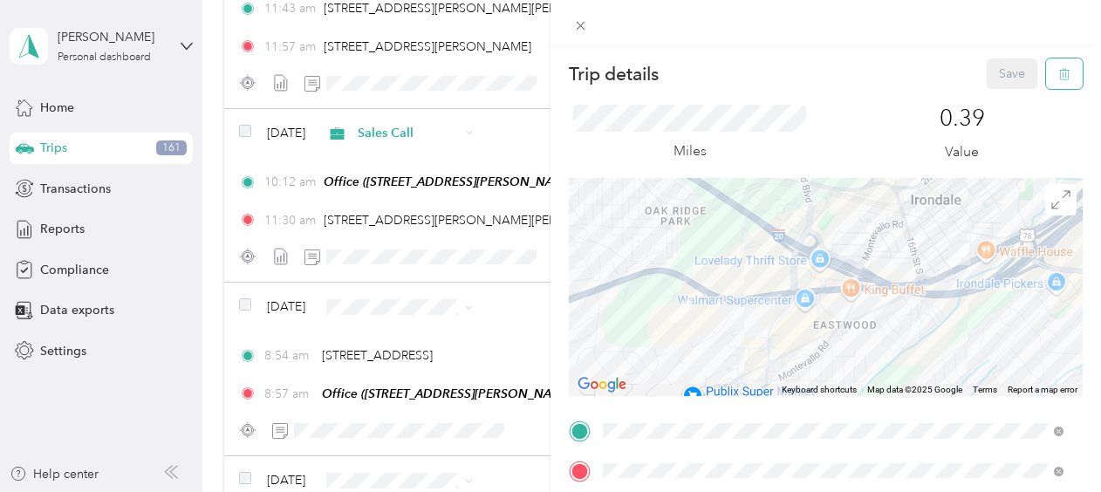
click at [1066, 77] on icon "button" at bounding box center [1066, 74] width 0 height 4
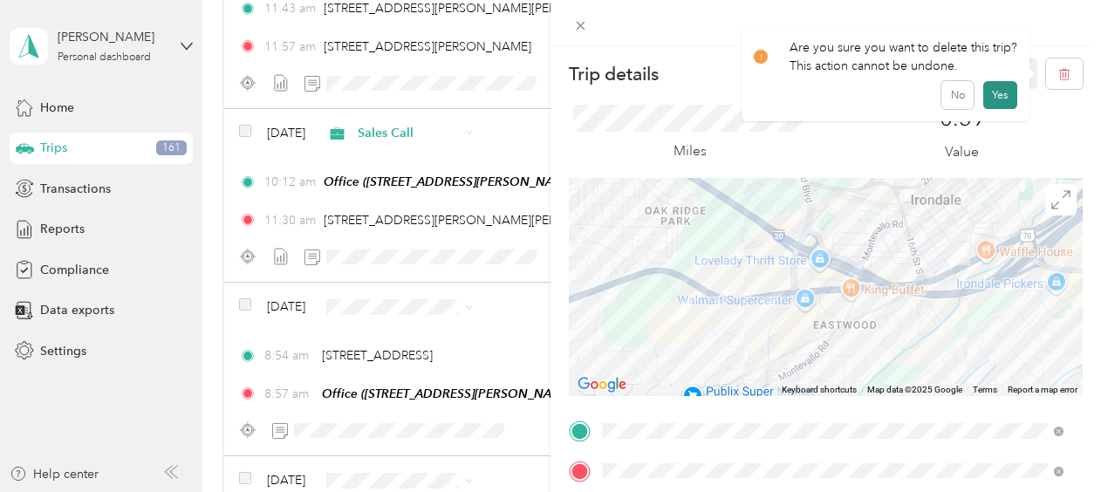
click at [995, 97] on button "Yes" at bounding box center [1001, 95] width 34 height 28
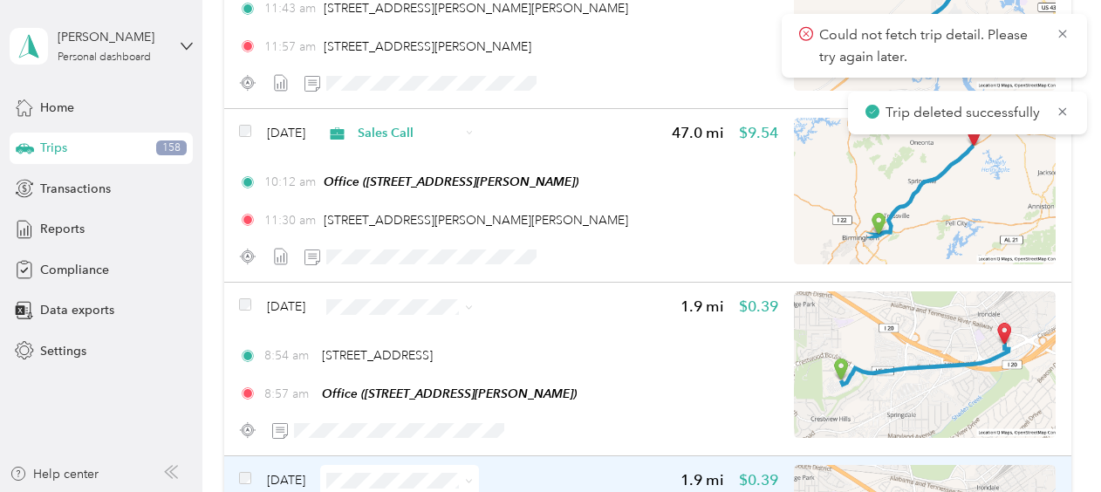
click at [298, 484] on span "[DATE]" at bounding box center [286, 480] width 38 height 18
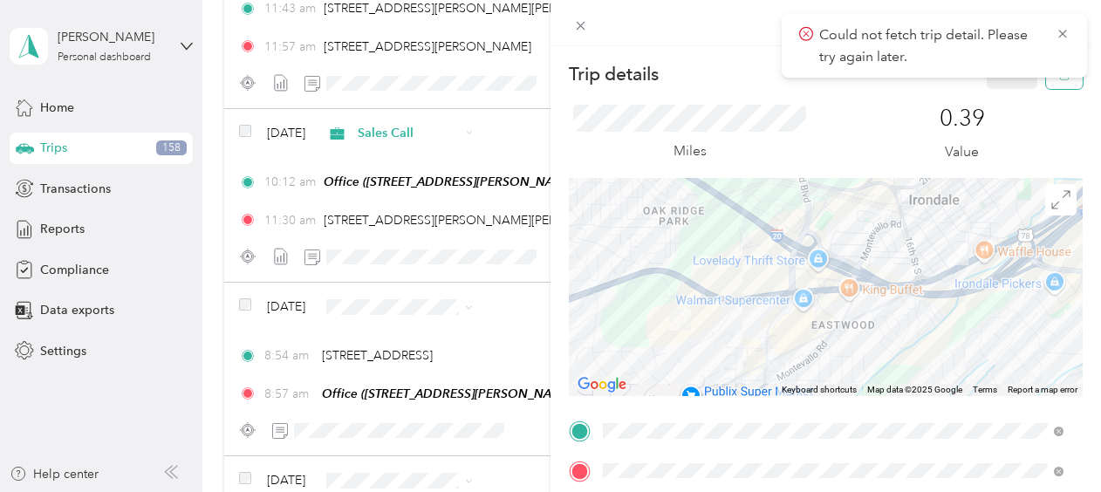
click at [1048, 86] on button "button" at bounding box center [1064, 73] width 37 height 31
click at [996, 94] on button "Yes" at bounding box center [1001, 95] width 34 height 28
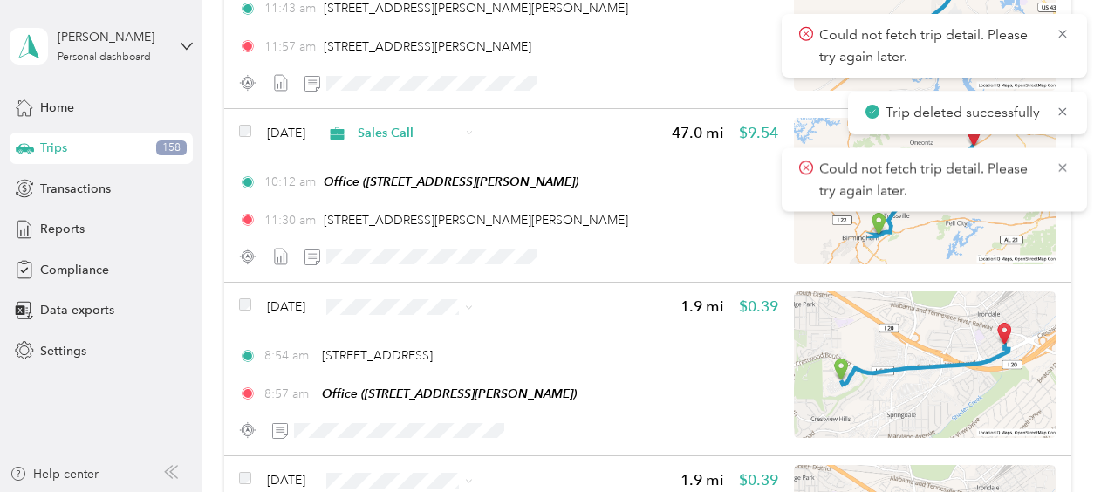
drag, startPoint x: 996, startPoint y: 94, endPoint x: 1044, endPoint y: 30, distance: 80.5
click at [1044, 30] on div "Could not fetch trip detail. Please try again later. Trip deleted successfully …" at bounding box center [550, 246] width 1073 height 464
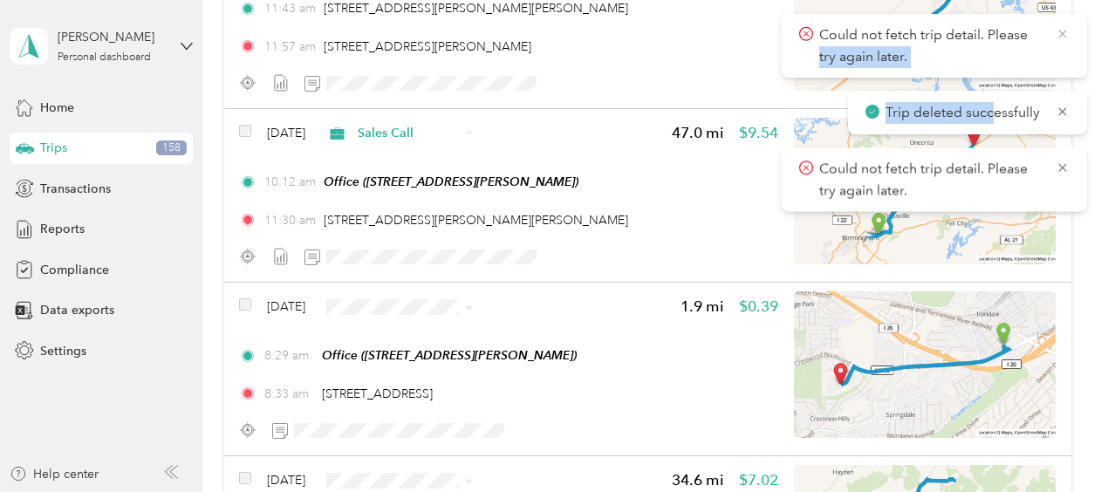
click at [1062, 31] on icon at bounding box center [1063, 34] width 14 height 16
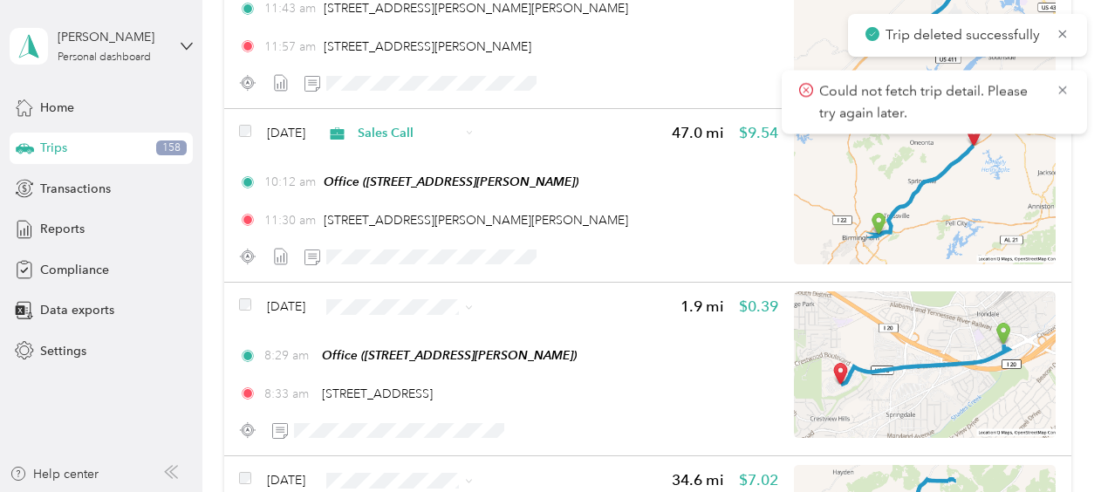
click at [1062, 31] on icon at bounding box center [1063, 34] width 14 height 16
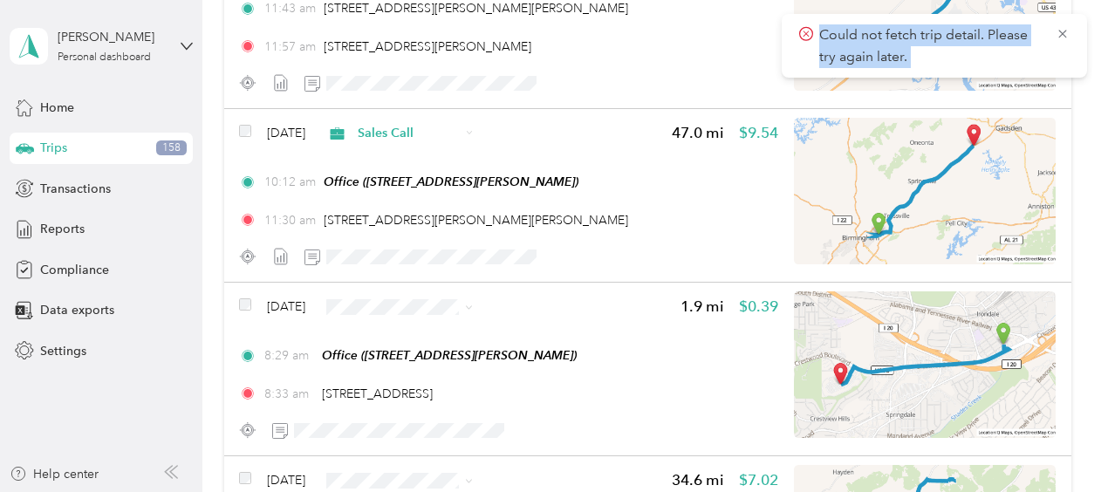
click at [1062, 31] on icon at bounding box center [1063, 34] width 14 height 16
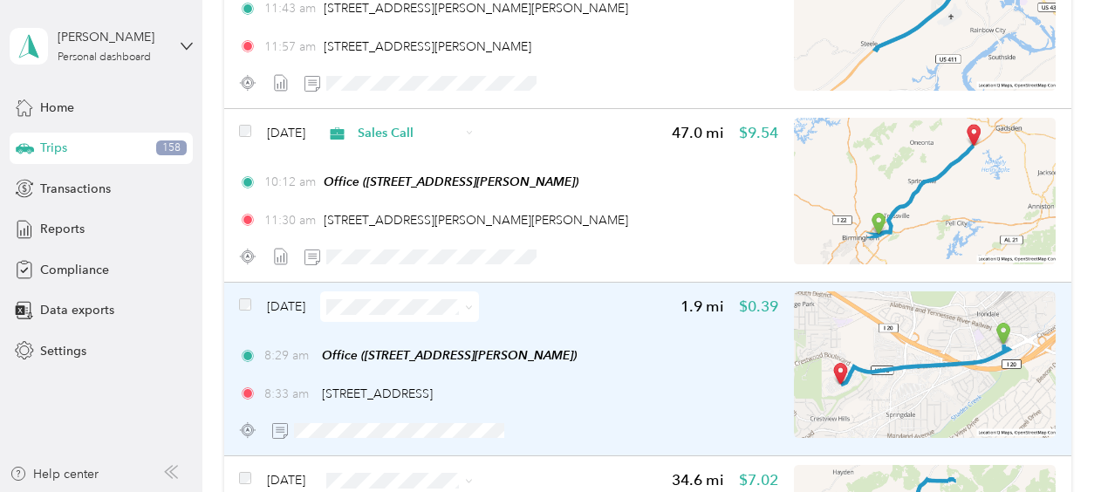
click at [297, 304] on span "[DATE]" at bounding box center [286, 307] width 38 height 18
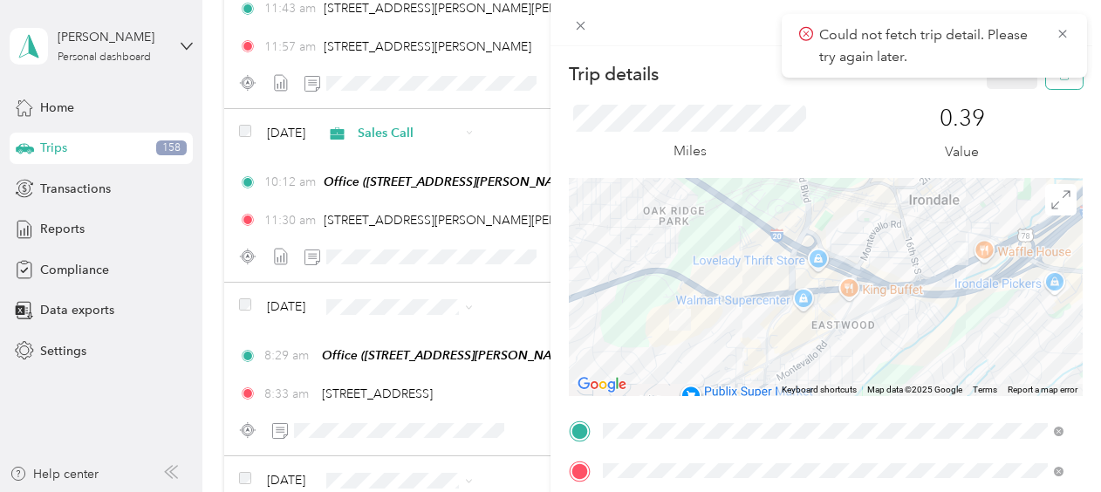
click at [1051, 85] on button "button" at bounding box center [1064, 73] width 37 height 31
click at [992, 91] on button "Yes" at bounding box center [1001, 95] width 34 height 28
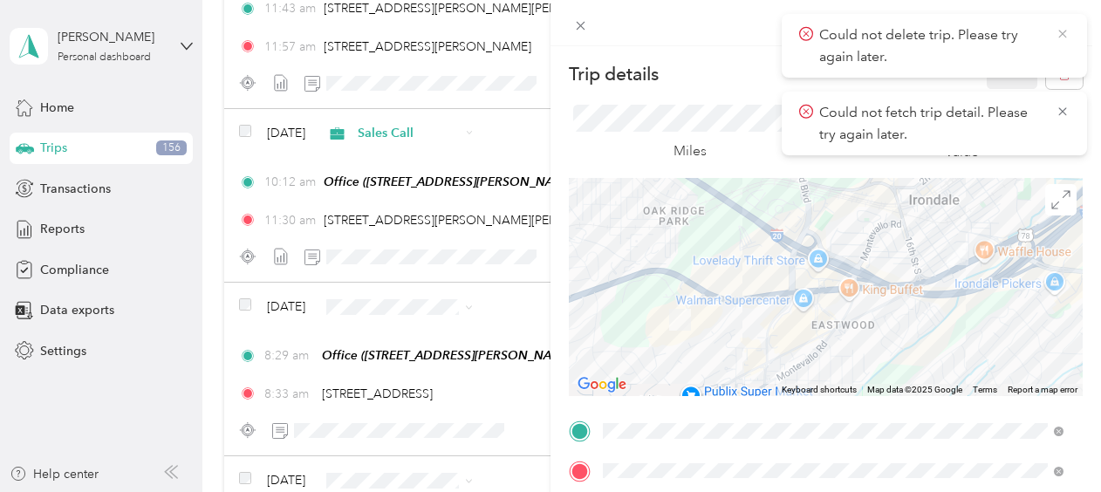
click at [1057, 38] on icon at bounding box center [1063, 34] width 14 height 16
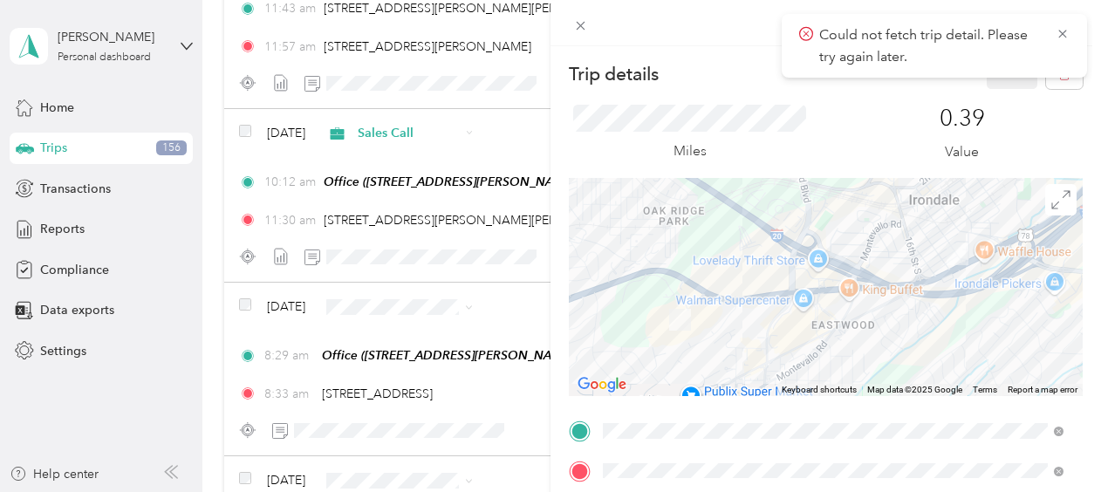
click at [1057, 38] on icon at bounding box center [1063, 34] width 14 height 16
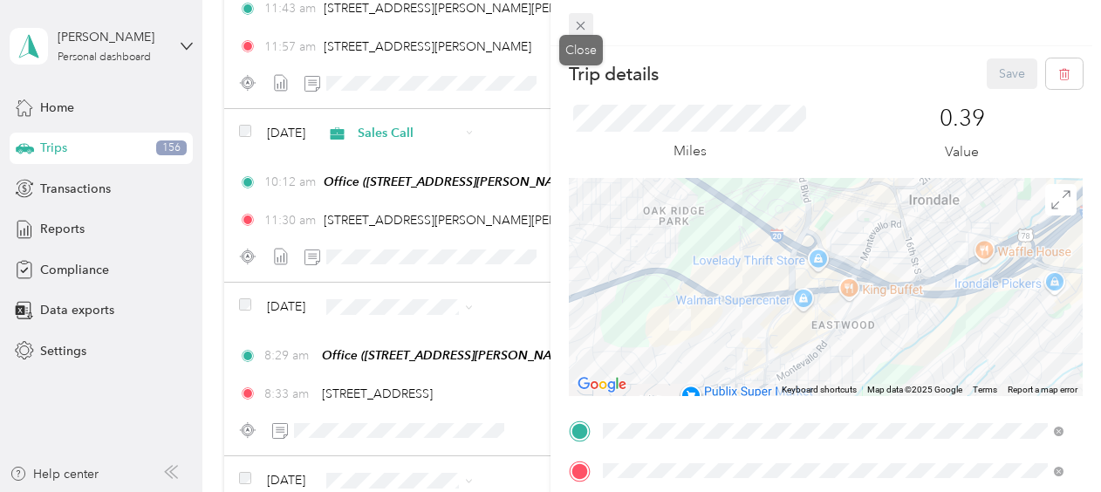
click at [586, 20] on icon at bounding box center [580, 25] width 15 height 15
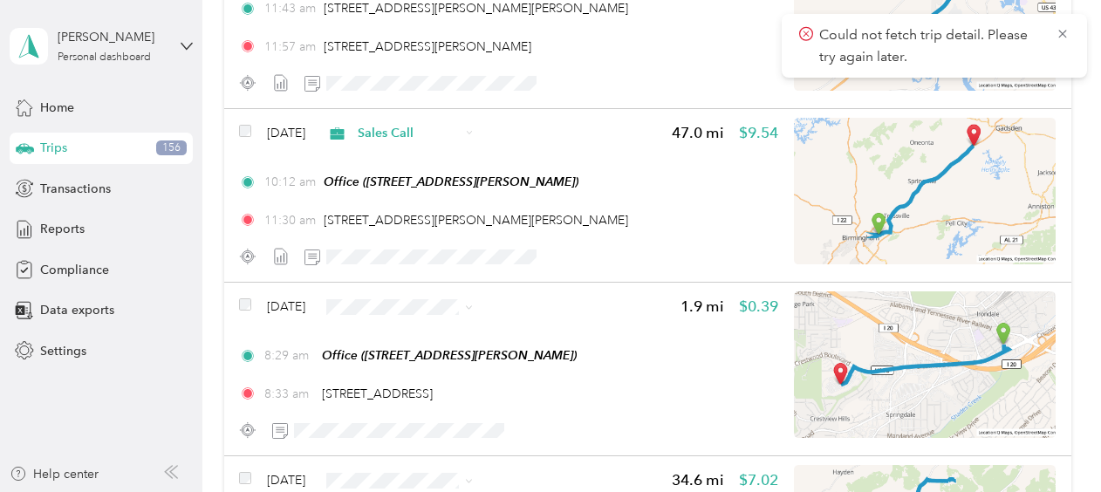
click at [403, 417] on span "Sales Call" at bounding box center [443, 410] width 104 height 18
click at [1060, 34] on icon at bounding box center [1063, 34] width 14 height 16
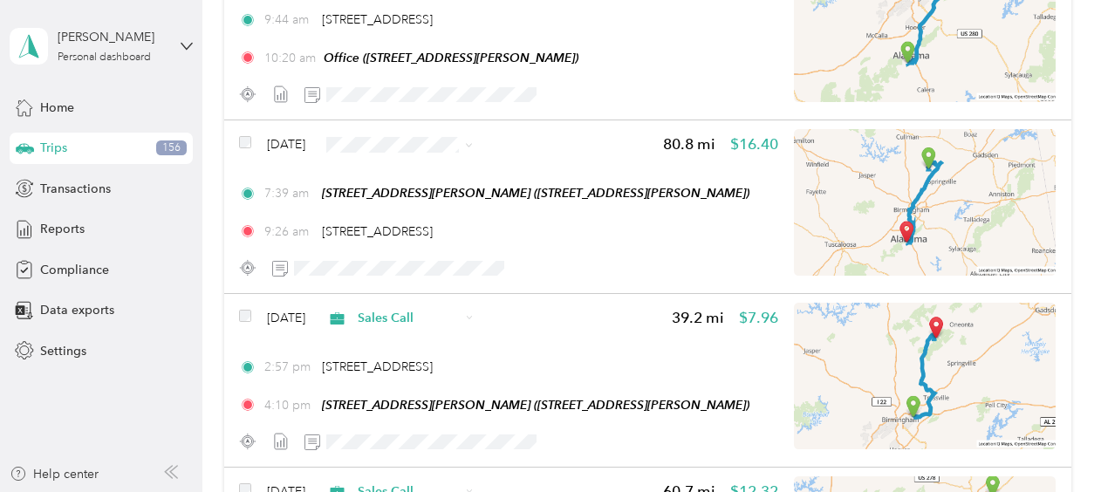
scroll to position [4488, 0]
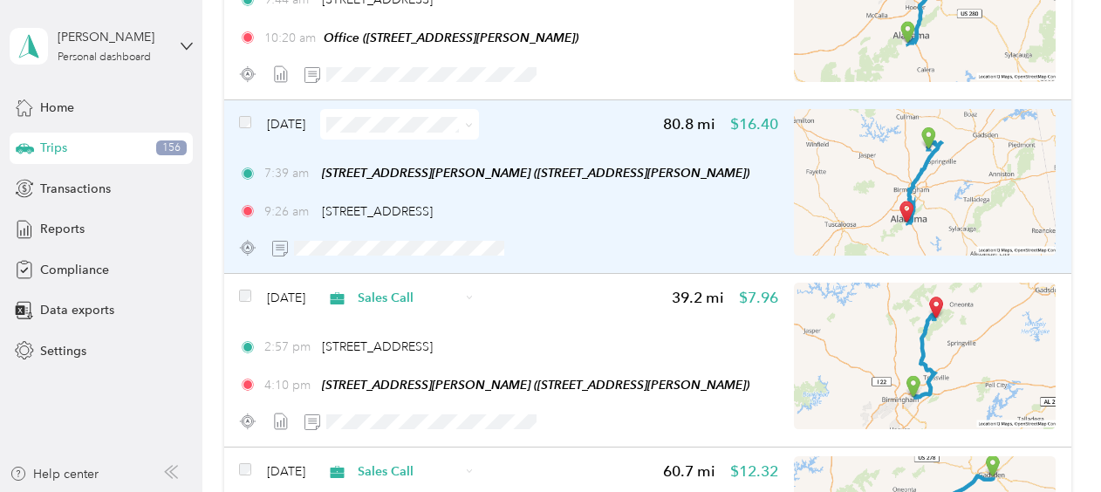
click at [291, 120] on span "[DATE]" at bounding box center [286, 124] width 38 height 18
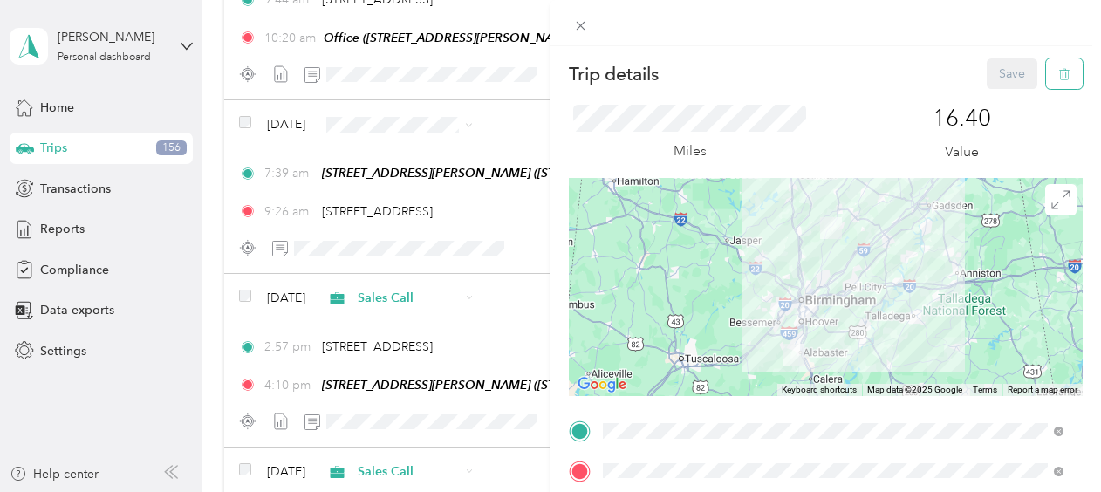
click at [1059, 72] on icon "button" at bounding box center [1065, 74] width 12 height 12
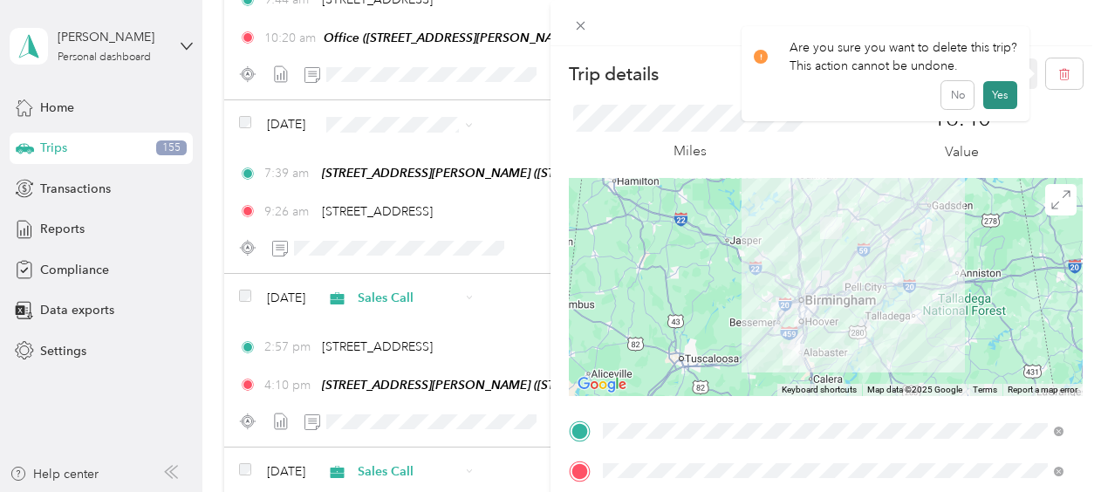
click at [1001, 87] on button "Yes" at bounding box center [1001, 95] width 34 height 28
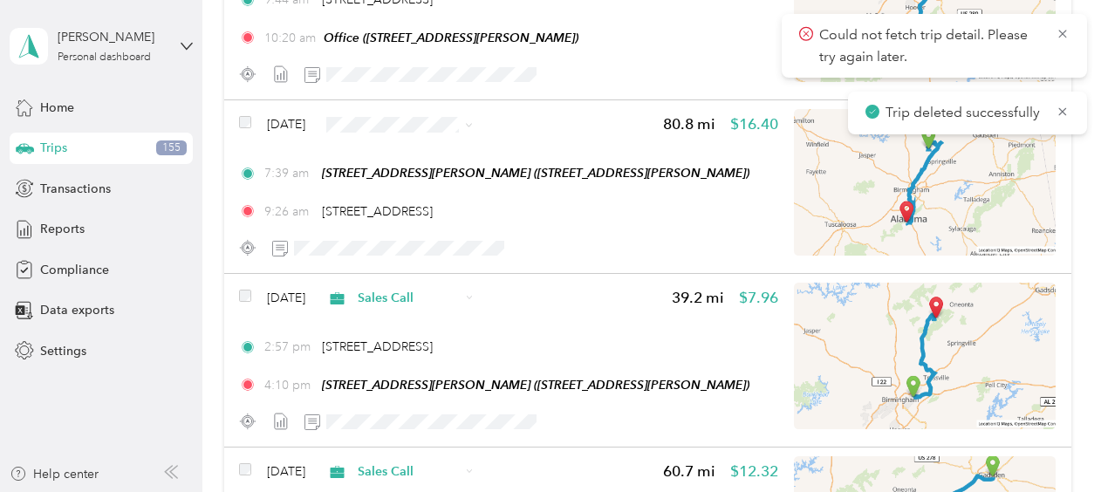
click at [1001, 87] on main "Could not fetch trip detail. Please try again later. Trip deleted successfully …" at bounding box center [546, 246] width 1093 height 492
click at [1058, 34] on icon at bounding box center [1063, 34] width 14 height 16
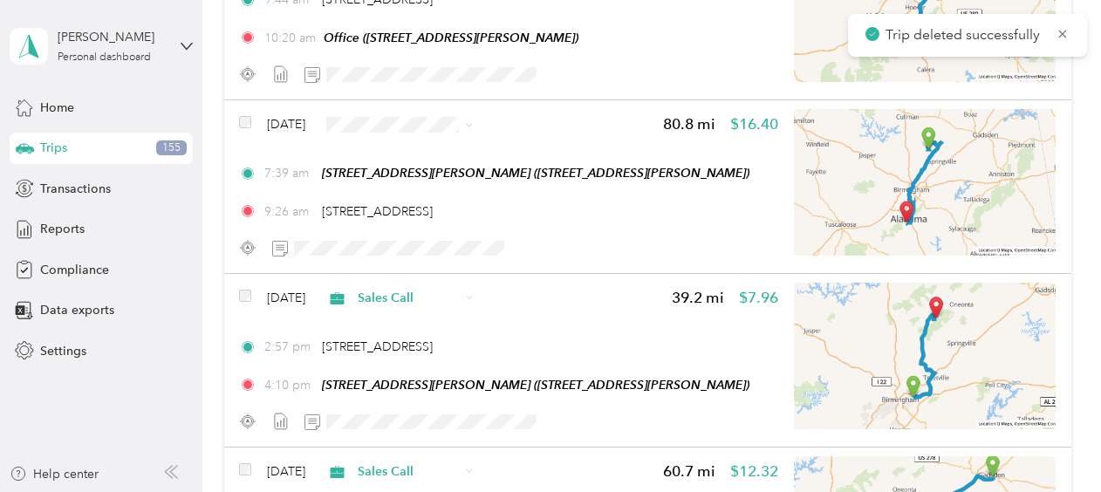
click at [1058, 34] on icon at bounding box center [1063, 34] width 14 height 16
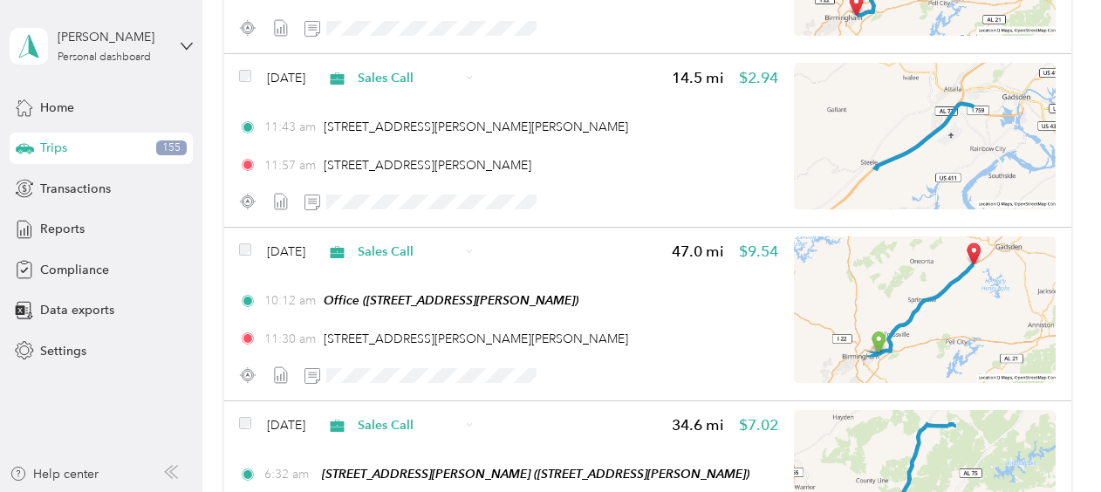
scroll to position [4707, 0]
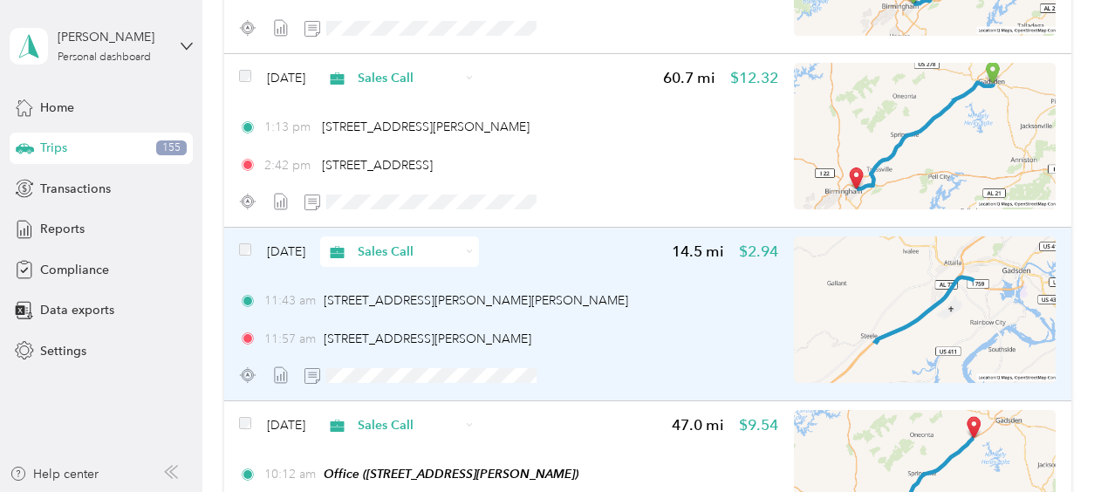
click at [272, 248] on span "[DATE]" at bounding box center [286, 252] width 38 height 18
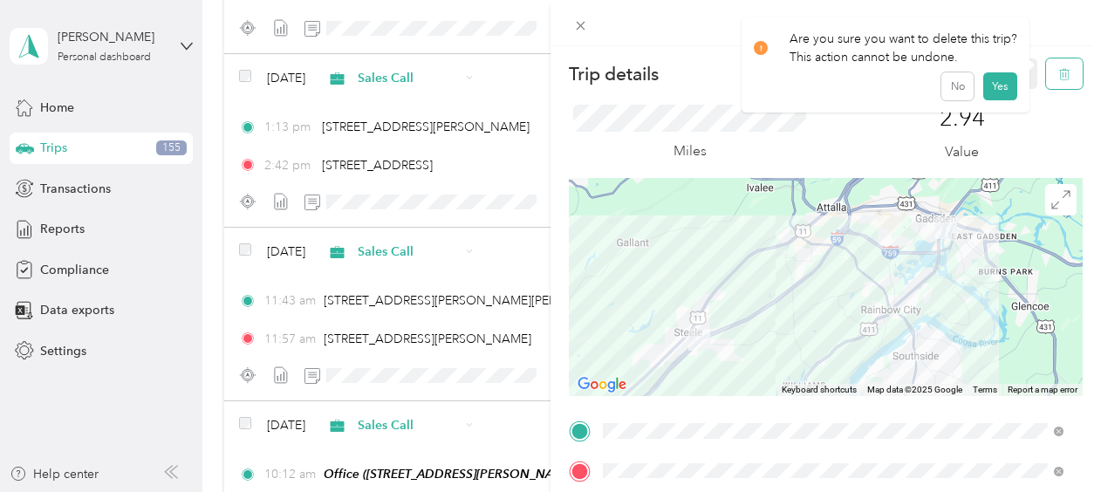
click at [1059, 68] on icon "button" at bounding box center [1065, 74] width 12 height 12
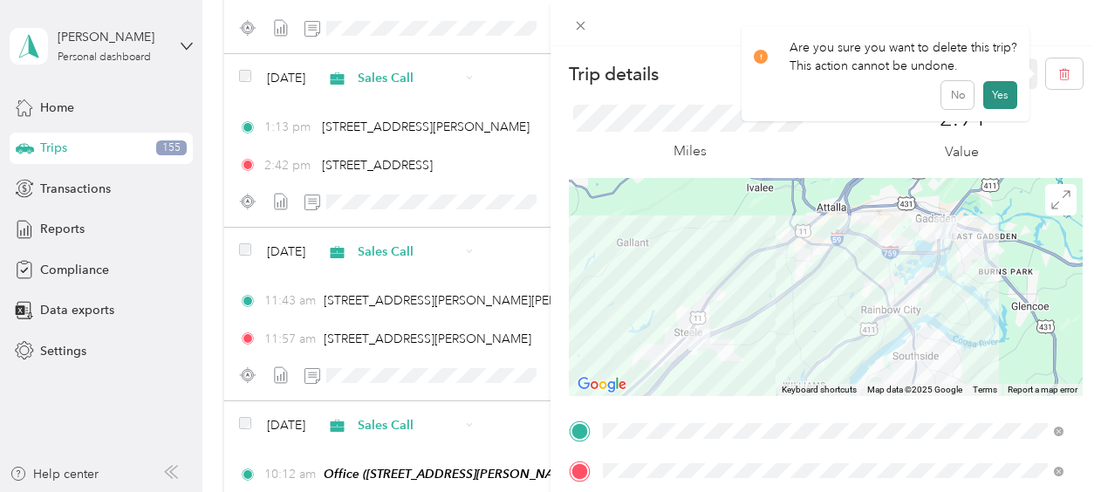
click at [987, 93] on button "Yes" at bounding box center [1001, 95] width 34 height 28
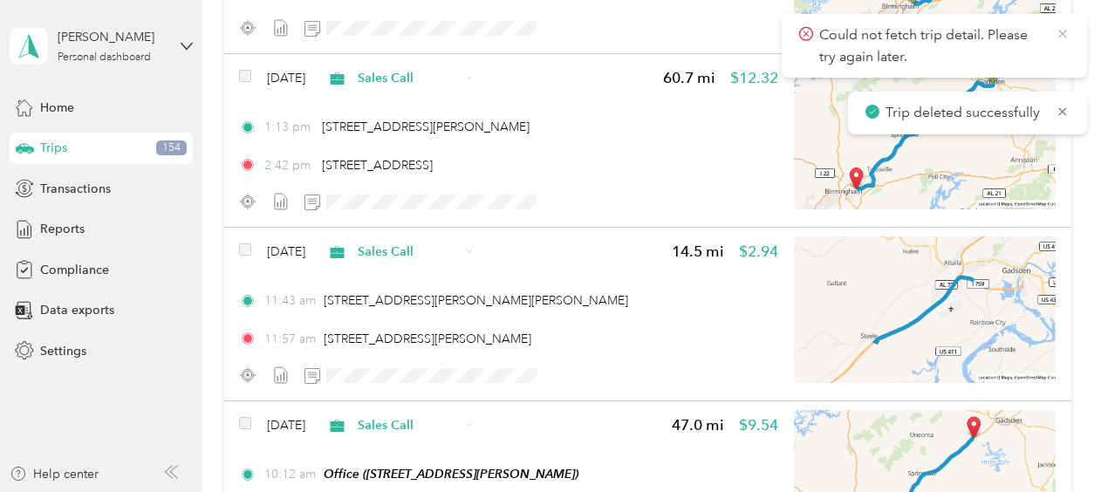
click at [1061, 35] on icon at bounding box center [1063, 34] width 8 height 8
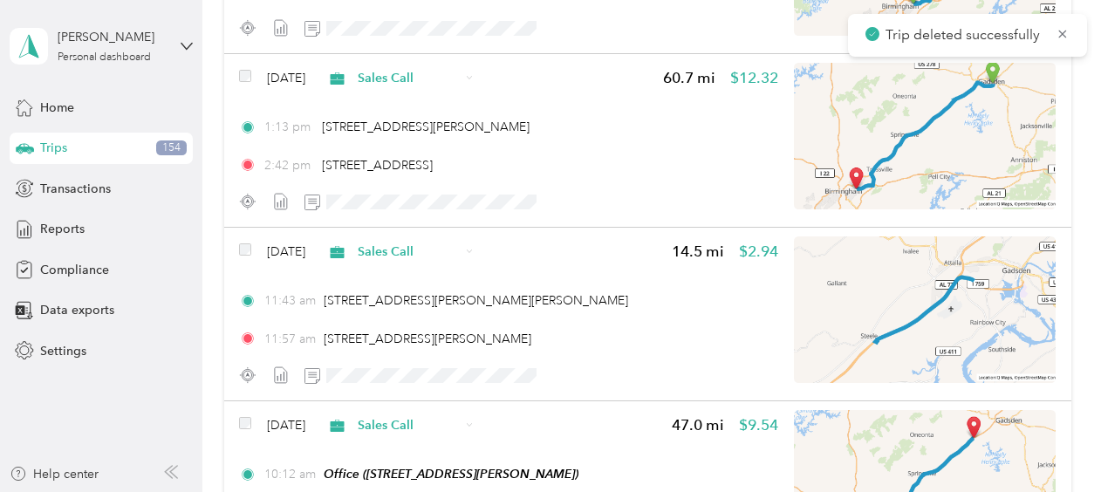
click at [1061, 35] on icon at bounding box center [1063, 34] width 8 height 8
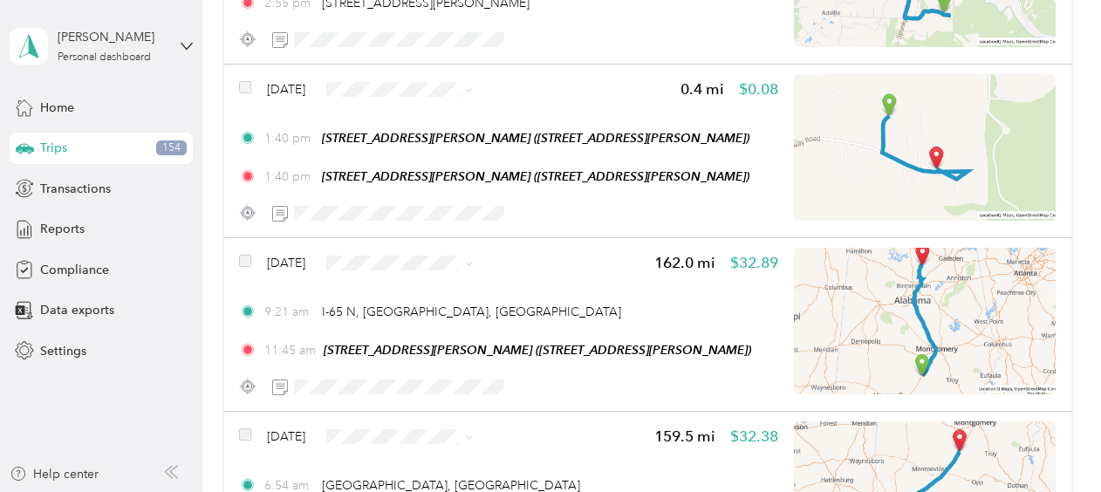
scroll to position [6760, 0]
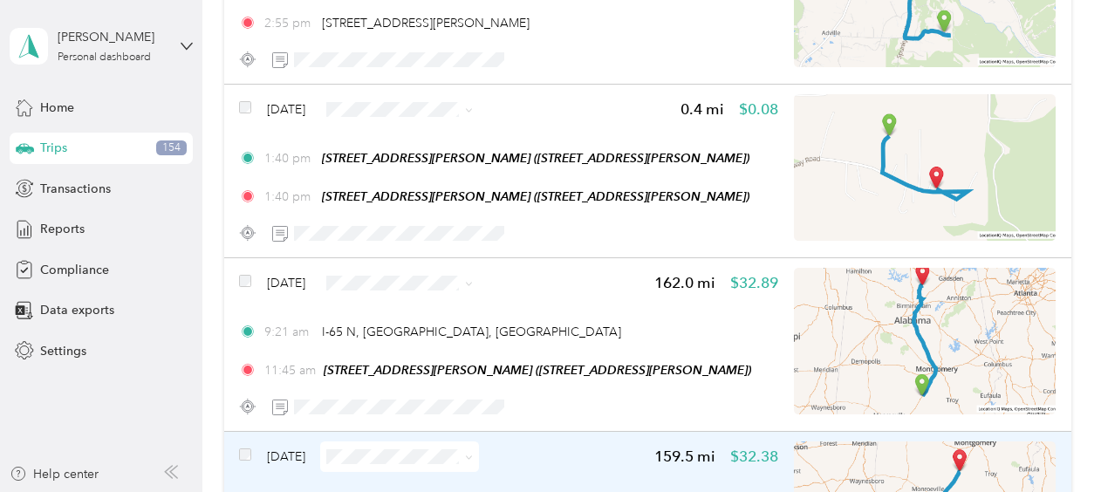
click at [298, 456] on span "[DATE]" at bounding box center [286, 457] width 38 height 18
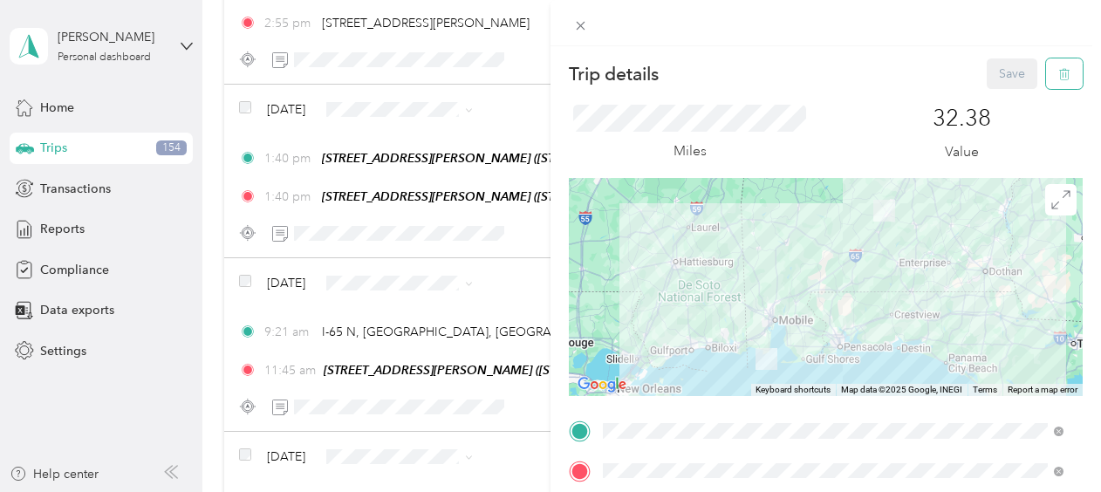
click at [1059, 73] on icon "button" at bounding box center [1065, 74] width 12 height 12
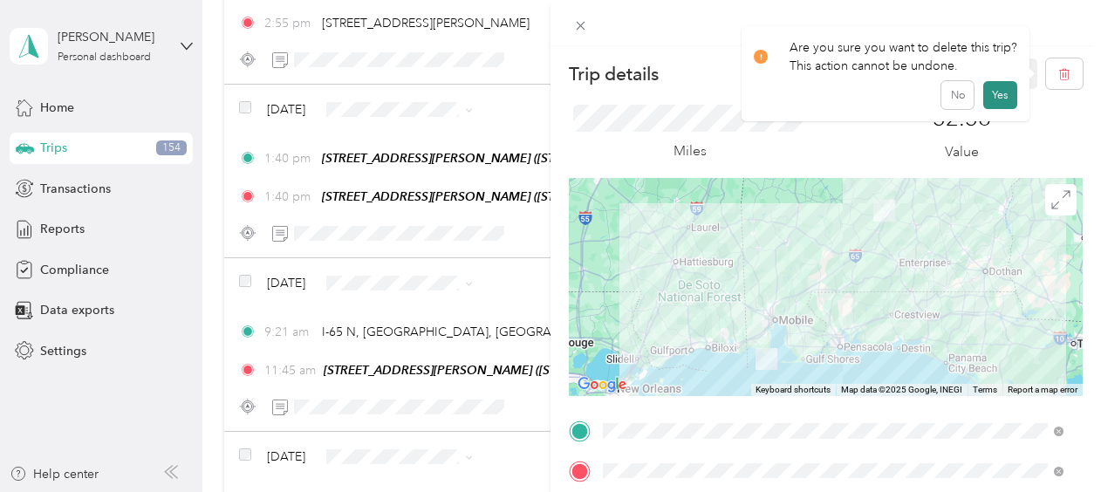
click at [988, 96] on button "Yes" at bounding box center [1001, 95] width 34 height 28
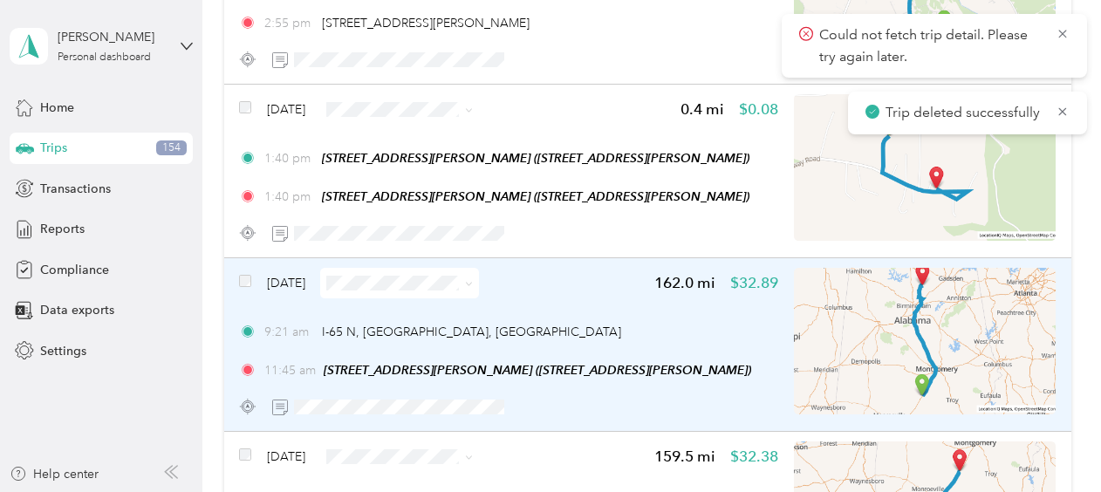
click at [304, 274] on span "[DATE]" at bounding box center [286, 283] width 38 height 18
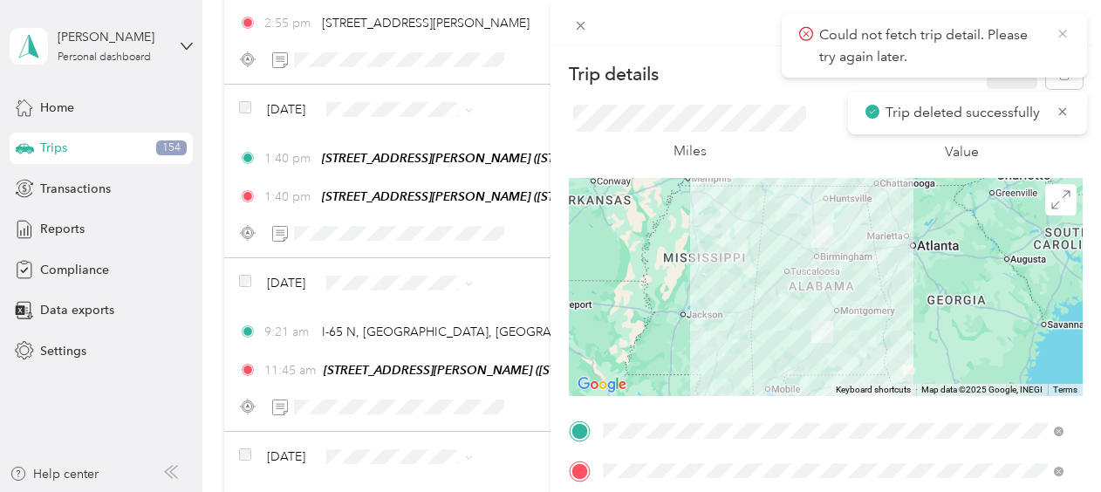
click at [1066, 30] on icon at bounding box center [1063, 34] width 14 height 16
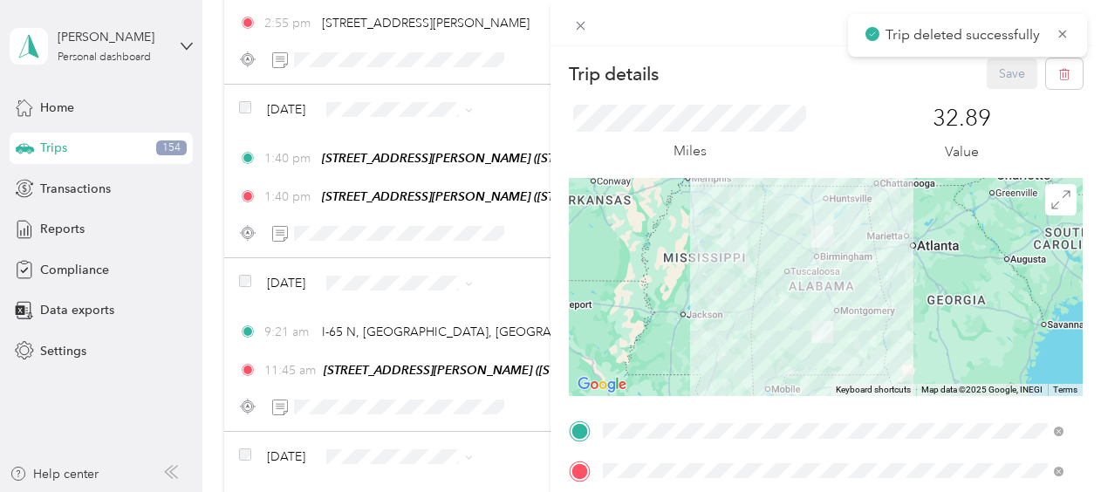
click at [1066, 30] on icon at bounding box center [1063, 34] width 14 height 16
click at [1059, 76] on icon "button" at bounding box center [1065, 74] width 12 height 12
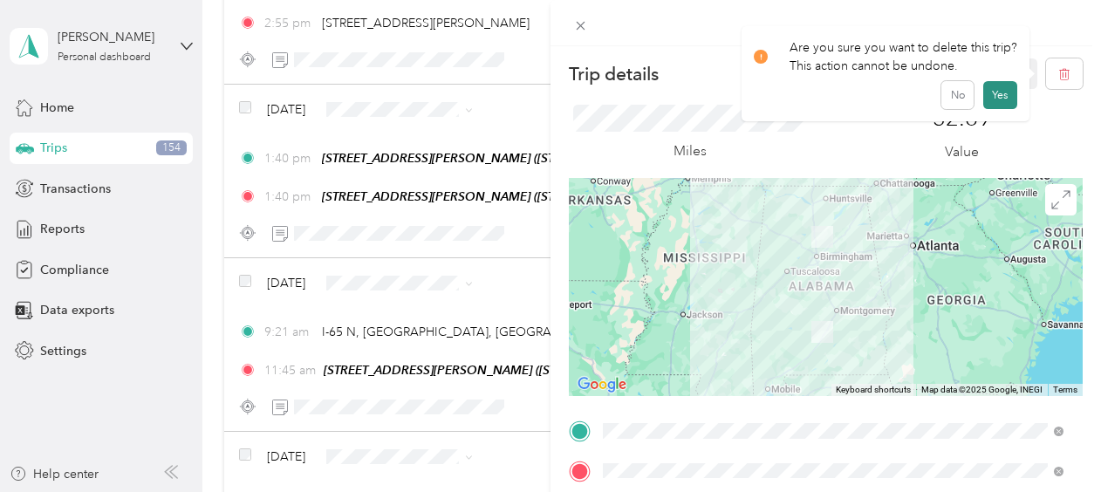
click at [1007, 101] on button "Yes" at bounding box center [1001, 95] width 34 height 28
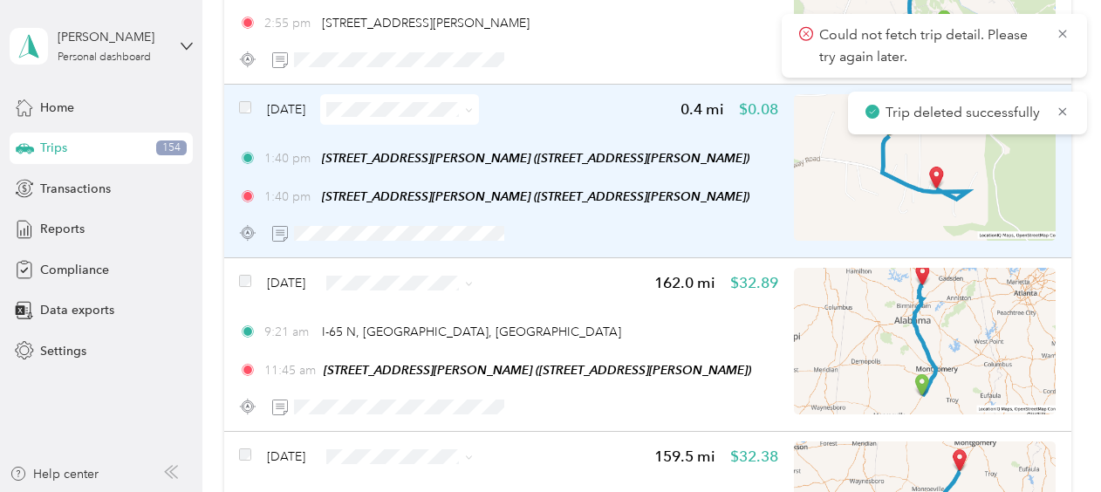
click at [285, 107] on span "[DATE]" at bounding box center [286, 109] width 38 height 18
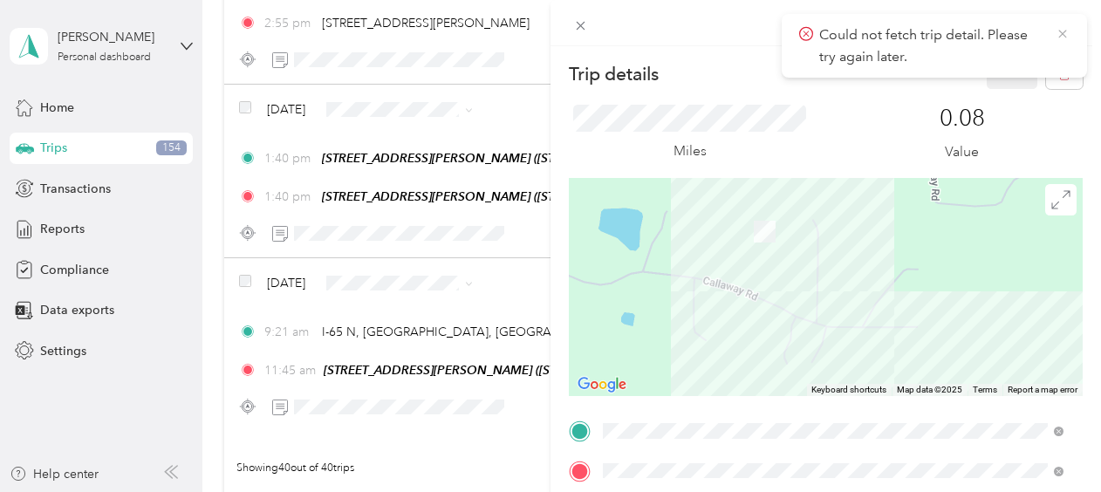
click at [1057, 36] on icon at bounding box center [1063, 34] width 14 height 16
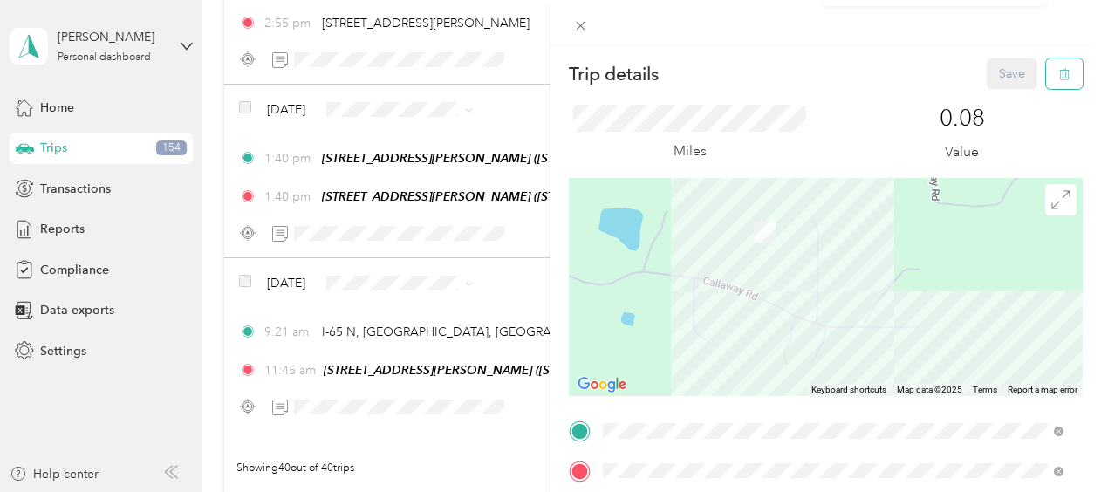
click at [1060, 75] on button "button" at bounding box center [1064, 73] width 37 height 31
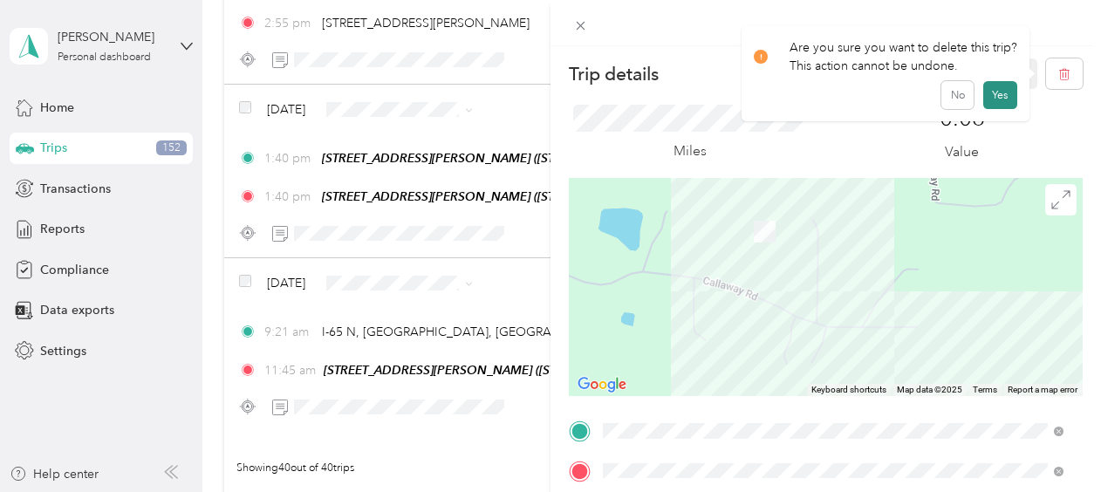
click at [1001, 100] on button "Yes" at bounding box center [1001, 95] width 34 height 28
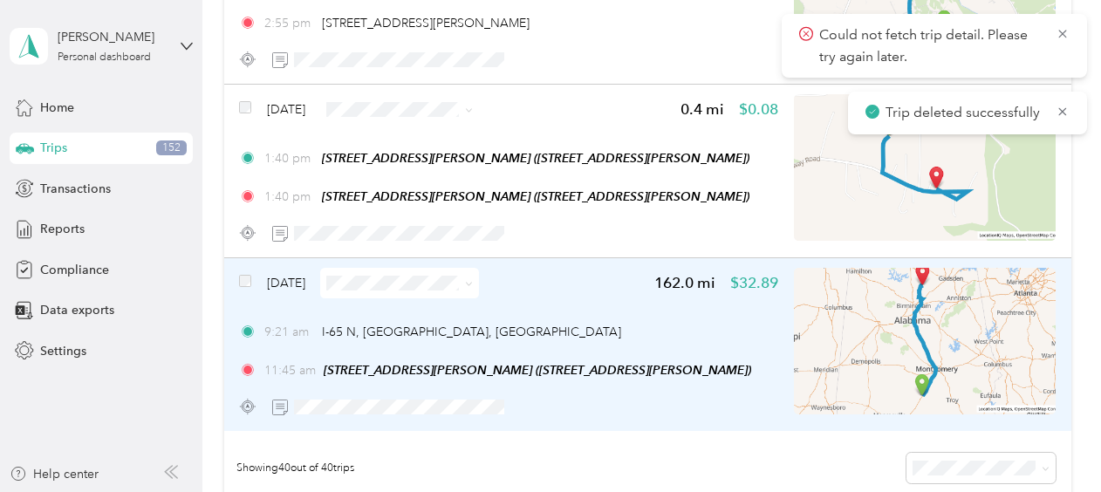
click at [271, 281] on span "[DATE]" at bounding box center [286, 283] width 38 height 18
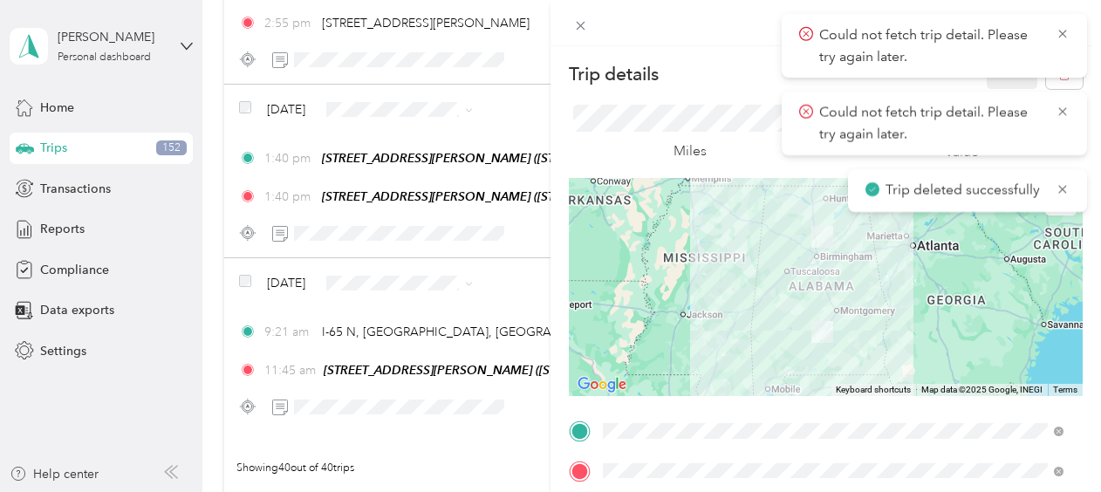
click at [1070, 35] on div "Could not fetch trip detail. Please try again later." at bounding box center [934, 46] width 305 height 64
click at [1061, 34] on icon at bounding box center [1063, 34] width 14 height 16
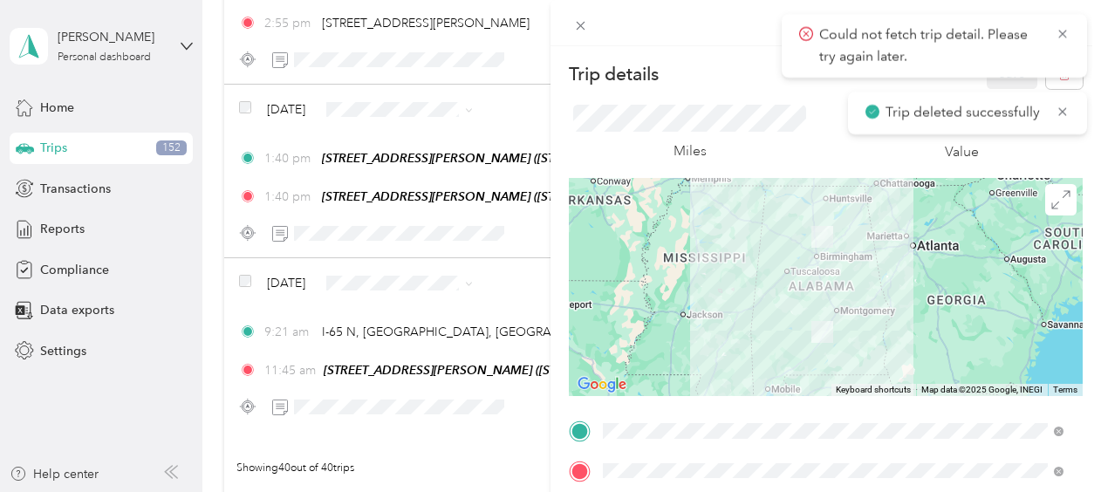
click at [1061, 34] on icon at bounding box center [1063, 34] width 14 height 16
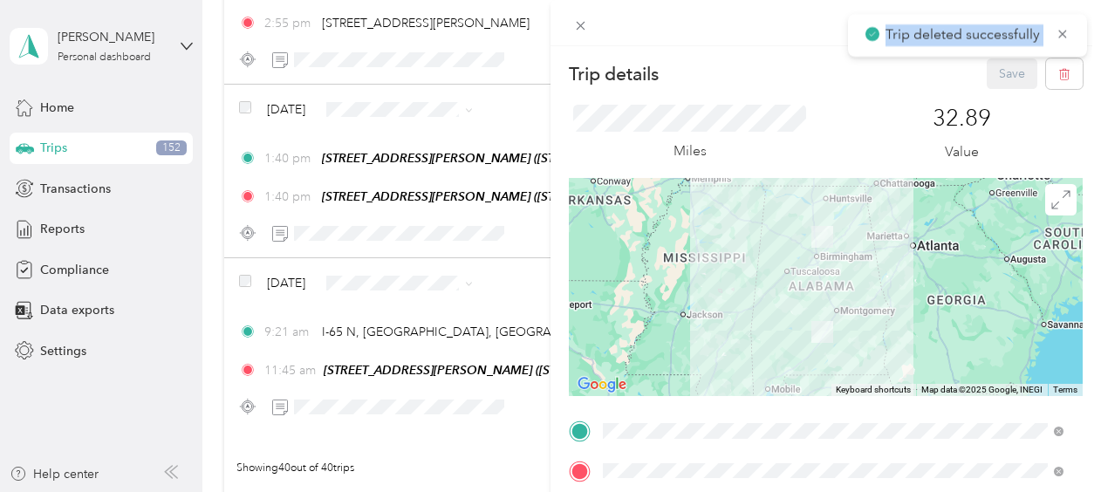
click at [1061, 34] on icon at bounding box center [1063, 34] width 14 height 16
drag, startPoint x: 1061, startPoint y: 34, endPoint x: 1051, endPoint y: 63, distance: 30.6
click at [1051, 63] on button "button" at bounding box center [1064, 73] width 37 height 31
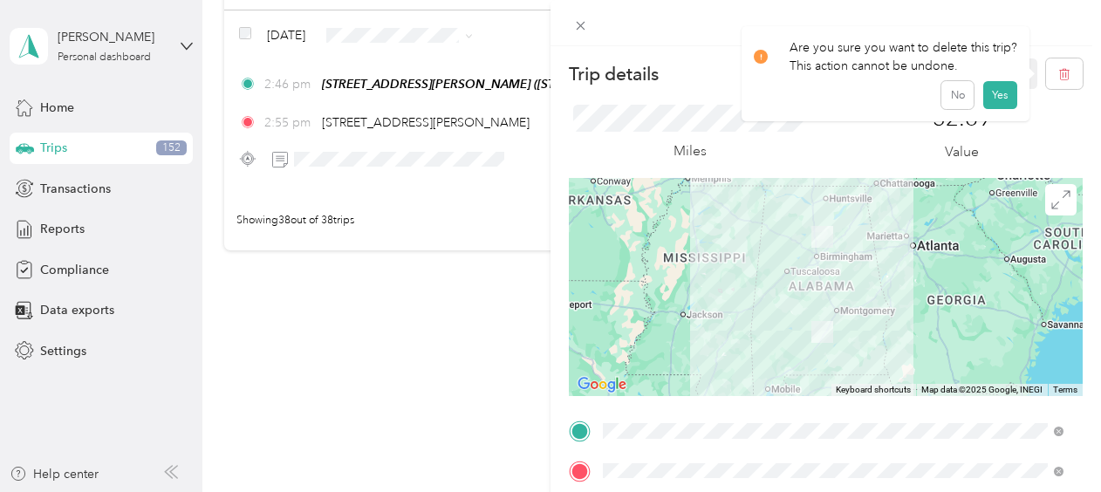
scroll to position [6661, 0]
click at [1000, 92] on button "Yes" at bounding box center [1001, 95] width 34 height 28
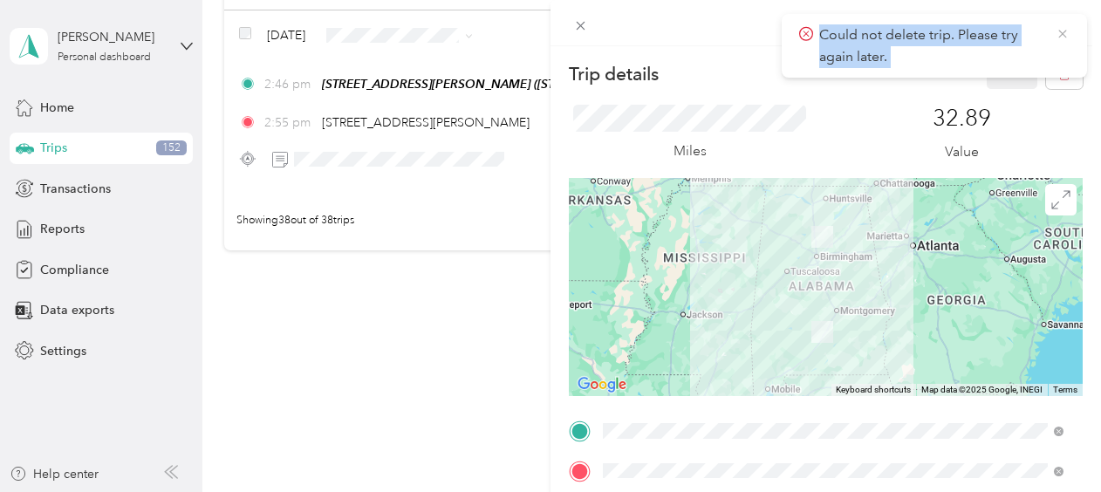
click at [1062, 37] on icon at bounding box center [1063, 34] width 14 height 16
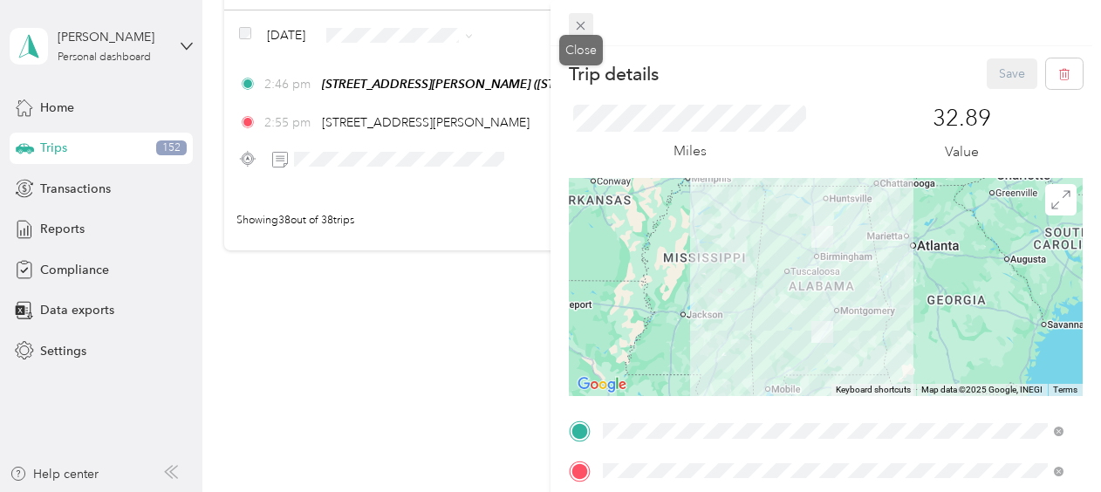
click at [581, 32] on icon at bounding box center [580, 25] width 15 height 15
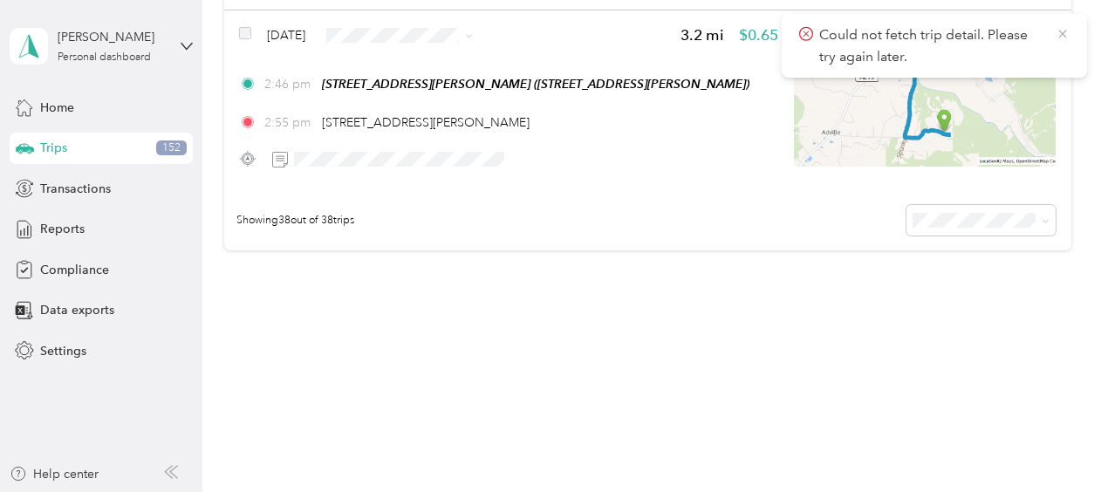
click at [1066, 31] on icon at bounding box center [1063, 34] width 14 height 16
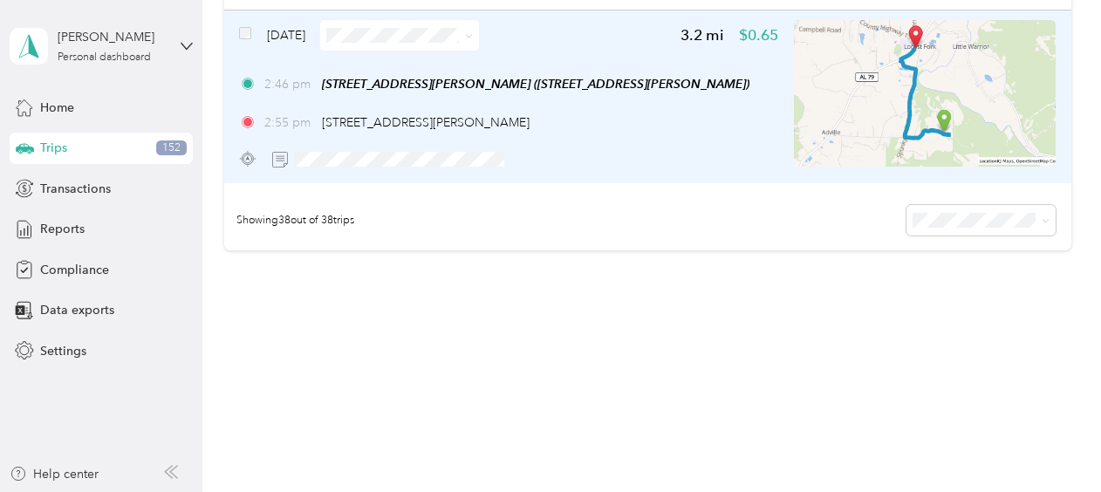
click at [277, 31] on span "[DATE]" at bounding box center [286, 35] width 38 height 18
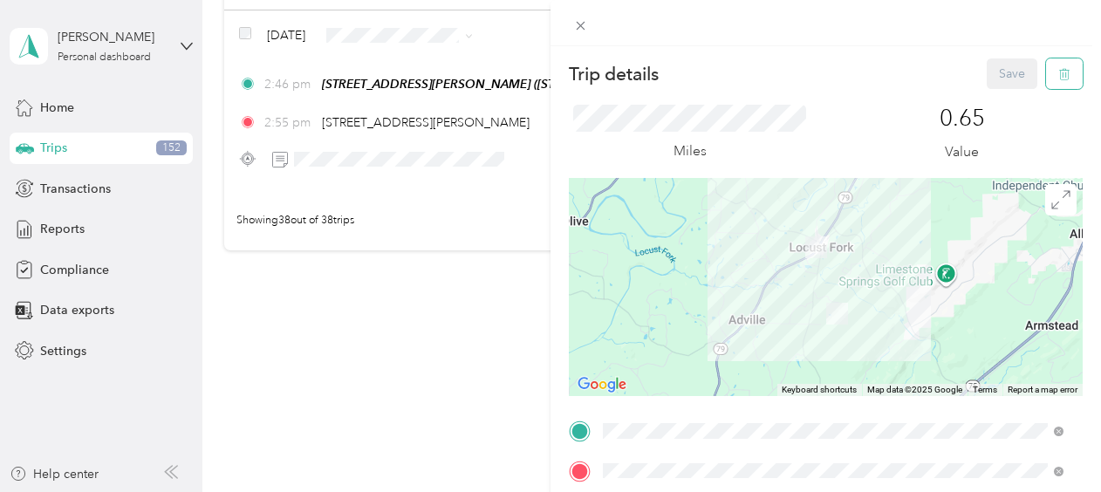
click at [1058, 72] on button "button" at bounding box center [1064, 73] width 37 height 31
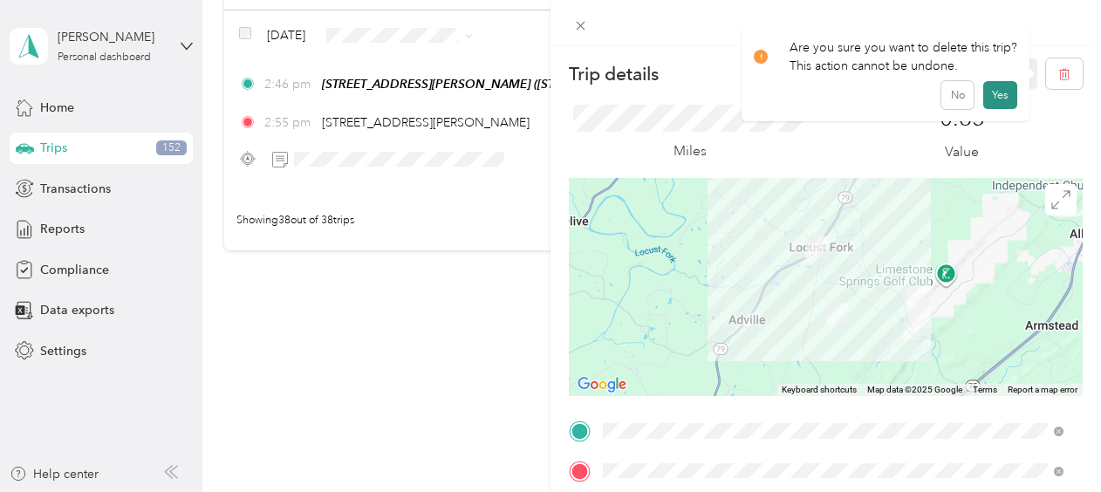
click at [1000, 87] on button "Yes" at bounding box center [1001, 95] width 34 height 28
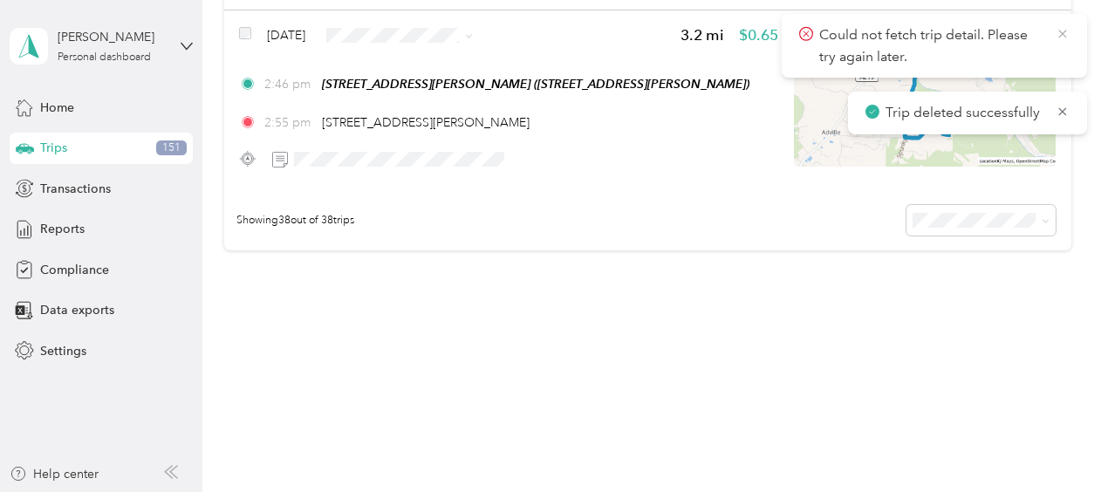
click at [1059, 33] on icon at bounding box center [1063, 34] width 14 height 16
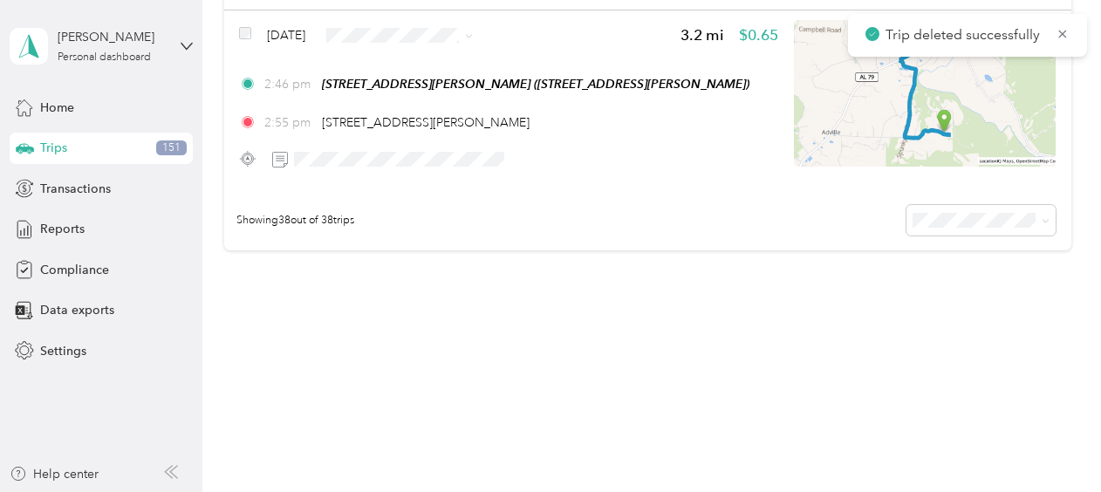
click at [1059, 33] on icon at bounding box center [1063, 34] width 14 height 16
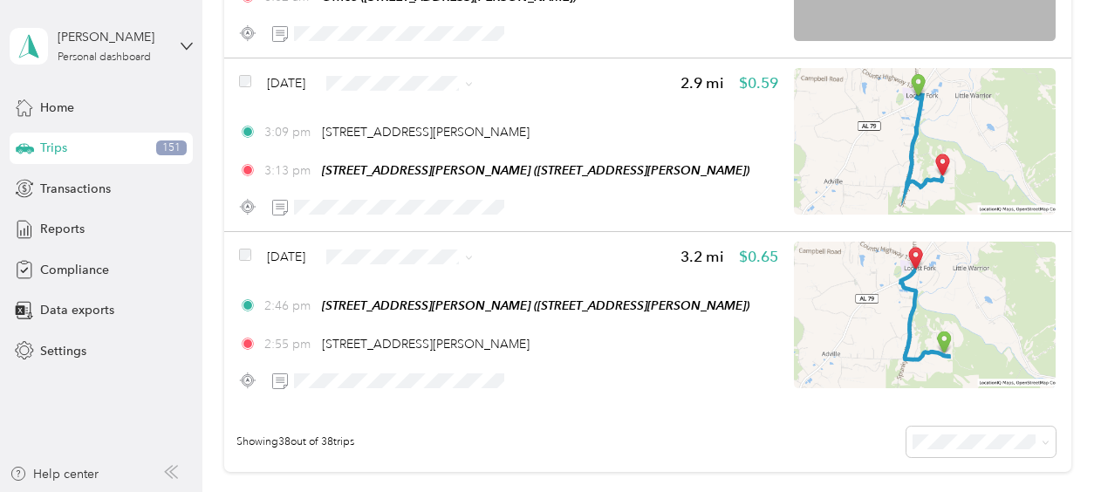
scroll to position [6416, 0]
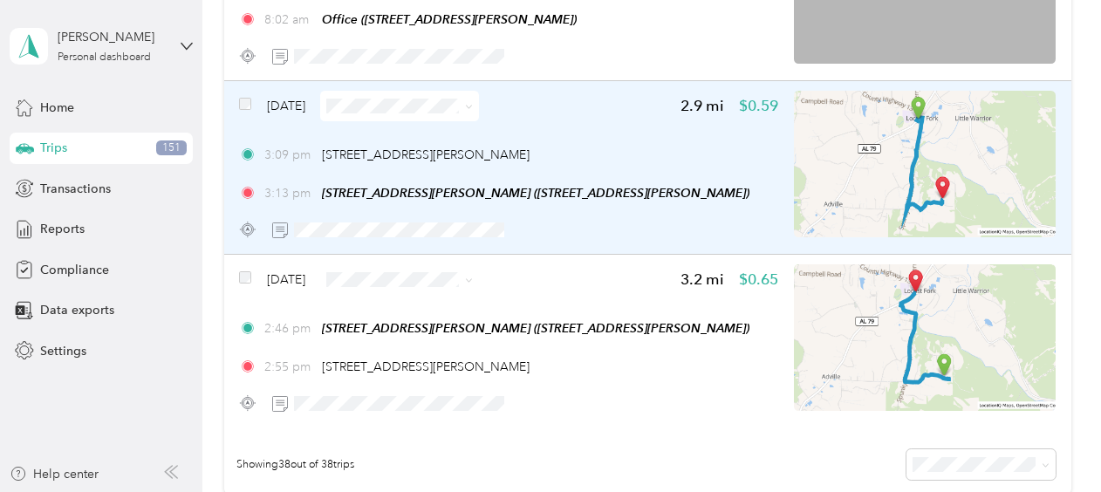
click at [305, 106] on span "[DATE]" at bounding box center [286, 106] width 38 height 18
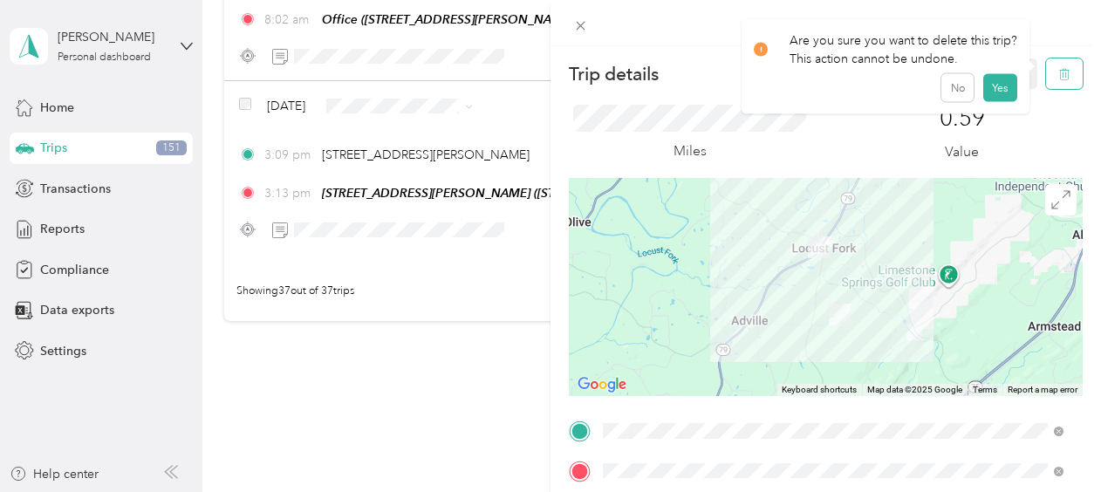
click at [1059, 69] on icon "button" at bounding box center [1065, 74] width 12 height 12
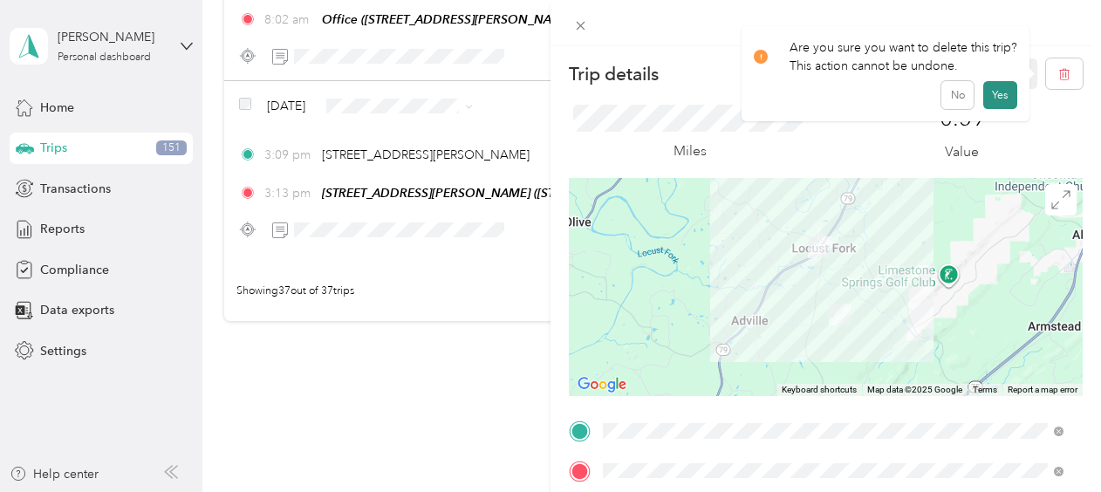
click at [1002, 91] on button "Yes" at bounding box center [1001, 95] width 34 height 28
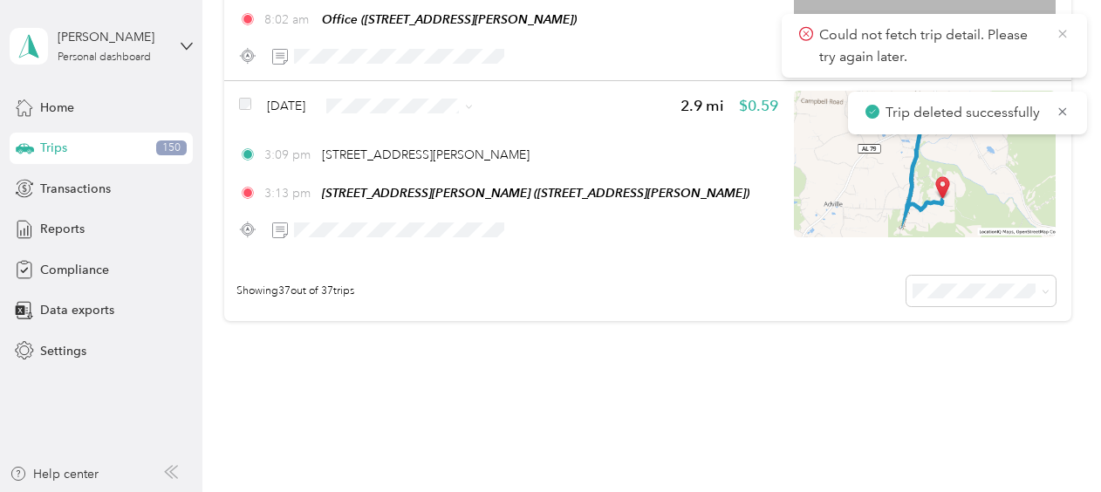
drag, startPoint x: 1002, startPoint y: 91, endPoint x: 1066, endPoint y: 31, distance: 87.1
click at [1066, 31] on icon at bounding box center [1063, 34] width 8 height 8
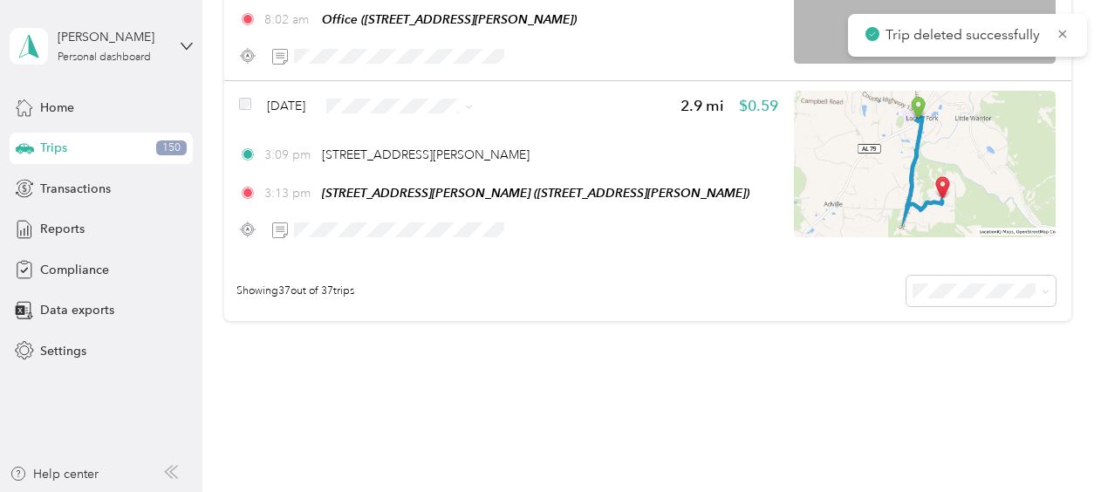
click at [1066, 31] on icon at bounding box center [1063, 34] width 8 height 8
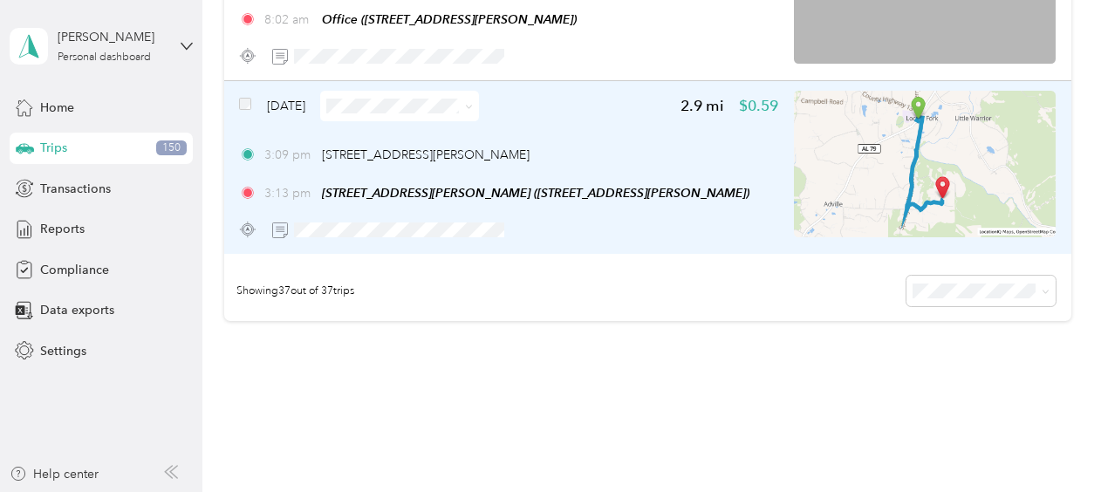
click at [271, 108] on span "[DATE]" at bounding box center [286, 106] width 38 height 18
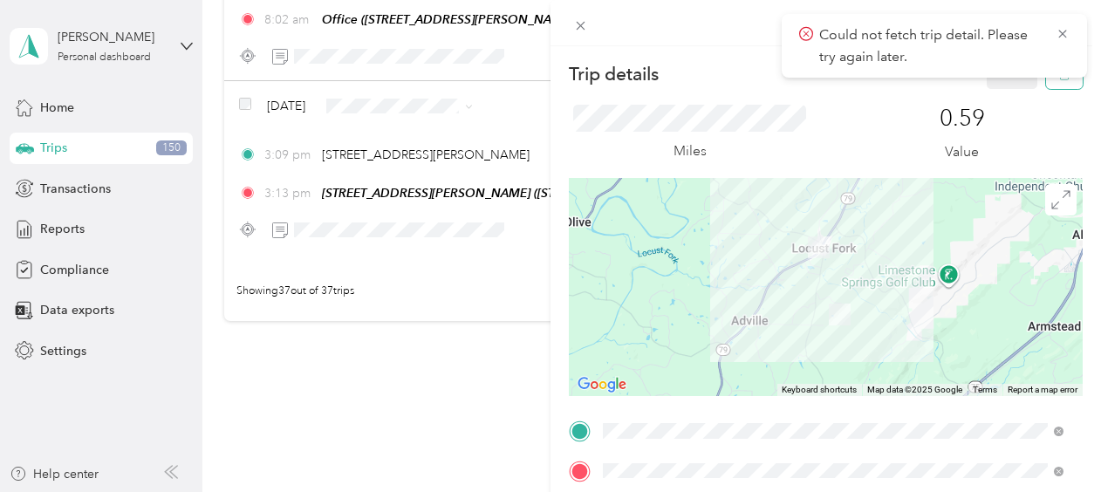
click at [1055, 80] on button "button" at bounding box center [1064, 73] width 37 height 31
click at [998, 89] on button "Yes" at bounding box center [1001, 95] width 34 height 28
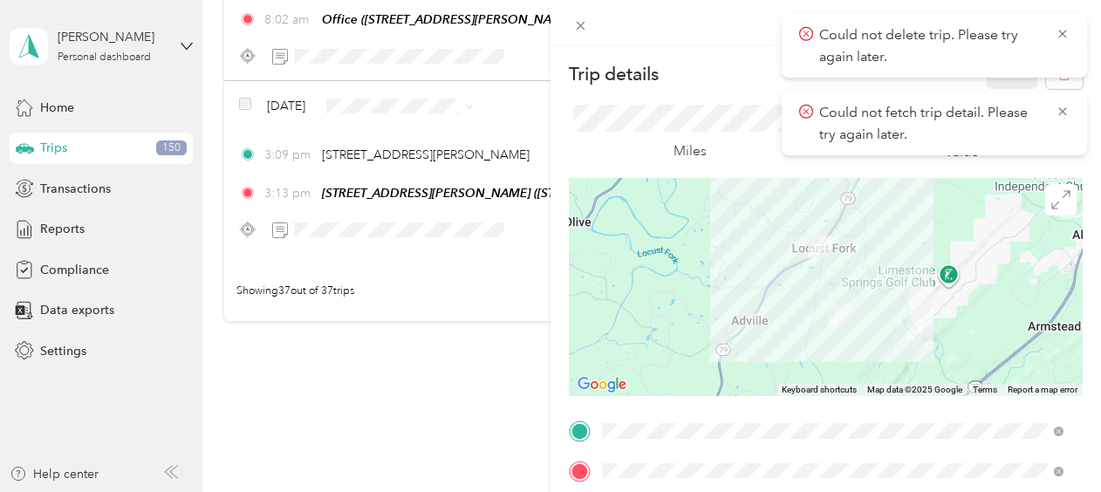
scroll to position [6313, 0]
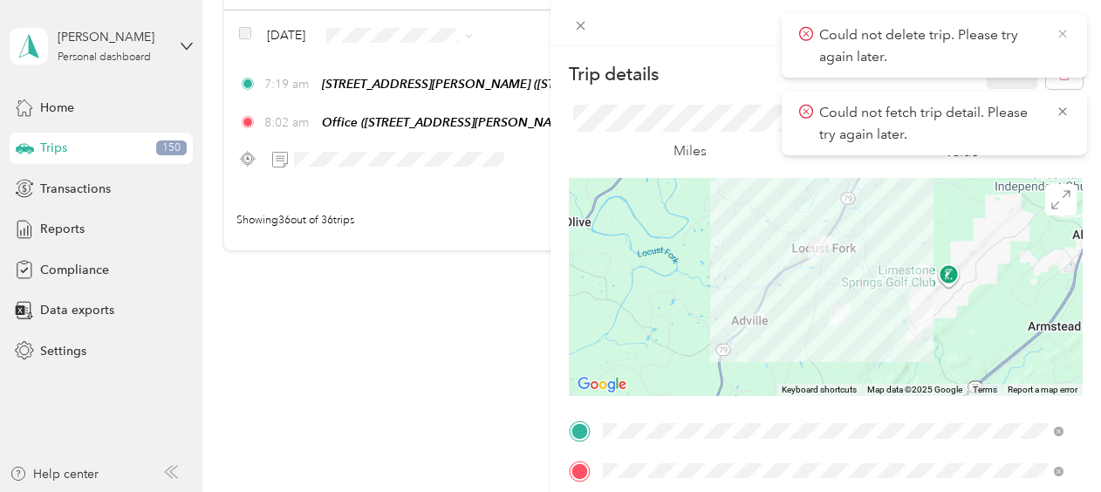
click at [1060, 31] on icon at bounding box center [1063, 34] width 8 height 8
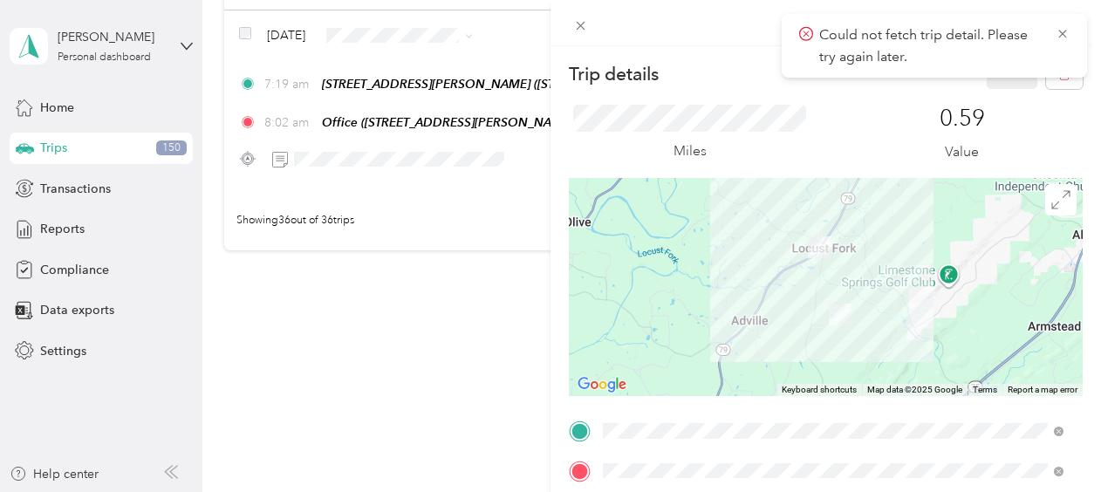
click at [1060, 31] on div "Could not fetch trip detail. Please try again later." at bounding box center [934, 46] width 305 height 64
click at [1060, 31] on icon at bounding box center [1063, 34] width 8 height 8
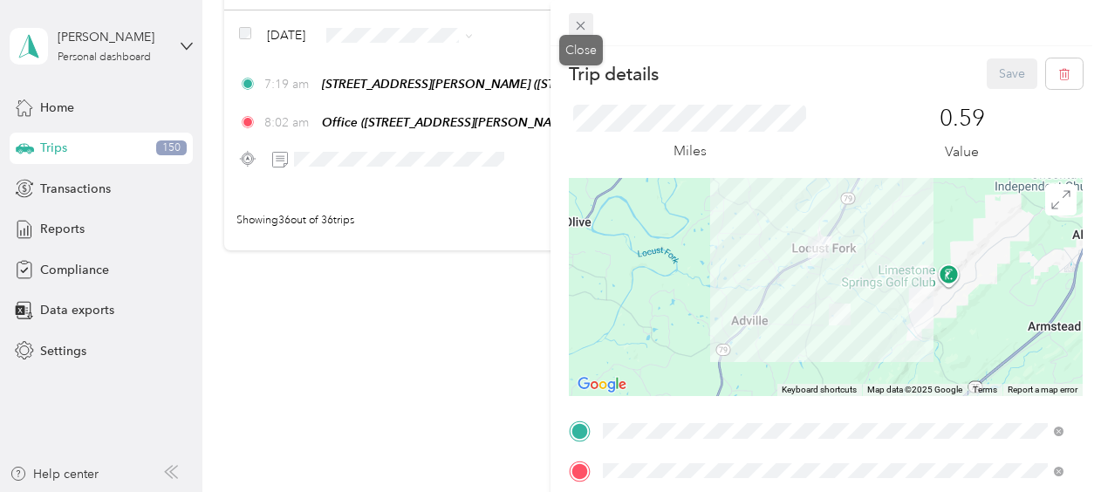
click at [579, 23] on icon at bounding box center [580, 25] width 15 height 15
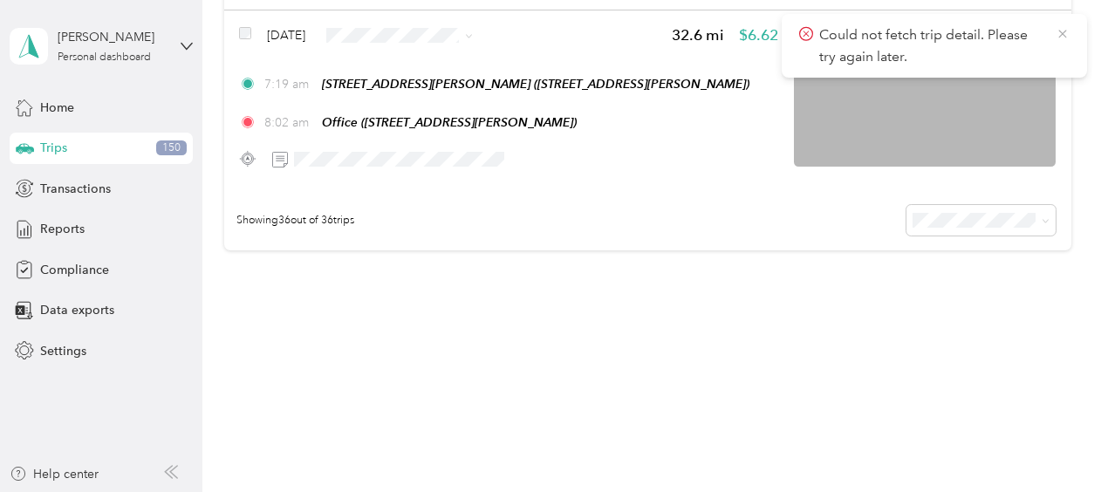
click at [1066, 38] on icon at bounding box center [1063, 34] width 14 height 16
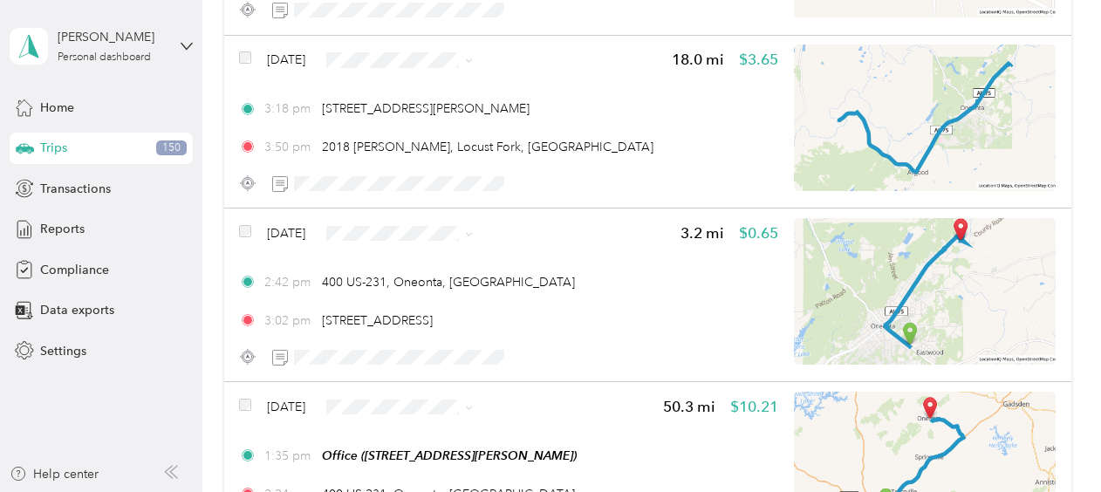
scroll to position [5766, 0]
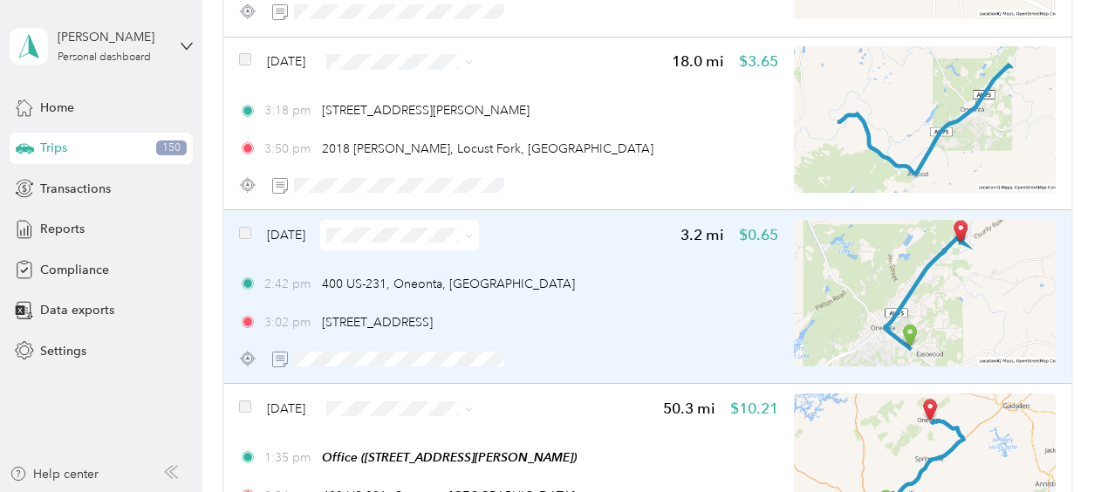
click at [290, 224] on div "[DATE]" at bounding box center [359, 235] width 240 height 31
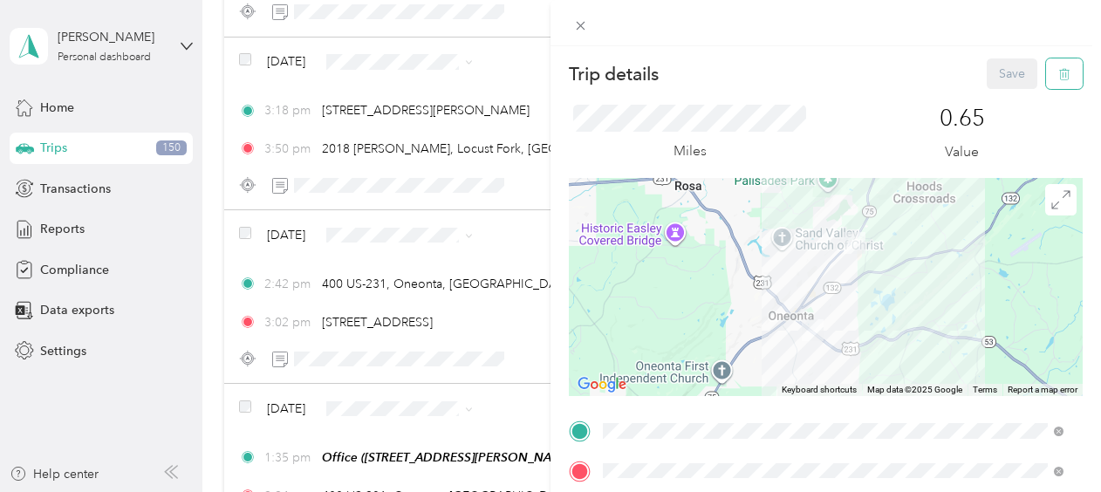
click at [1059, 73] on icon "button" at bounding box center [1065, 74] width 12 height 12
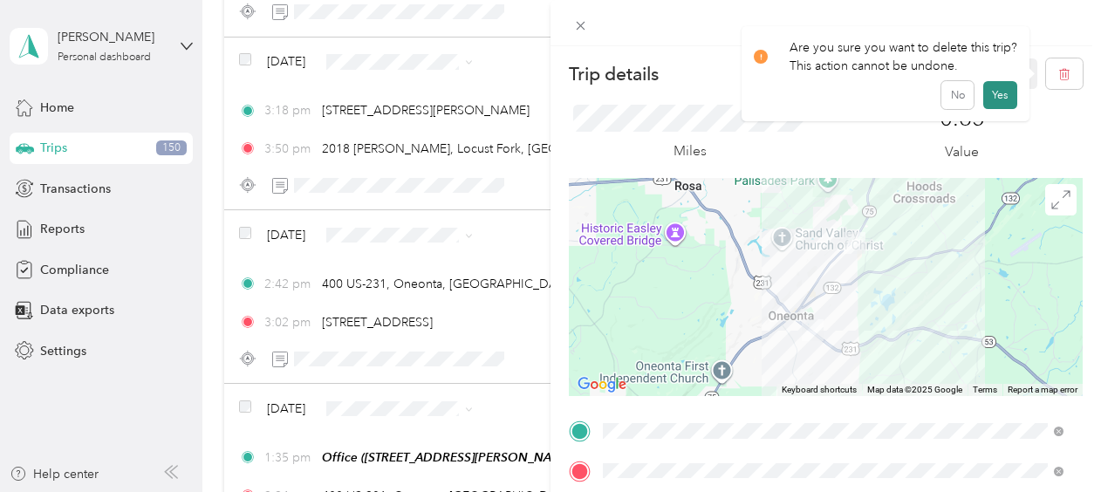
click at [984, 101] on button "Yes" at bounding box center [1001, 95] width 34 height 28
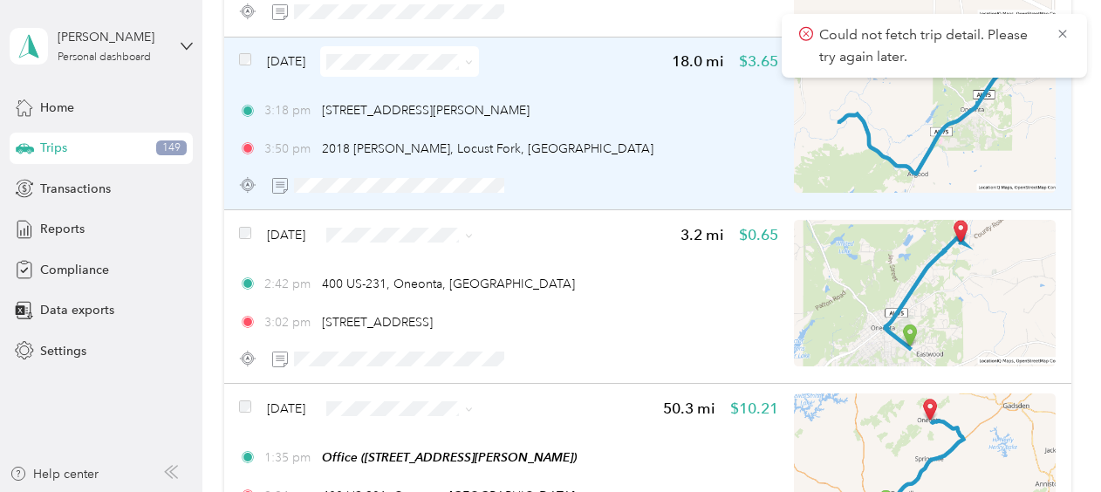
click at [298, 60] on span "[DATE]" at bounding box center [286, 61] width 38 height 18
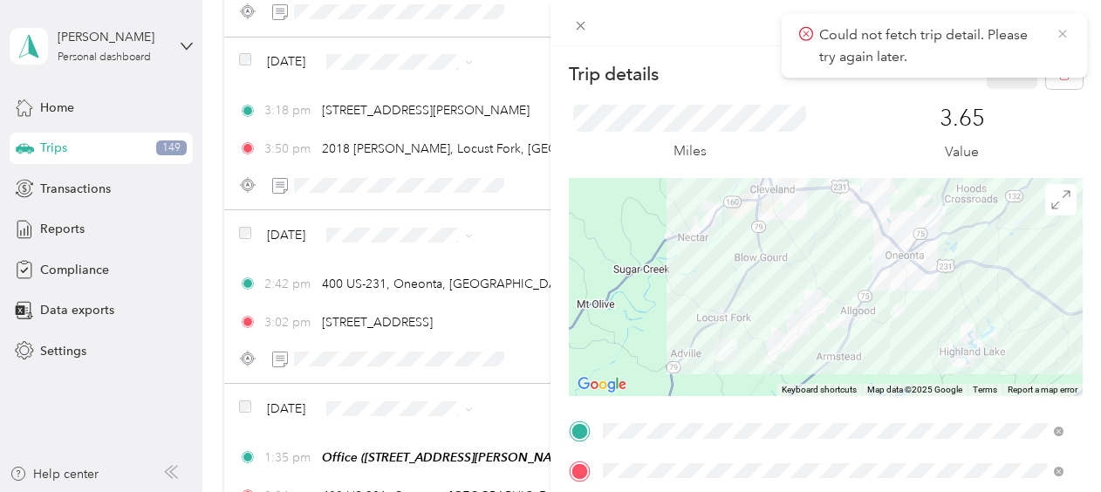
click at [1063, 29] on icon at bounding box center [1063, 34] width 14 height 16
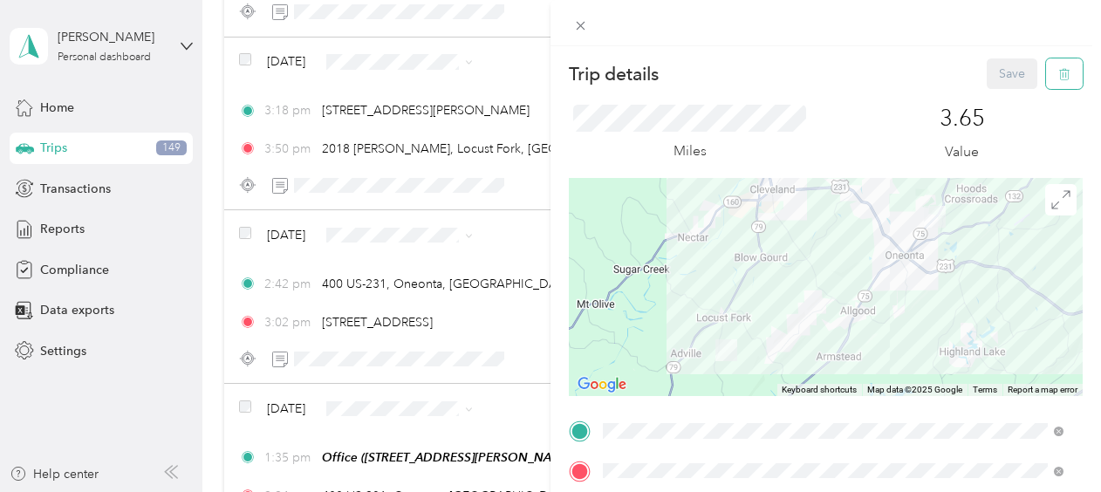
click at [1059, 72] on icon "button" at bounding box center [1065, 74] width 12 height 12
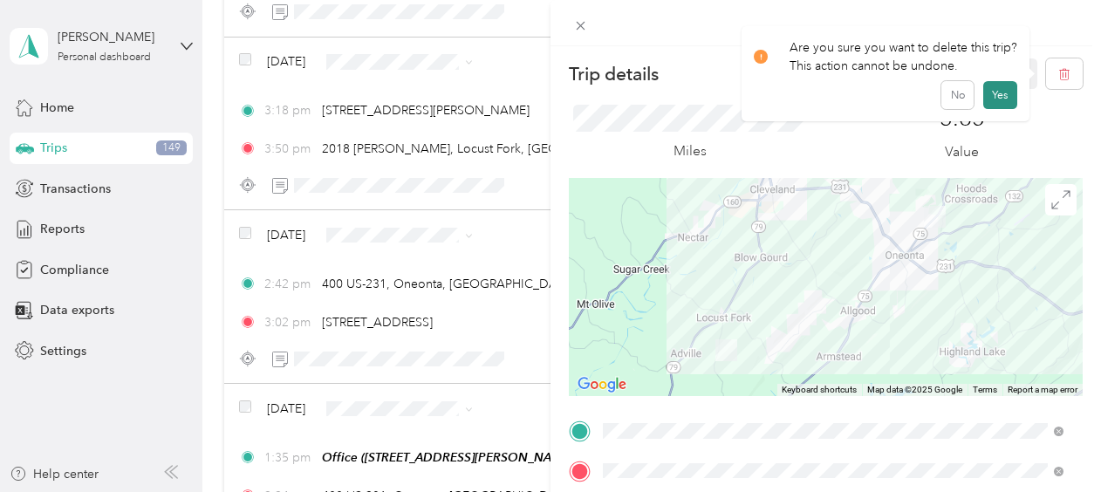
click at [1005, 91] on button "Yes" at bounding box center [1001, 95] width 34 height 28
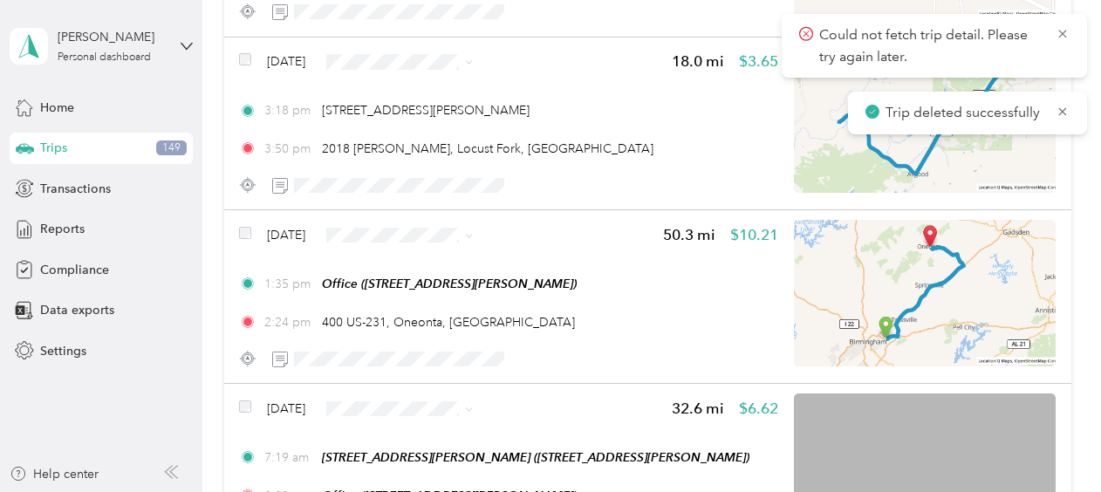
click at [1063, 24] on span "Could not fetch trip detail. Please try again later." at bounding box center [934, 45] width 271 height 43
click at [1063, 30] on icon at bounding box center [1063, 34] width 14 height 16
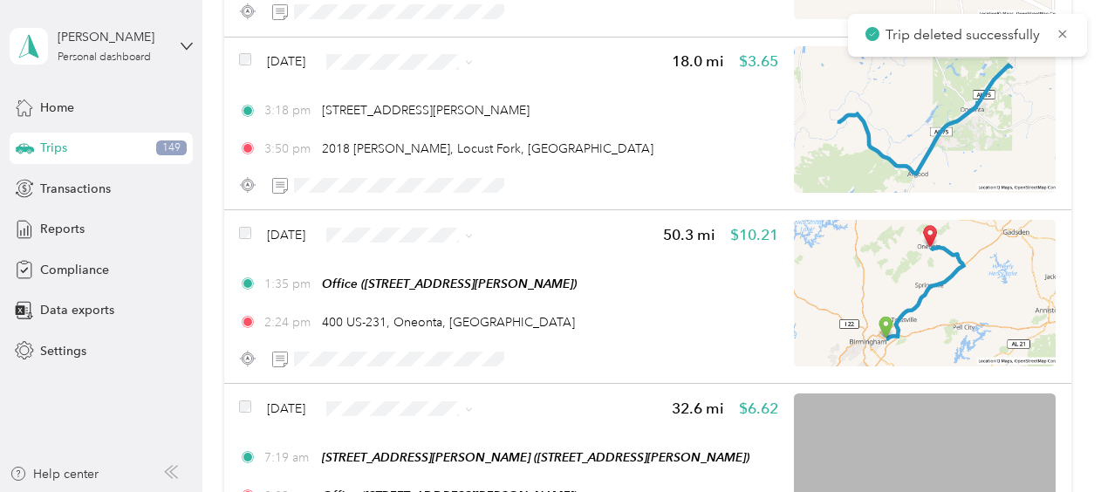
click at [1063, 30] on icon at bounding box center [1063, 34] width 14 height 16
click at [52, 234] on span "Reports" at bounding box center [62, 229] width 45 height 18
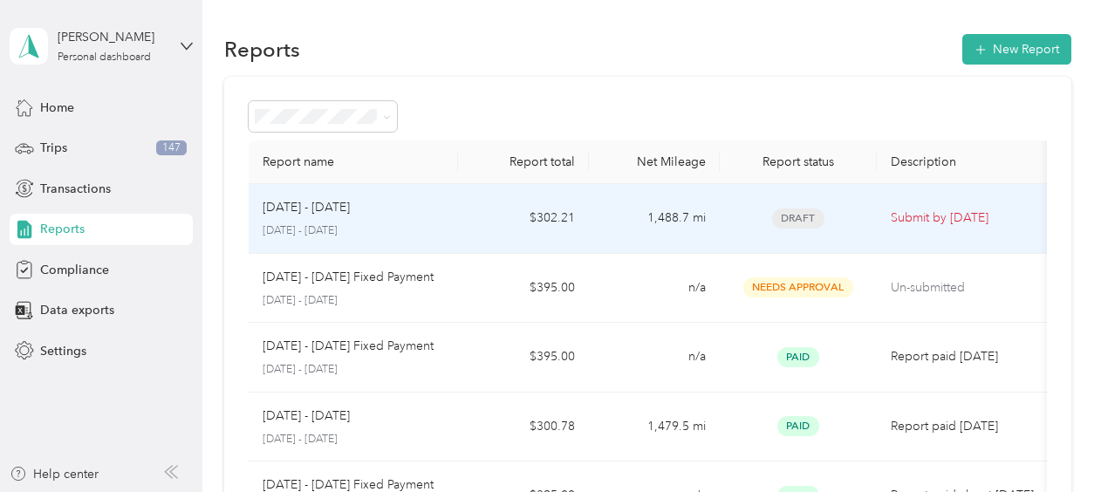
click at [937, 215] on p "Submit by [DATE]" at bounding box center [964, 218] width 147 height 19
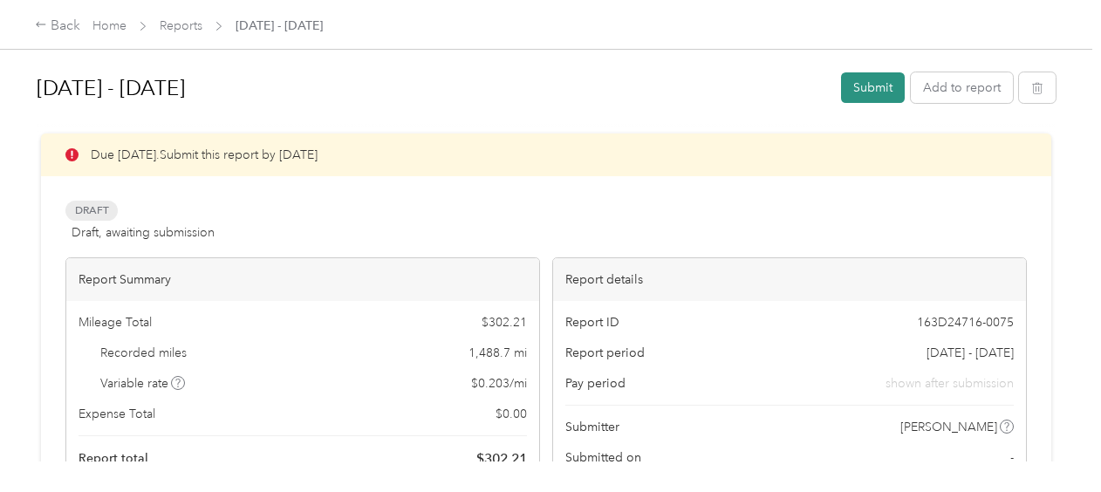
click at [868, 91] on button "Submit" at bounding box center [873, 87] width 64 height 31
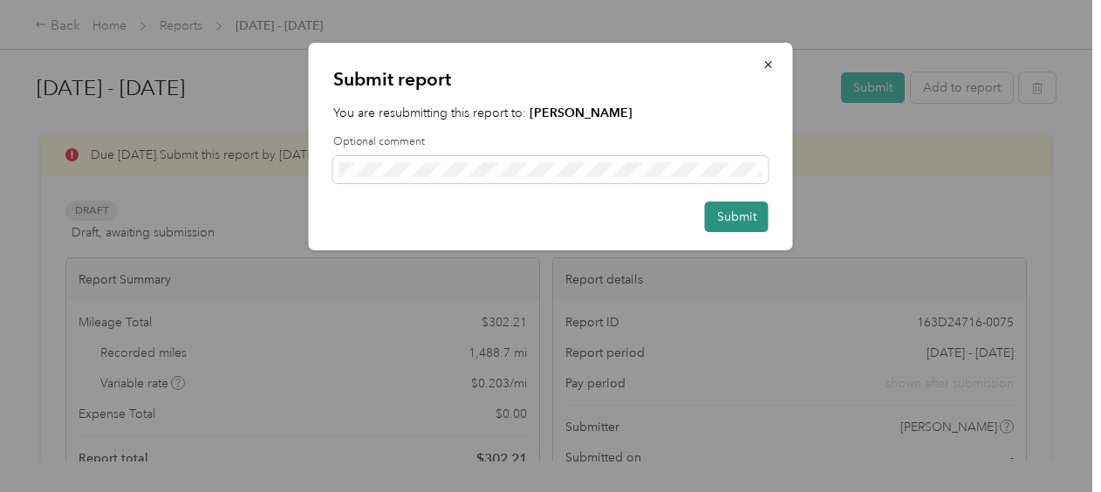
click at [735, 212] on button "Submit" at bounding box center [737, 217] width 64 height 31
